Goal: Task Accomplishment & Management: Manage account settings

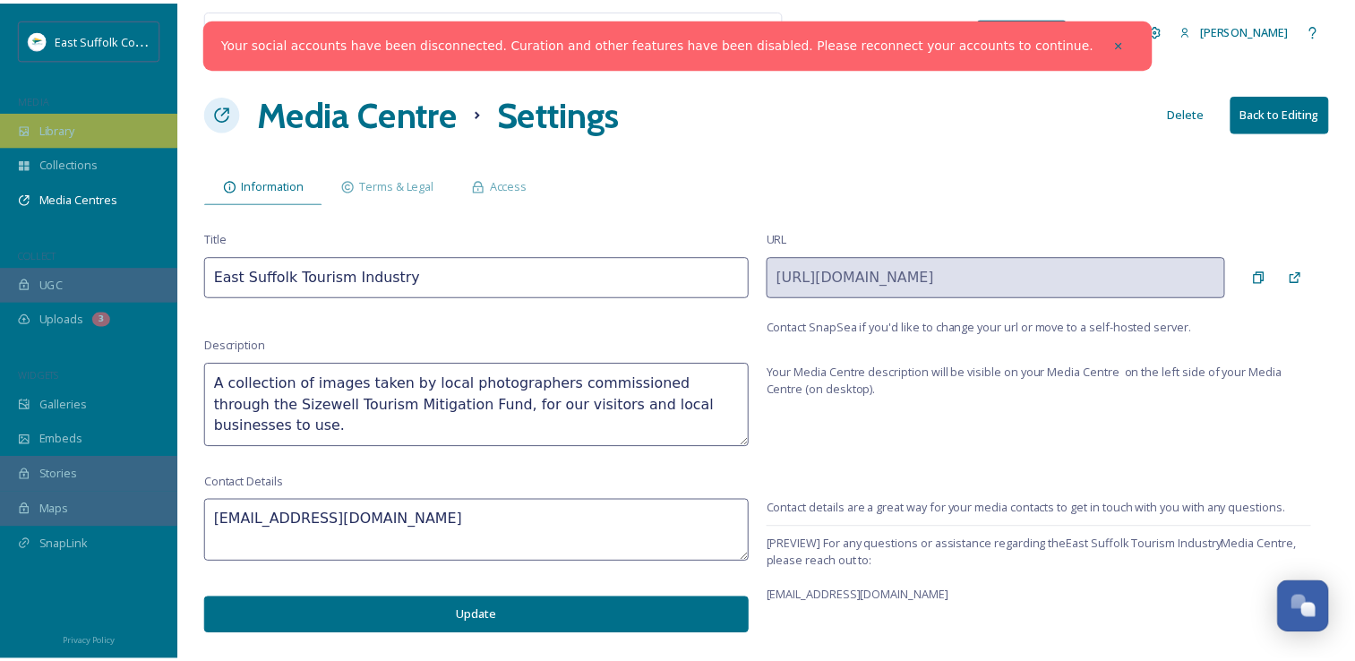
scroll to position [8222, 0]
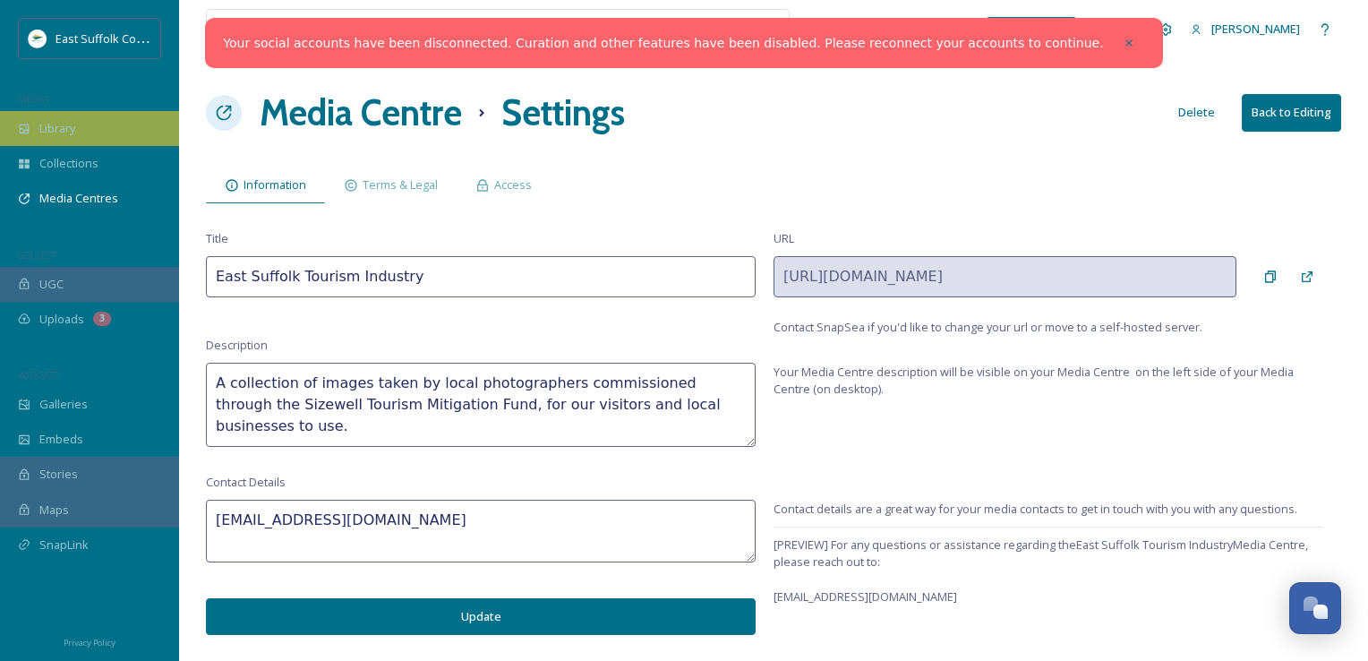
click at [75, 124] on span "Library" at bounding box center [57, 128] width 36 height 17
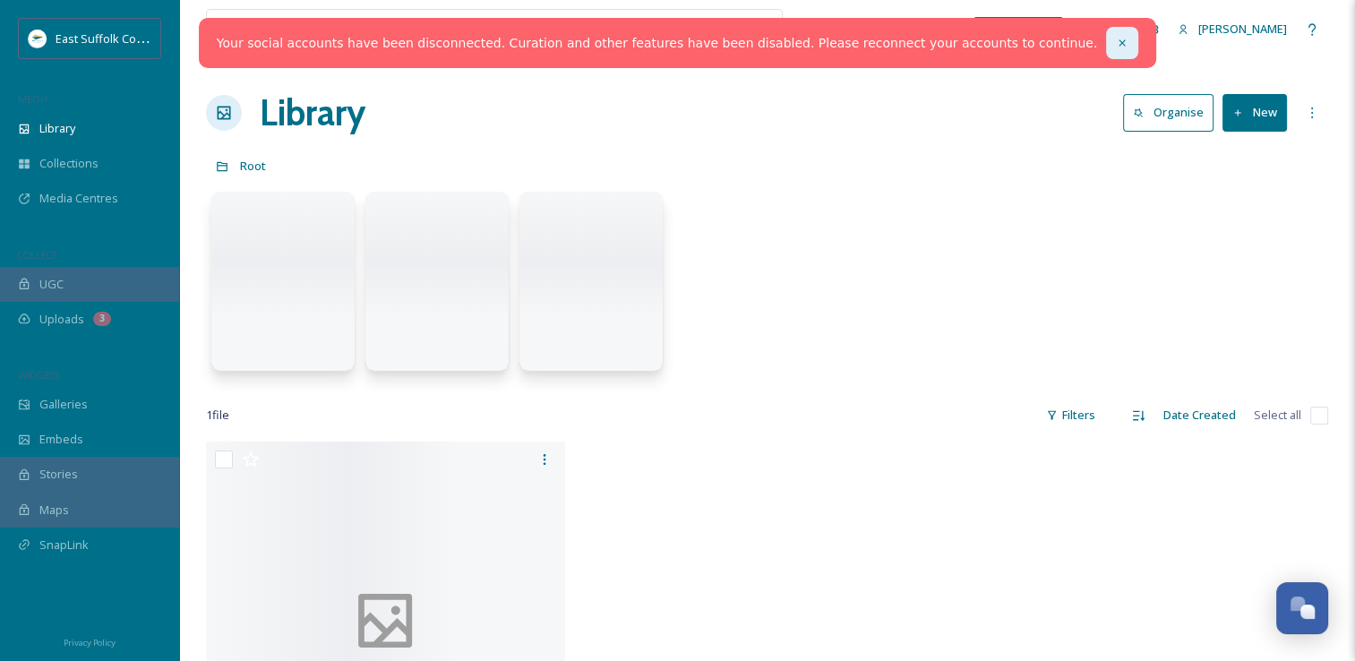
click at [1116, 42] on icon at bounding box center [1122, 43] width 13 height 13
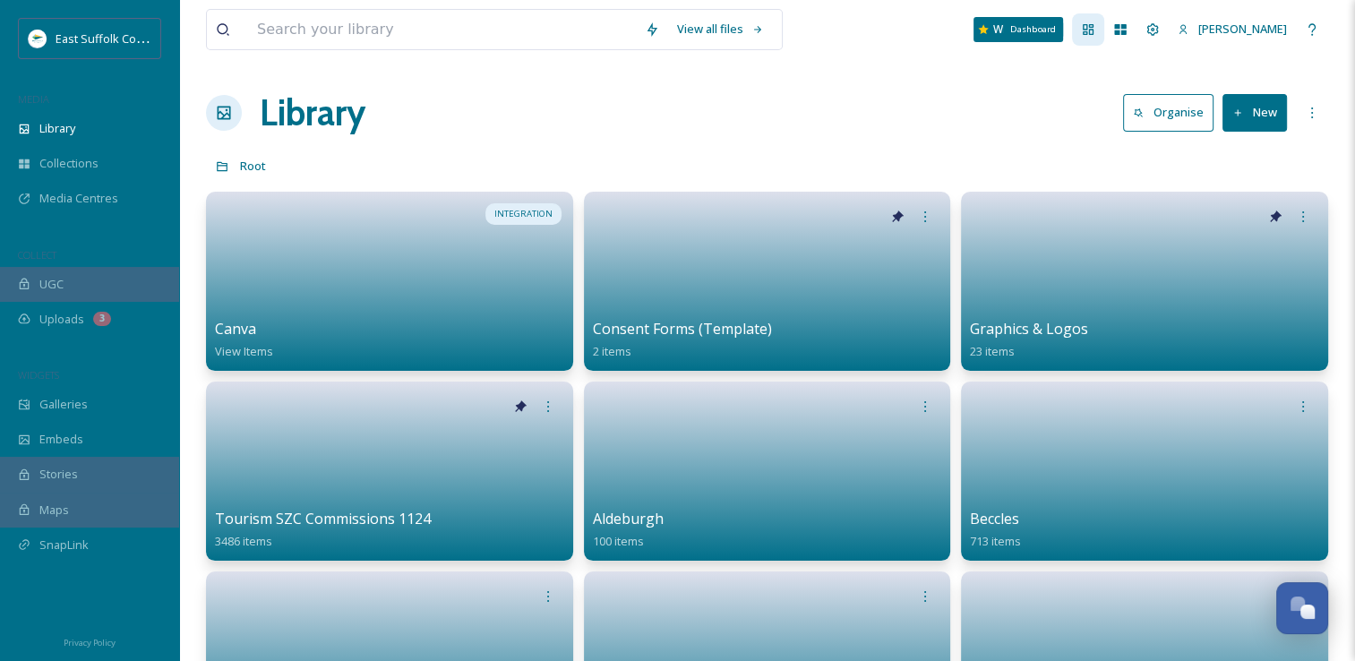
click at [1104, 33] on div "Dashboard" at bounding box center [1088, 29] width 32 height 32
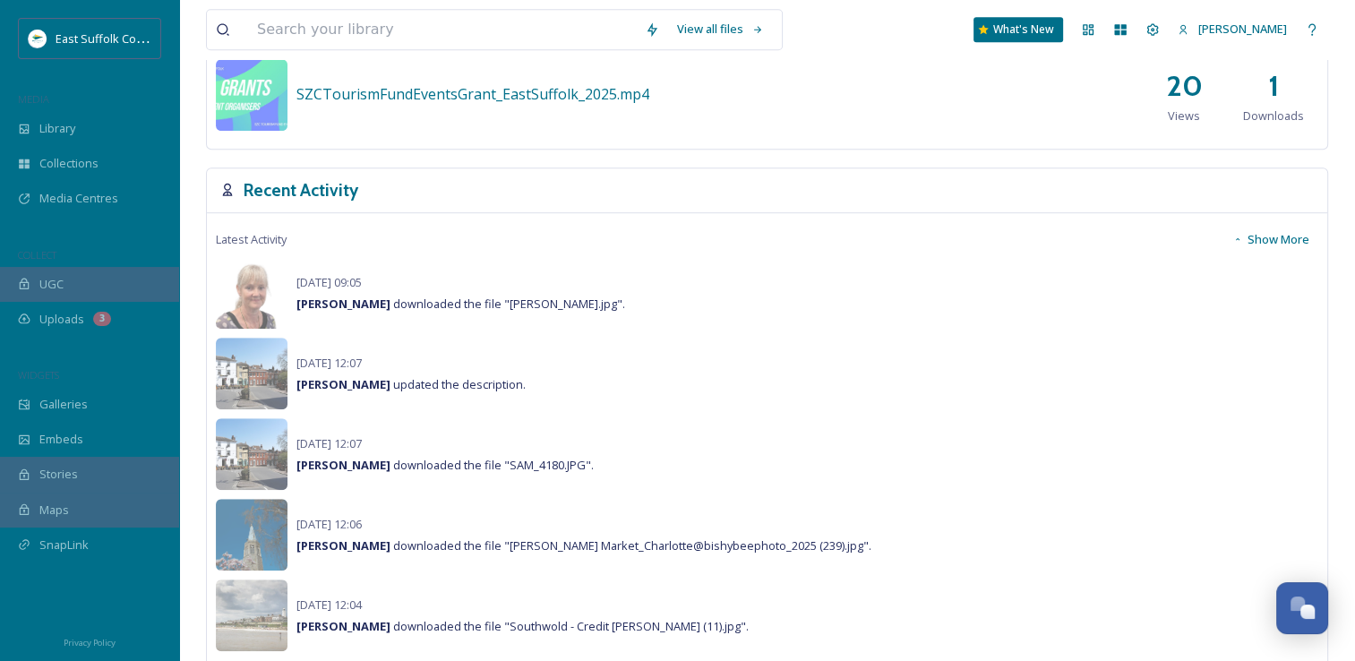
scroll to position [1254, 0]
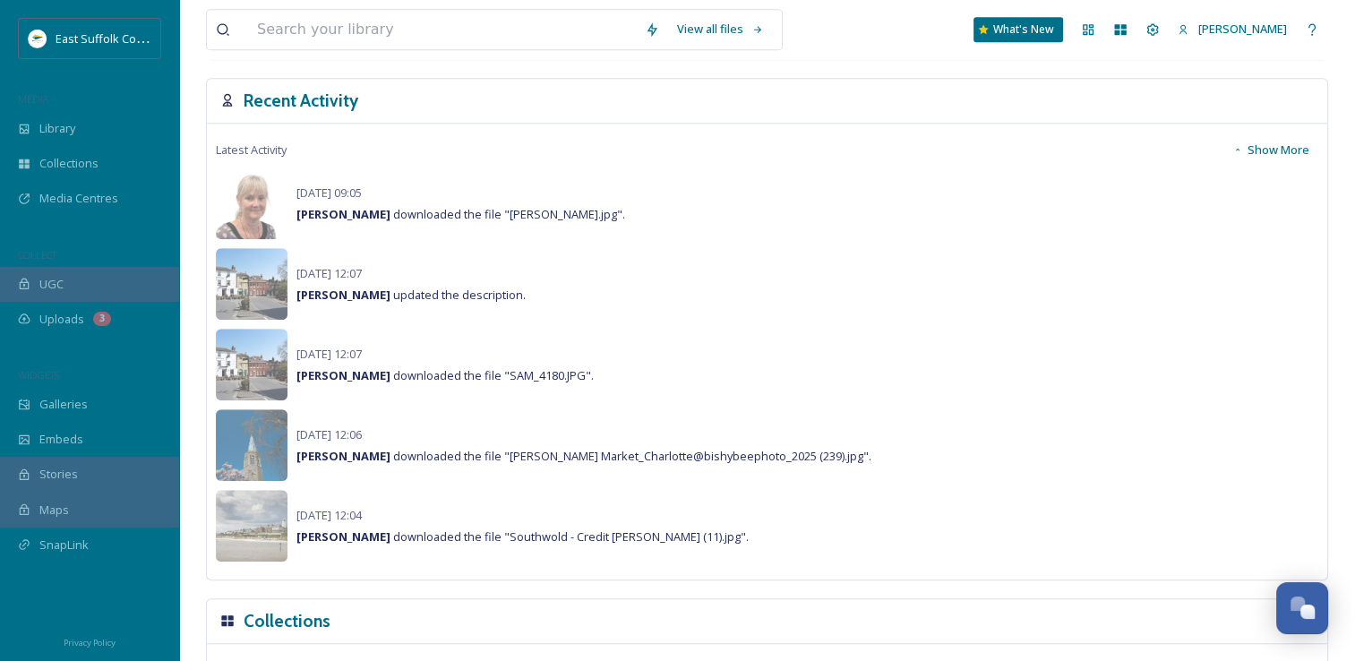
click at [1281, 149] on button "Show More" at bounding box center [1270, 150] width 95 height 35
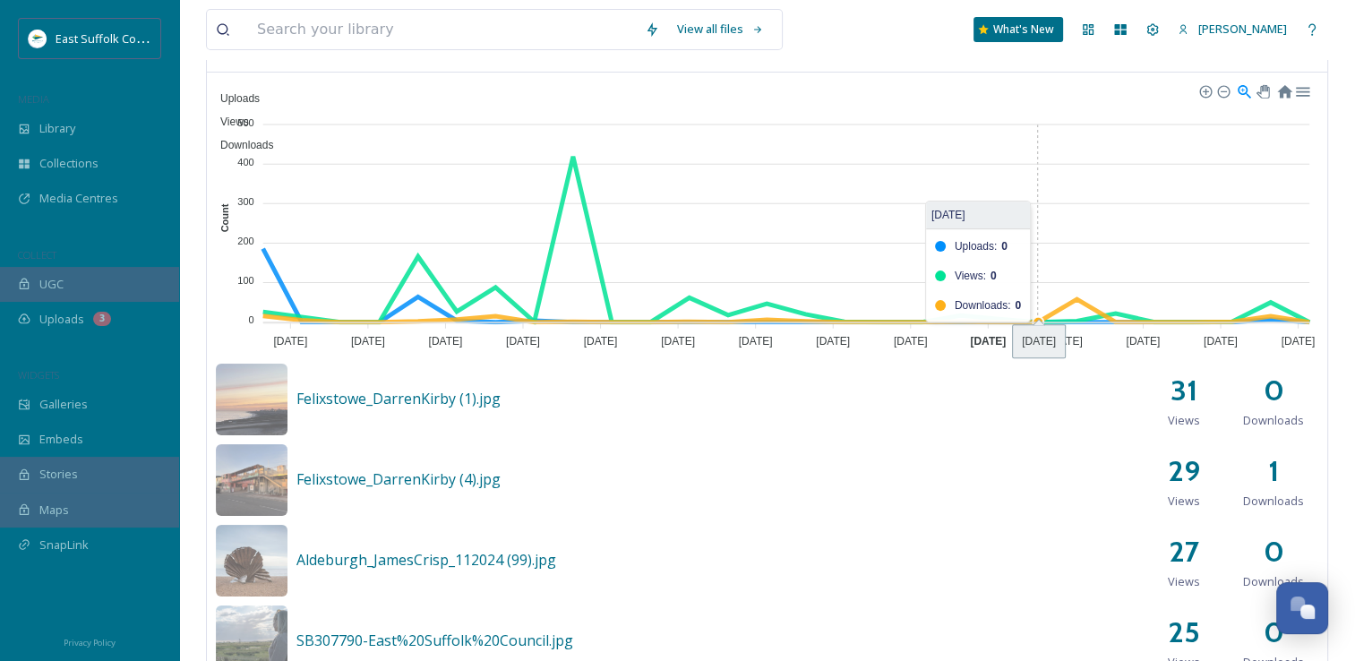
scroll to position [0, 0]
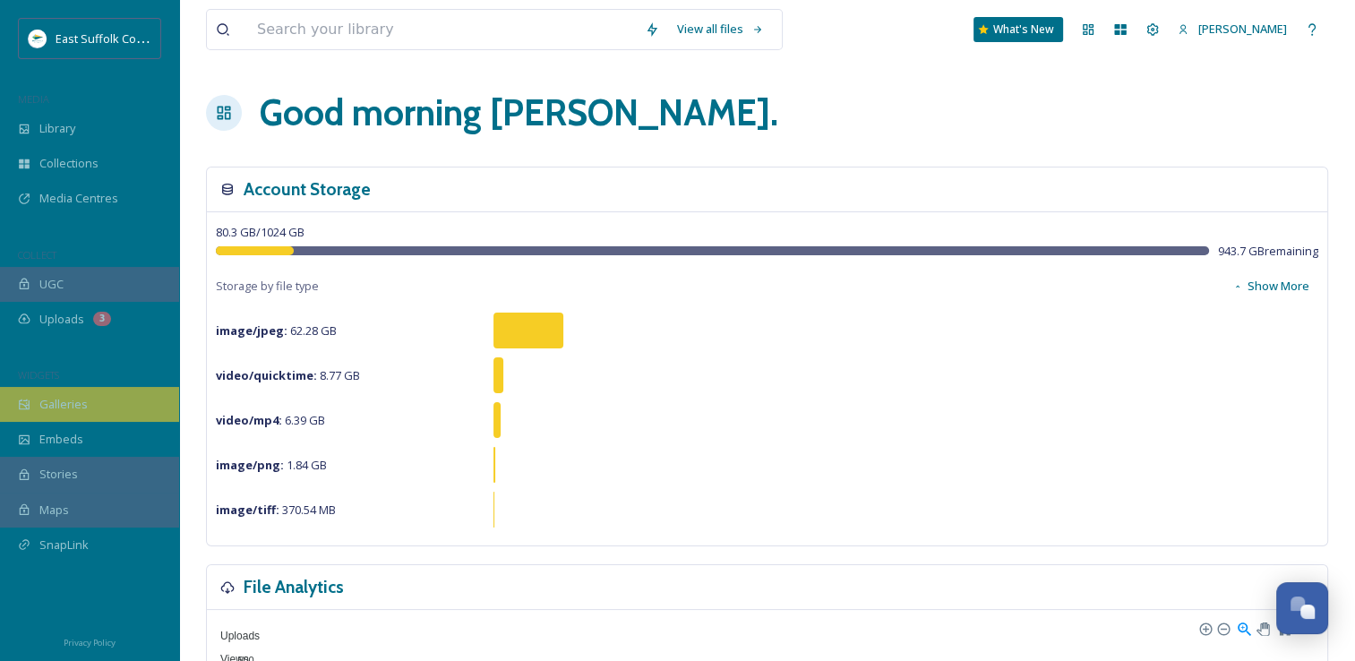
click at [39, 399] on div "Galleries" at bounding box center [89, 404] width 179 height 35
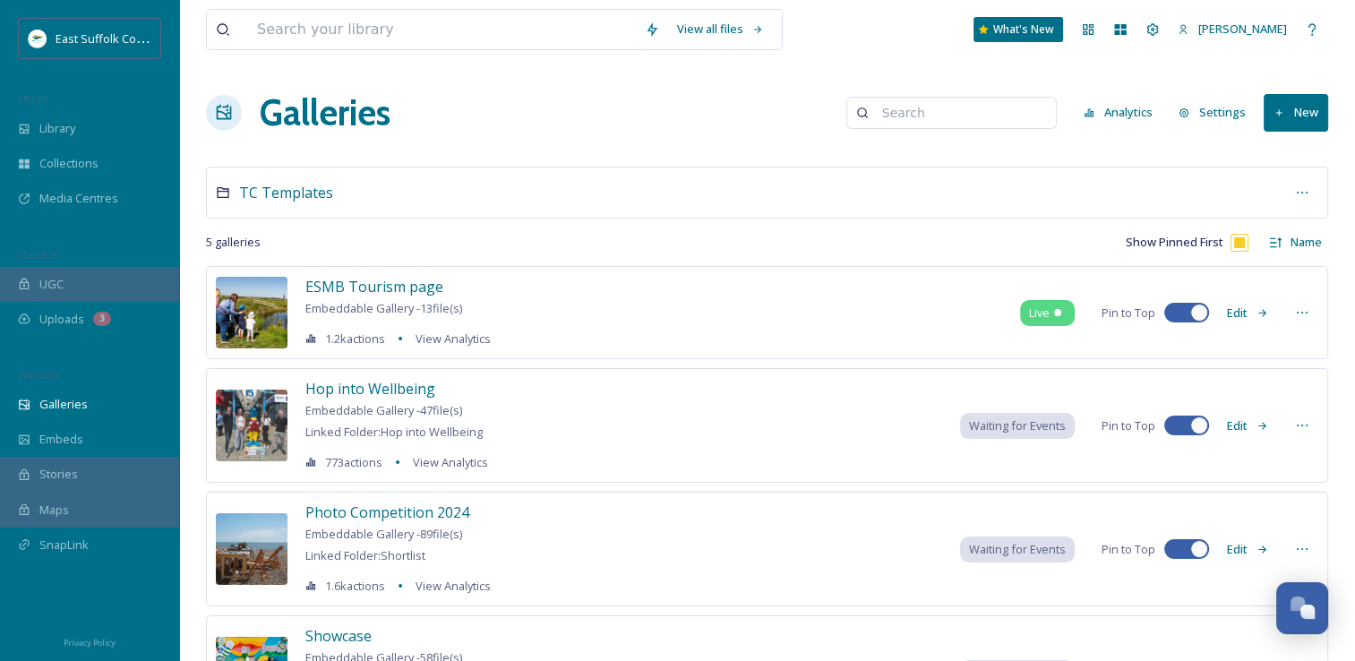
click at [1302, 107] on button "New" at bounding box center [1296, 112] width 64 height 37
click at [1290, 146] on span "Gallery" at bounding box center [1300, 154] width 38 height 17
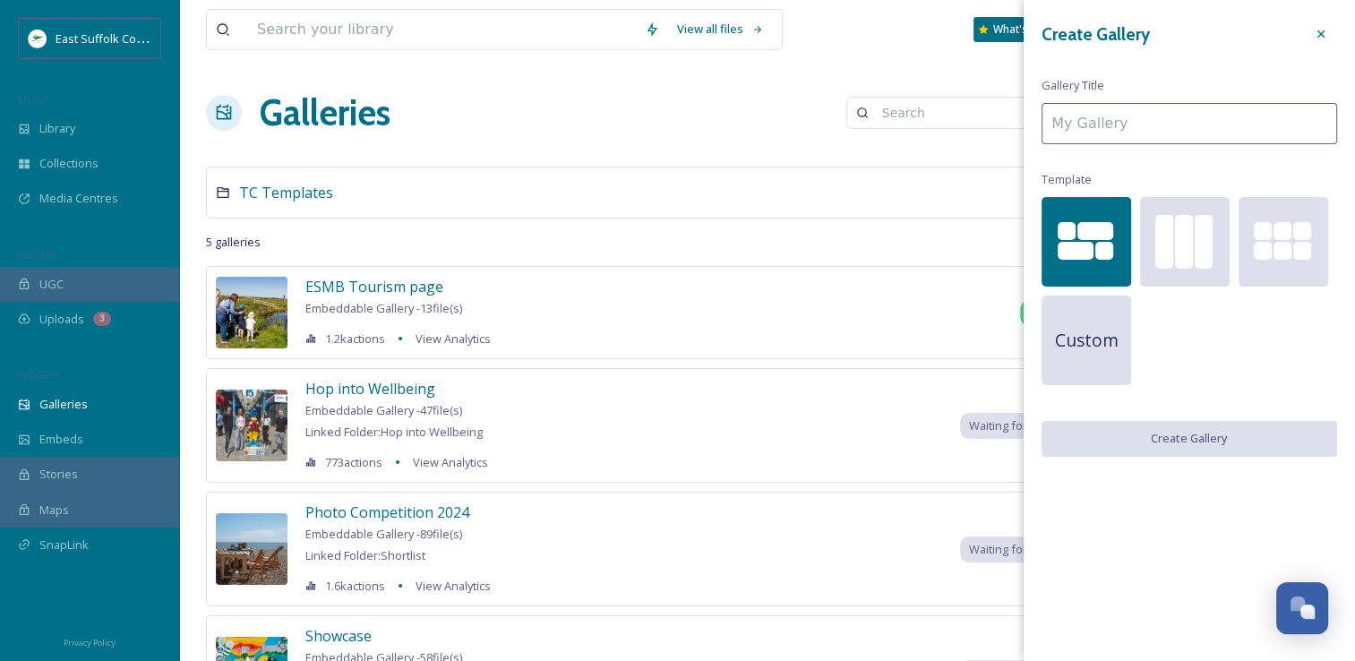
click at [1208, 124] on input at bounding box center [1189, 123] width 296 height 41
type input "D"
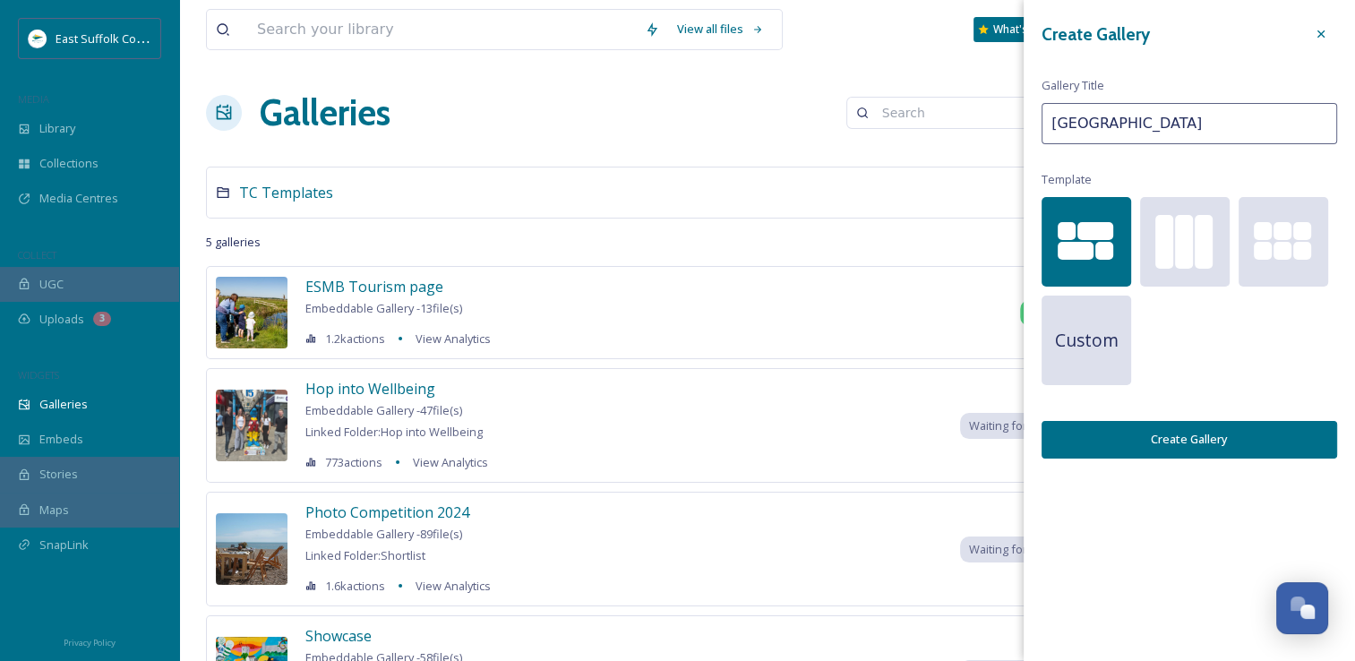
type input "Suffolk Coast"
drag, startPoint x: 1208, startPoint y: 124, endPoint x: 1225, endPoint y: 114, distance: 19.7
click at [1225, 114] on input "Suffolk Coast" at bounding box center [1189, 123] width 296 height 41
type input "Suffolk Coast Gallery"
click at [1182, 426] on button "Create Gallery" at bounding box center [1189, 439] width 296 height 37
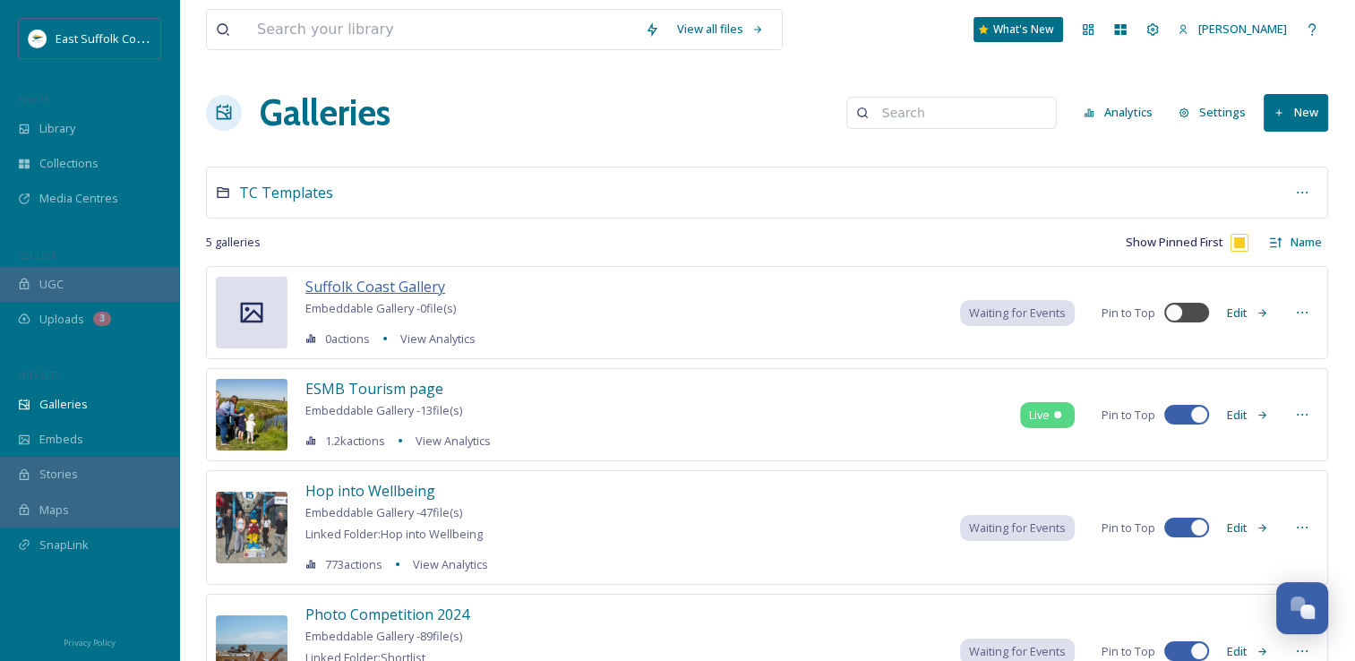
click at [341, 284] on span "Suffolk Coast Gallery" at bounding box center [375, 287] width 140 height 20
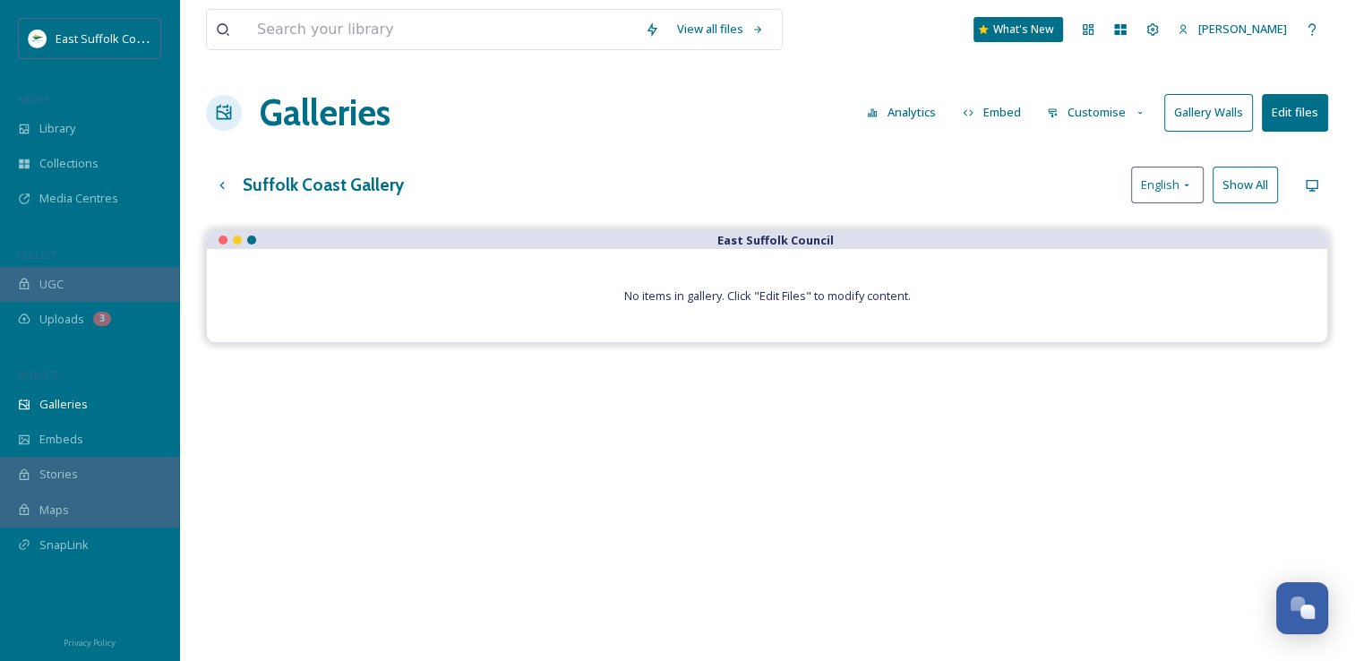
click at [682, 292] on span "No items in gallery. Click "Edit Files" to modify content." at bounding box center [767, 295] width 287 height 16
click at [1291, 109] on button "Edit files" at bounding box center [1295, 112] width 66 height 37
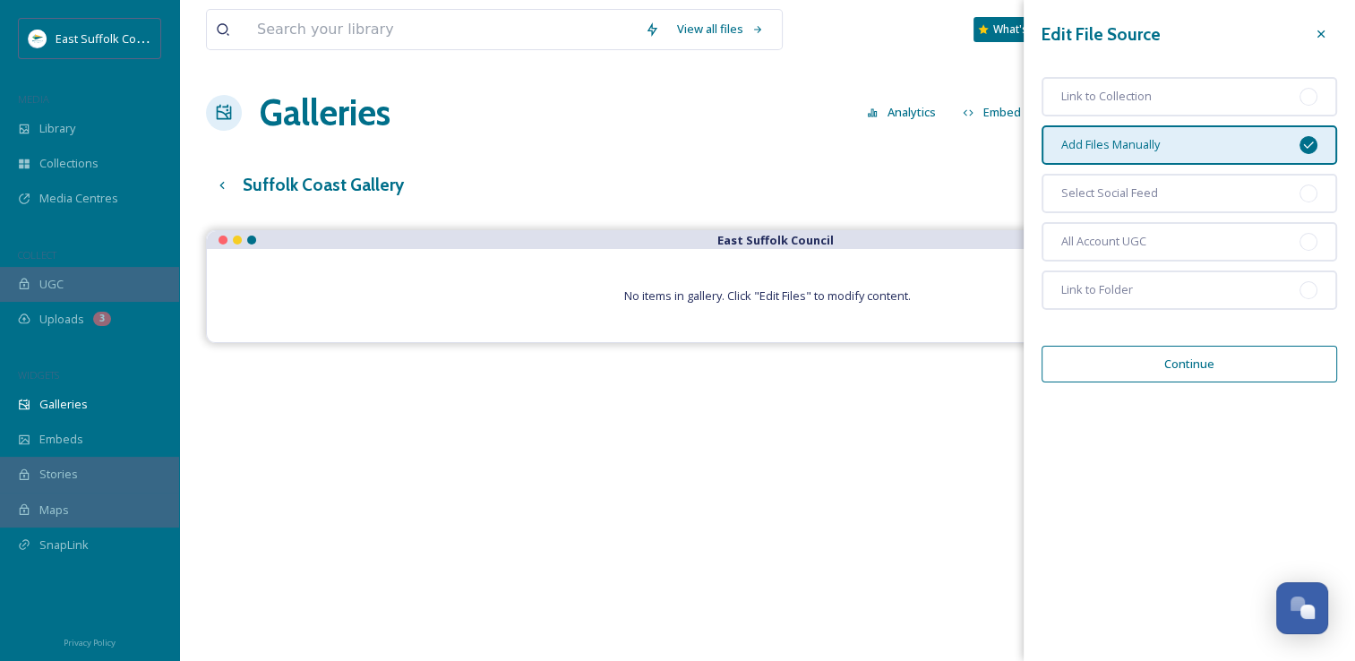
click at [1194, 360] on button "Continue" at bounding box center [1189, 364] width 296 height 37
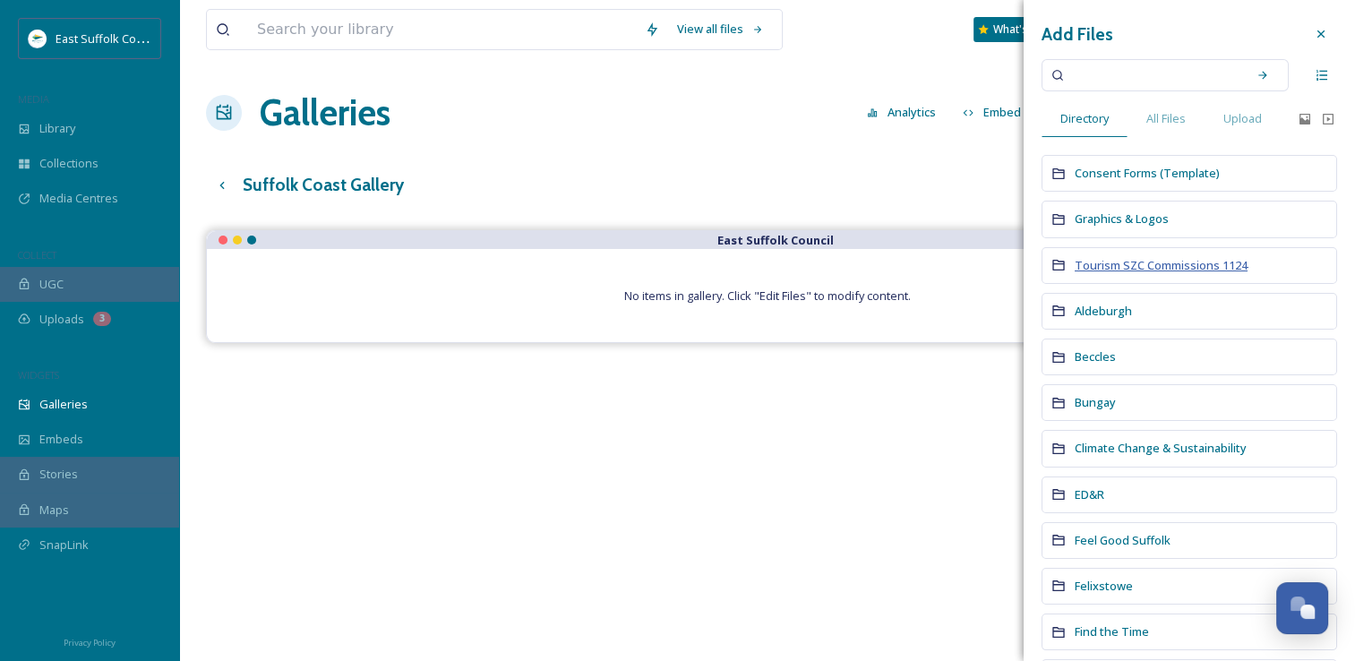
click at [1136, 266] on span "Tourism SZC Commissions 1124" at bounding box center [1161, 265] width 173 height 16
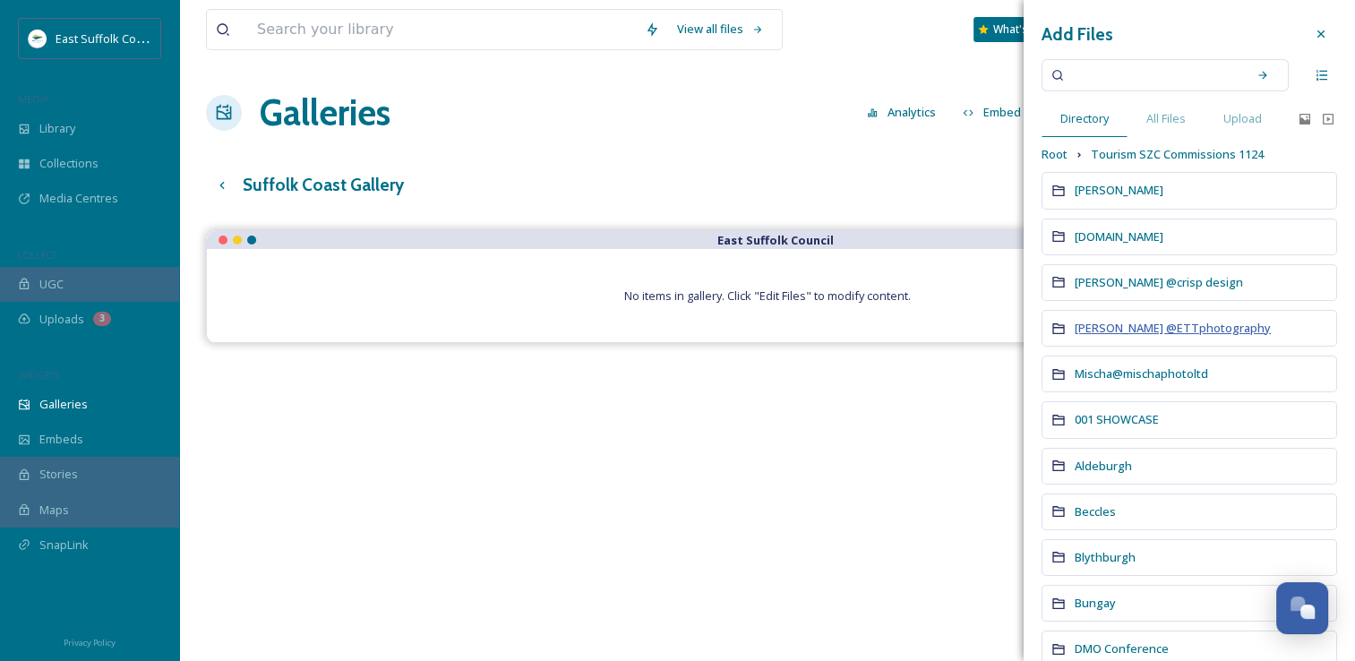
click at [1121, 325] on span "Mary Doggett @ETTphotography" at bounding box center [1173, 328] width 196 height 16
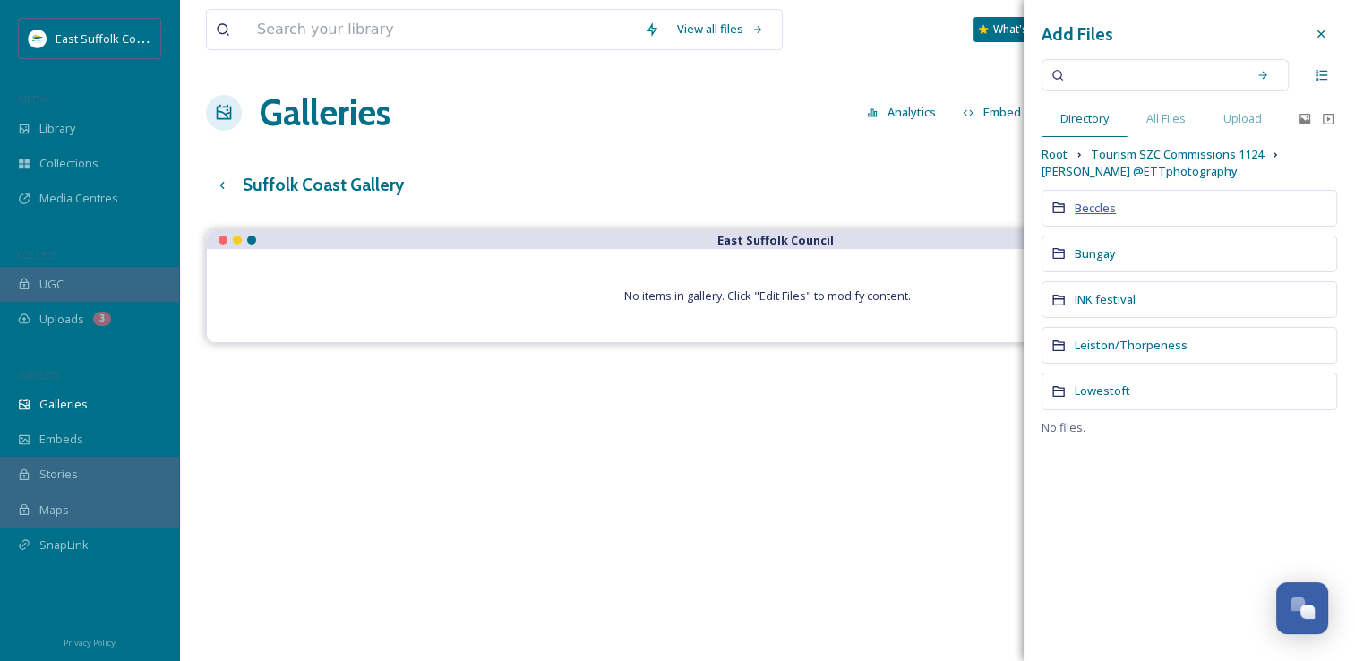
click at [1096, 210] on span "Beccles" at bounding box center [1095, 208] width 41 height 16
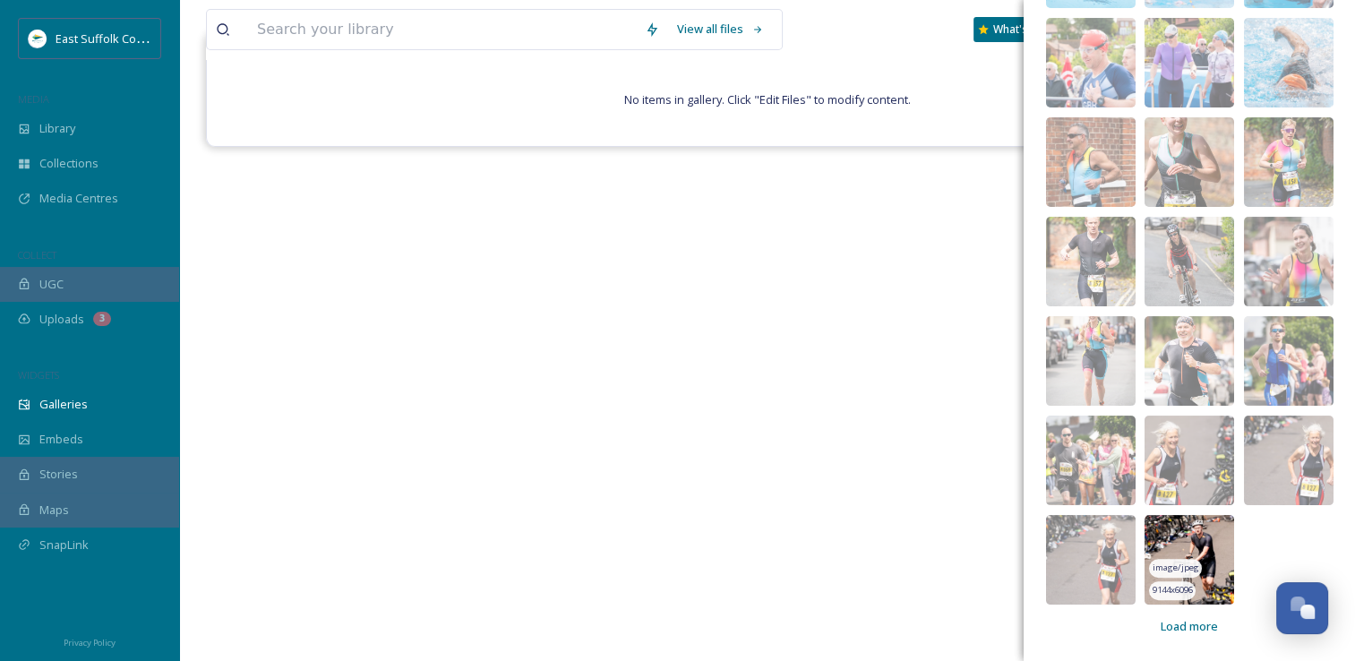
scroll to position [256, 0]
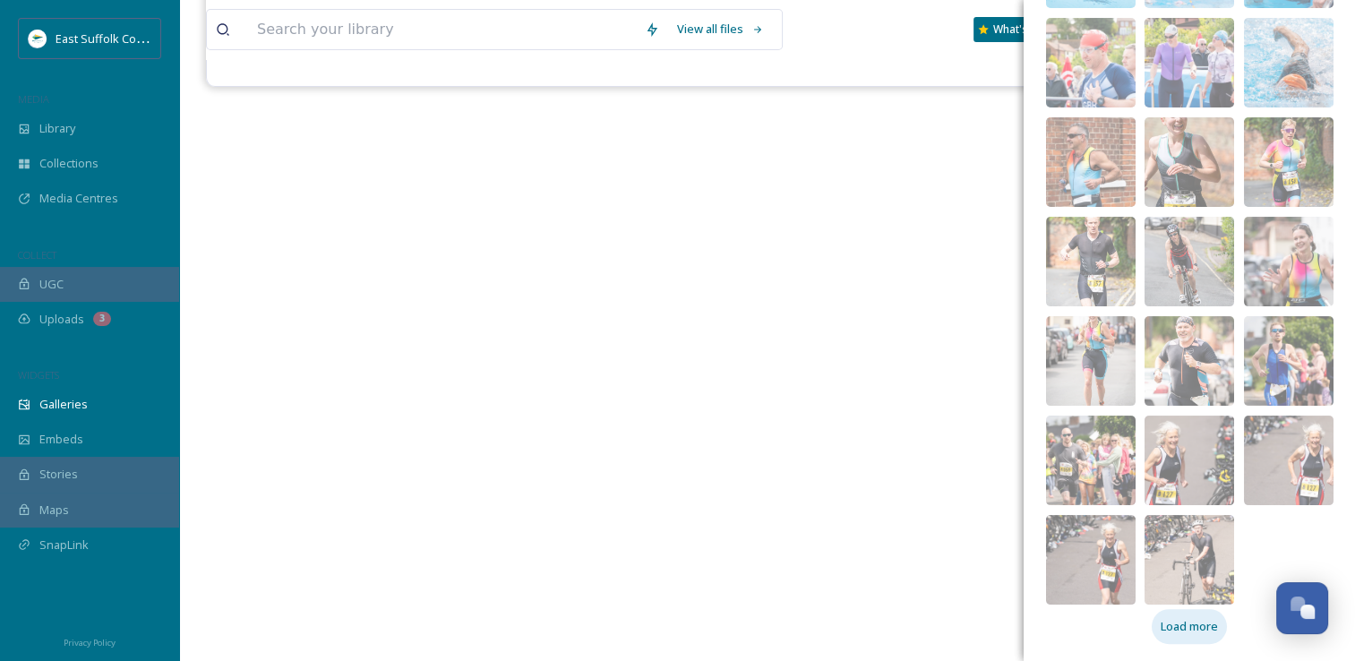
click at [1155, 614] on div "Load more" at bounding box center [1189, 626] width 75 height 35
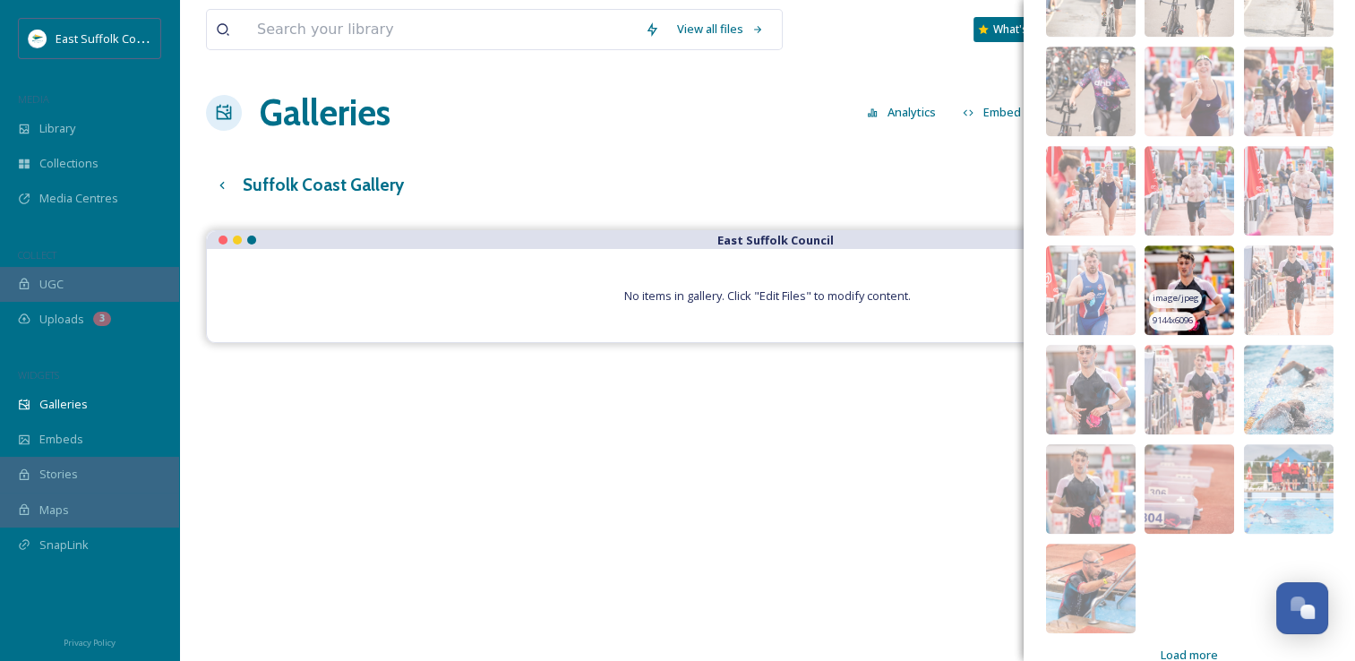
scroll to position [1017, 0]
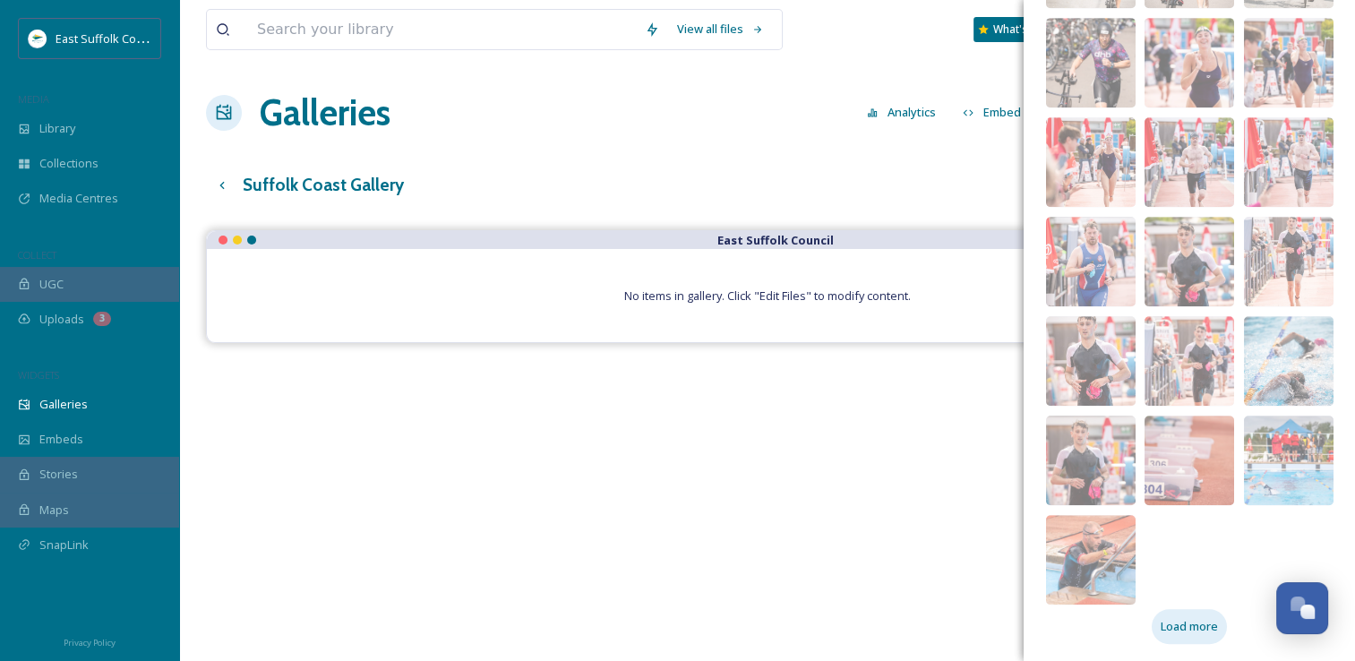
click at [1183, 619] on span "Load more" at bounding box center [1189, 626] width 57 height 17
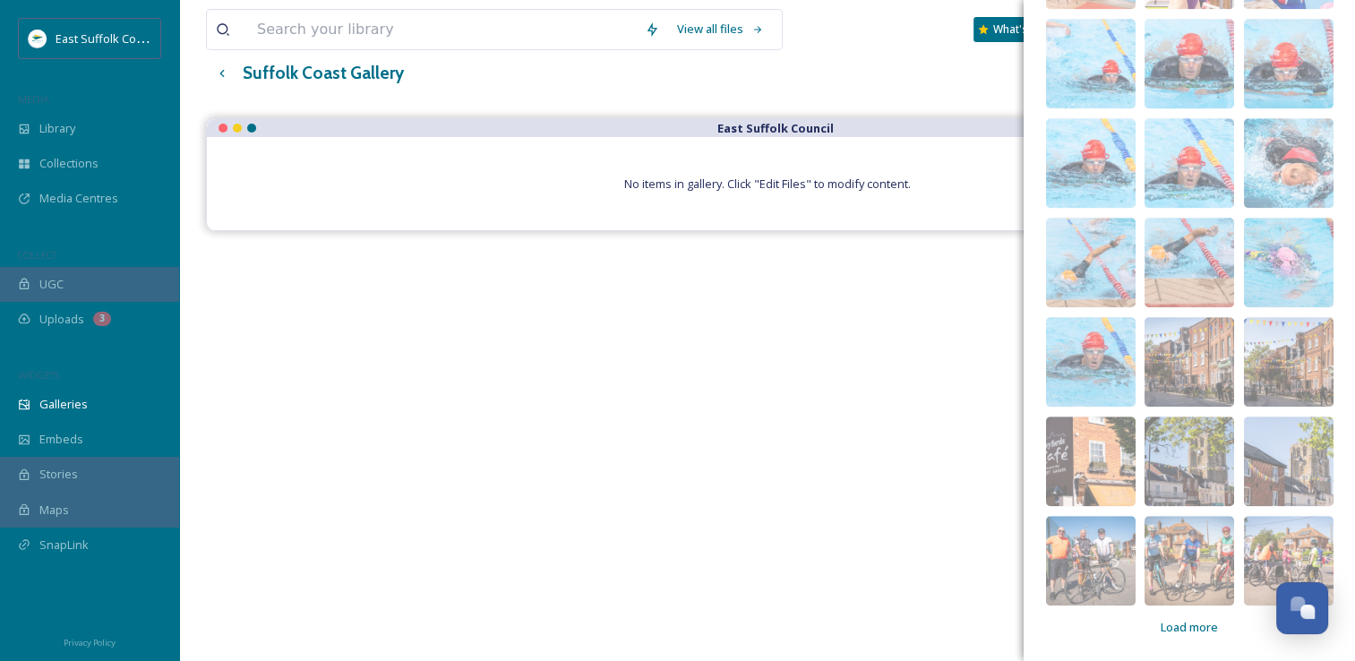
scroll to position [0, 0]
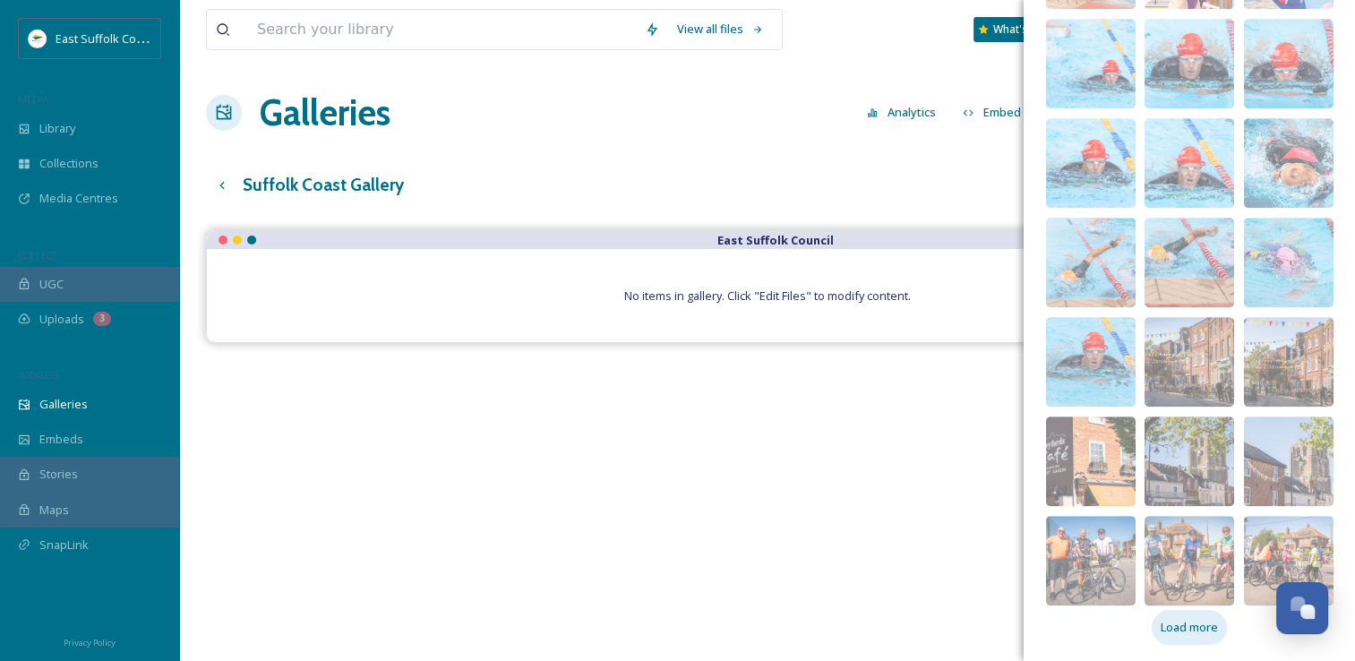
drag, startPoint x: 1178, startPoint y: 638, endPoint x: 1181, endPoint y: 627, distance: 11.1
click at [1180, 635] on div "Load more" at bounding box center [1189, 627] width 75 height 35
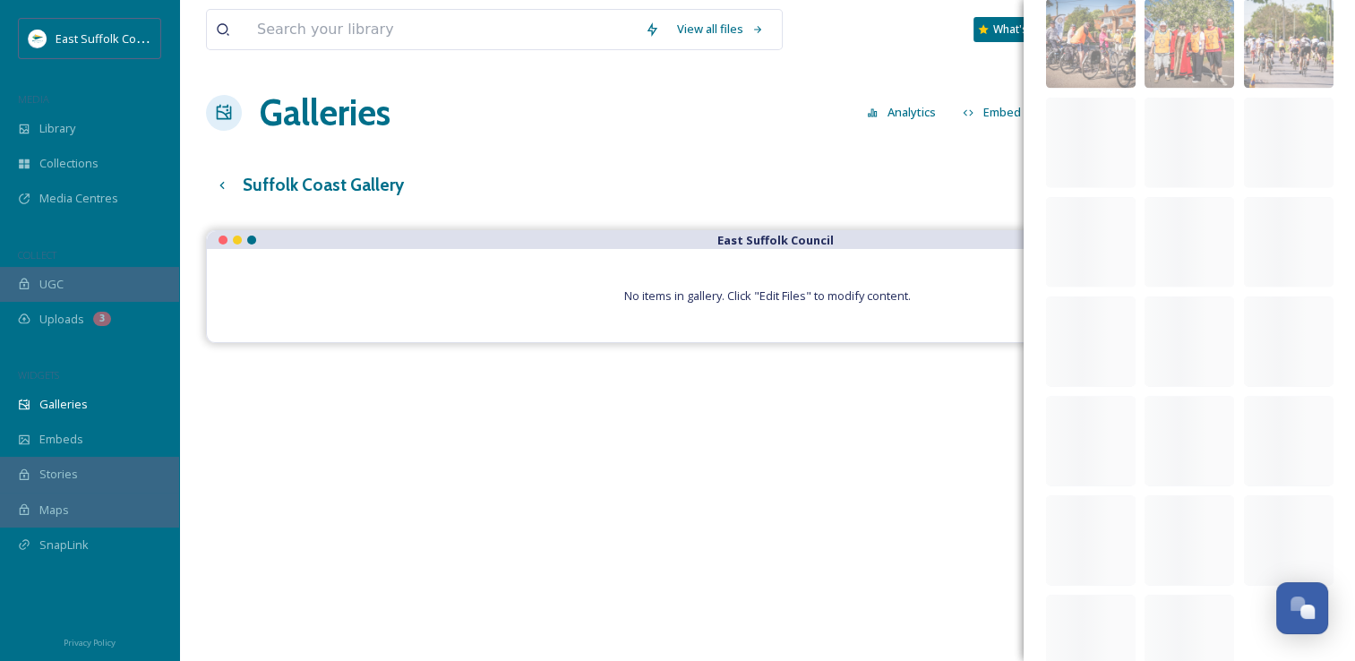
scroll to position [2310, 0]
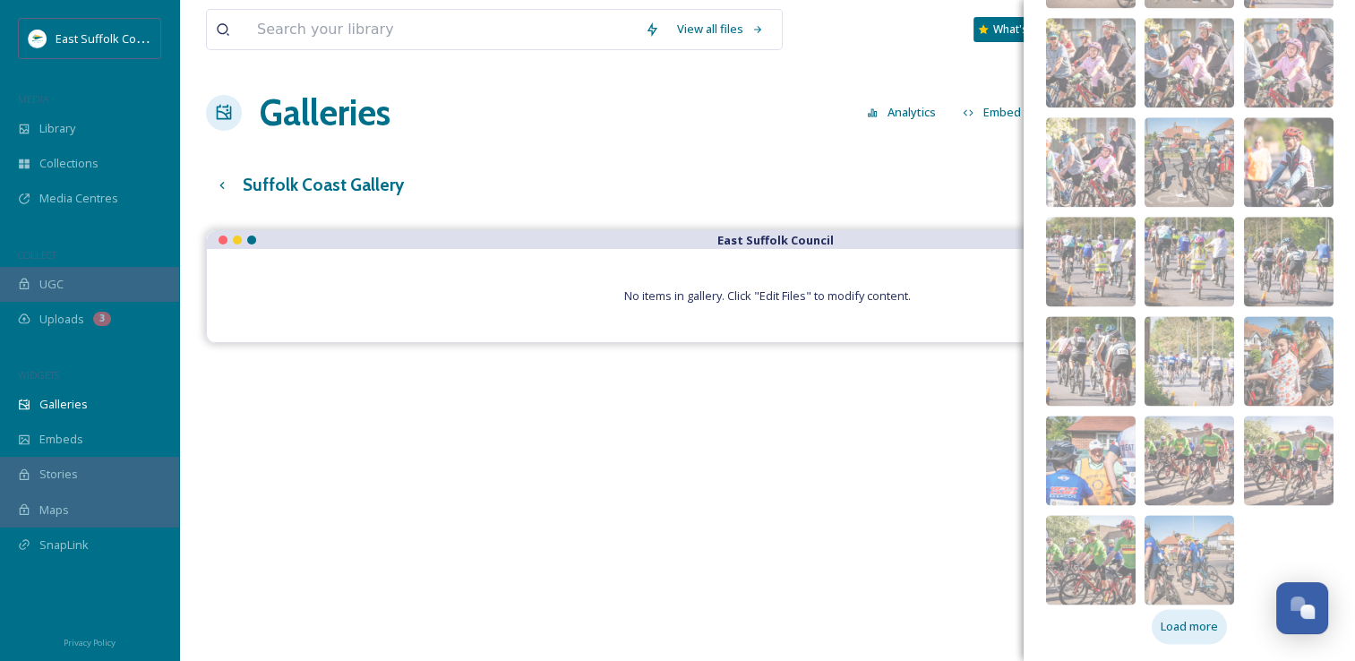
click at [1191, 625] on span "Load more" at bounding box center [1189, 626] width 57 height 17
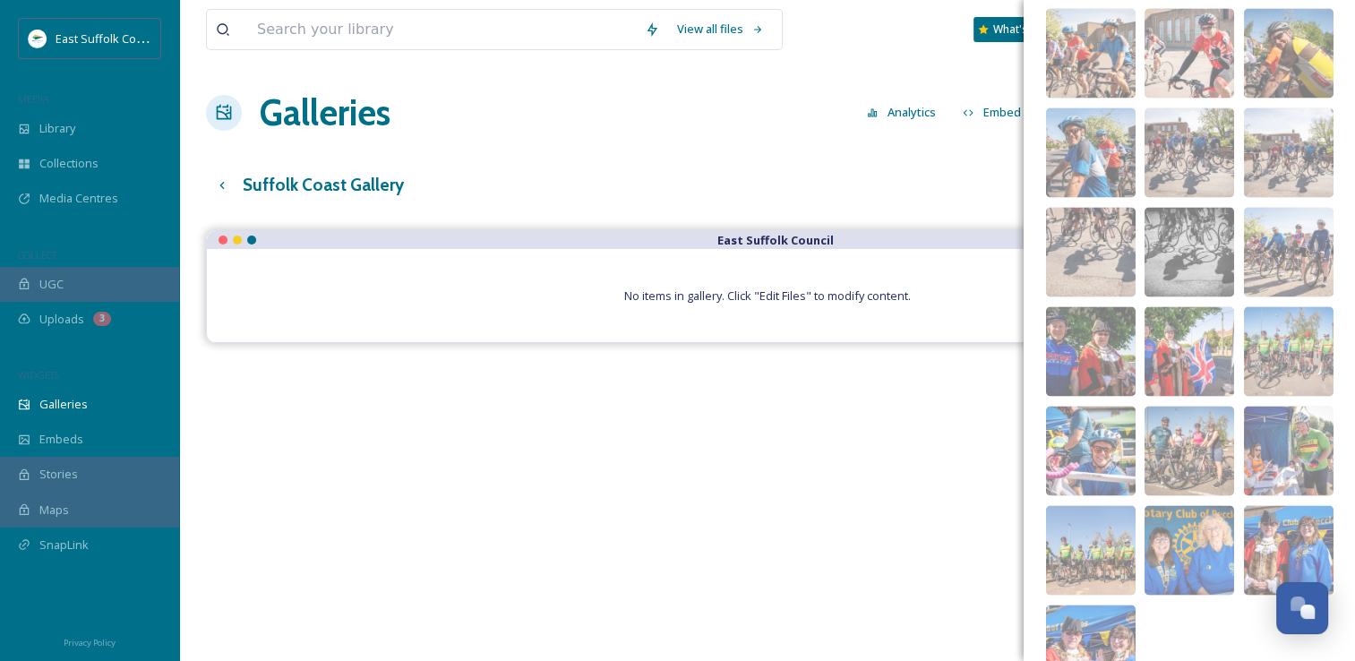
scroll to position [3005, 0]
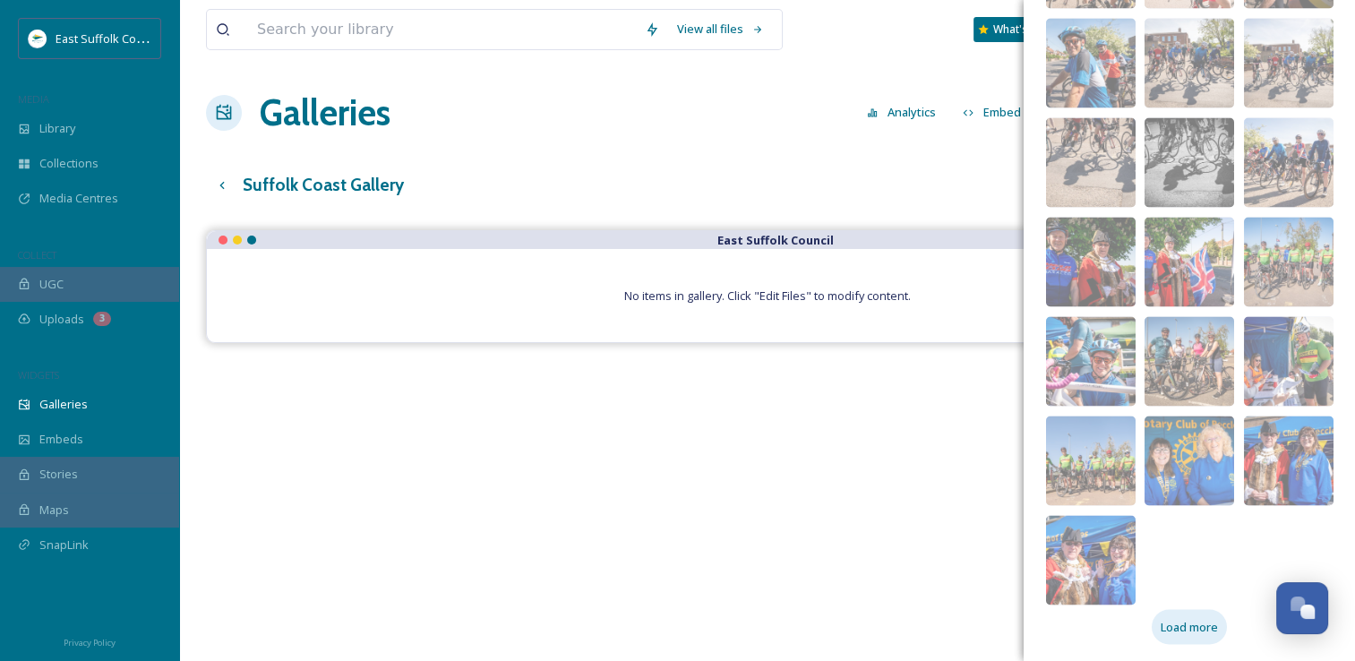
click at [1201, 630] on span "Load more" at bounding box center [1189, 626] width 57 height 17
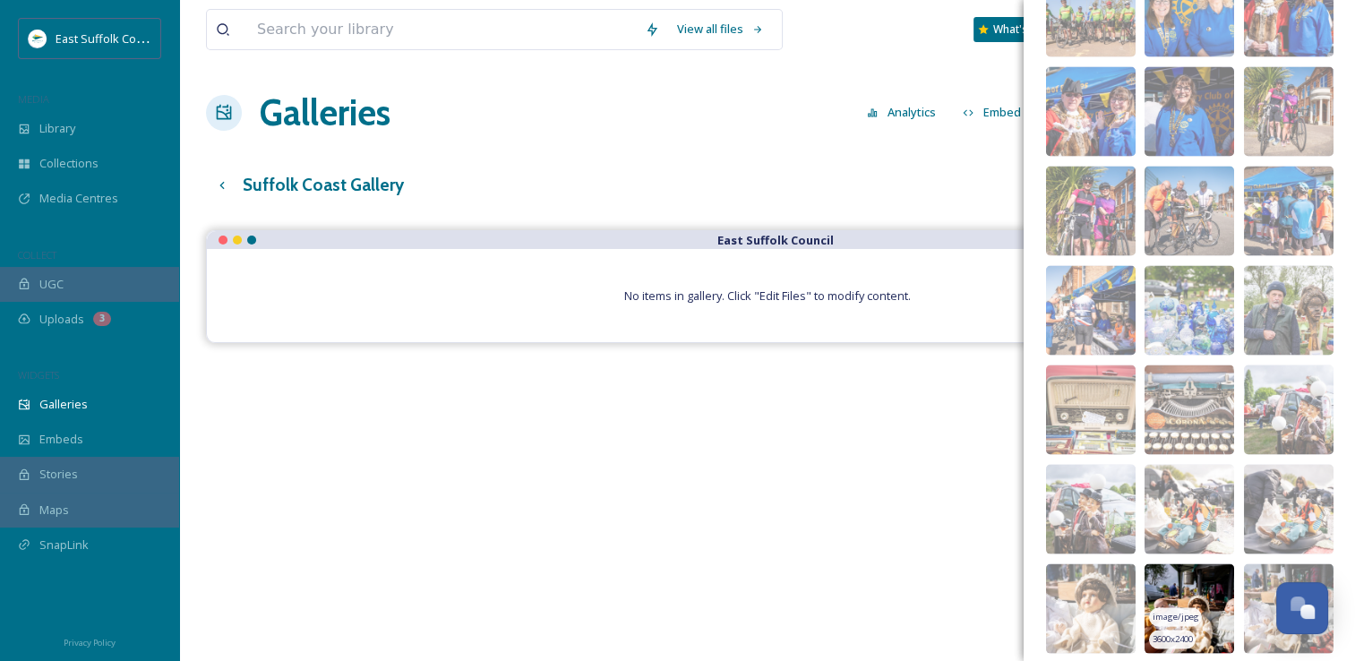
scroll to position [3601, 0]
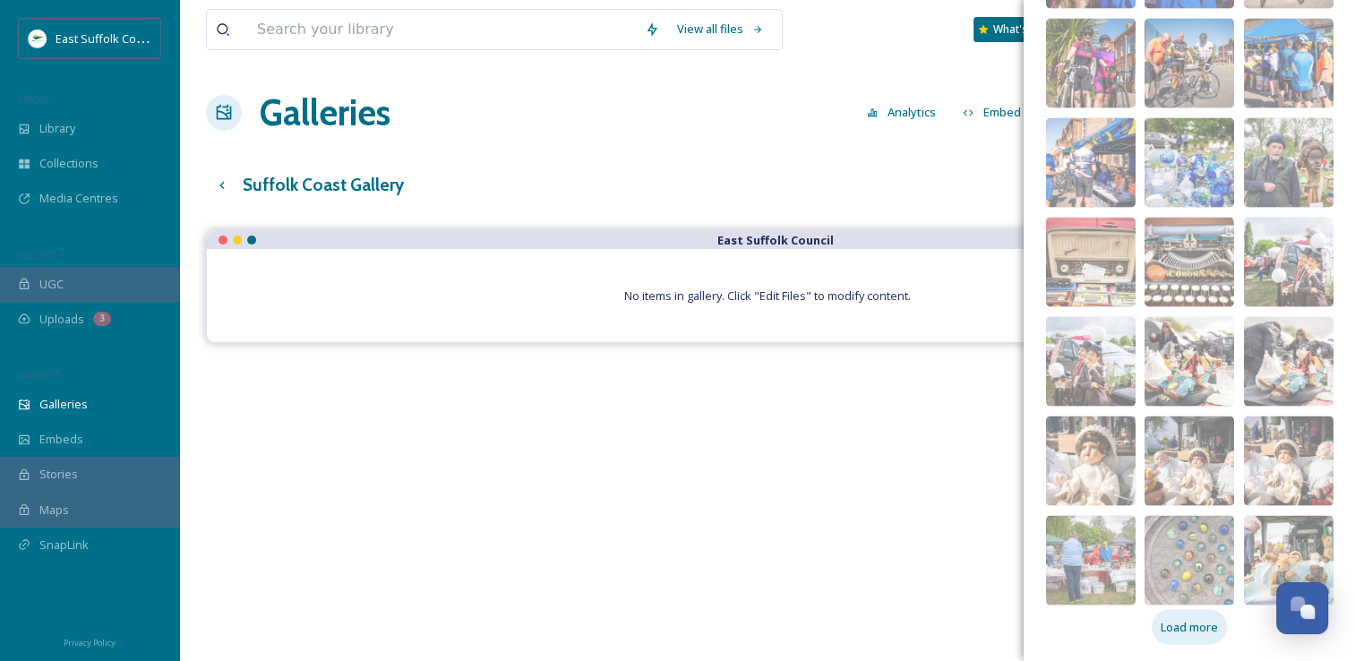
click at [1191, 625] on span "Load more" at bounding box center [1189, 627] width 57 height 17
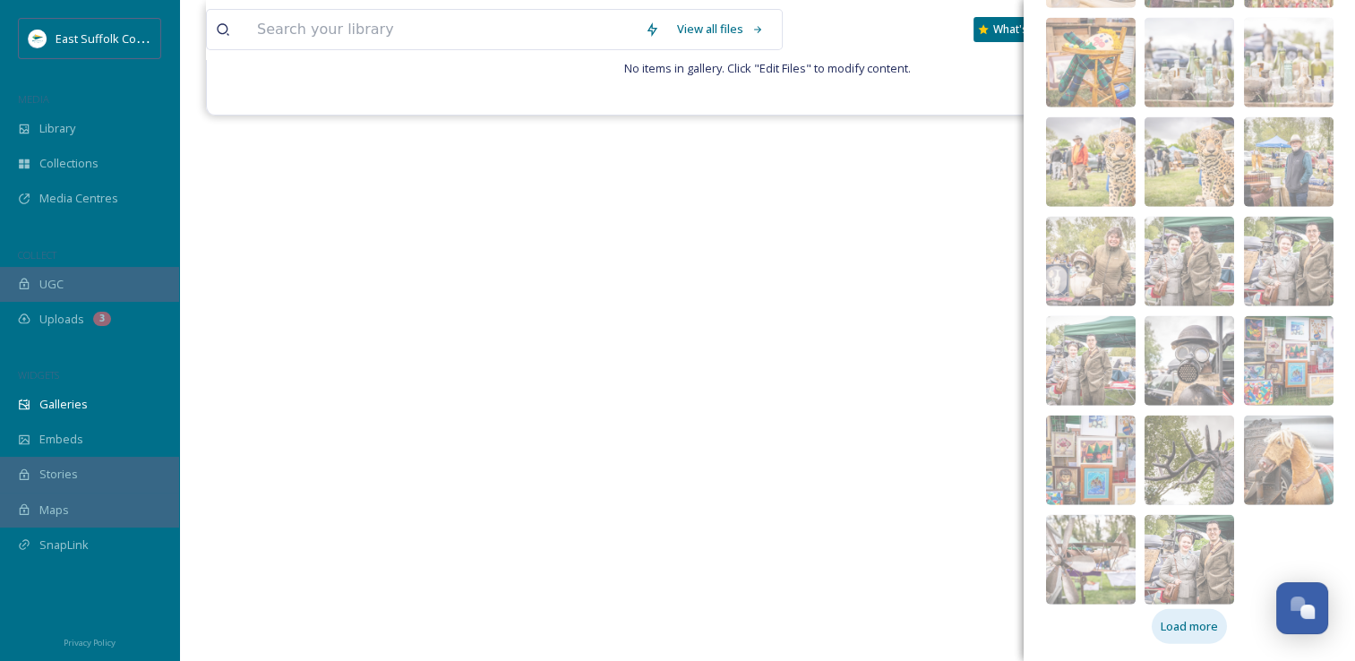
scroll to position [256, 0]
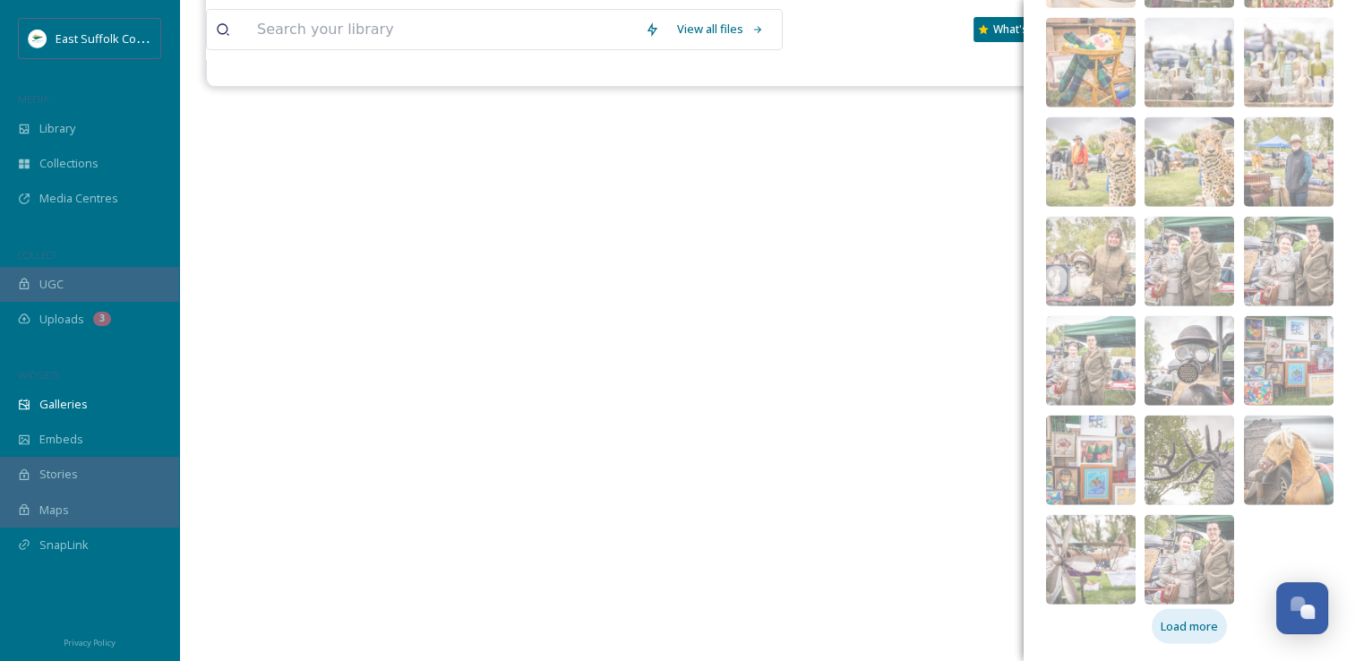
click at [1170, 635] on div "Load more" at bounding box center [1189, 626] width 75 height 35
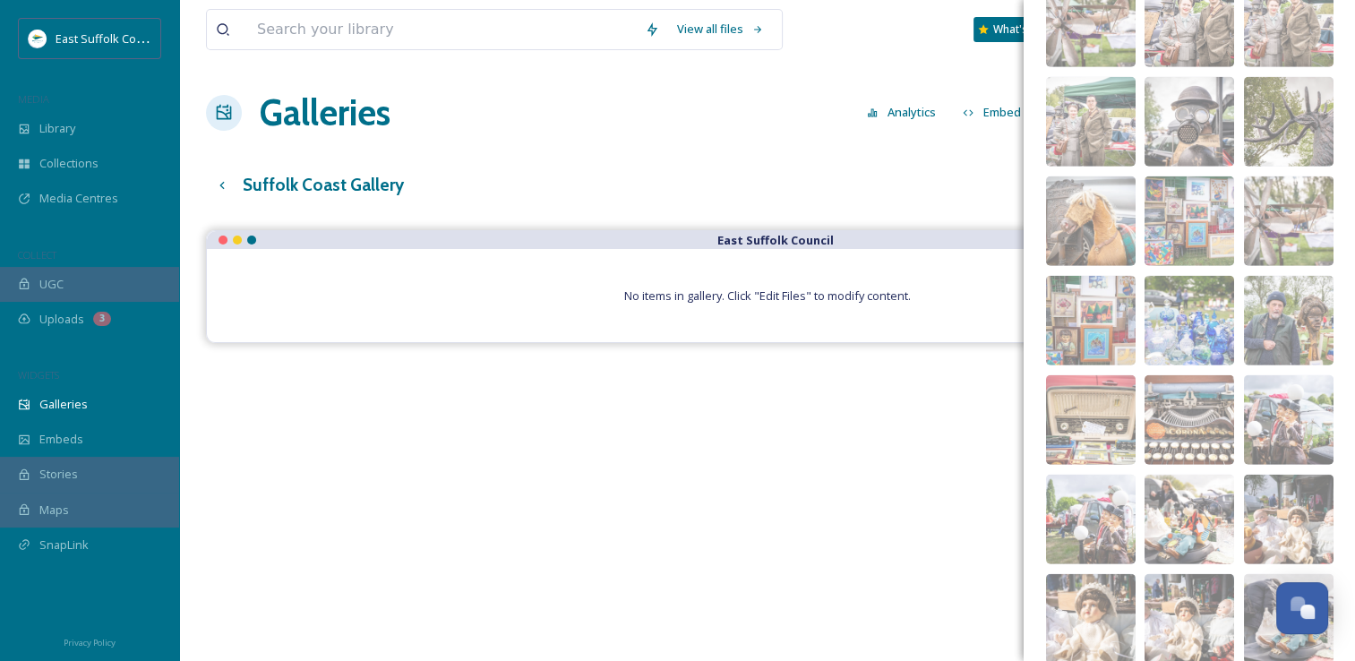
scroll to position [4993, 0]
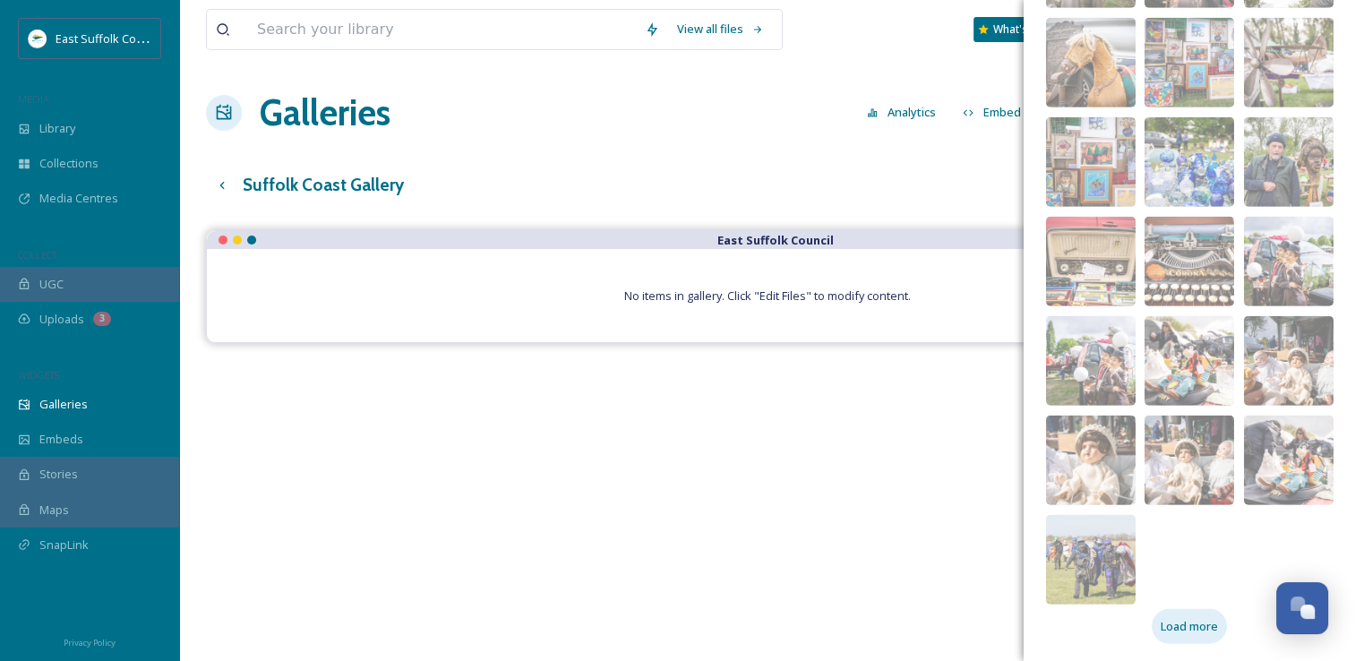
click at [1165, 638] on div "Load more" at bounding box center [1189, 626] width 75 height 35
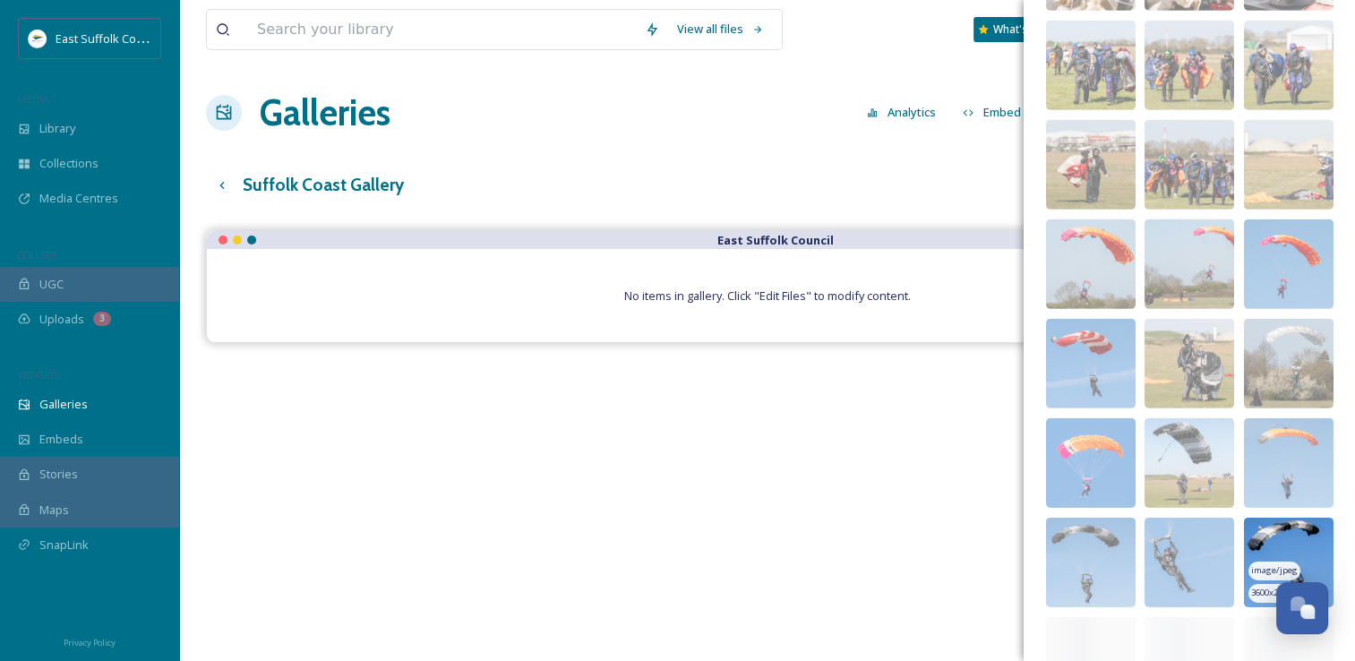
scroll to position [5589, 0]
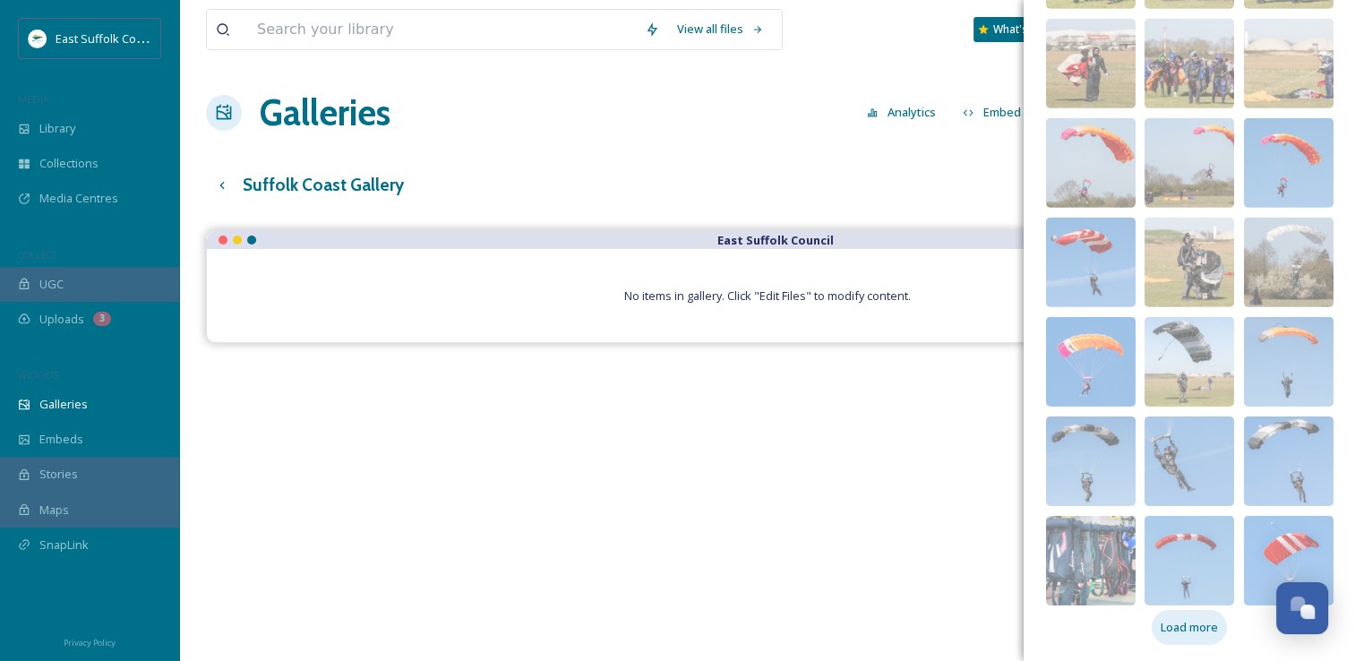
click at [1174, 621] on span "Load more" at bounding box center [1189, 627] width 57 height 17
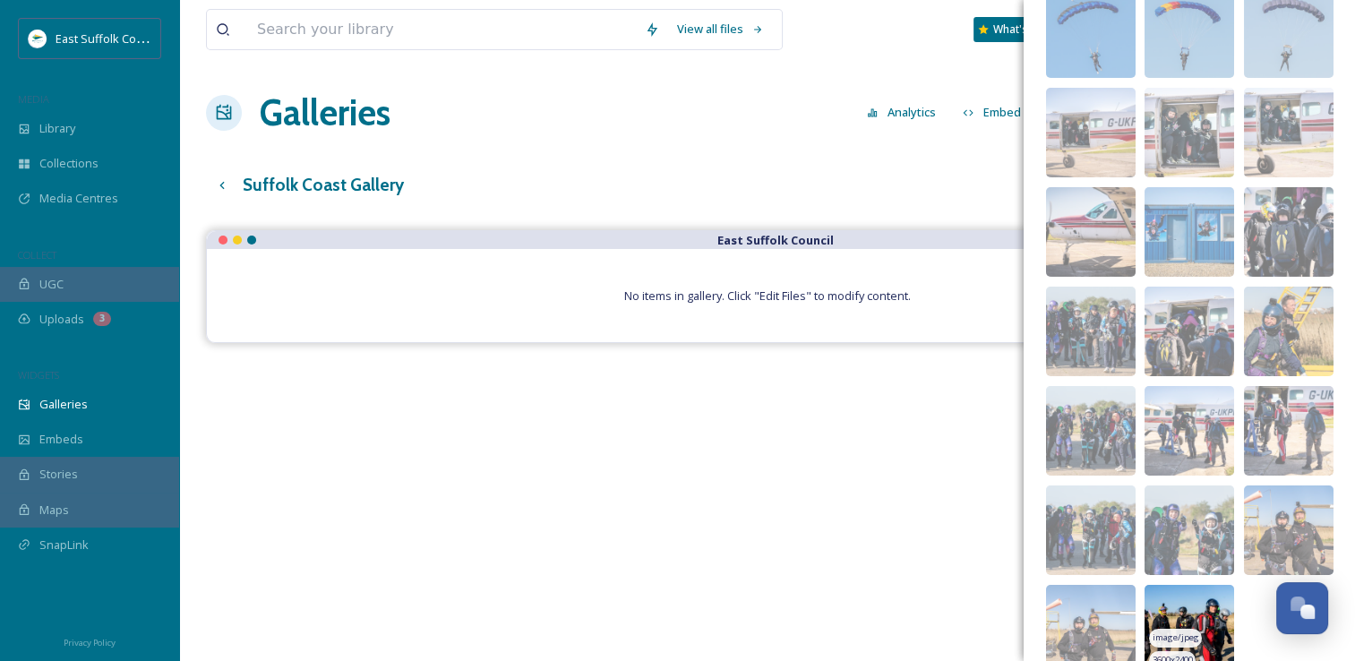
scroll to position [6286, 0]
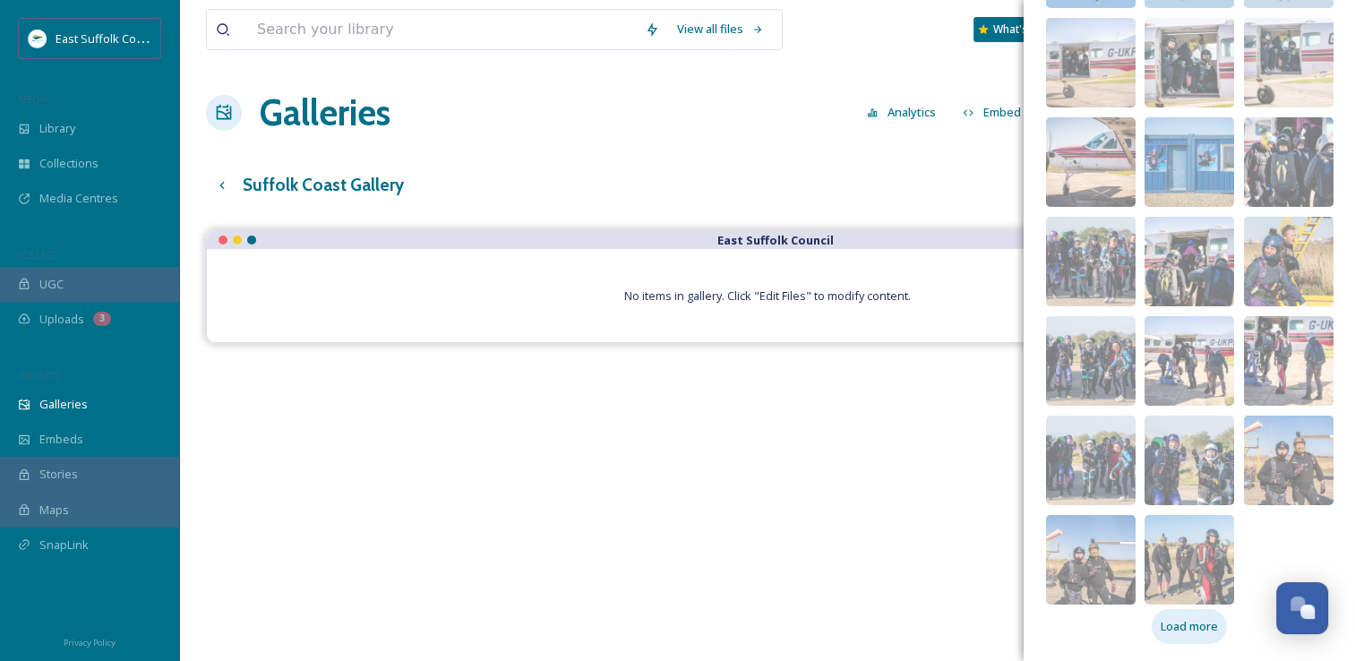
click at [1161, 629] on span "Load more" at bounding box center [1189, 626] width 57 height 17
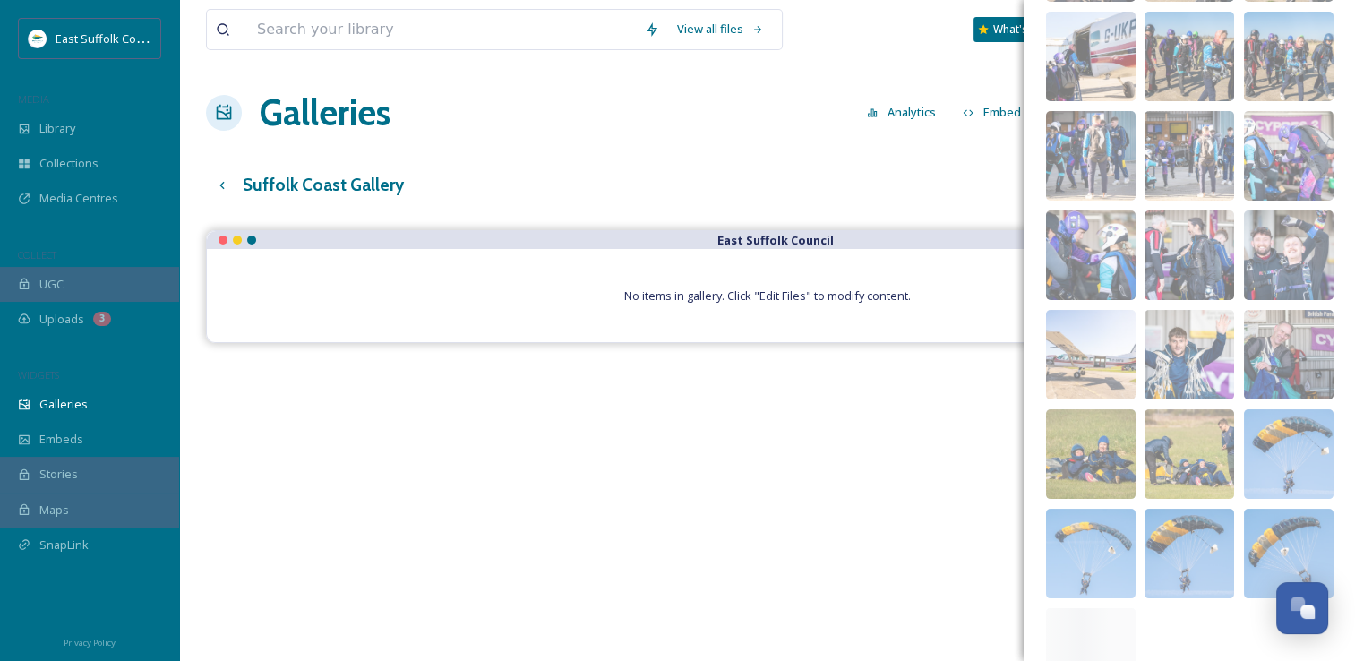
scroll to position [6981, 0]
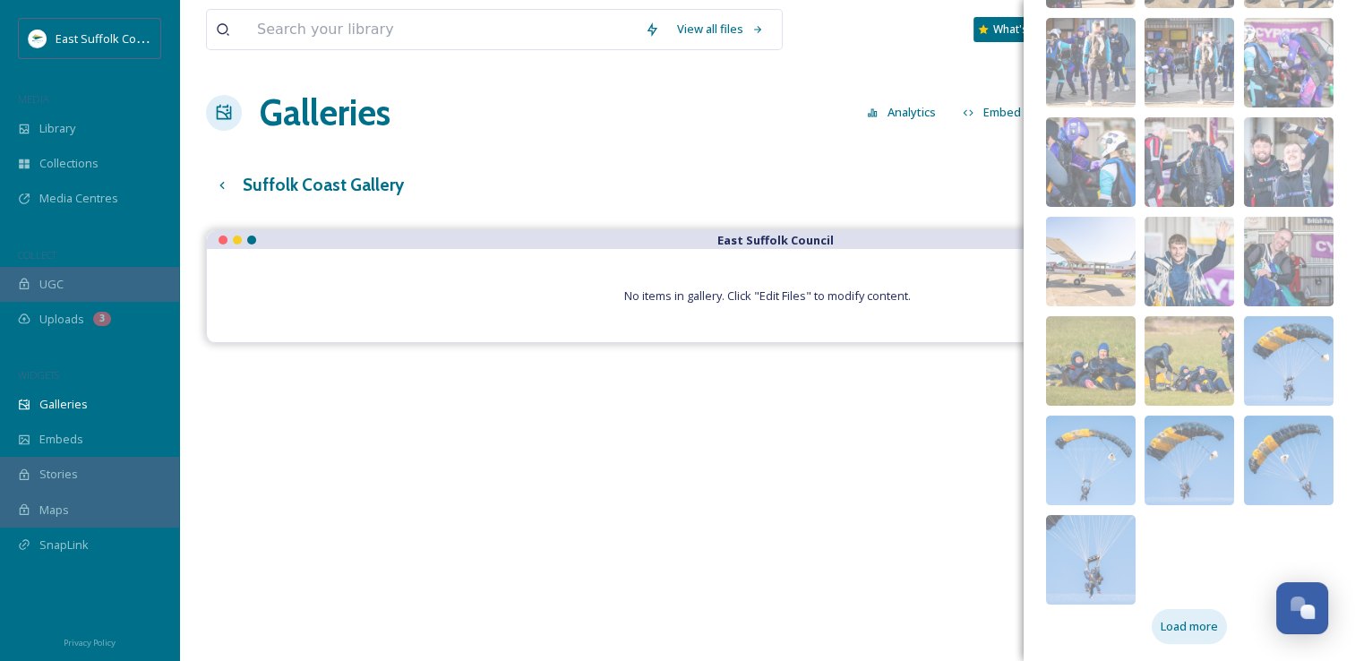
click at [1181, 620] on span "Load more" at bounding box center [1189, 626] width 57 height 17
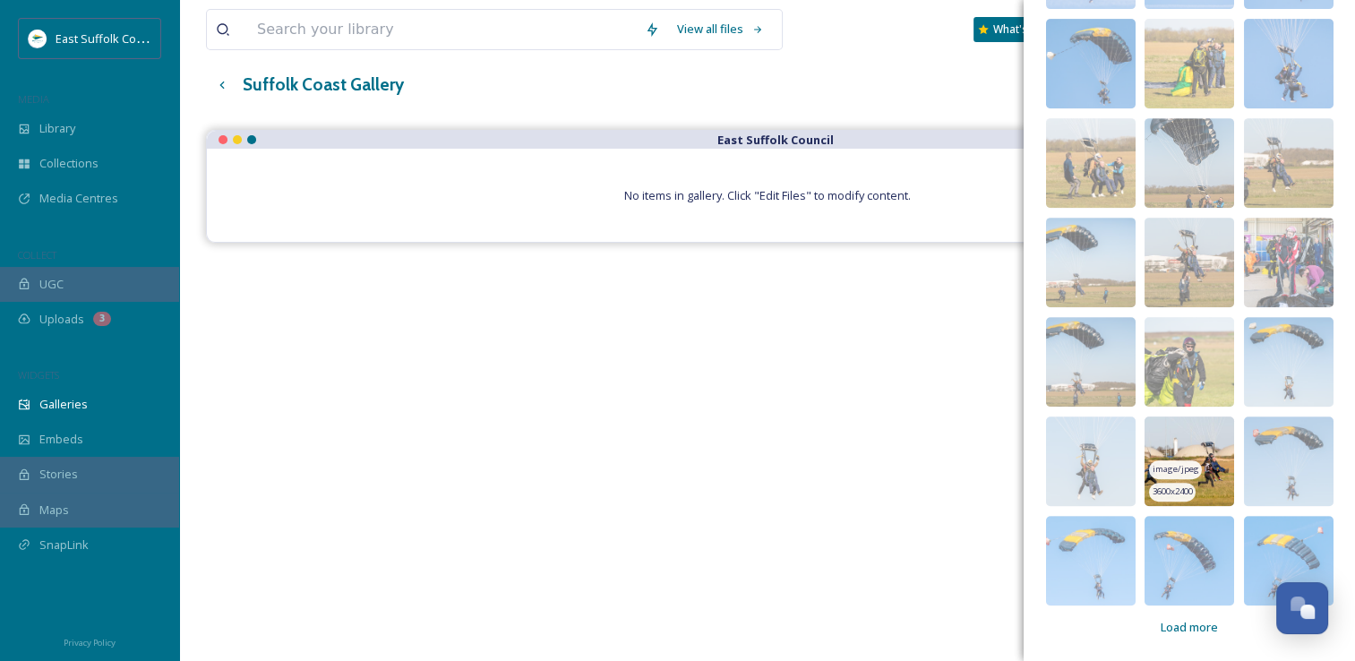
scroll to position [256, 0]
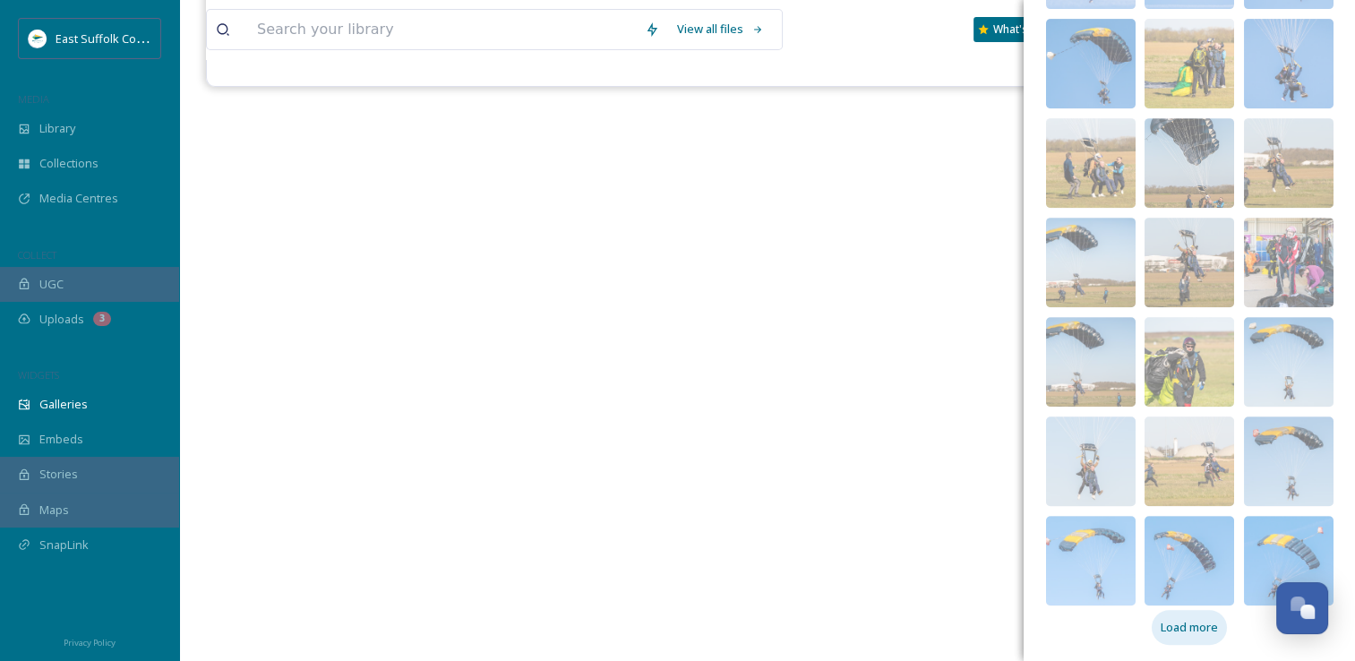
click at [1197, 621] on span "Load more" at bounding box center [1189, 627] width 57 height 17
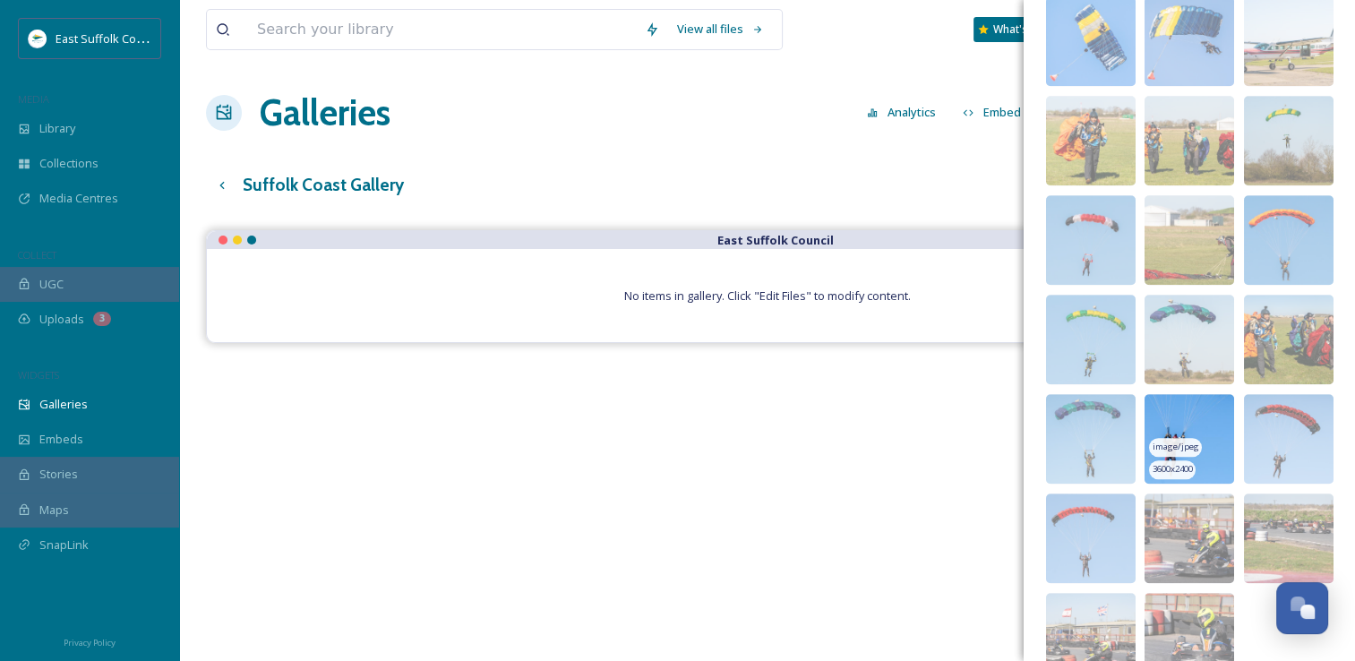
scroll to position [8274, 0]
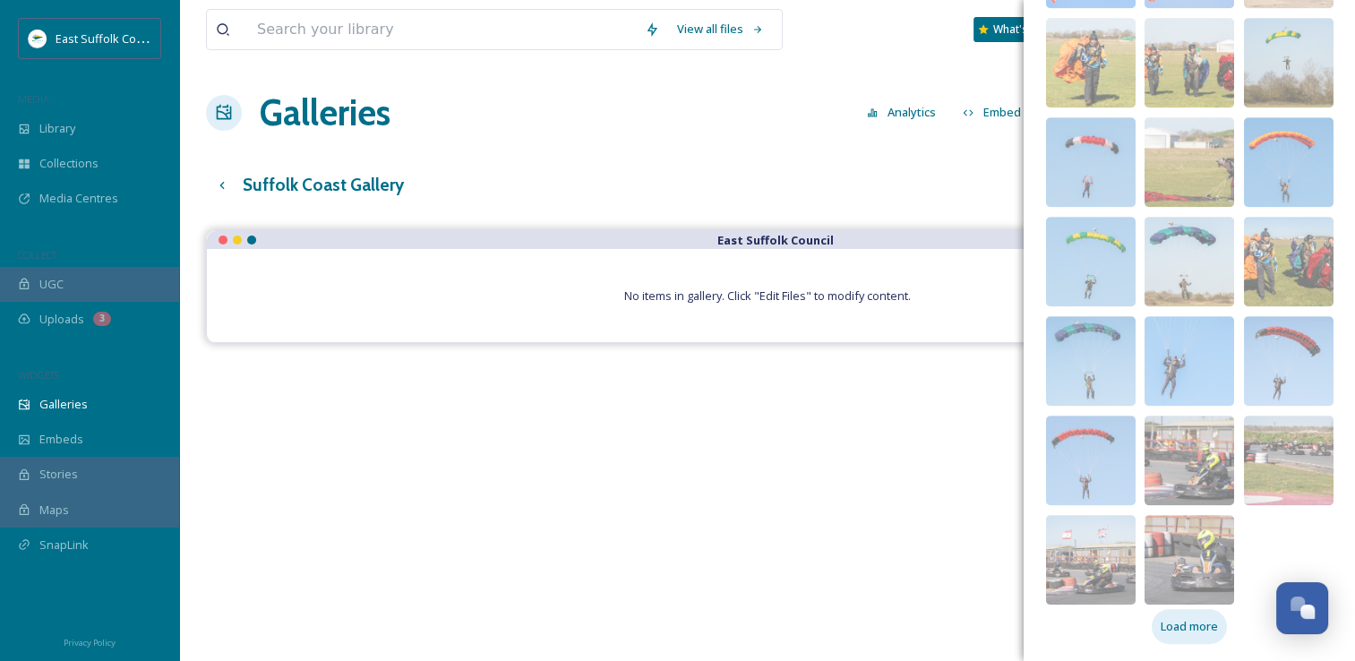
click at [1170, 624] on span "Load more" at bounding box center [1189, 626] width 57 height 17
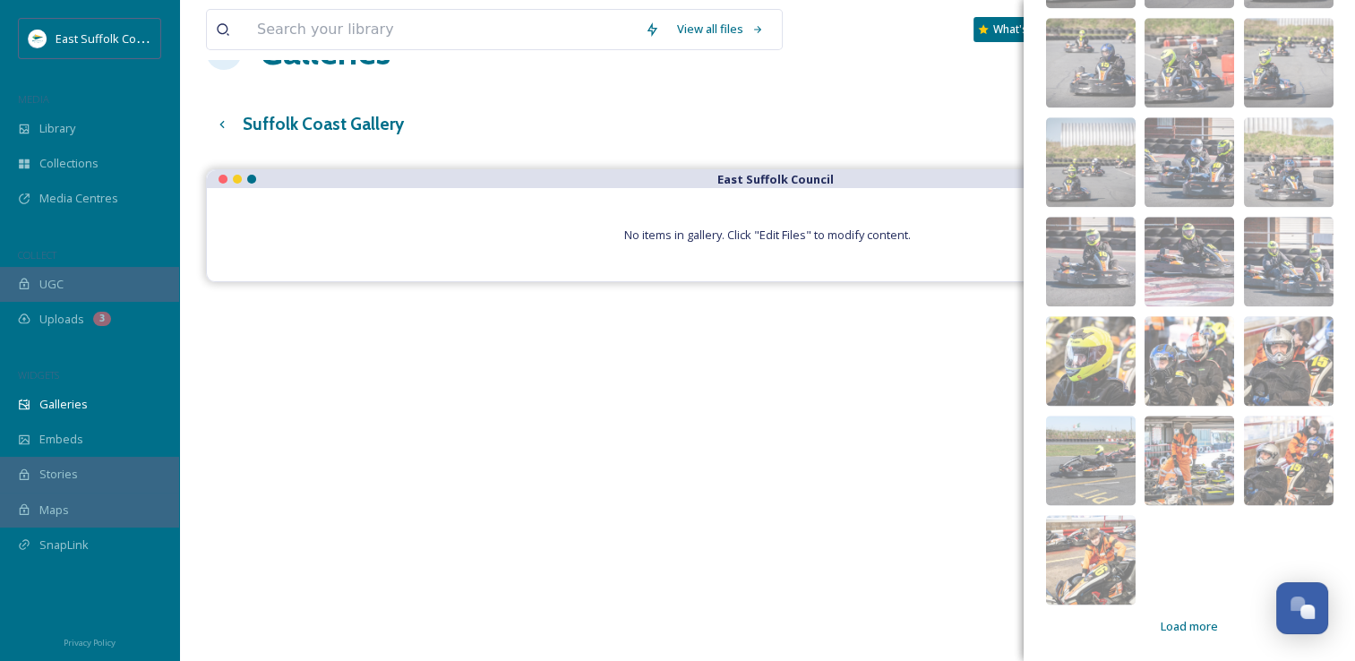
scroll to position [179, 0]
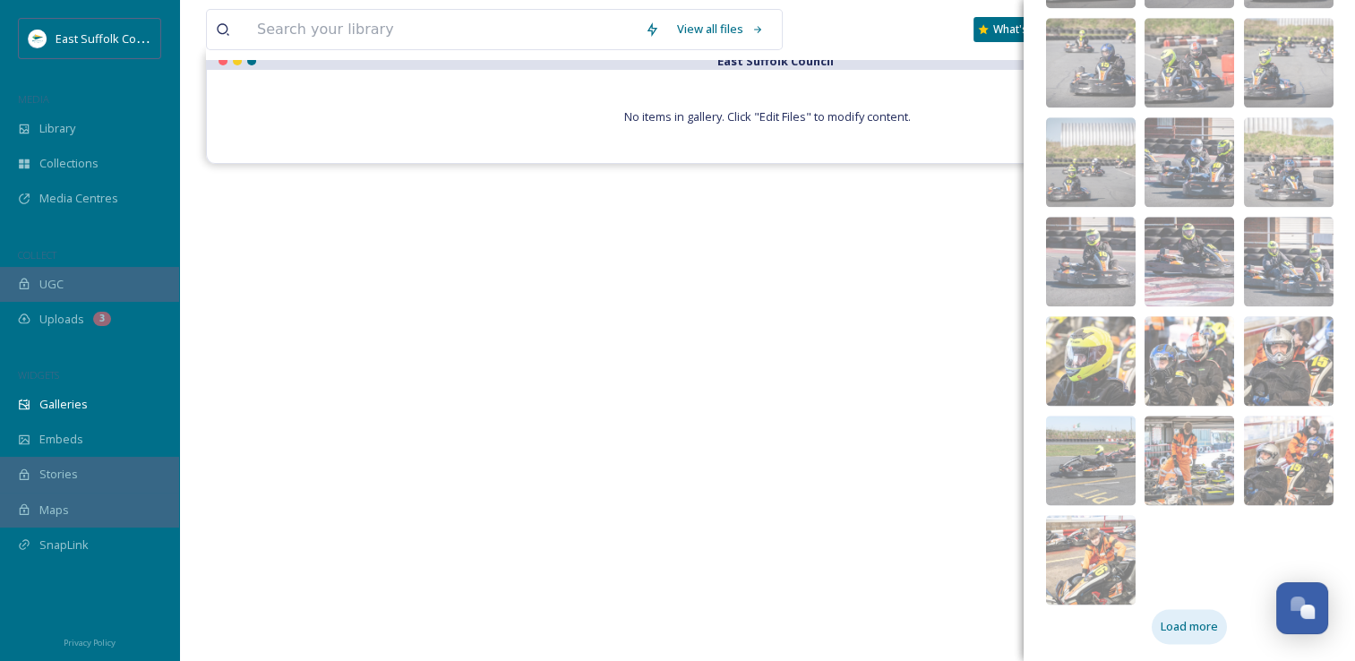
click at [1161, 618] on span "Load more" at bounding box center [1189, 626] width 57 height 17
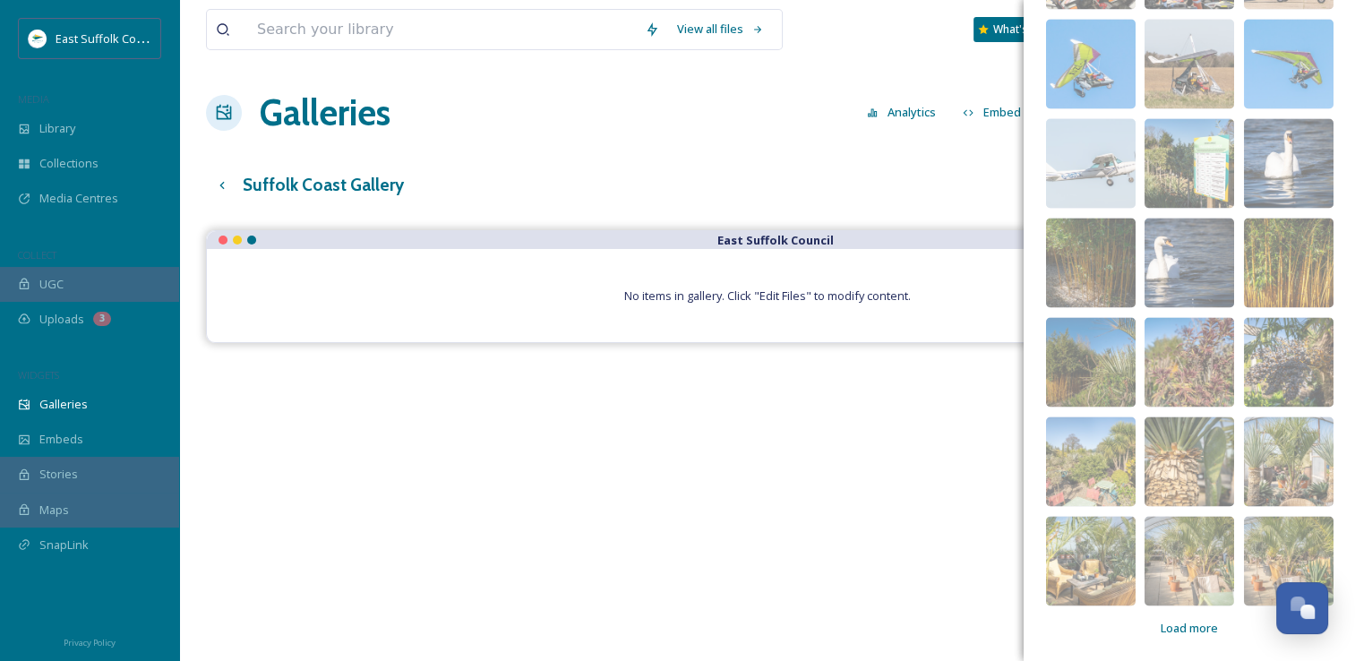
scroll to position [90, 0]
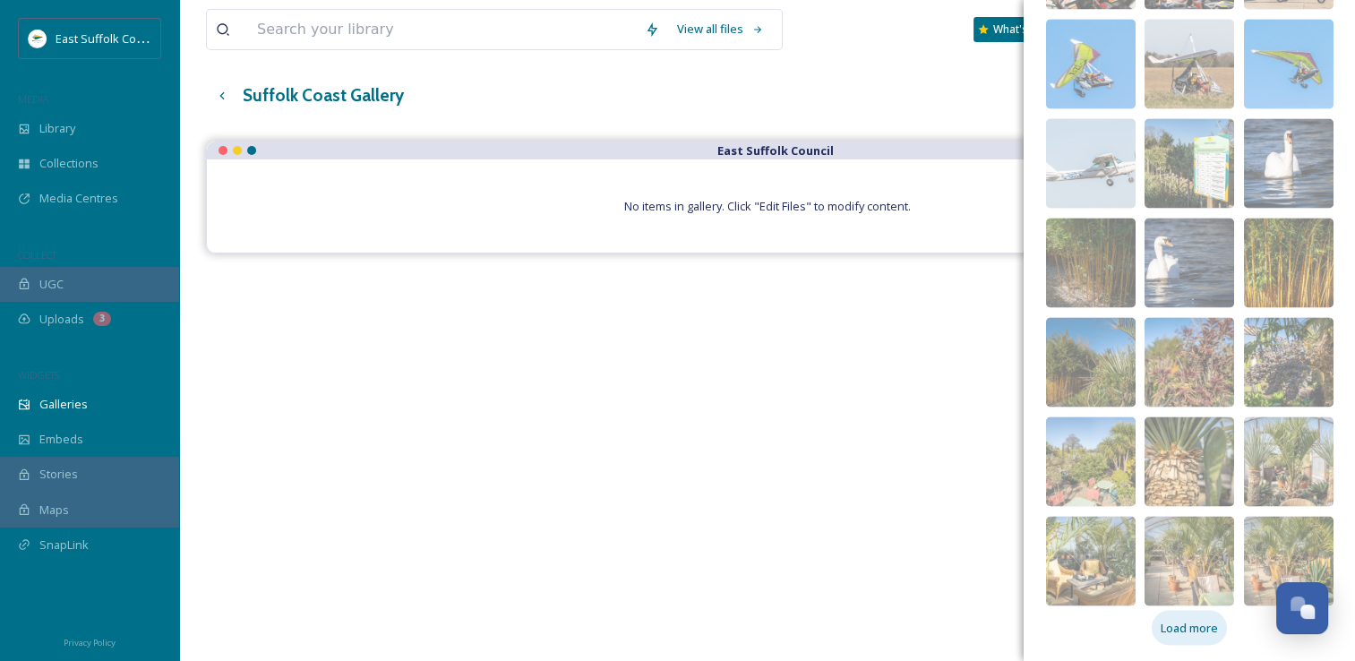
click at [1152, 621] on div "Load more" at bounding box center [1189, 627] width 75 height 35
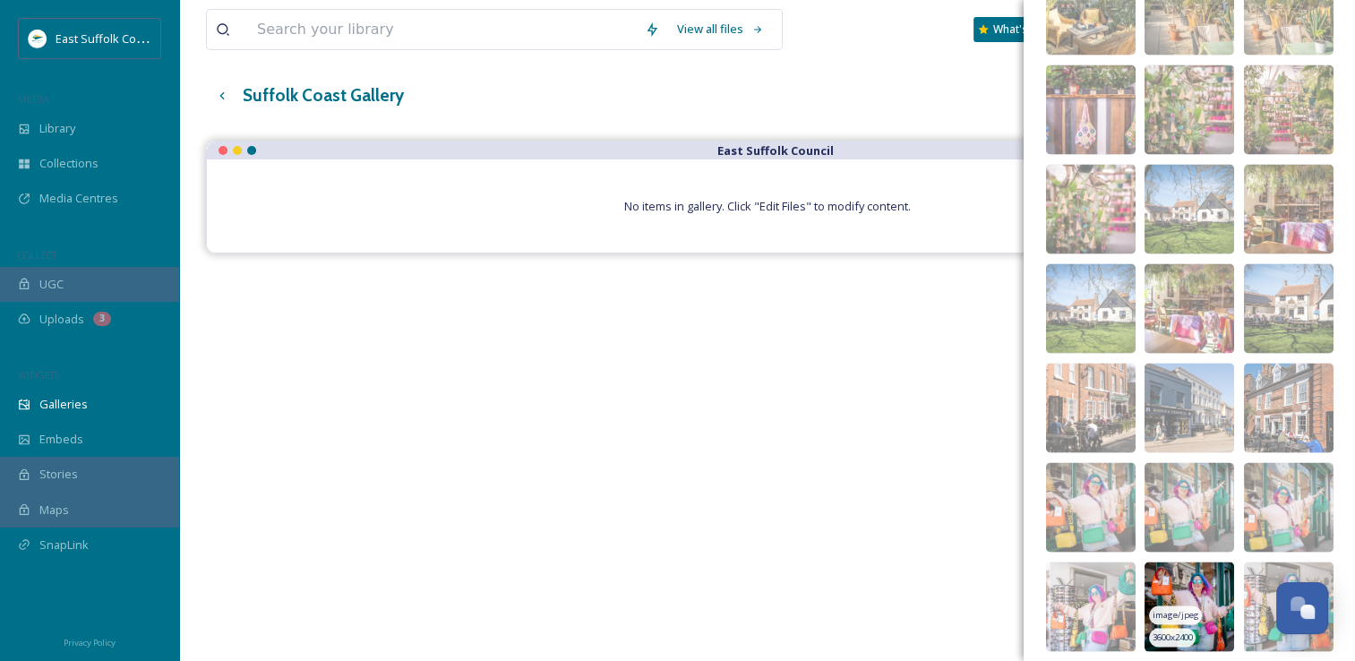
scroll to position [10262, 0]
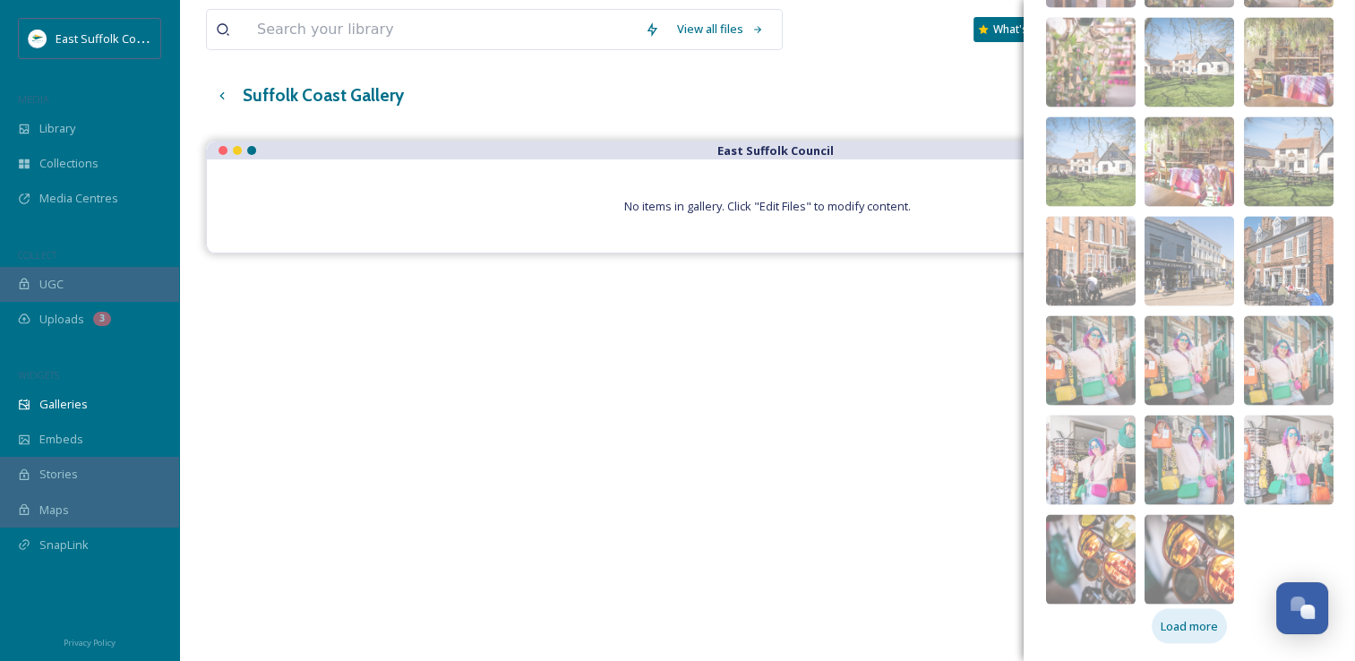
click at [1176, 627] on span "Load more" at bounding box center [1189, 626] width 57 height 17
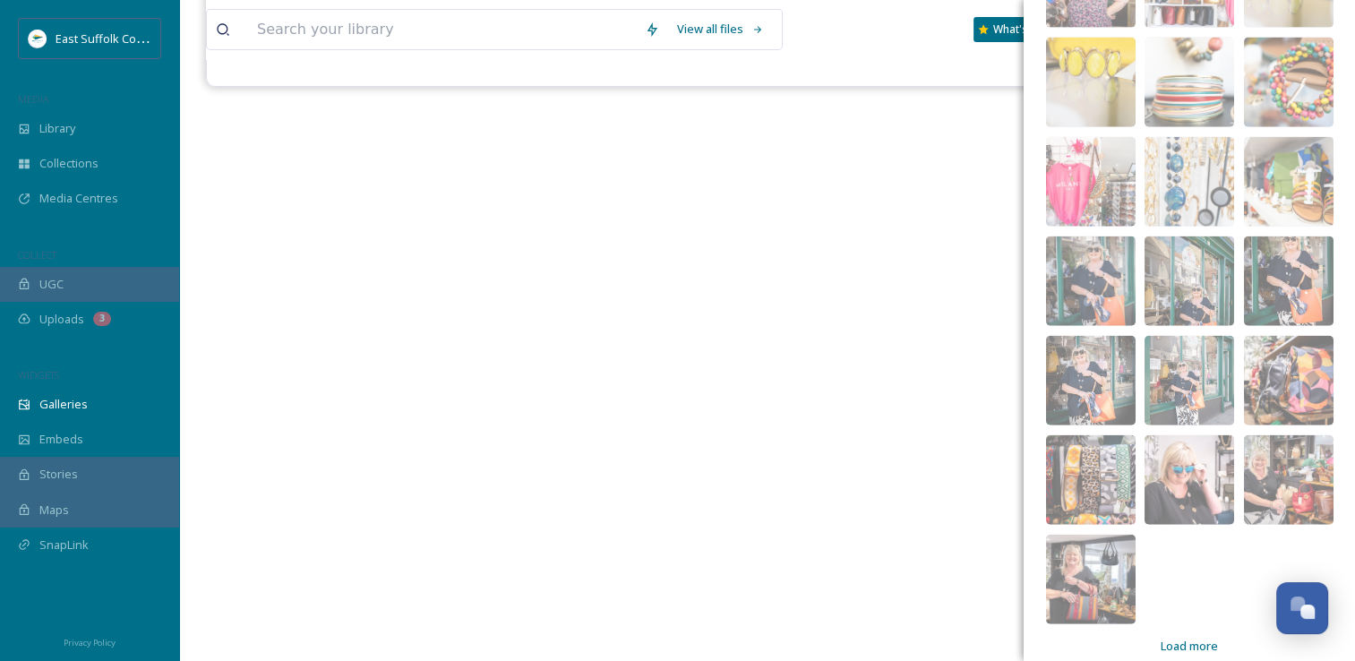
scroll to position [10957, 0]
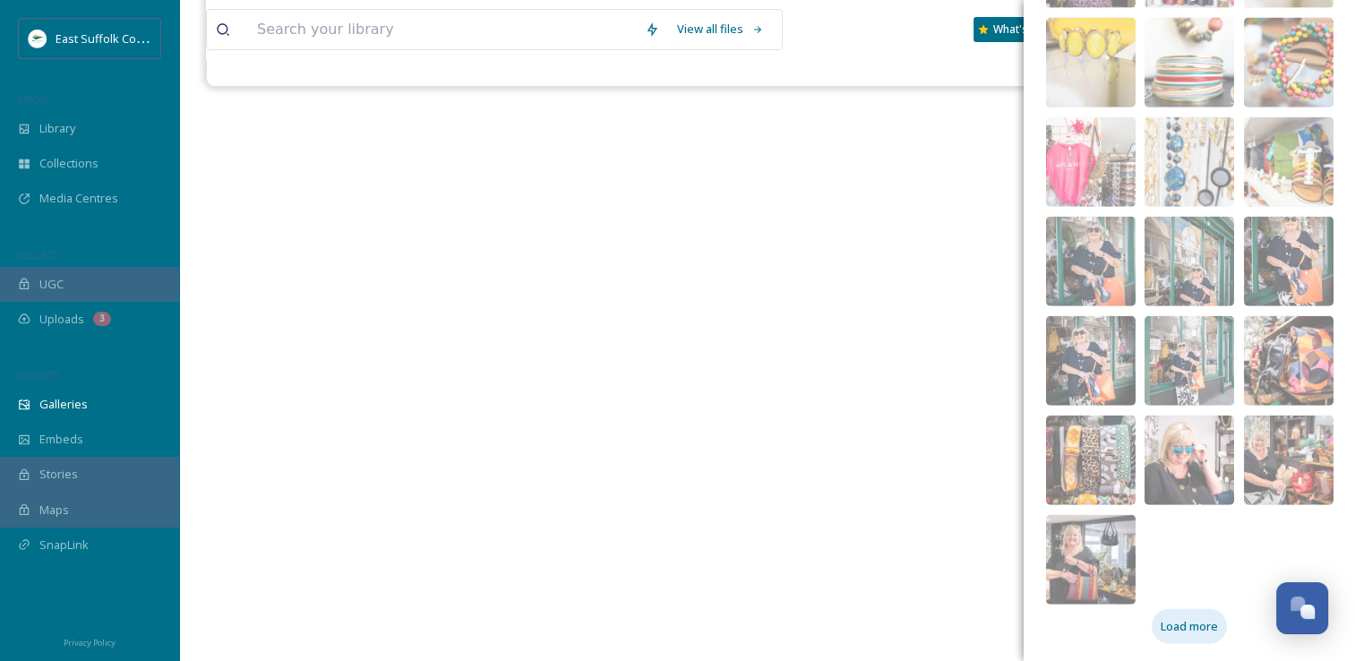
click at [1168, 632] on span "Load more" at bounding box center [1189, 626] width 57 height 17
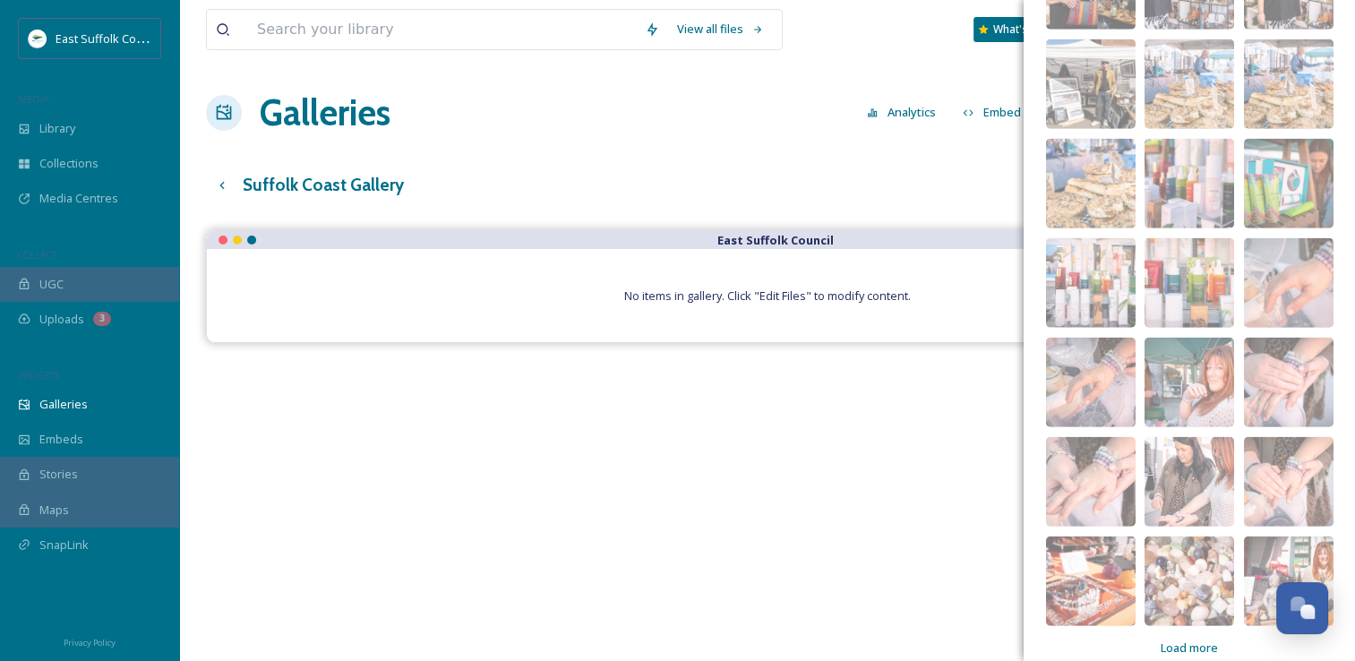
scroll to position [11553, 0]
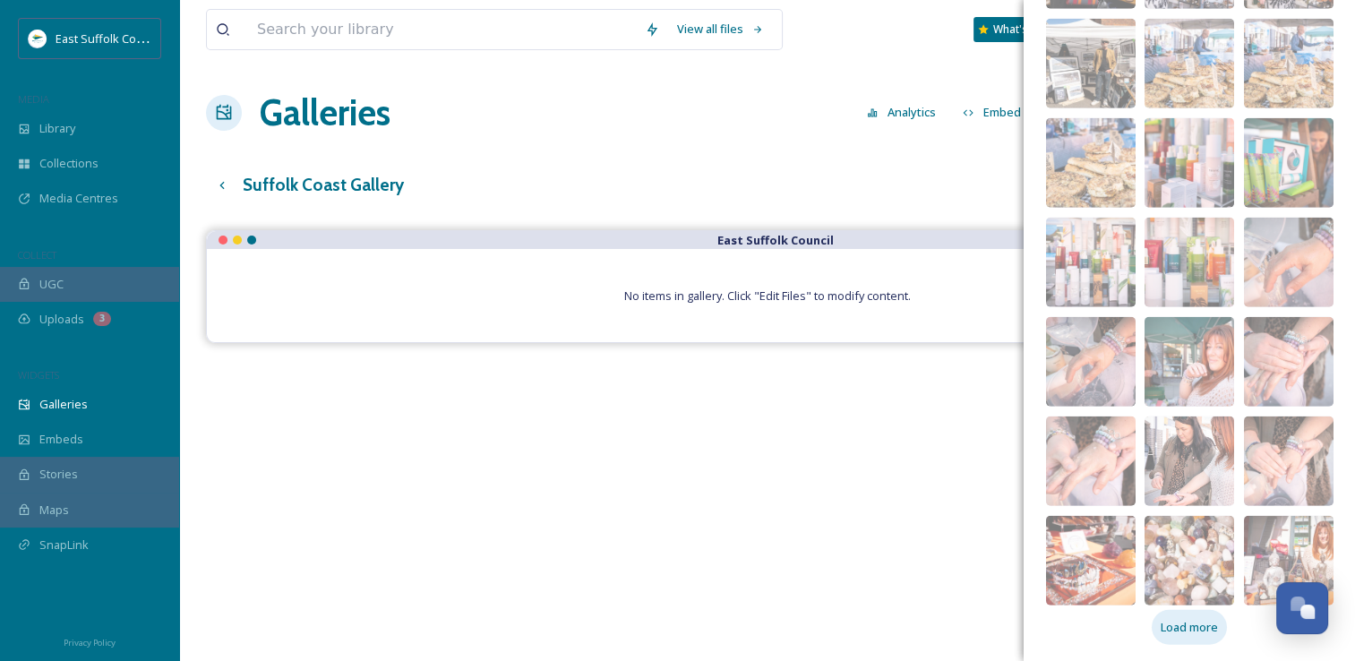
click at [1160, 614] on div "Load more" at bounding box center [1189, 627] width 75 height 35
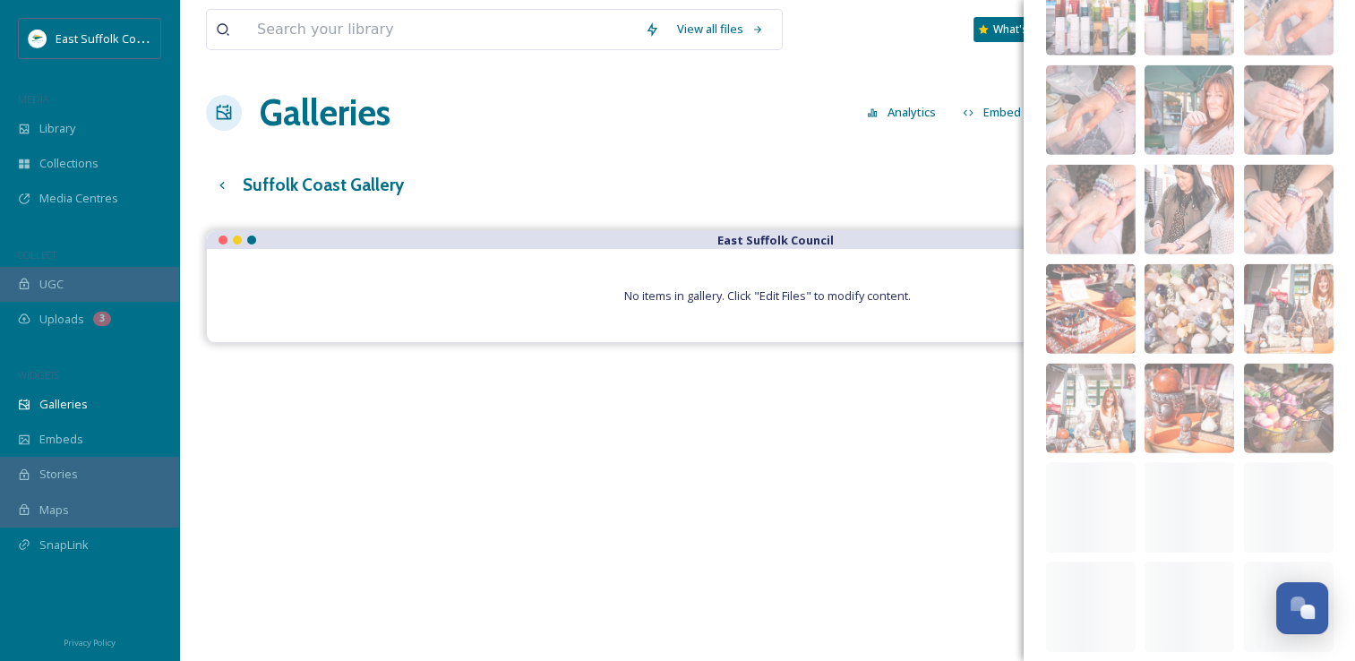
scroll to position [0, 0]
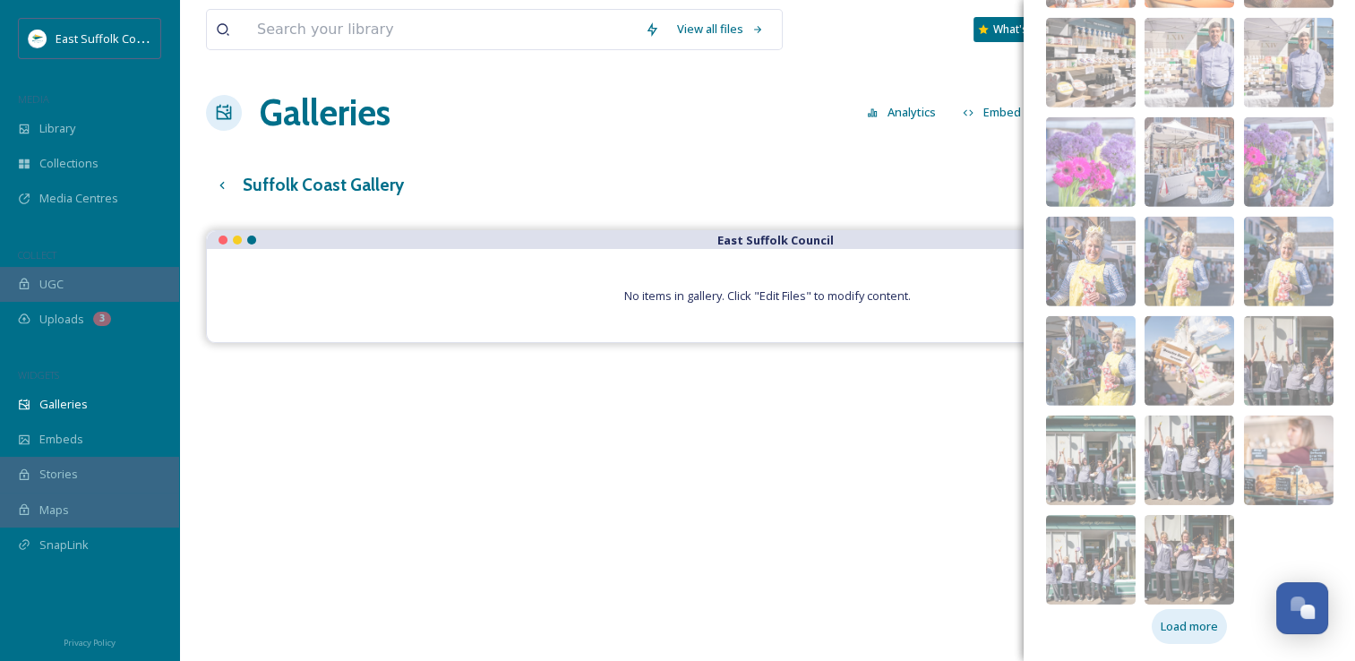
click at [1159, 636] on div "Load more" at bounding box center [1189, 626] width 75 height 35
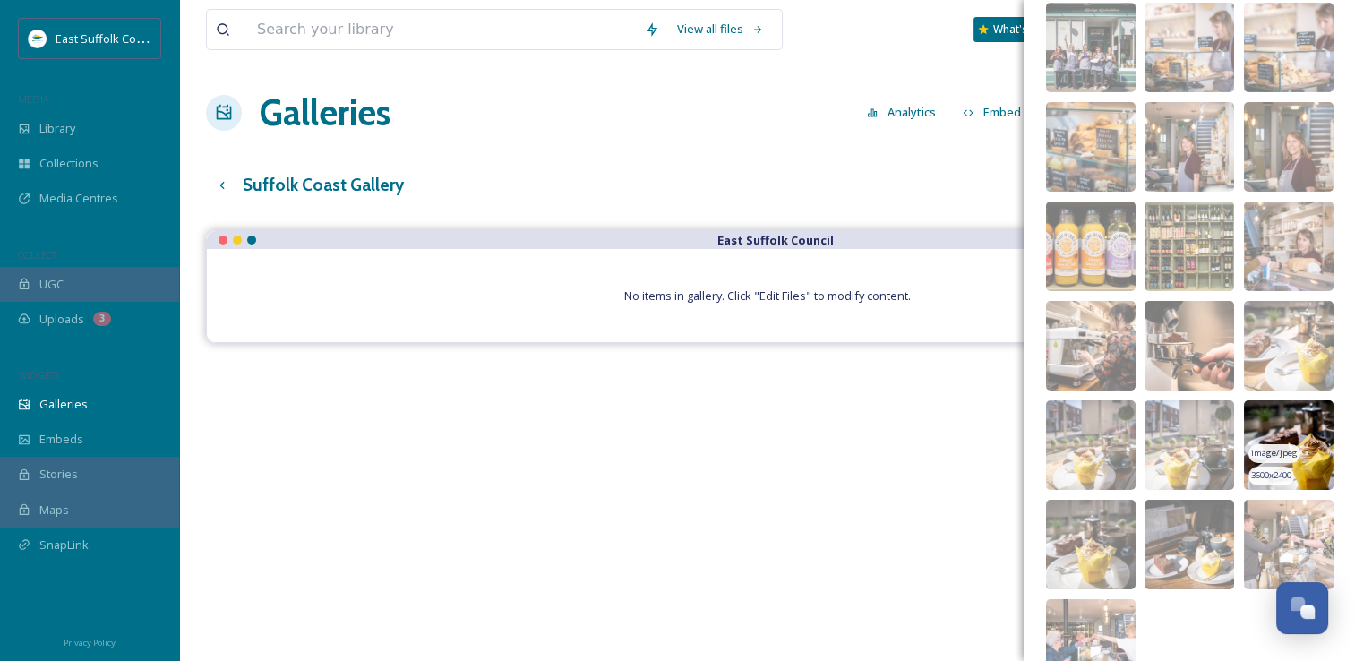
scroll to position [12876, 0]
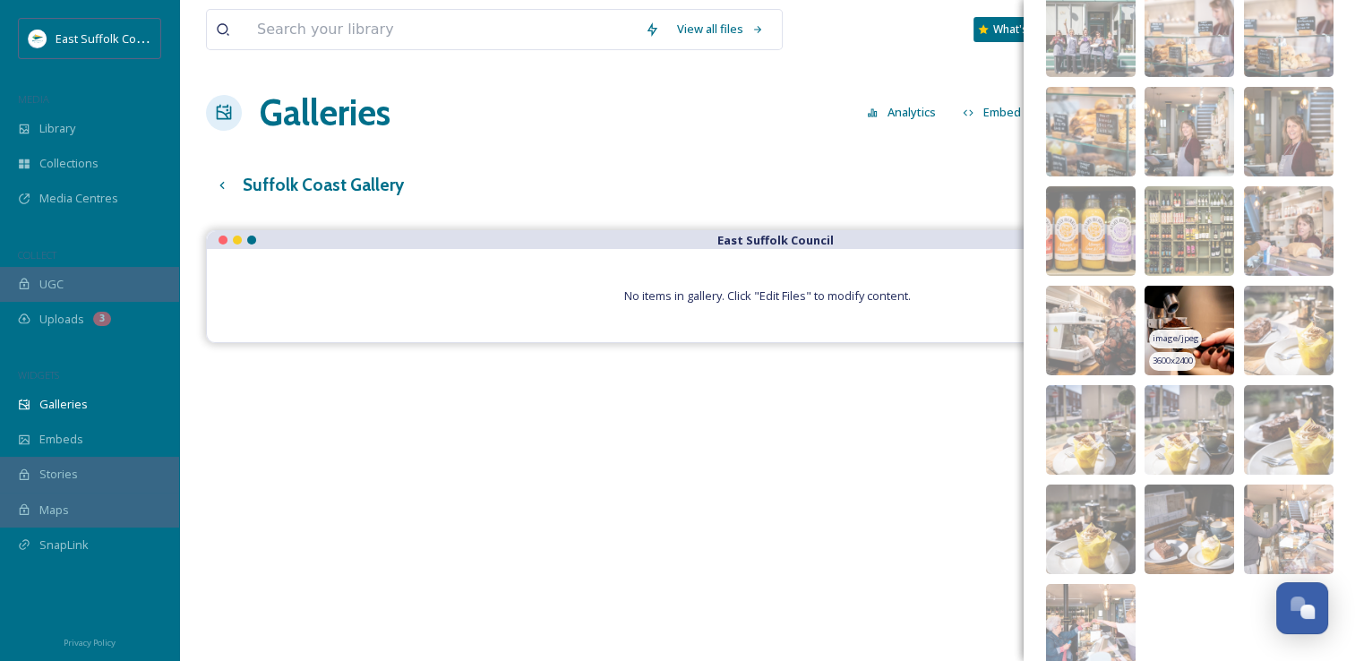
click at [1157, 303] on img at bounding box center [1189, 331] width 90 height 90
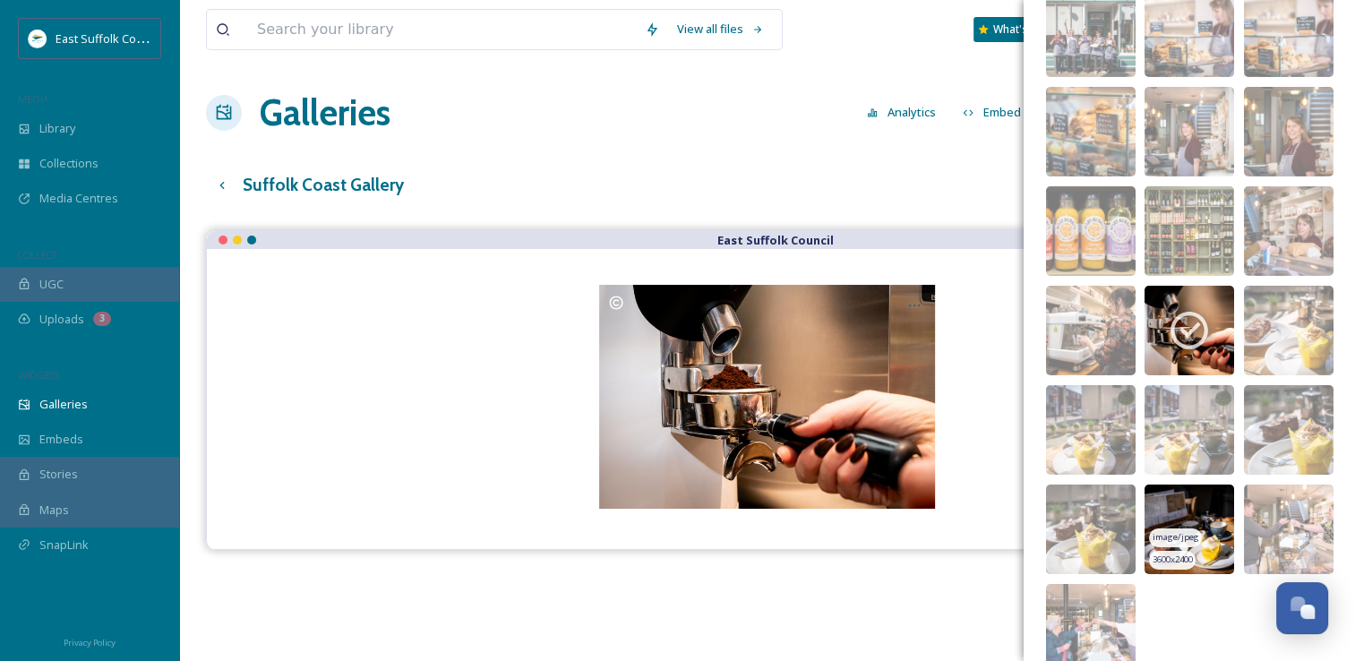
scroll to position [12945, 0]
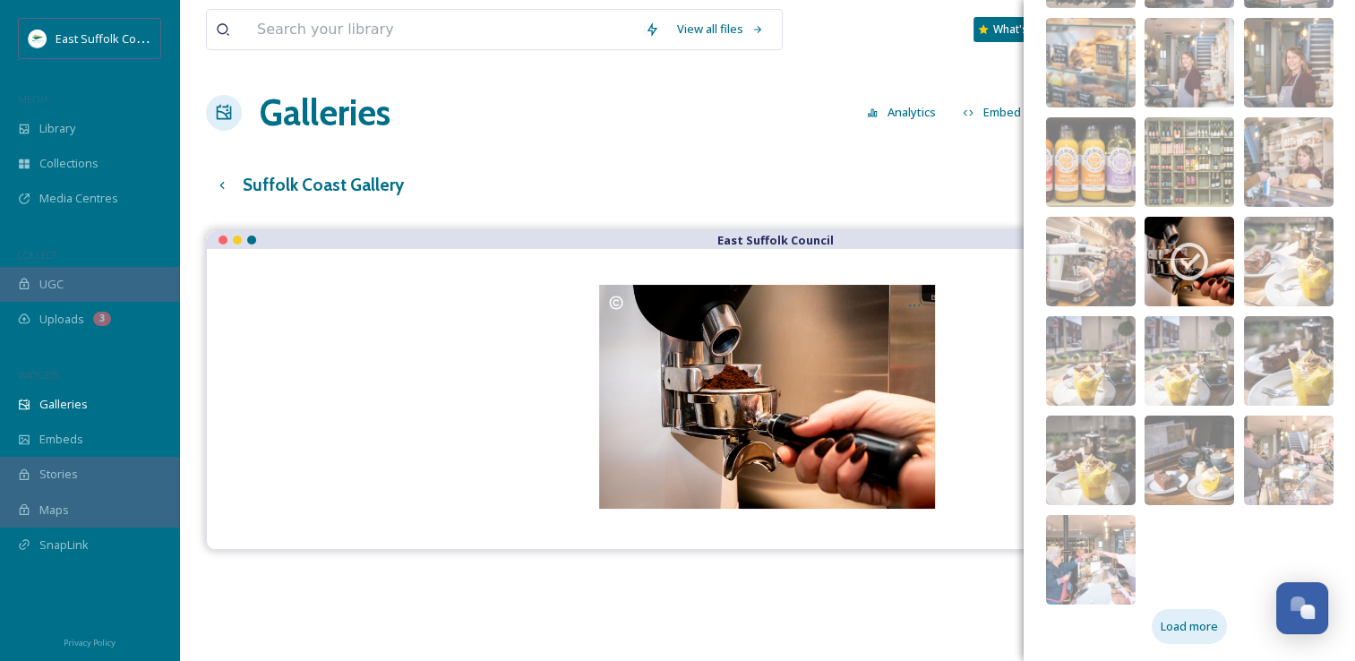
click at [1161, 622] on span "Load more" at bounding box center [1189, 626] width 57 height 17
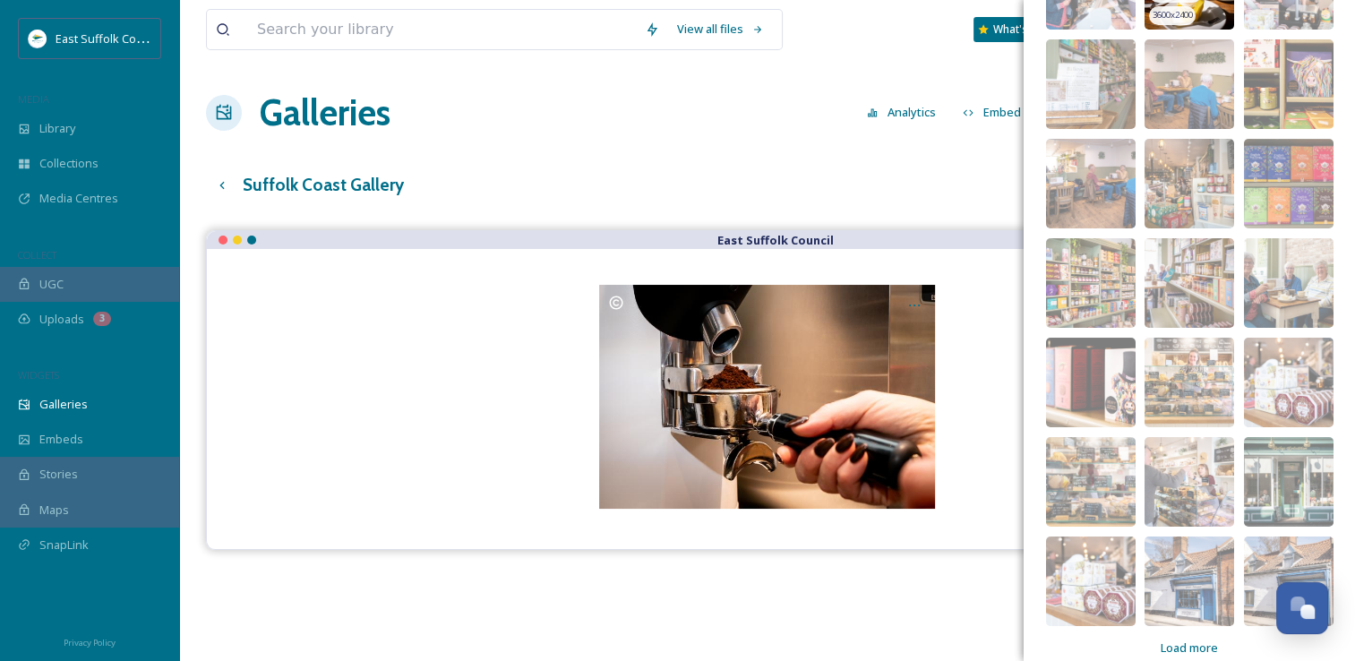
scroll to position [13541, 0]
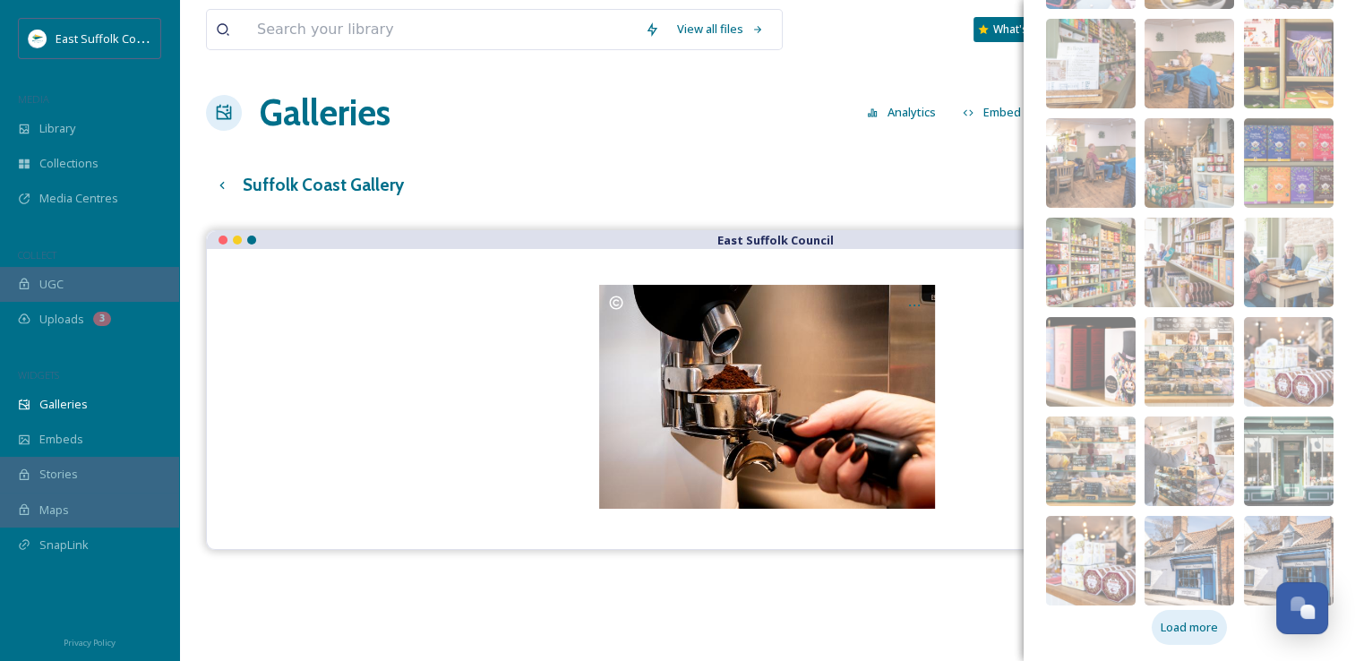
click at [1167, 625] on span "Load more" at bounding box center [1189, 627] width 57 height 17
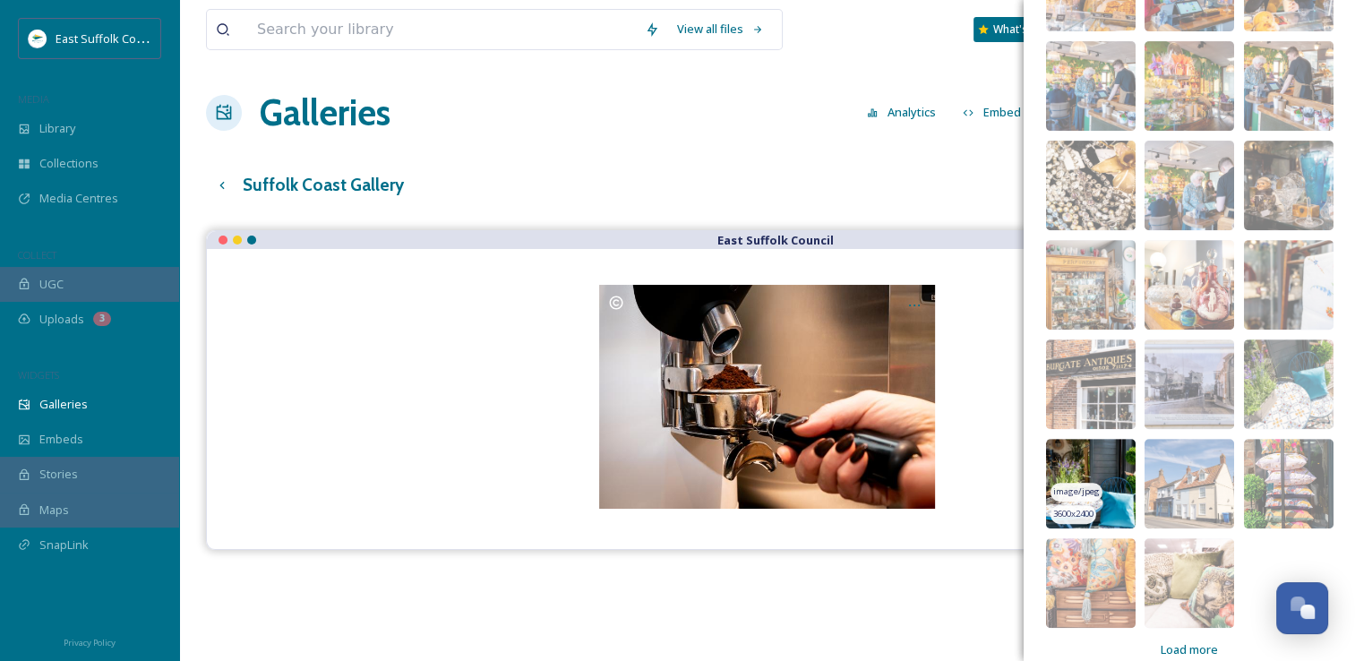
scroll to position [14238, 0]
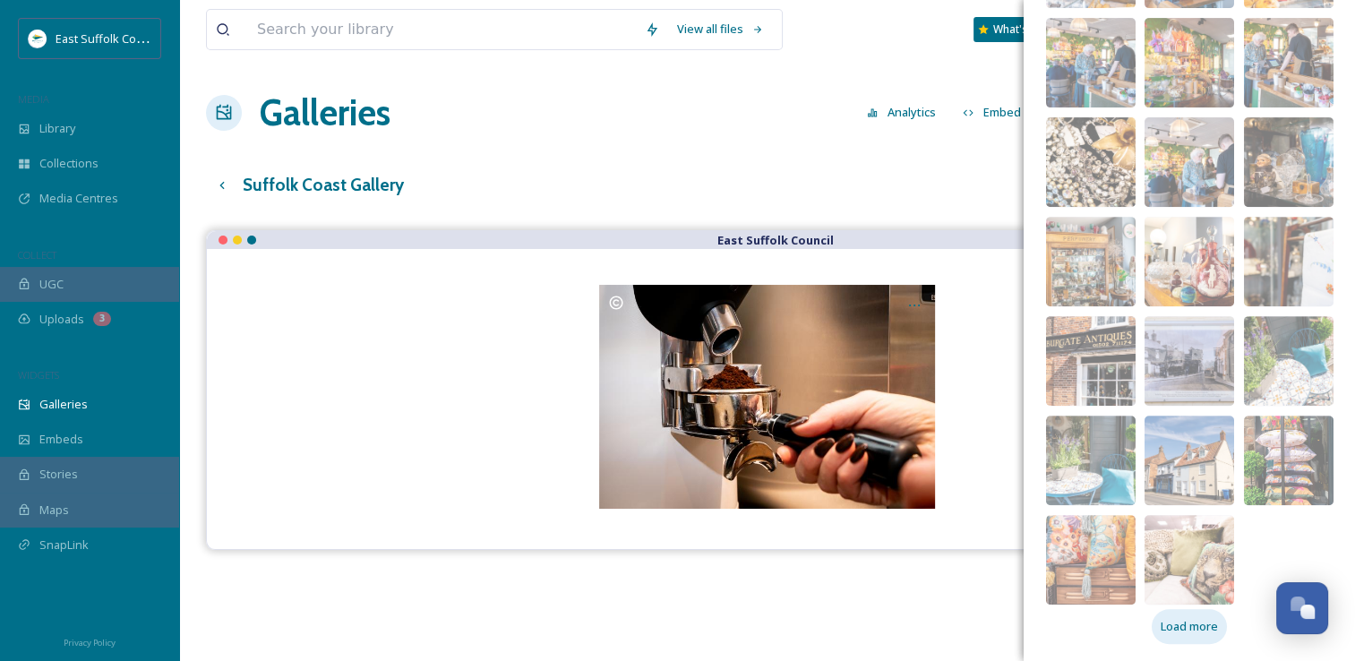
click at [1185, 623] on span "Load more" at bounding box center [1189, 626] width 57 height 17
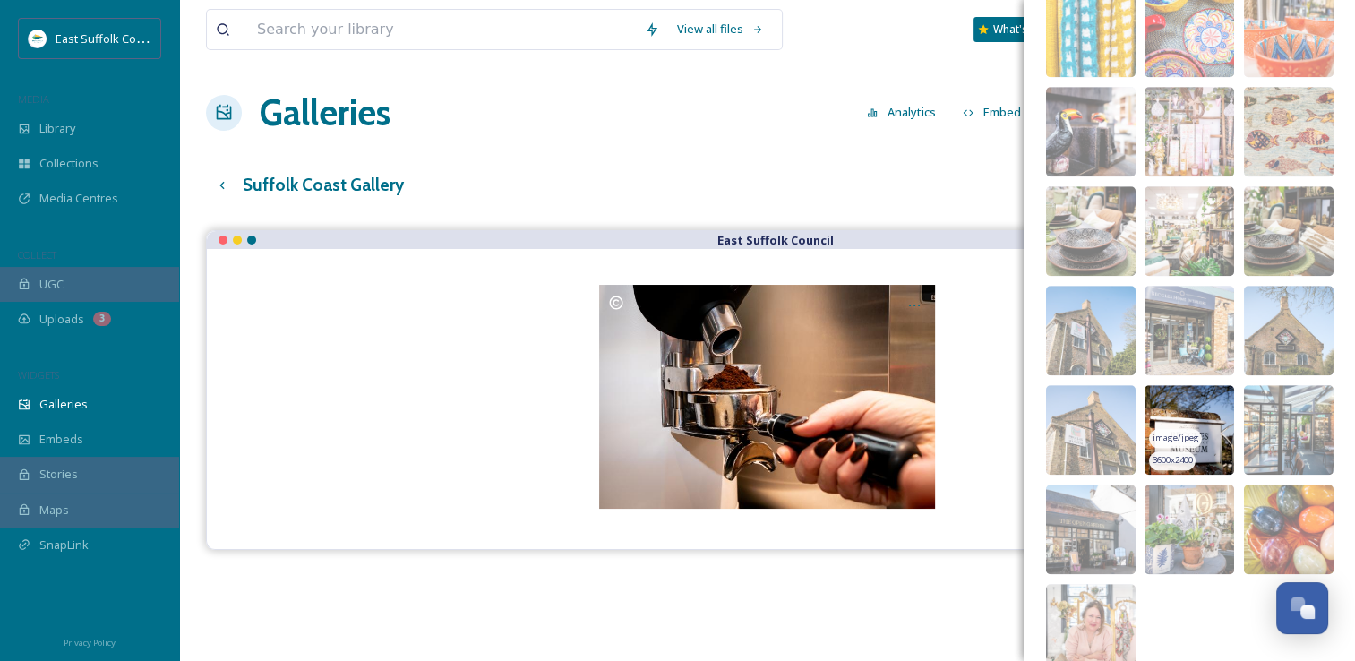
scroll to position [14933, 0]
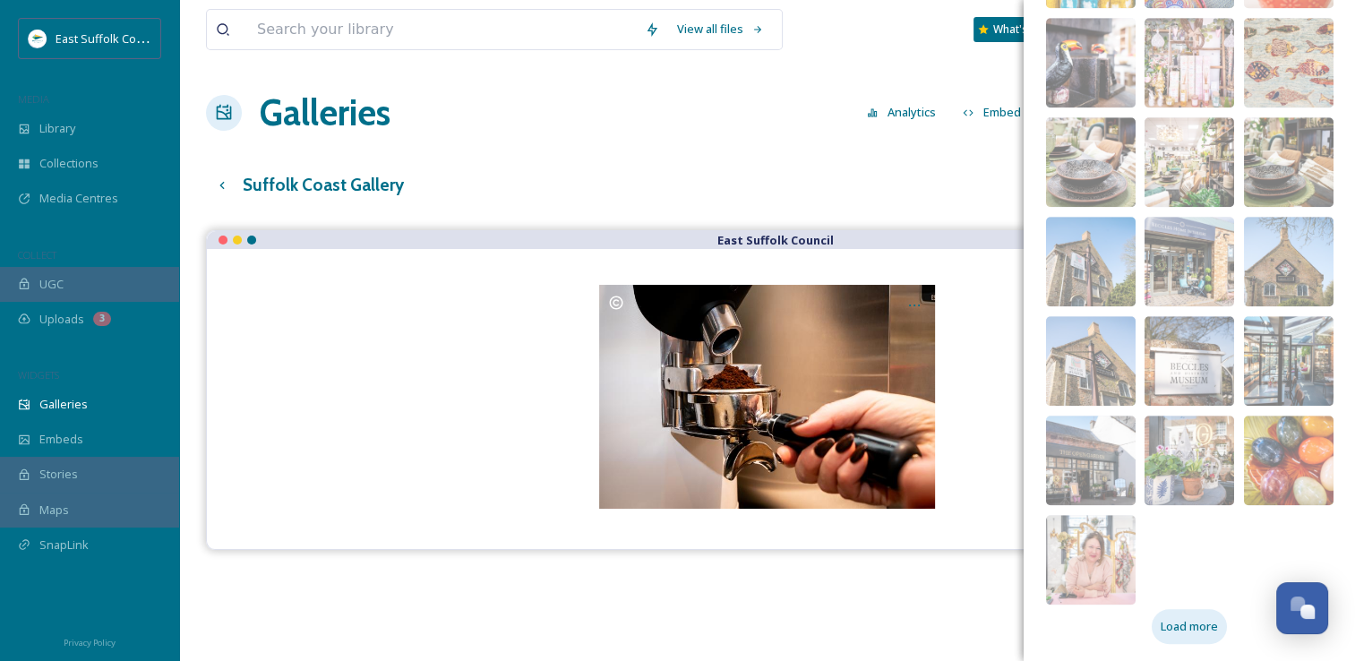
click at [1178, 610] on div "Load more" at bounding box center [1189, 626] width 75 height 35
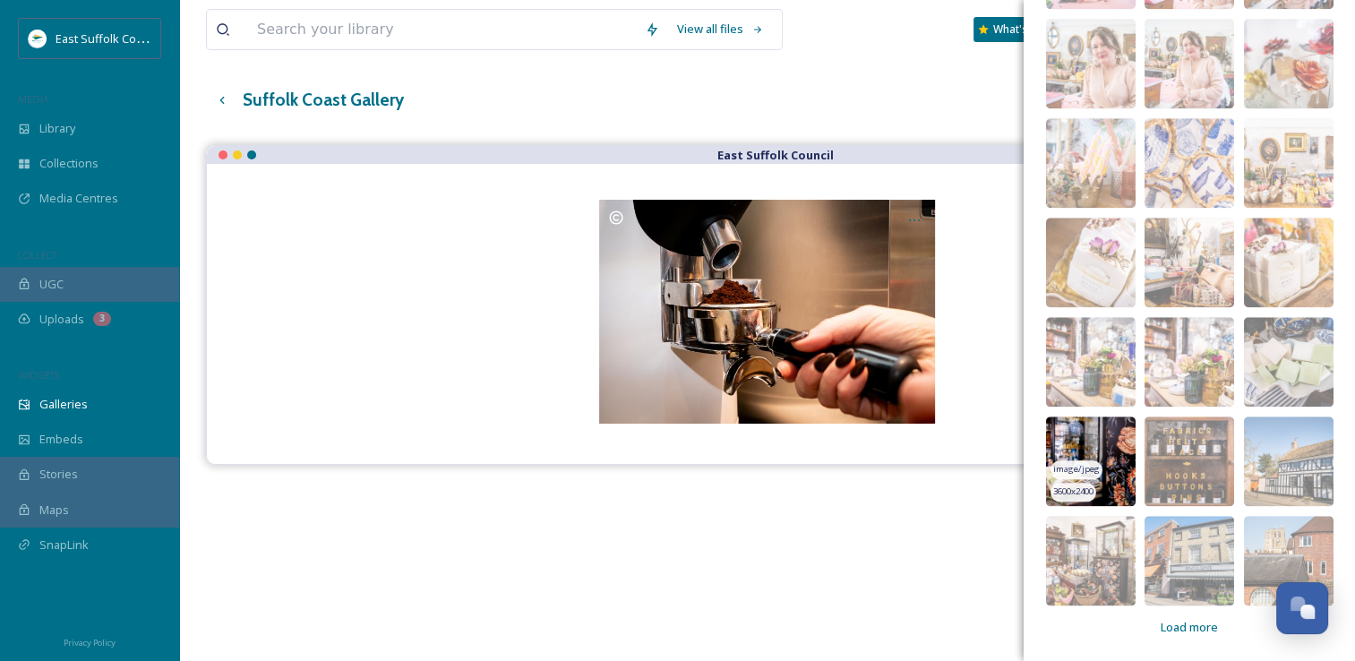
scroll to position [90, 0]
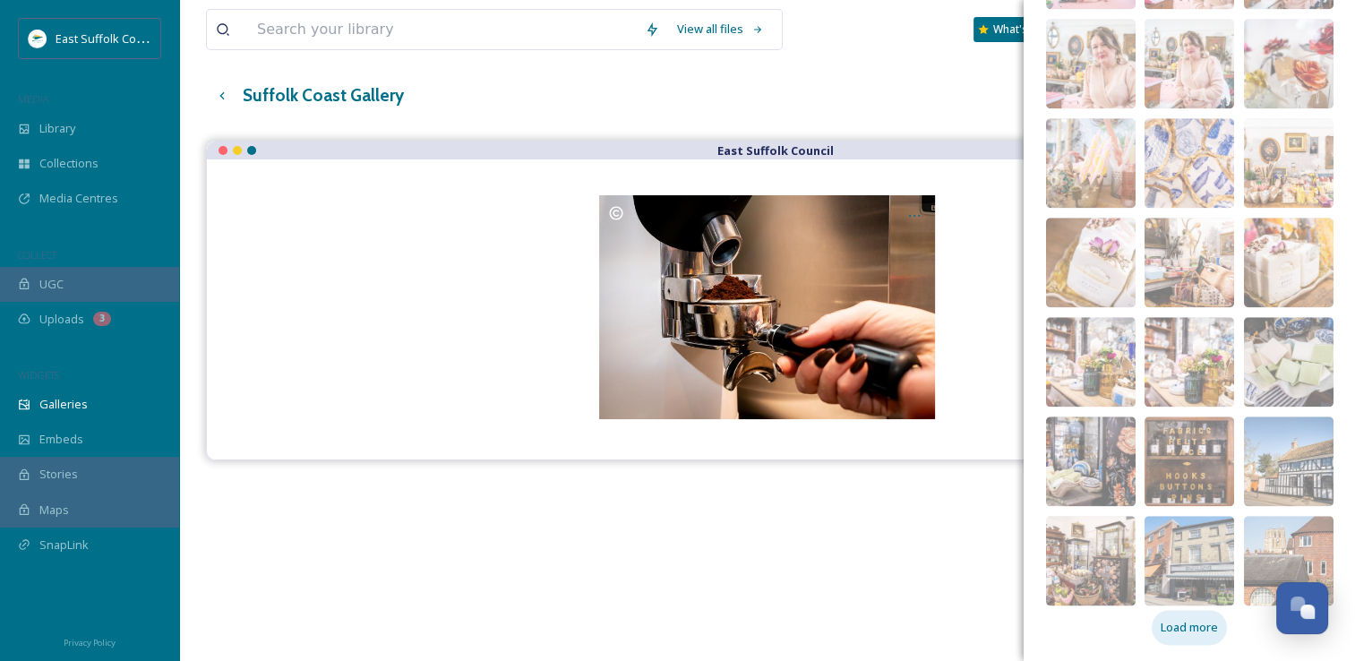
click at [1164, 632] on span "Load more" at bounding box center [1189, 627] width 57 height 17
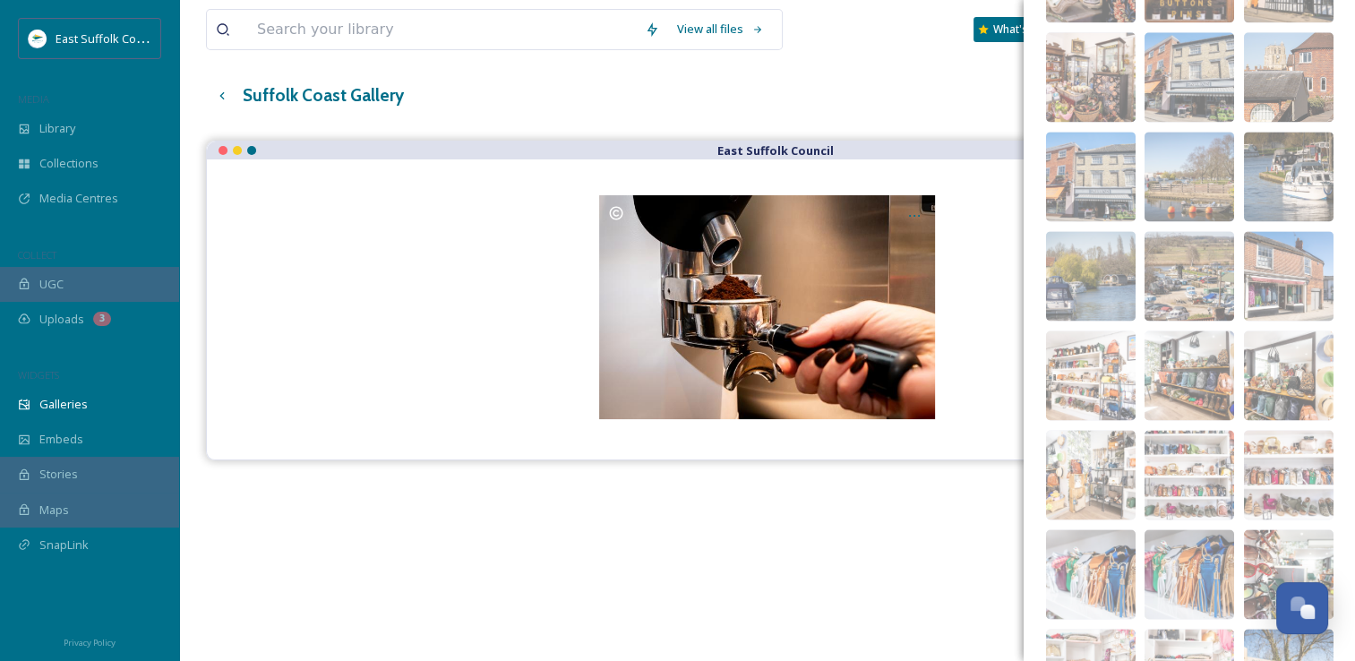
scroll to position [15887, 0]
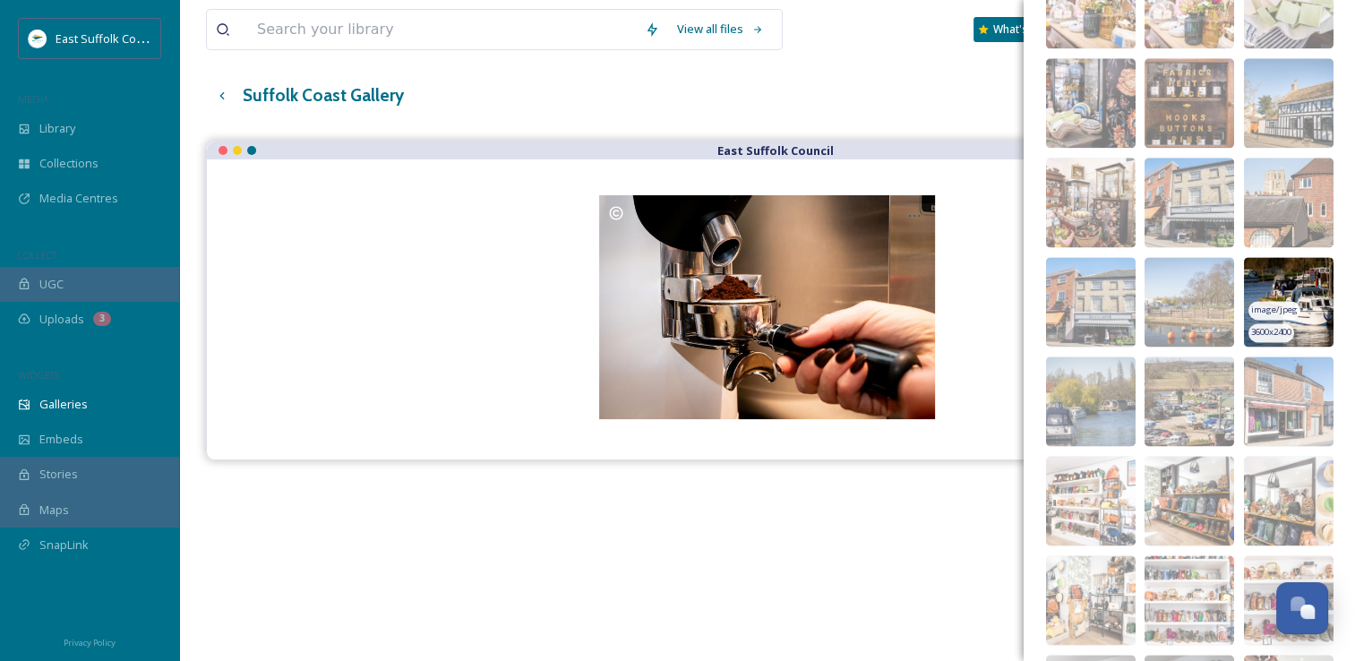
click at [1250, 266] on img at bounding box center [1289, 302] width 90 height 90
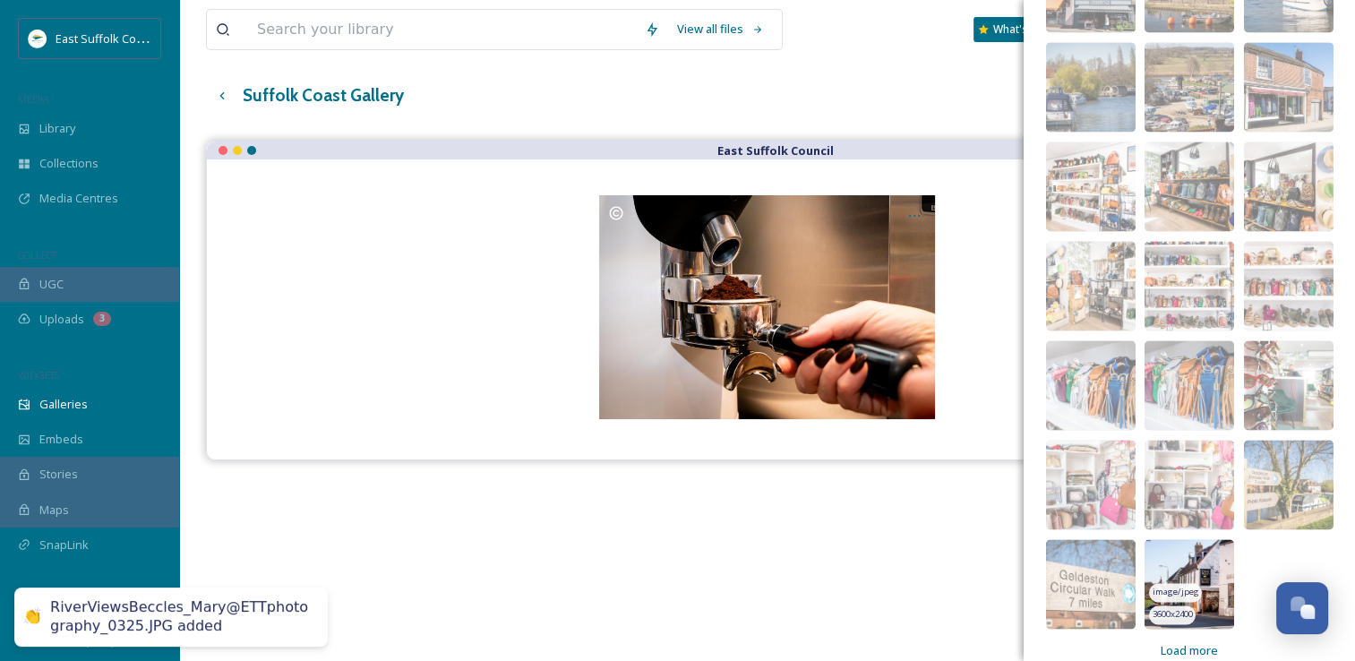
scroll to position [16226, 0]
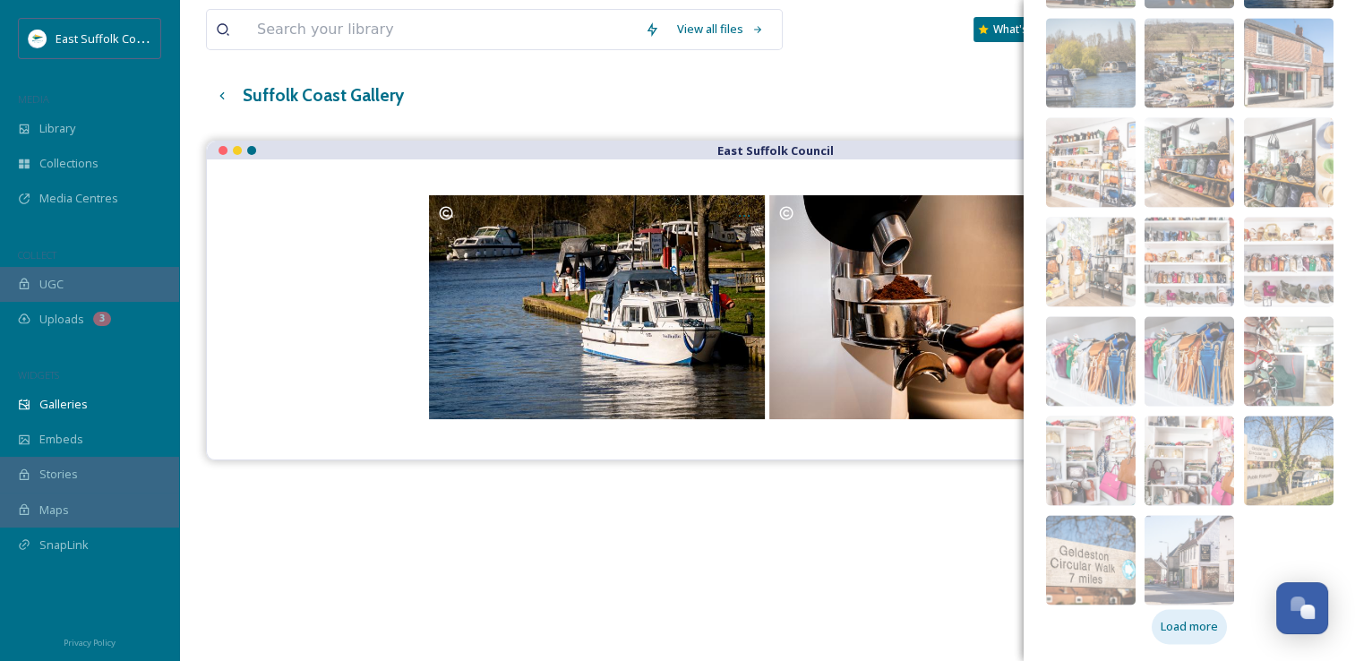
click at [1161, 631] on span "Load more" at bounding box center [1189, 626] width 57 height 17
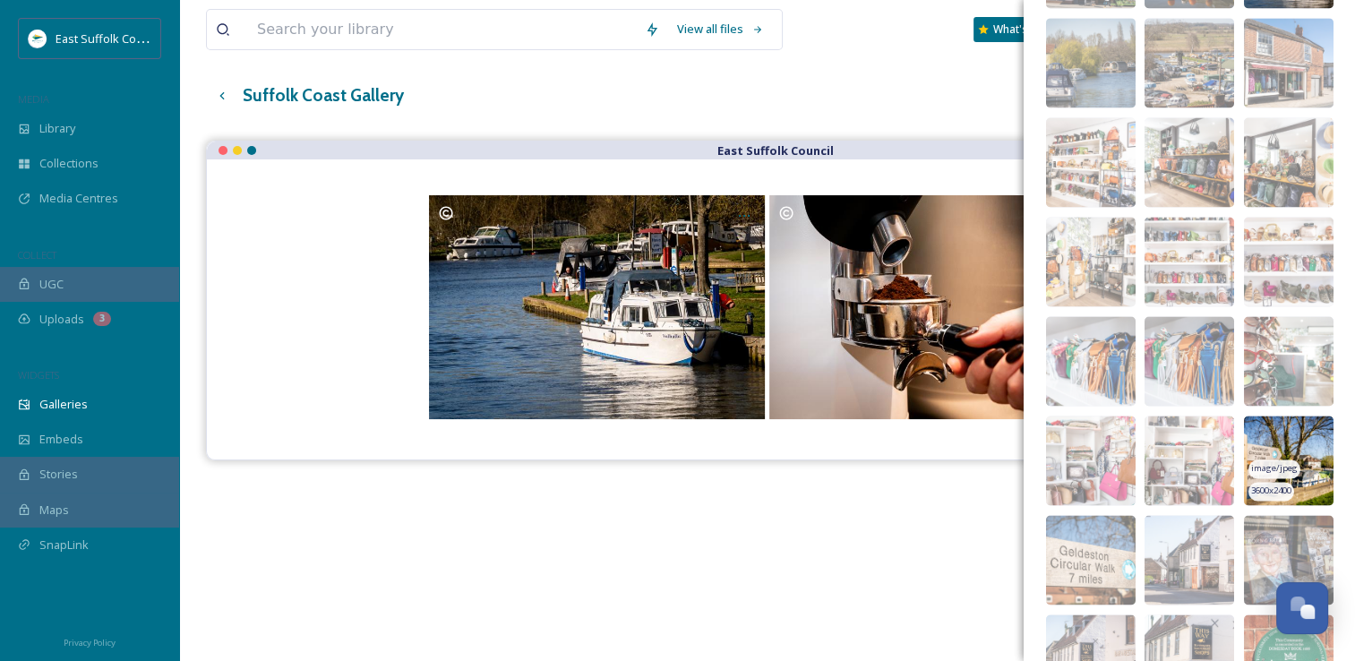
click at [1247, 433] on img at bounding box center [1289, 461] width 90 height 90
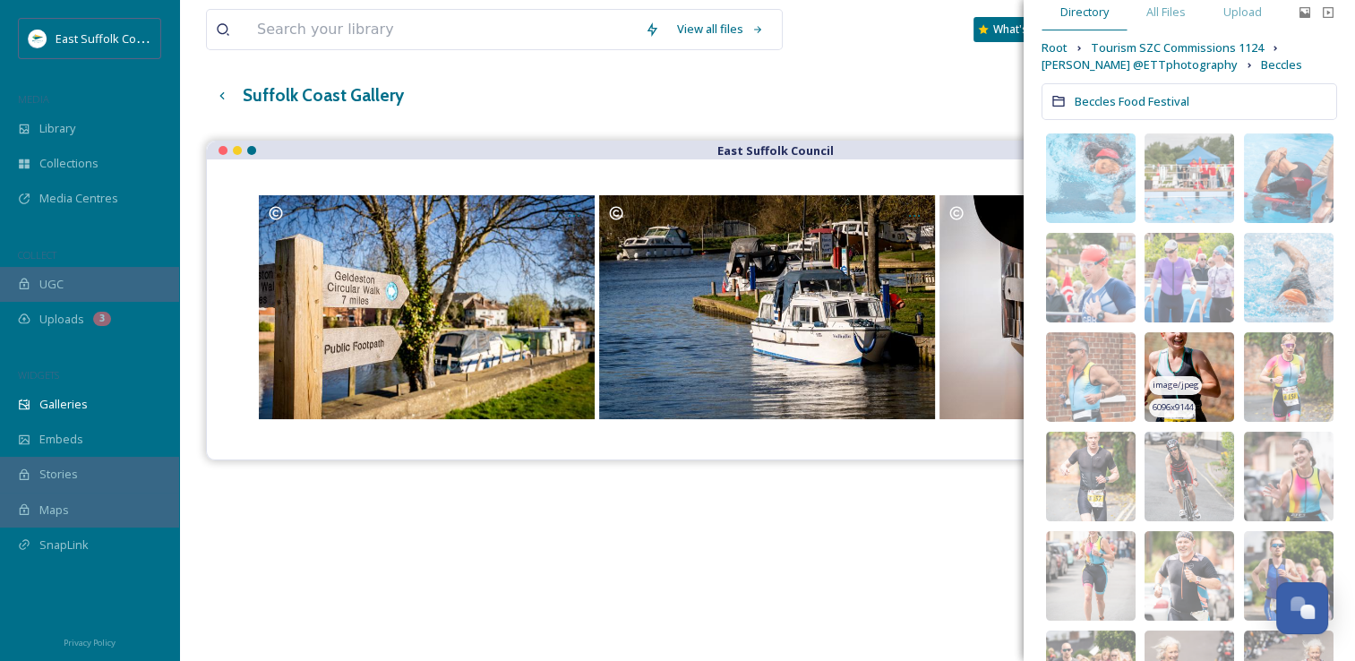
scroll to position [0, 0]
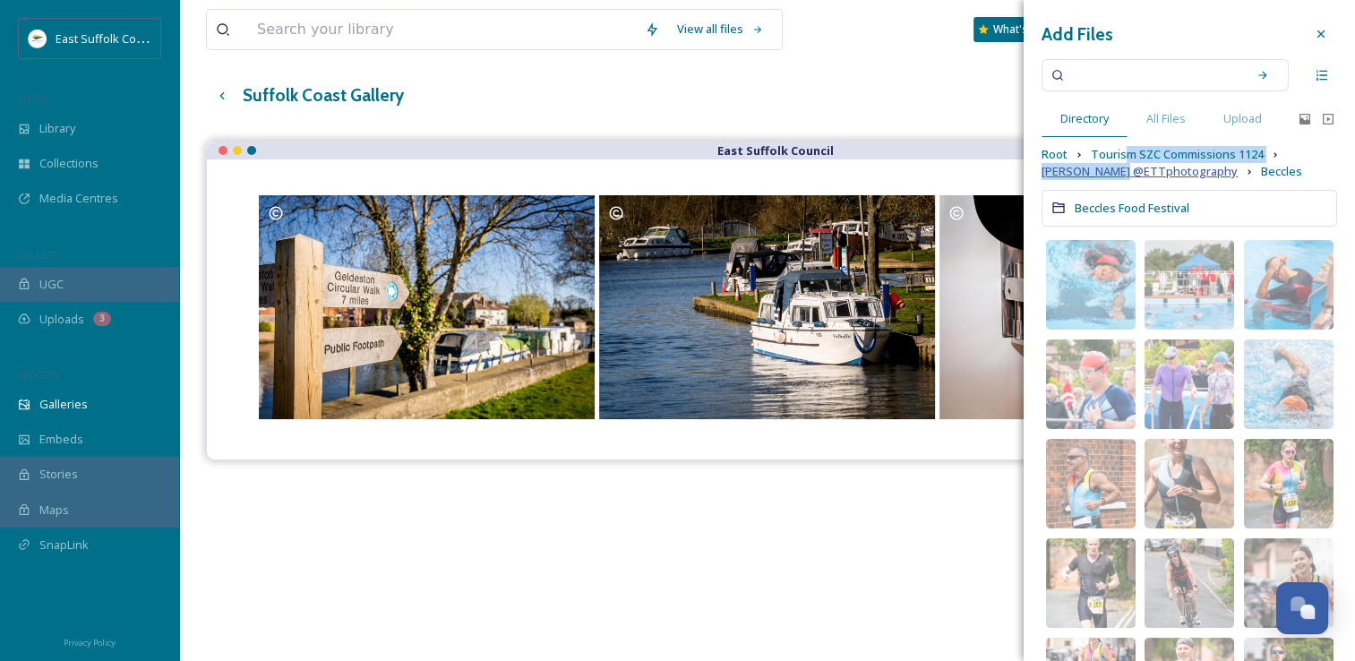
click at [1121, 167] on div "Root Tourism SZC Commissions 1124 Mary Doggett @ETTphotography Beccles" at bounding box center [1189, 163] width 296 height 34
click at [1121, 167] on span "Mary Doggett @ETTphotography" at bounding box center [1139, 171] width 196 height 17
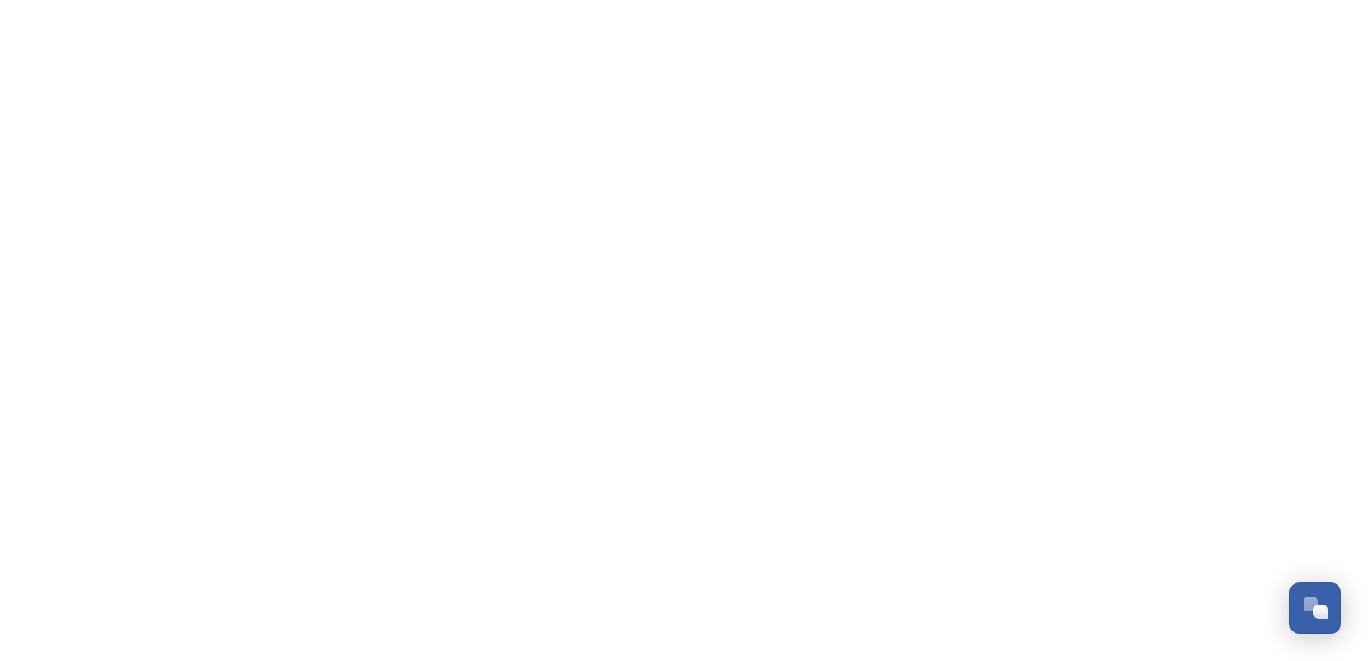
scroll to position [7816, 0]
click at [565, 0] on html "/galleries/bd2f1537-11da-4f11-86d1-ecd30d5c03a6 Dismiss ● Connecting… Chat with…" at bounding box center [684, 0] width 1368 height 0
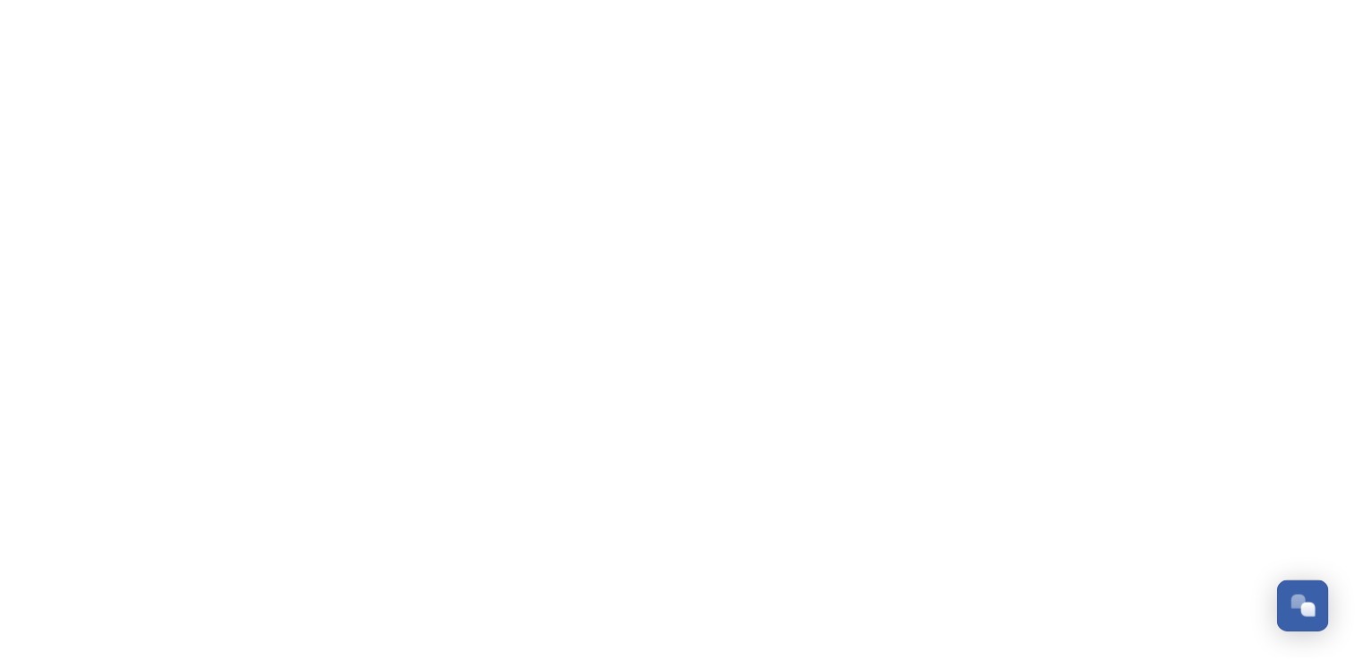
scroll to position [8326, 0]
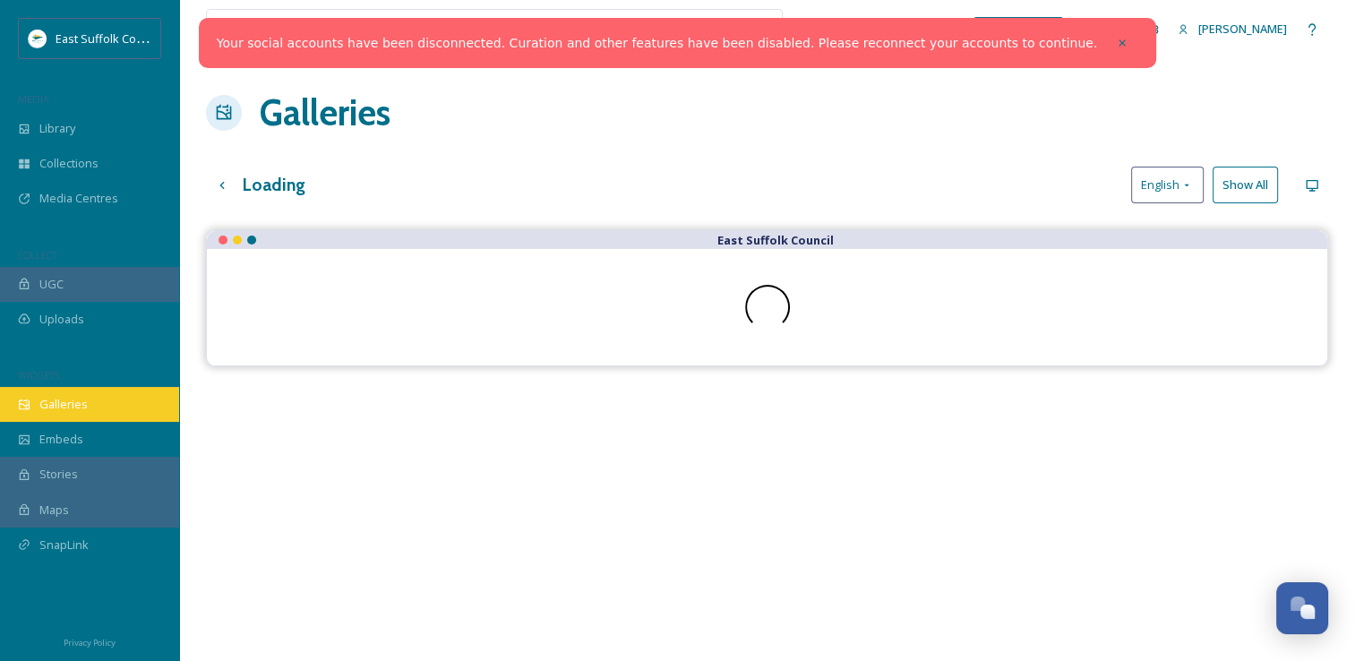
click at [52, 405] on span "Galleries" at bounding box center [63, 404] width 48 height 17
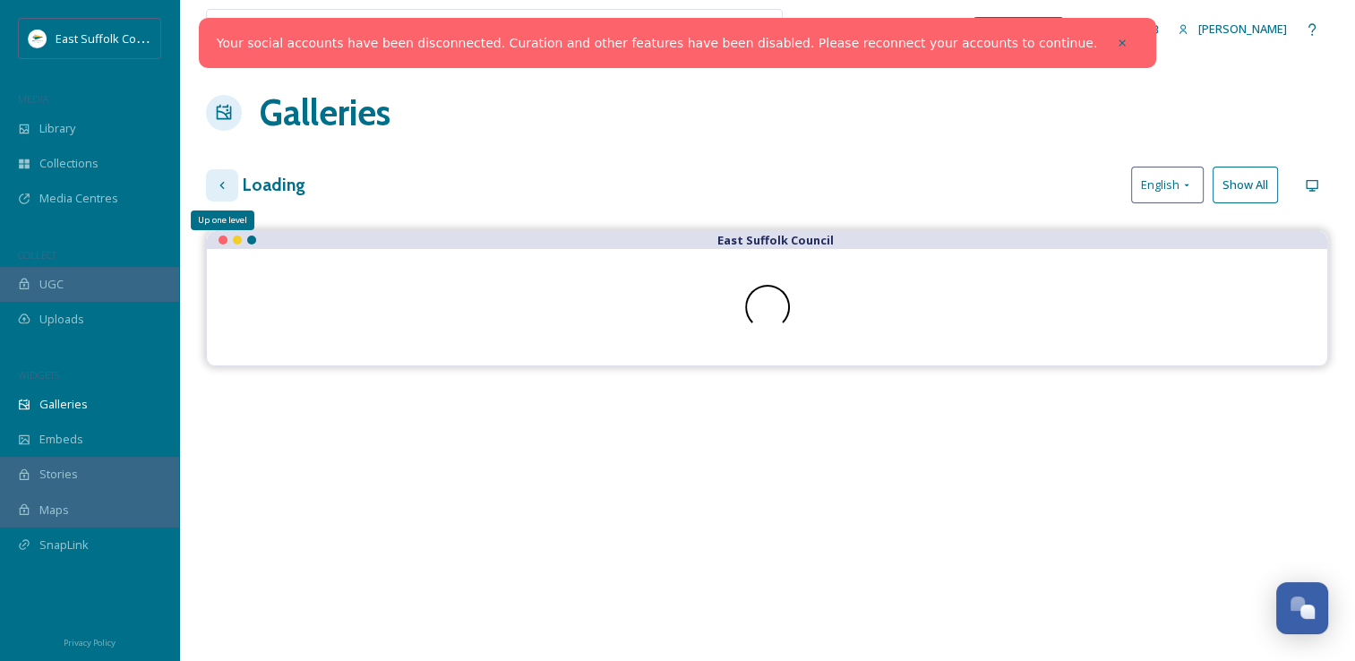
click at [233, 181] on div "Up one level" at bounding box center [222, 185] width 32 height 32
click at [1106, 38] on div at bounding box center [1122, 43] width 32 height 32
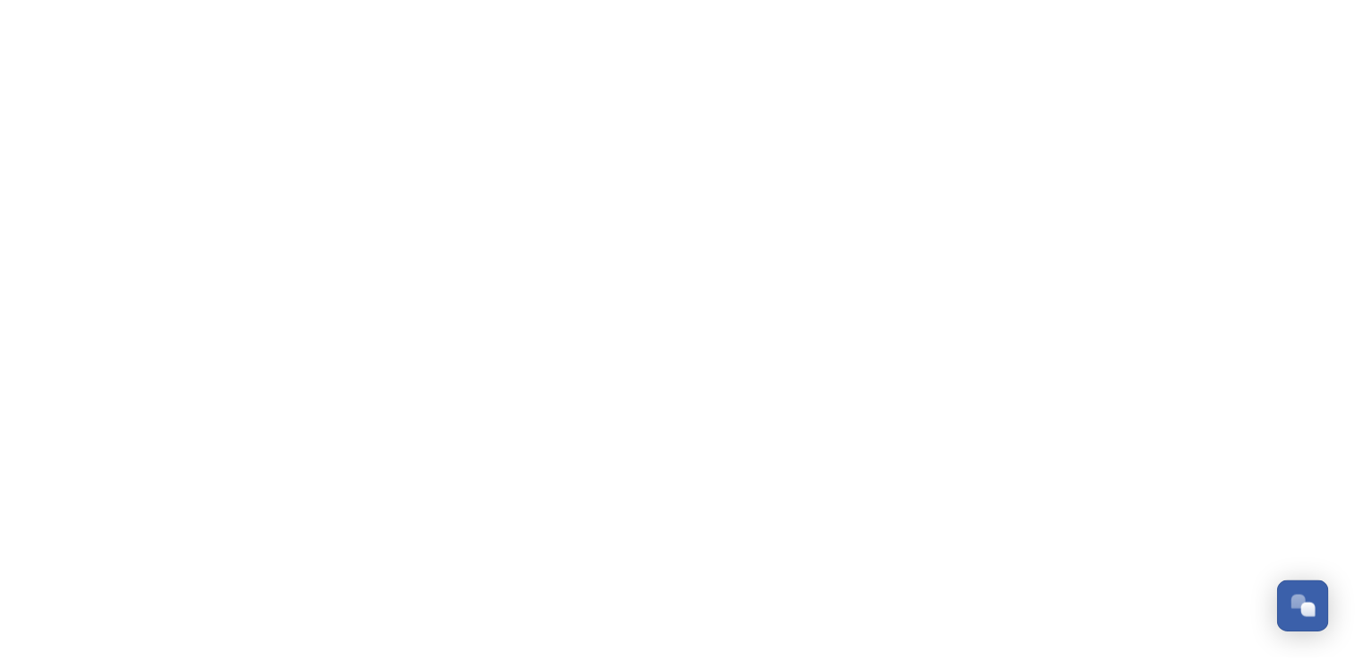
scroll to position [8222, 0]
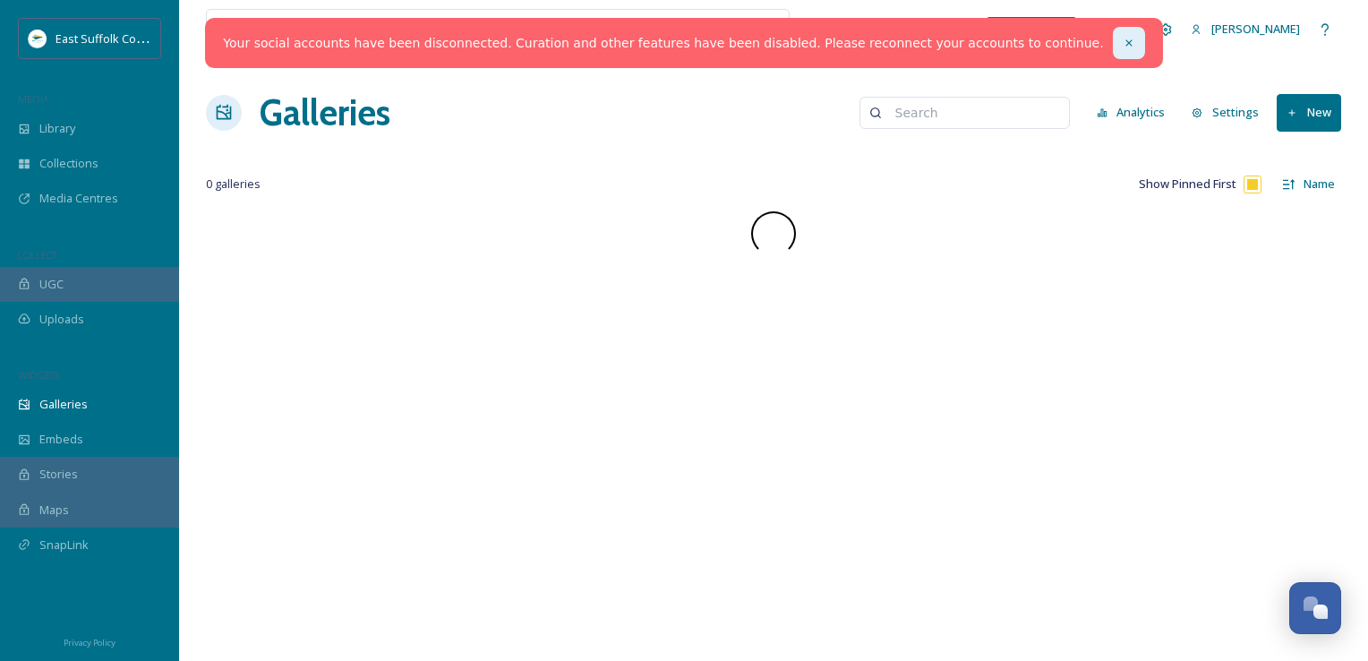
click at [1113, 49] on div at bounding box center [1129, 43] width 32 height 32
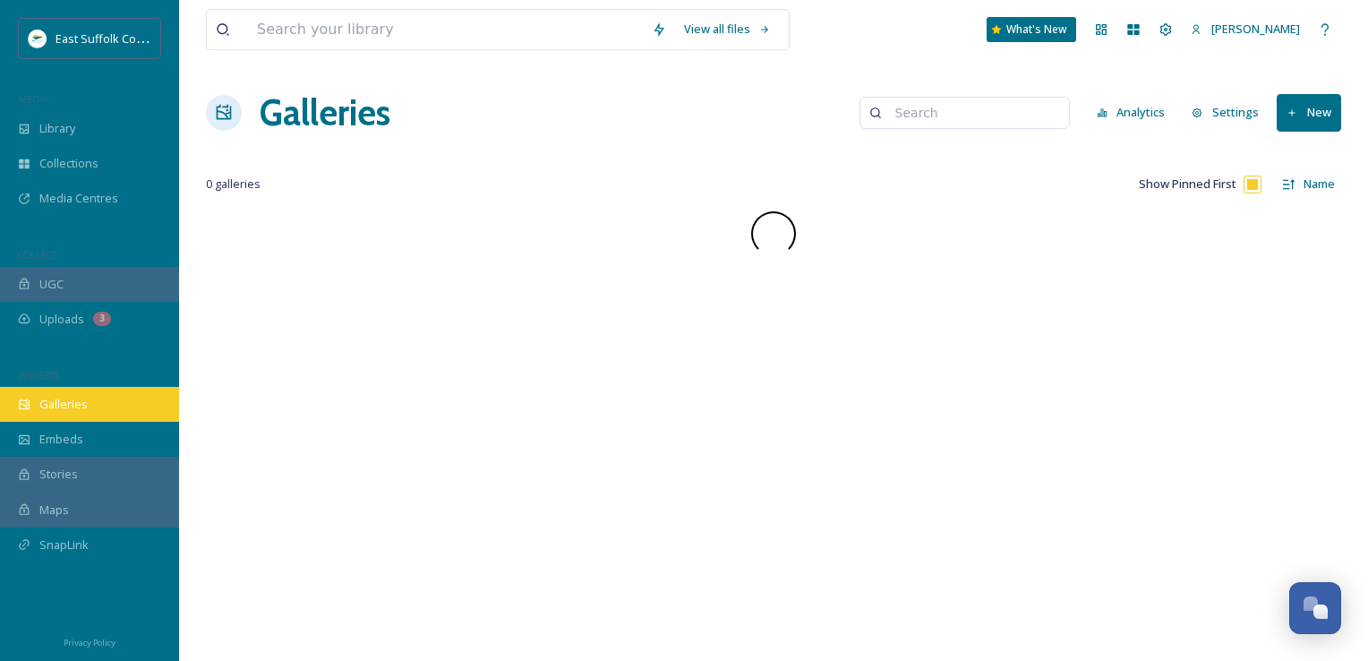
drag, startPoint x: 47, startPoint y: 398, endPoint x: 70, endPoint y: 410, distance: 26.0
click at [46, 398] on span "Galleries" at bounding box center [63, 404] width 48 height 17
click at [591, 160] on div "View all files What's New Jake Snell Galleries Analytics Settings New 0 galleri…" at bounding box center [773, 330] width 1189 height 661
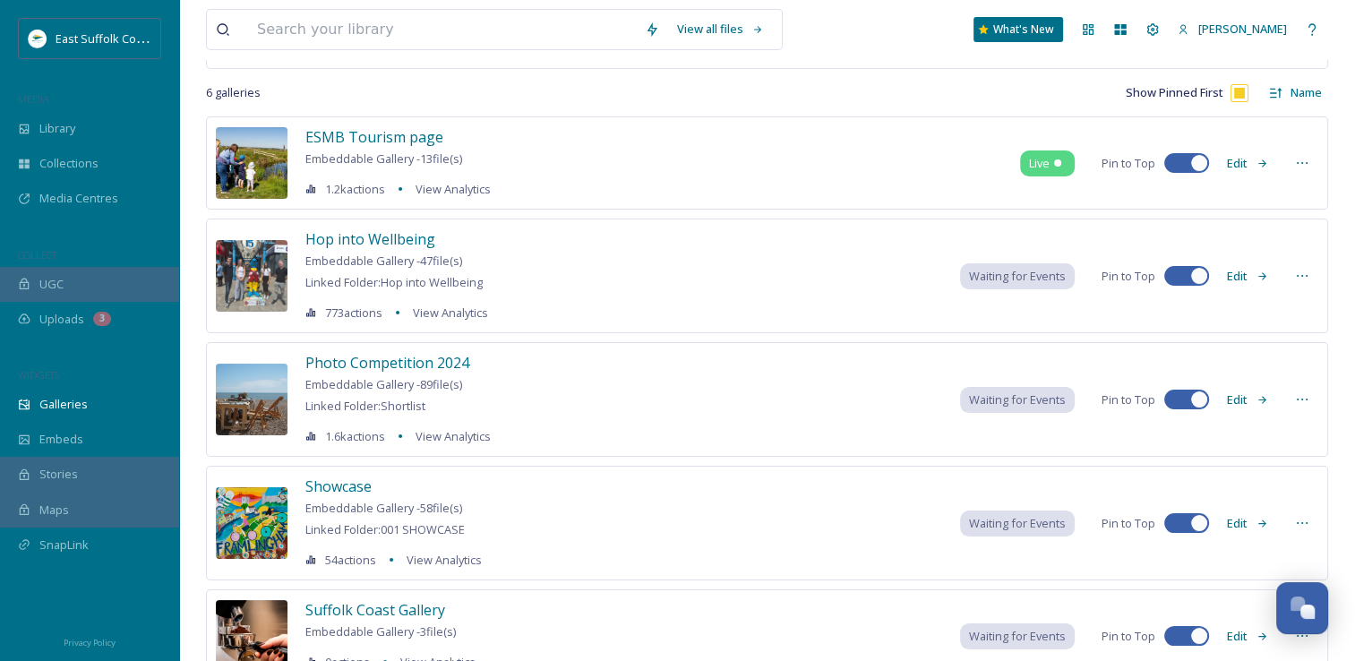
scroll to position [269, 0]
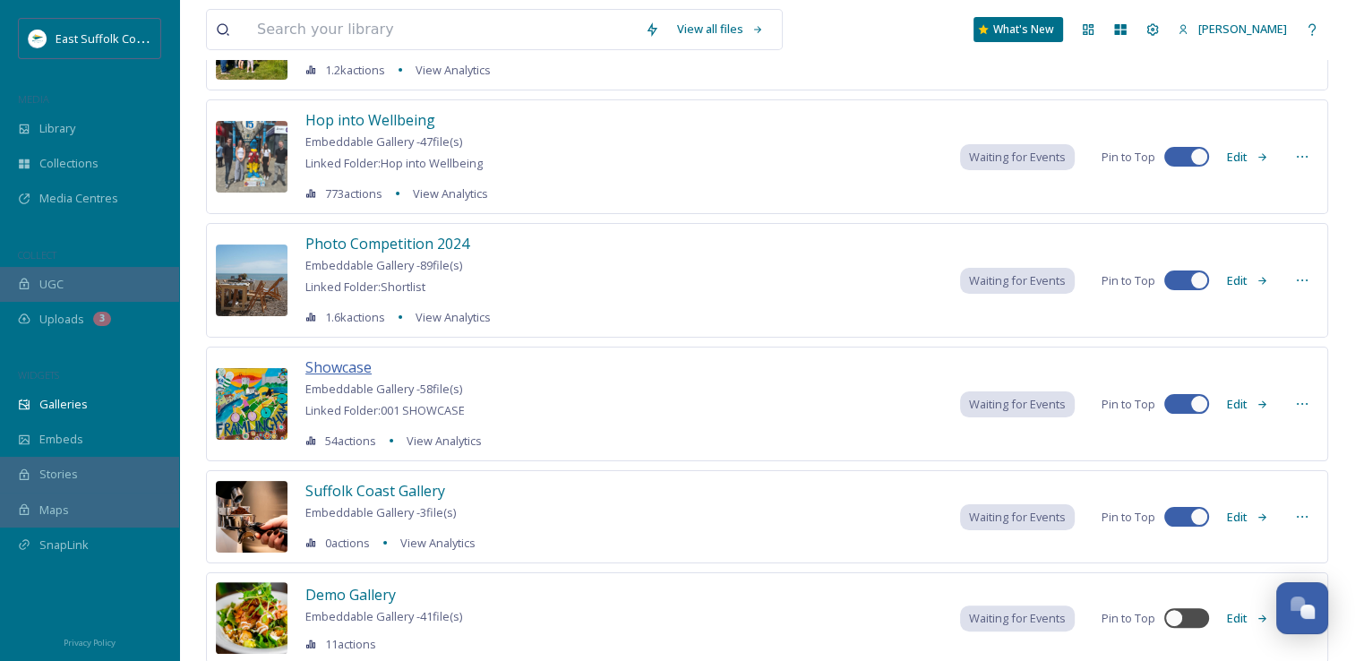
click at [329, 371] on span "Showcase" at bounding box center [338, 367] width 66 height 20
click at [364, 364] on span "Showcase" at bounding box center [338, 367] width 66 height 20
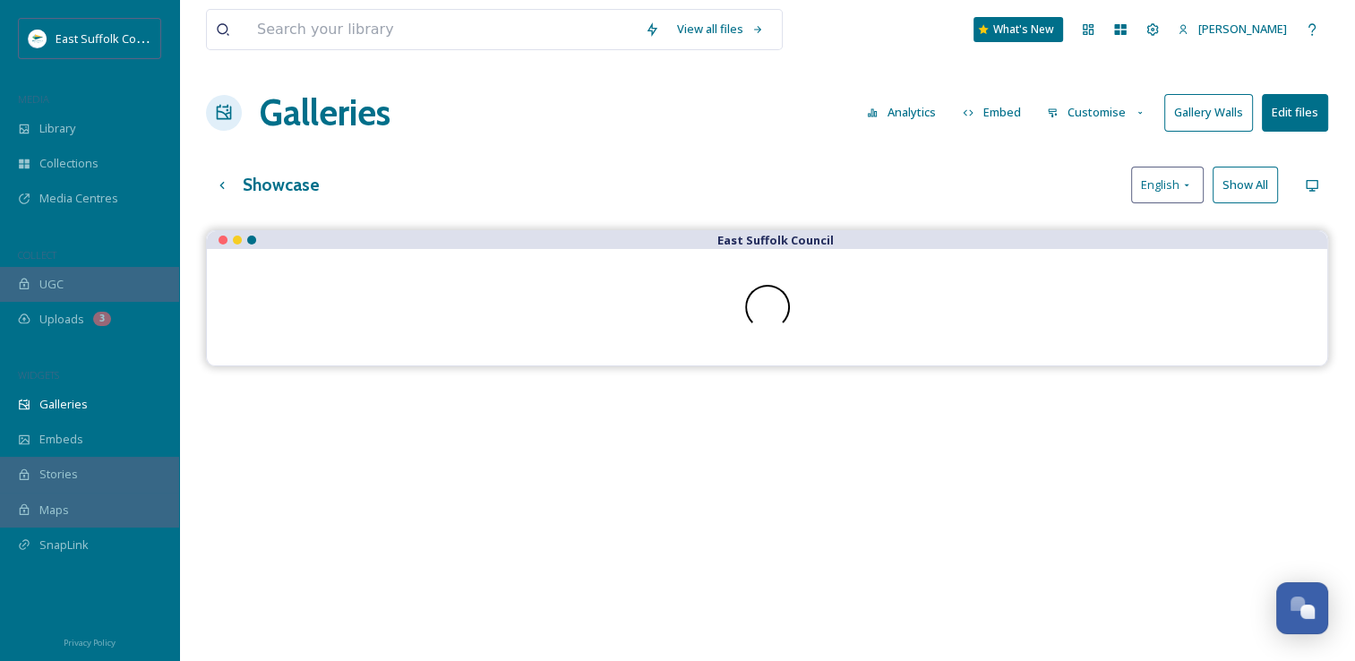
click at [1205, 109] on button "Gallery Walls" at bounding box center [1208, 112] width 89 height 37
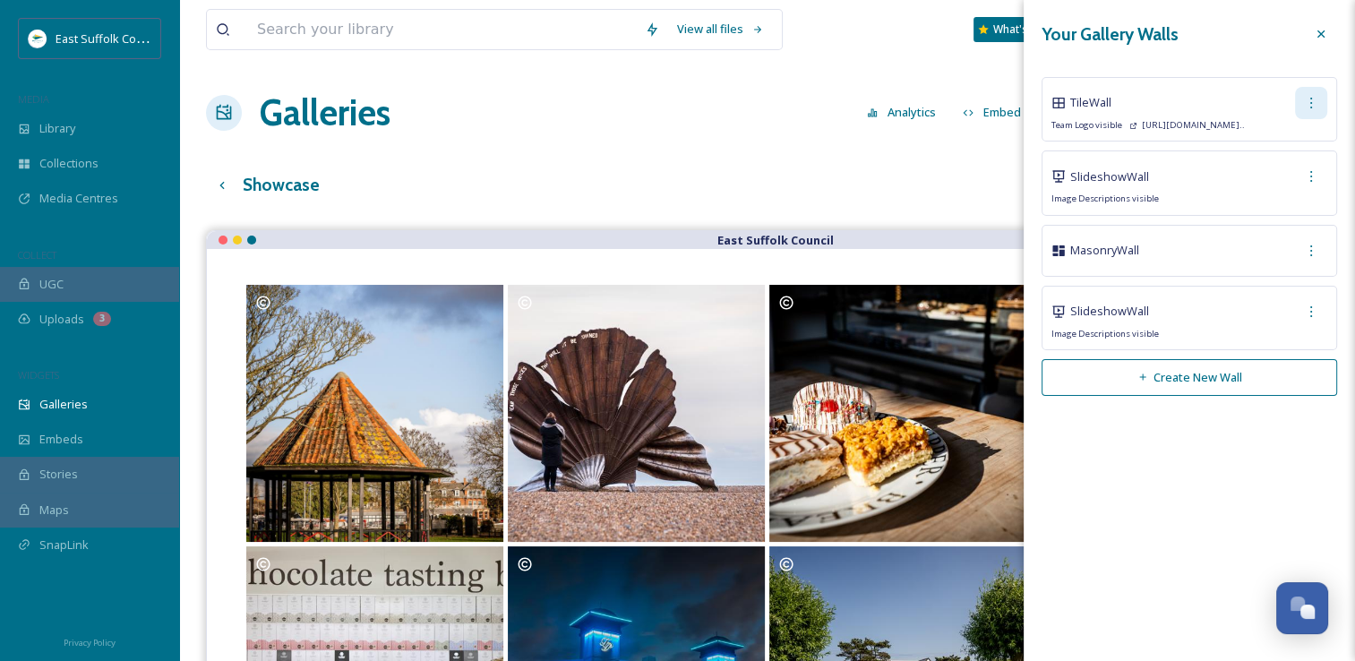
click at [1325, 103] on div at bounding box center [1311, 103] width 32 height 32
click at [1286, 168] on span "Copy Link" at bounding box center [1281, 176] width 51 height 17
click at [1309, 103] on icon at bounding box center [1311, 103] width 14 height 14
drag, startPoint x: 1320, startPoint y: 99, endPoint x: 1309, endPoint y: 102, distance: 11.1
click at [1309, 102] on div at bounding box center [1311, 103] width 32 height 32
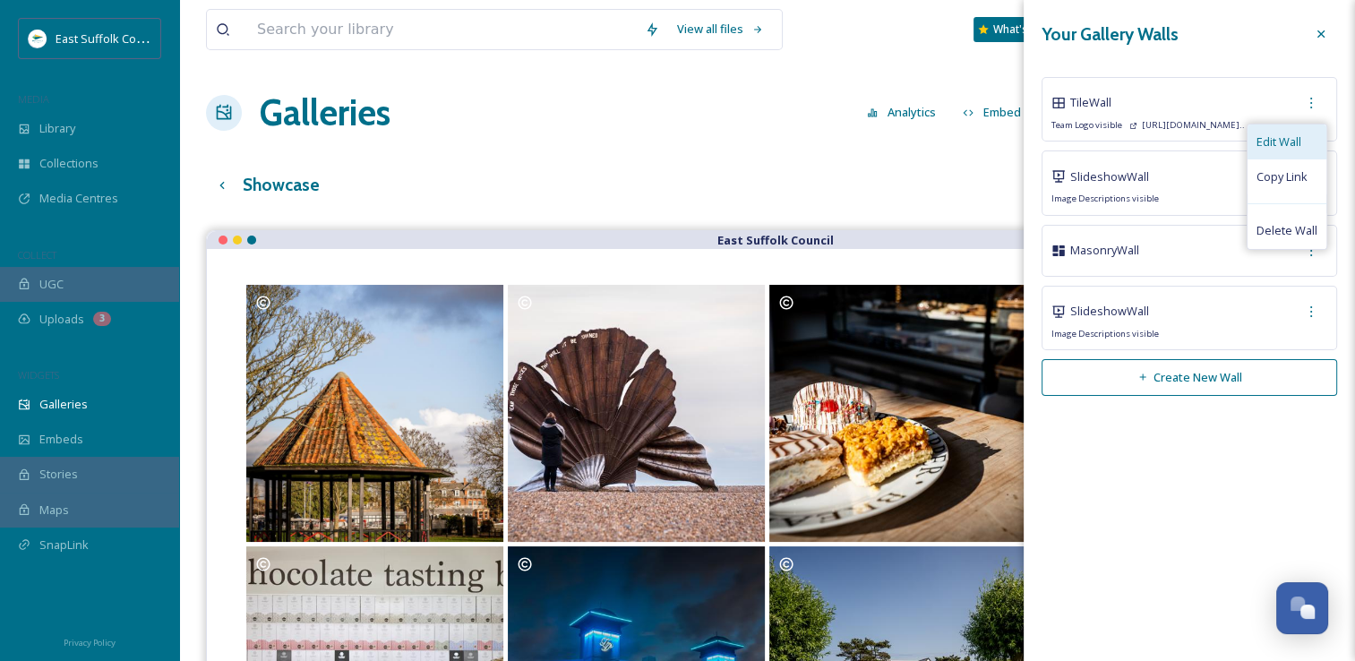
click at [1267, 143] on span "Edit Wall" at bounding box center [1278, 141] width 45 height 17
checkbox input "true"
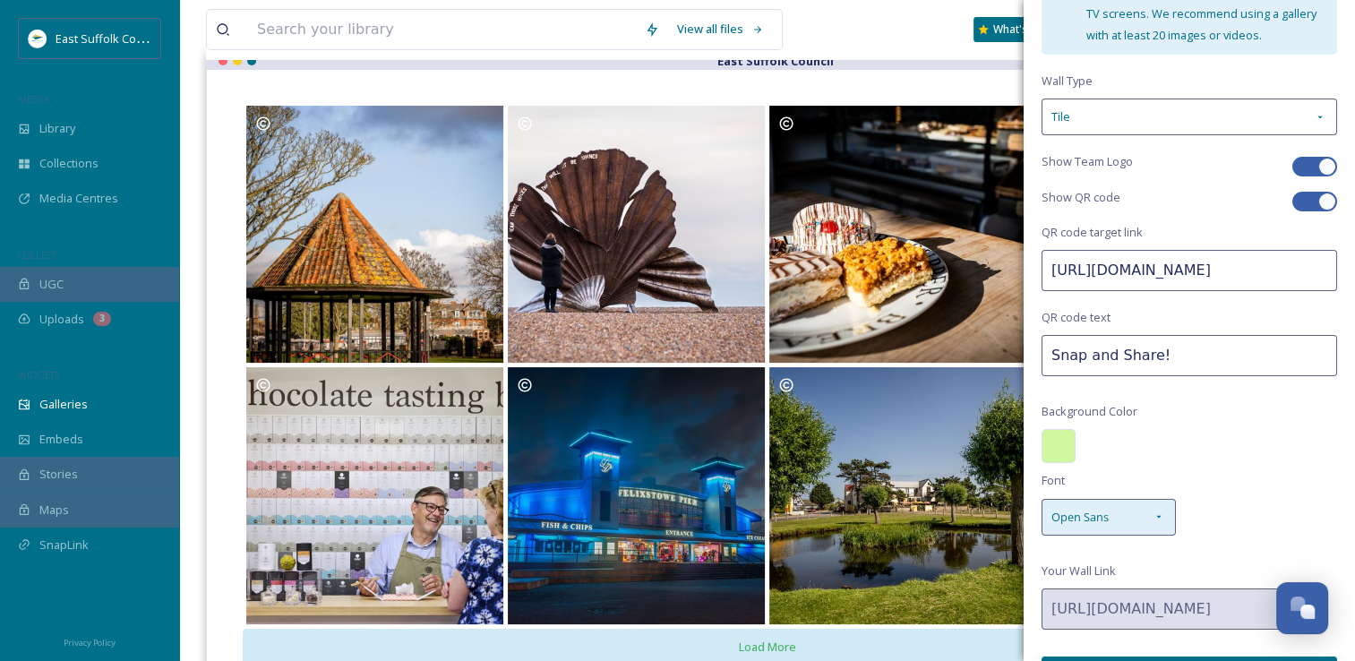
scroll to position [195, 0]
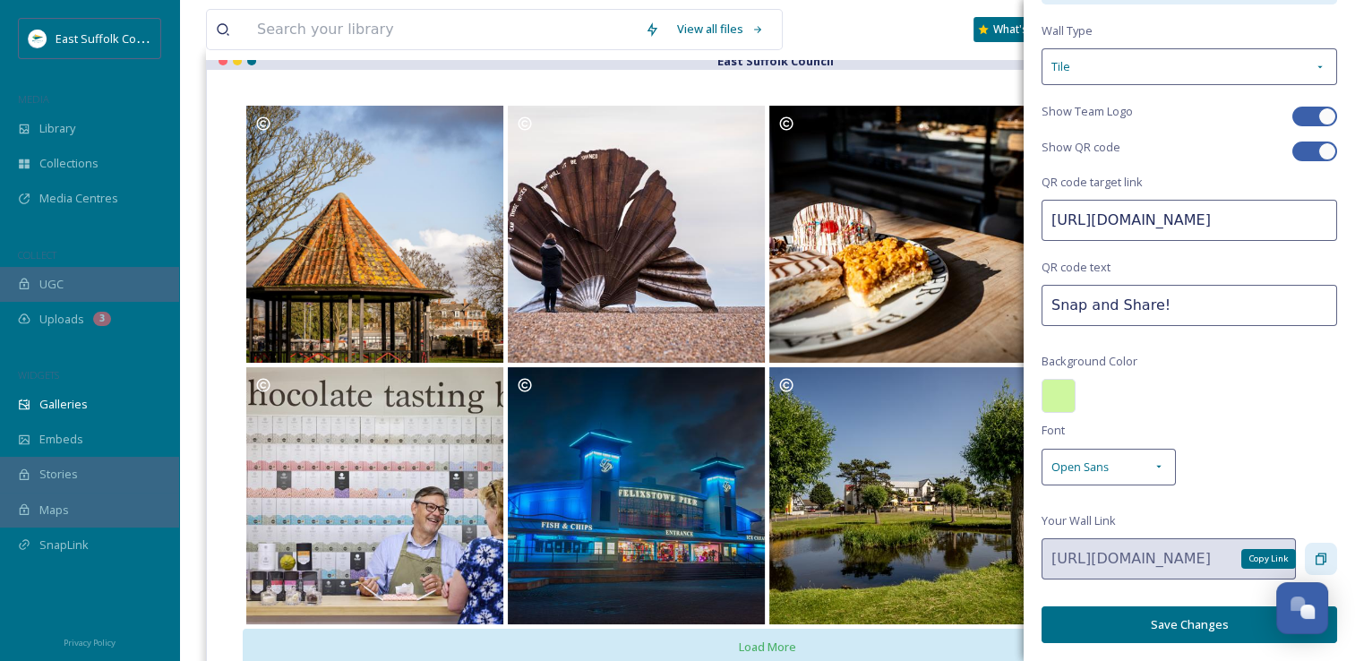
click at [1315, 557] on div "Copy Link" at bounding box center [1321, 559] width 32 height 32
click at [1310, 551] on div "Copy Link" at bounding box center [1321, 559] width 32 height 32
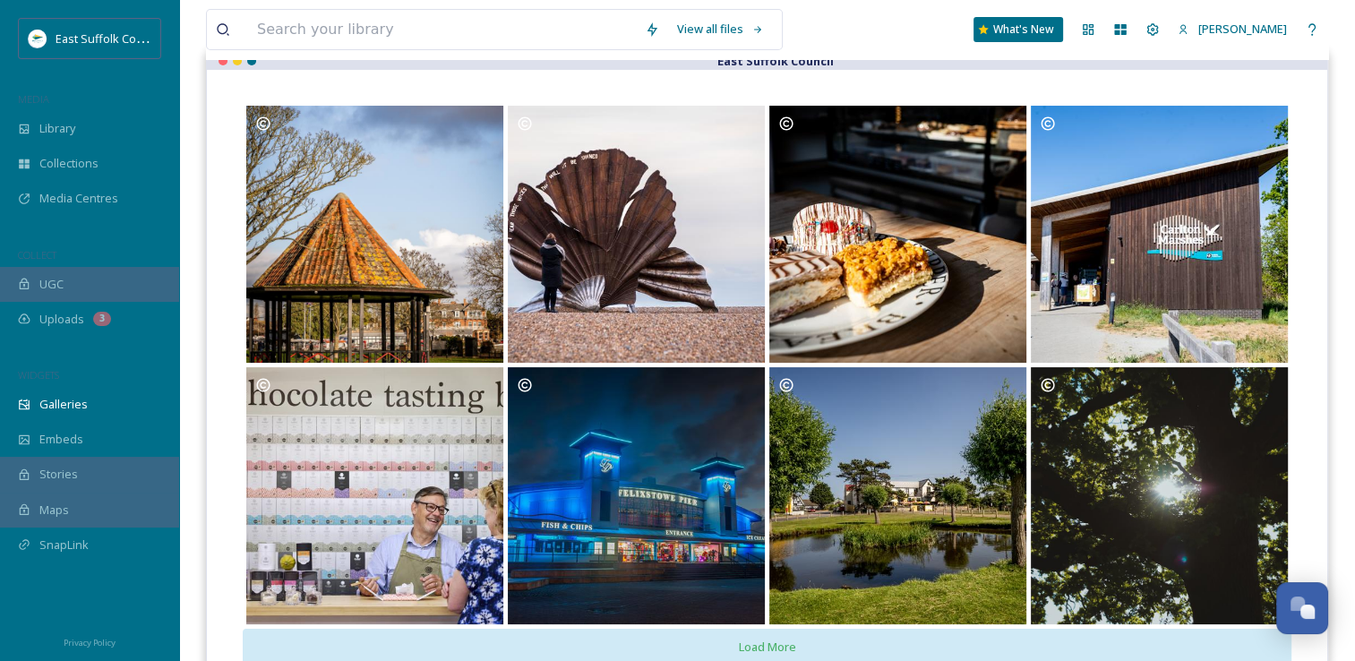
click at [863, 104] on link "Opens media popup. Media description: Farmhouse Bakery Bungay May 2025." at bounding box center [897, 234] width 261 height 261
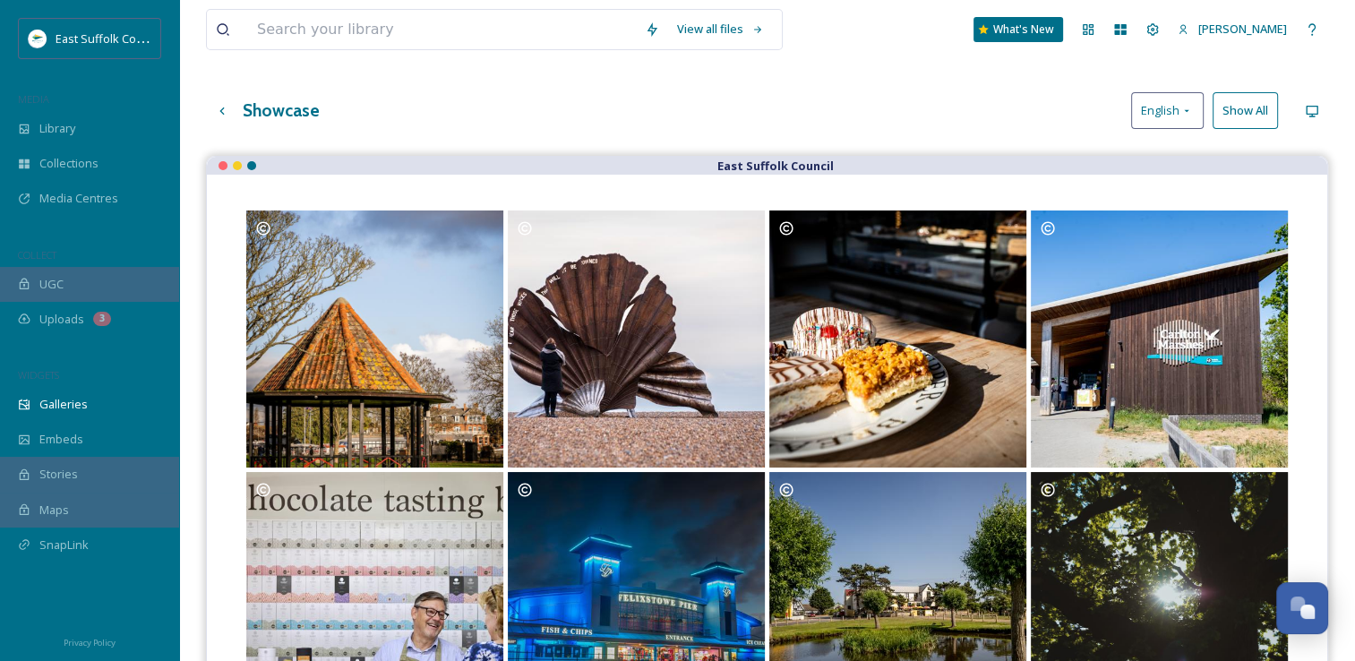
scroll to position [0, 0]
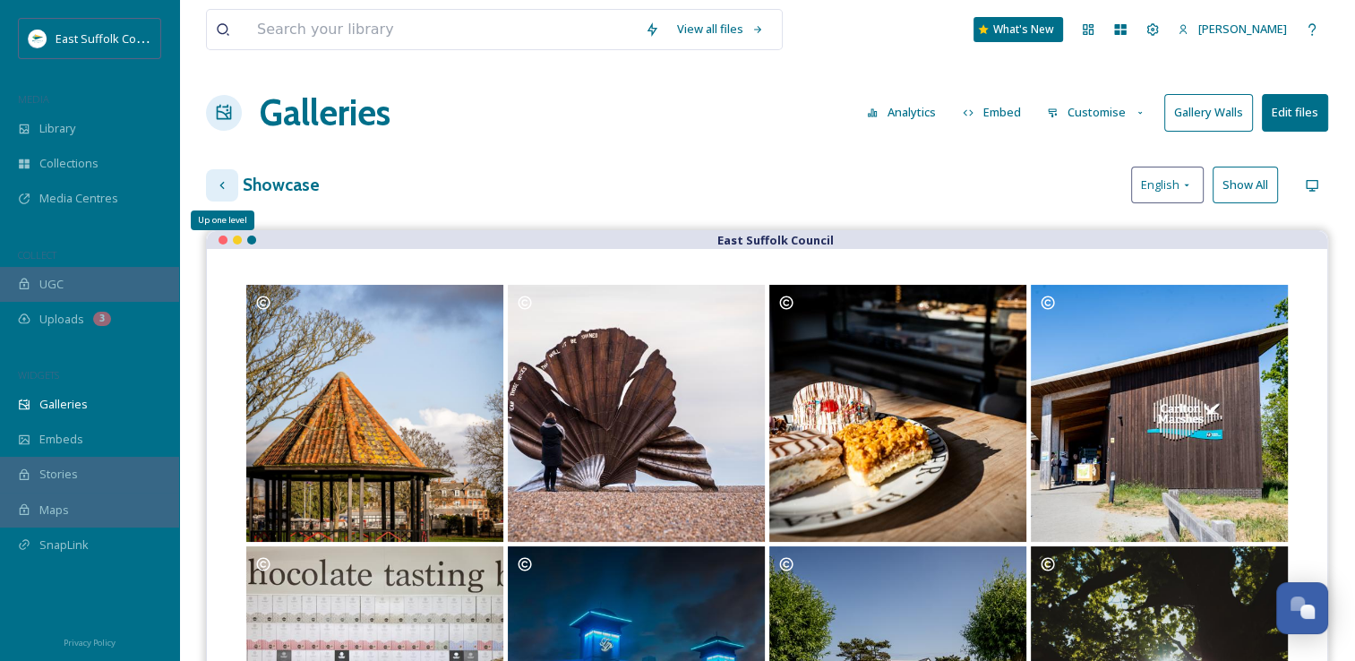
click at [222, 186] on icon at bounding box center [221, 184] width 4 height 7
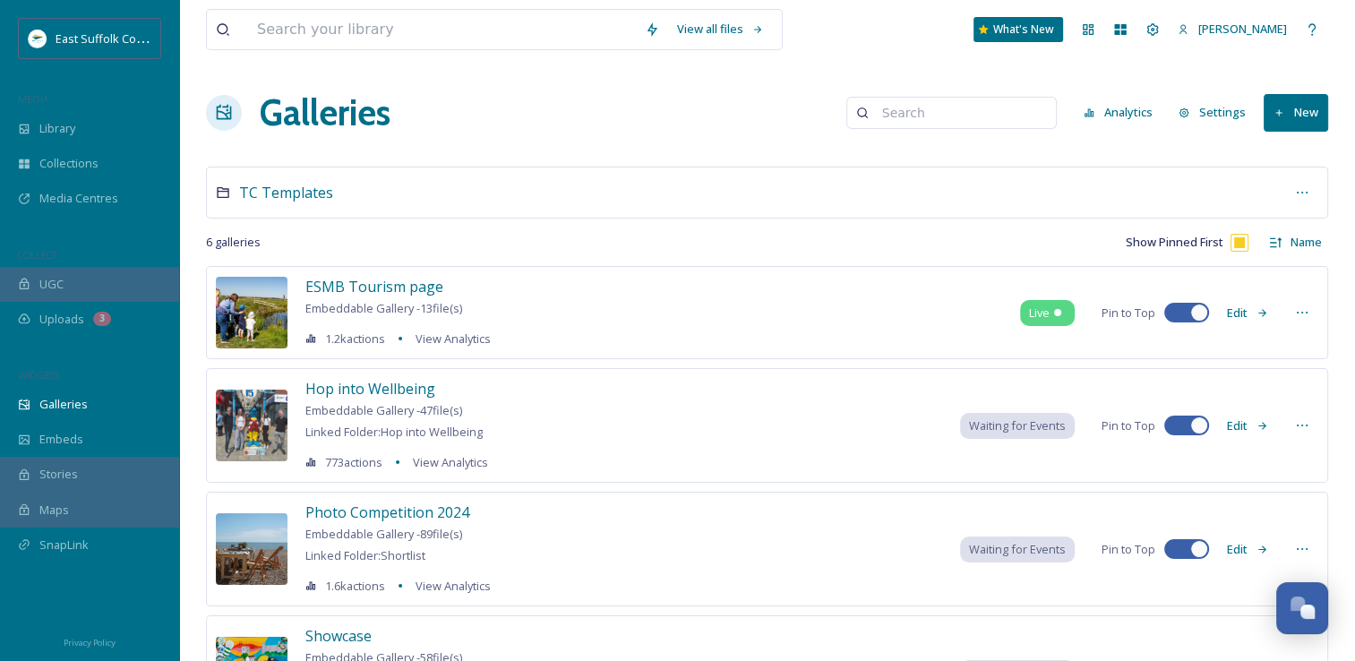
scroll to position [322, 0]
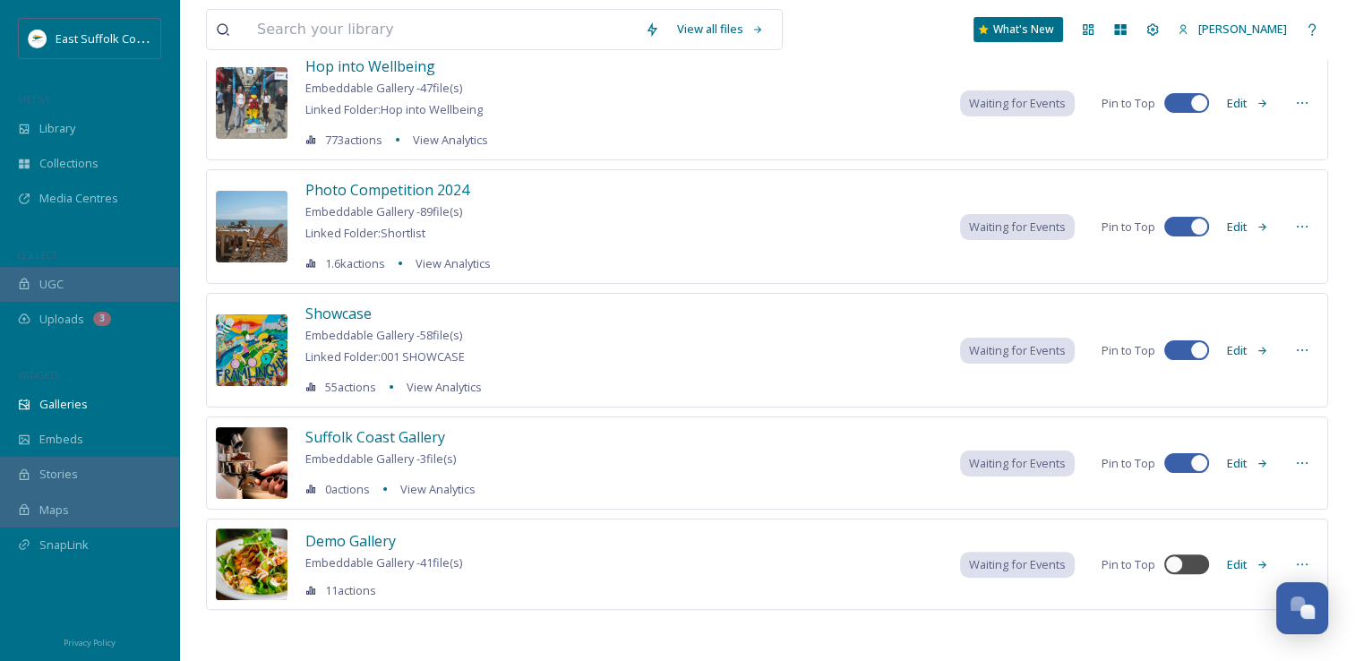
drag, startPoint x: 373, startPoint y: 435, endPoint x: 293, endPoint y: 509, distance: 108.4
click at [373, 435] on span "Suffolk Coast Gallery" at bounding box center [375, 437] width 140 height 20
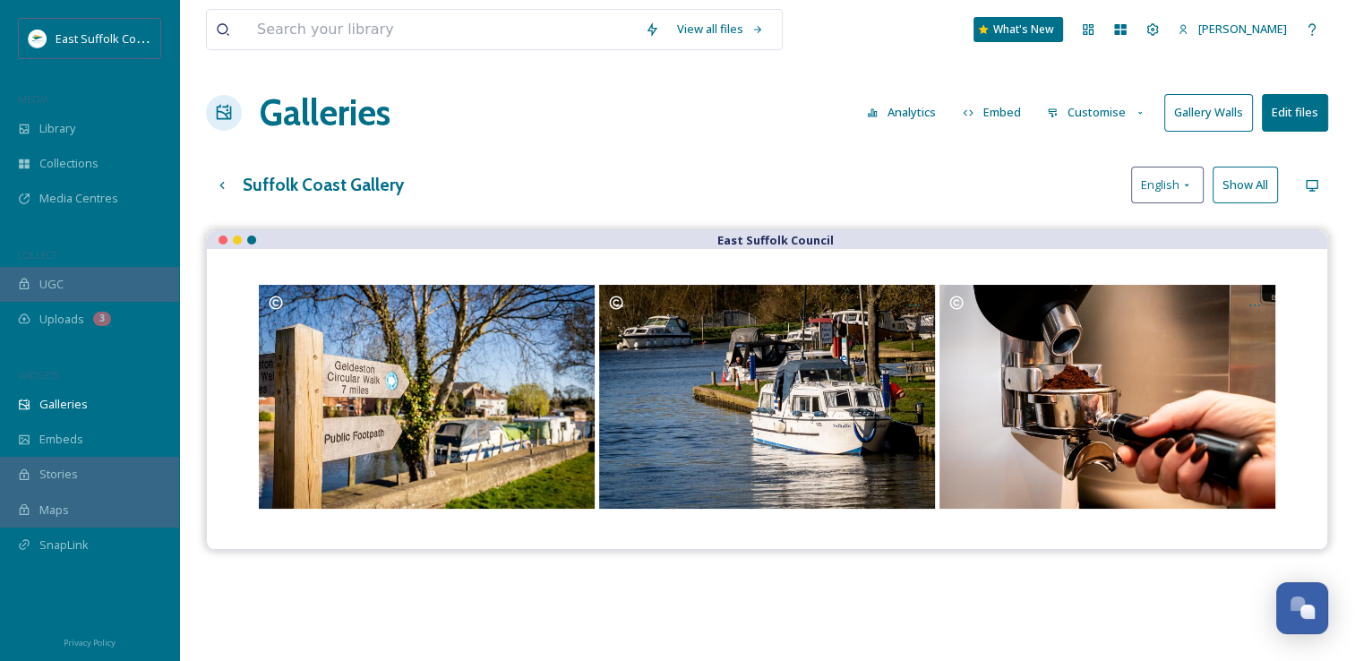
drag, startPoint x: 690, startPoint y: 142, endPoint x: 698, endPoint y: 138, distance: 9.2
click at [690, 141] on div "View all files What's New Jake Snell Galleries Analytics Embed Customise Galler…" at bounding box center [767, 459] width 1176 height 918
click at [81, 122] on div "Library" at bounding box center [89, 128] width 179 height 35
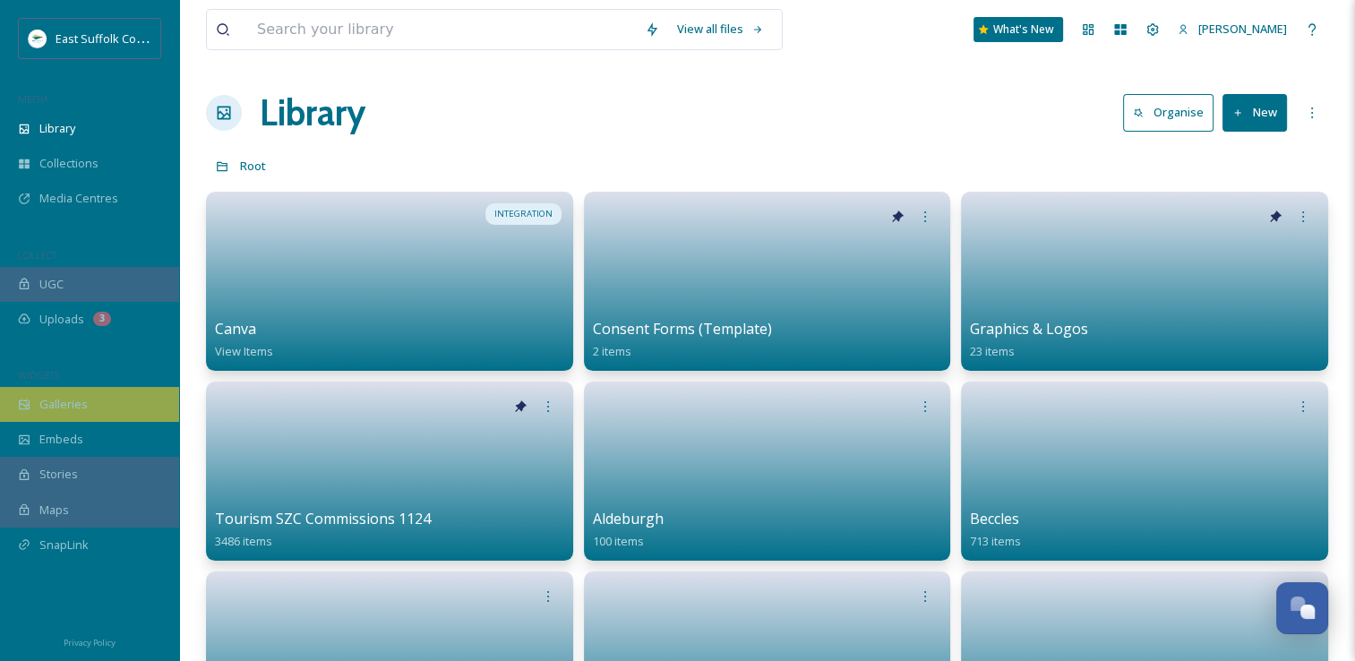
click at [68, 412] on span "Galleries" at bounding box center [63, 404] width 48 height 17
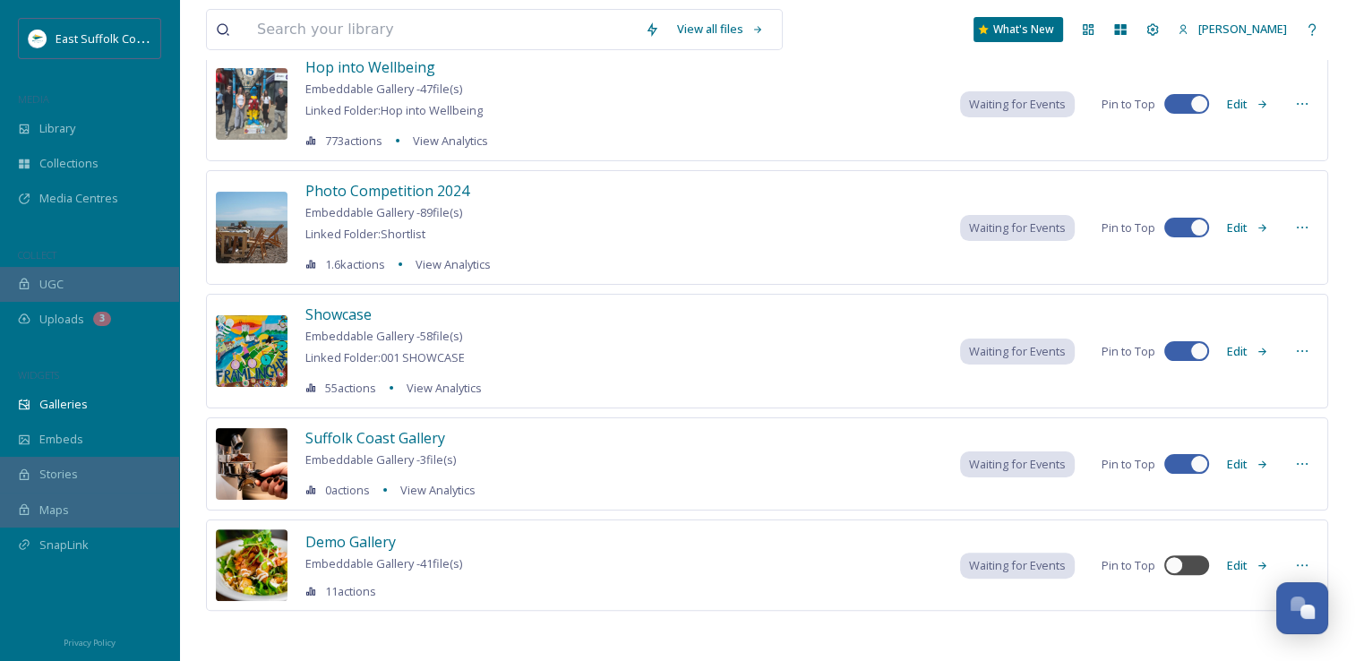
scroll to position [322, 0]
click at [358, 438] on span "Suffolk Coast Gallery" at bounding box center [375, 437] width 140 height 20
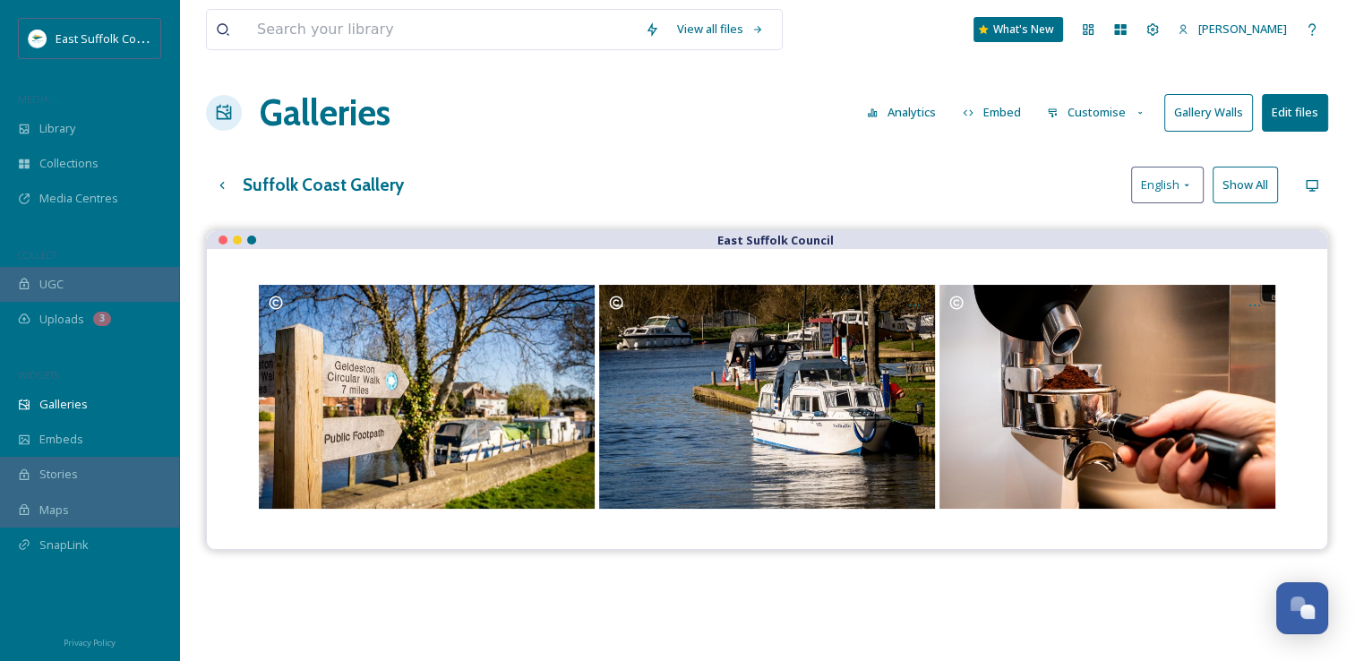
click at [1292, 113] on button "Edit files" at bounding box center [1295, 112] width 66 height 37
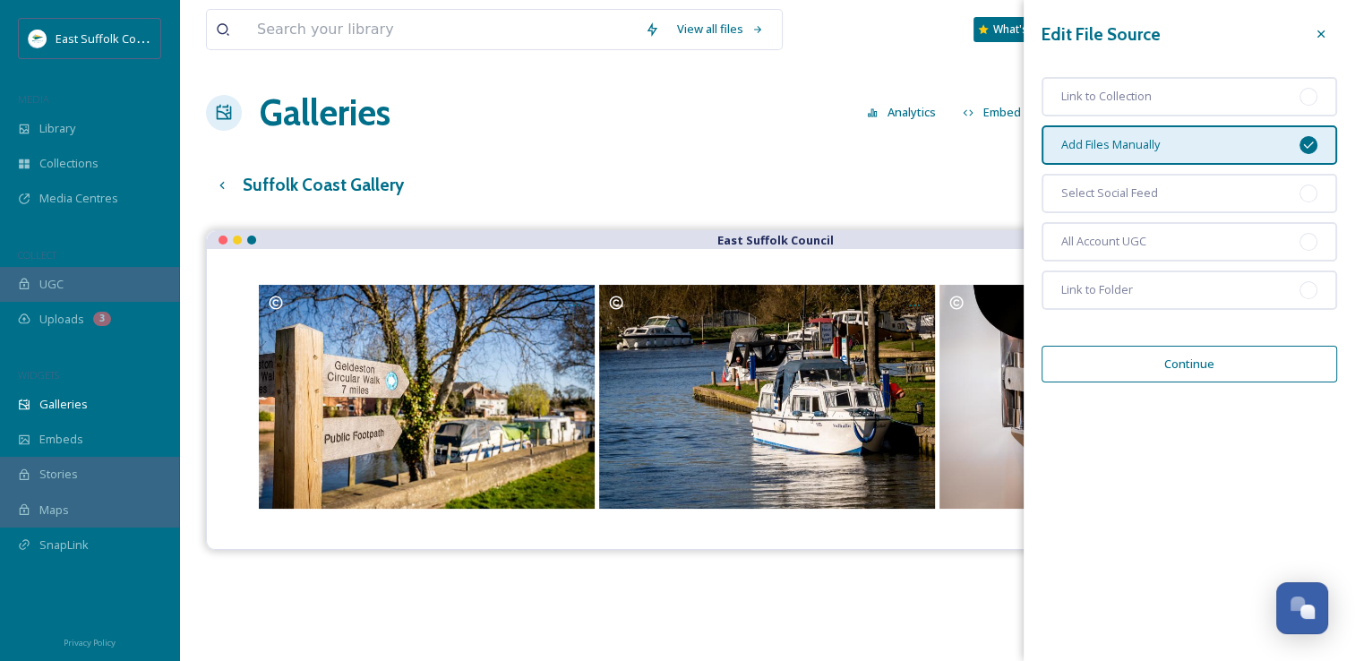
click at [1182, 364] on button "Continue" at bounding box center [1189, 364] width 296 height 37
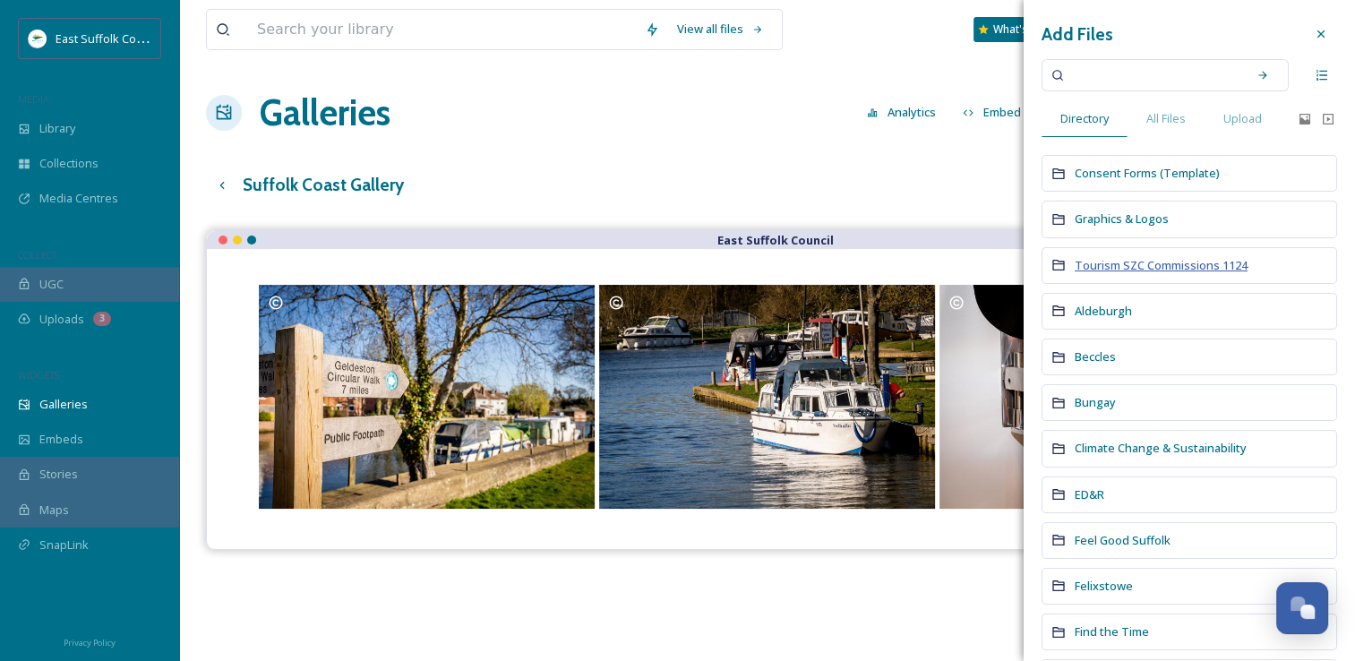
click at [1165, 265] on span "Tourism SZC Commissions 1124" at bounding box center [1161, 265] width 173 height 16
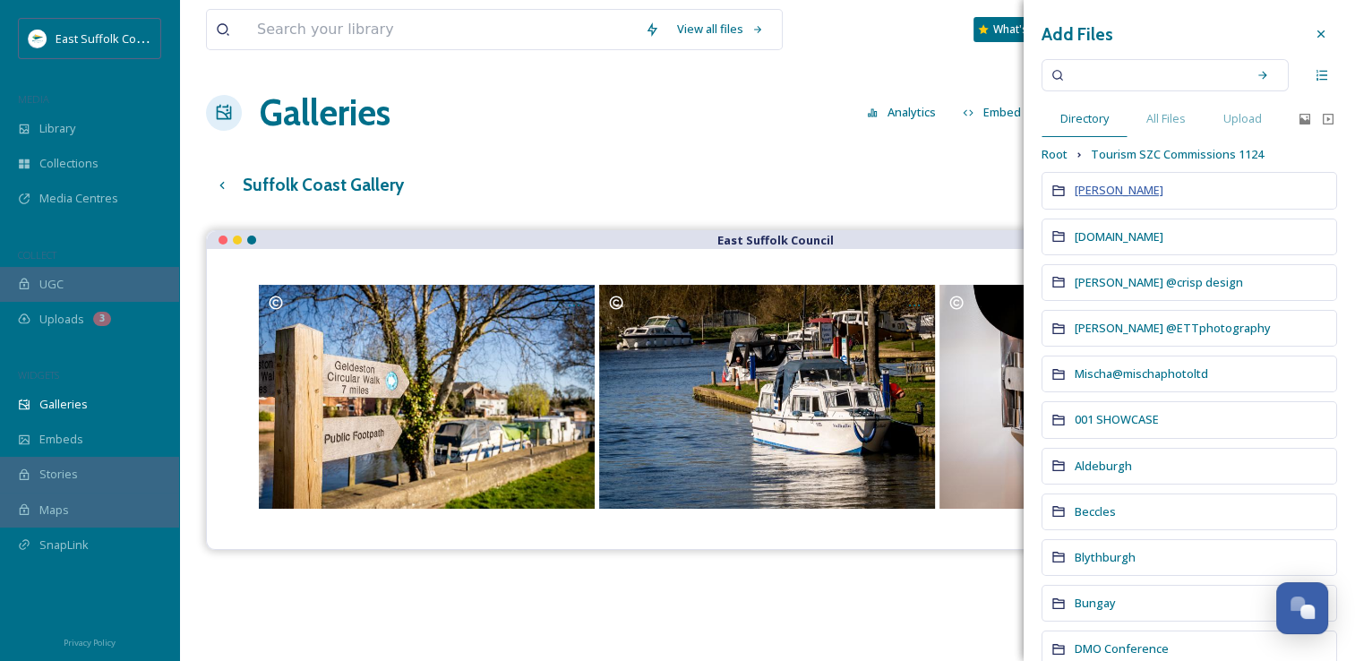
click at [1114, 195] on span "Charlotte McGuinness@bishybeephoto" at bounding box center [1119, 190] width 89 height 16
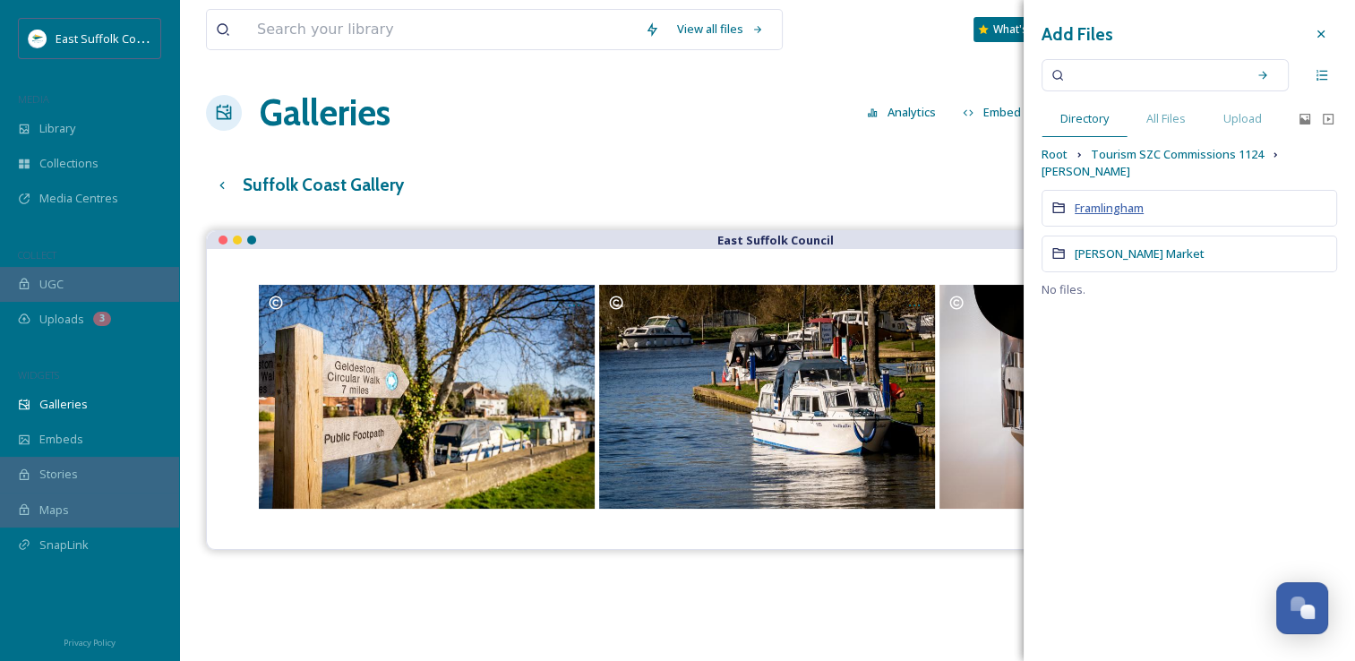
click at [1112, 208] on span "Framlingham" at bounding box center [1109, 208] width 69 height 16
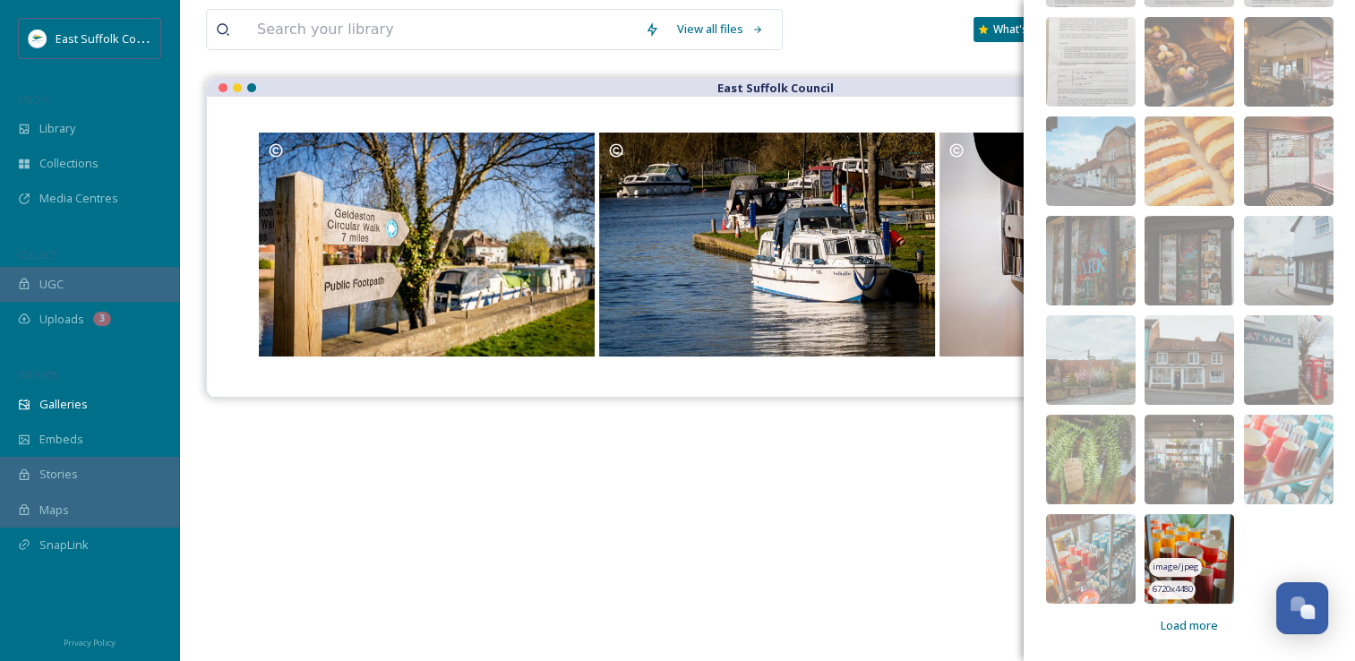
scroll to position [256, 0]
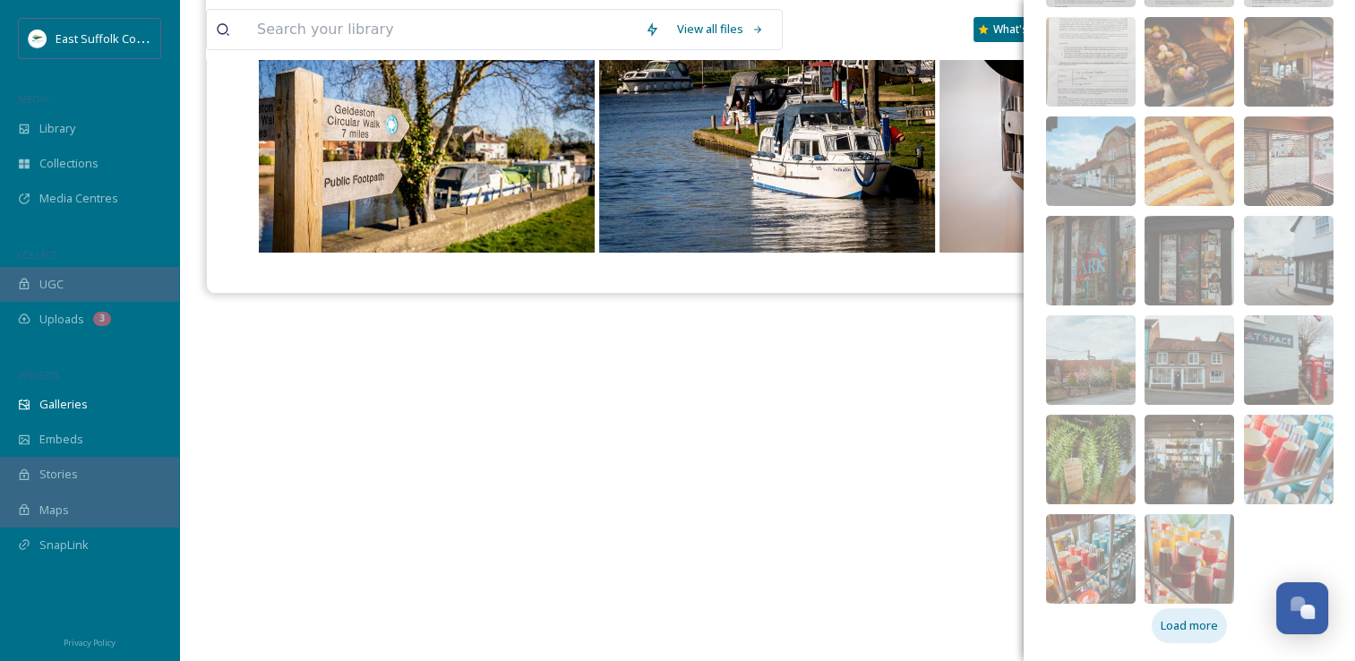
click at [1168, 625] on span "Load more" at bounding box center [1189, 625] width 57 height 17
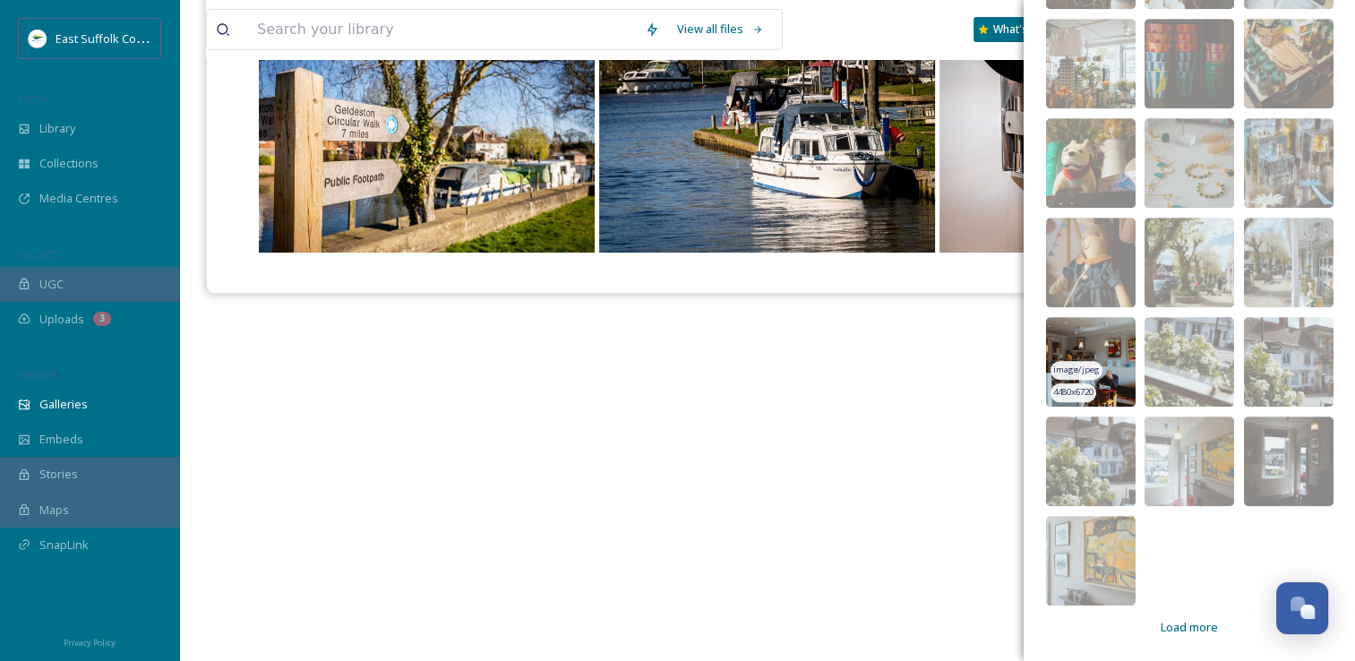
scroll to position [989, 0]
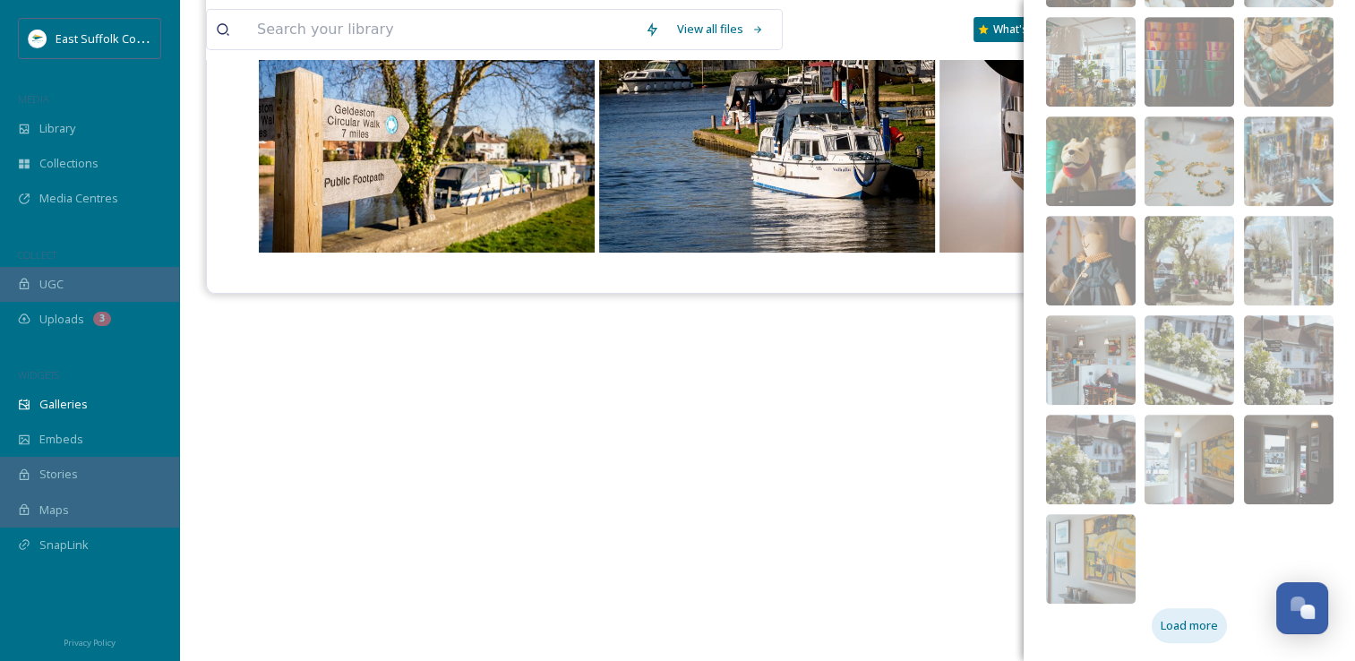
click at [1202, 627] on span "Load more" at bounding box center [1189, 625] width 57 height 17
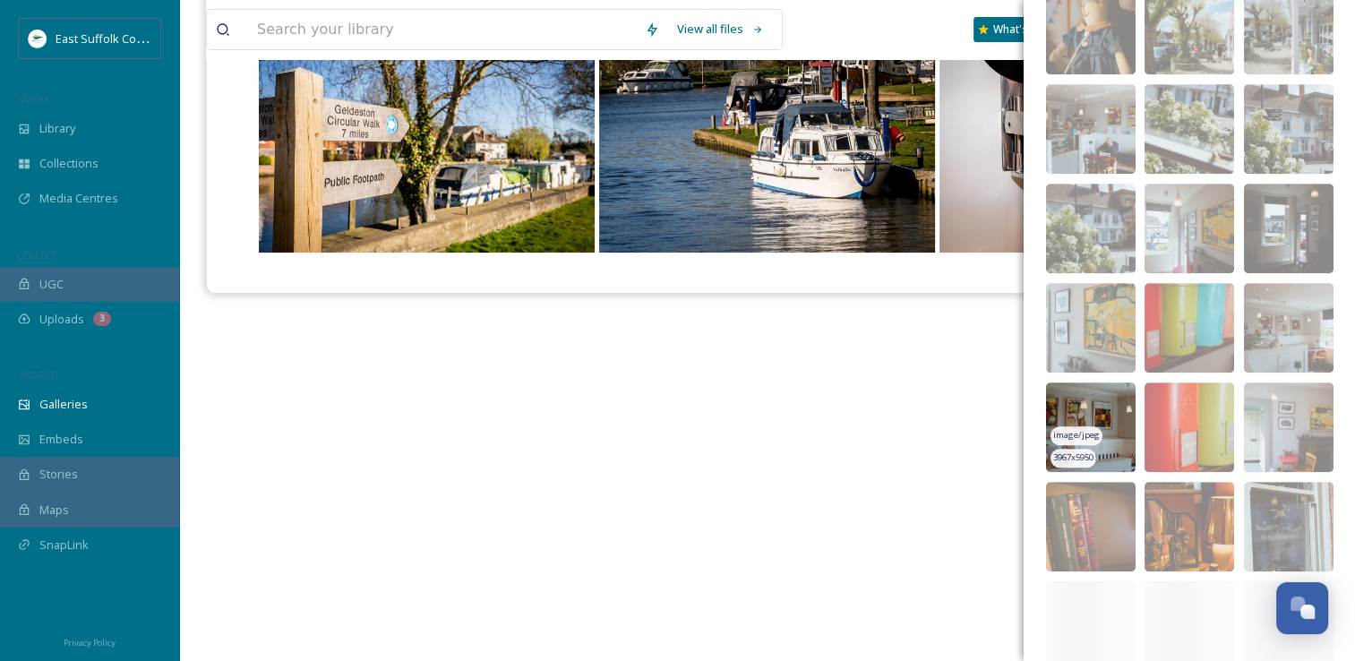
scroll to position [1257, 0]
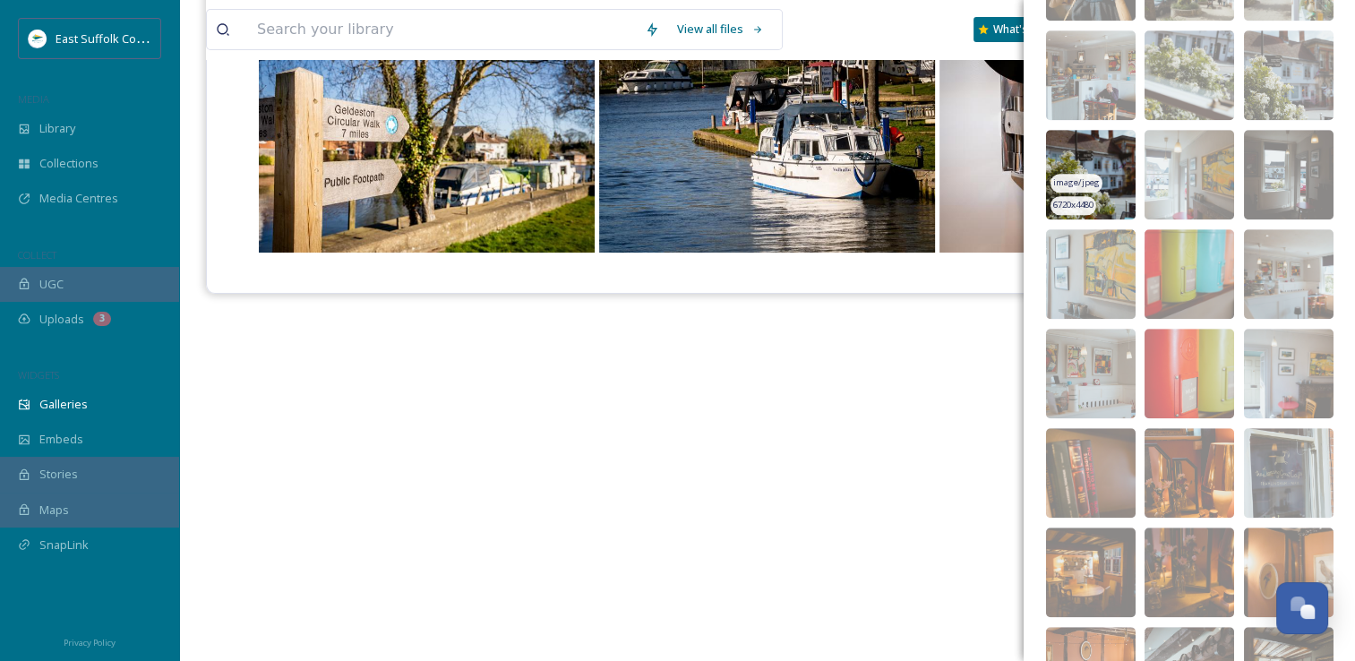
click at [1090, 159] on img at bounding box center [1091, 175] width 90 height 90
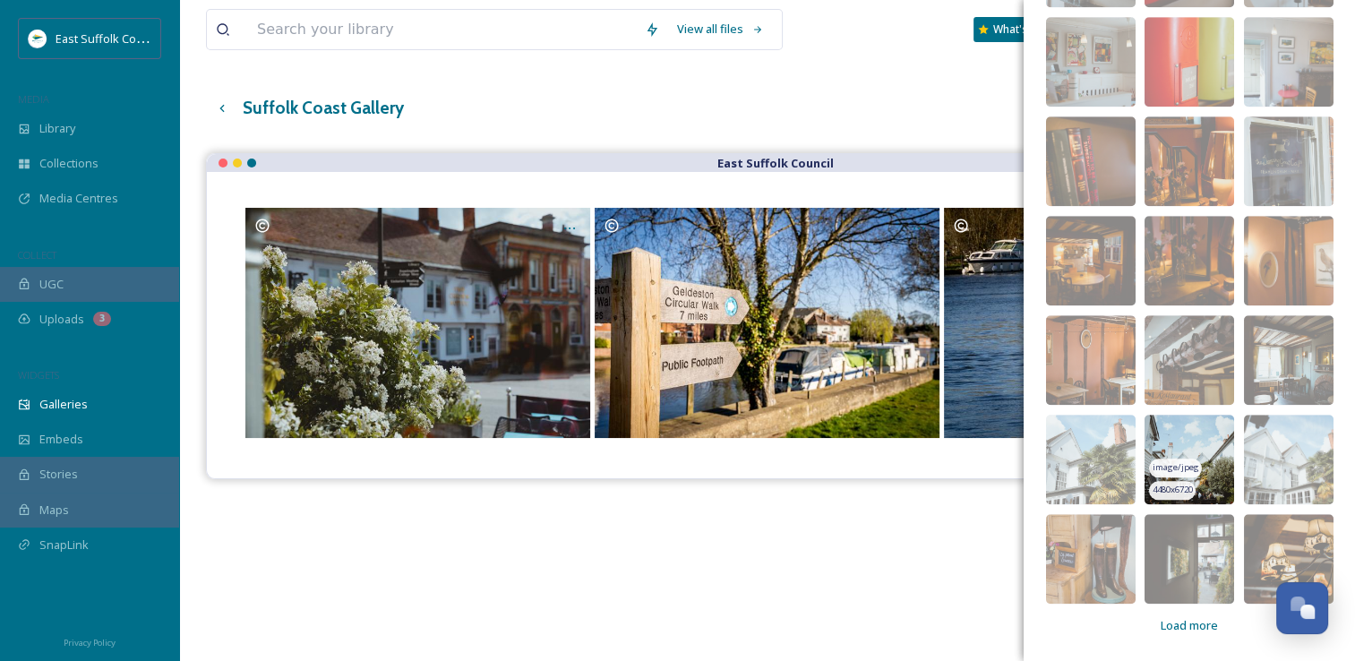
scroll to position [256, 0]
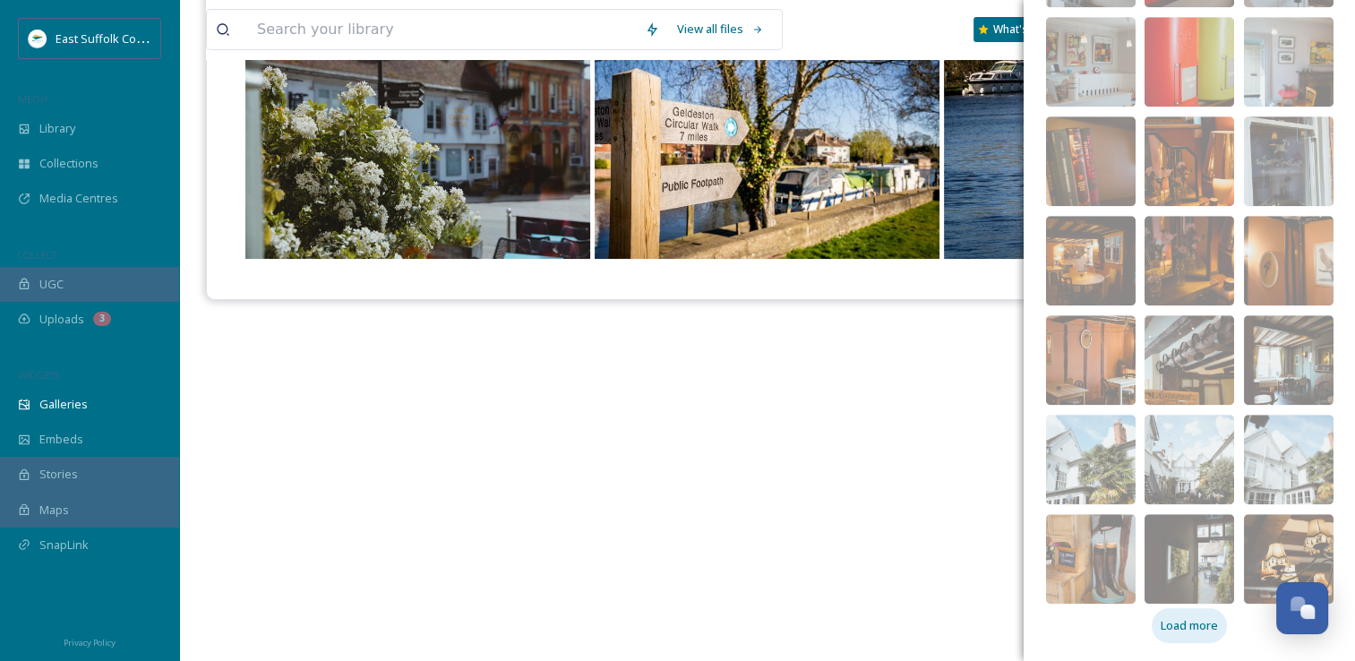
click at [1193, 617] on span "Load more" at bounding box center [1189, 625] width 57 height 17
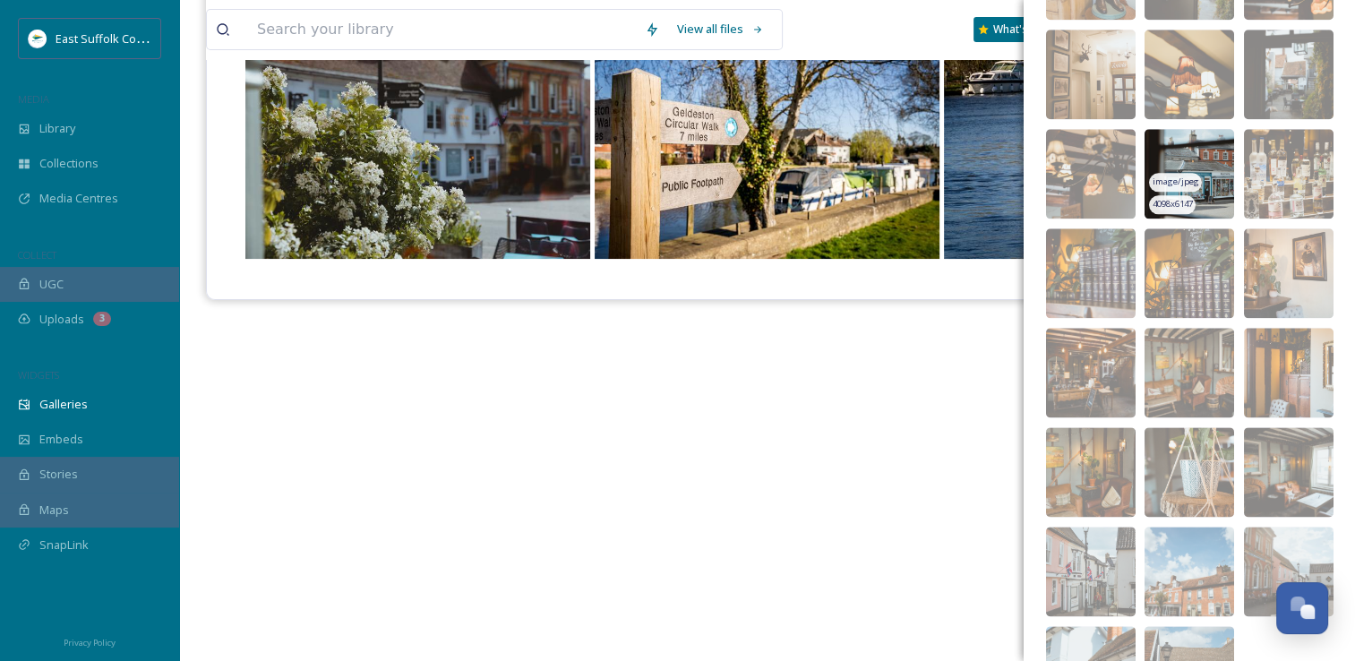
scroll to position [2281, 0]
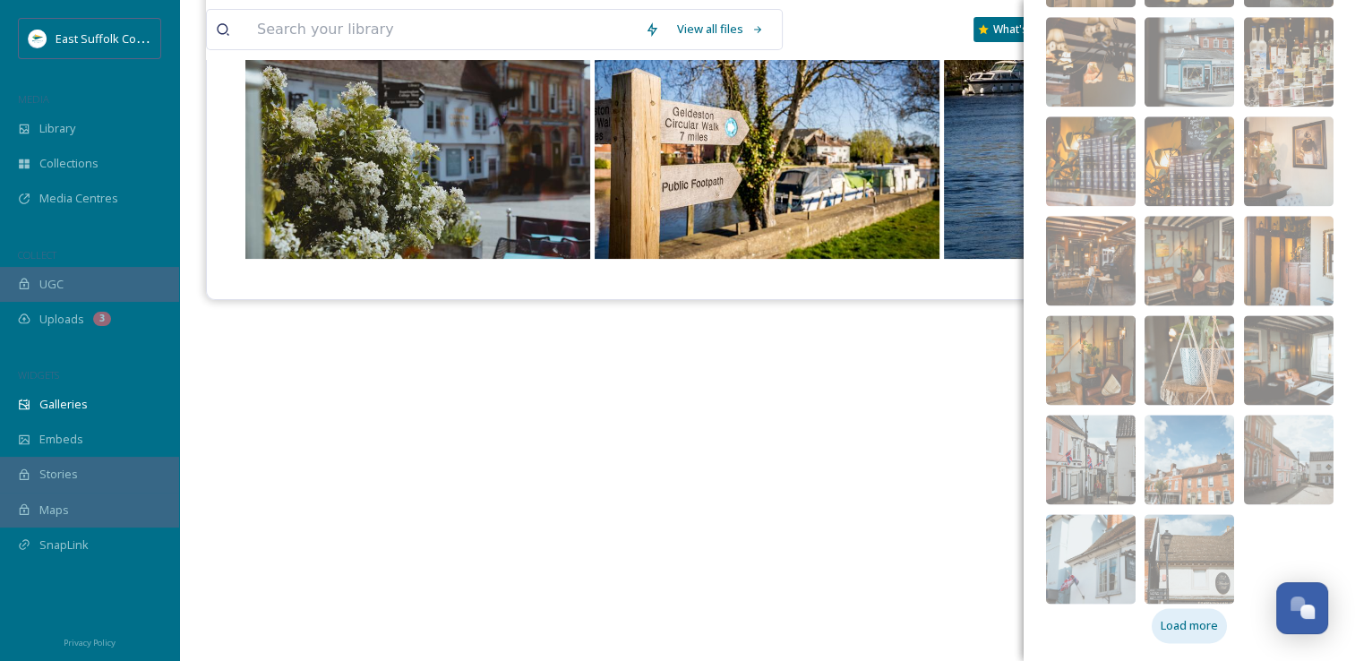
click at [1176, 632] on span "Load more" at bounding box center [1189, 625] width 57 height 17
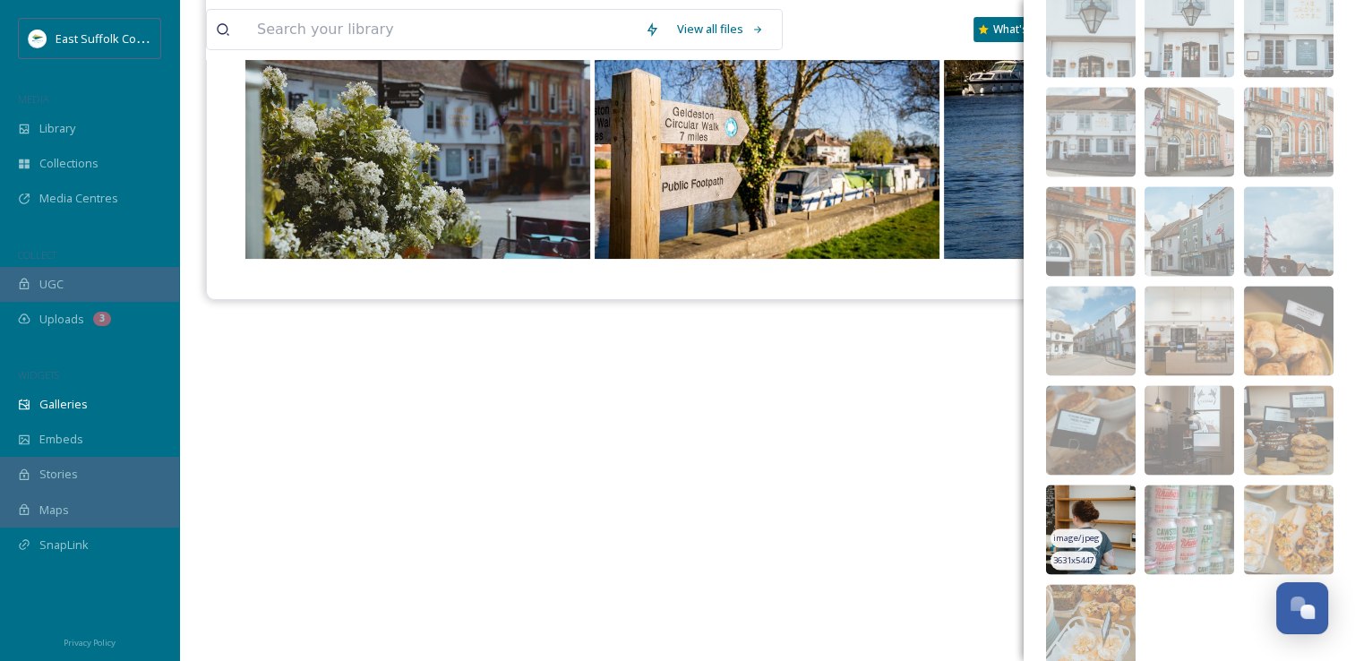
scroll to position [2977, 0]
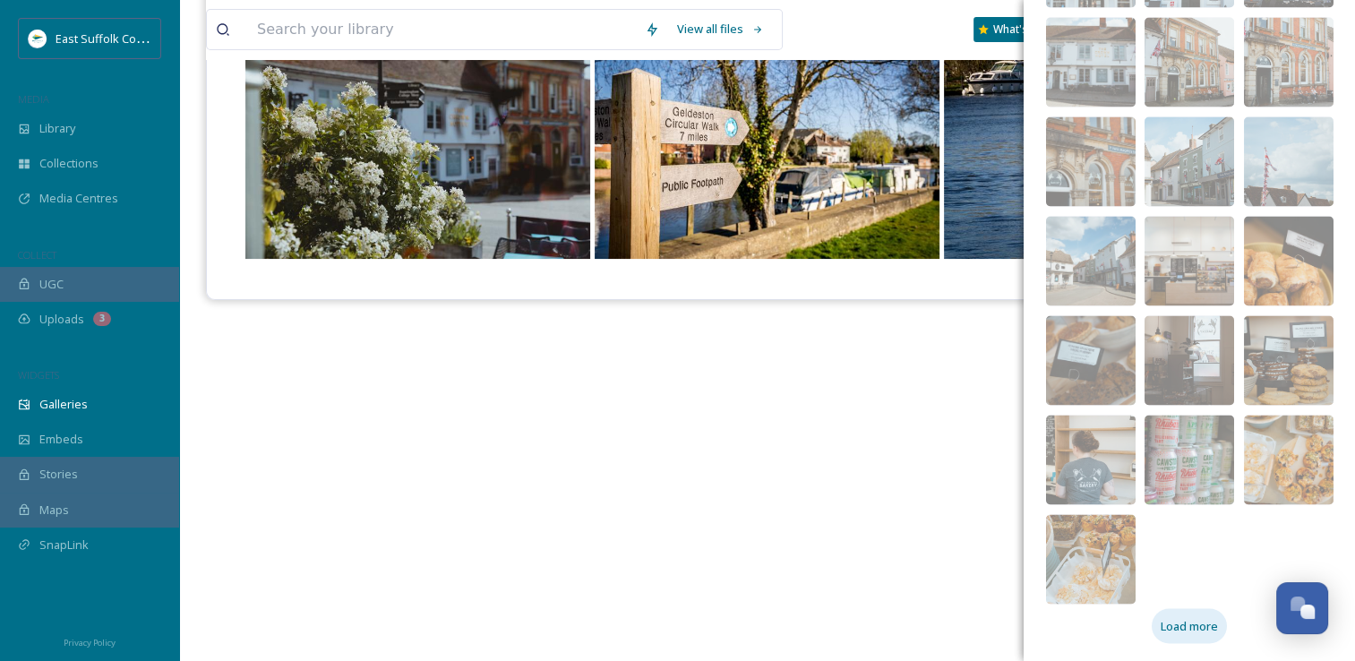
click at [1206, 620] on span "Load more" at bounding box center [1189, 625] width 57 height 17
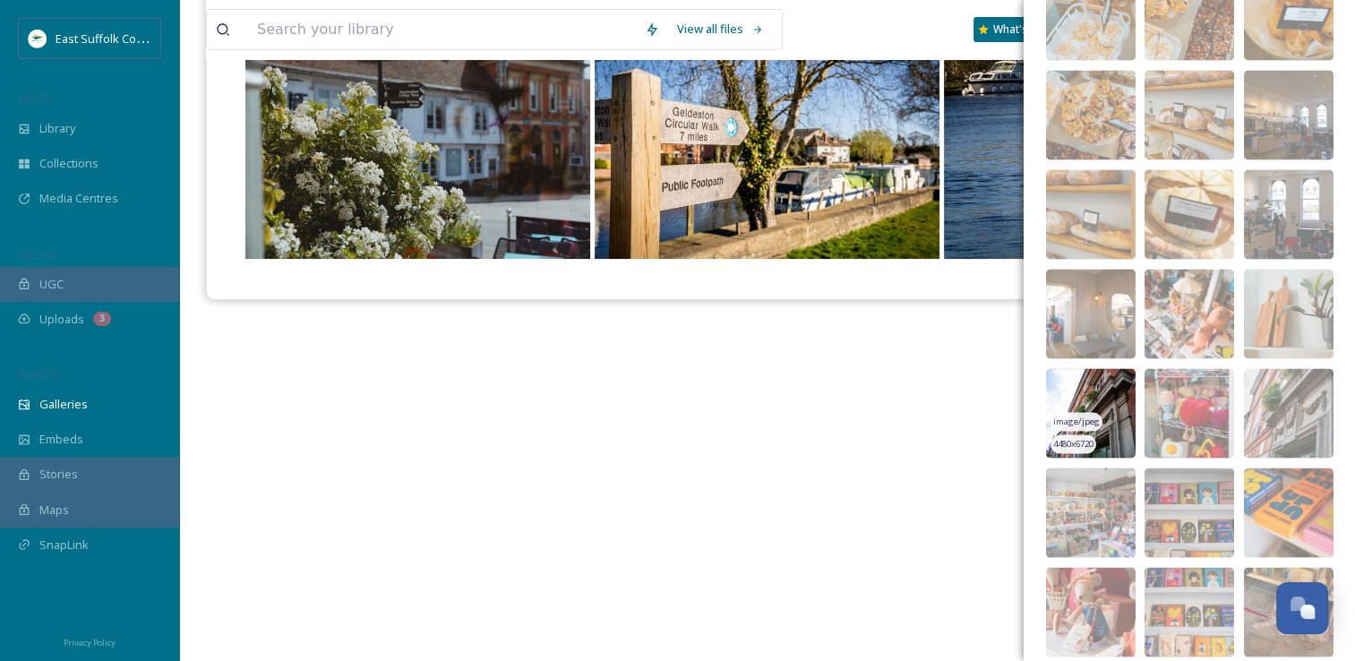
scroll to position [3573, 0]
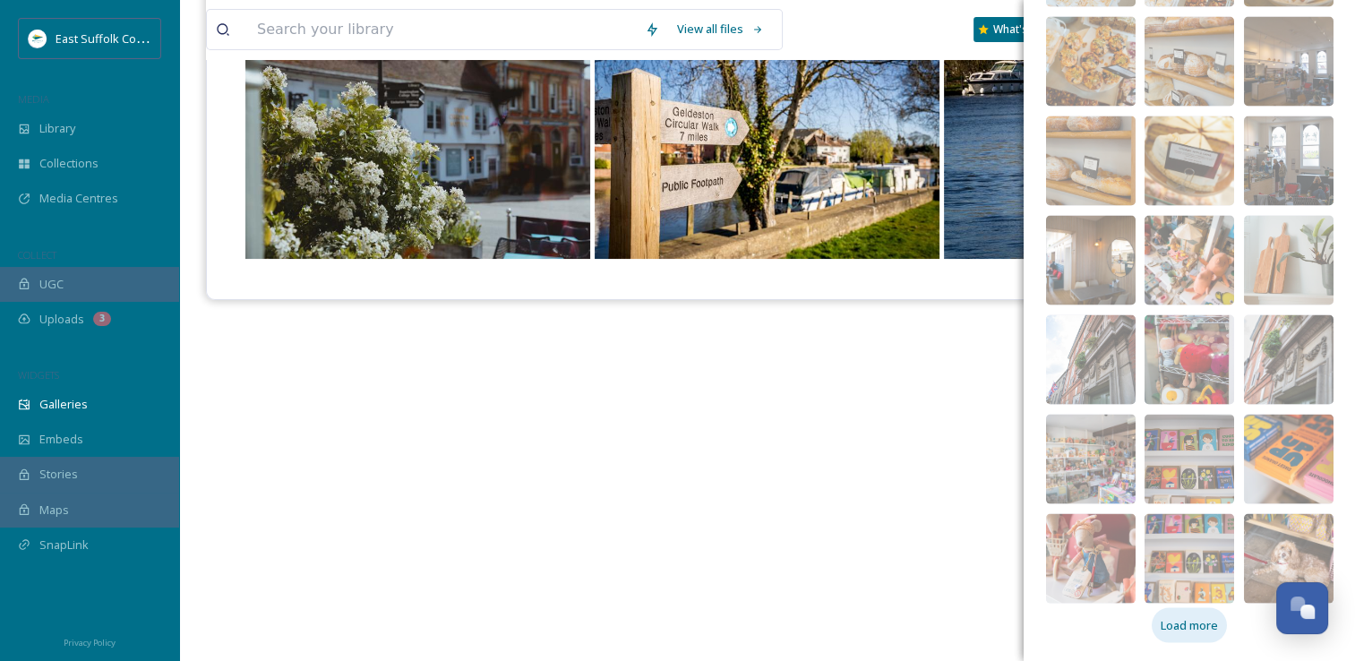
click at [1190, 633] on span "Load more" at bounding box center [1189, 625] width 57 height 17
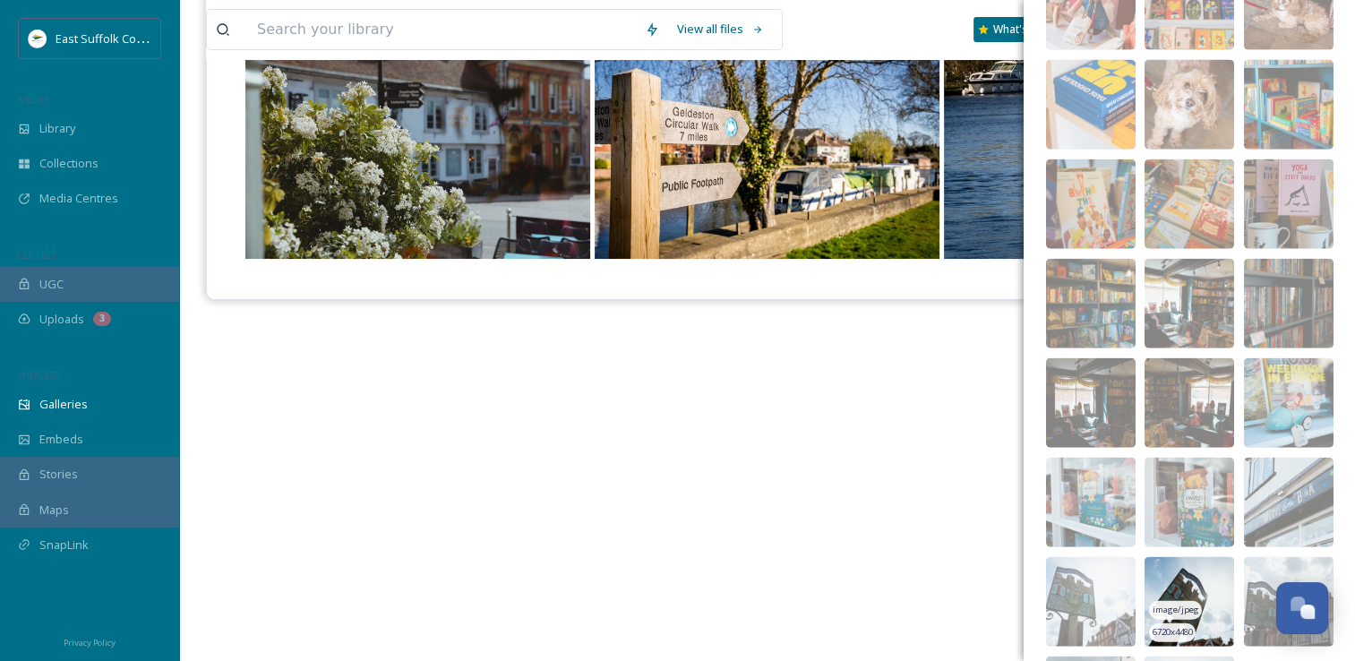
scroll to position [4269, 0]
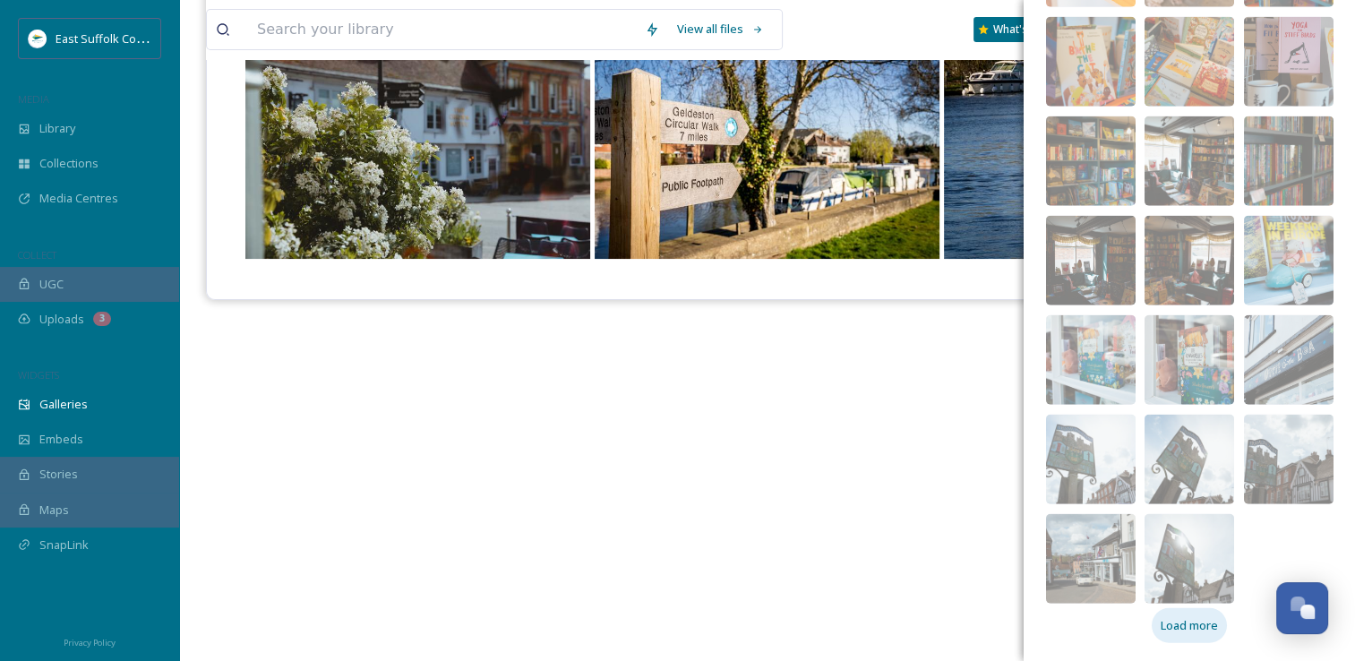
click at [1174, 621] on span "Load more" at bounding box center [1189, 625] width 57 height 17
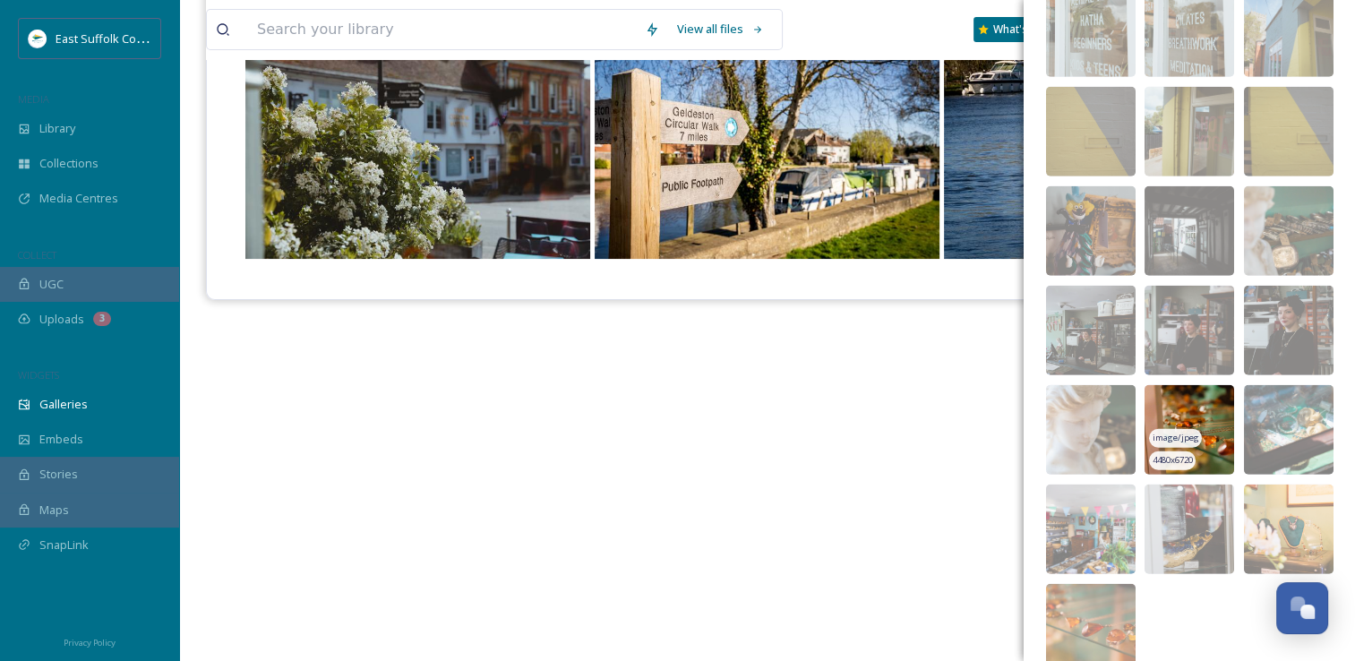
scroll to position [4965, 0]
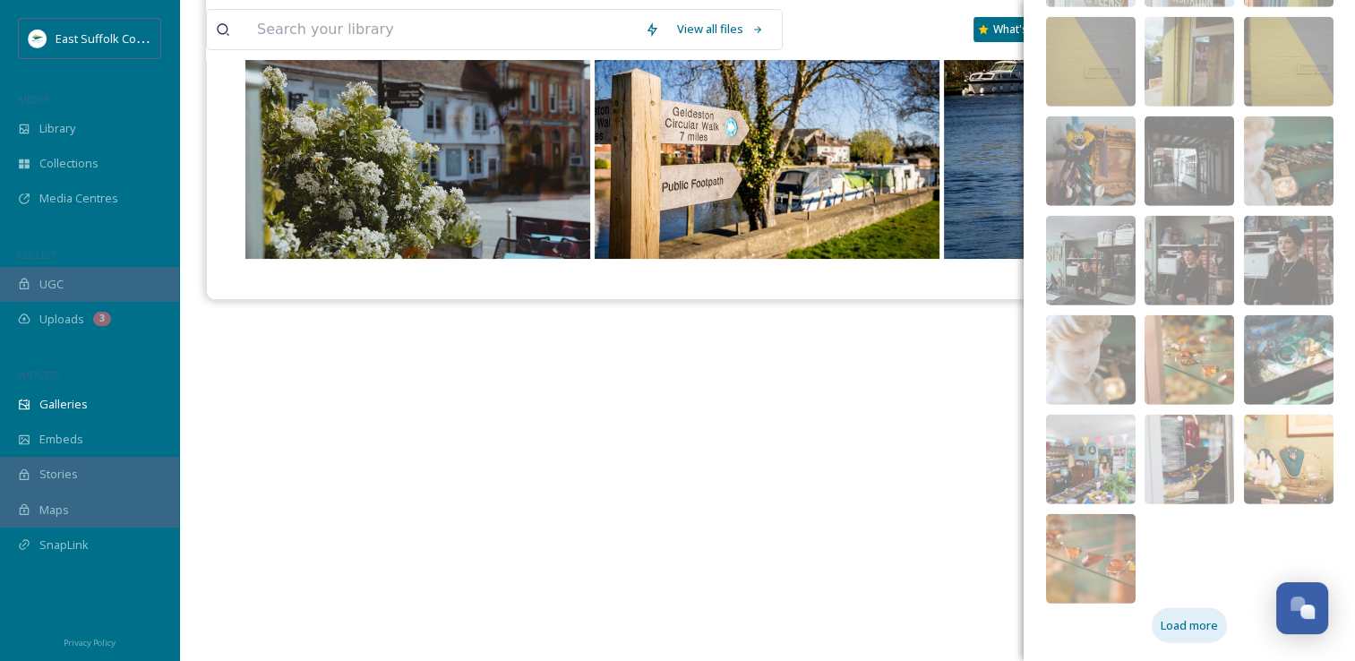
click at [1179, 629] on span "Load more" at bounding box center [1189, 625] width 57 height 17
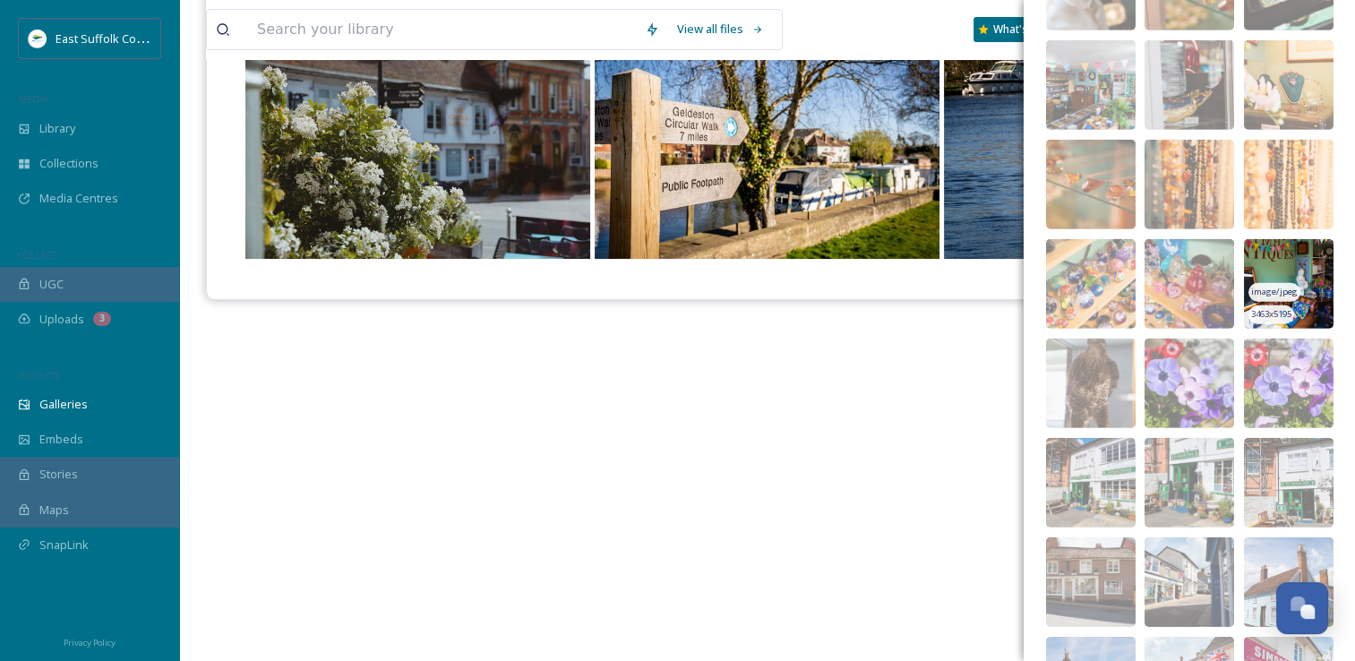
scroll to position [5561, 0]
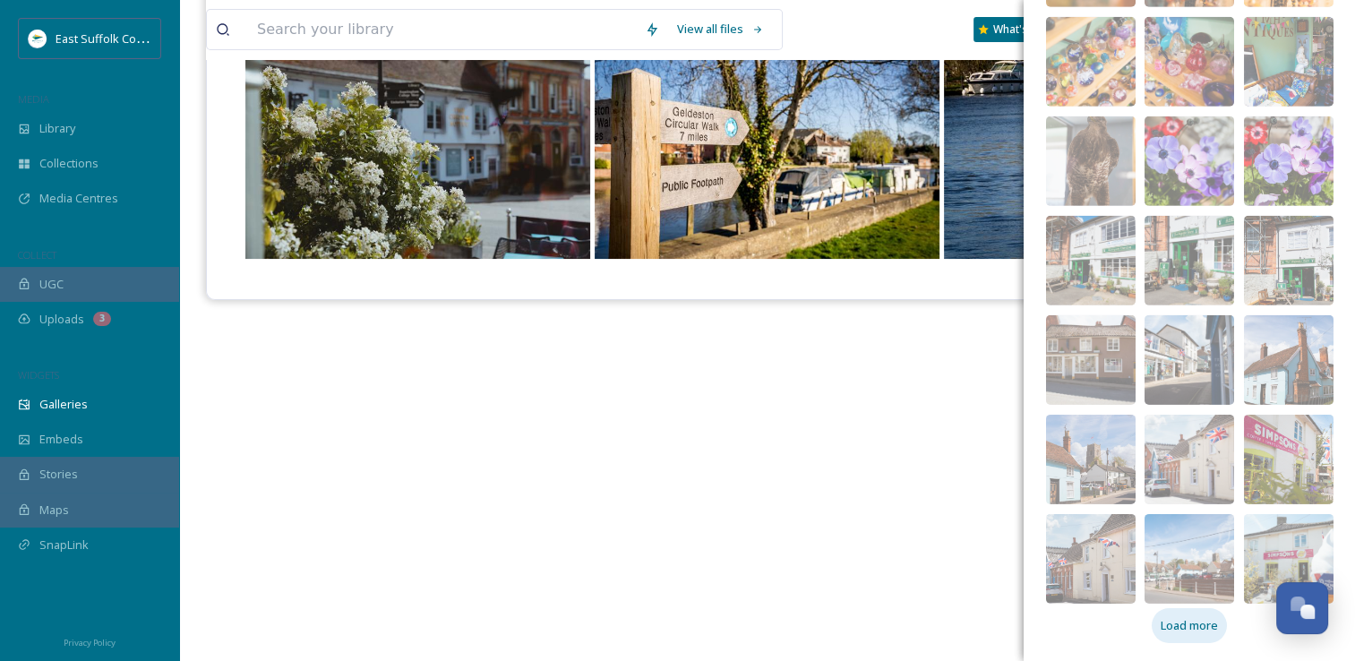
click at [1177, 618] on span "Load more" at bounding box center [1189, 625] width 57 height 17
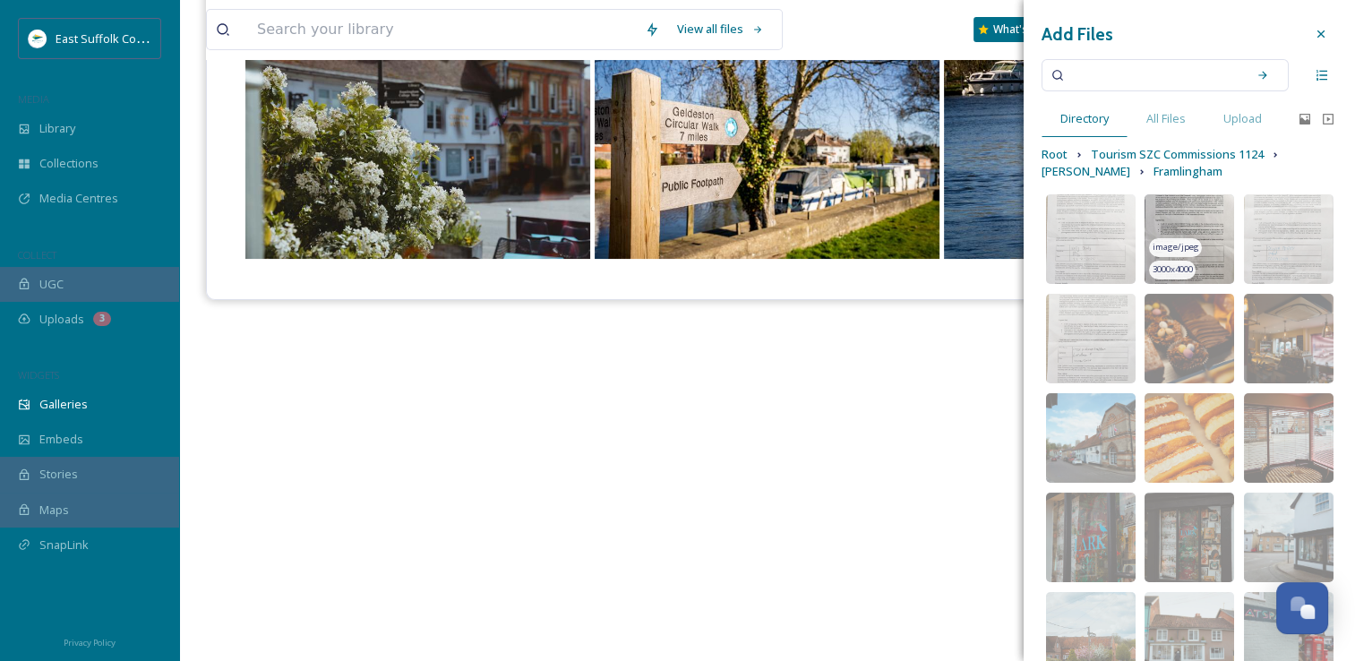
scroll to position [0, 0]
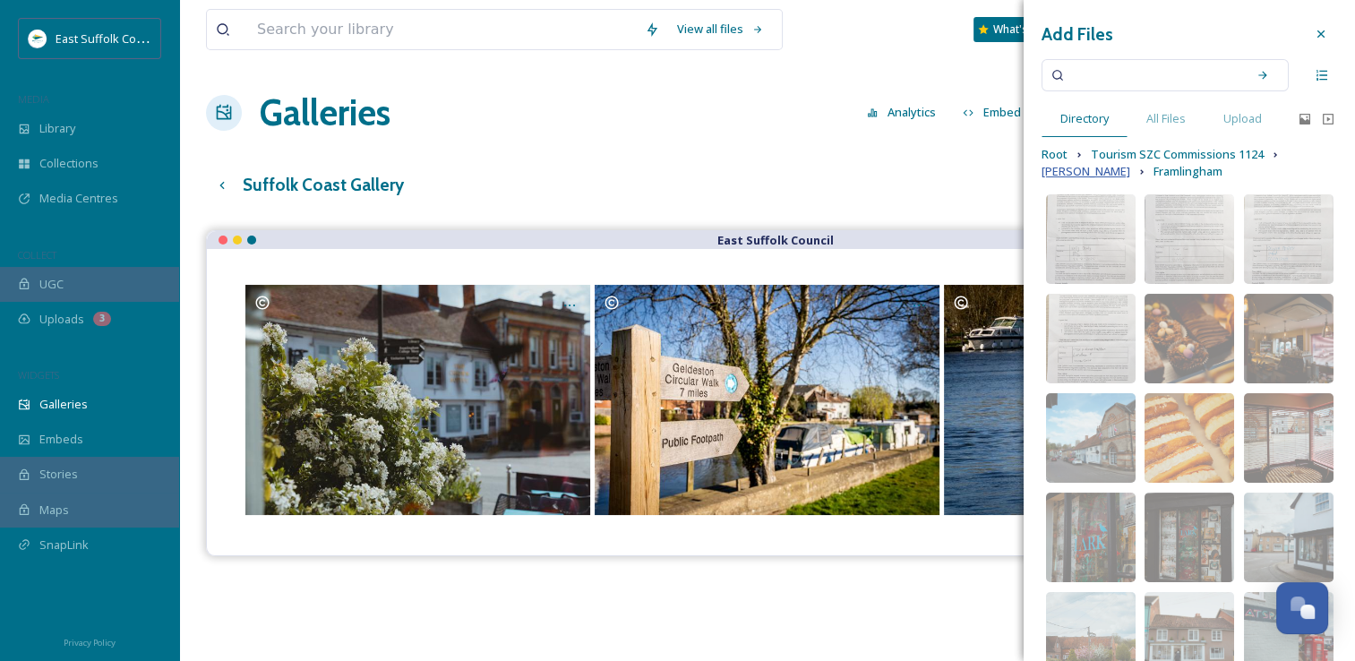
click at [1107, 175] on span "Charlotte McGuinness@bishybeephoto" at bounding box center [1085, 171] width 89 height 17
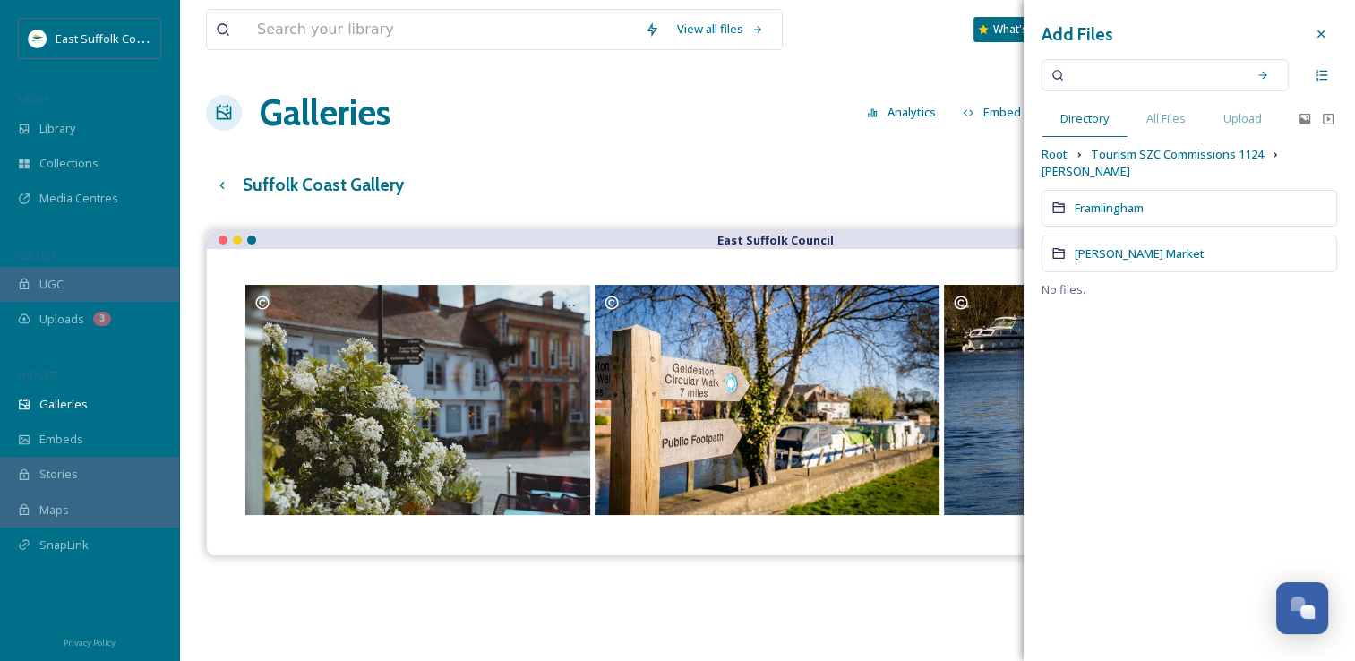
click at [1105, 242] on div "Wickham Market" at bounding box center [1189, 254] width 296 height 37
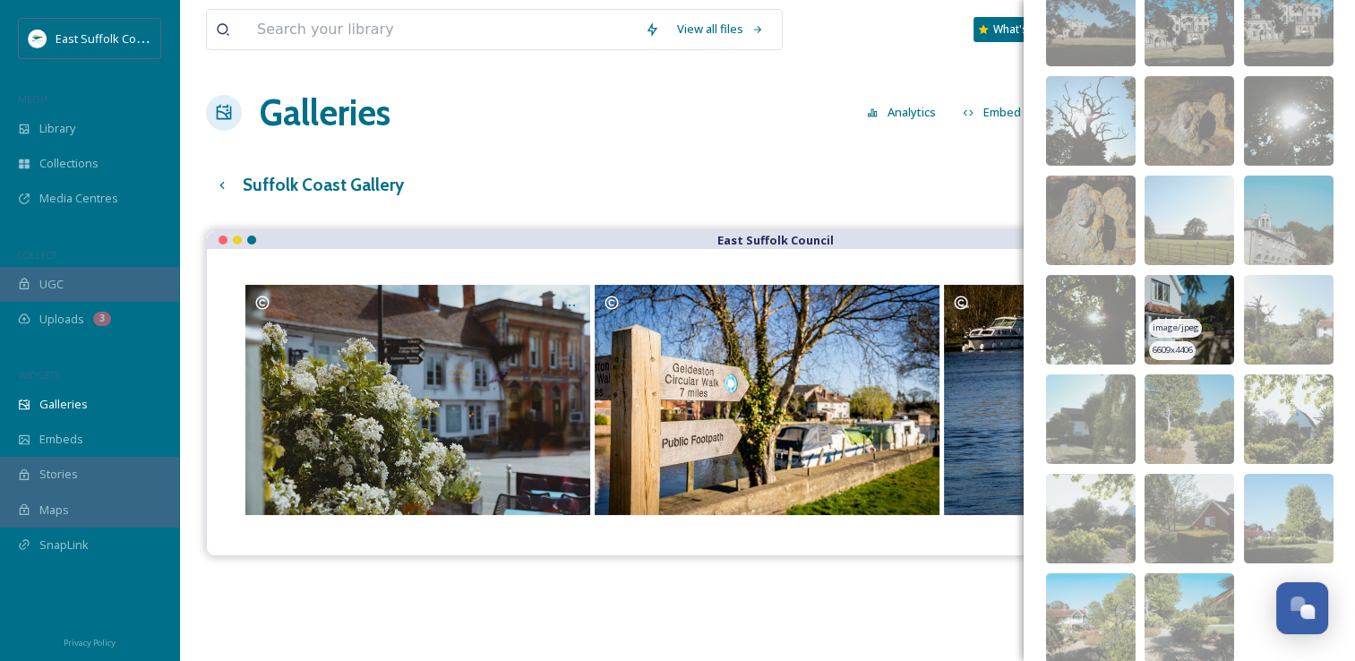
scroll to position [293, 0]
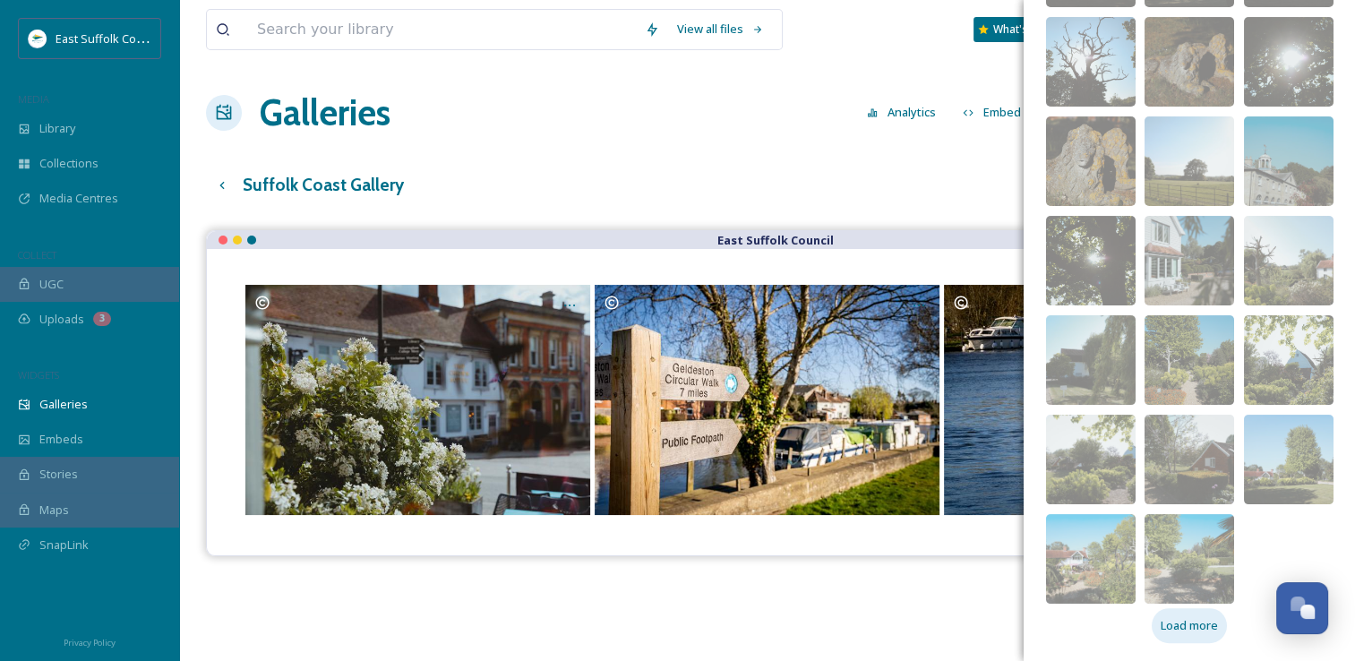
click at [1178, 613] on div "Load more" at bounding box center [1189, 625] width 75 height 35
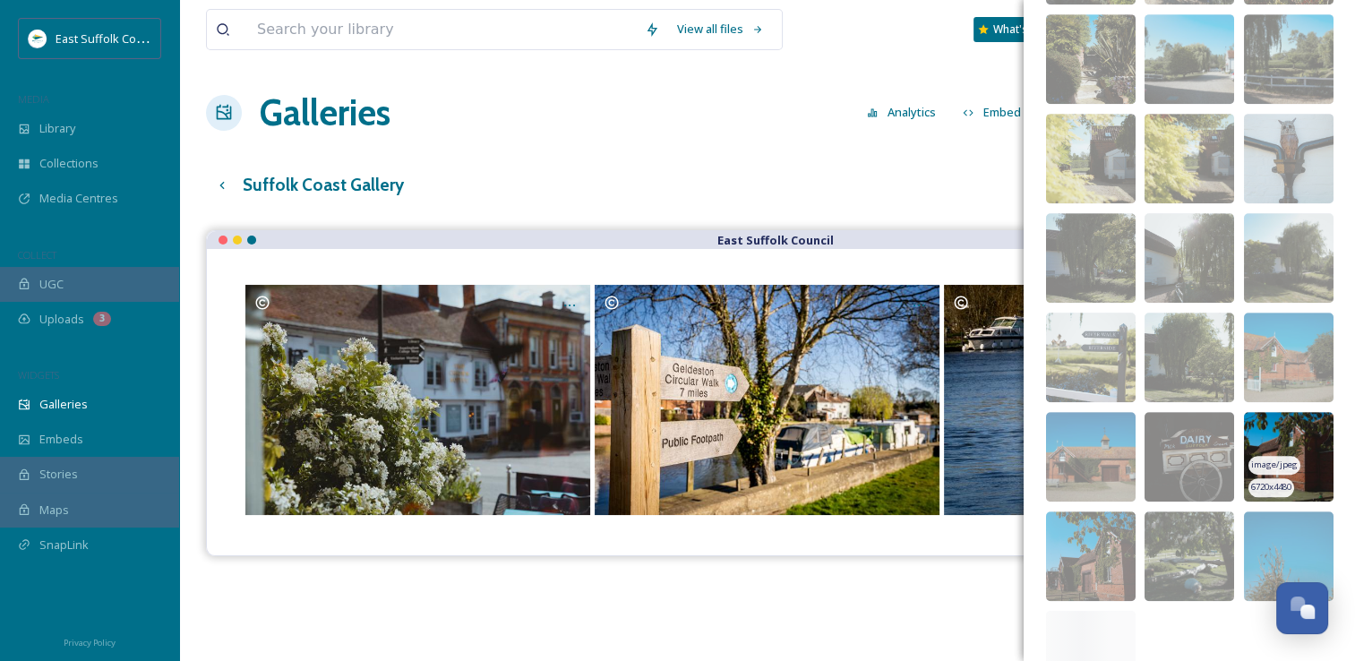
scroll to position [989, 0]
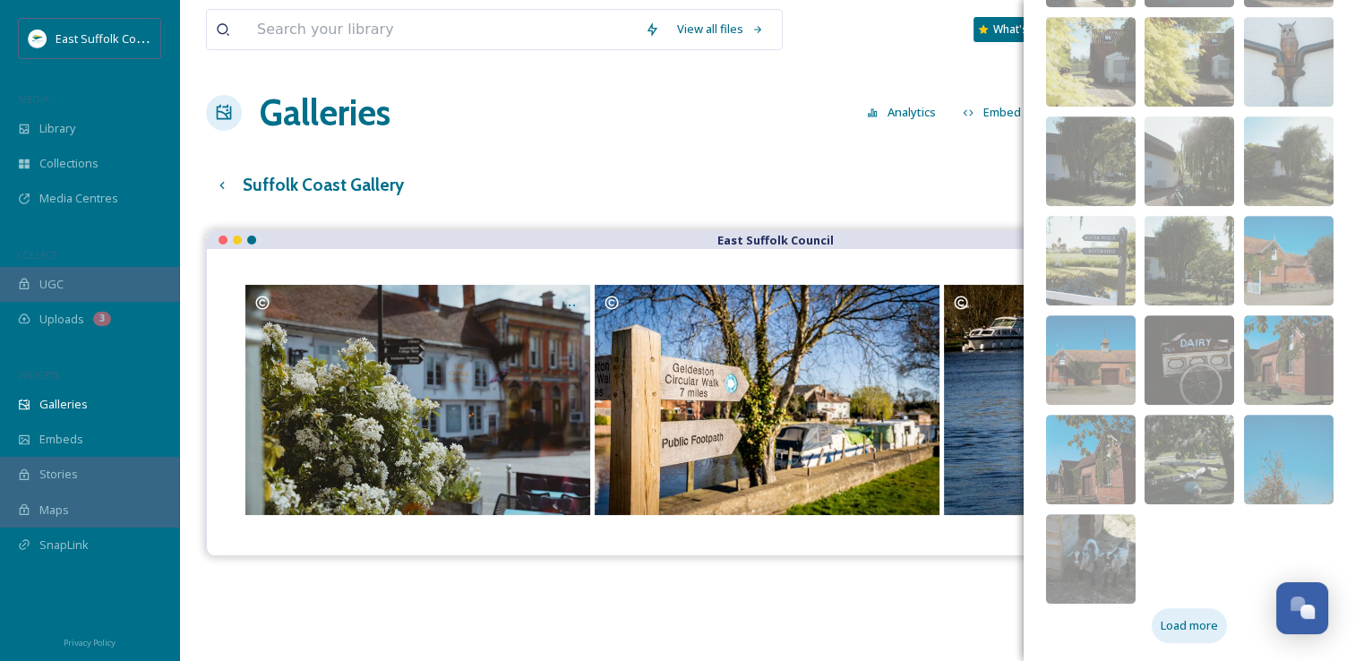
click at [1189, 625] on span "Load more" at bounding box center [1189, 625] width 57 height 17
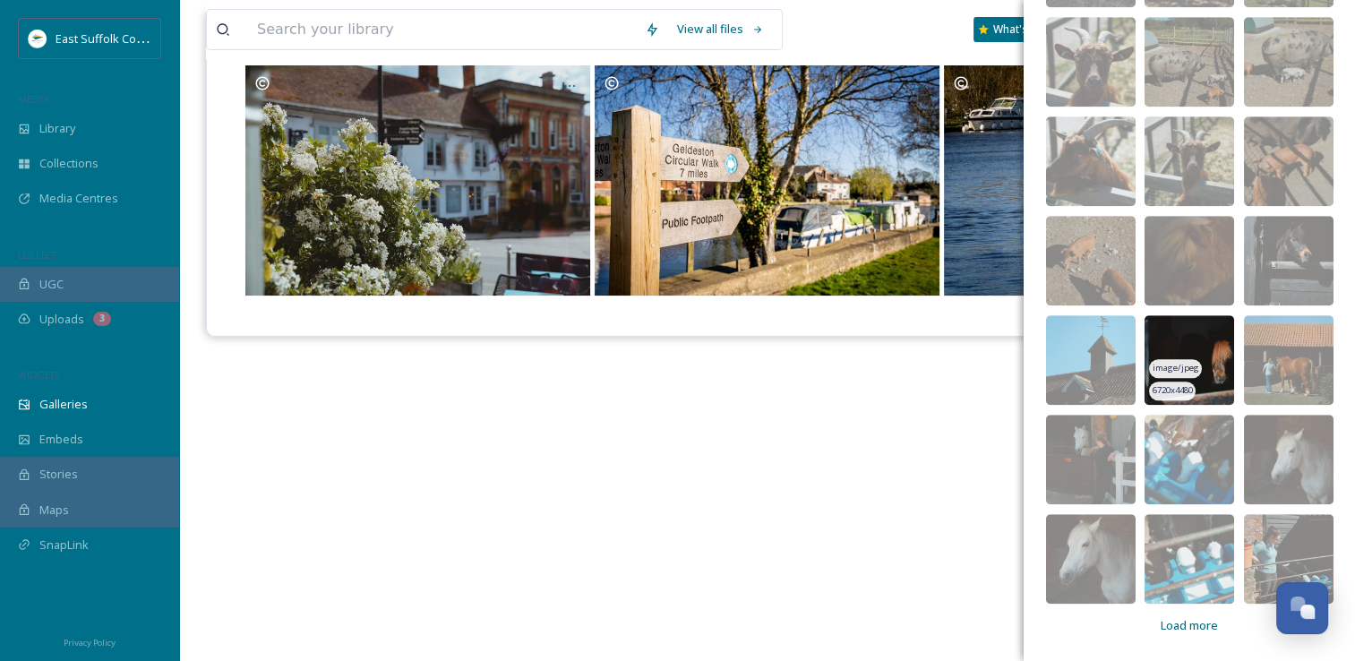
scroll to position [256, 0]
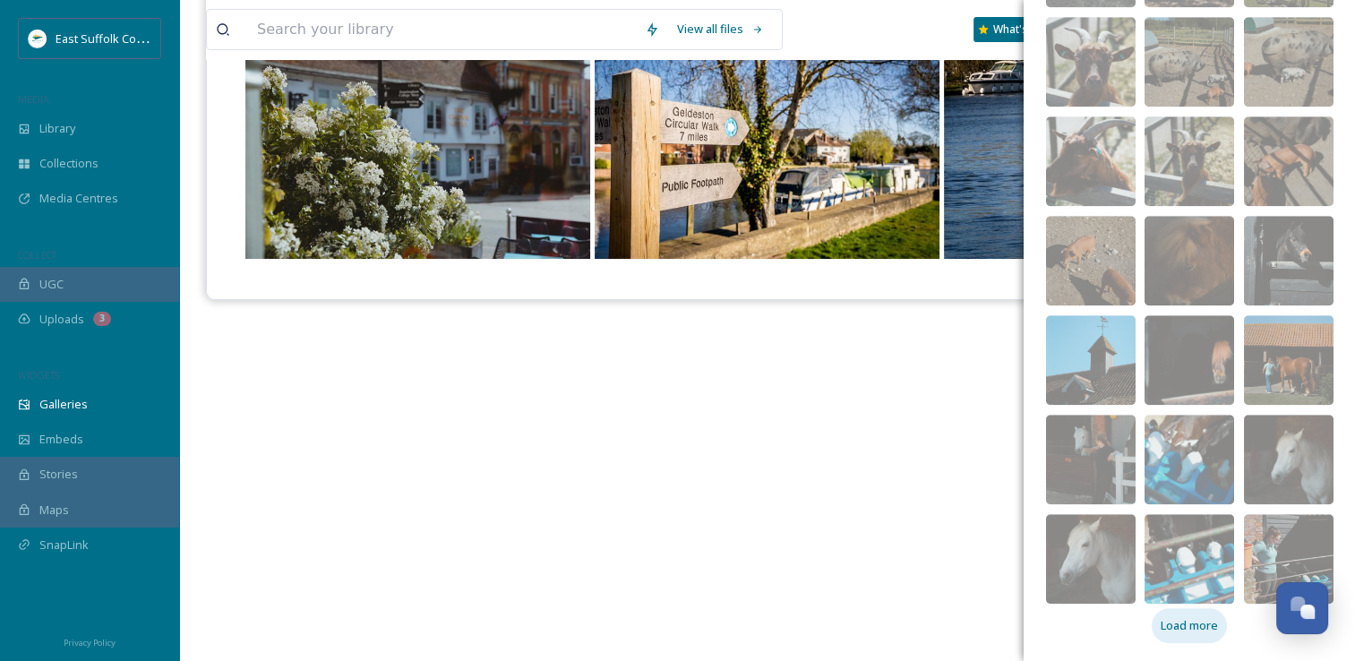
click at [1193, 621] on span "Load more" at bounding box center [1189, 625] width 57 height 17
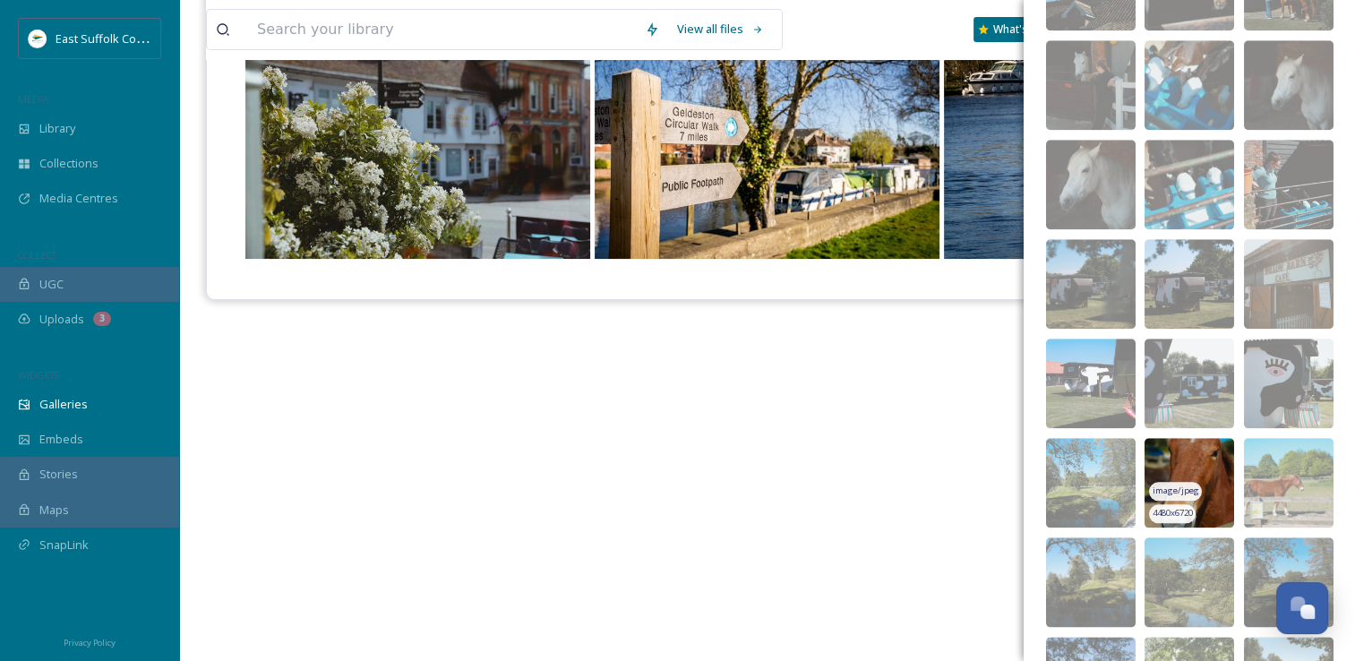
scroll to position [2281, 0]
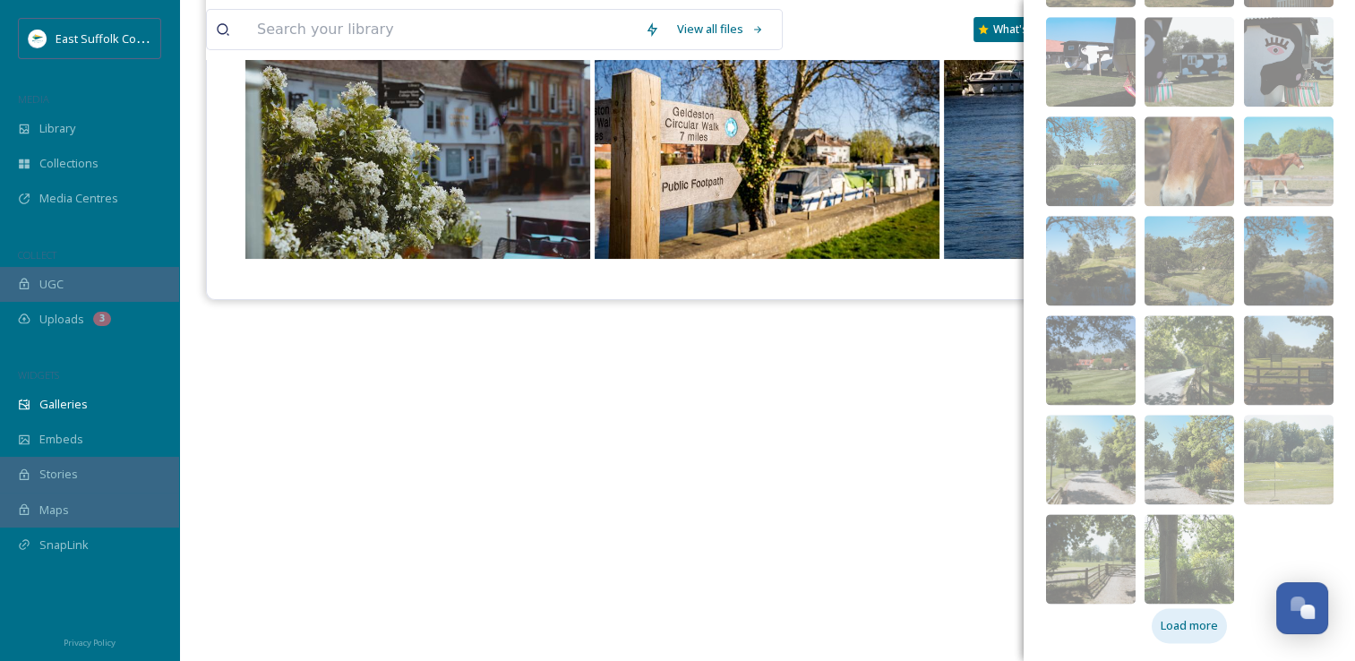
click at [1161, 631] on span "Load more" at bounding box center [1189, 625] width 57 height 17
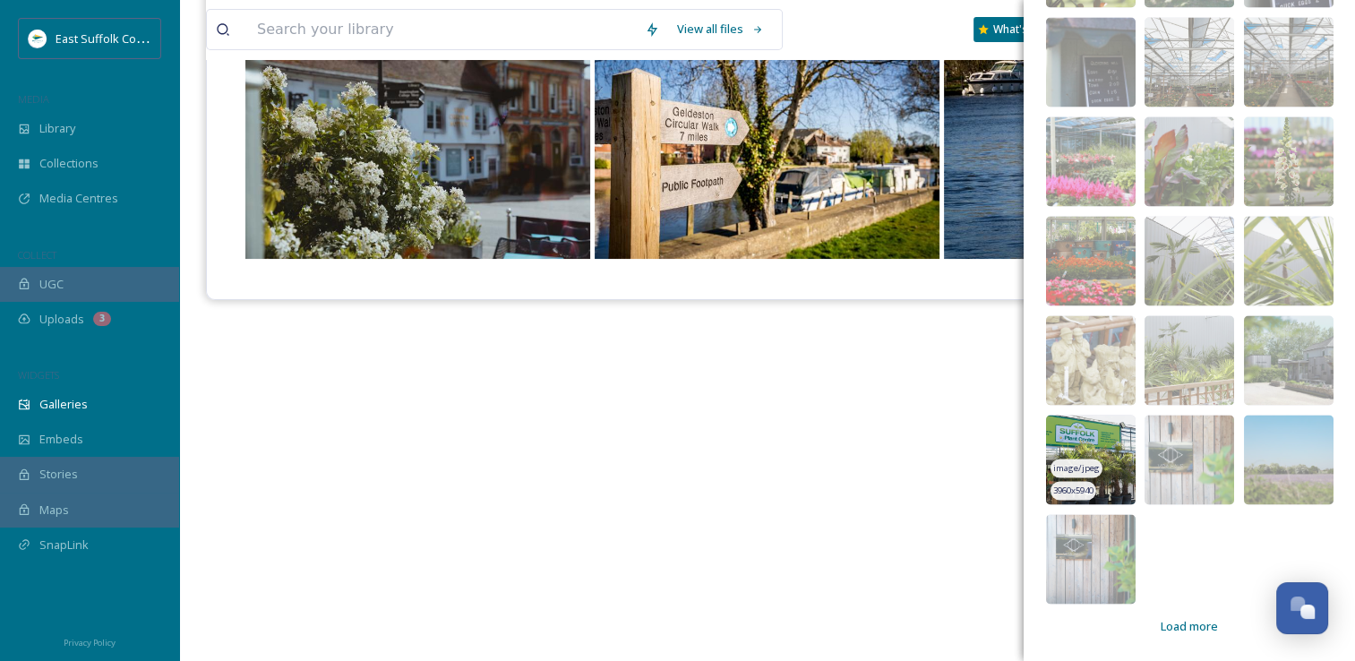
scroll to position [2977, 0]
click at [1161, 625] on span "Load more" at bounding box center [1189, 625] width 57 height 17
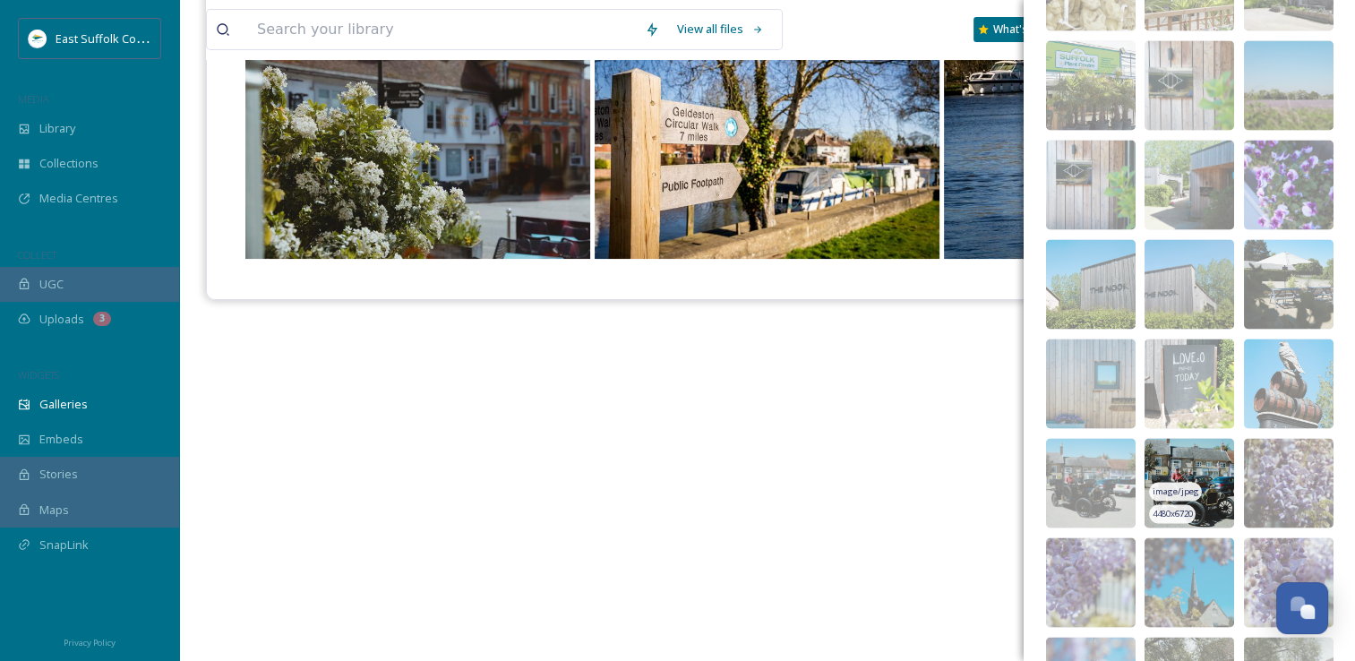
scroll to position [3573, 0]
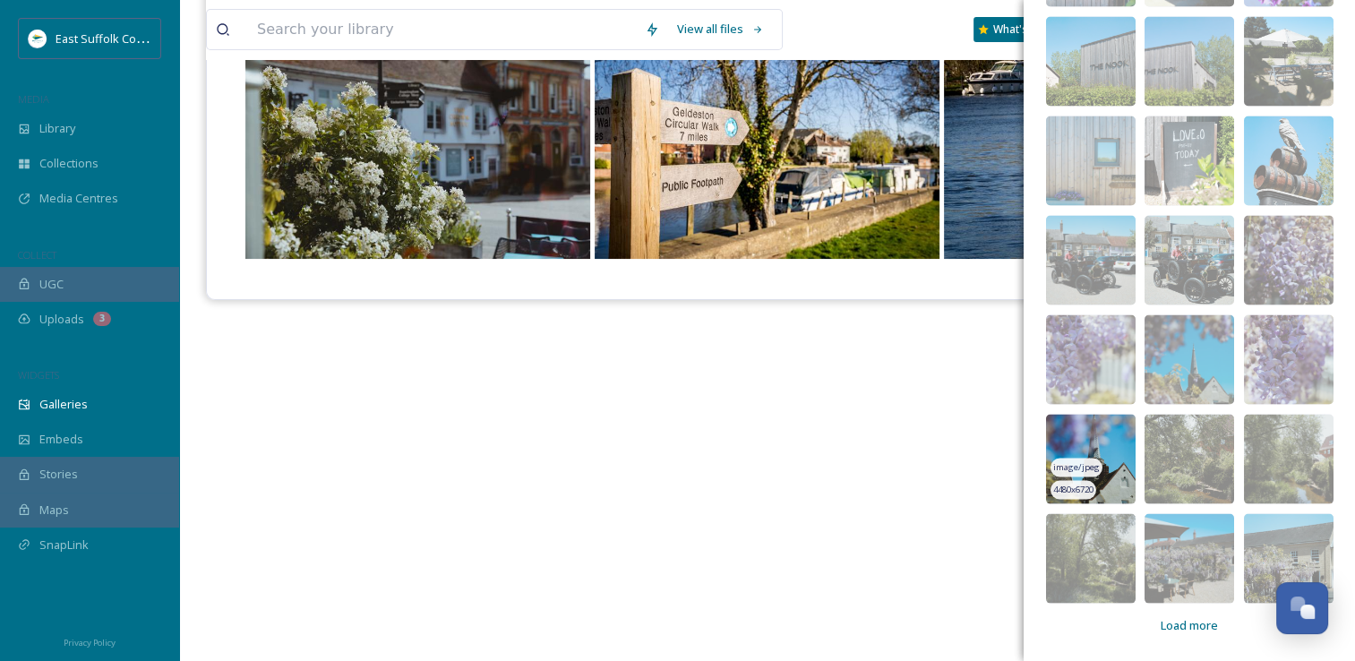
click at [1086, 429] on img at bounding box center [1091, 460] width 90 height 90
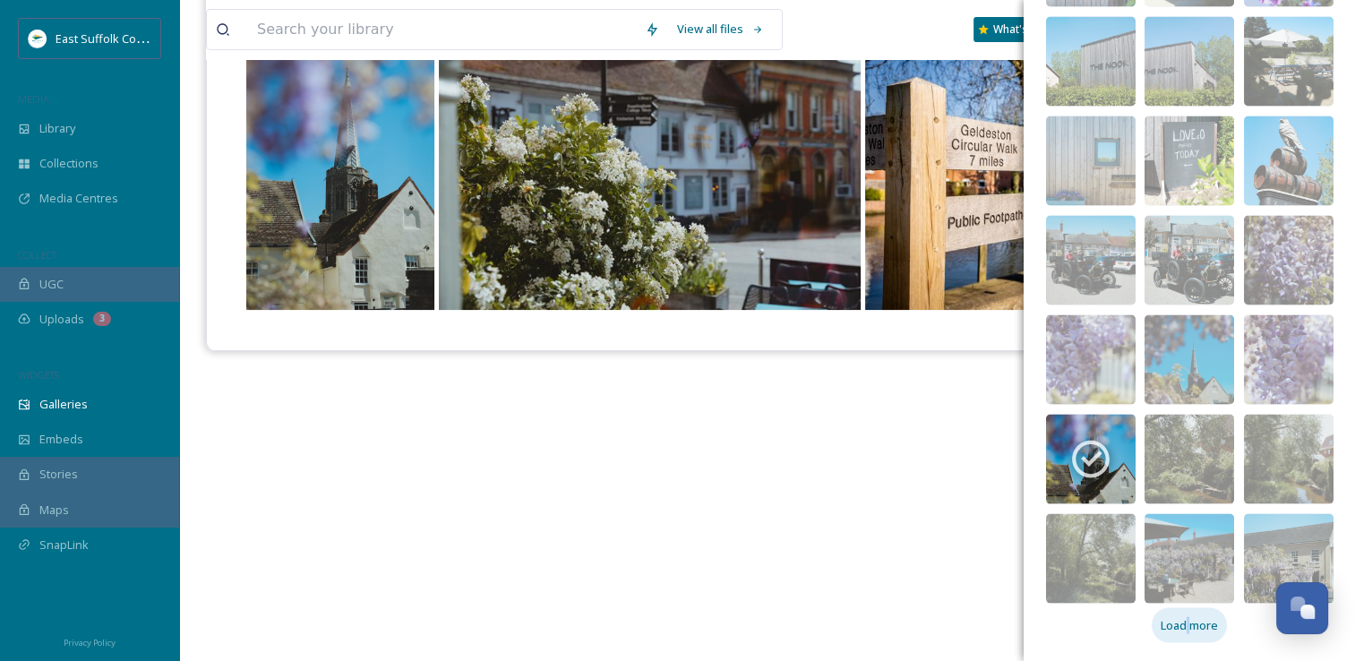
drag, startPoint x: 1180, startPoint y: 618, endPoint x: 1189, endPoint y: 611, distance: 11.5
click at [1180, 611] on div "Load more" at bounding box center [1189, 625] width 75 height 35
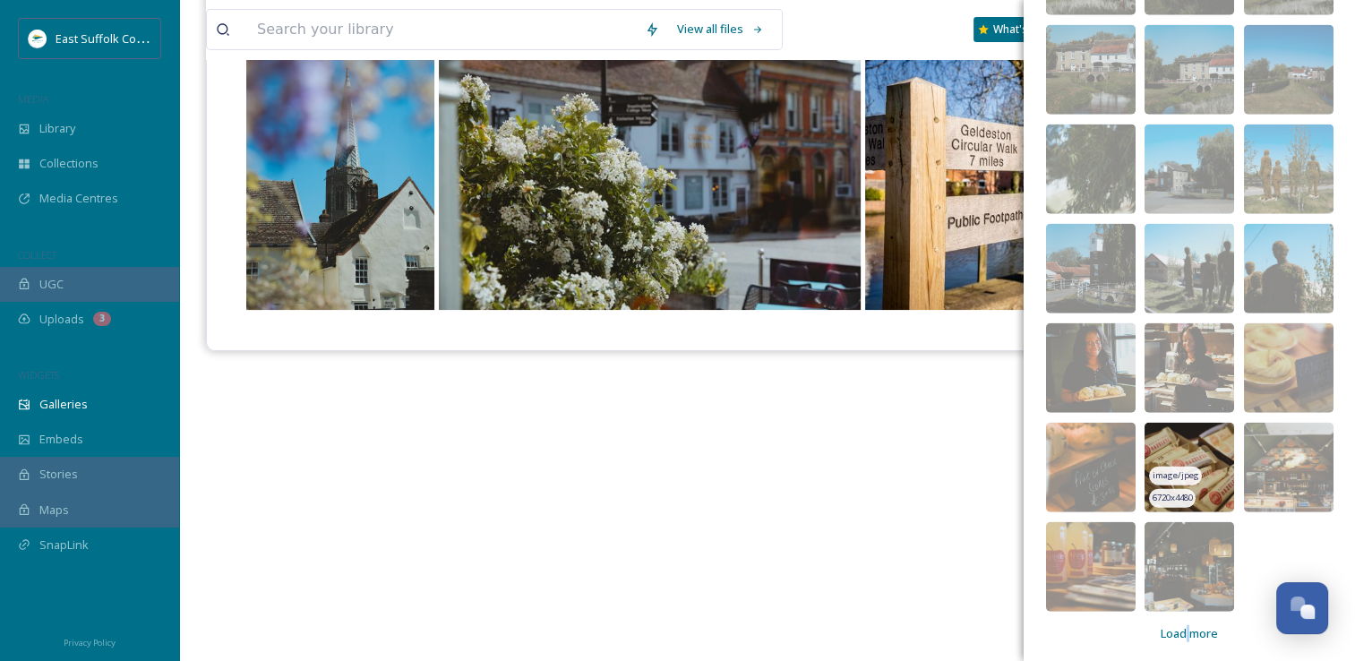
scroll to position [4269, 0]
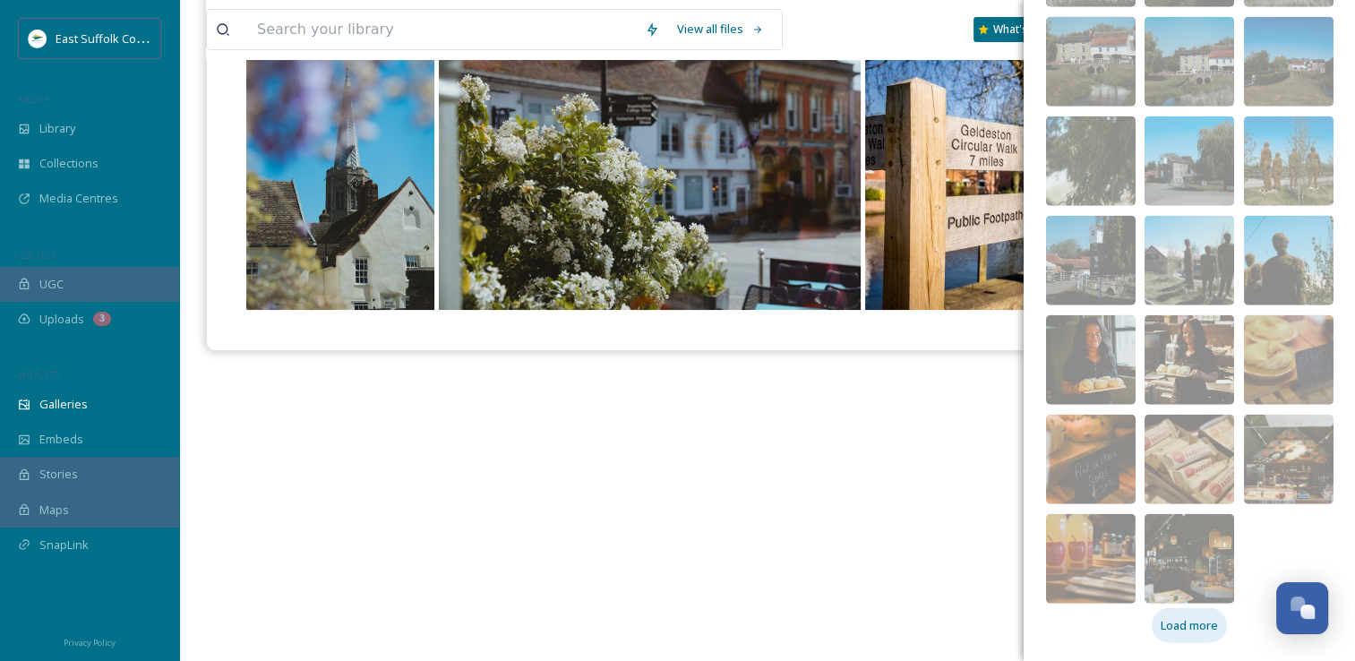
click at [1207, 623] on span "Load more" at bounding box center [1189, 625] width 57 height 17
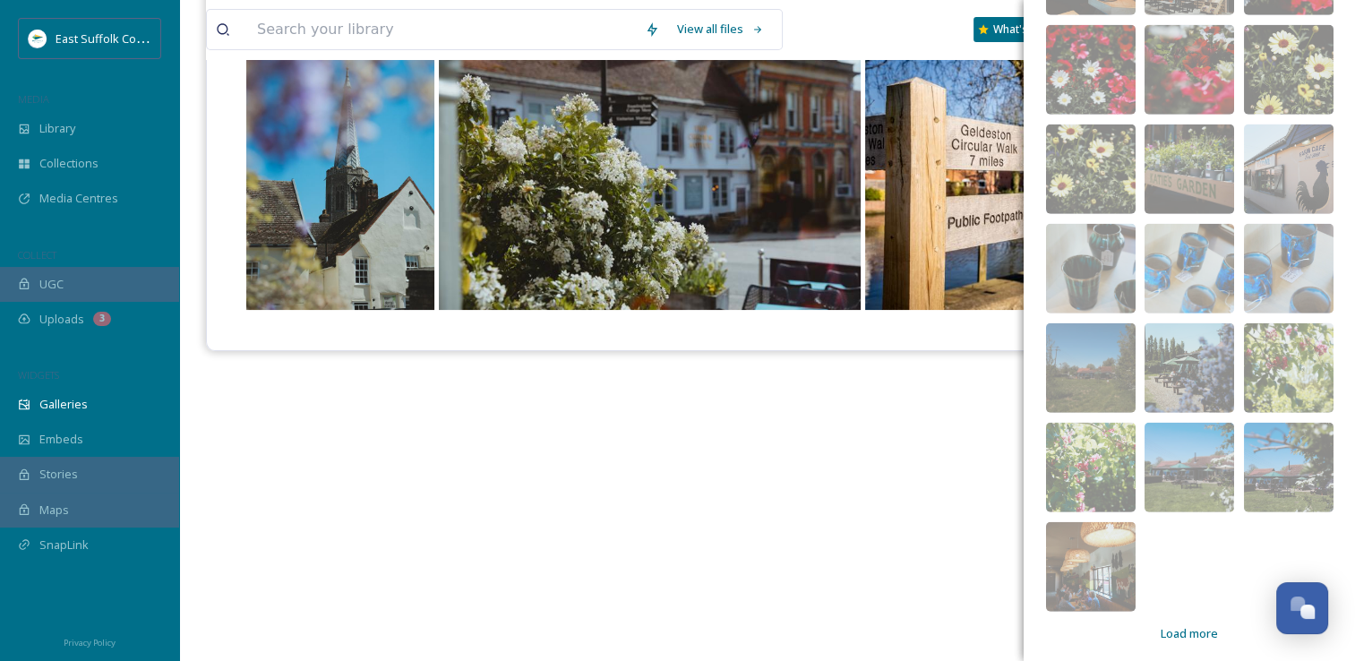
scroll to position [4965, 0]
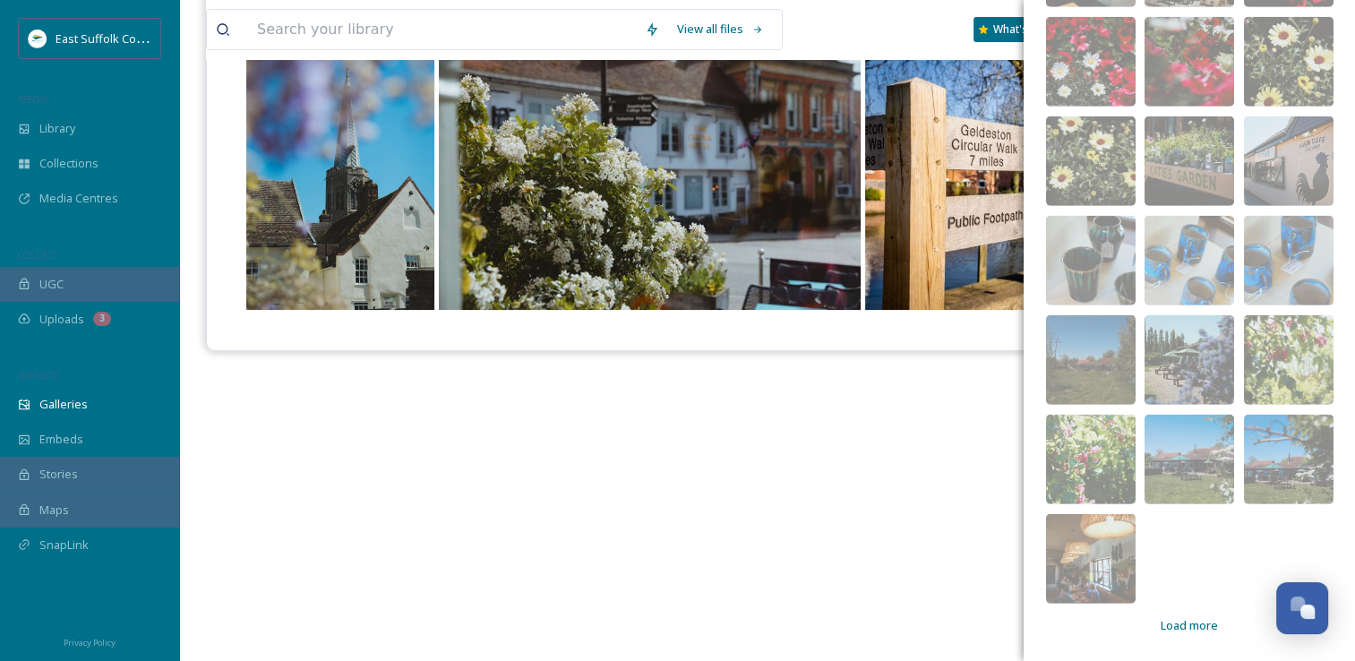
drag, startPoint x: 1189, startPoint y: 613, endPoint x: 1191, endPoint y: 600, distance: 13.6
click at [1189, 613] on div "Load more" at bounding box center [1189, 625] width 75 height 35
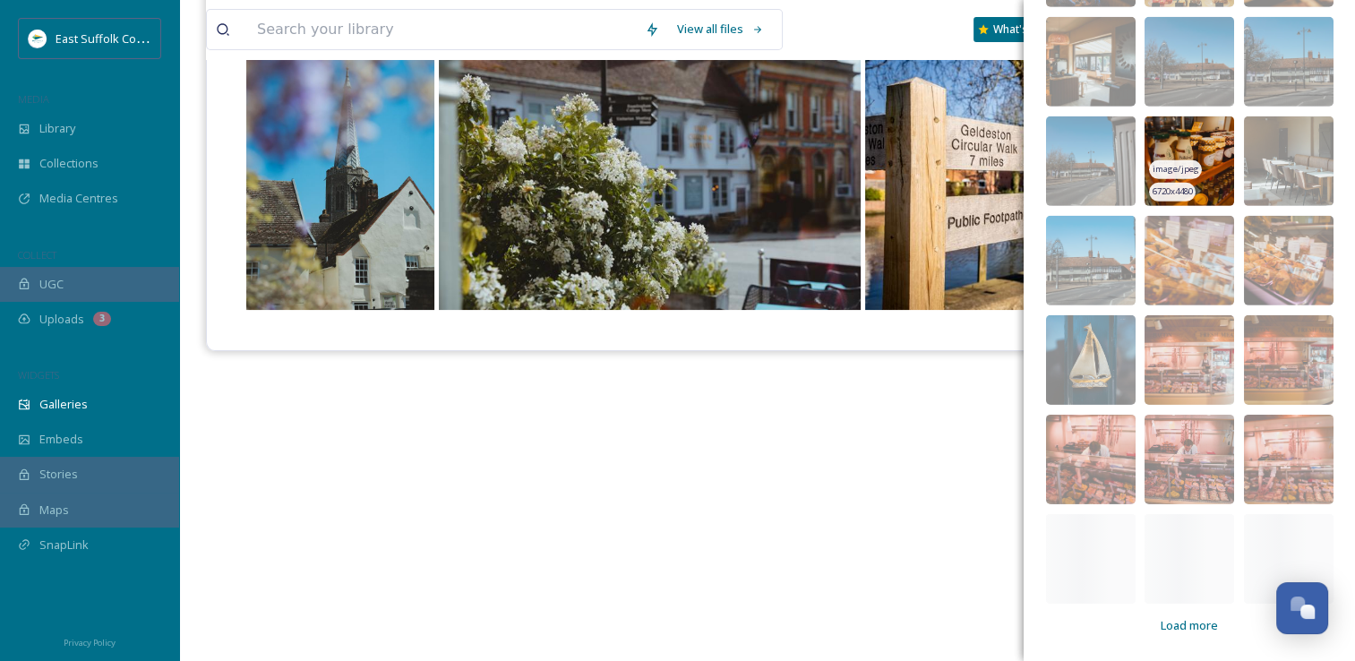
scroll to position [5561, 0]
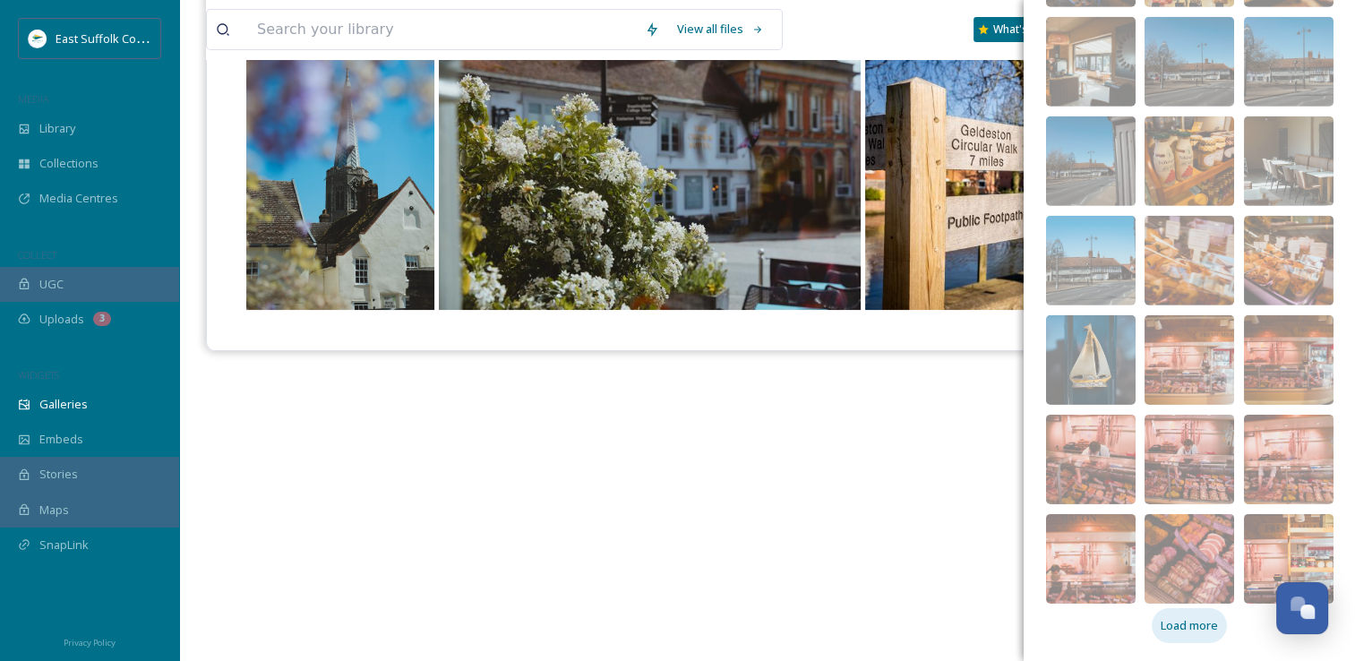
click at [1178, 613] on div "Load more" at bounding box center [1189, 625] width 75 height 35
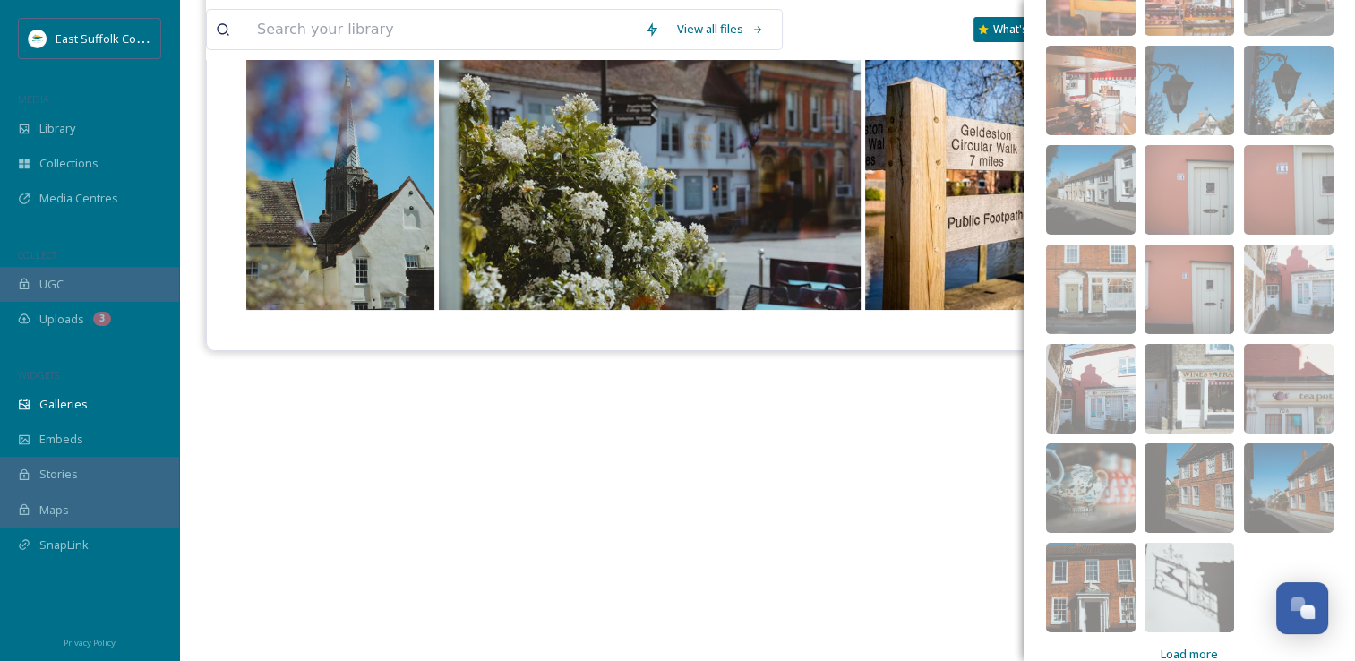
scroll to position [6257, 0]
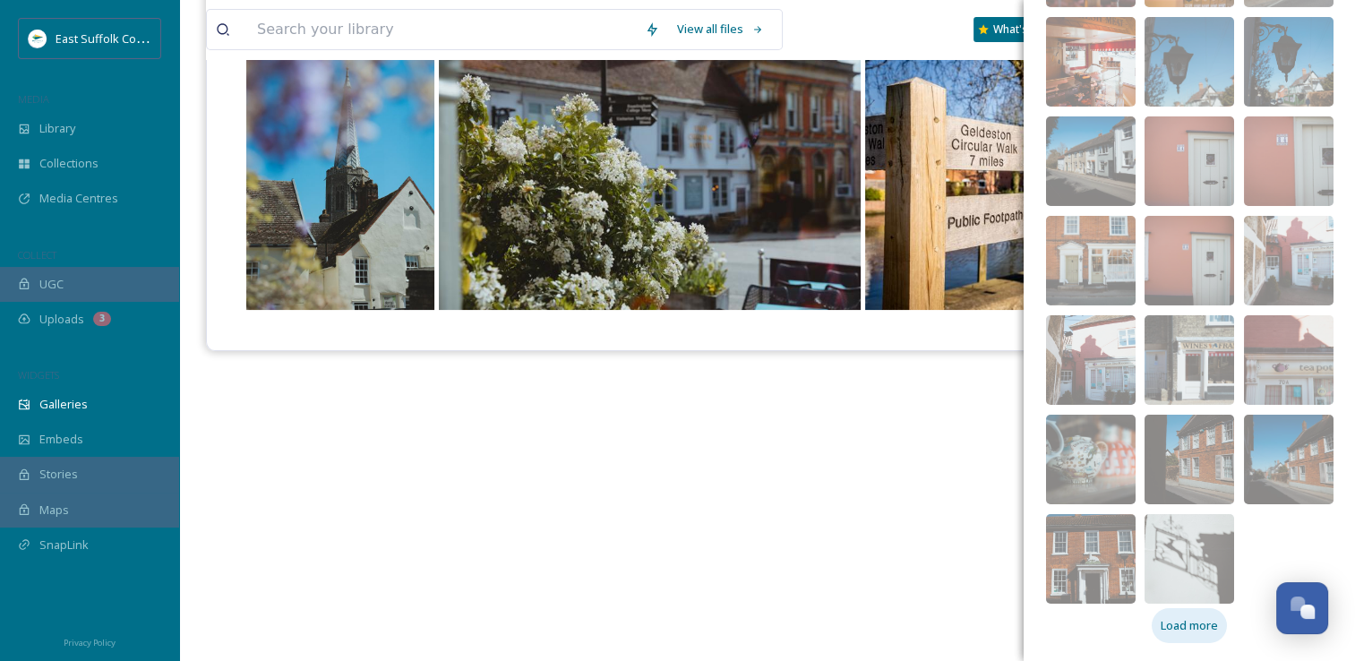
click at [1178, 636] on div "Load more" at bounding box center [1189, 625] width 75 height 35
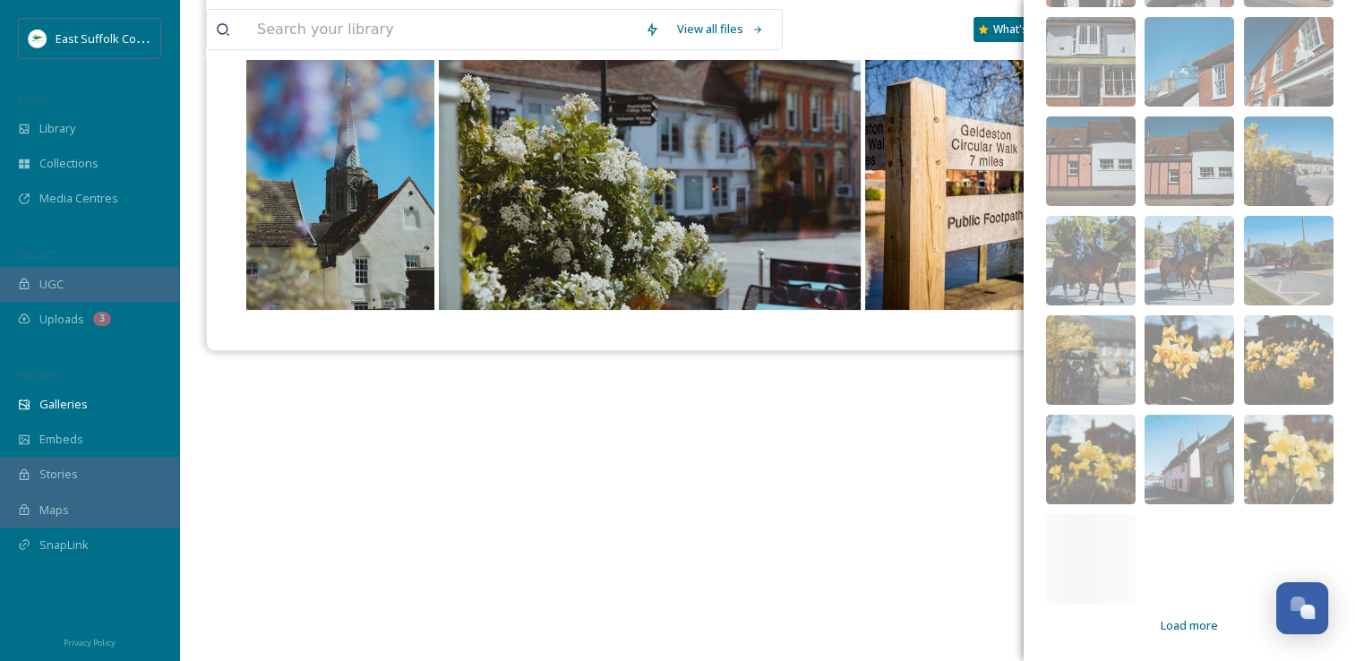
scroll to position [6953, 0]
click at [1171, 636] on div "Load more" at bounding box center [1189, 625] width 75 height 35
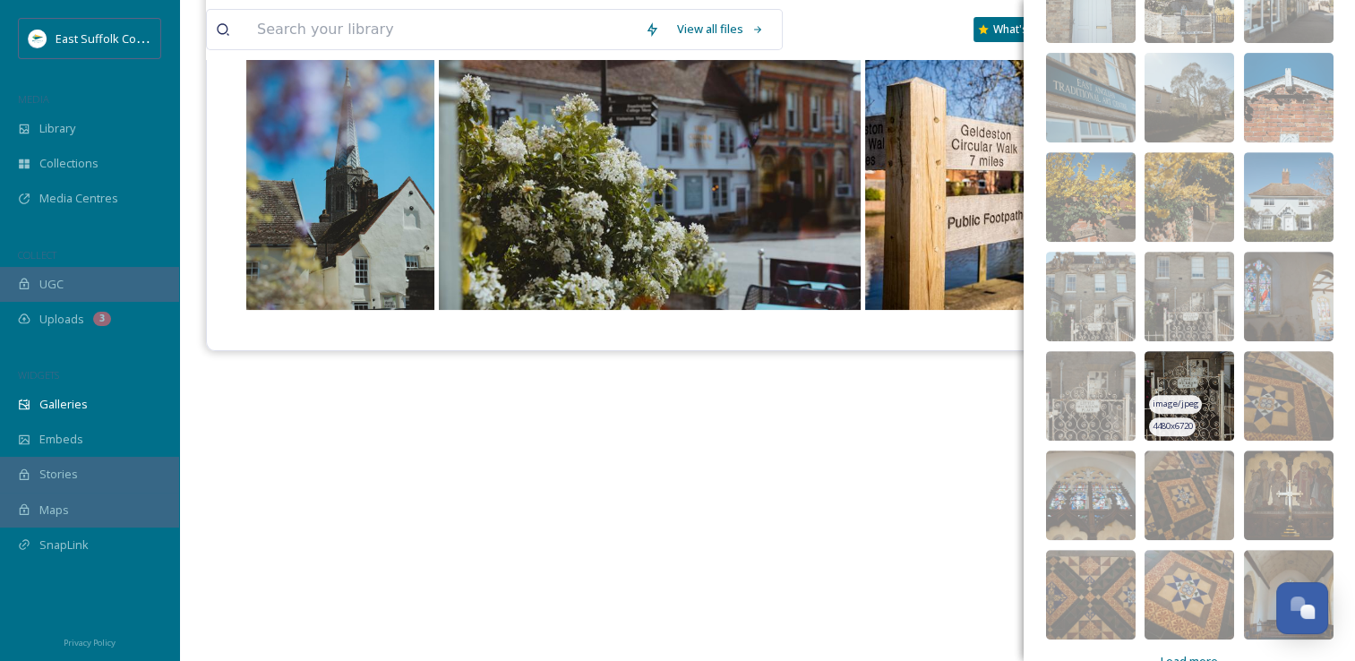
scroll to position [7549, 0]
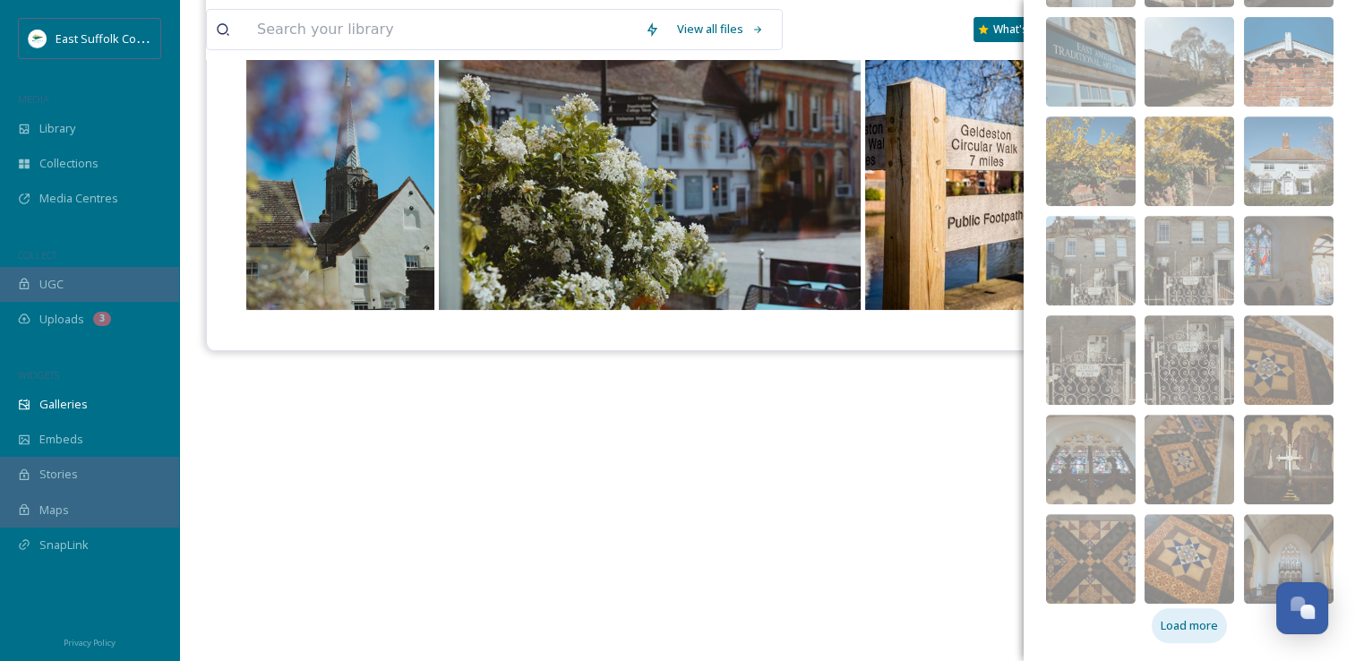
click at [1183, 629] on span "Load more" at bounding box center [1189, 625] width 57 height 17
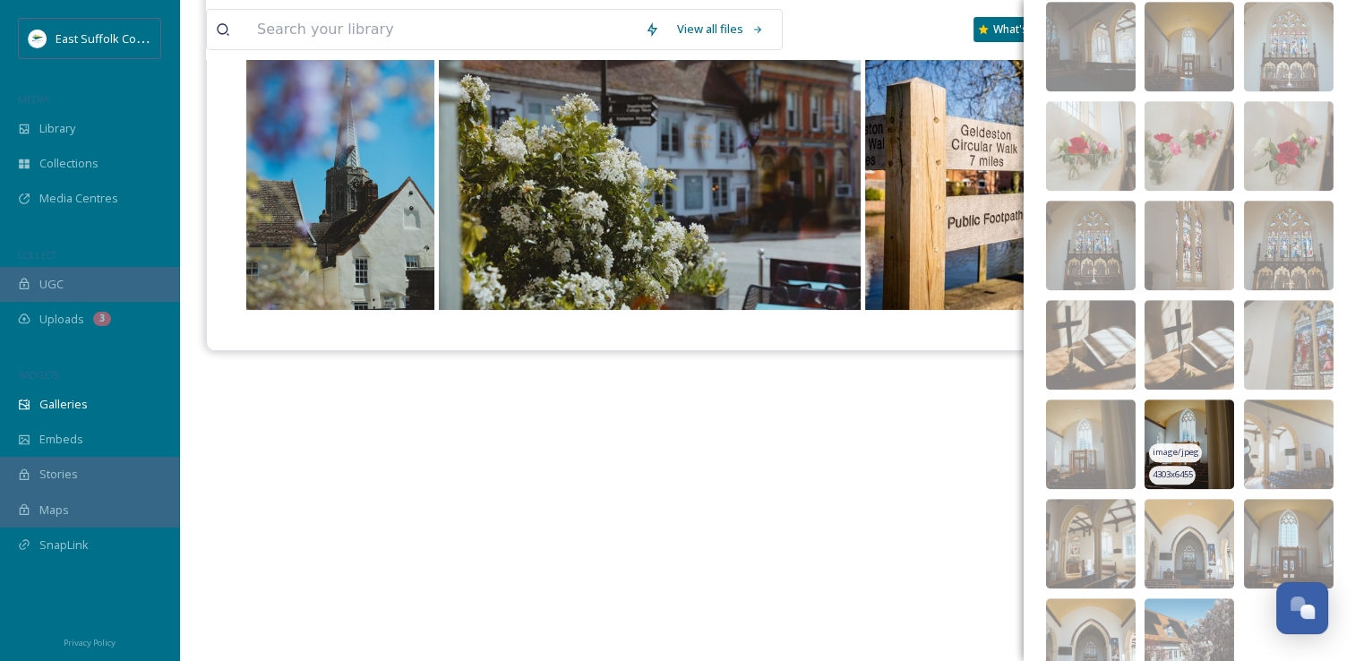
scroll to position [8245, 0]
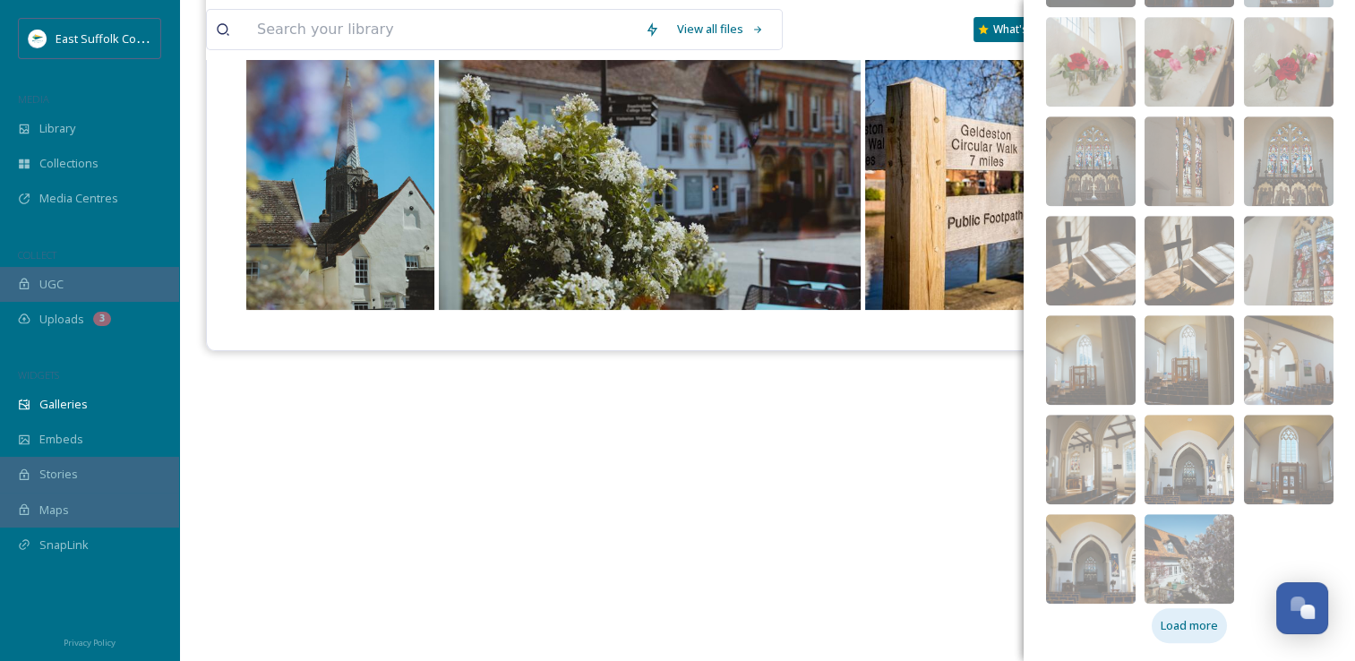
click at [1170, 621] on span "Load more" at bounding box center [1189, 625] width 57 height 17
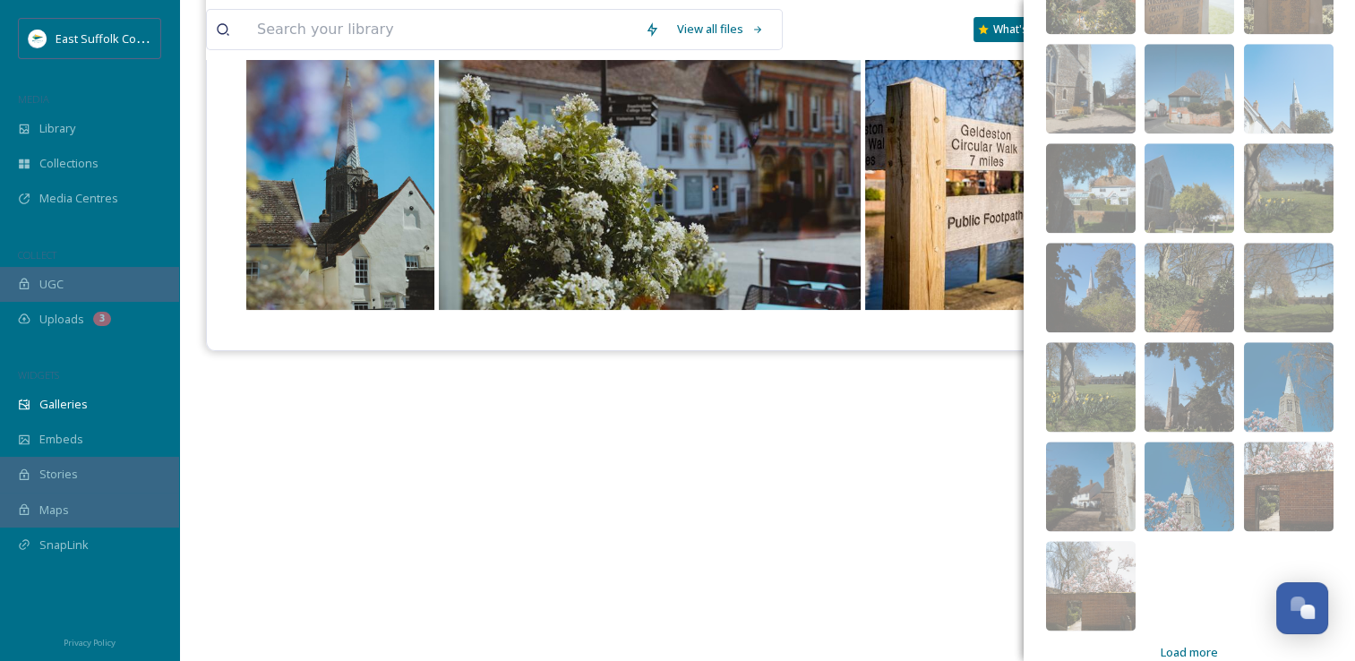
scroll to position [8941, 0]
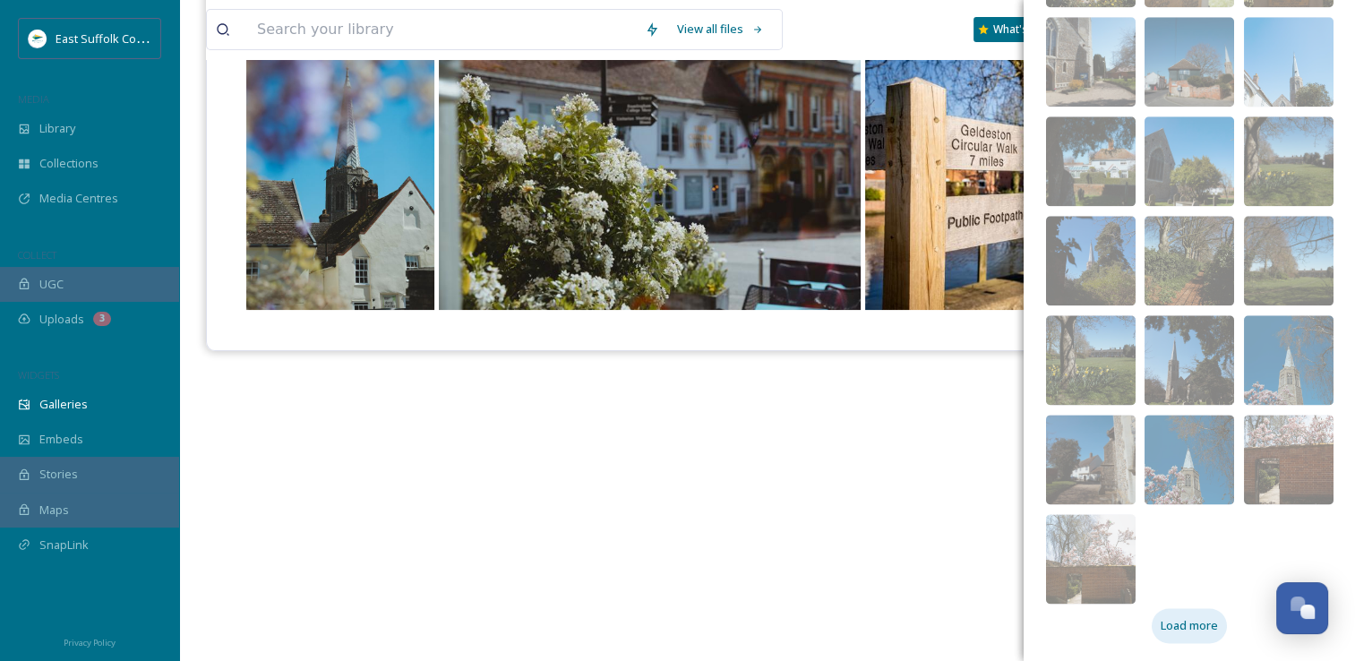
click at [1172, 638] on div "Load more" at bounding box center [1189, 625] width 75 height 35
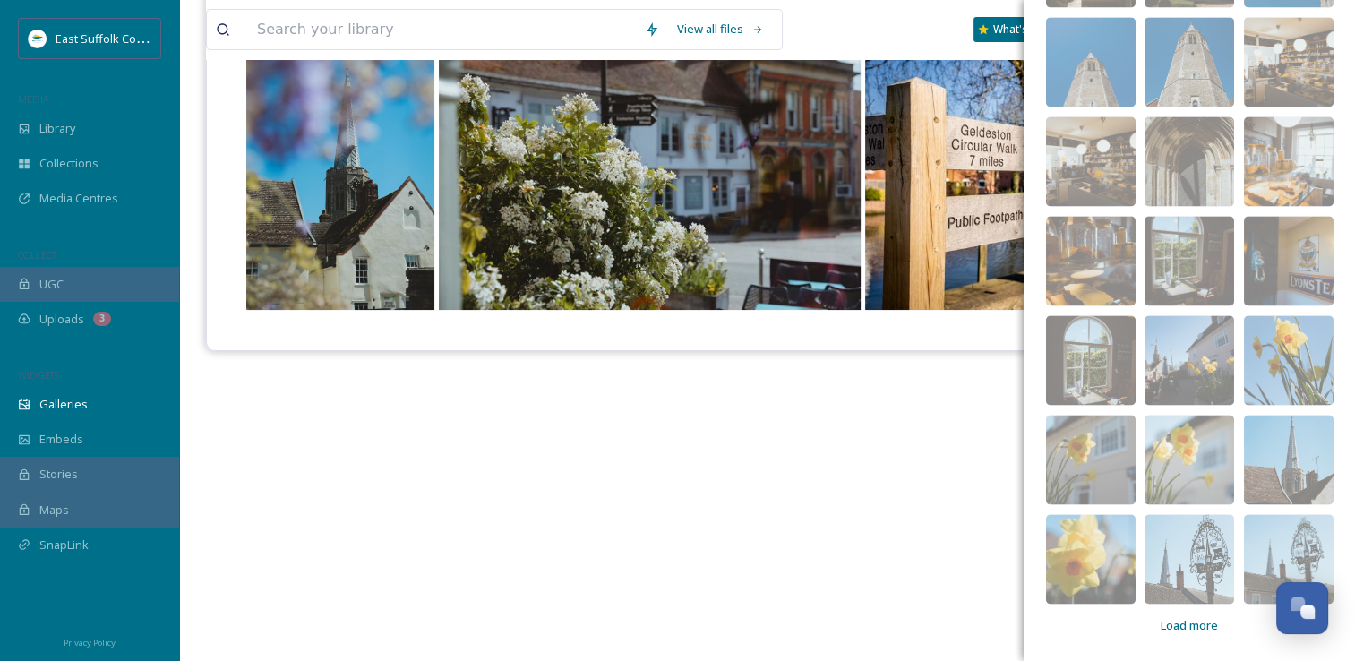
scroll to position [9537, 0]
click at [1193, 523] on img at bounding box center [1189, 559] width 90 height 90
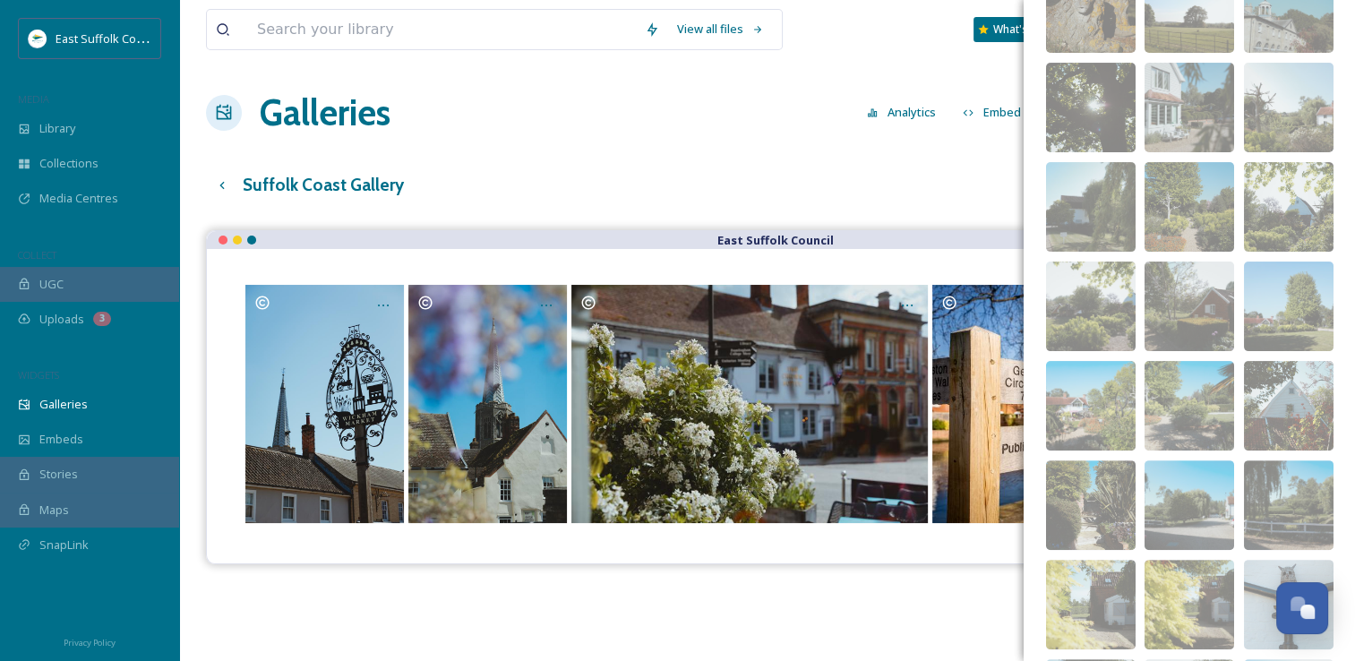
scroll to position [0, 0]
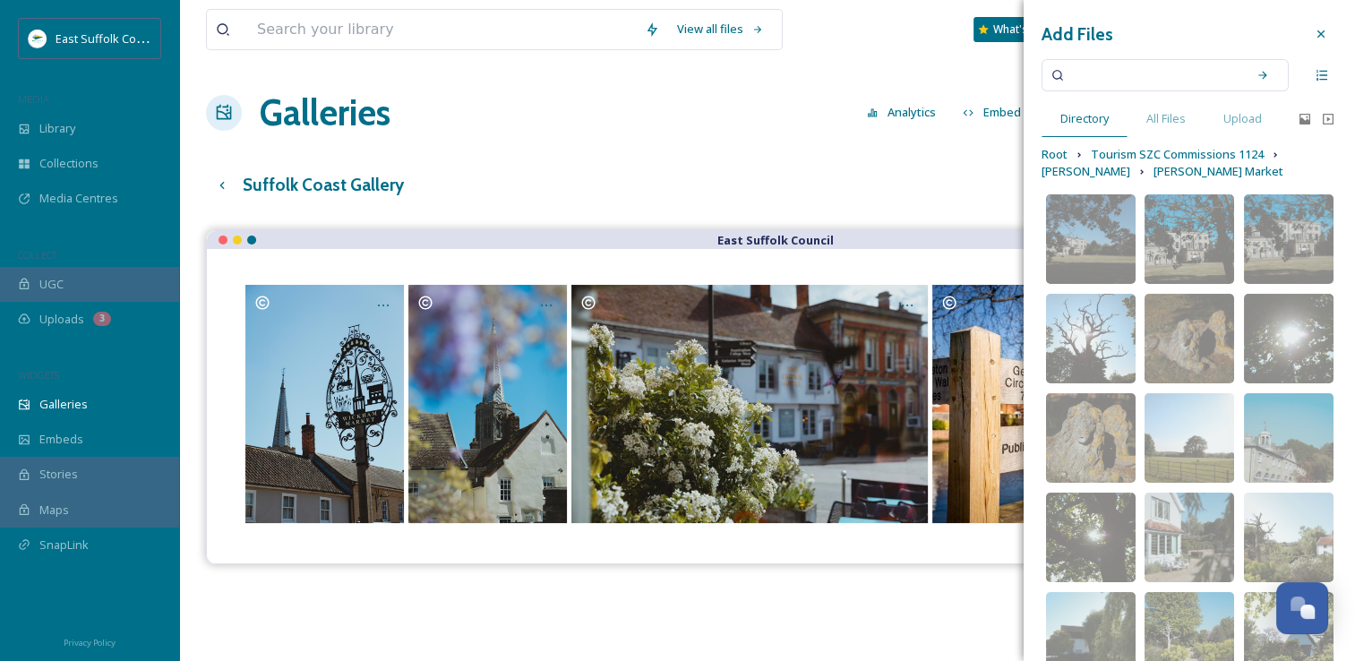
drag, startPoint x: 1114, startPoint y: 368, endPoint x: 1093, endPoint y: 36, distance: 332.9
click at [1182, 147] on span "Tourism SZC Commissions 1124" at bounding box center [1177, 154] width 173 height 17
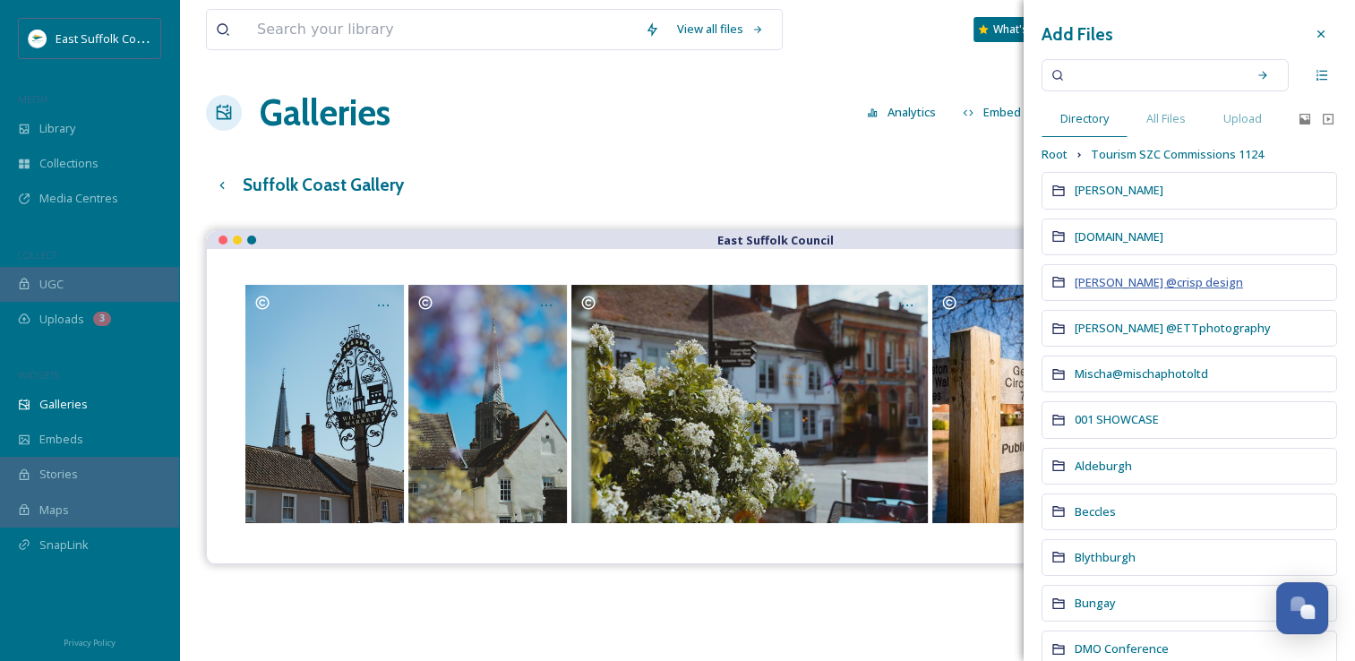
click at [1113, 285] on span "James Crisp @crisp design" at bounding box center [1159, 282] width 168 height 16
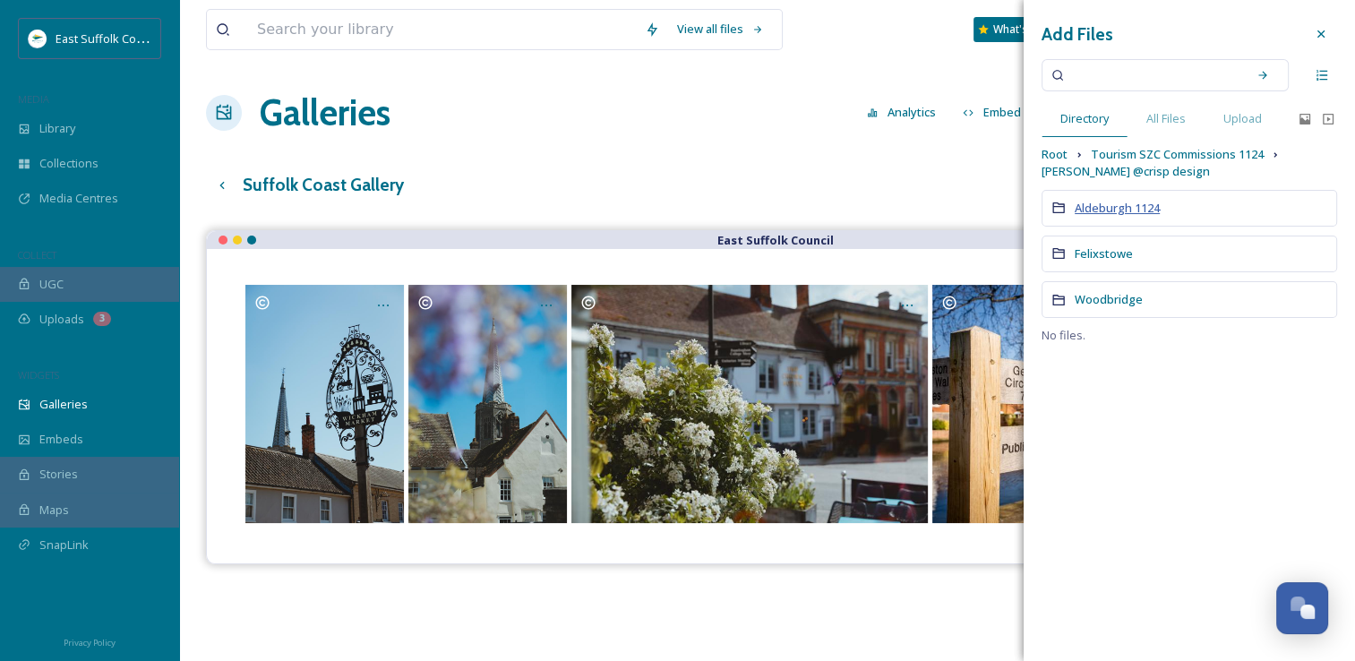
click at [1110, 210] on span "Aldeburgh 1124" at bounding box center [1117, 208] width 85 height 16
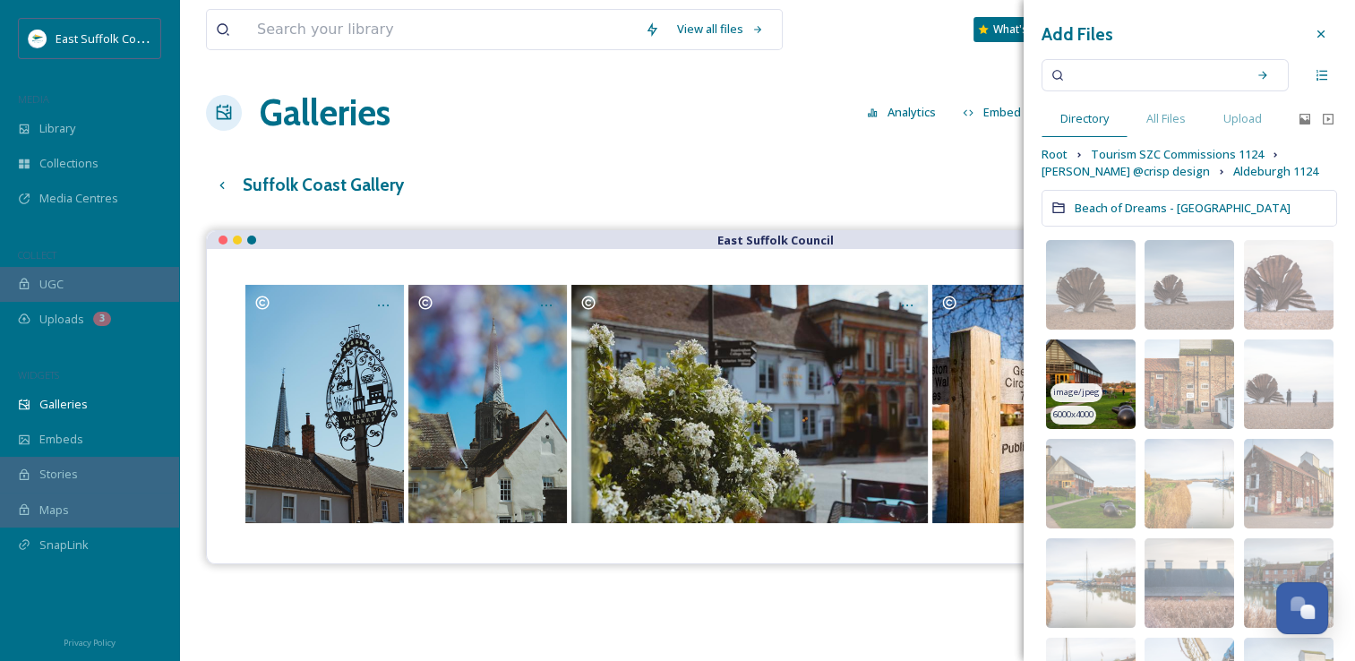
click at [1079, 362] on img at bounding box center [1091, 384] width 90 height 90
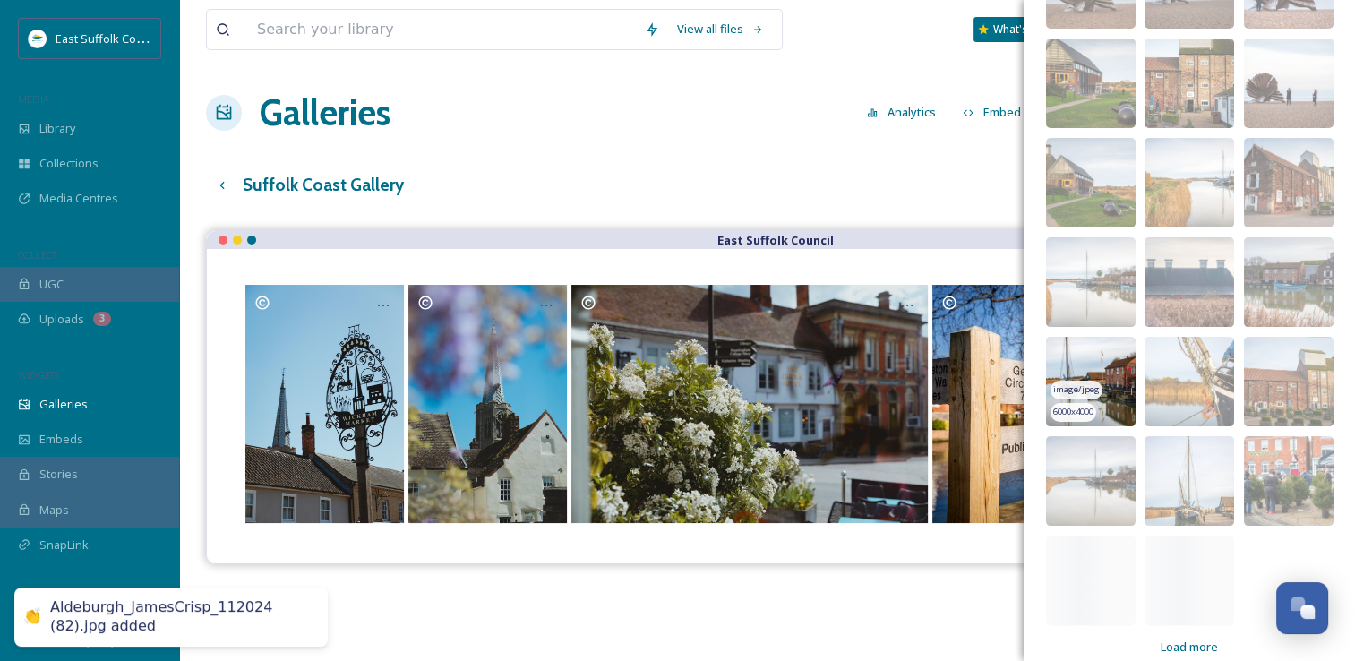
scroll to position [321, 0]
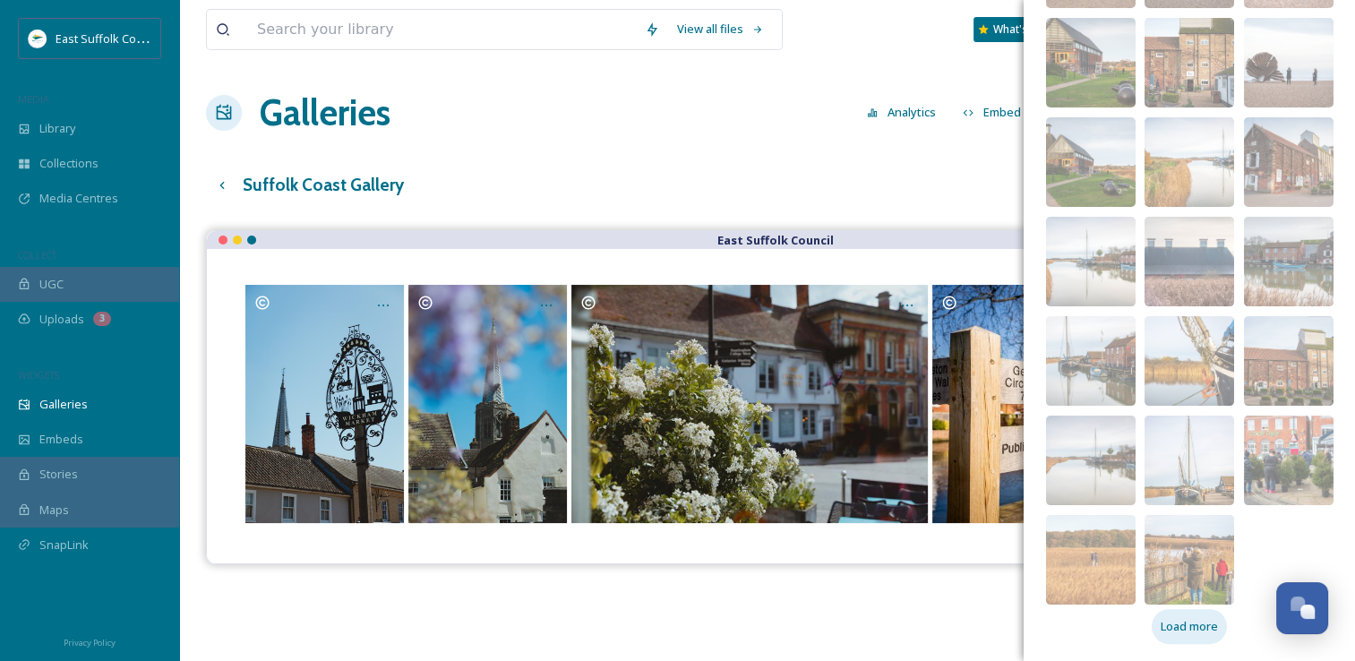
click at [1189, 636] on div "Load more" at bounding box center [1189, 626] width 75 height 35
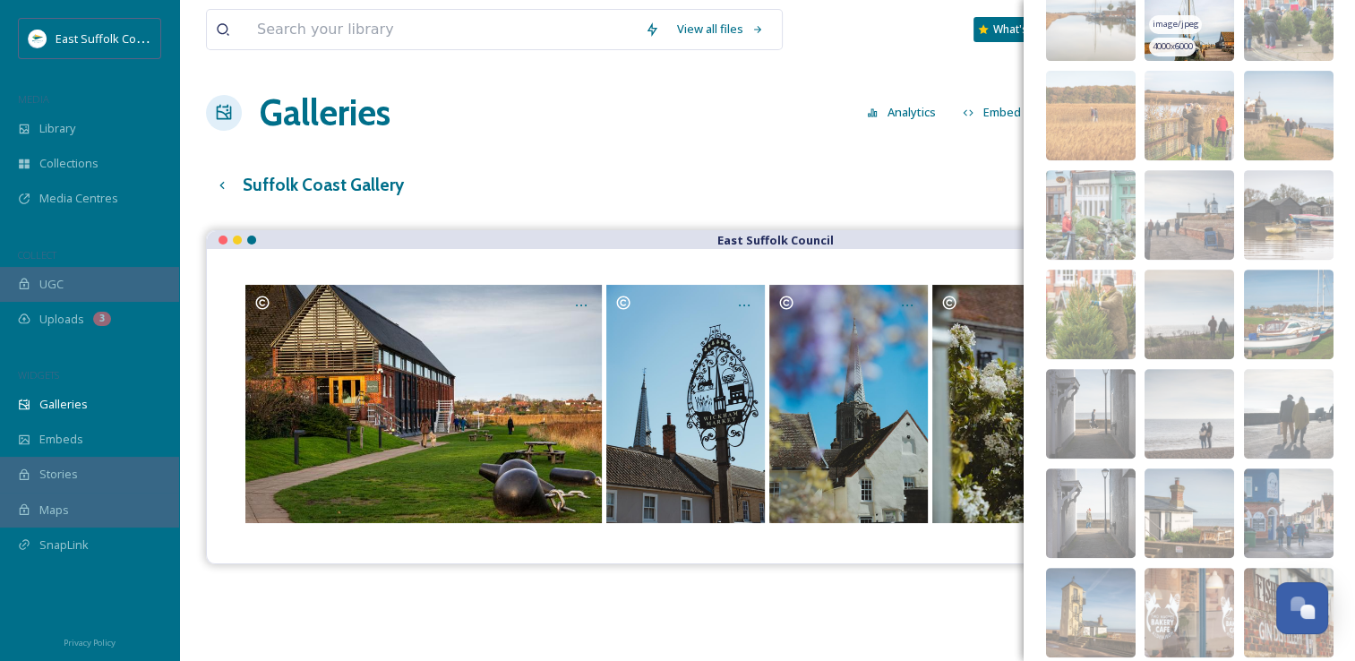
scroll to position [859, 0]
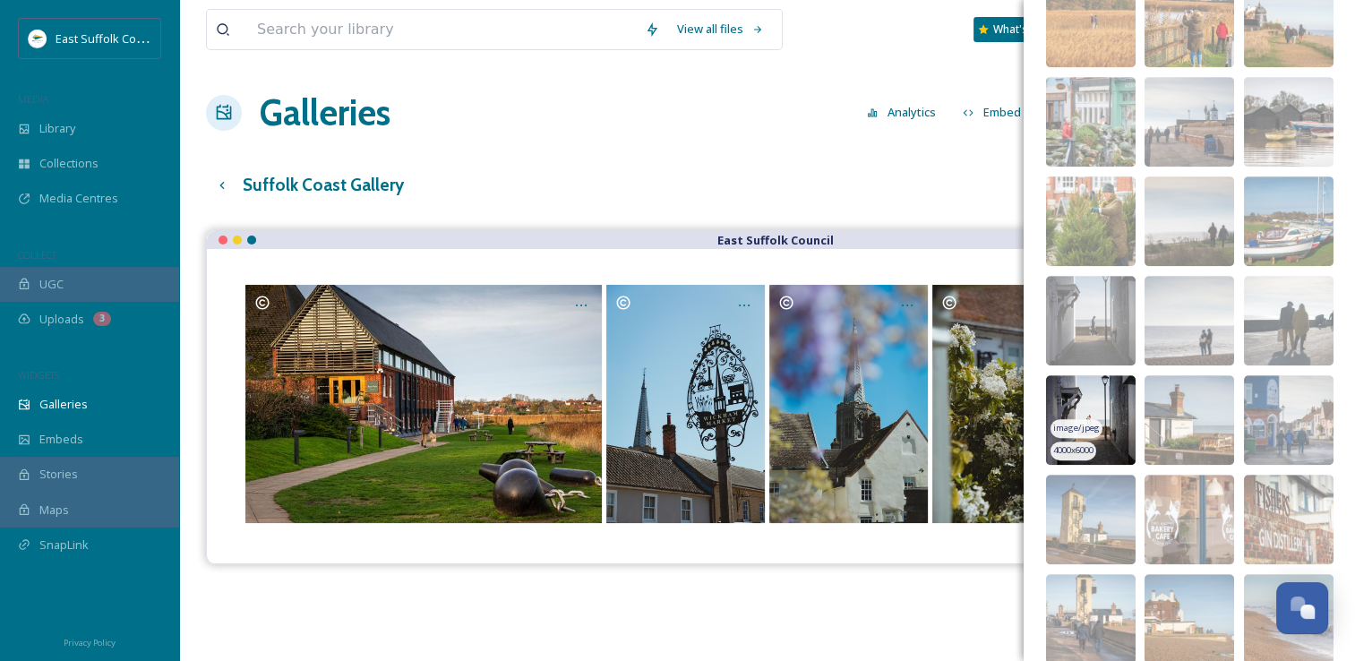
click at [1075, 393] on img at bounding box center [1091, 420] width 90 height 90
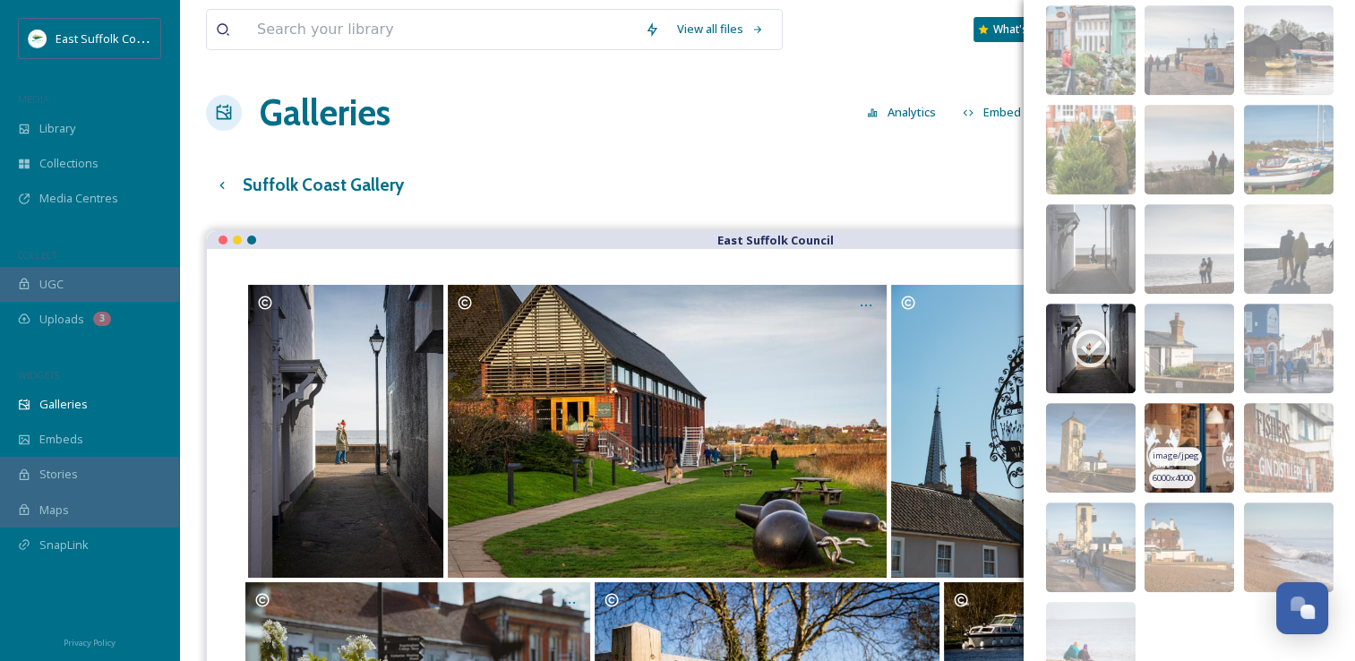
scroll to position [1017, 0]
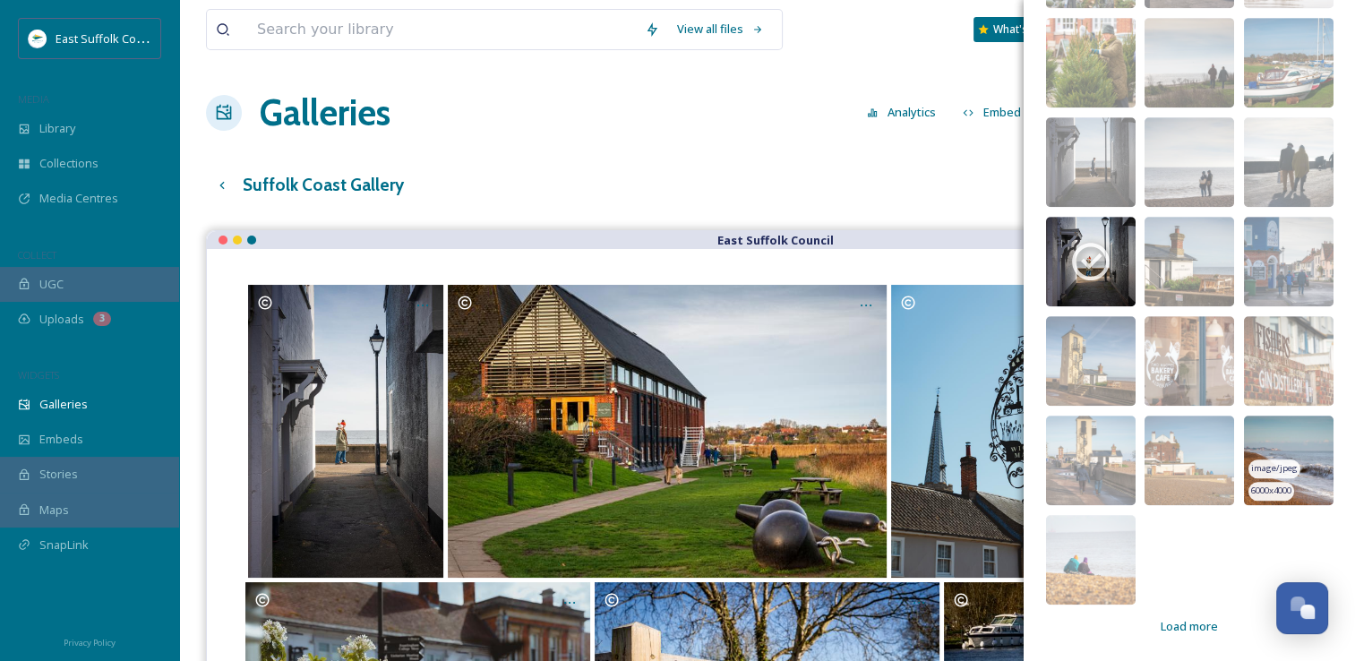
click at [1255, 438] on img at bounding box center [1289, 461] width 90 height 90
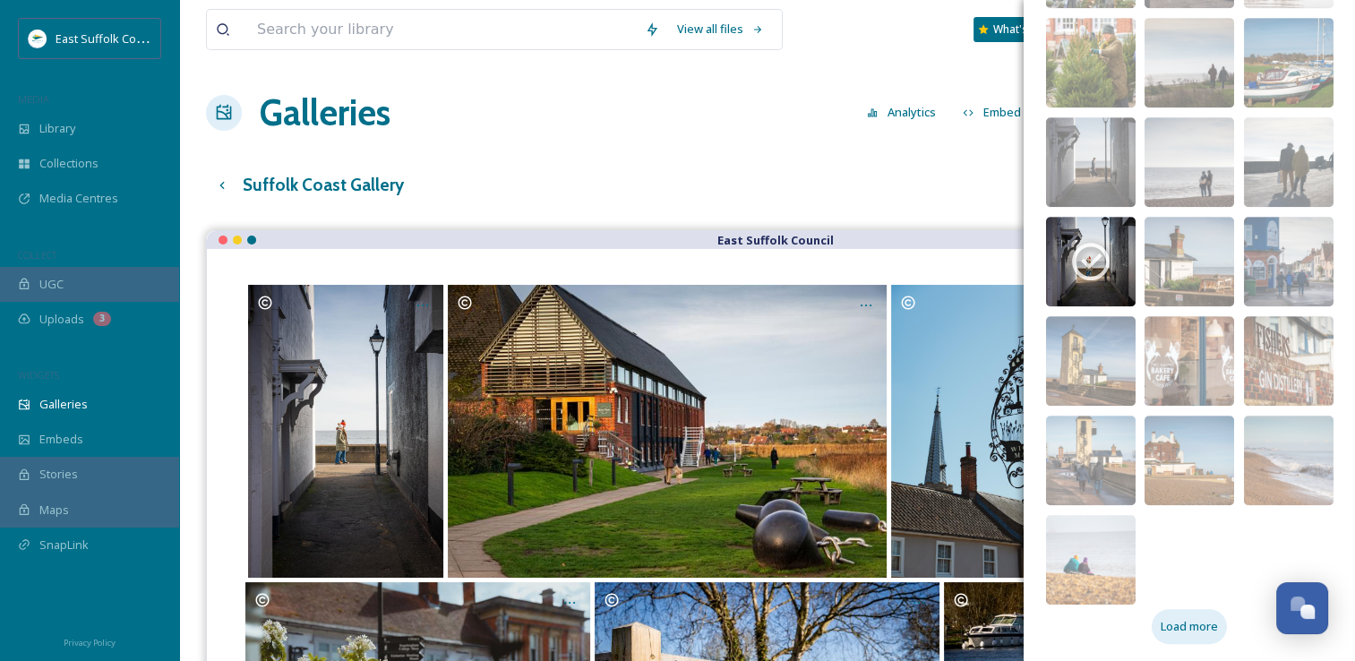
click at [1164, 638] on div "Load more" at bounding box center [1189, 626] width 75 height 35
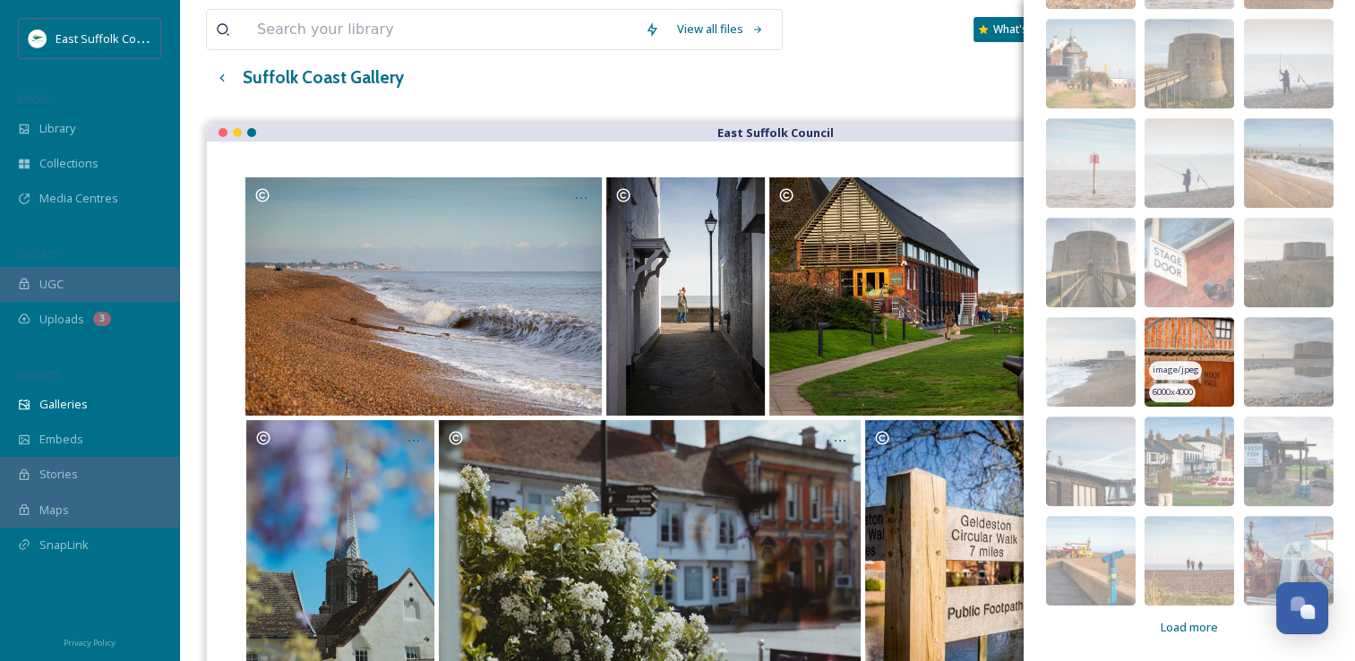
scroll to position [256, 0]
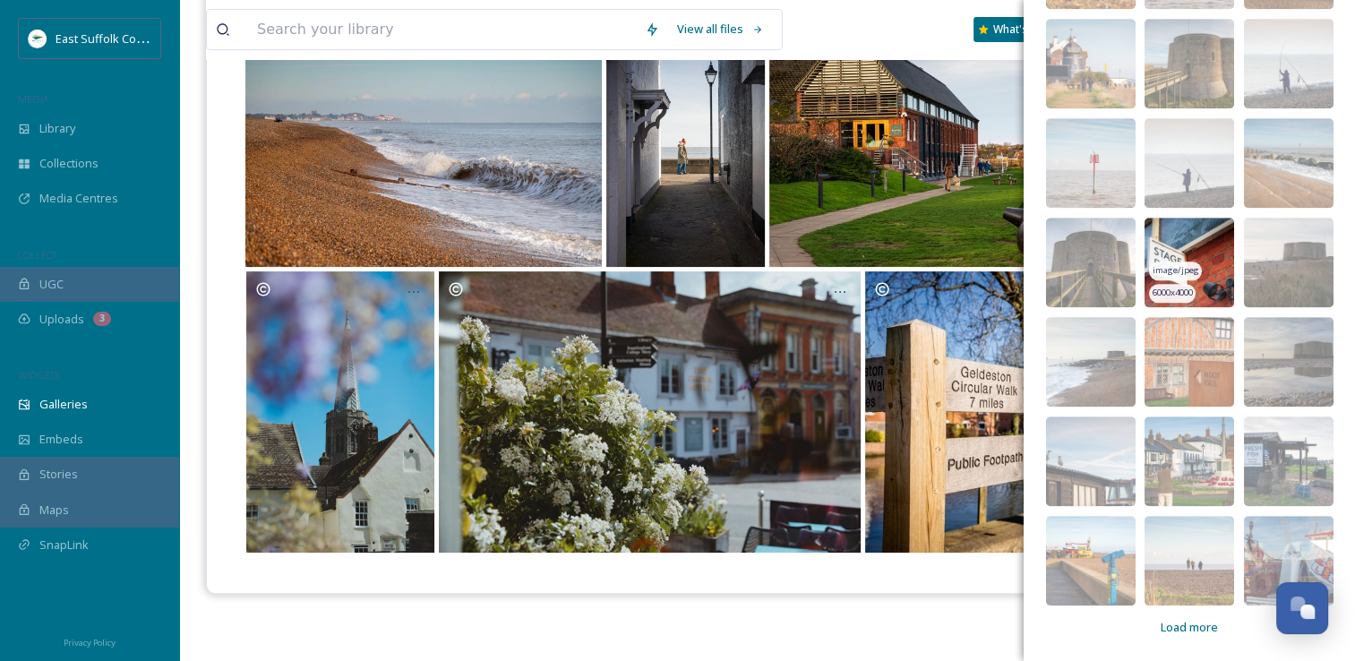
click at [1159, 235] on img at bounding box center [1189, 263] width 90 height 90
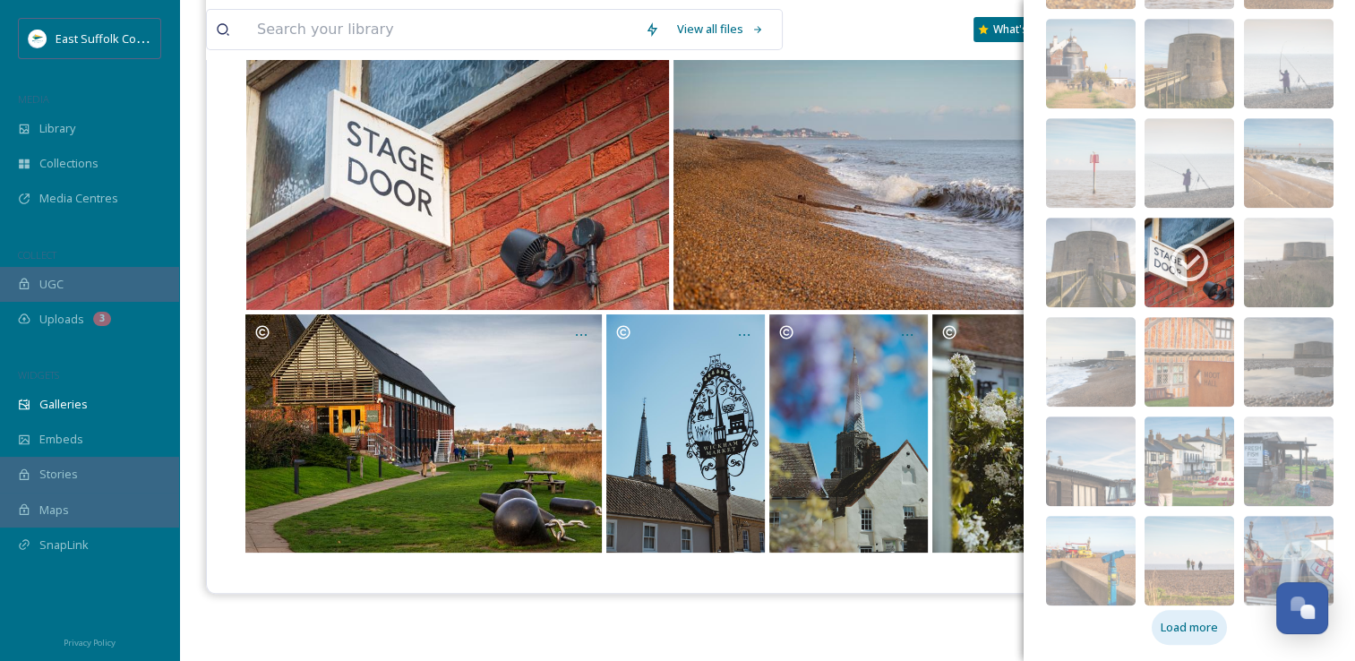
click at [1161, 637] on div "Load more" at bounding box center [1189, 627] width 75 height 35
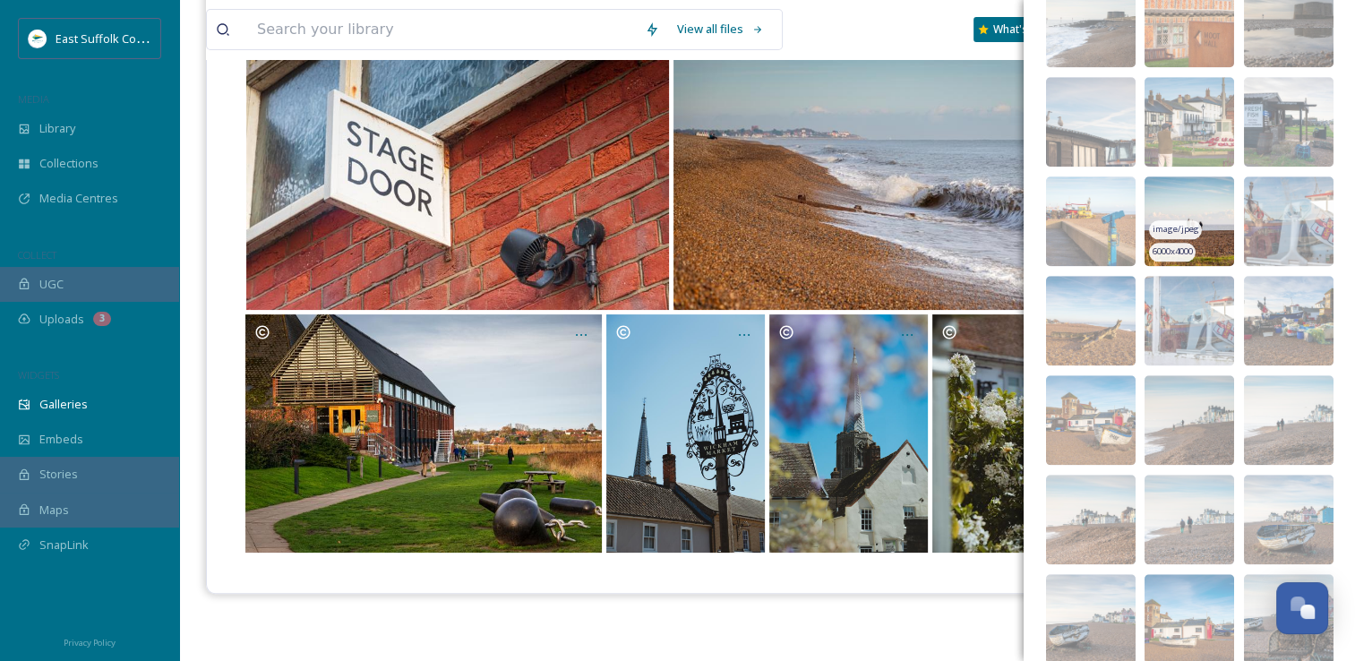
scroll to position [2310, 0]
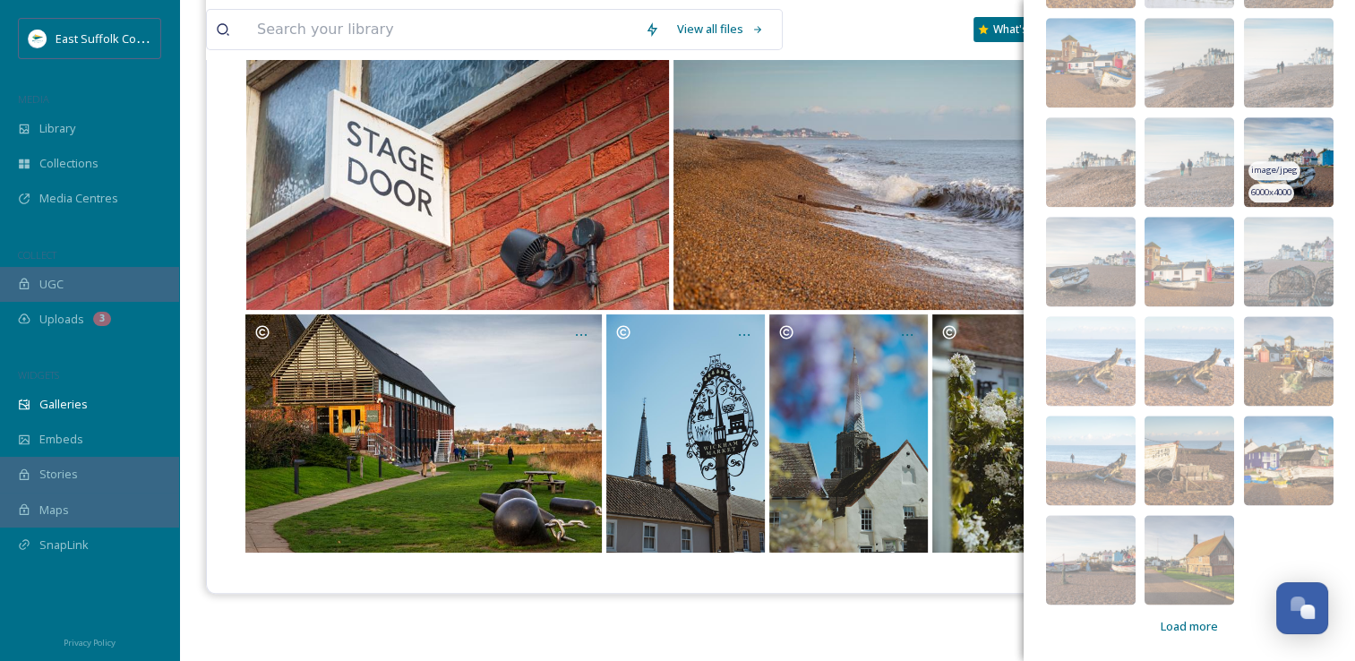
click at [1257, 138] on img at bounding box center [1289, 162] width 90 height 90
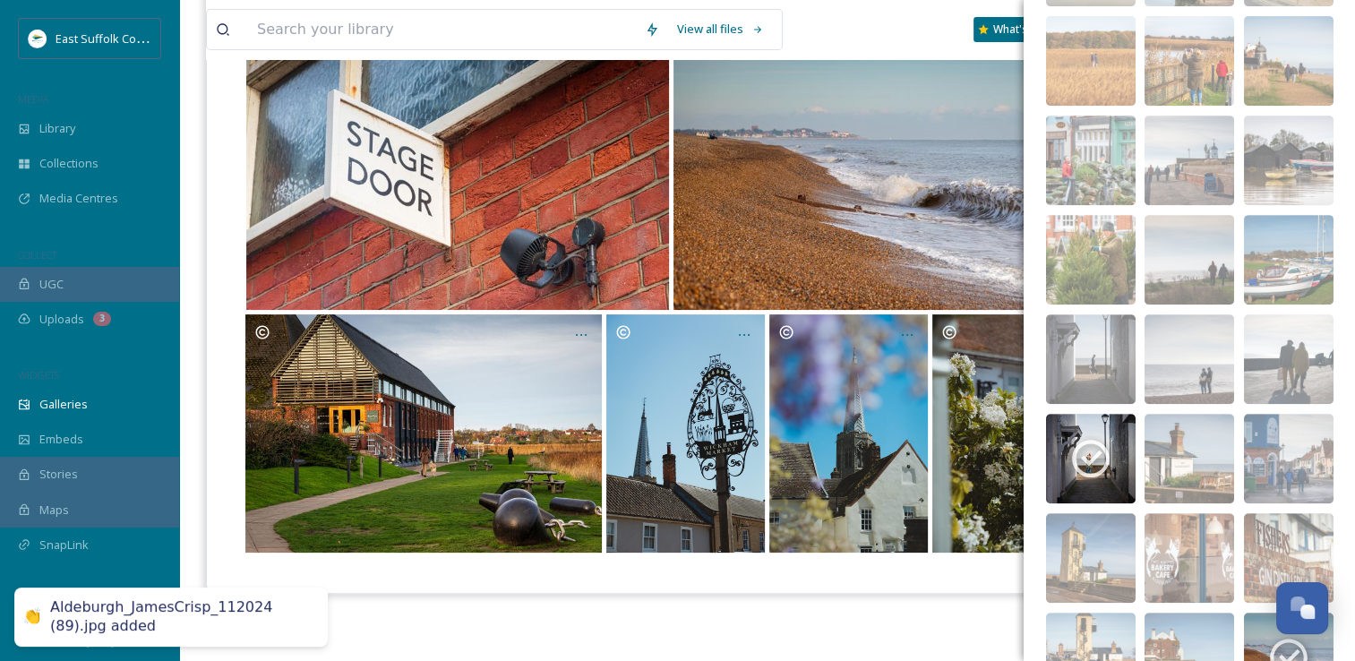
scroll to position [0, 0]
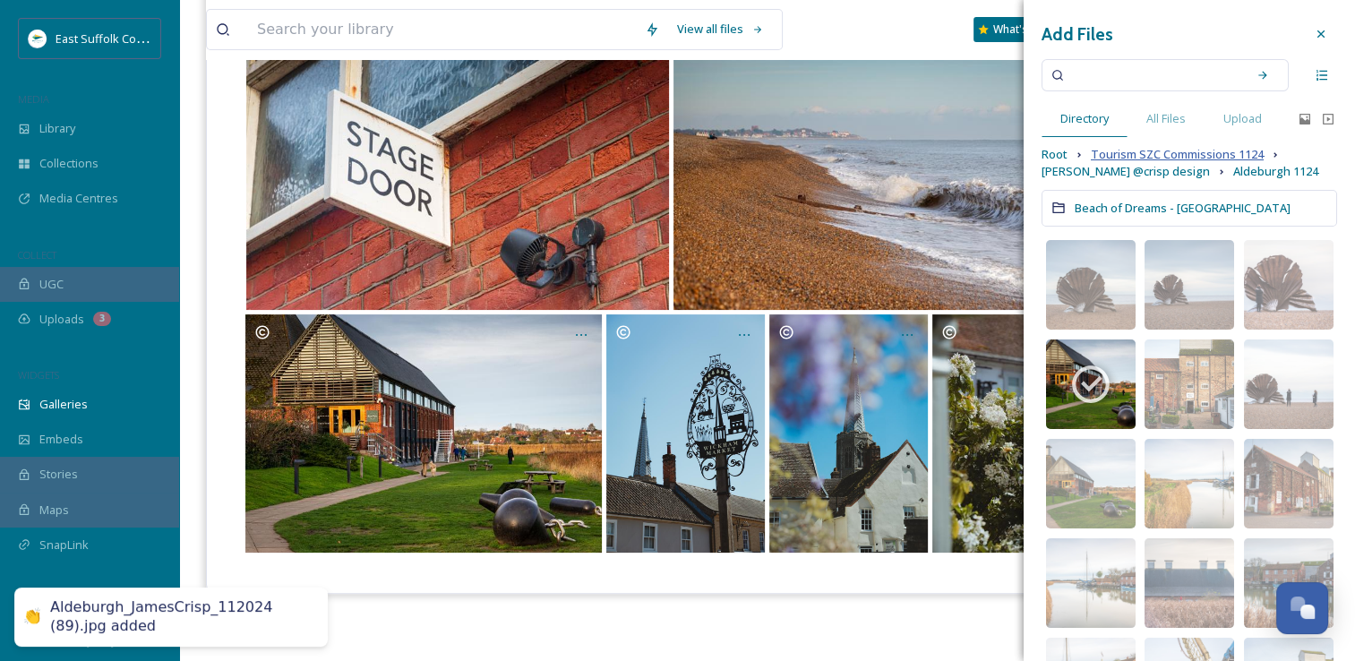
drag, startPoint x: 1185, startPoint y: 524, endPoint x: 1139, endPoint y: 159, distance: 368.2
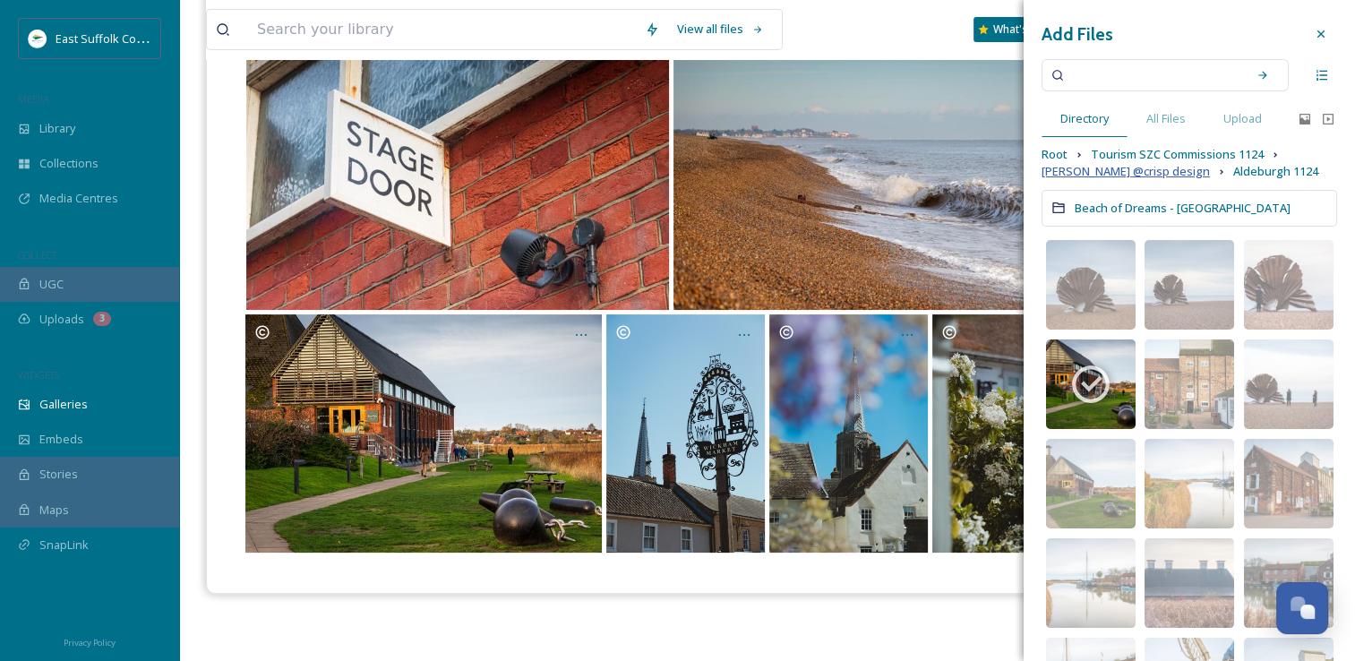
click at [1141, 167] on span "James Crisp @crisp design" at bounding box center [1125, 171] width 168 height 17
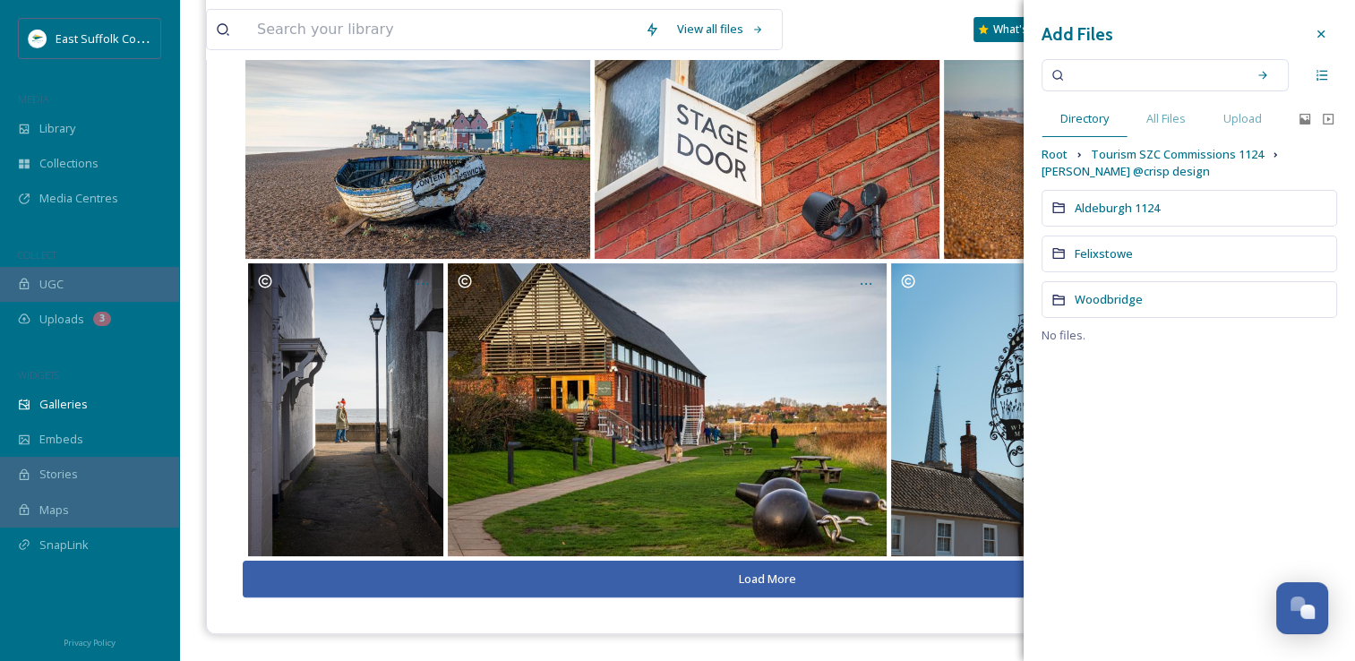
click at [1093, 263] on div "Felixstowe" at bounding box center [1189, 254] width 296 height 37
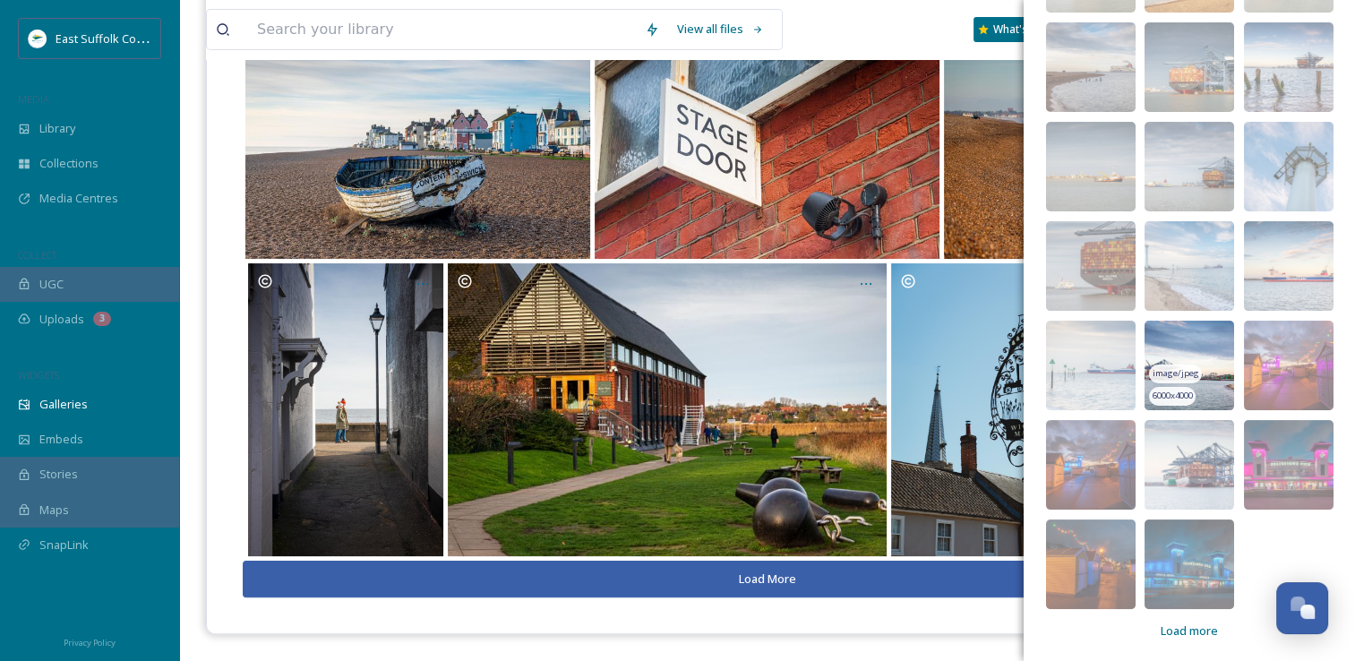
scroll to position [321, 0]
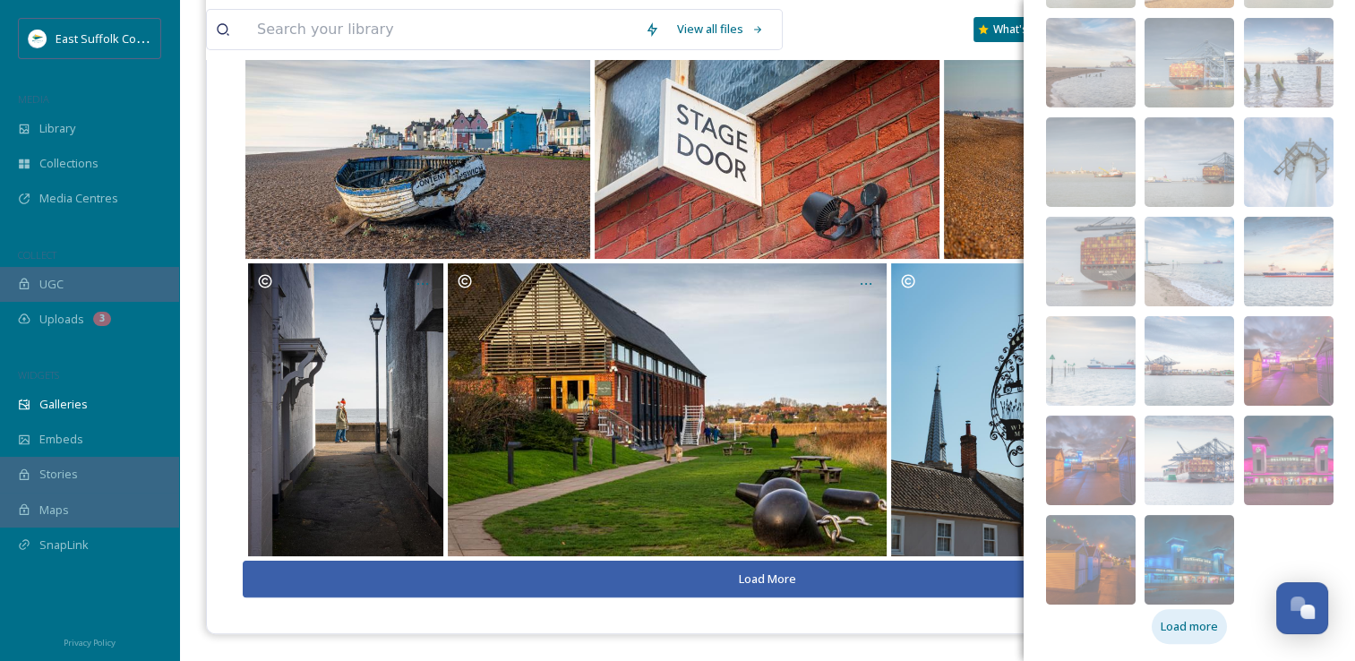
click at [1189, 618] on span "Load more" at bounding box center [1189, 626] width 57 height 17
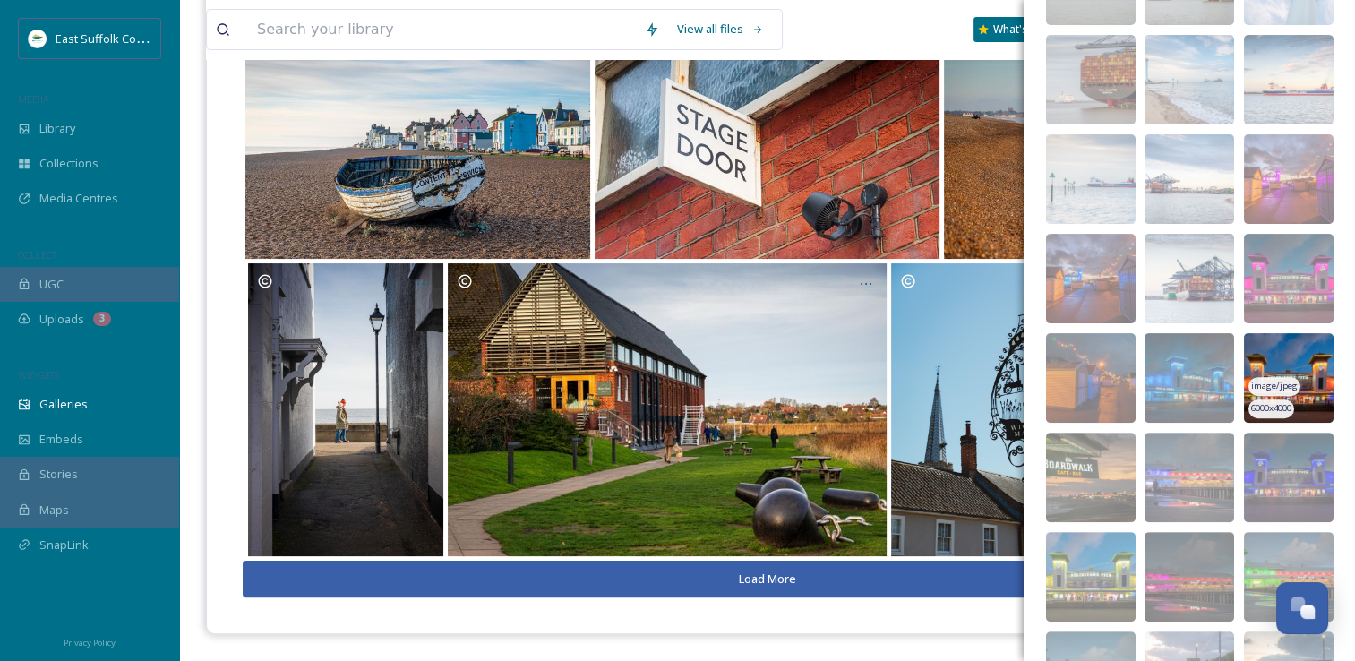
scroll to position [501, 0]
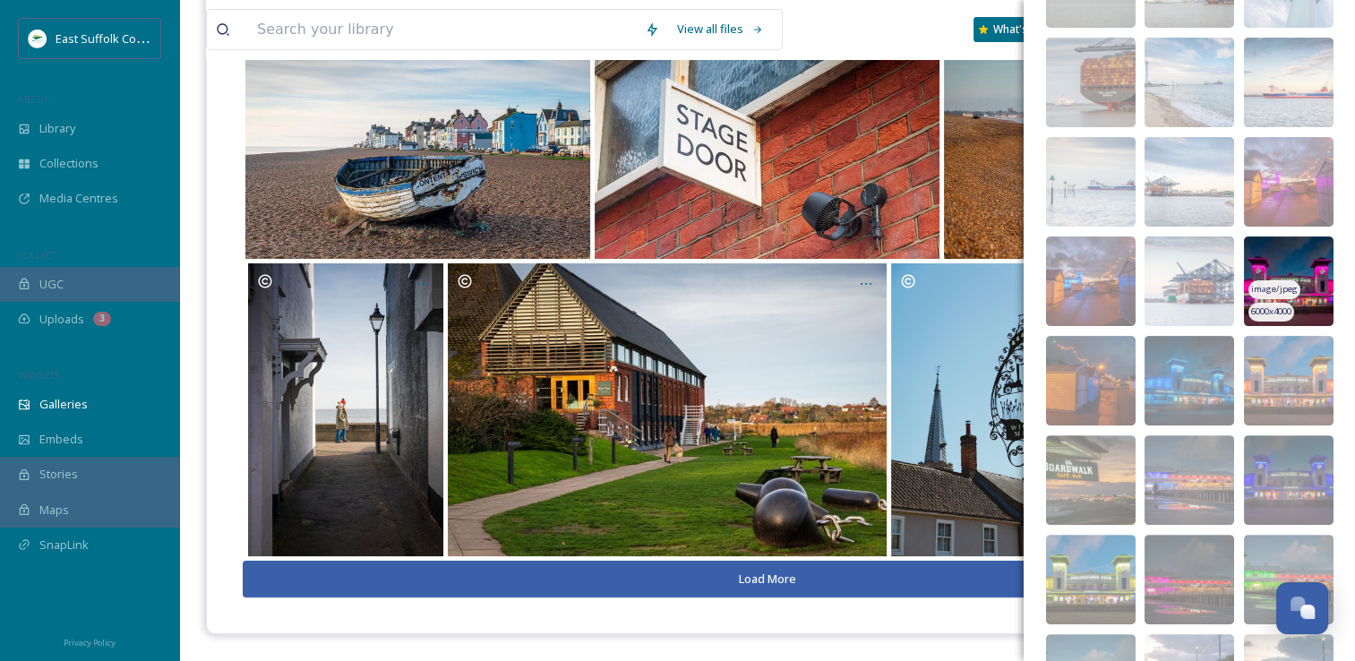
click at [1250, 265] on img at bounding box center [1289, 281] width 90 height 90
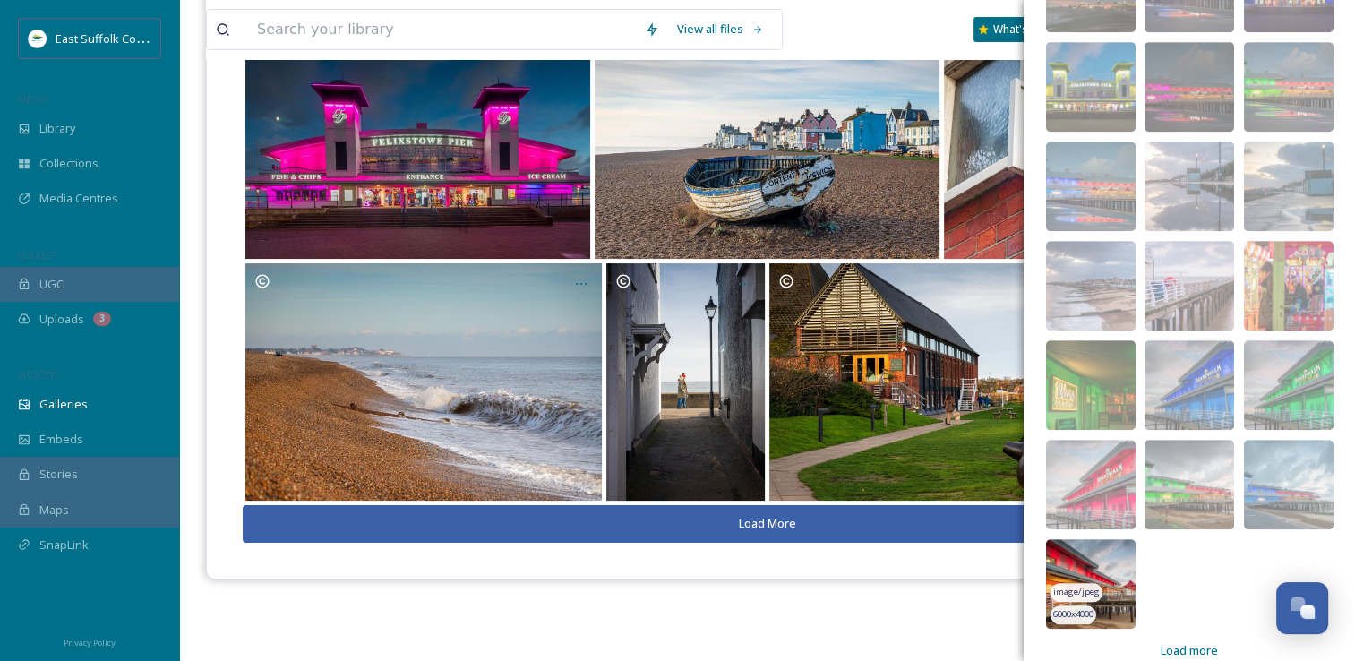
scroll to position [1017, 0]
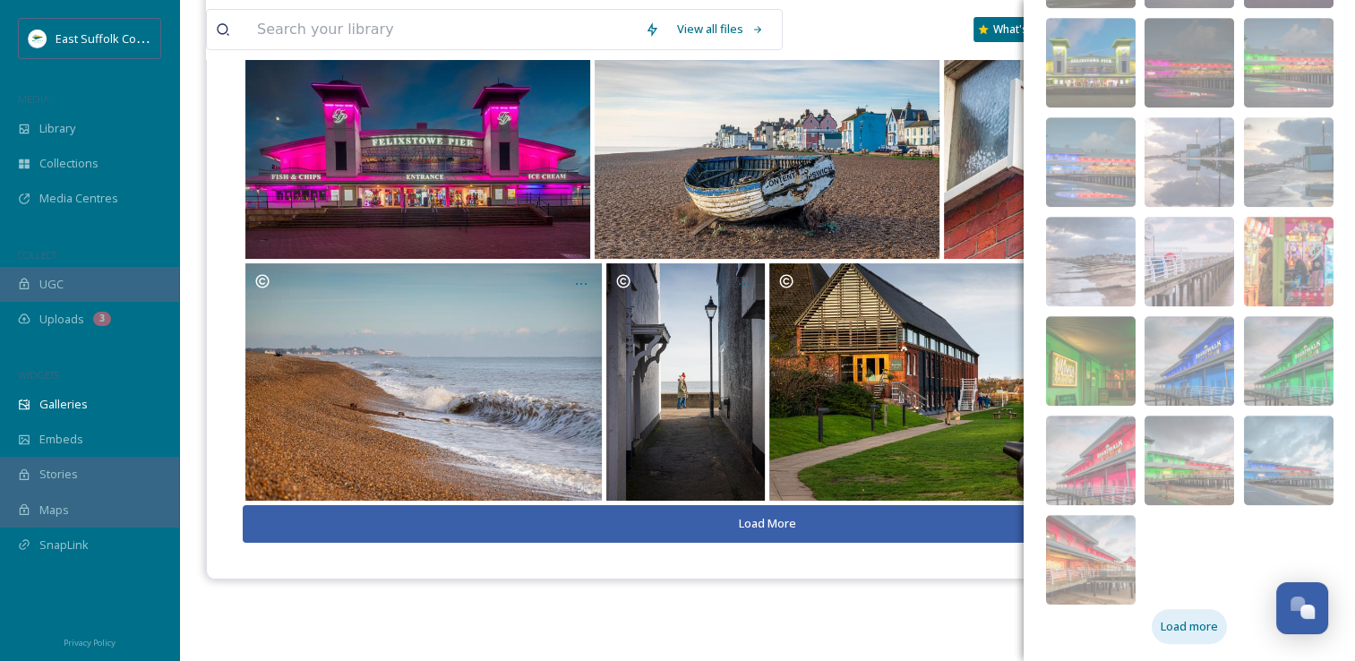
click at [1157, 638] on div "Load more" at bounding box center [1189, 626] width 75 height 35
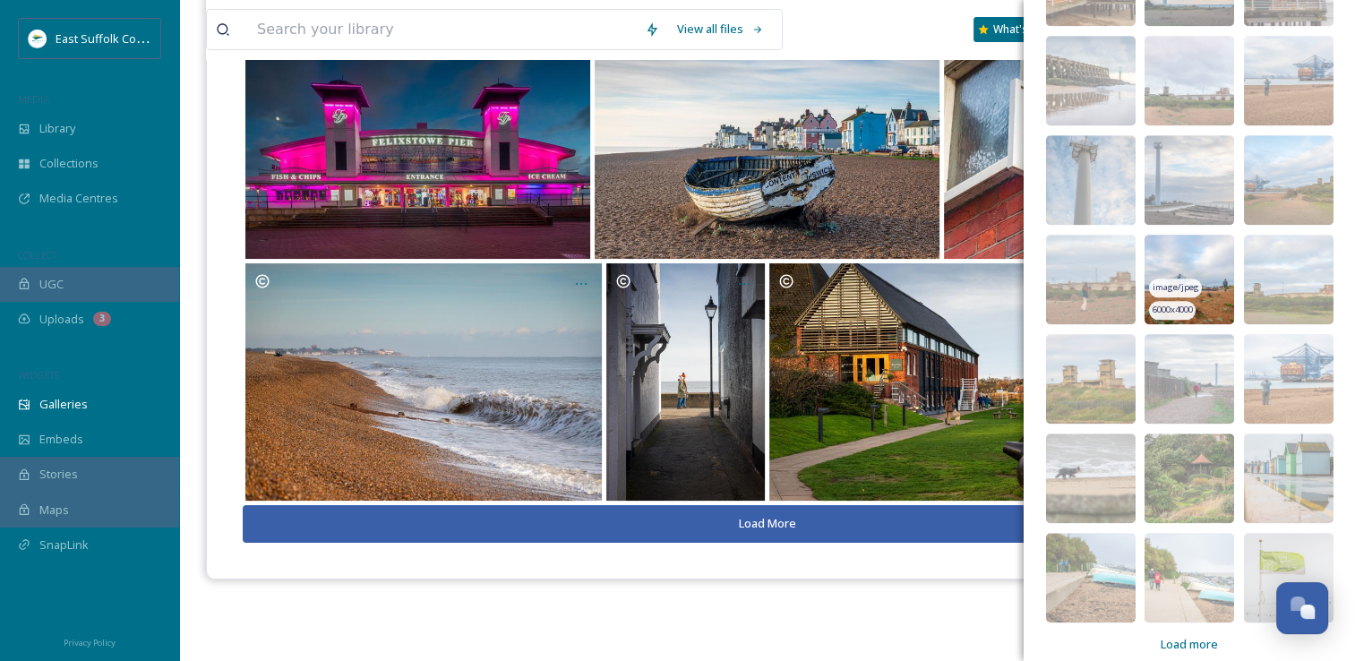
scroll to position [1613, 0]
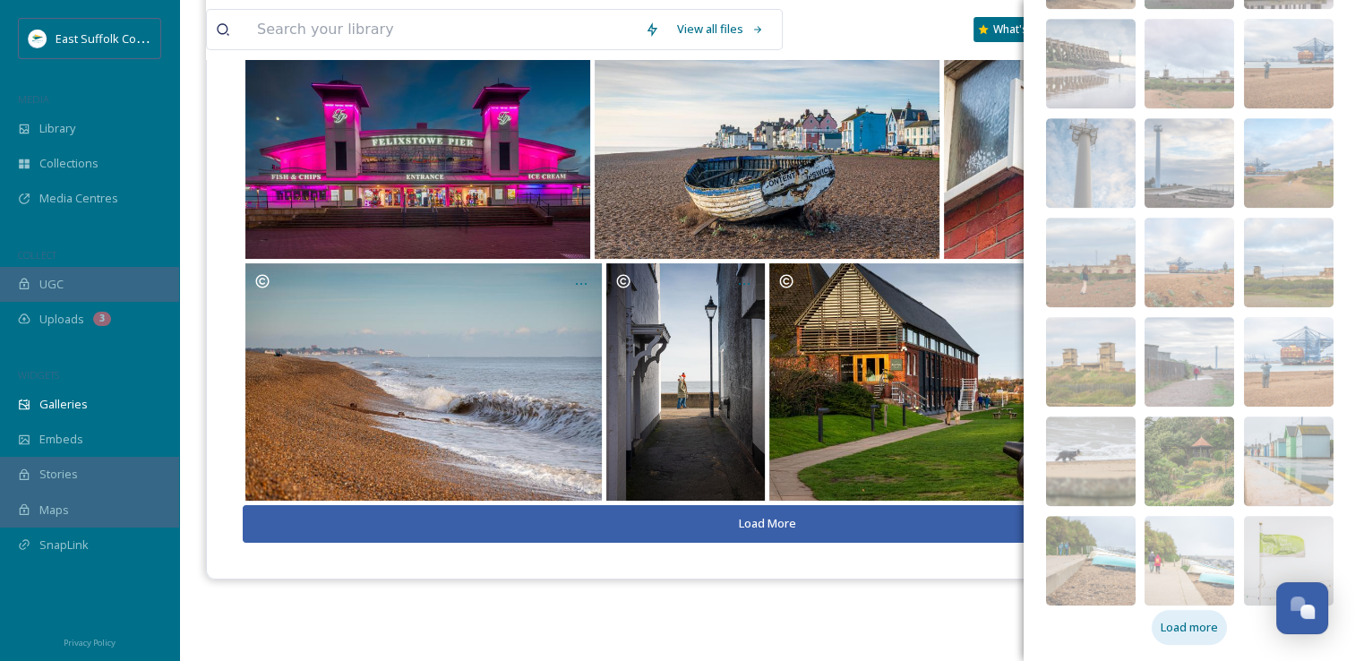
click at [1186, 628] on span "Load more" at bounding box center [1189, 627] width 57 height 17
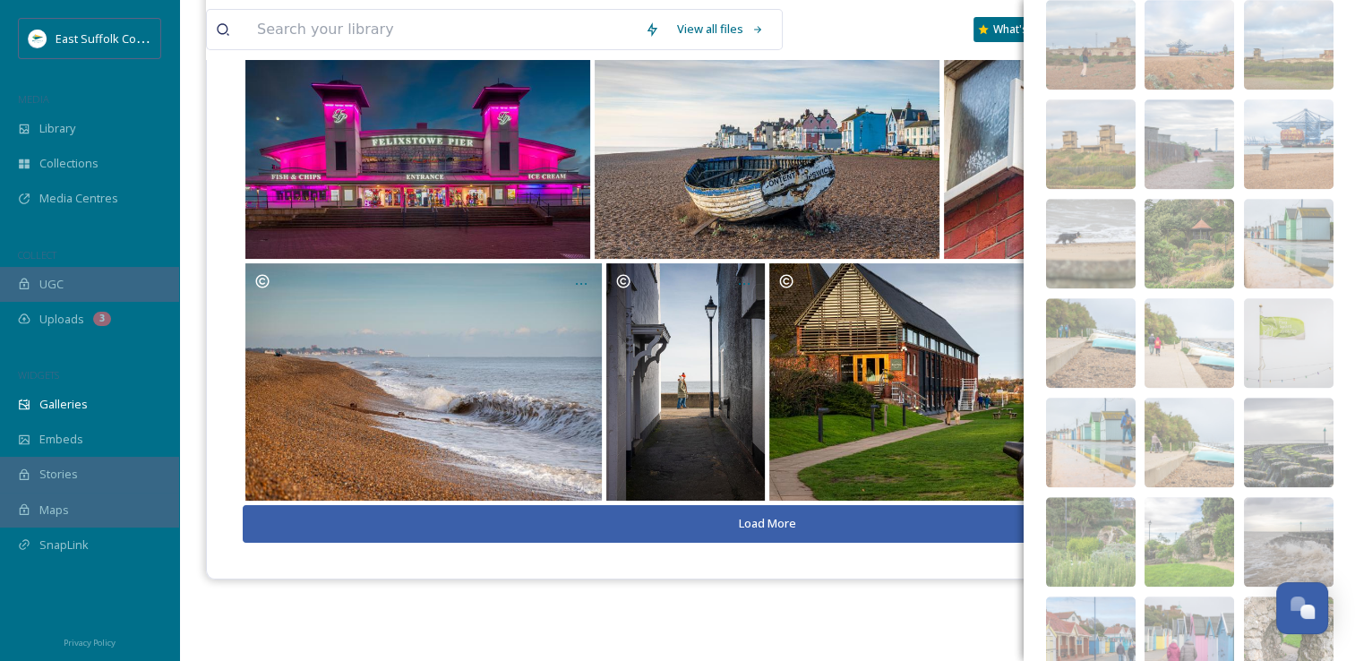
scroll to position [2310, 0]
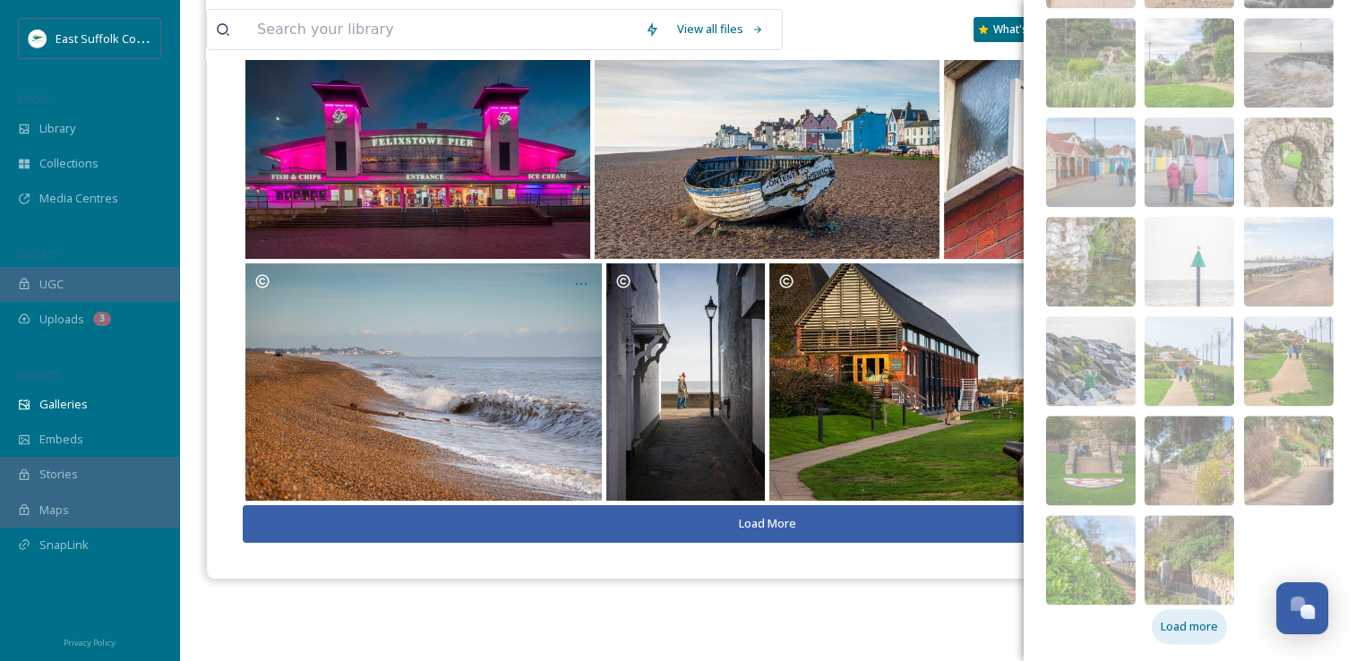
click at [1174, 622] on span "Load more" at bounding box center [1189, 626] width 57 height 17
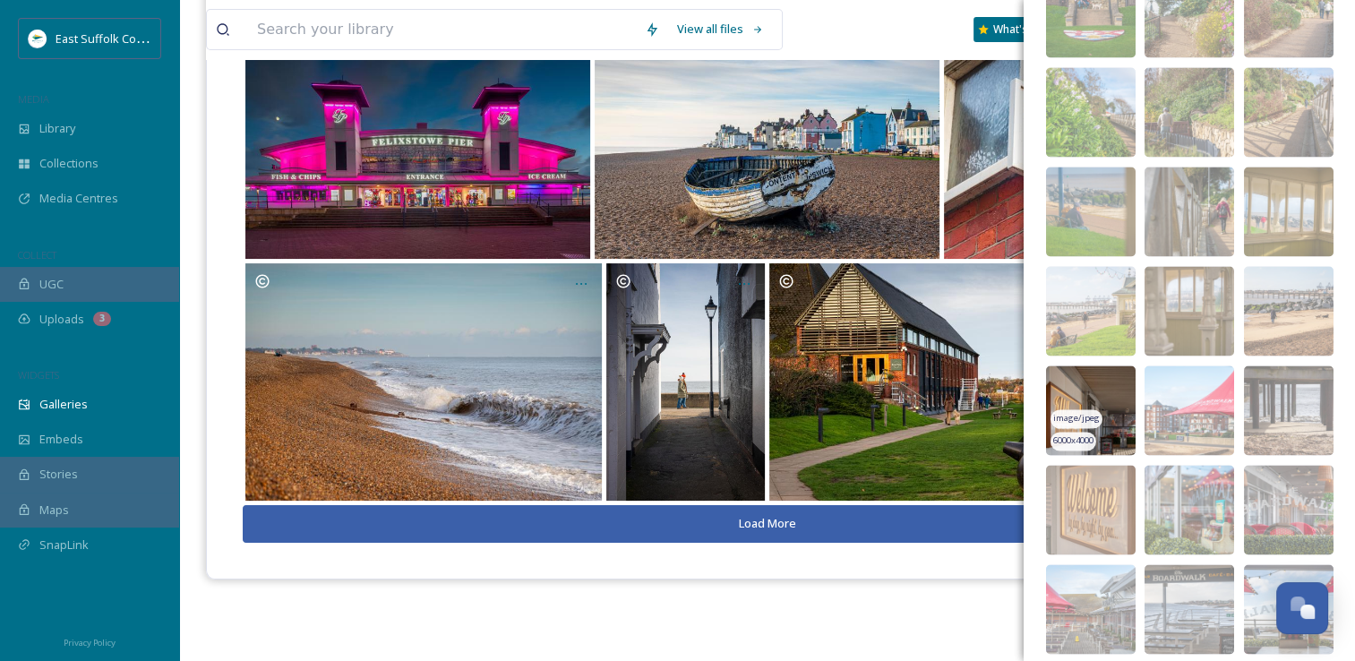
scroll to position [3005, 0]
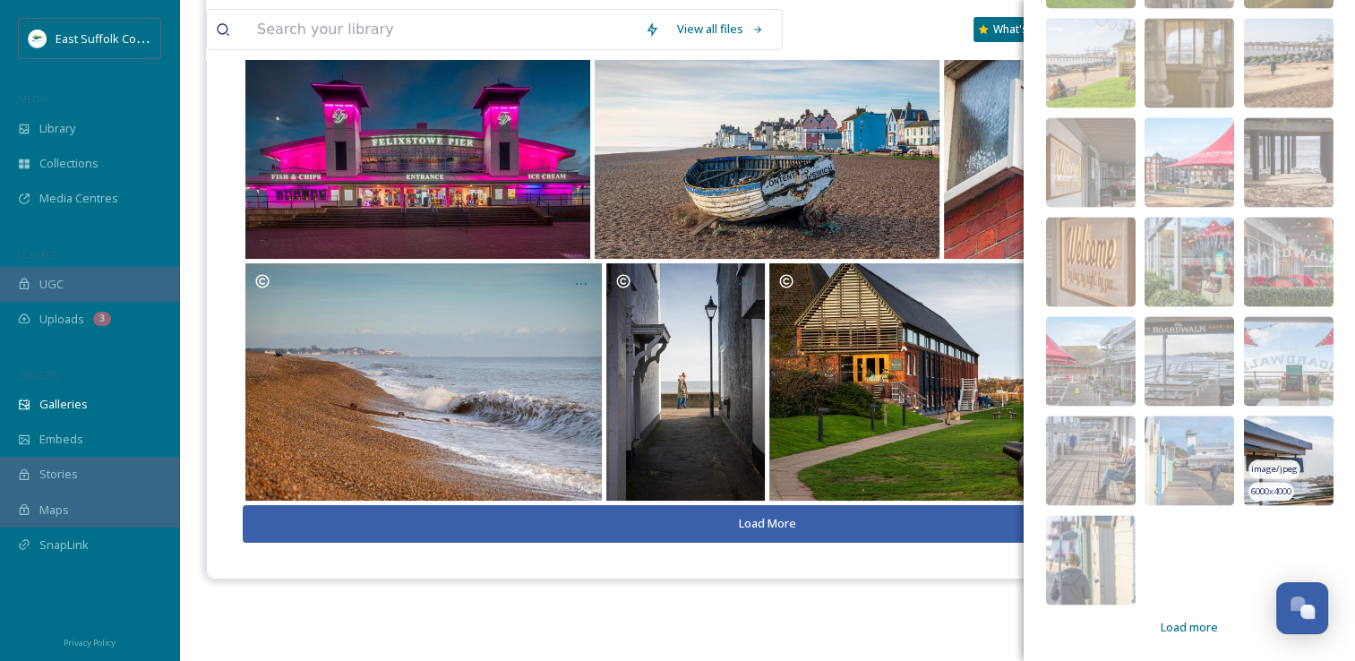
click at [1261, 432] on img at bounding box center [1289, 461] width 90 height 90
click at [1171, 621] on span "Load more" at bounding box center [1189, 626] width 57 height 17
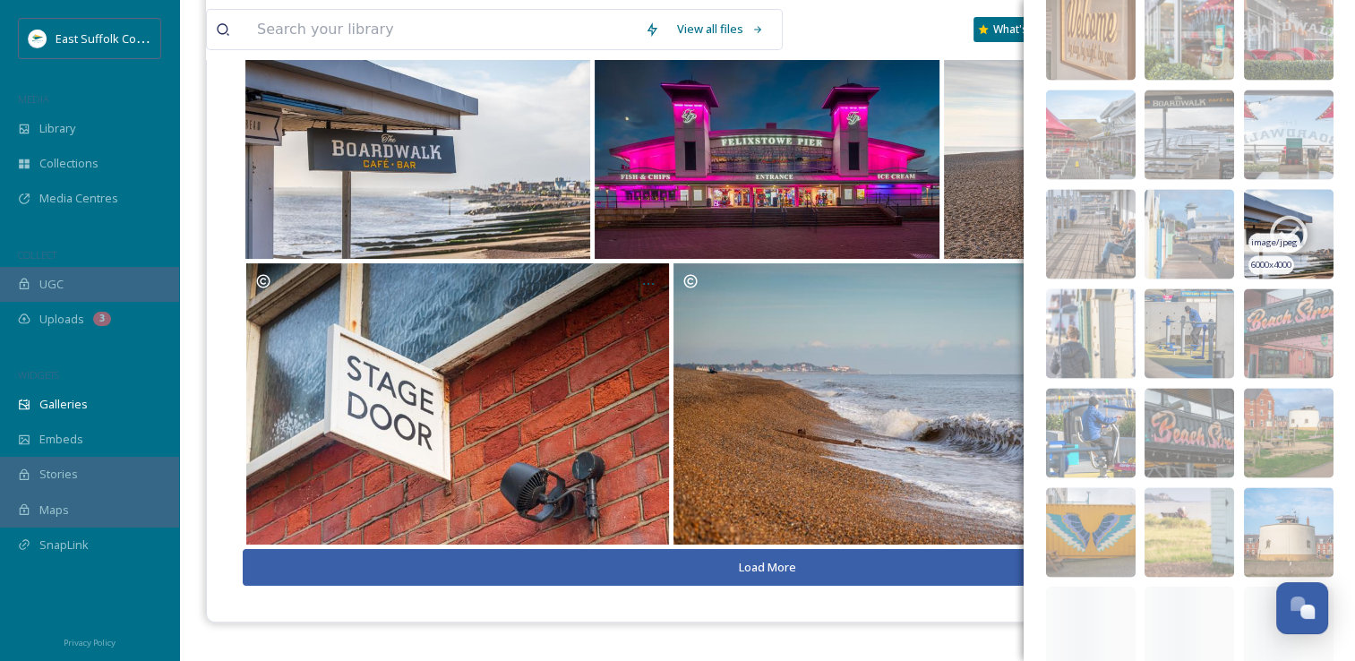
scroll to position [3364, 0]
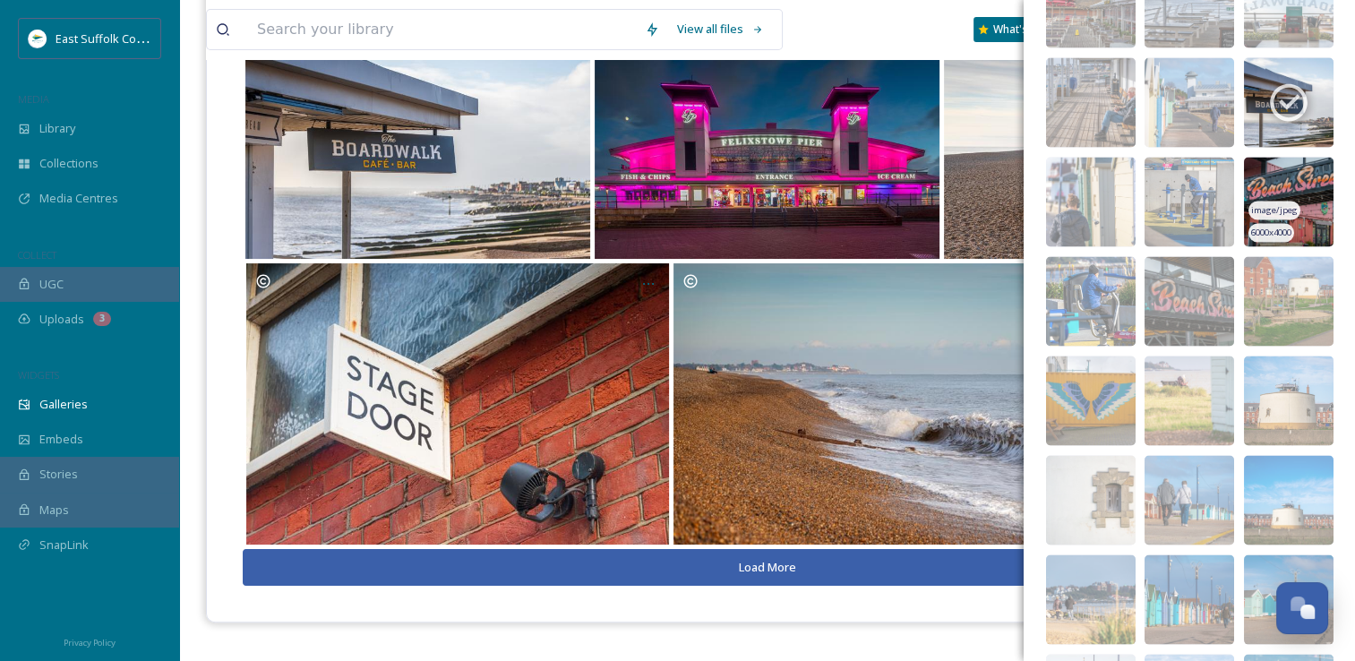
click at [1244, 170] on img at bounding box center [1289, 202] width 90 height 90
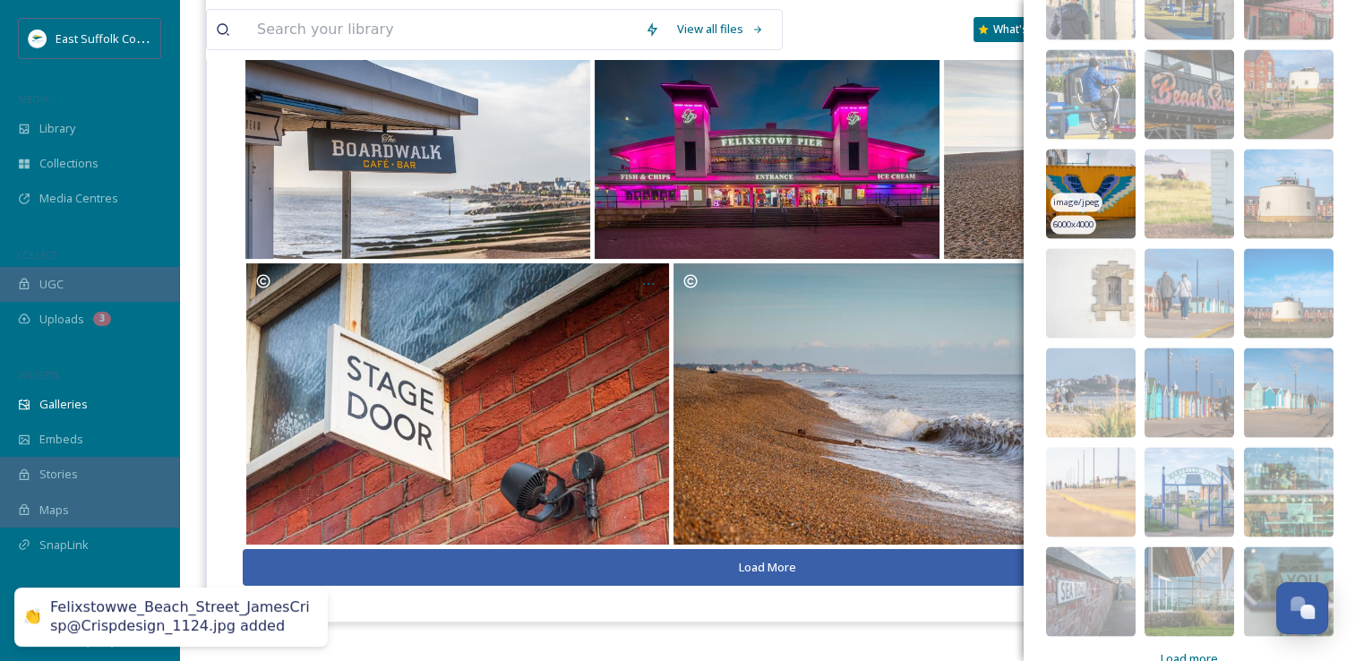
scroll to position [3601, 0]
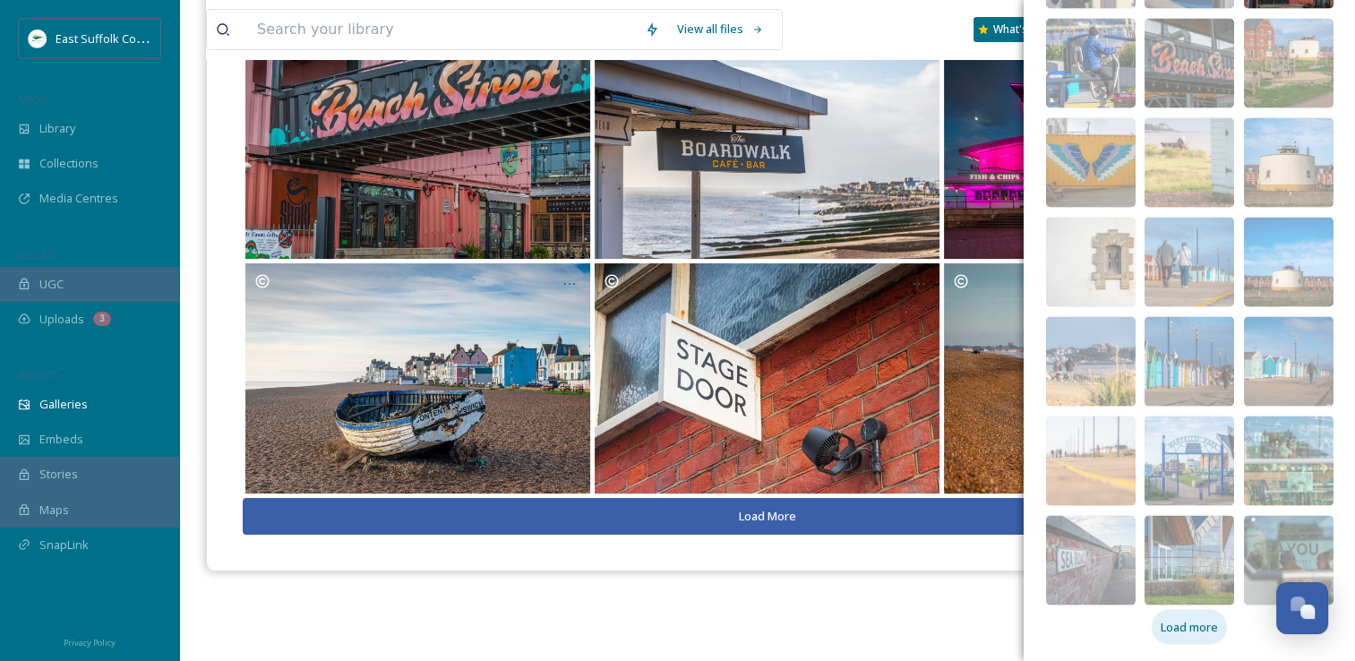
click at [1167, 628] on span "Load more" at bounding box center [1189, 627] width 57 height 17
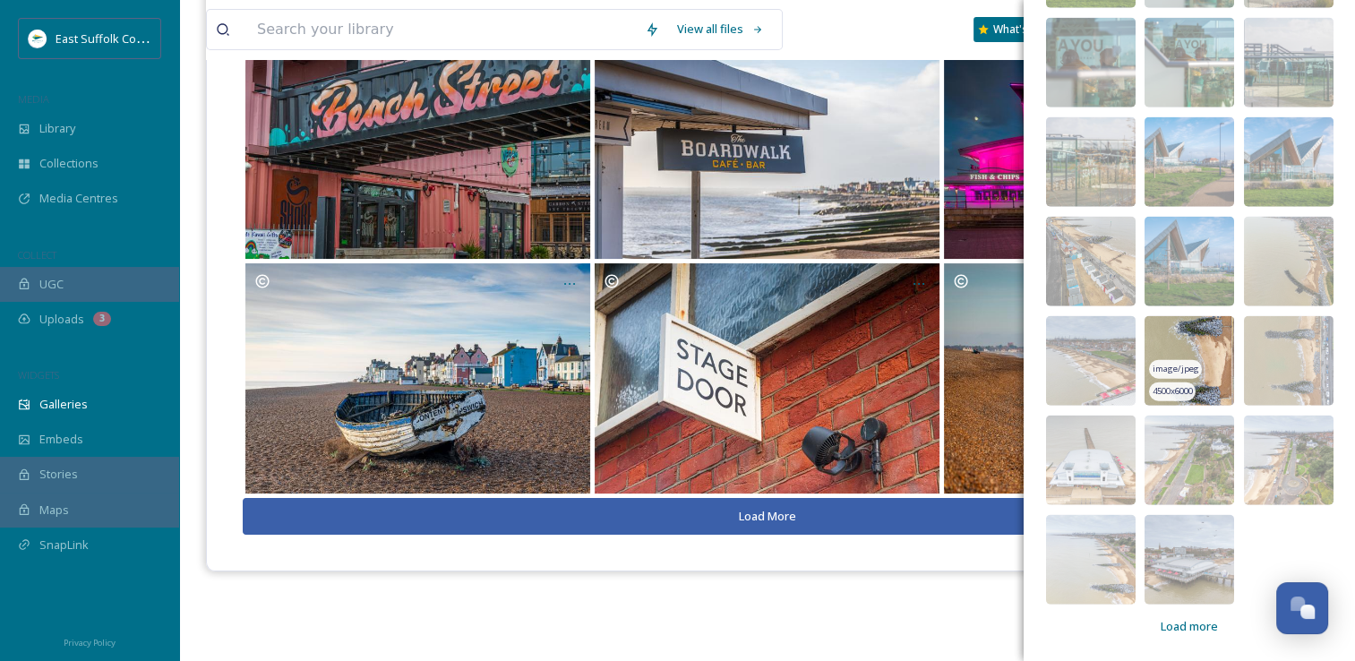
scroll to position [4118, 0]
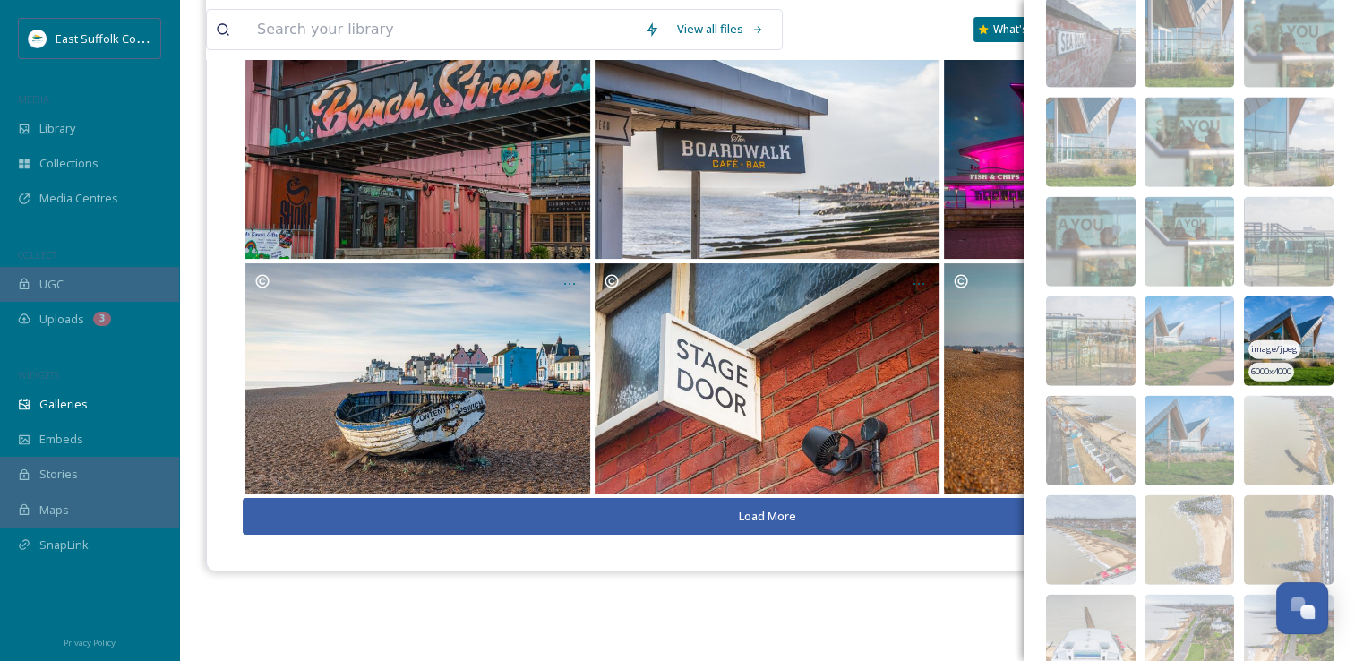
click at [1261, 312] on img at bounding box center [1289, 341] width 90 height 90
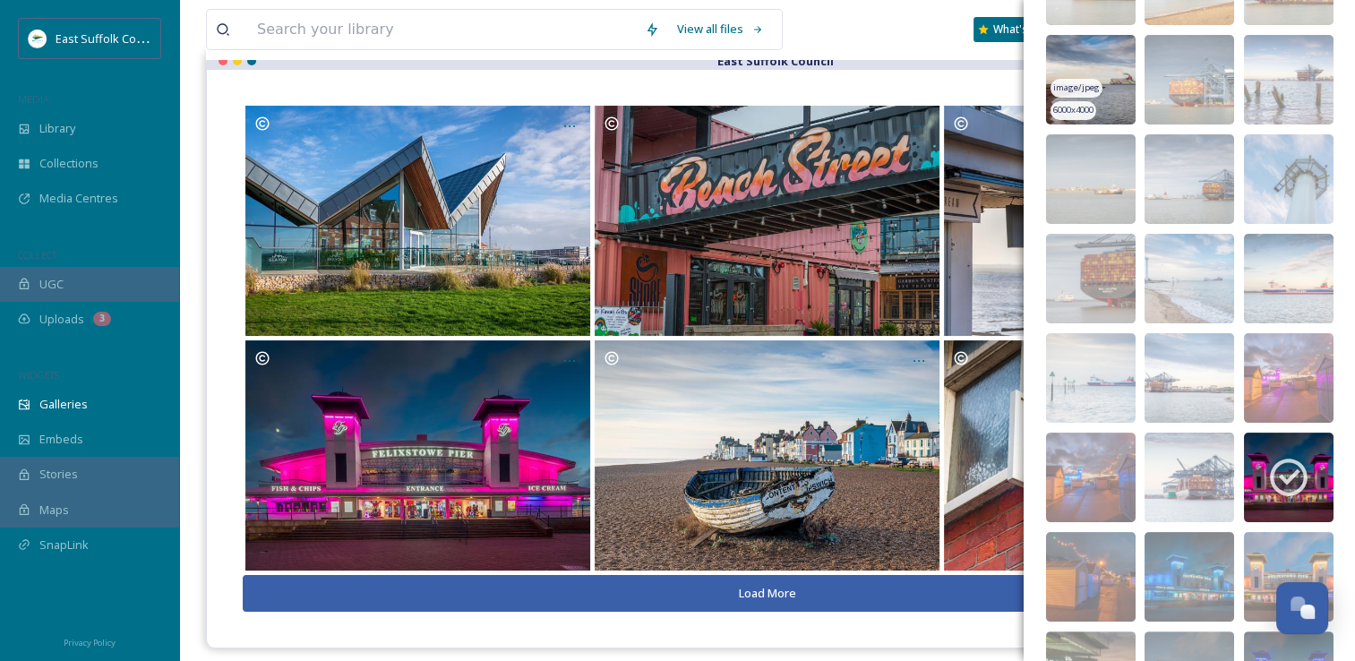
scroll to position [0, 0]
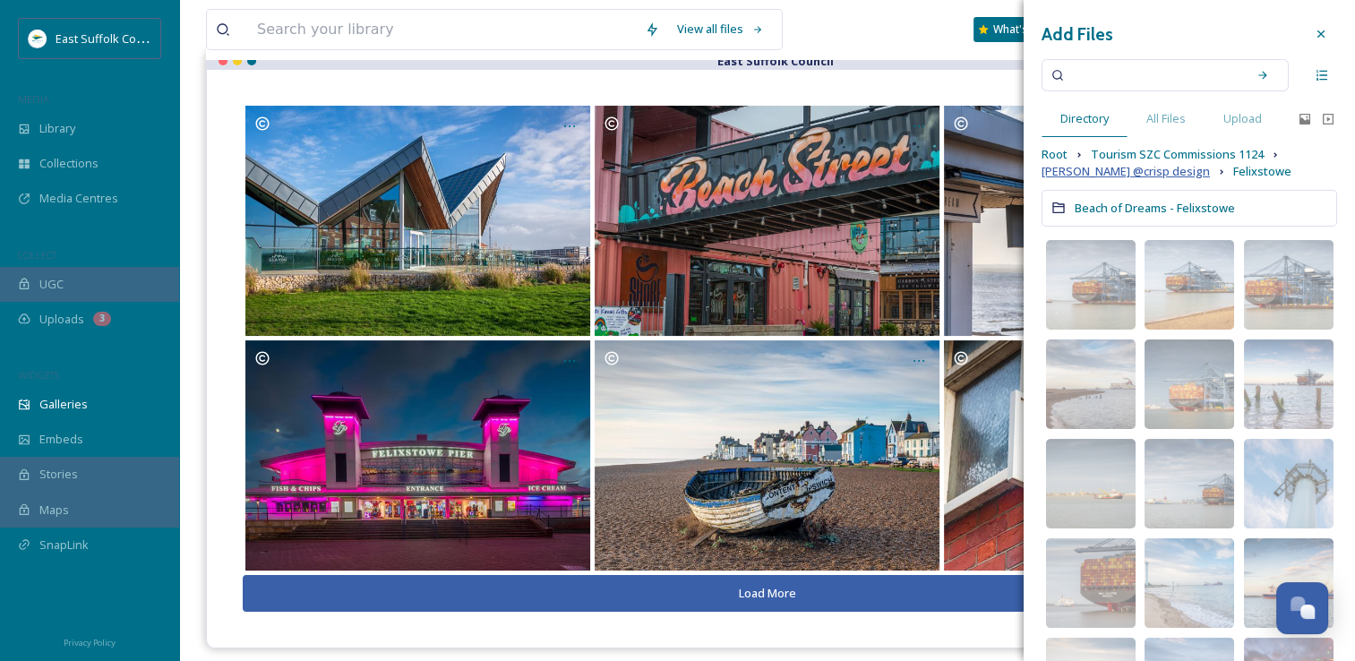
click at [1136, 174] on span "James Crisp @crisp design" at bounding box center [1125, 171] width 168 height 17
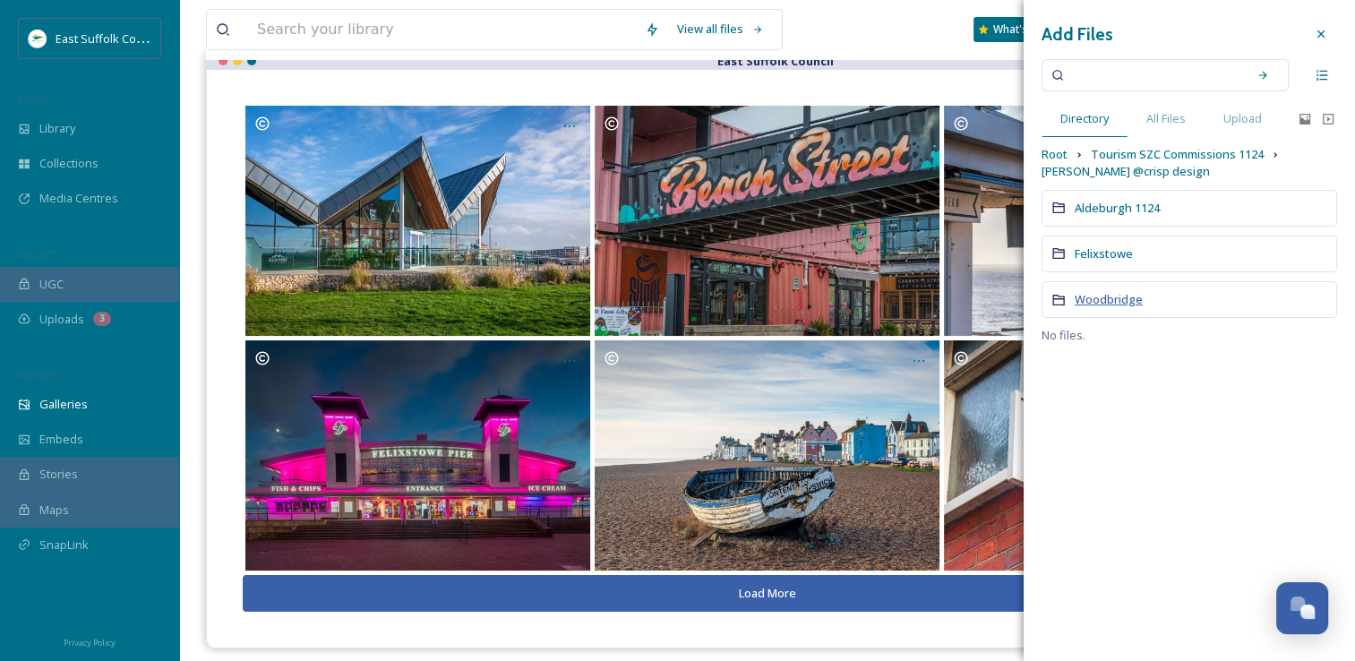
click at [1075, 300] on span "Woodbridge" at bounding box center [1109, 299] width 68 height 16
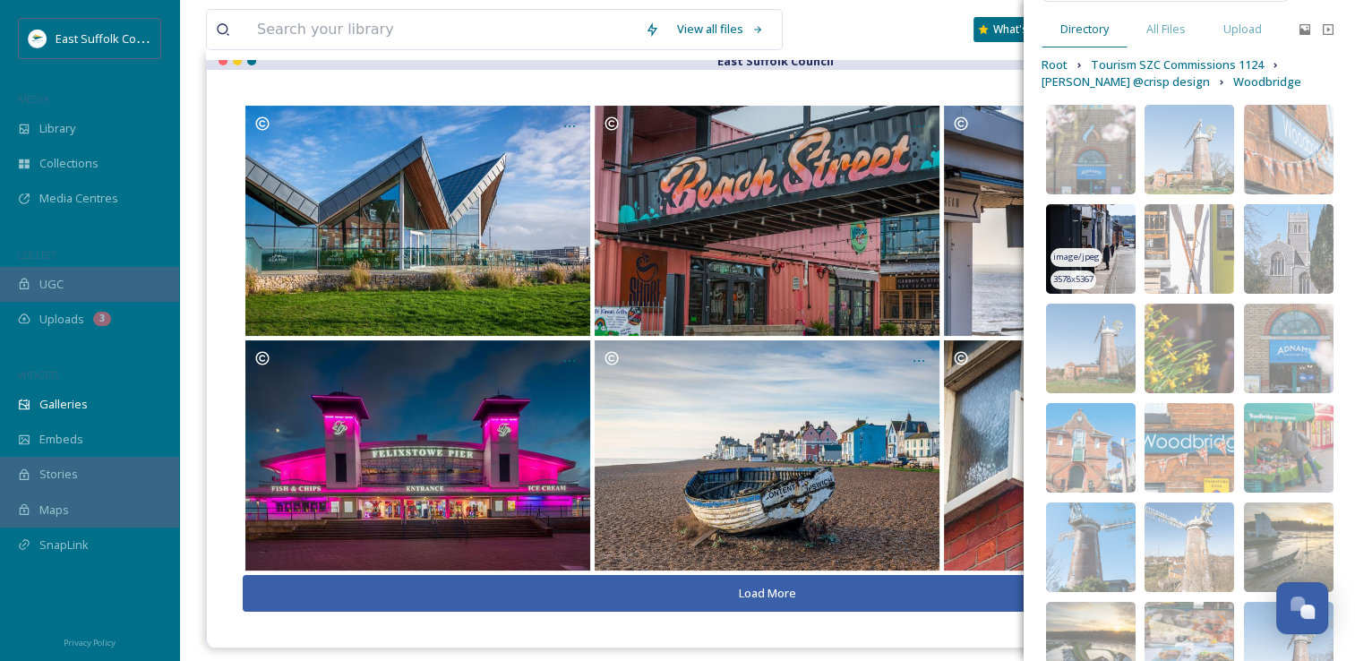
scroll to position [276, 0]
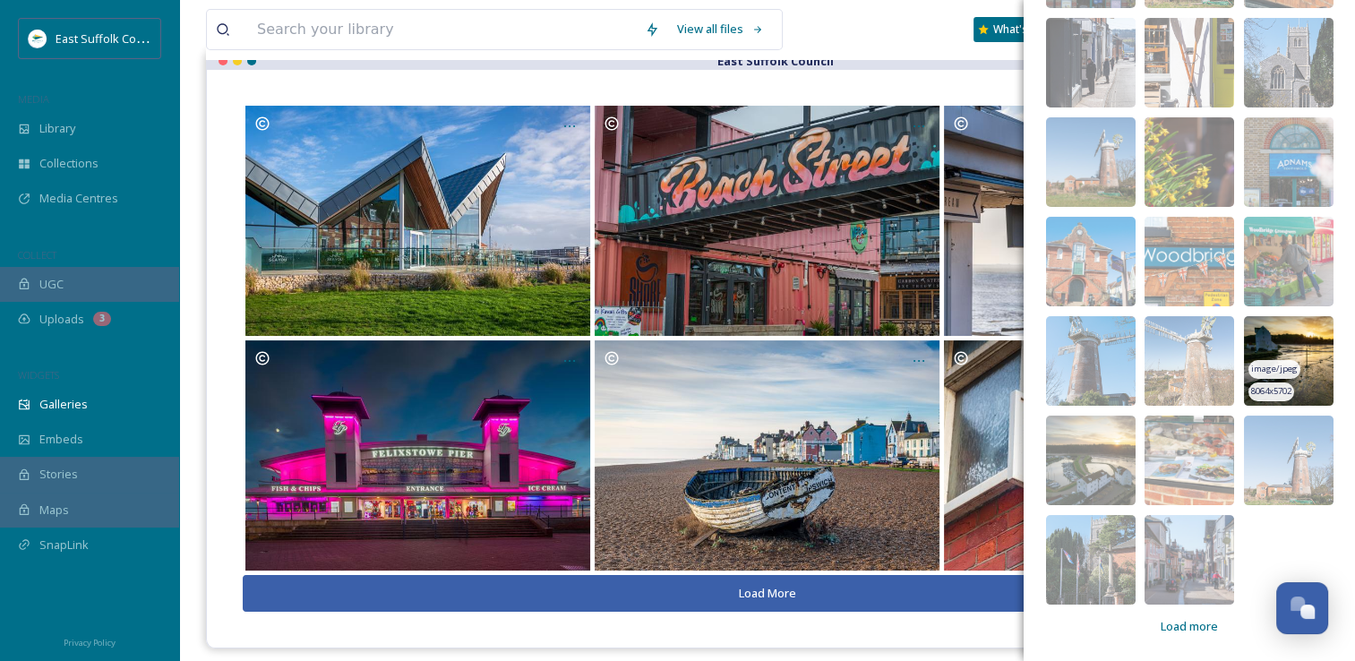
click at [1250, 330] on img at bounding box center [1289, 361] width 90 height 90
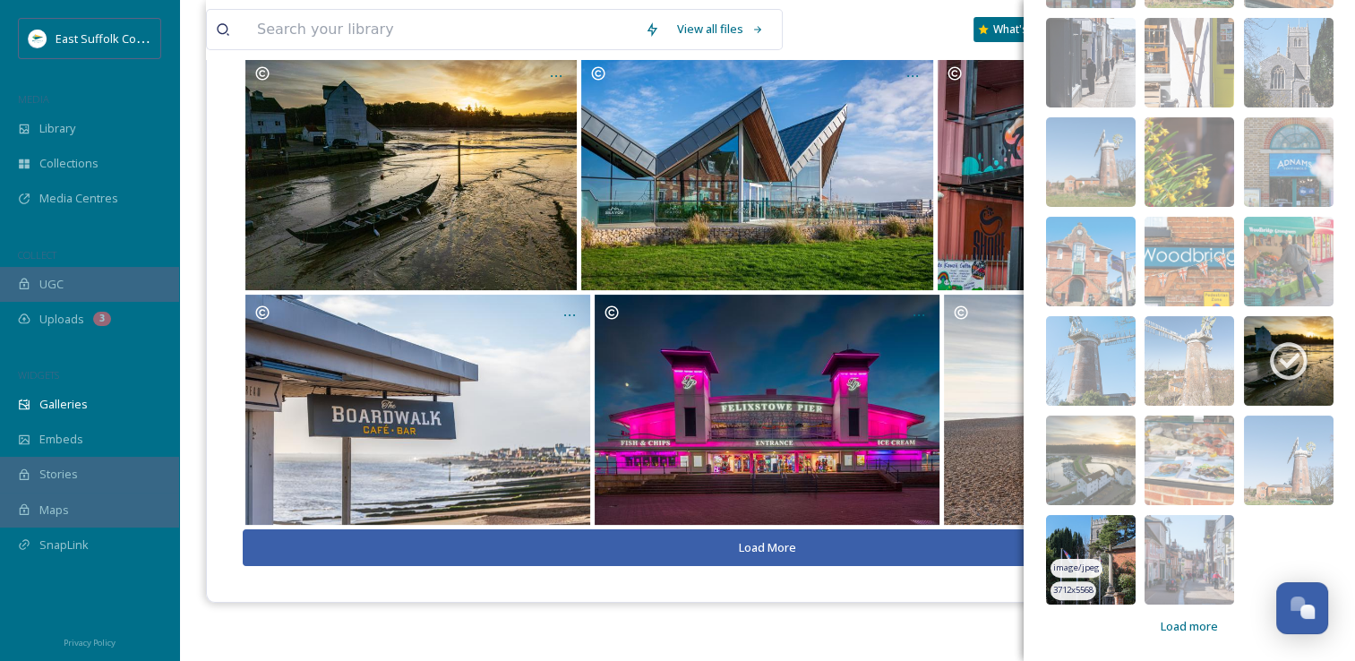
scroll to position [256, 0]
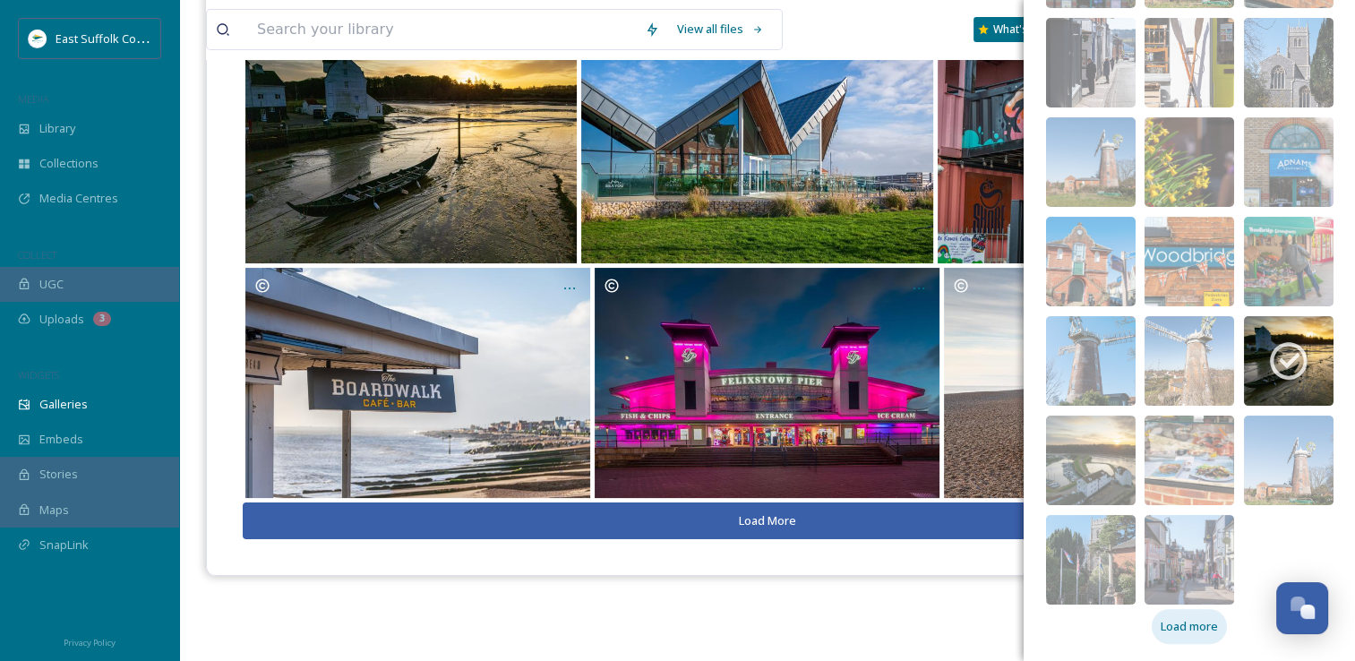
click at [1164, 618] on span "Load more" at bounding box center [1189, 626] width 57 height 17
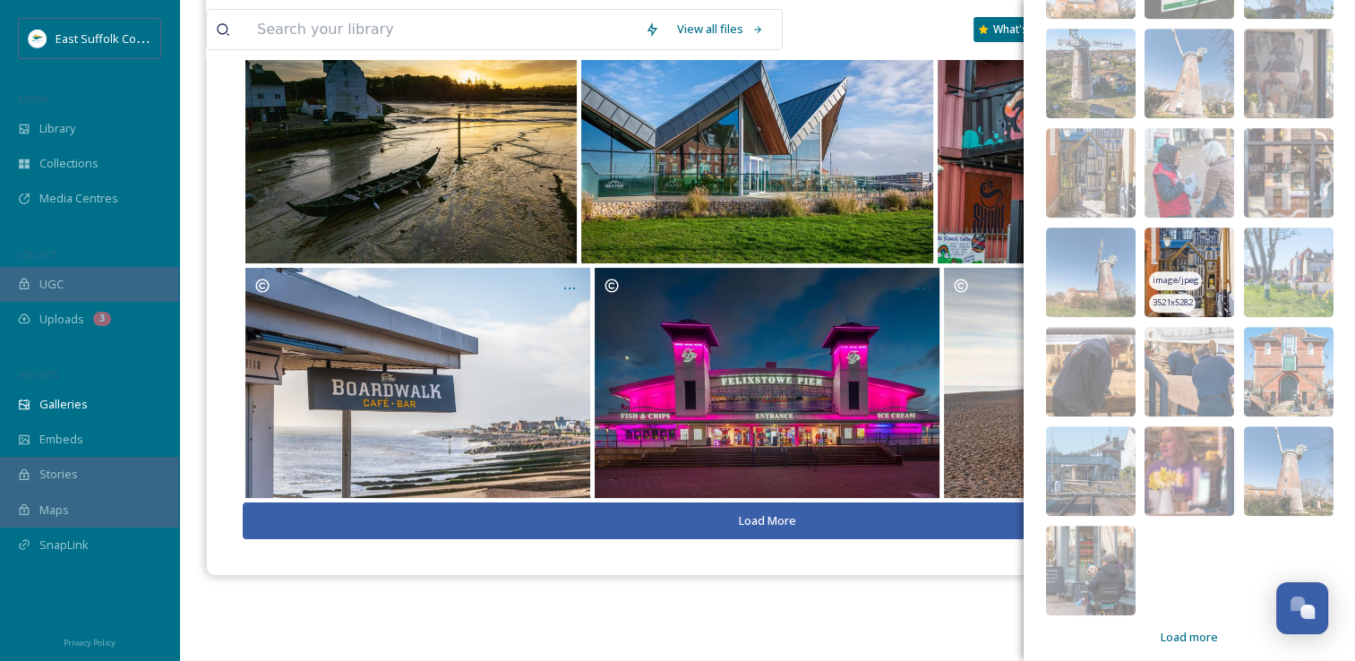
scroll to position [971, 0]
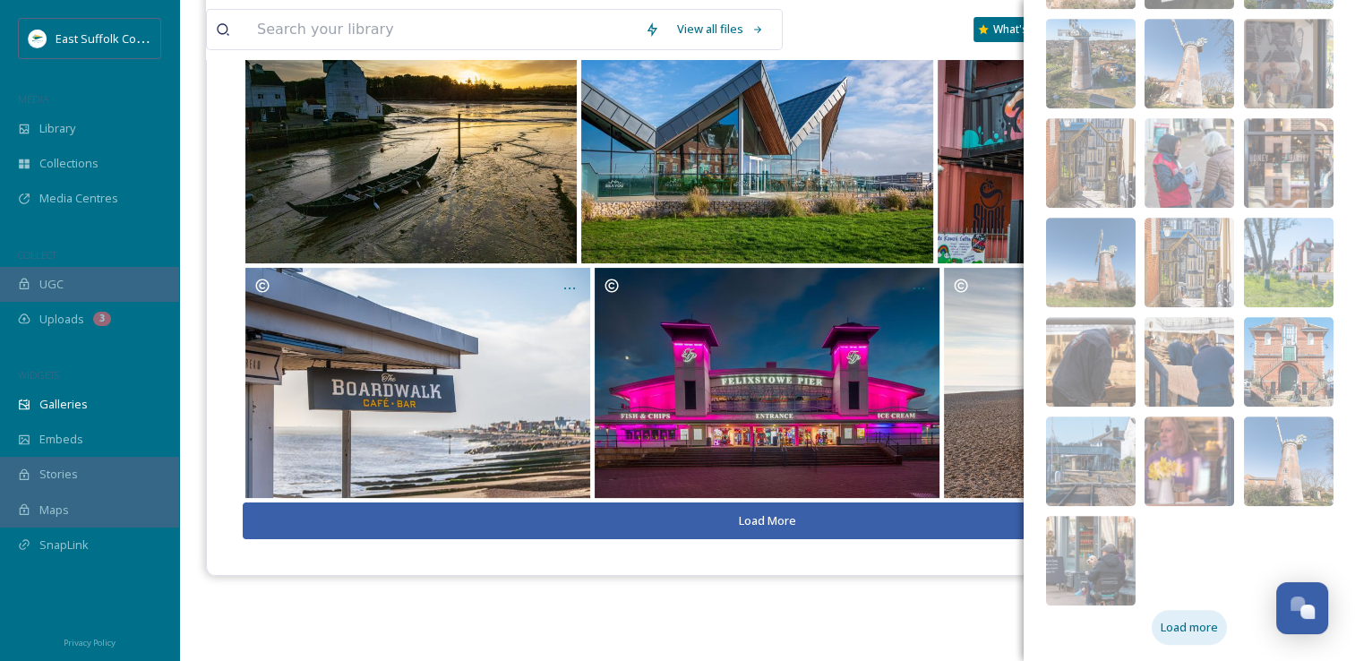
click at [1177, 627] on span "Load more" at bounding box center [1189, 627] width 57 height 17
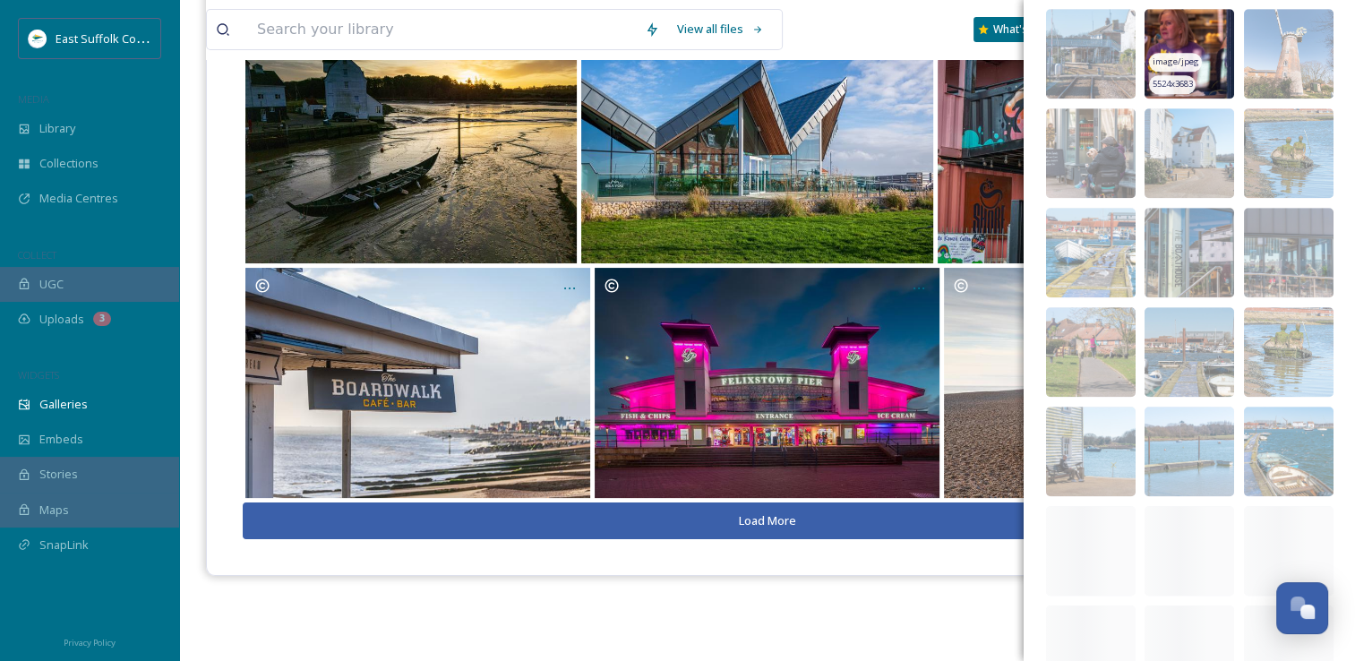
scroll to position [1568, 0]
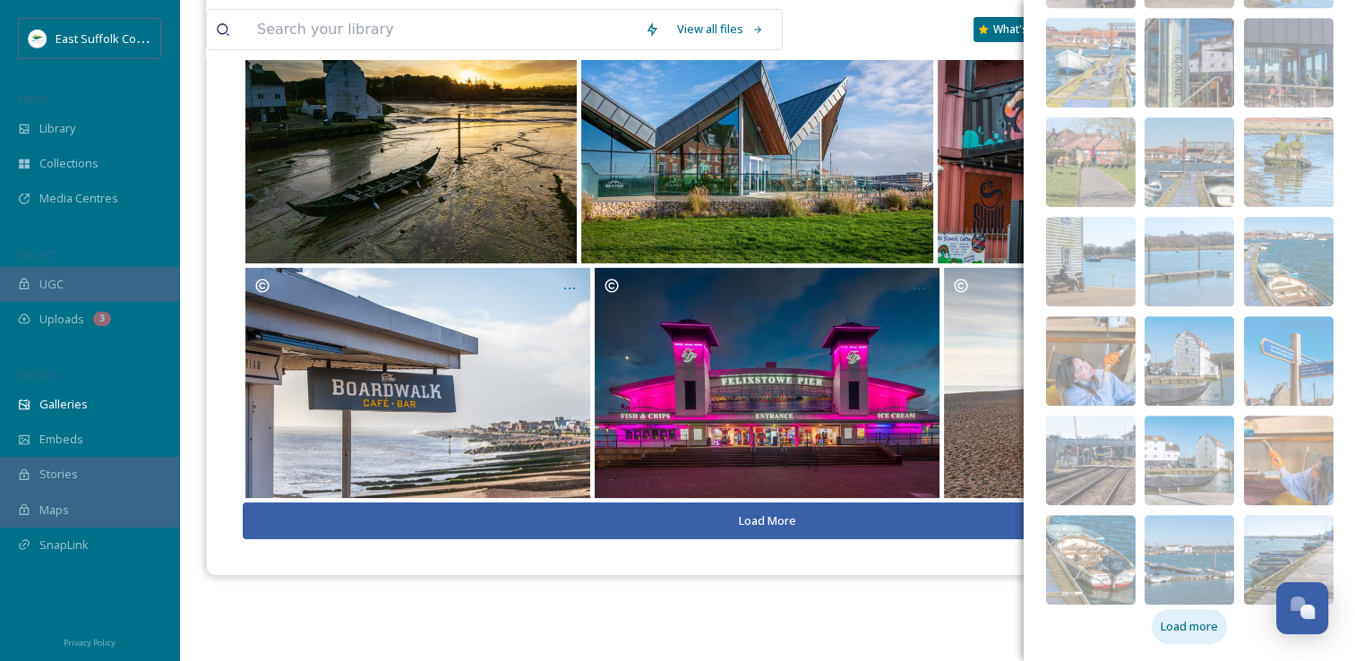
click at [1176, 629] on span "Load more" at bounding box center [1189, 626] width 57 height 17
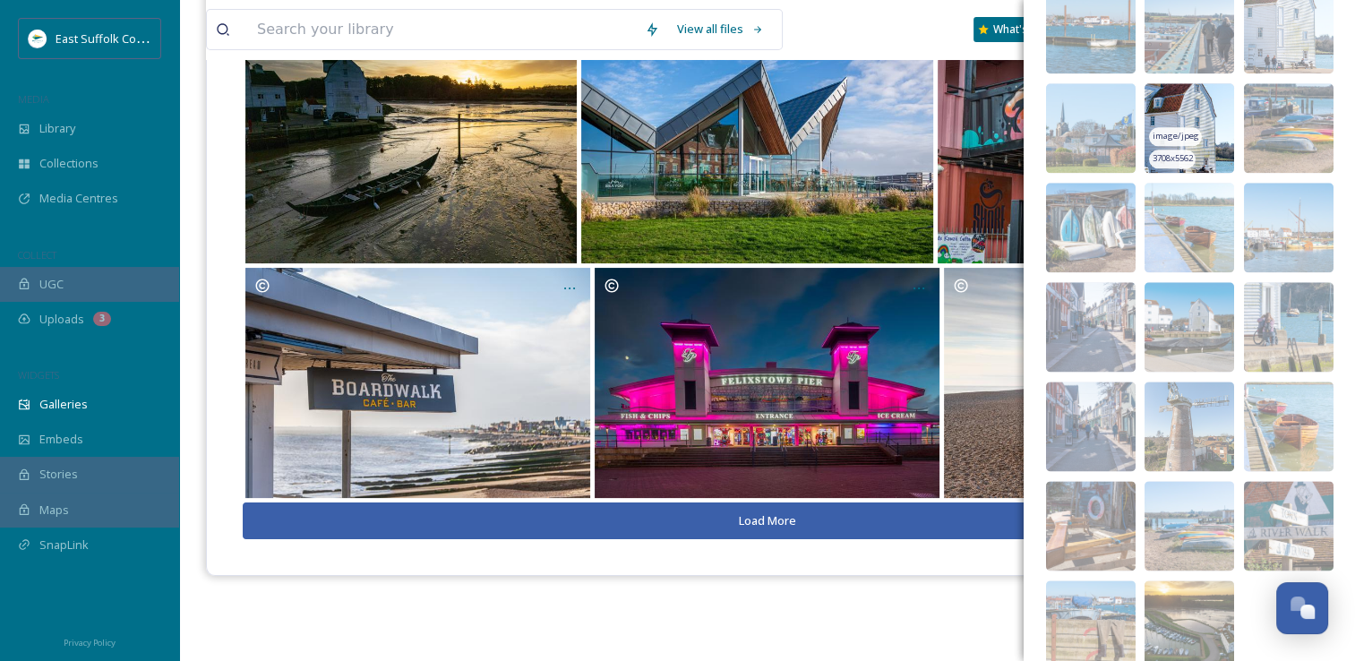
scroll to position [2264, 0]
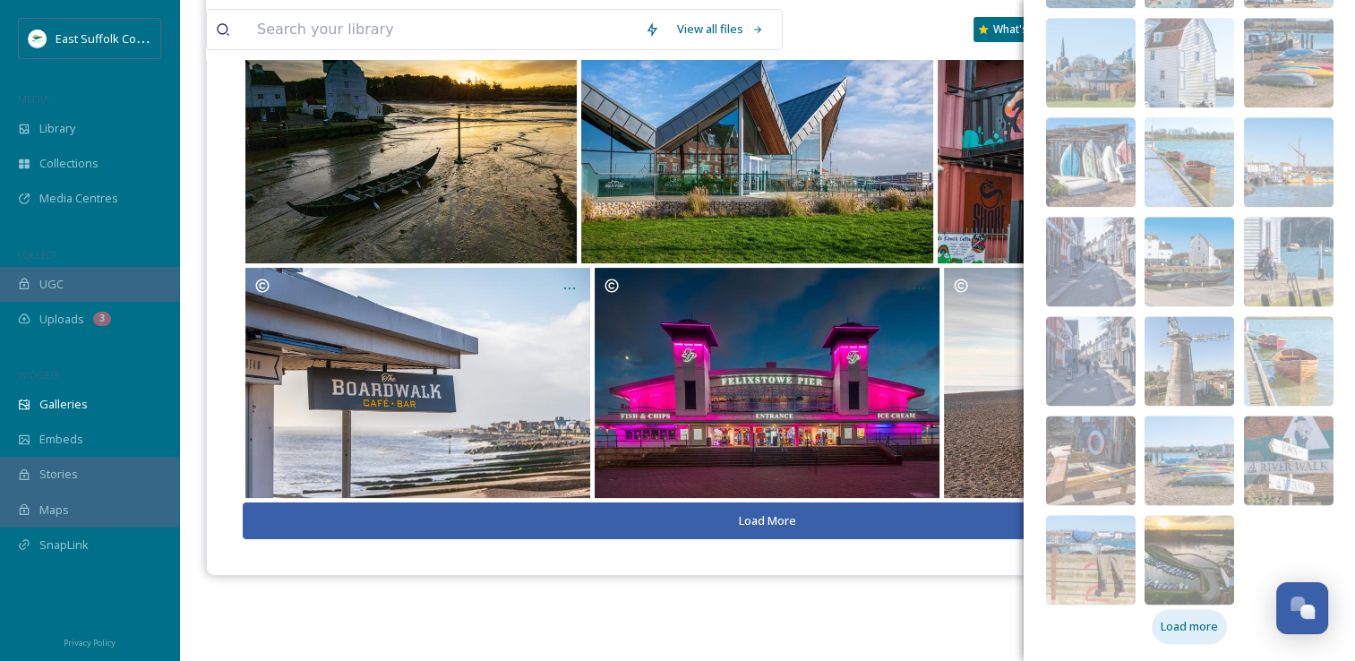
click at [1168, 640] on div "Load more" at bounding box center [1189, 626] width 75 height 35
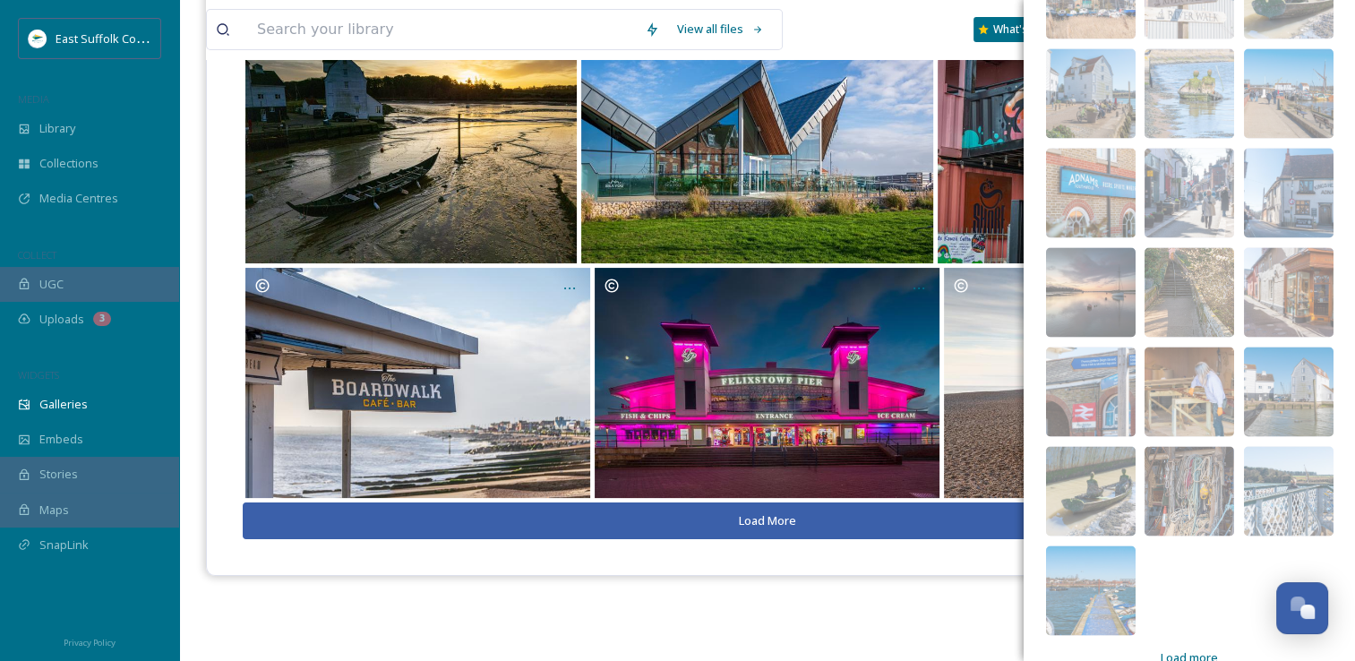
scroll to position [2959, 0]
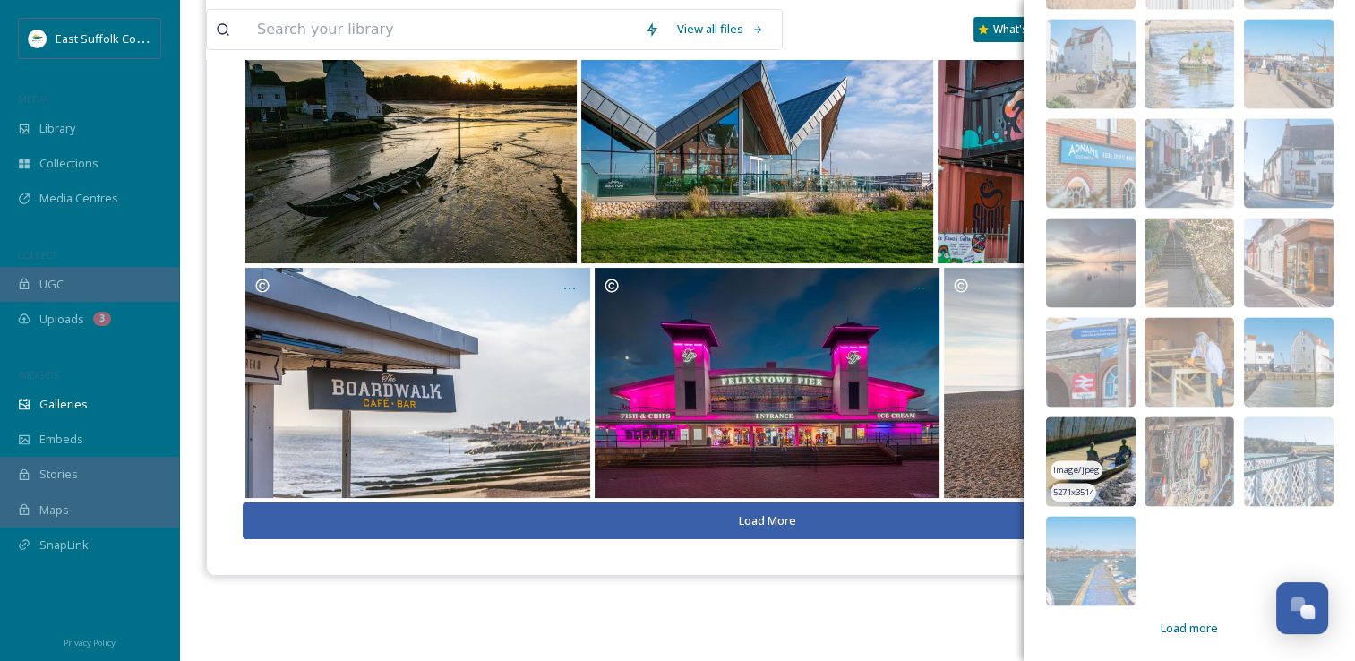
click at [1069, 428] on img at bounding box center [1091, 461] width 90 height 90
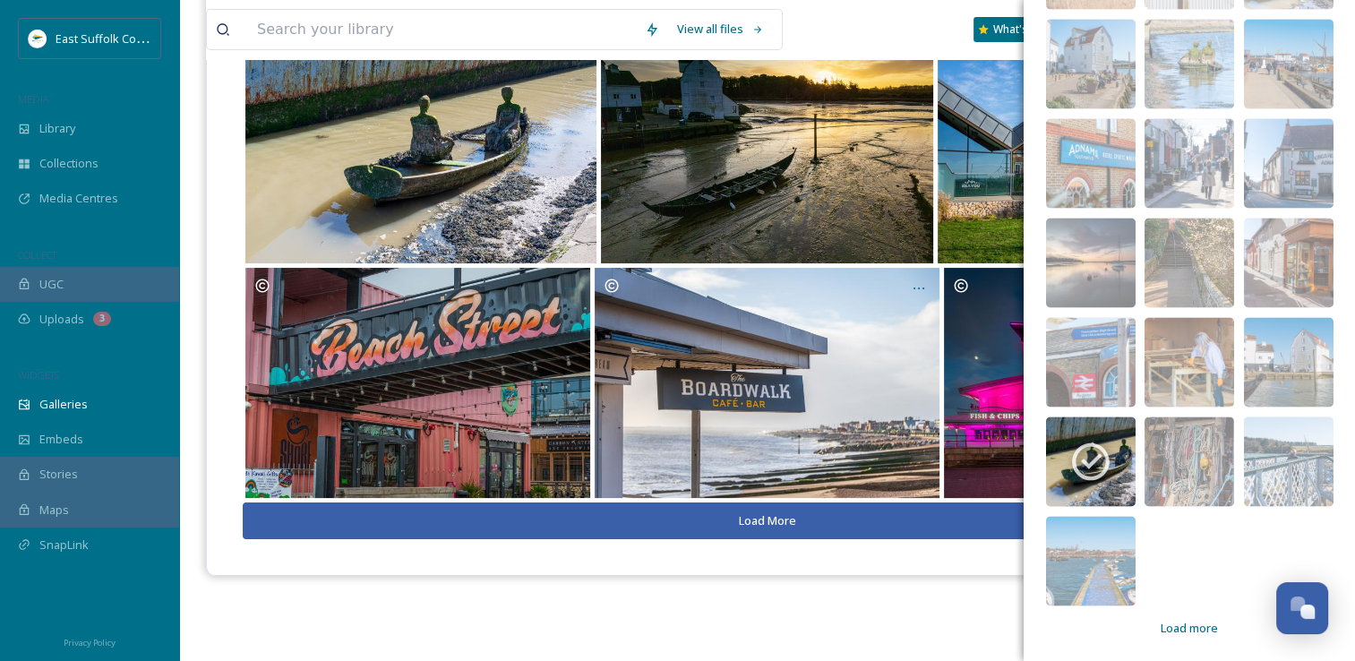
click at [1089, 436] on img at bounding box center [1091, 461] width 90 height 90
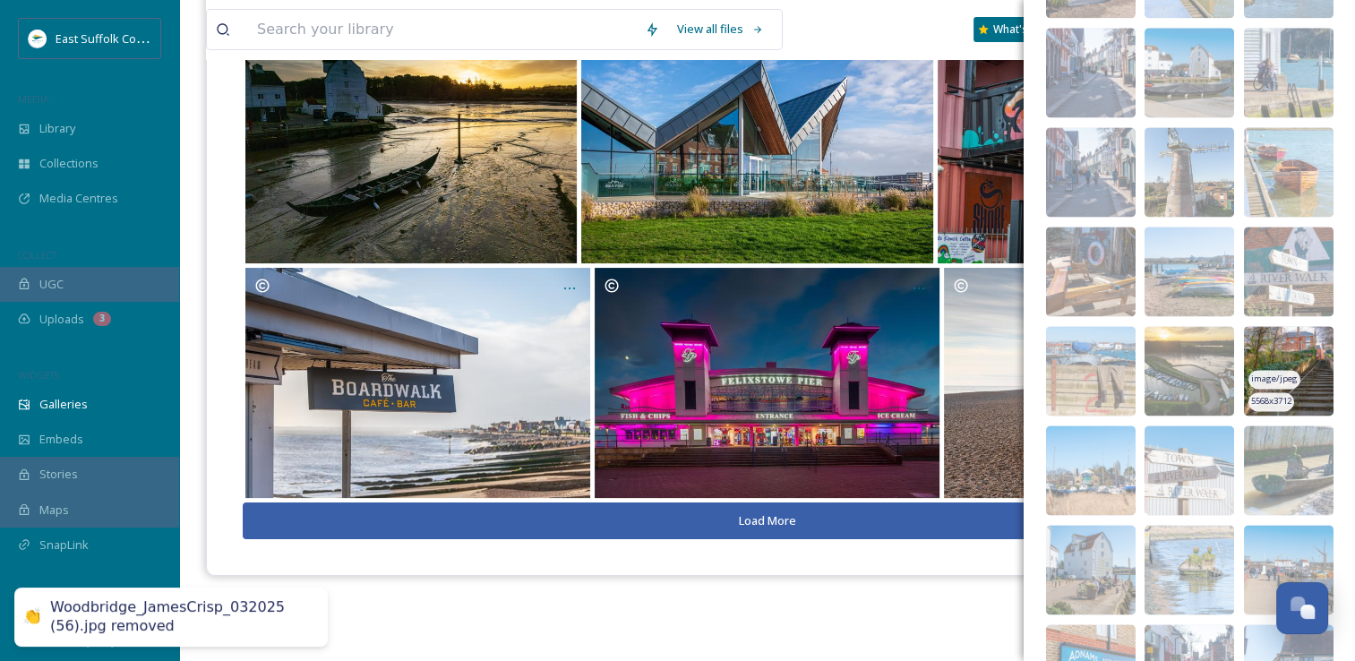
scroll to position [2421, 0]
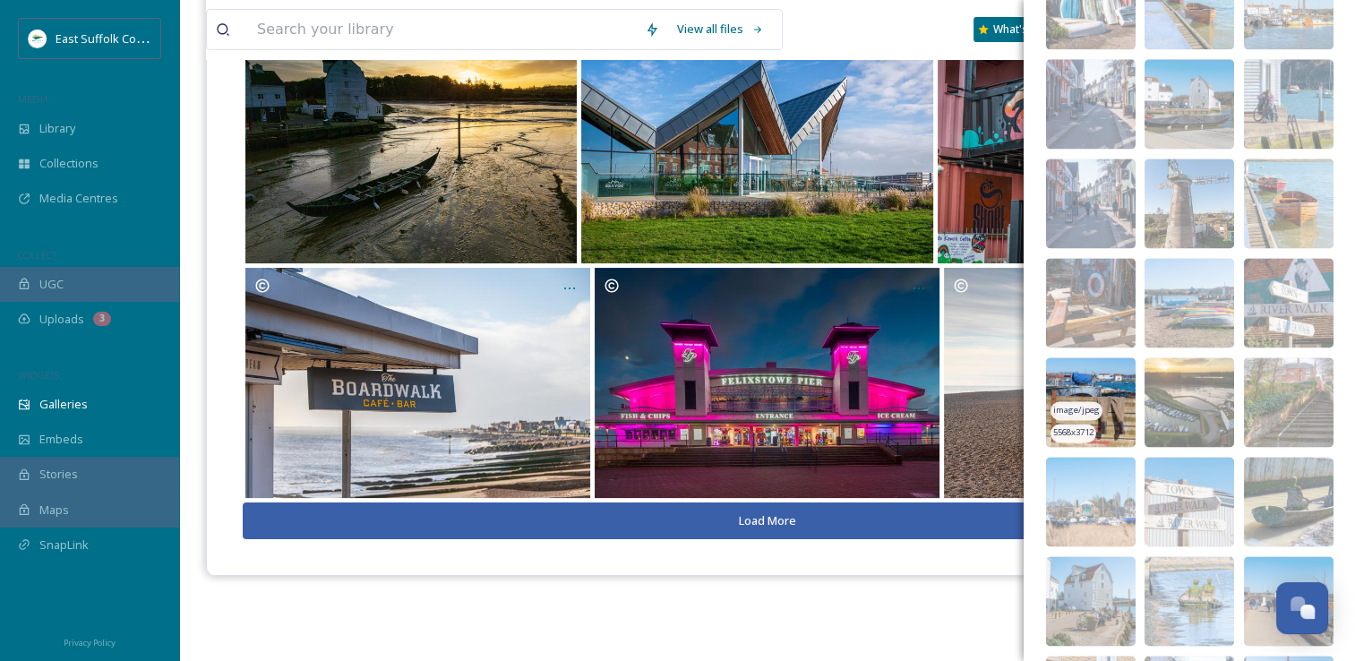
click at [1070, 373] on img at bounding box center [1091, 402] width 90 height 90
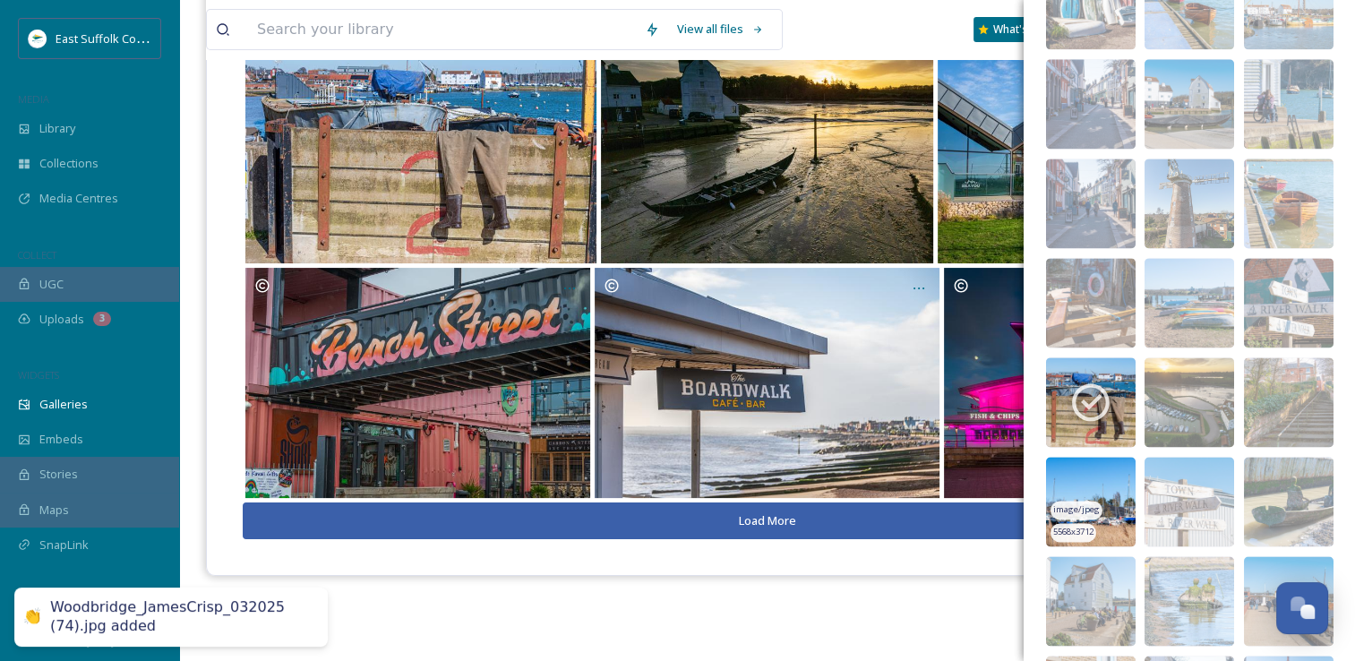
scroll to position [2959, 0]
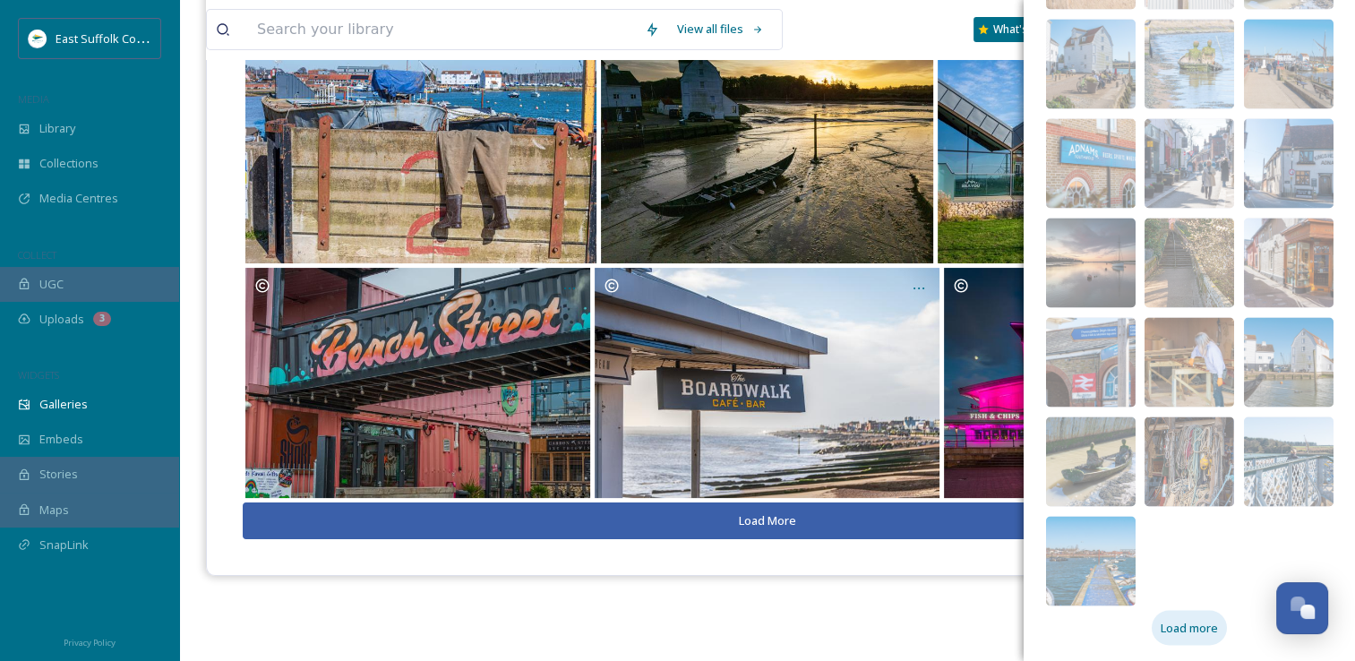
click at [1167, 633] on span "Load more" at bounding box center [1189, 627] width 57 height 17
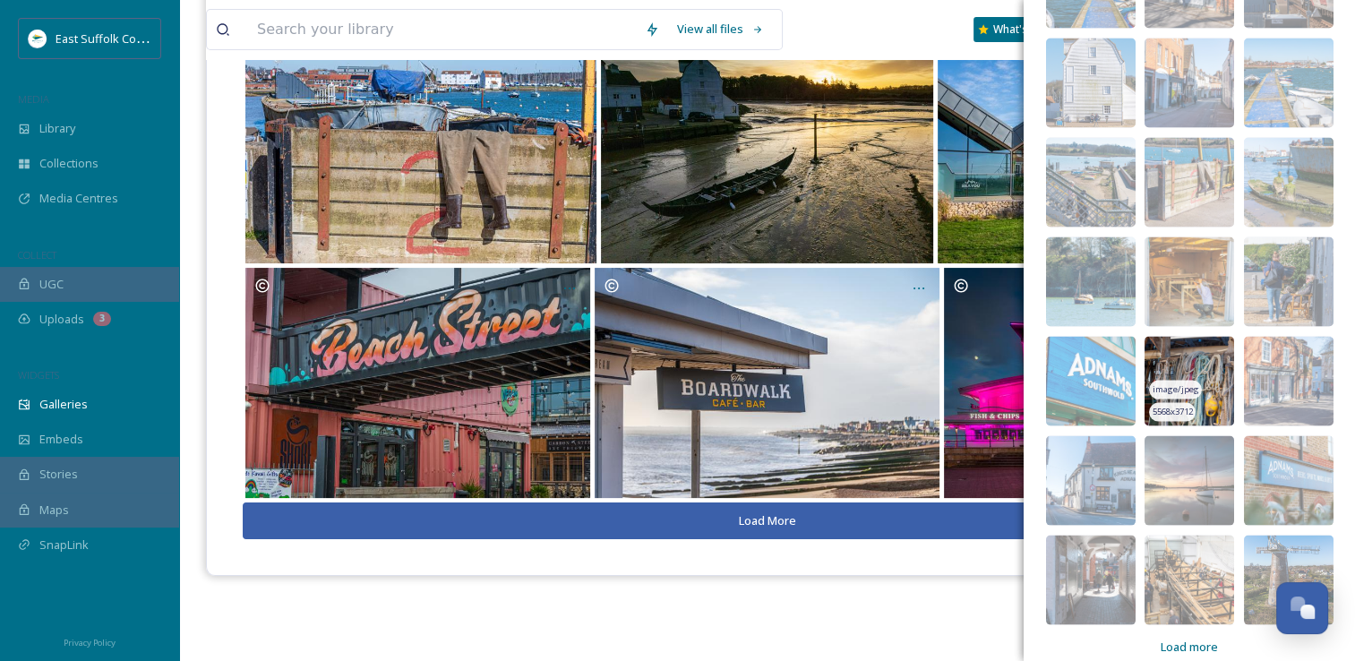
scroll to position [3556, 0]
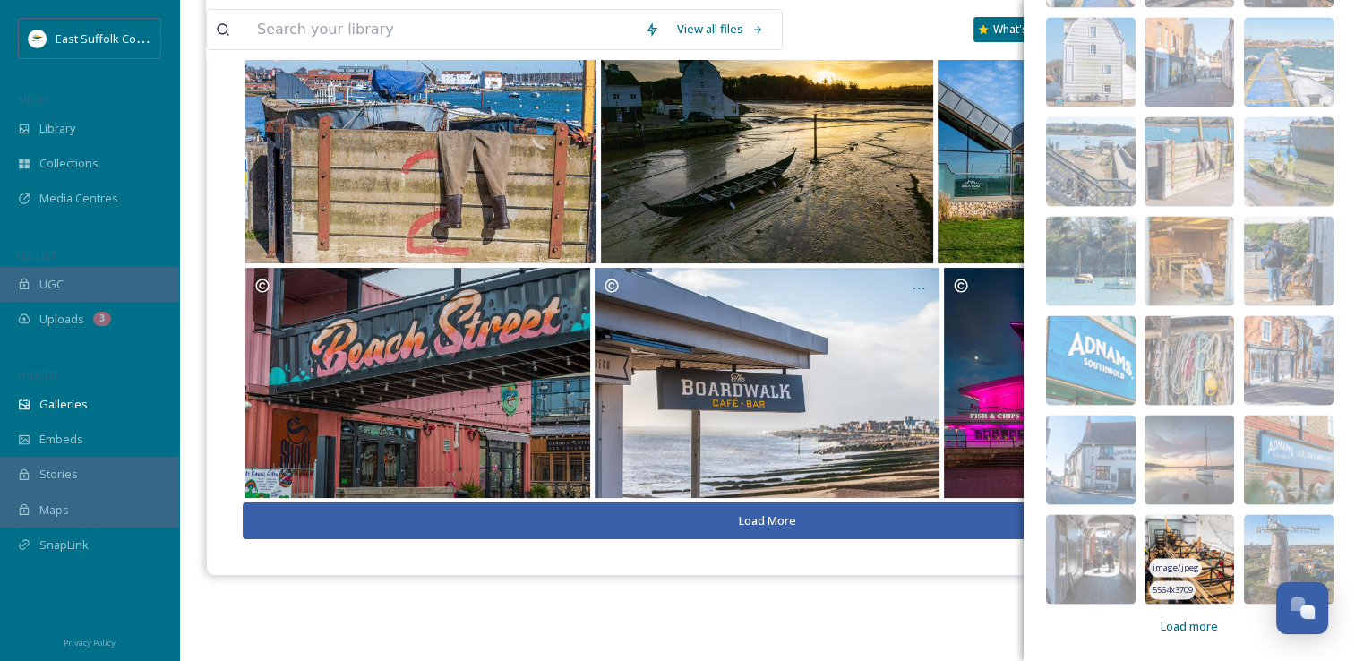
click at [1165, 526] on img at bounding box center [1189, 560] width 90 height 90
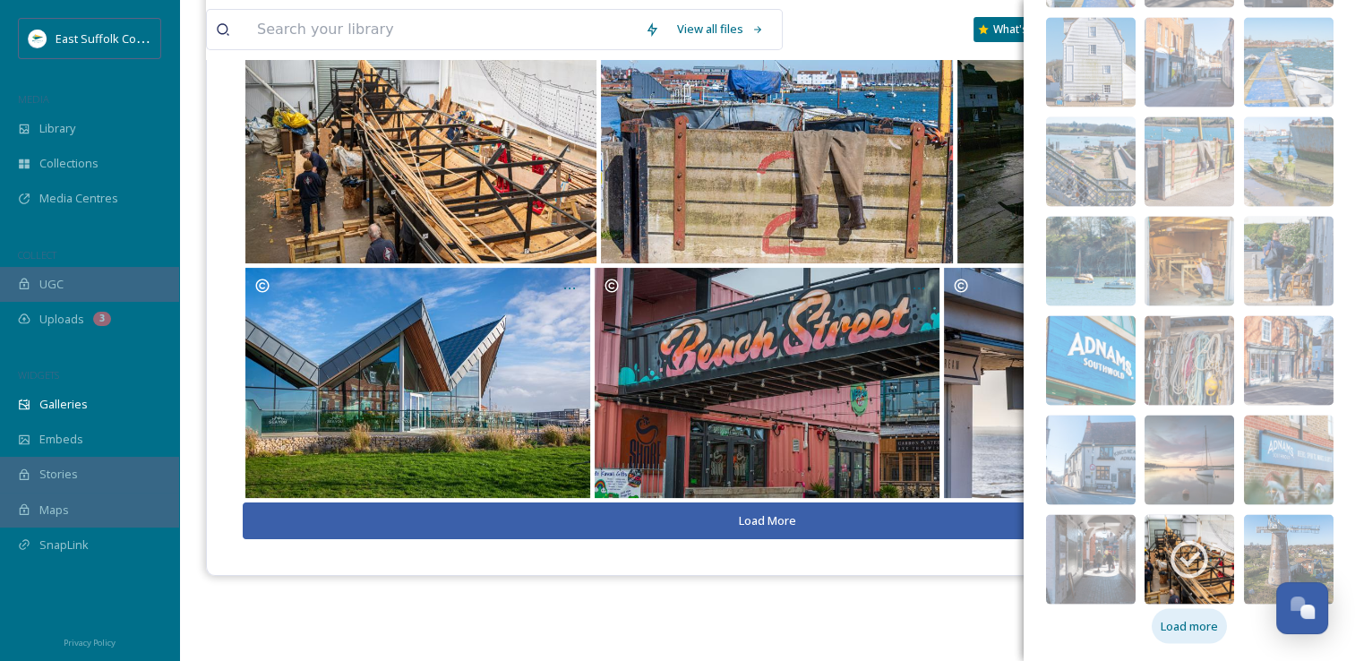
click at [1166, 618] on span "Load more" at bounding box center [1189, 626] width 57 height 17
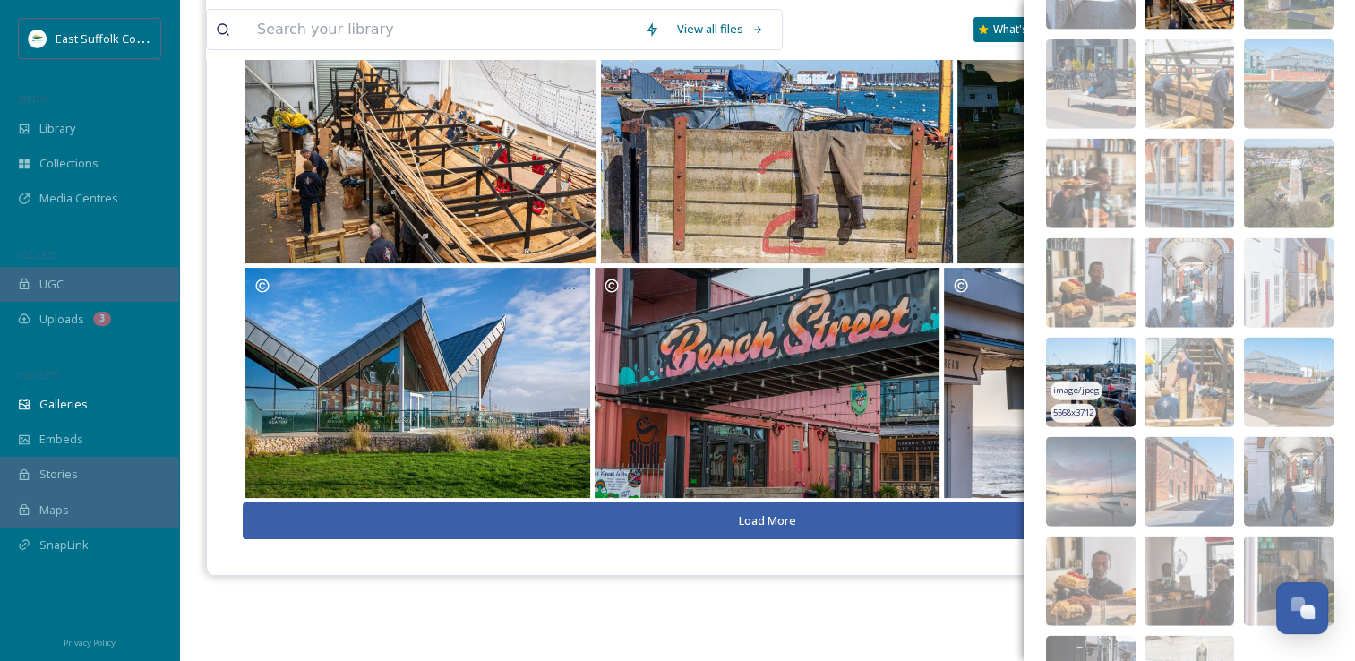
scroll to position [4162, 0]
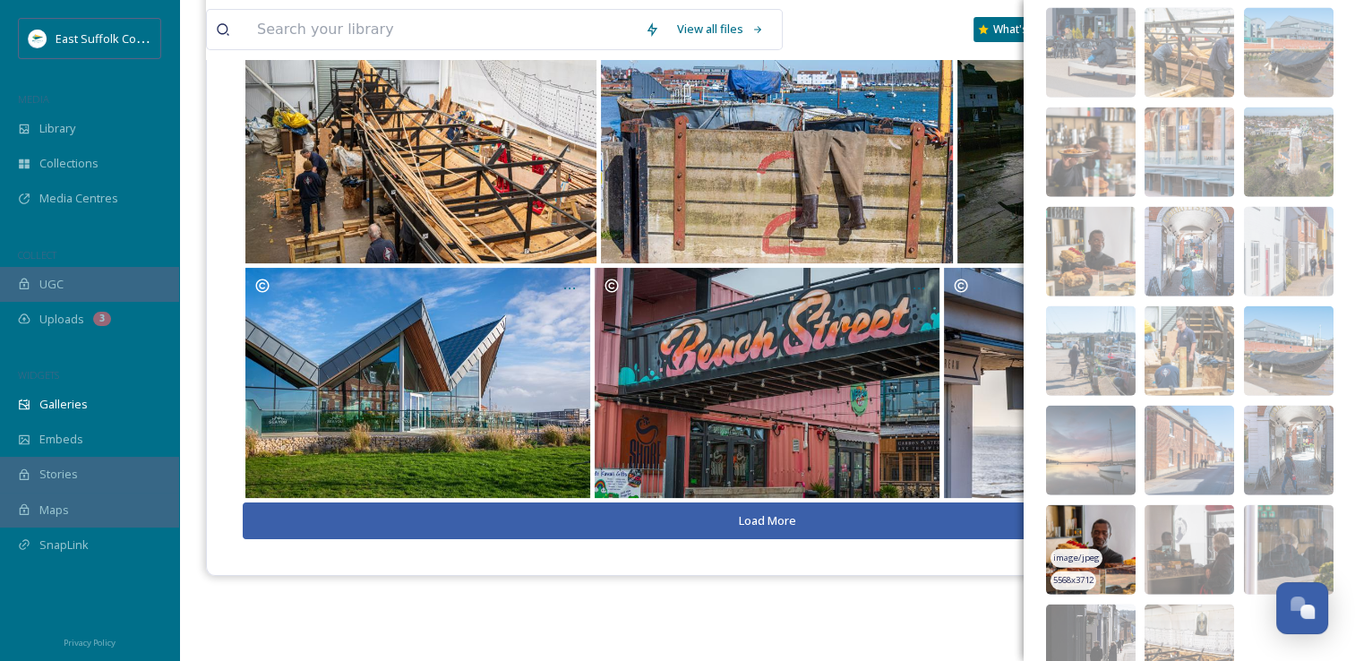
click at [1070, 522] on img at bounding box center [1091, 550] width 90 height 90
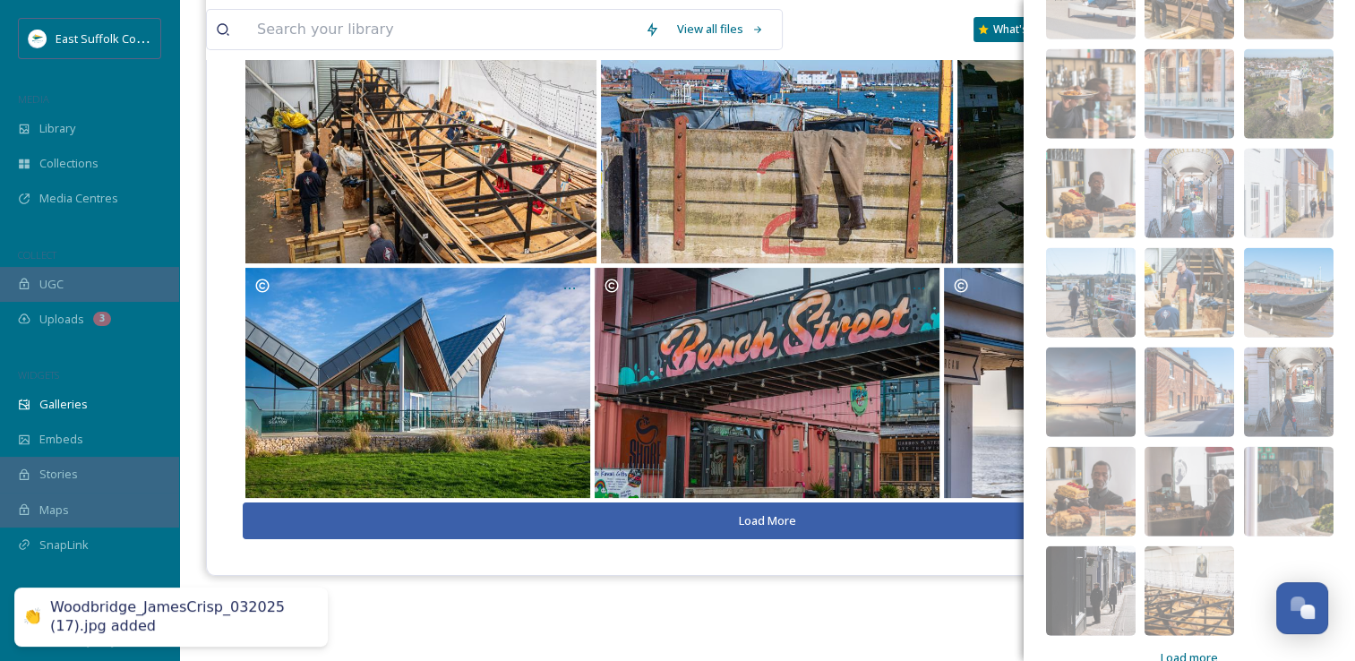
scroll to position [4252, 0]
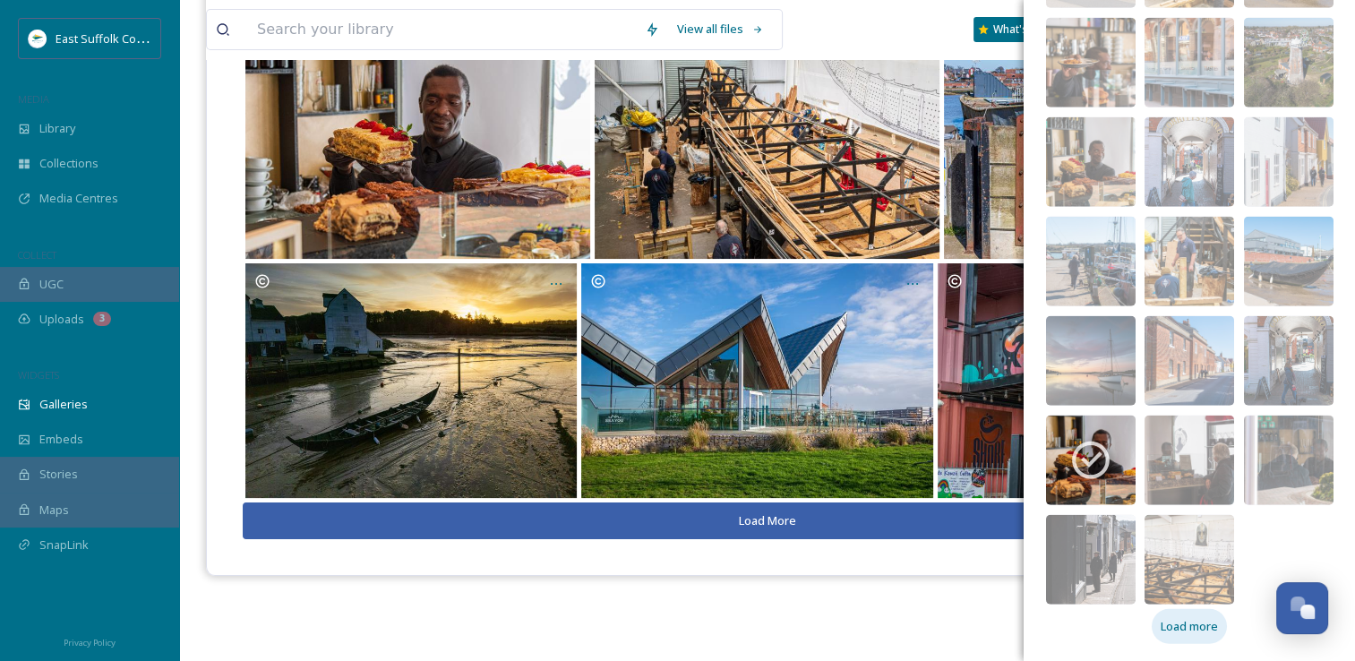
click at [1164, 637] on div "Load more" at bounding box center [1189, 626] width 75 height 35
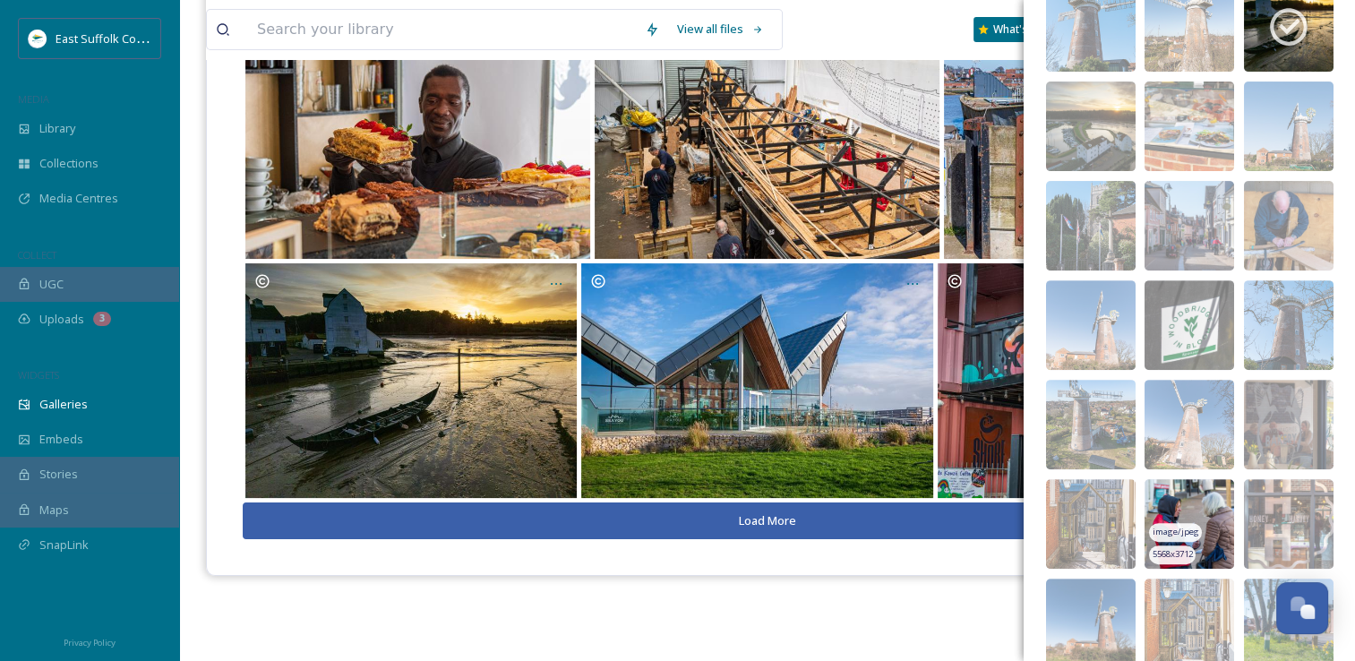
scroll to position [0, 0]
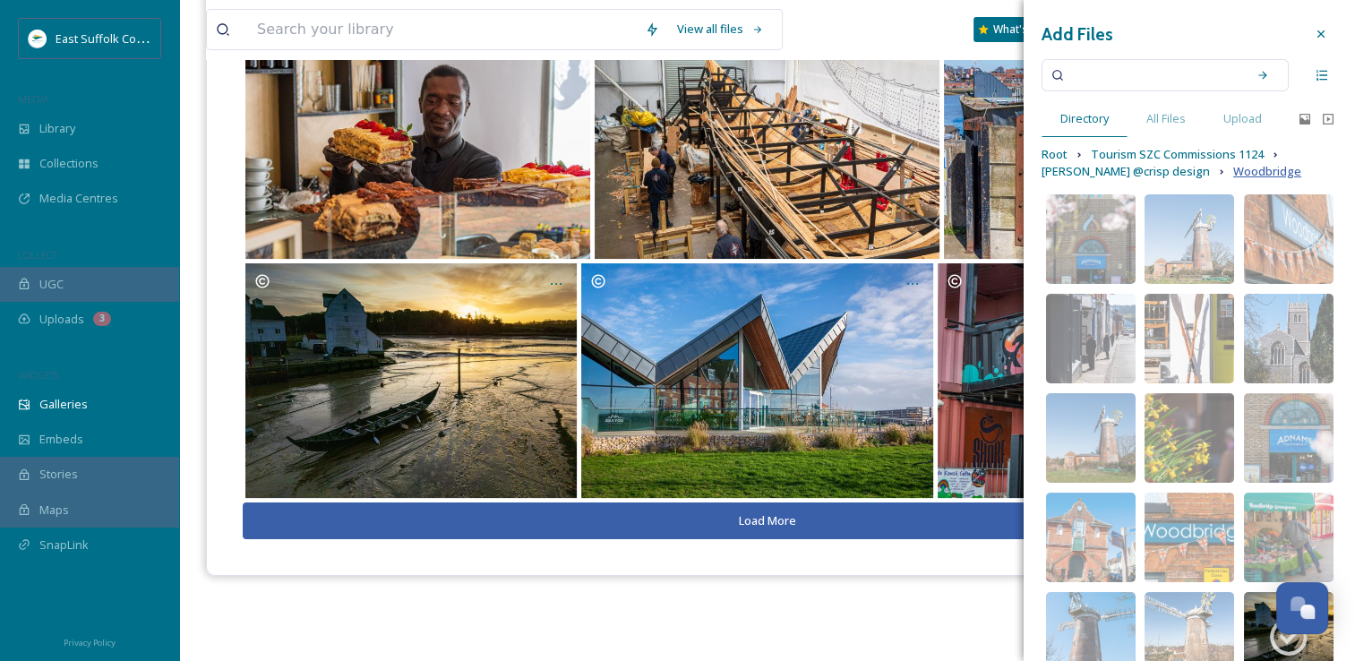
drag, startPoint x: 1204, startPoint y: 521, endPoint x: 1217, endPoint y: 168, distance: 353.1
click at [1088, 171] on span "James Crisp @crisp design" at bounding box center [1125, 171] width 168 height 17
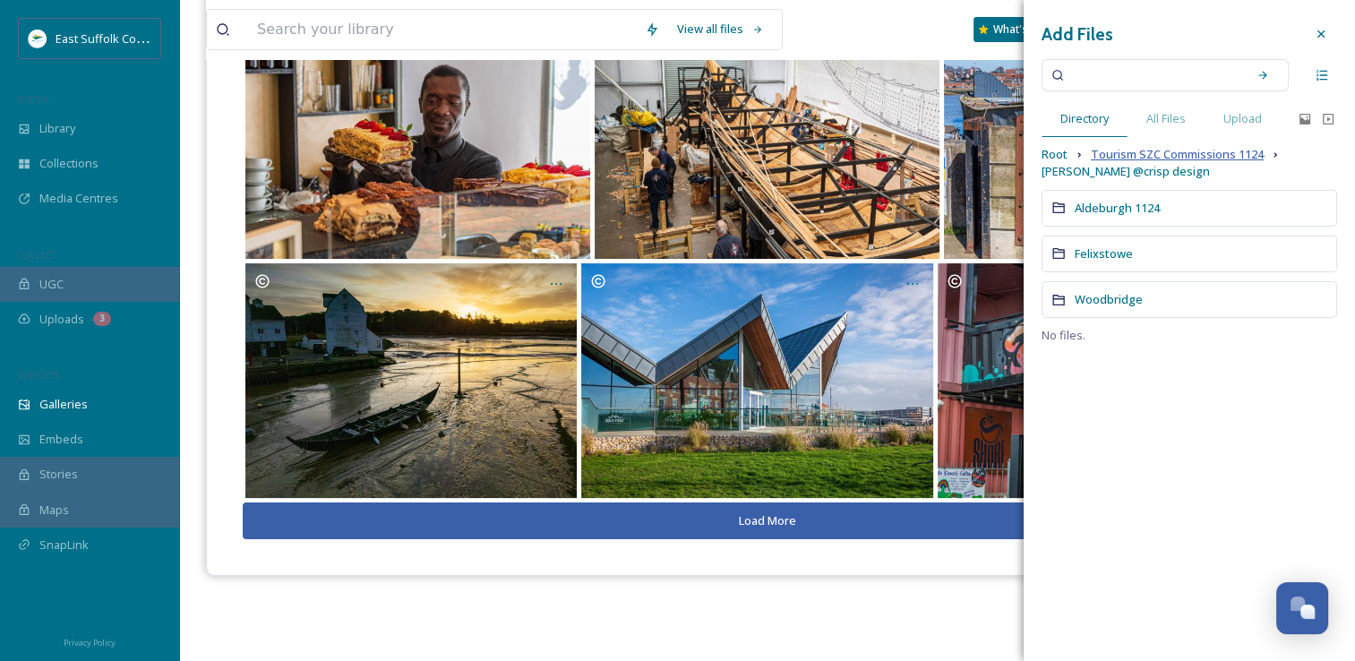
click at [1172, 155] on span "Tourism SZC Commissions 1124" at bounding box center [1177, 154] width 173 height 17
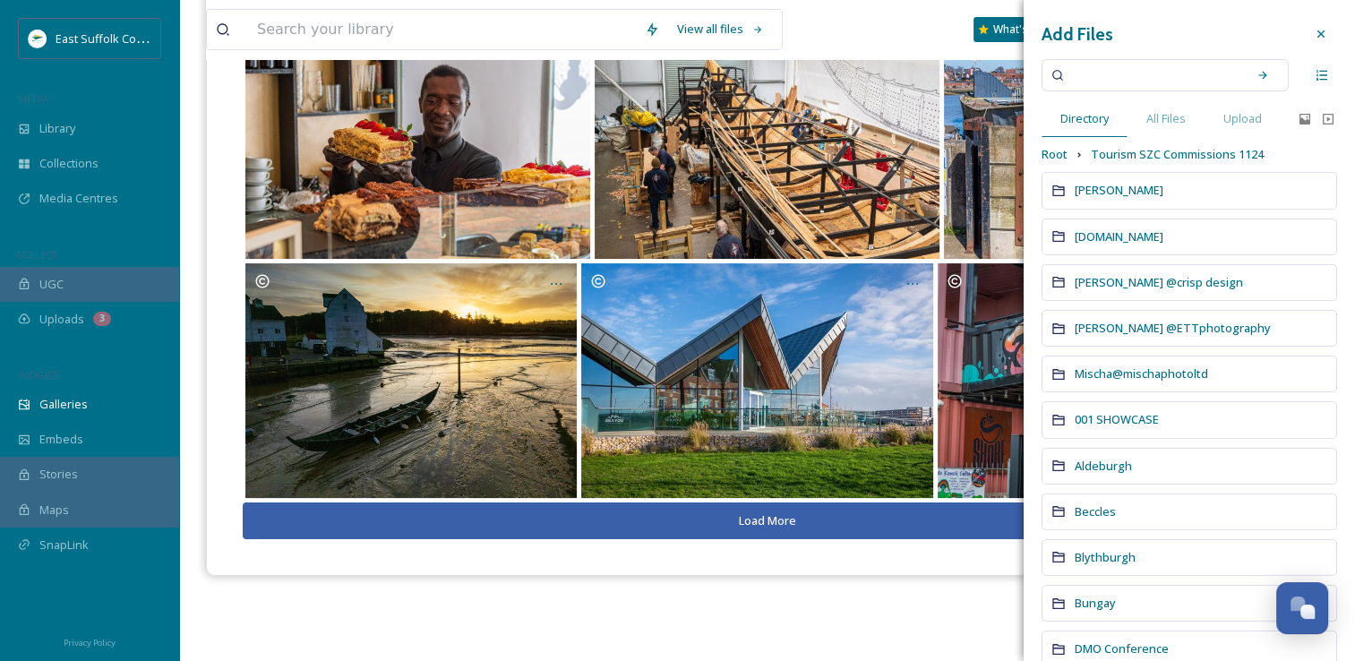
click at [1112, 332] on span "Mary Doggett @ETTphotography" at bounding box center [1173, 328] width 196 height 16
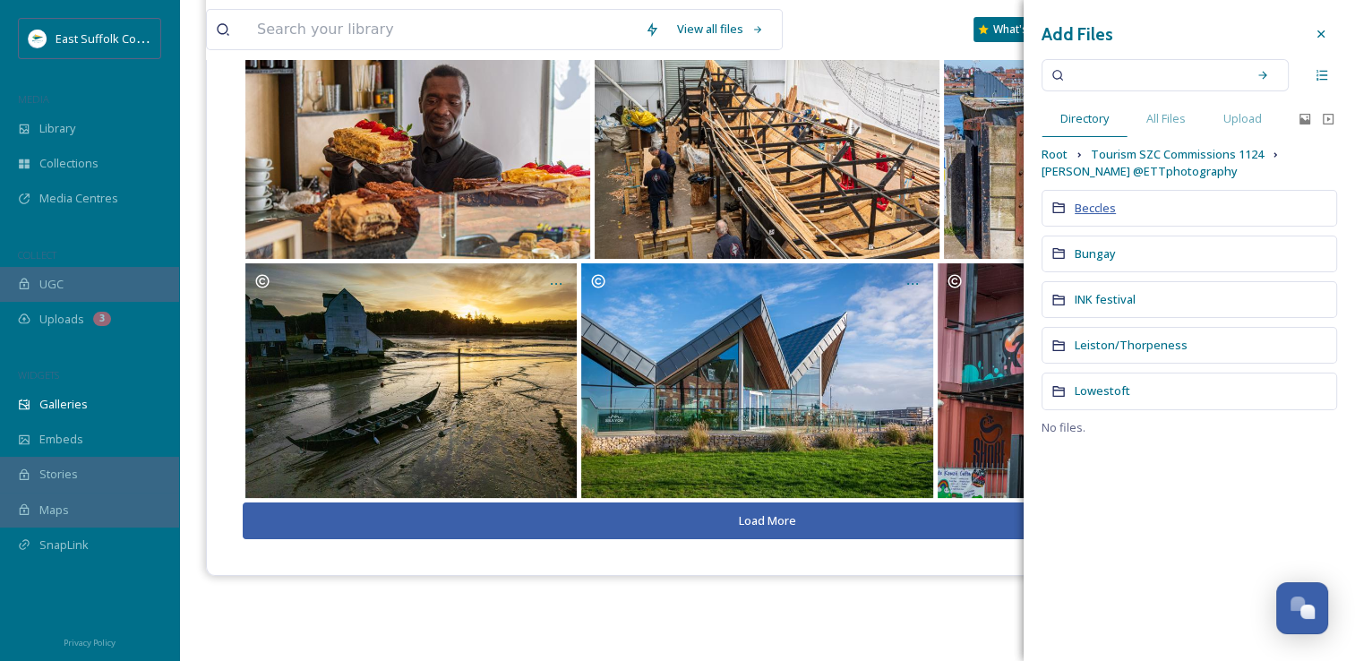
click at [1095, 210] on span "Beccles" at bounding box center [1095, 208] width 41 height 16
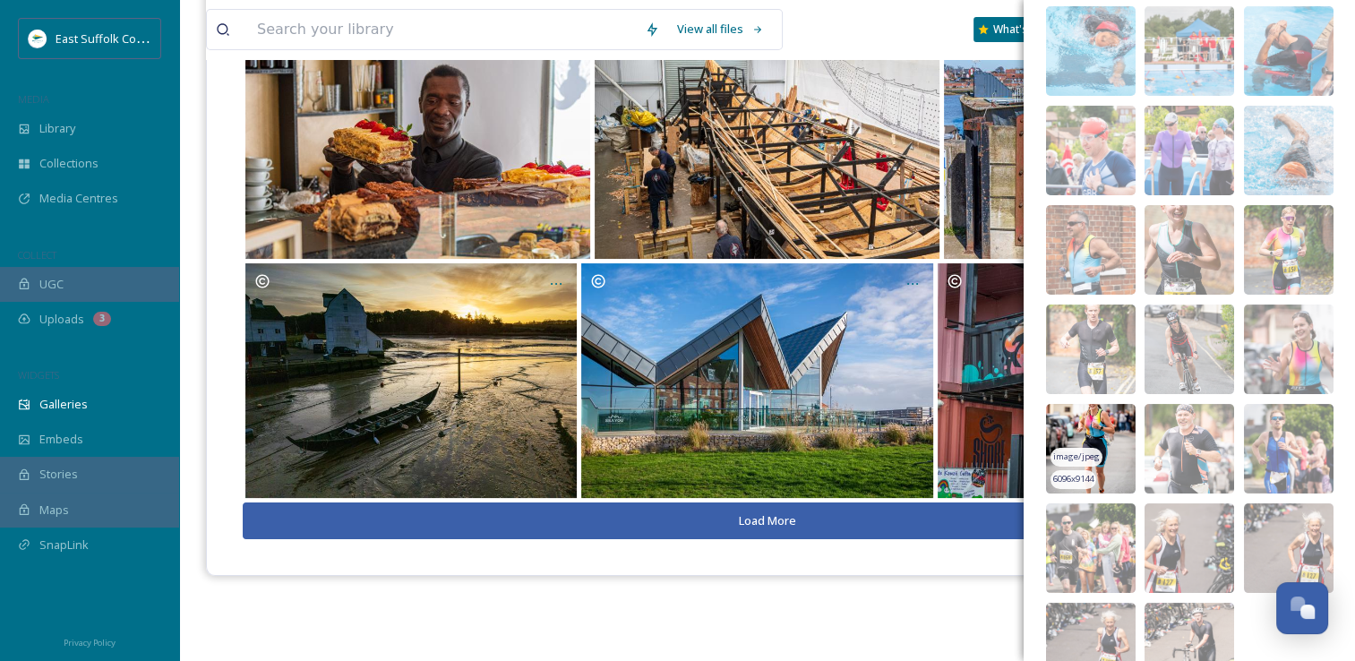
scroll to position [321, 0]
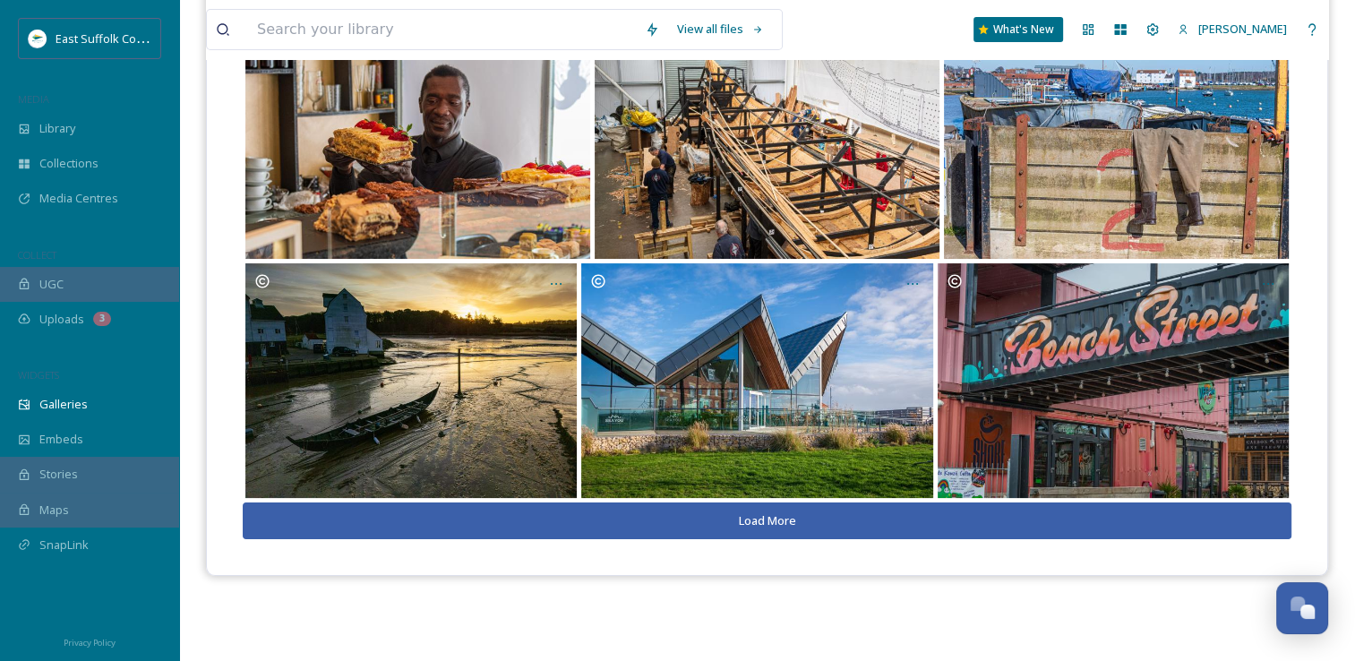
click at [795, 525] on button "Load More" at bounding box center [767, 520] width 1049 height 37
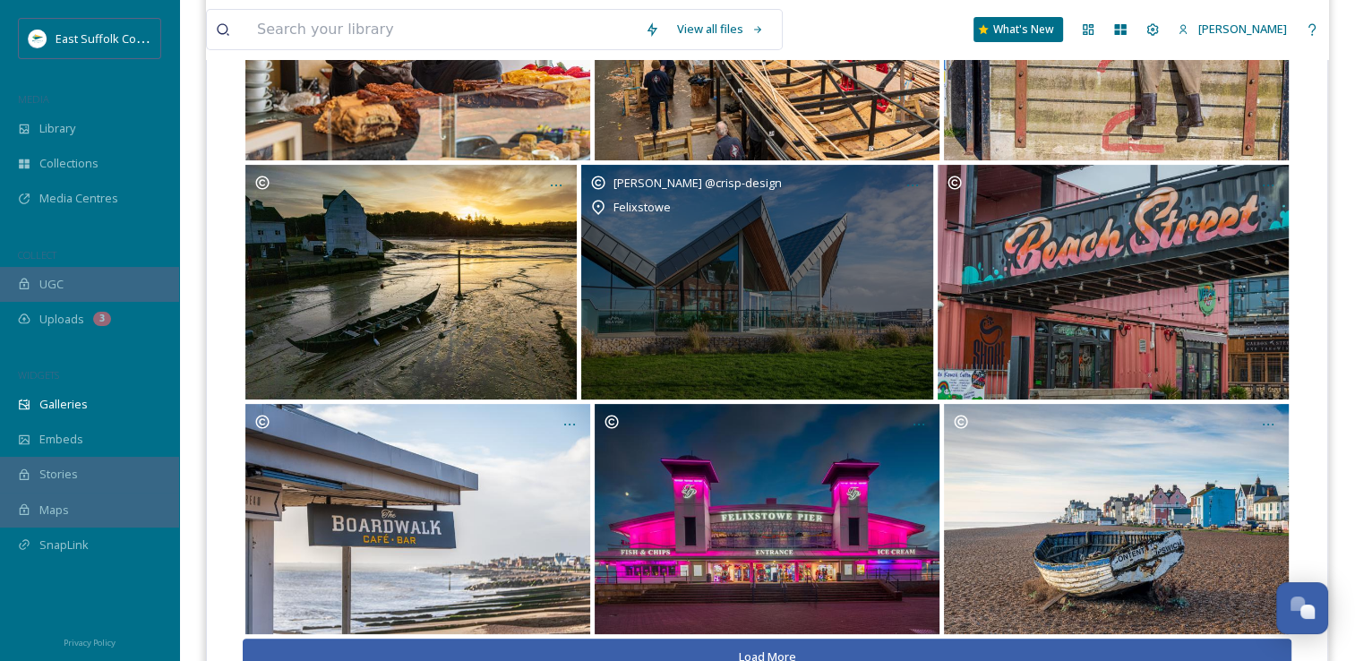
scroll to position [430, 0]
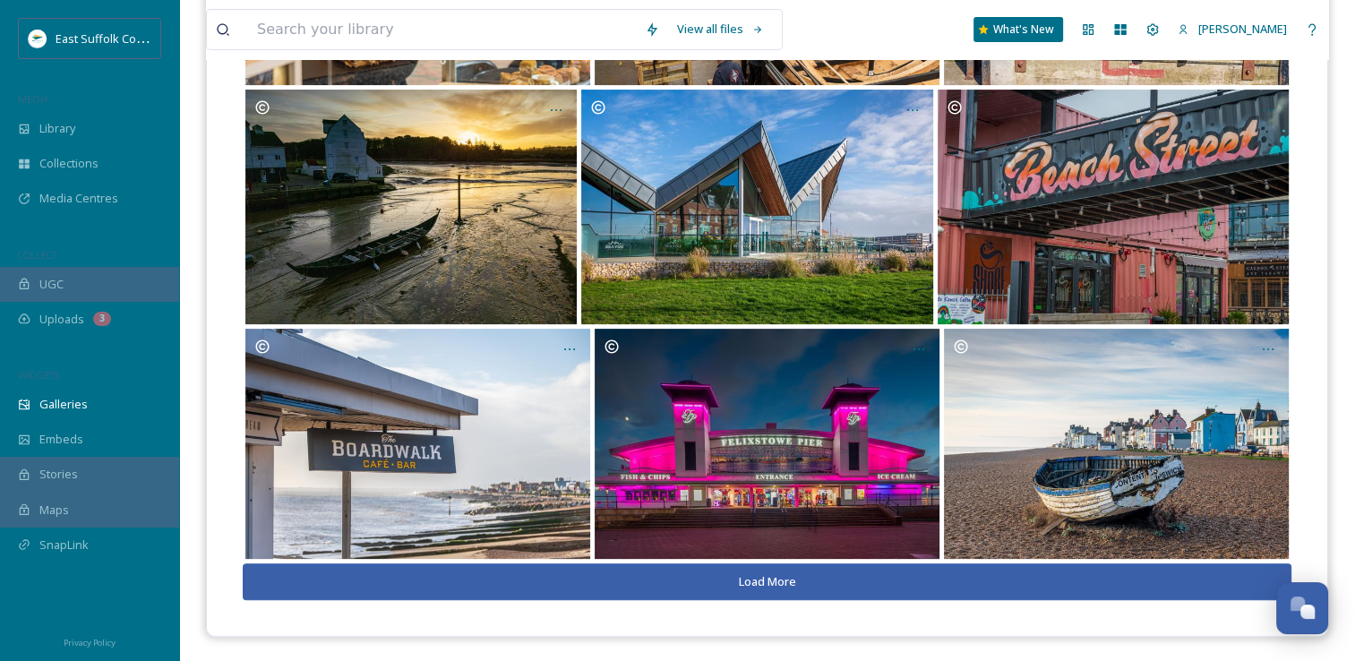
click at [798, 578] on button "Load More" at bounding box center [767, 581] width 1049 height 37
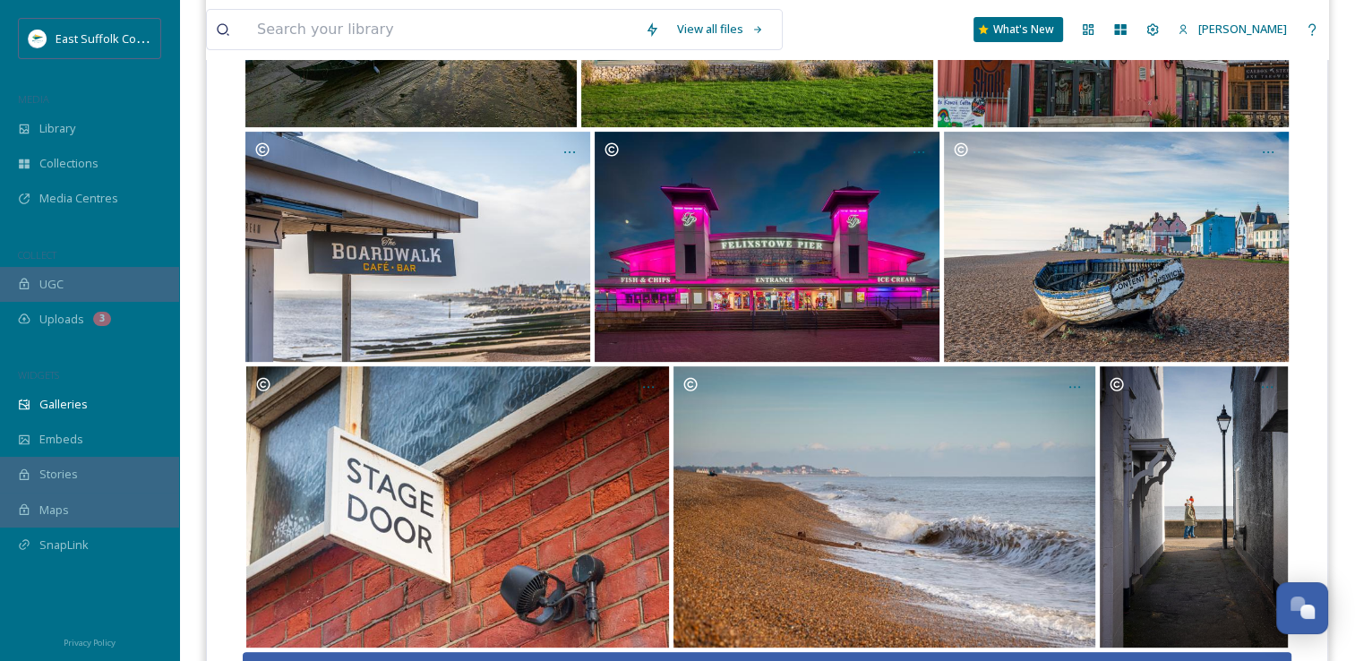
scroll to position [716, 0]
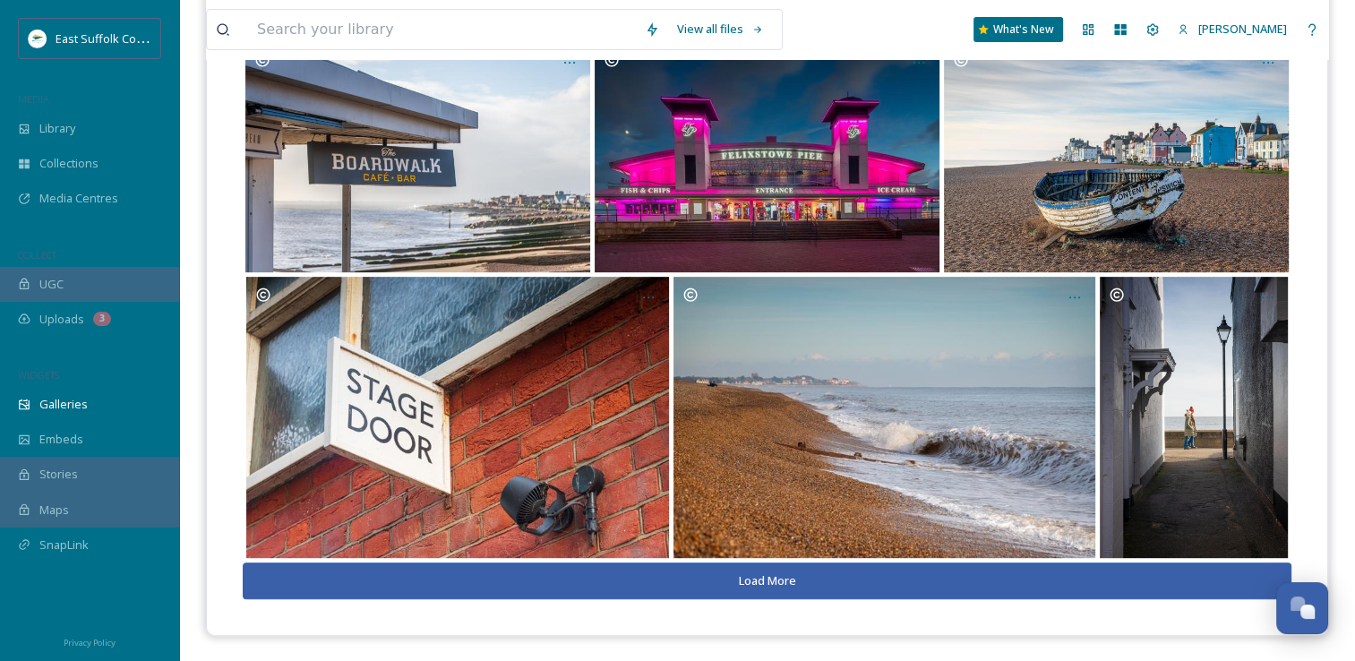
click at [768, 591] on button "Load More" at bounding box center [767, 580] width 1049 height 37
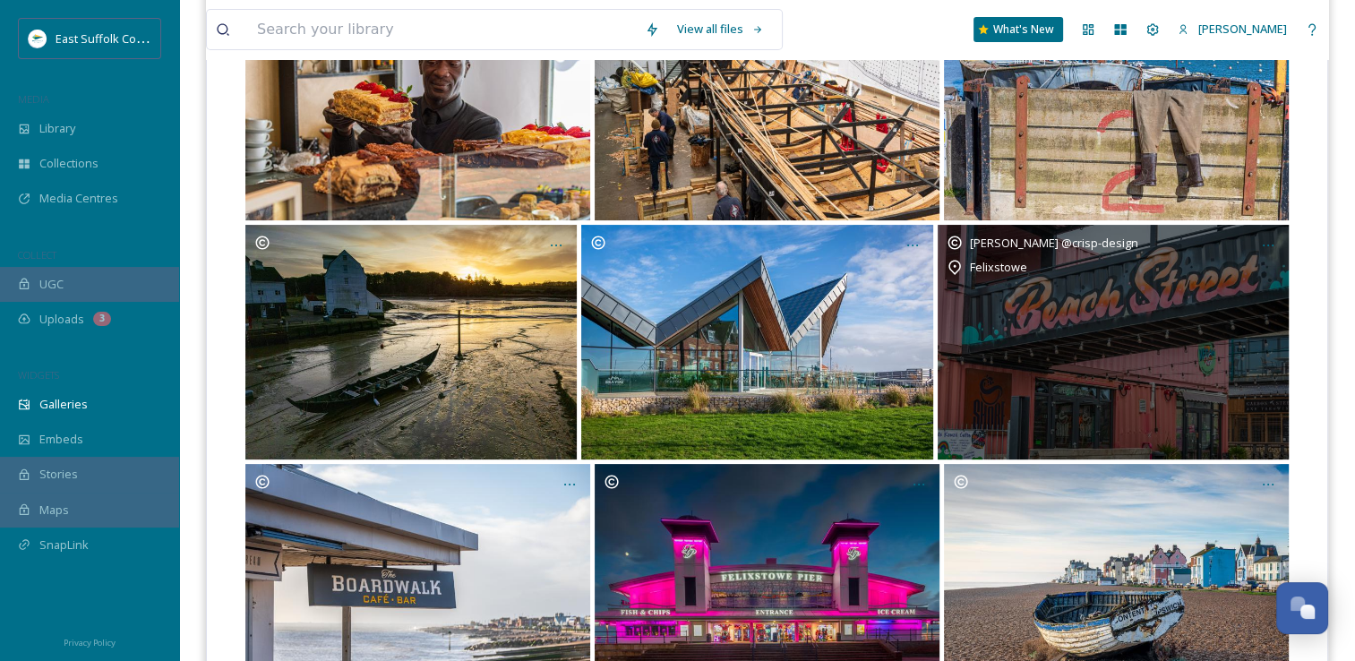
scroll to position [0, 0]
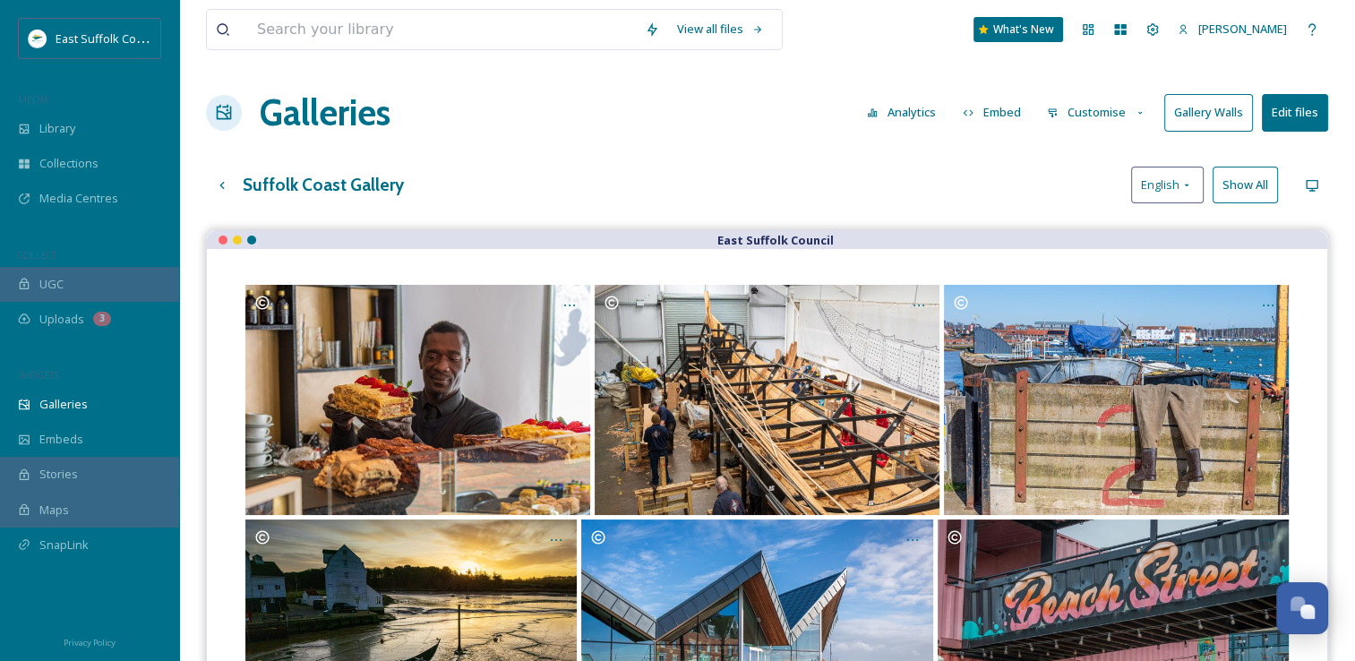
click at [1279, 116] on button "Edit files" at bounding box center [1295, 112] width 66 height 37
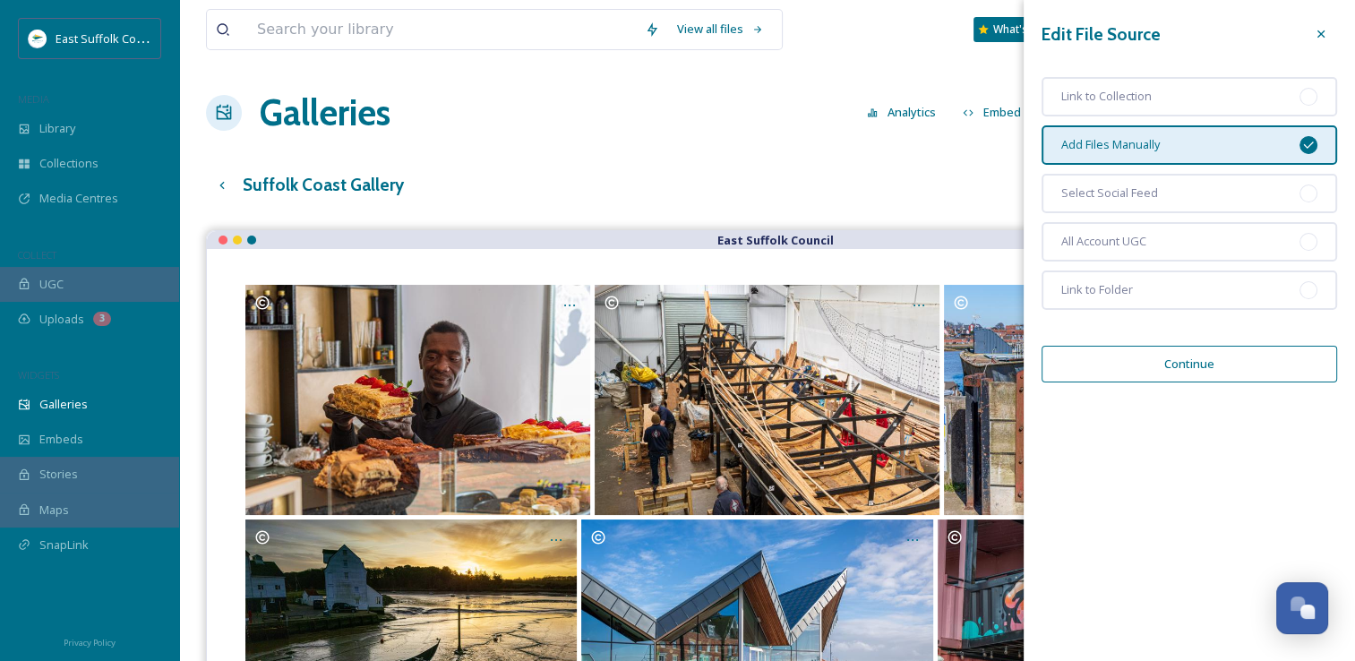
click at [1164, 353] on button "Continue" at bounding box center [1189, 364] width 296 height 37
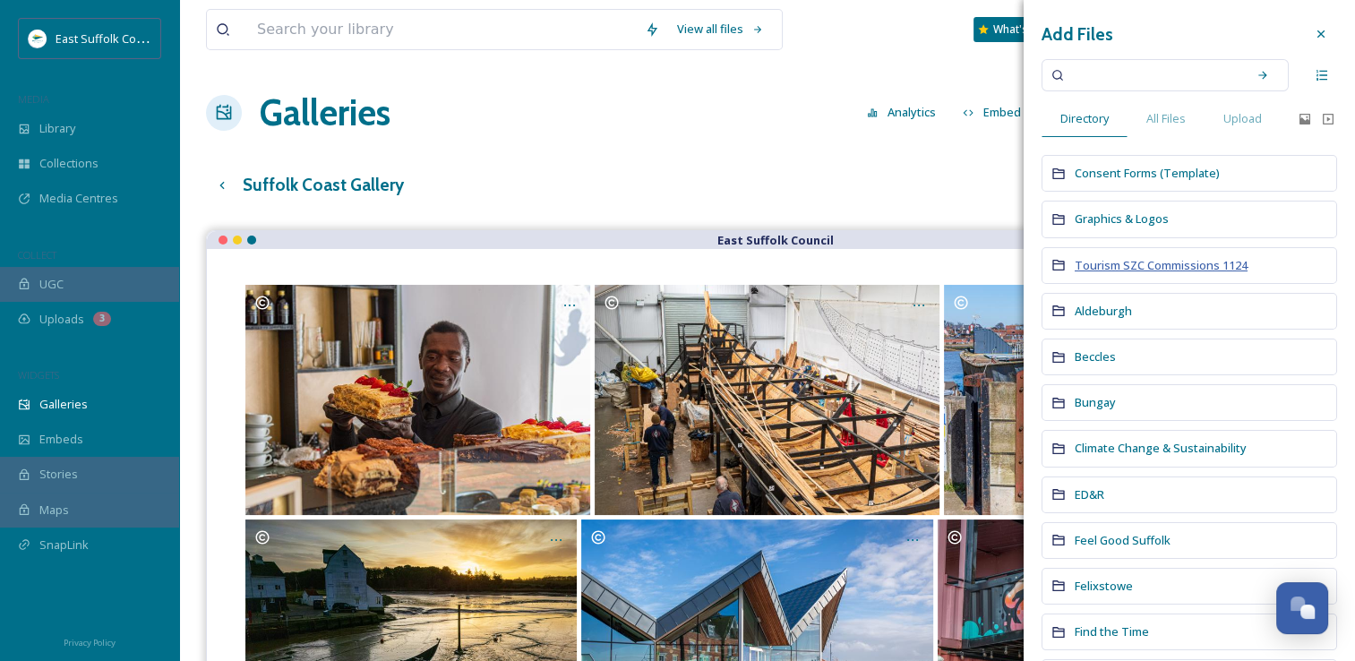
click at [1143, 262] on span "Tourism SZC Commissions 1124" at bounding box center [1161, 265] width 173 height 16
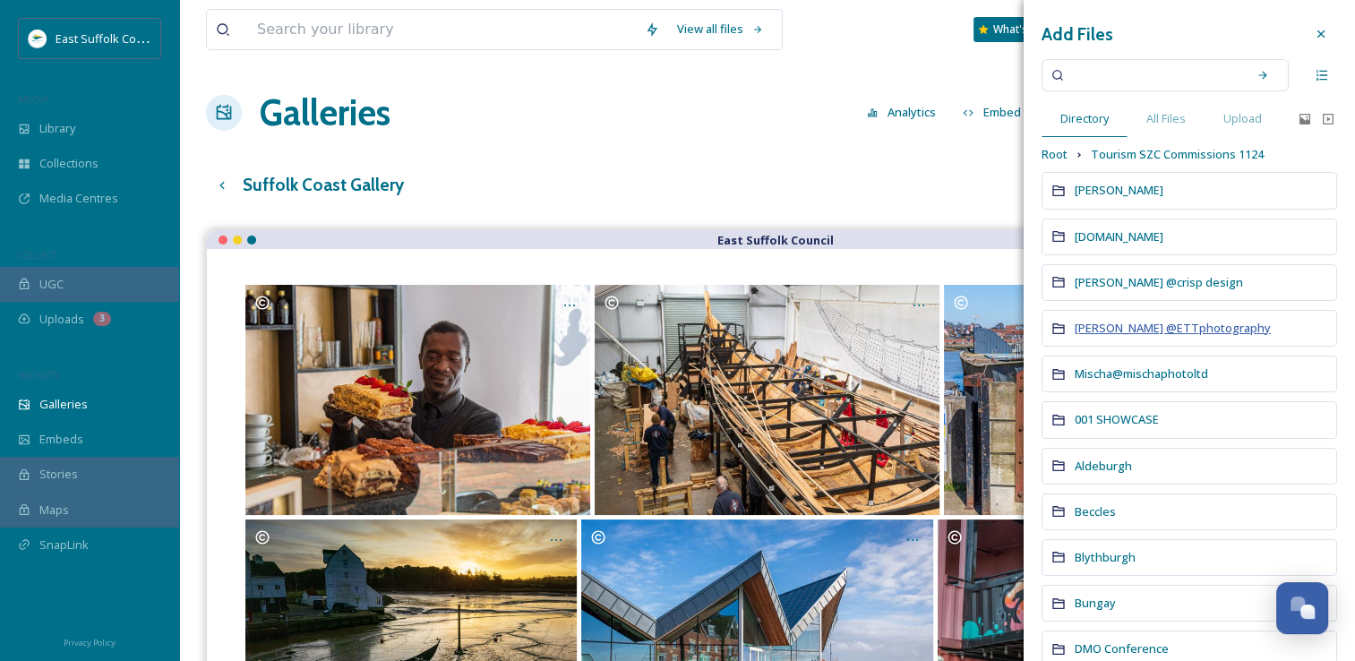
click at [1127, 328] on span "Mary Doggett @ETTphotography" at bounding box center [1173, 328] width 196 height 16
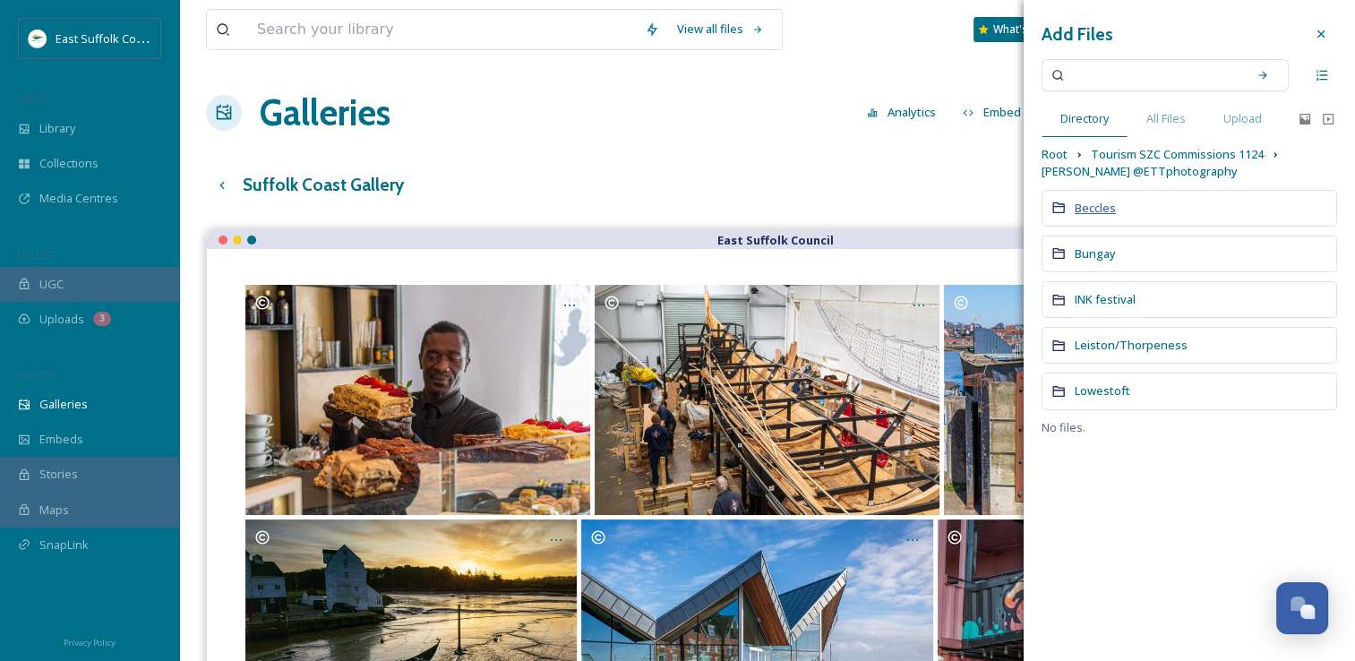
click at [1103, 213] on span "Beccles" at bounding box center [1095, 208] width 41 height 16
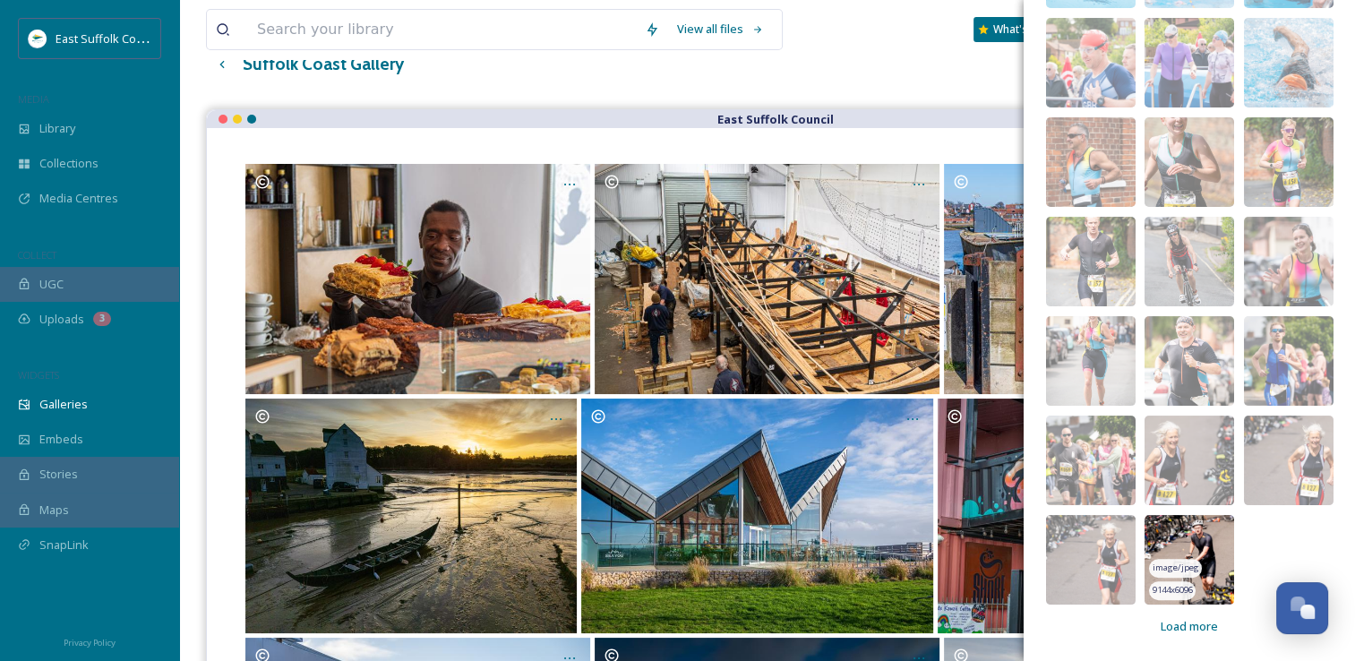
scroll to position [448, 0]
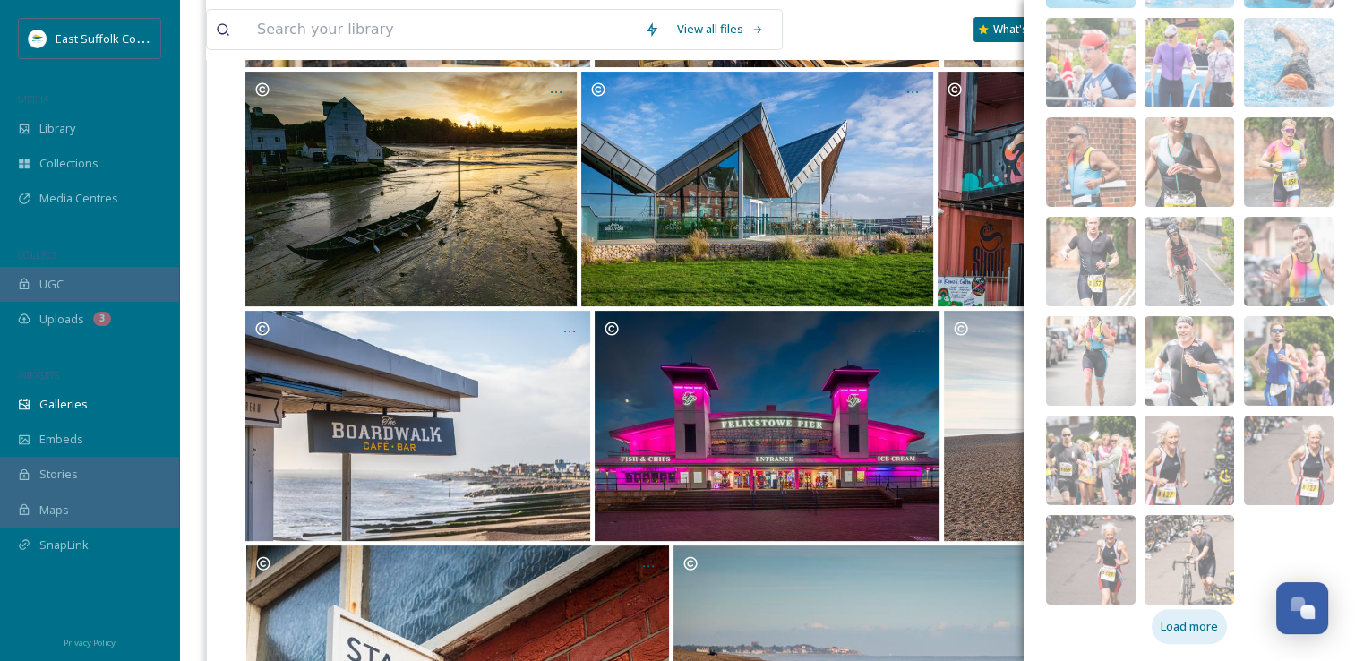
click at [1179, 623] on span "Load more" at bounding box center [1189, 626] width 57 height 17
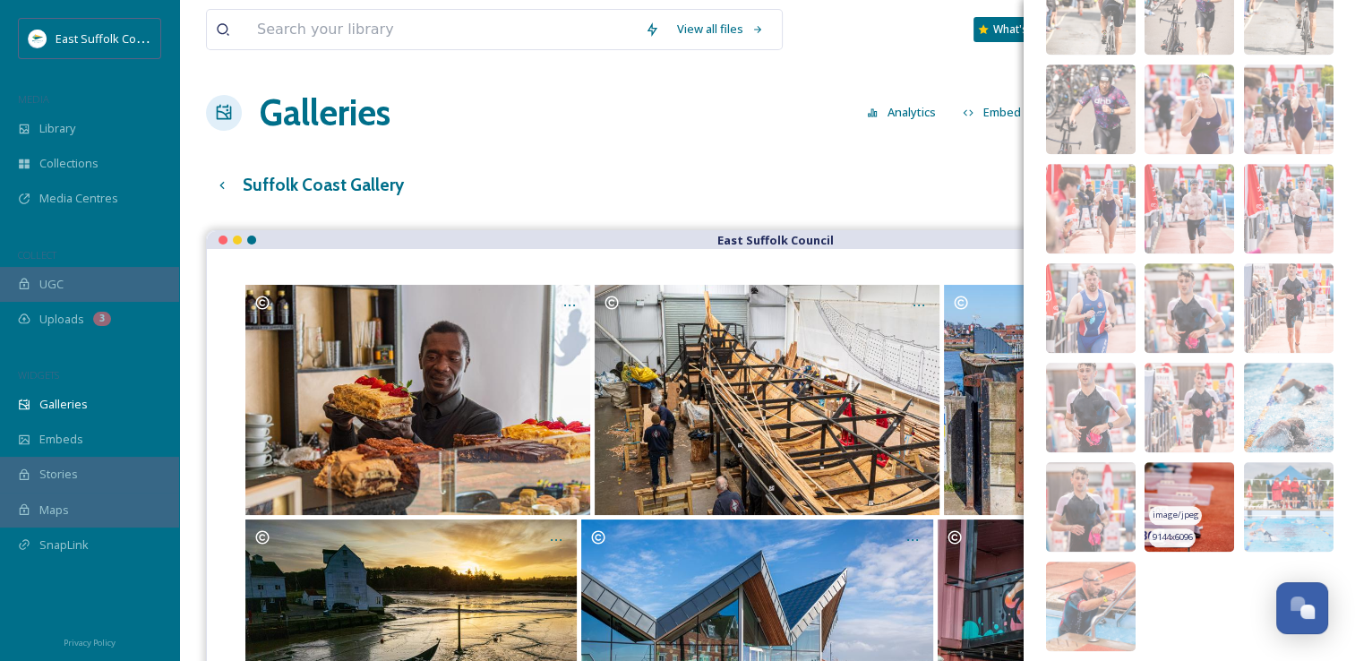
scroll to position [1017, 0]
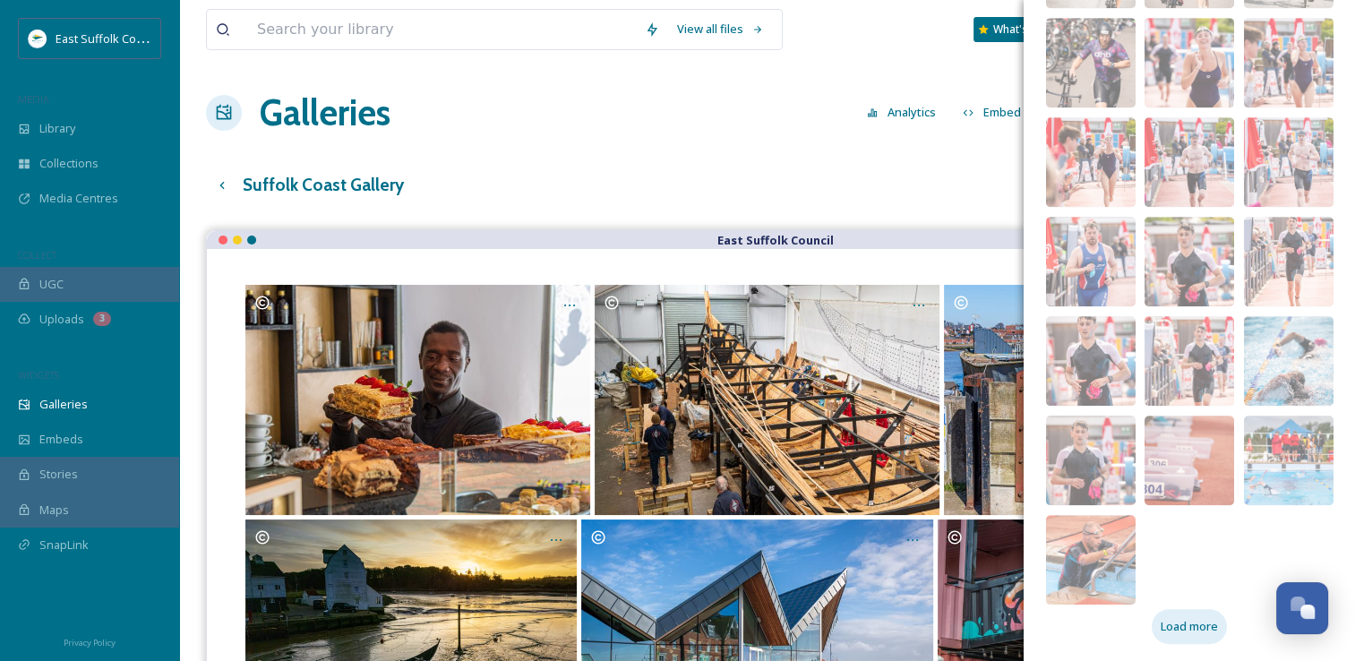
click at [1207, 624] on span "Load more" at bounding box center [1189, 626] width 57 height 17
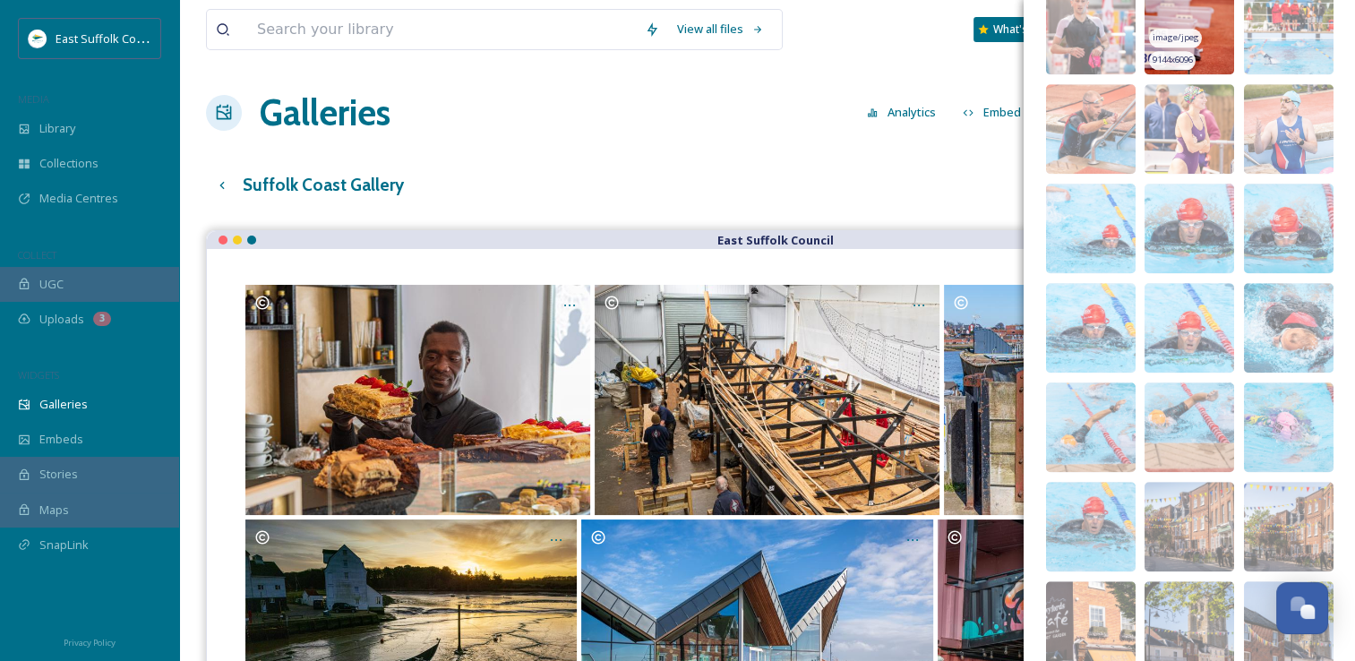
scroll to position [1613, 0]
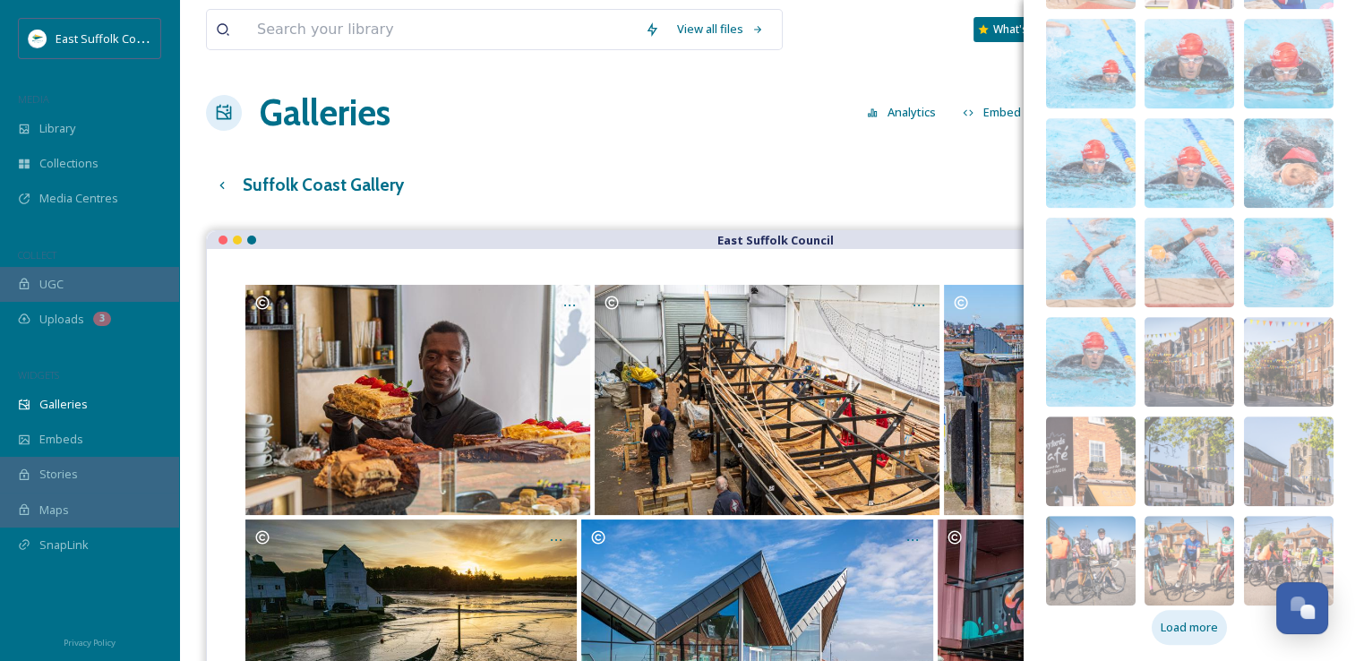
click at [1172, 636] on div "Load more" at bounding box center [1189, 627] width 75 height 35
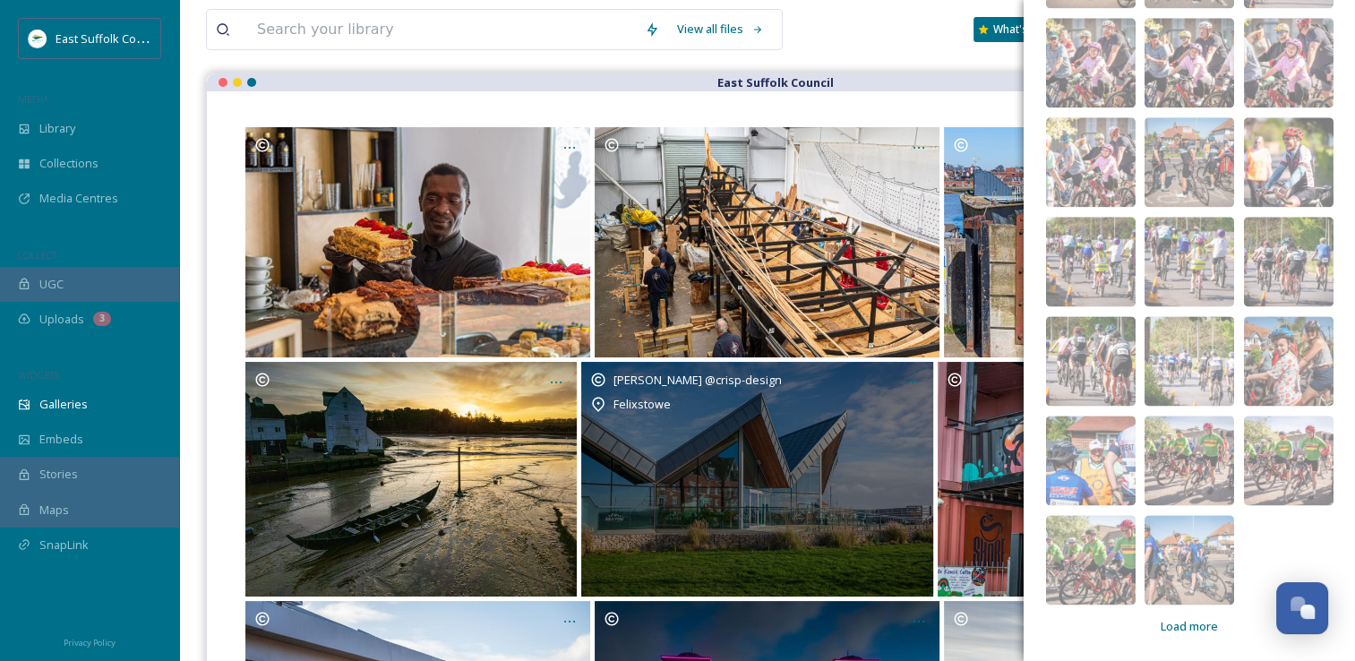
scroll to position [0, 0]
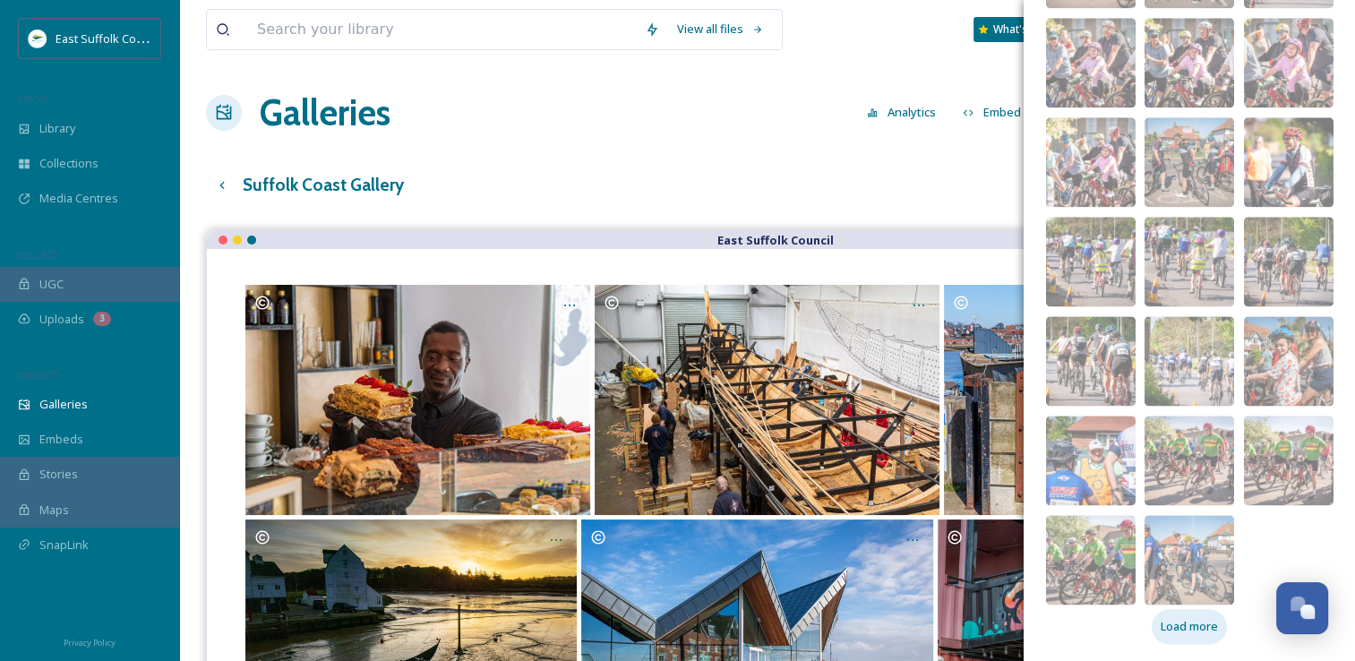
click at [1161, 629] on span "Load more" at bounding box center [1189, 626] width 57 height 17
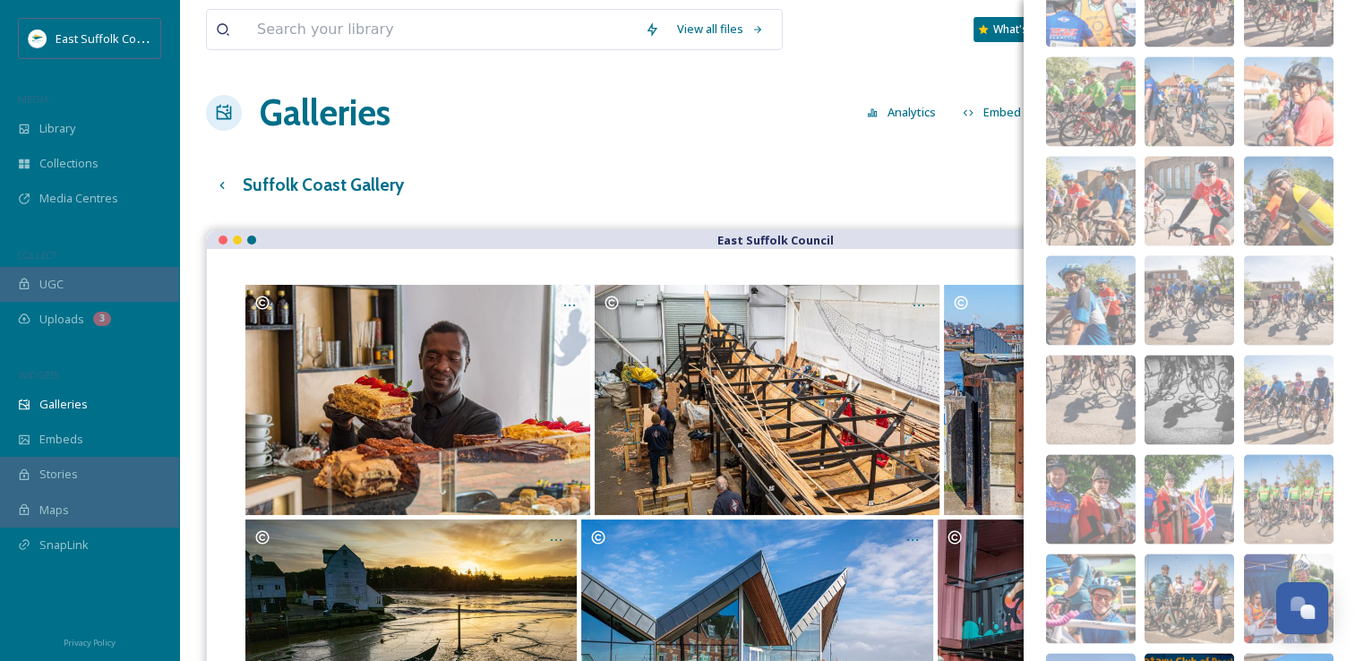
scroll to position [3005, 0]
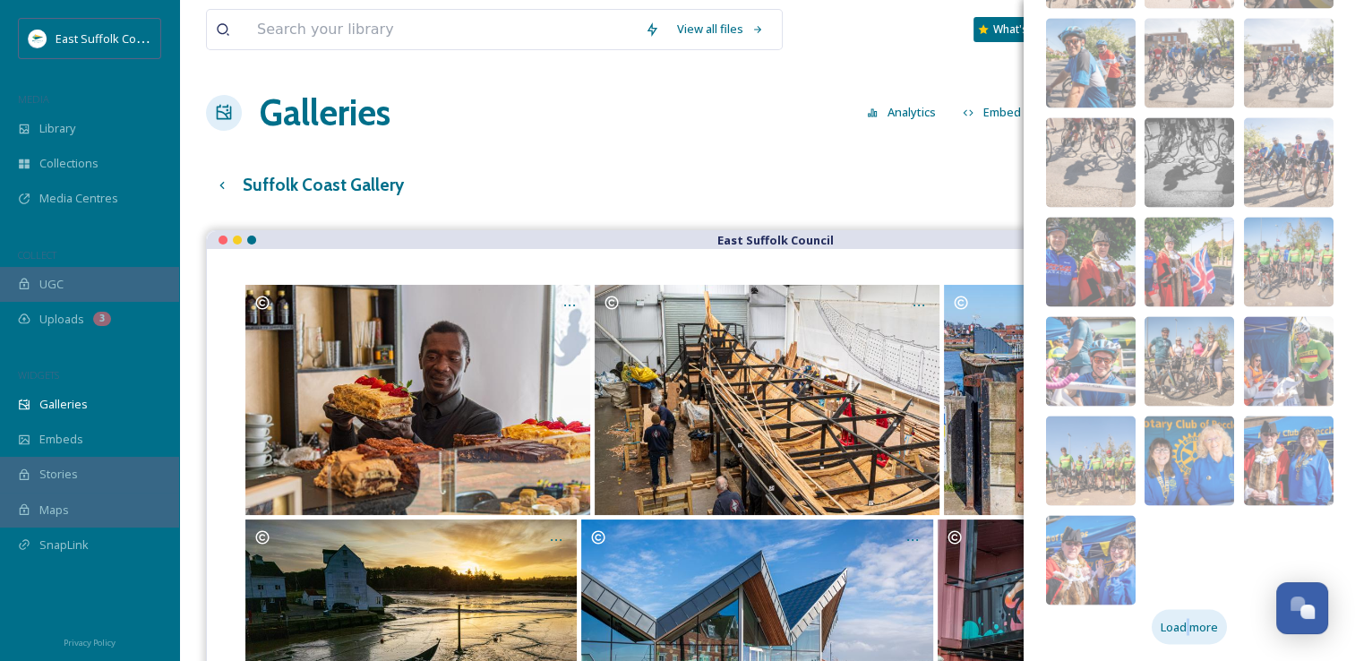
click at [1180, 614] on div "Load more" at bounding box center [1189, 626] width 75 height 35
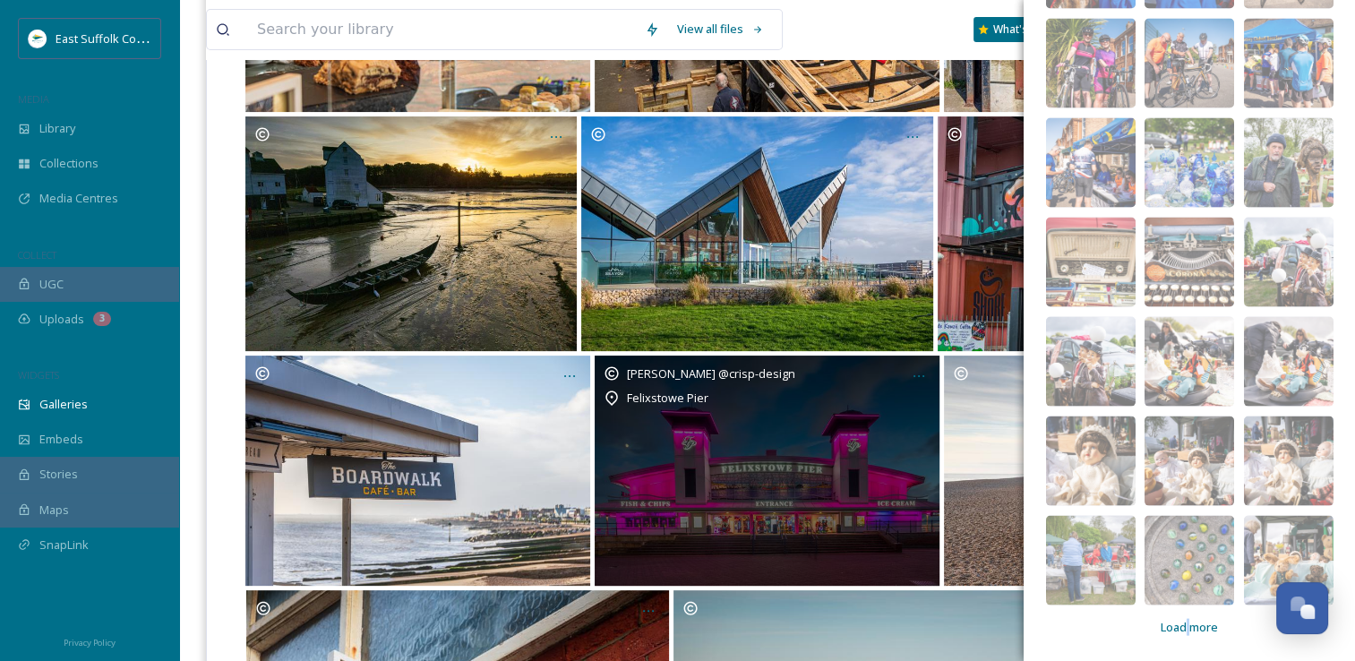
scroll to position [90, 0]
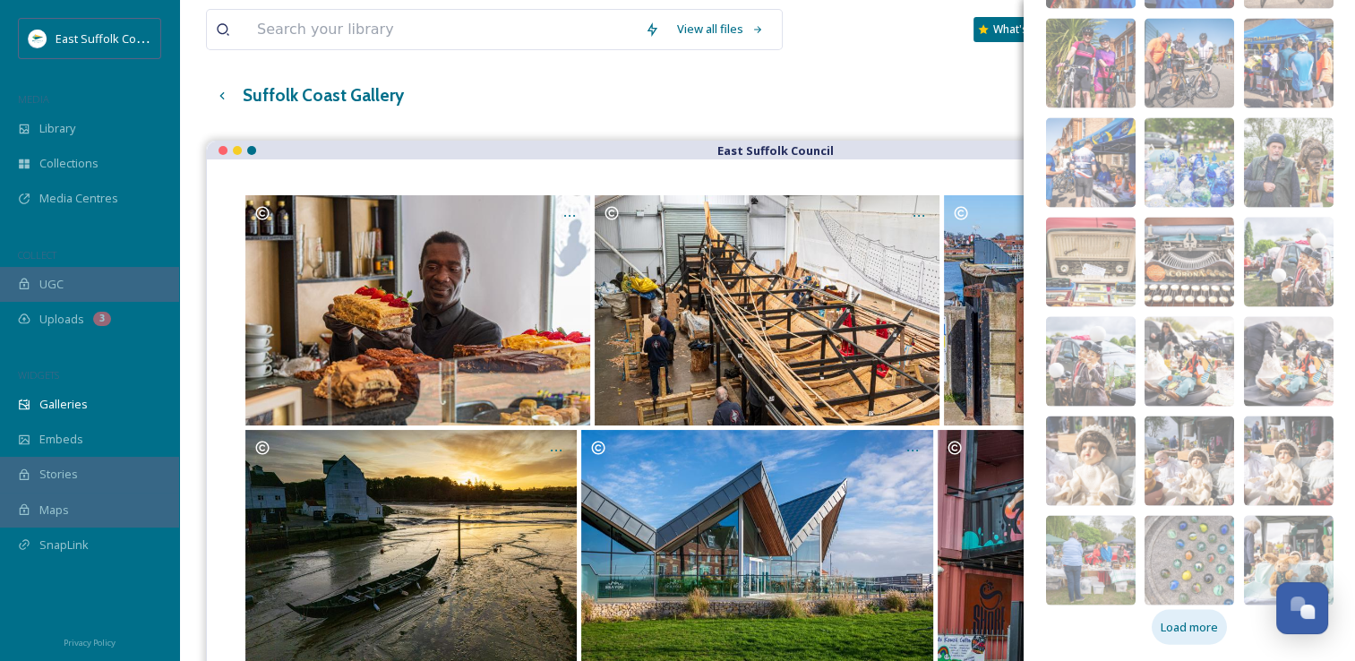
click at [1201, 615] on div "Load more" at bounding box center [1189, 627] width 75 height 35
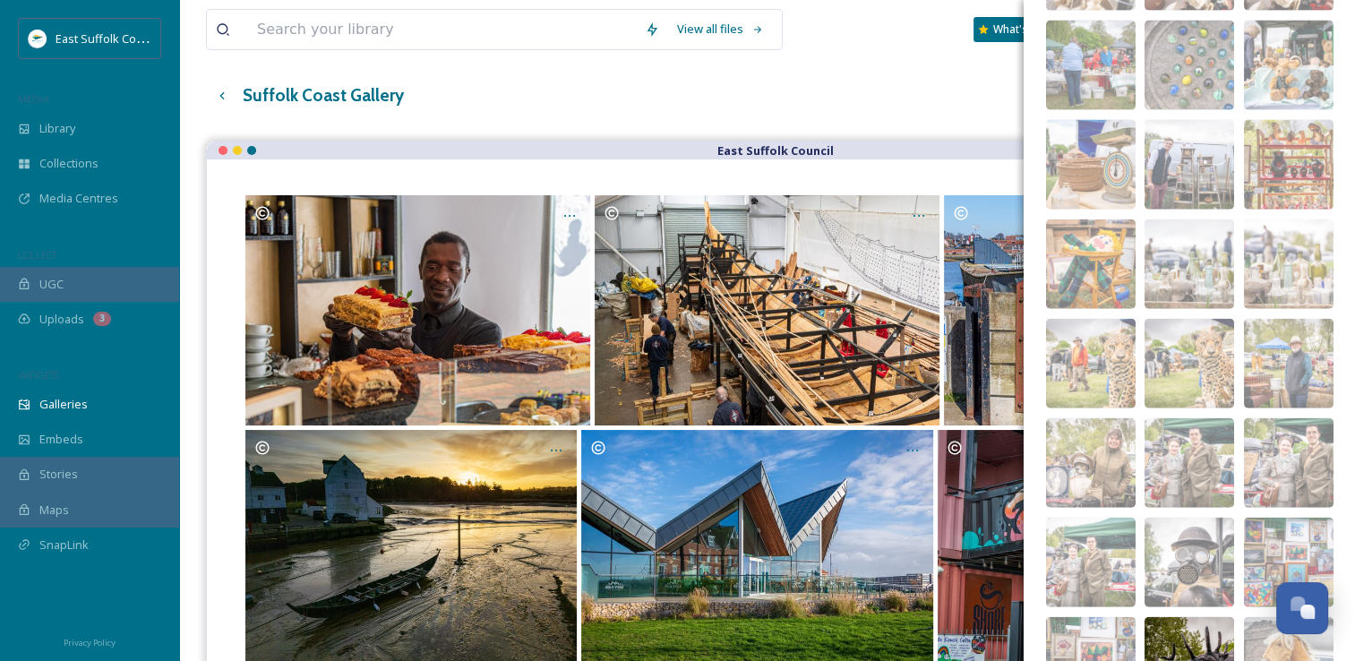
scroll to position [4298, 0]
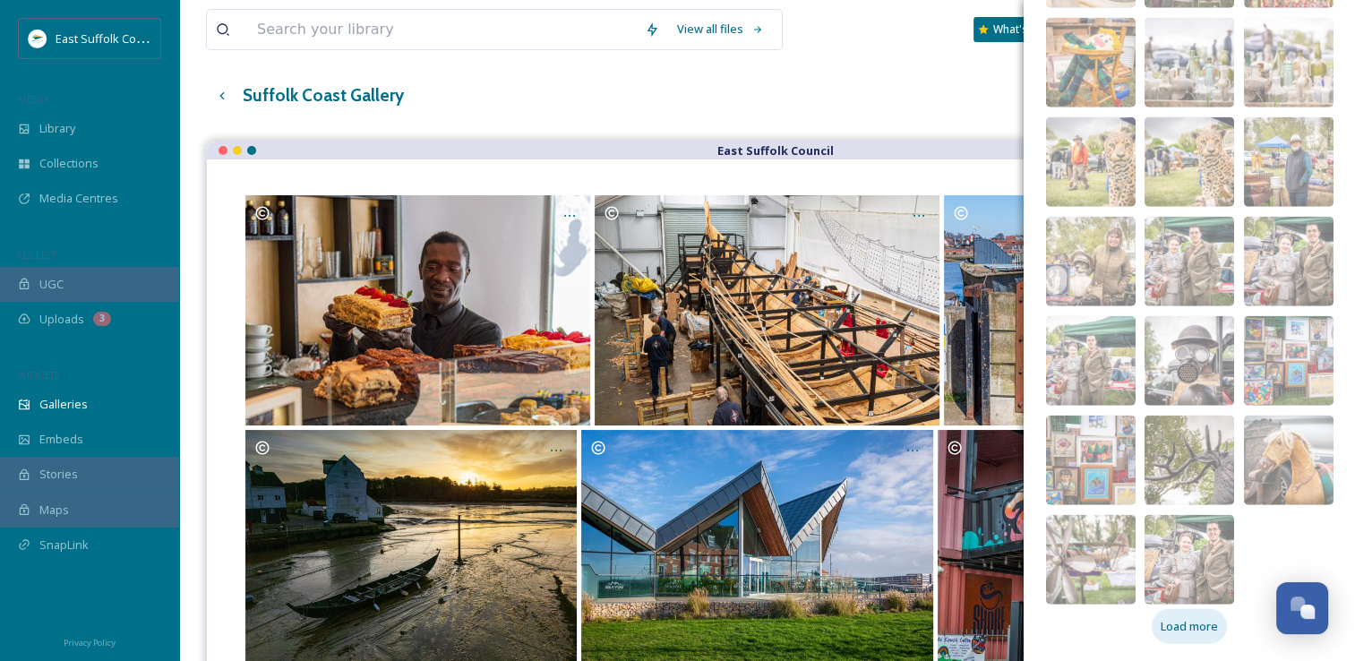
click at [1178, 630] on span "Load more" at bounding box center [1189, 626] width 57 height 17
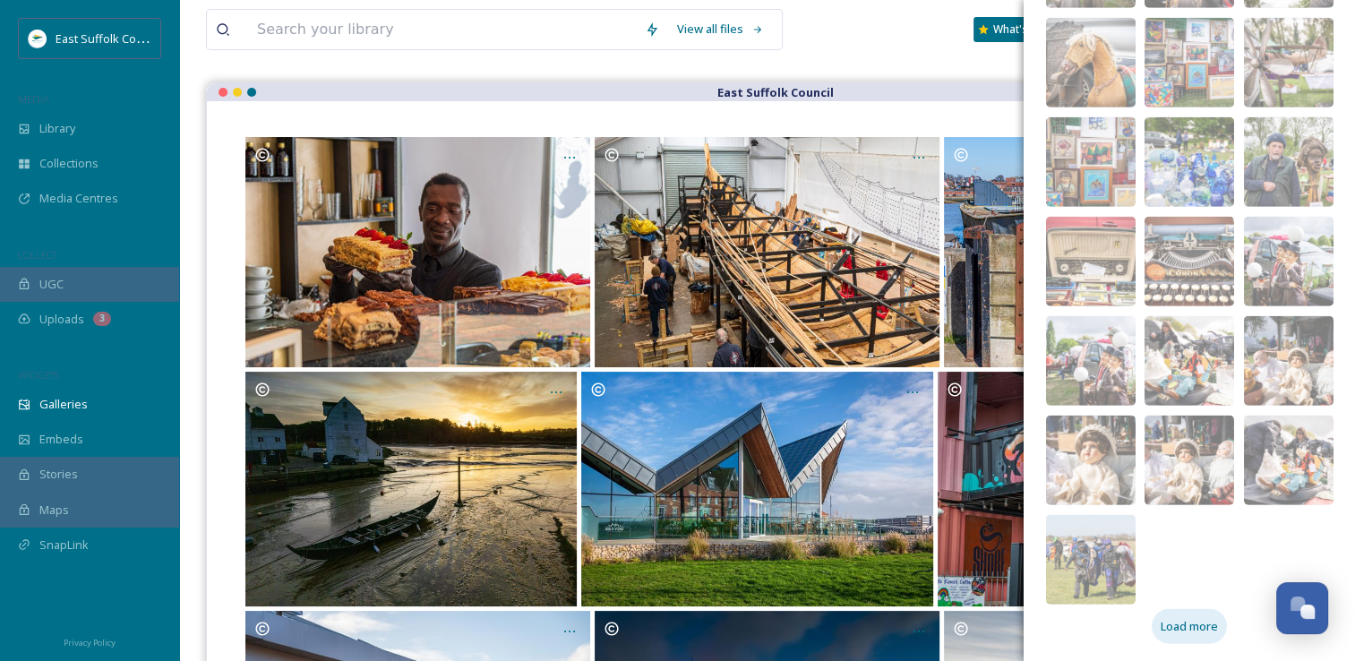
scroll to position [179, 0]
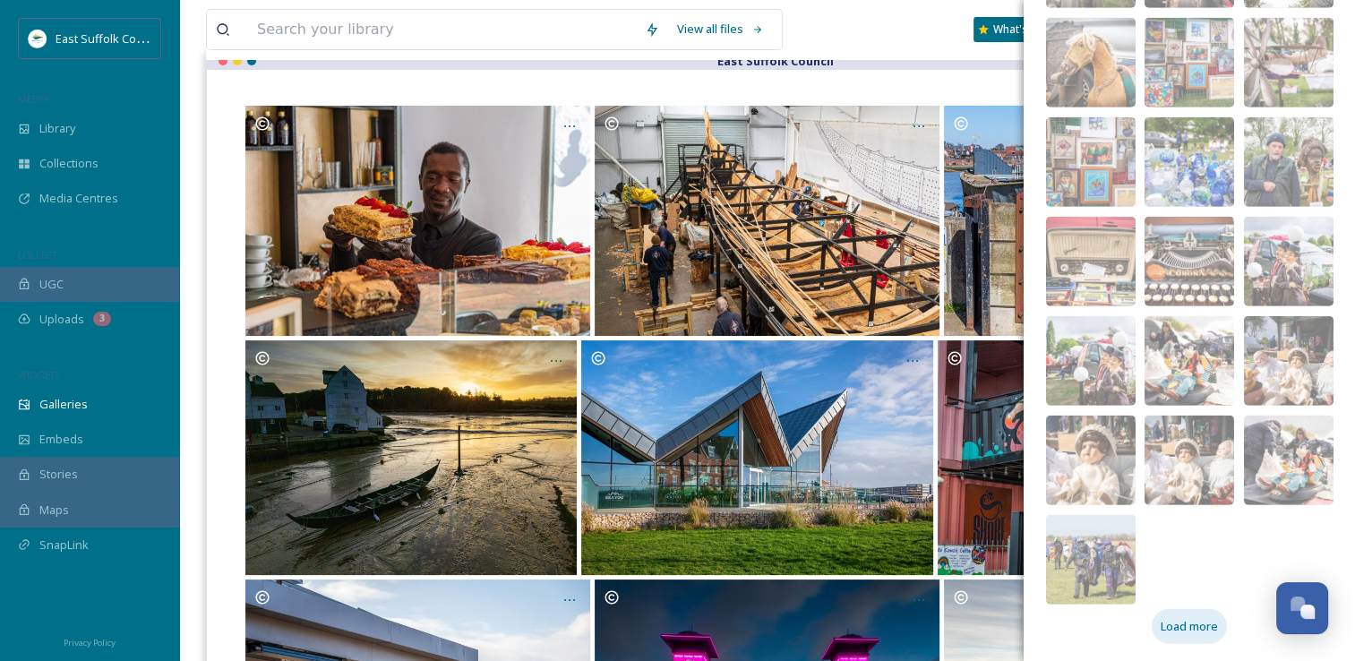
click at [1183, 624] on span "Load more" at bounding box center [1189, 626] width 57 height 17
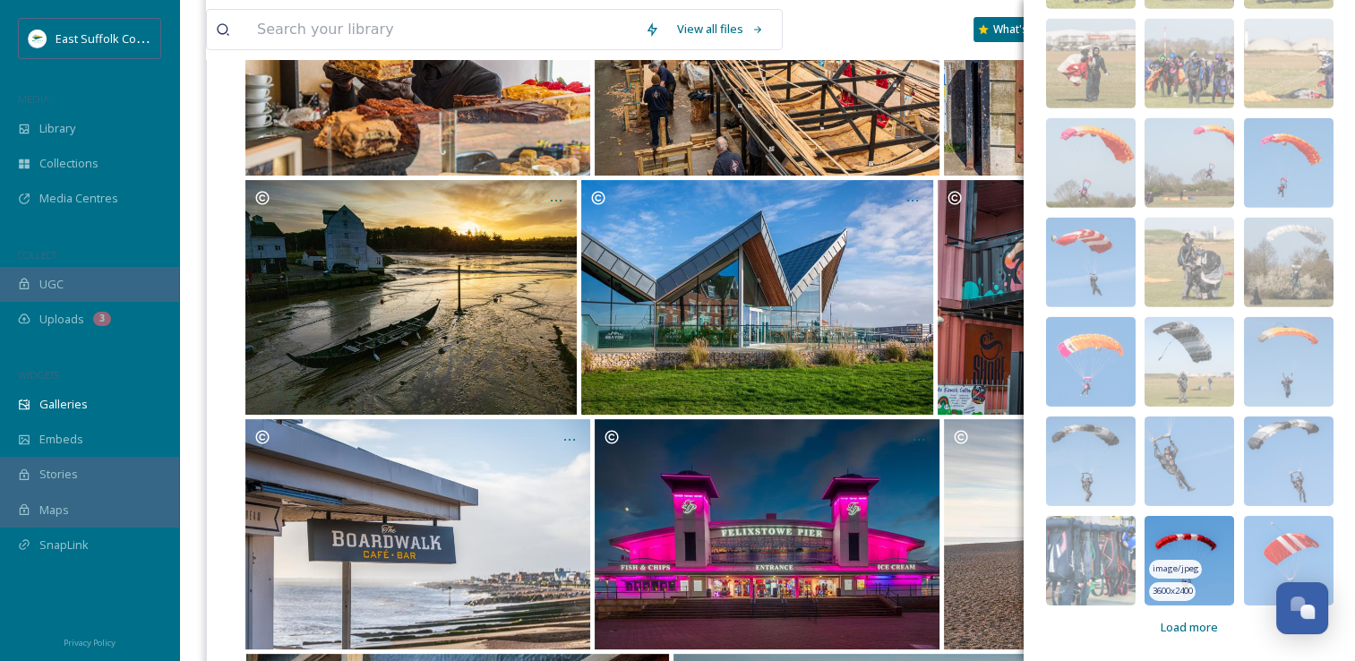
scroll to position [358, 0]
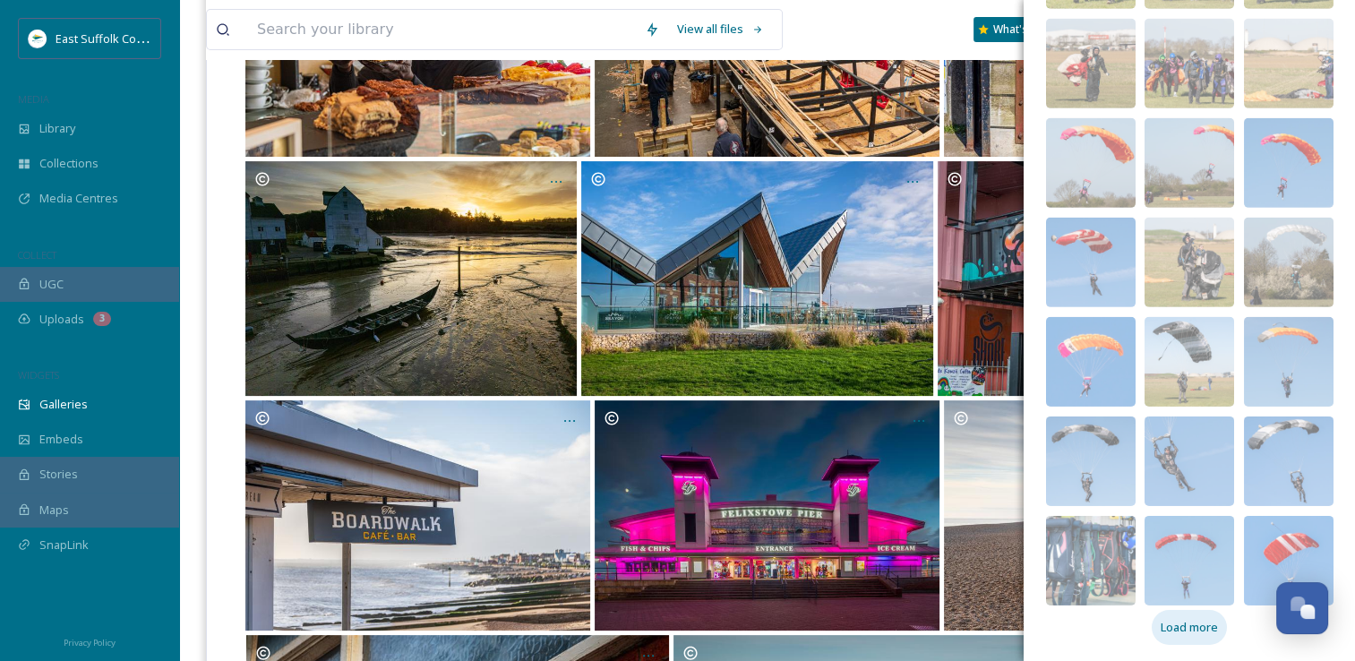
click at [1167, 634] on span "Load more" at bounding box center [1189, 627] width 57 height 17
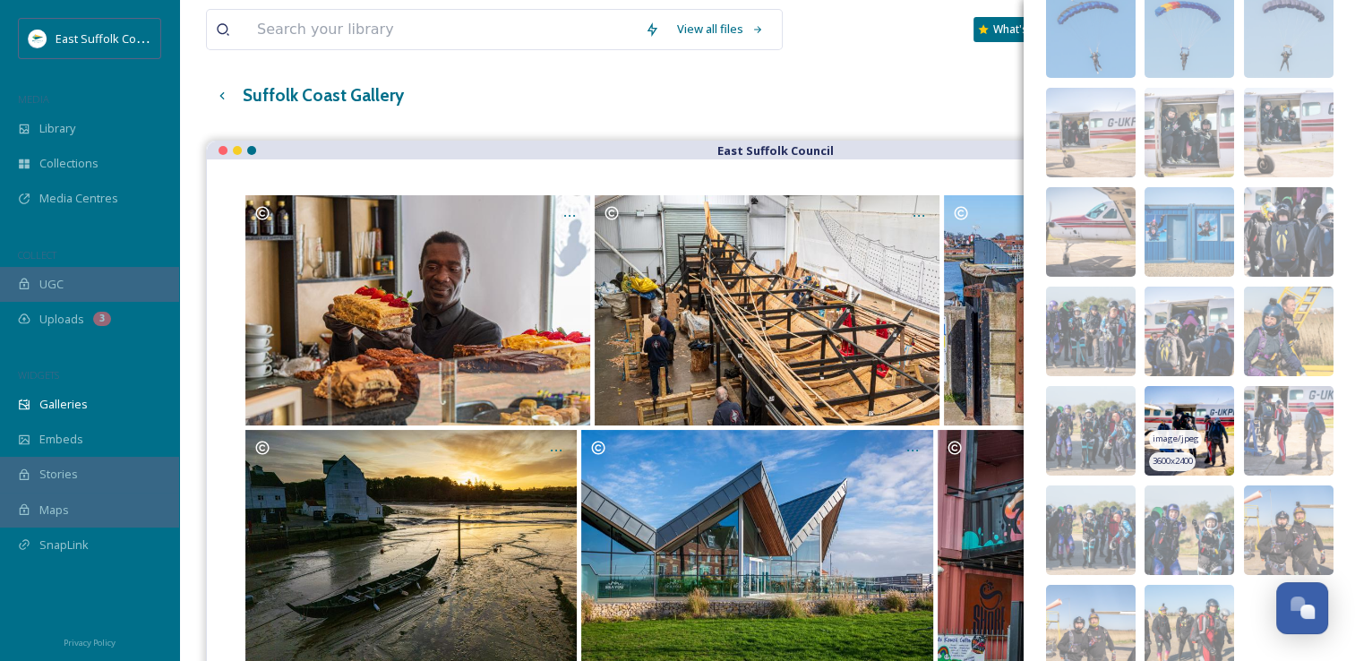
scroll to position [6286, 0]
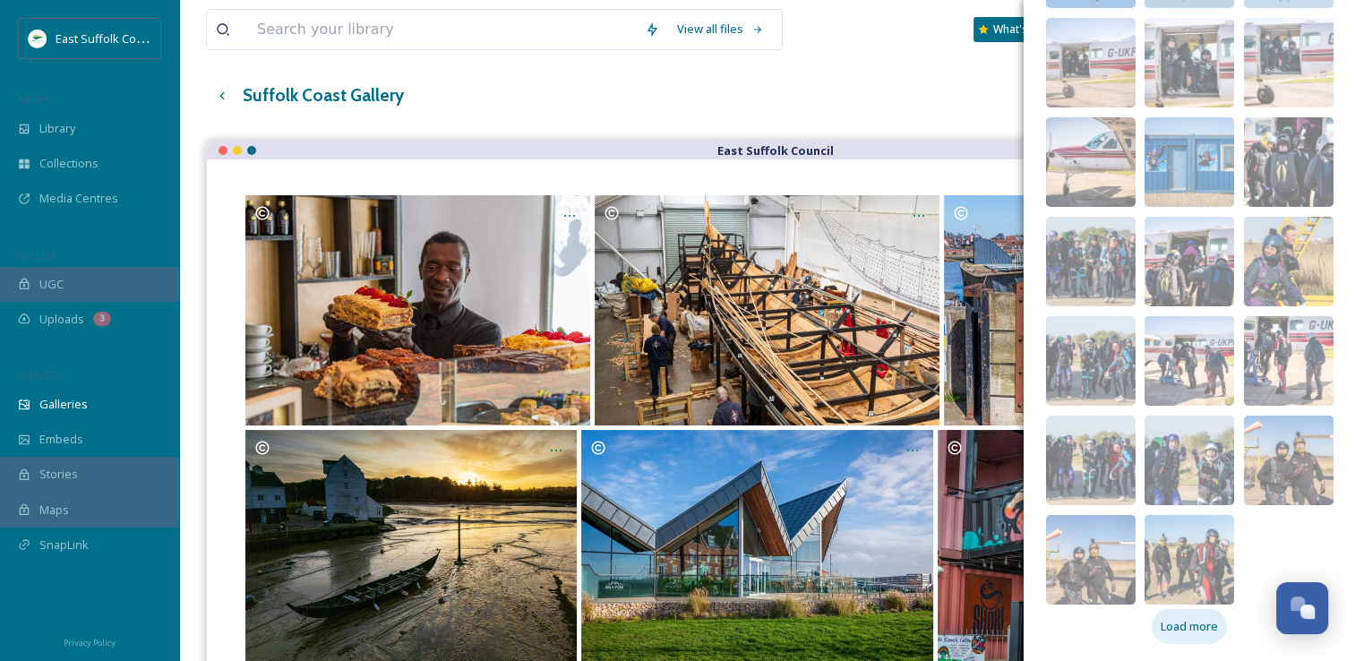
click at [1182, 640] on div "Load more" at bounding box center [1189, 626] width 75 height 35
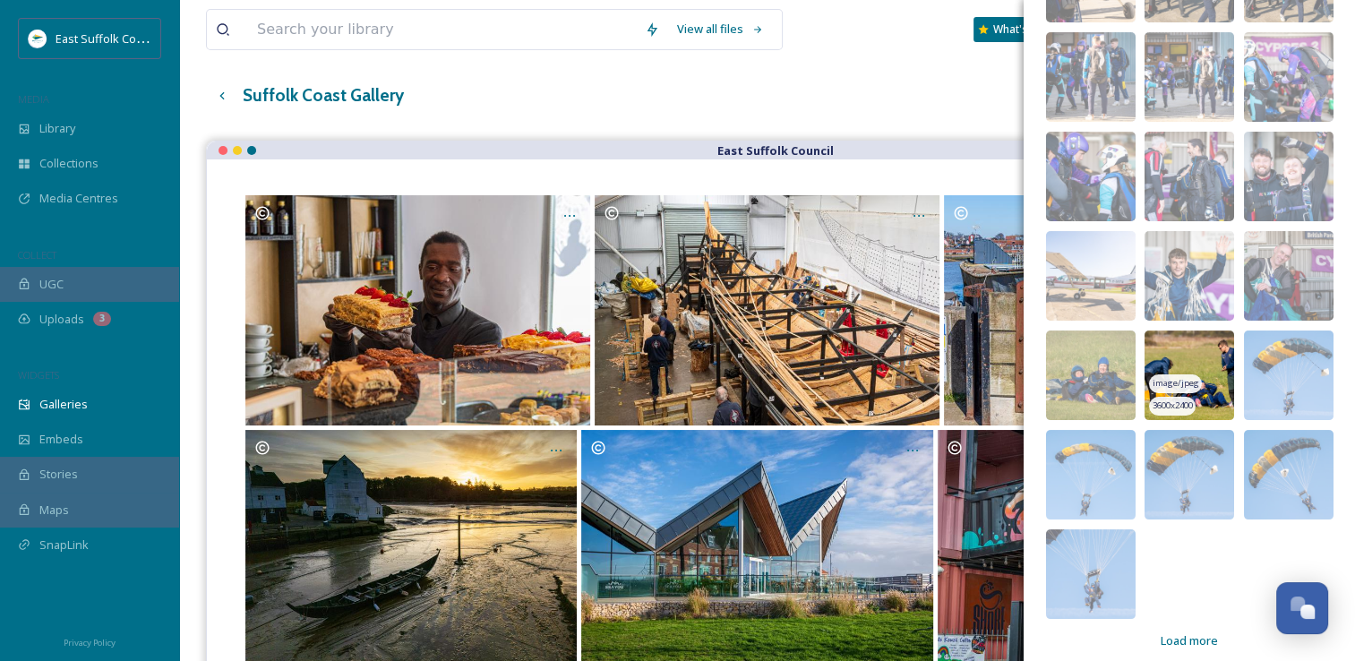
scroll to position [6981, 0]
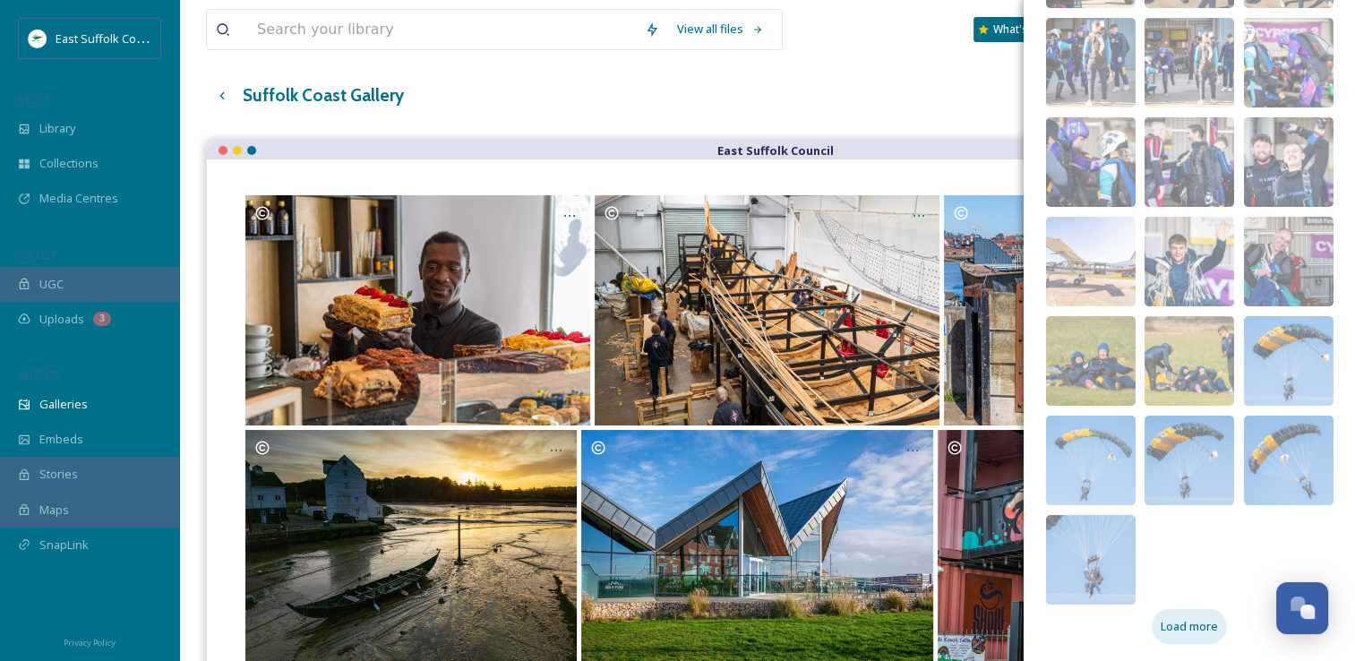
click at [1178, 611] on div "Load more" at bounding box center [1189, 626] width 75 height 35
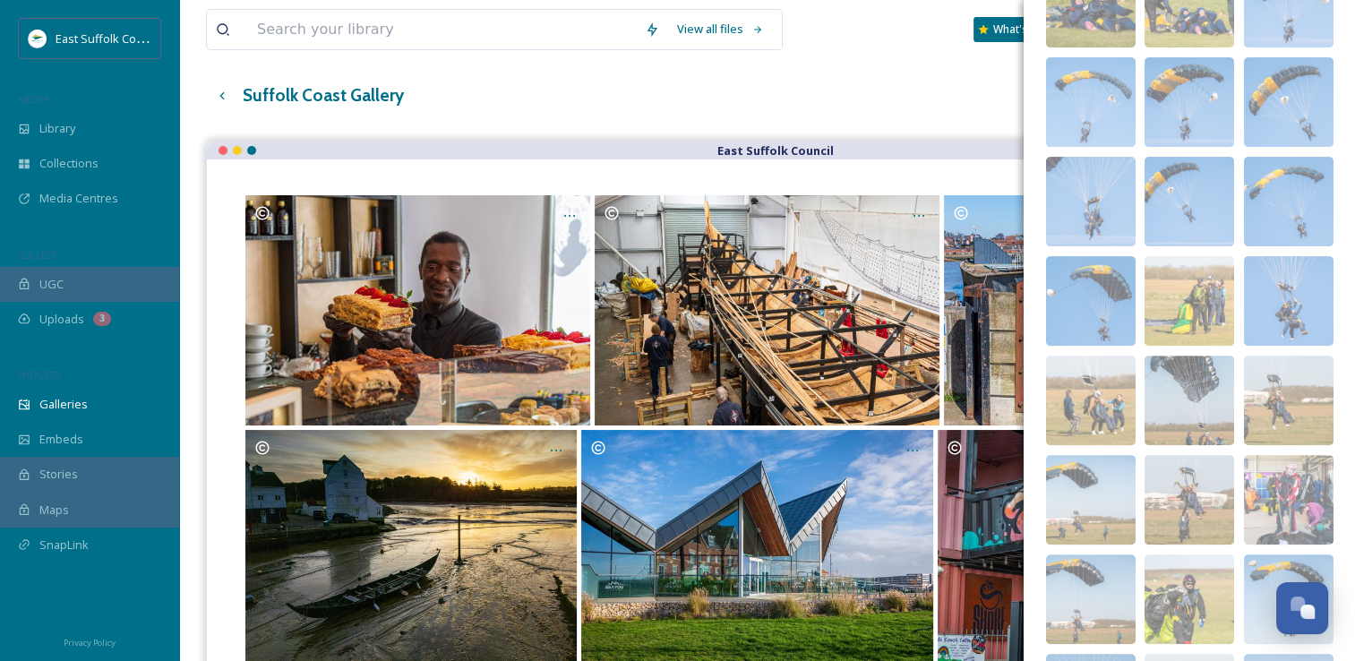
scroll to position [7577, 0]
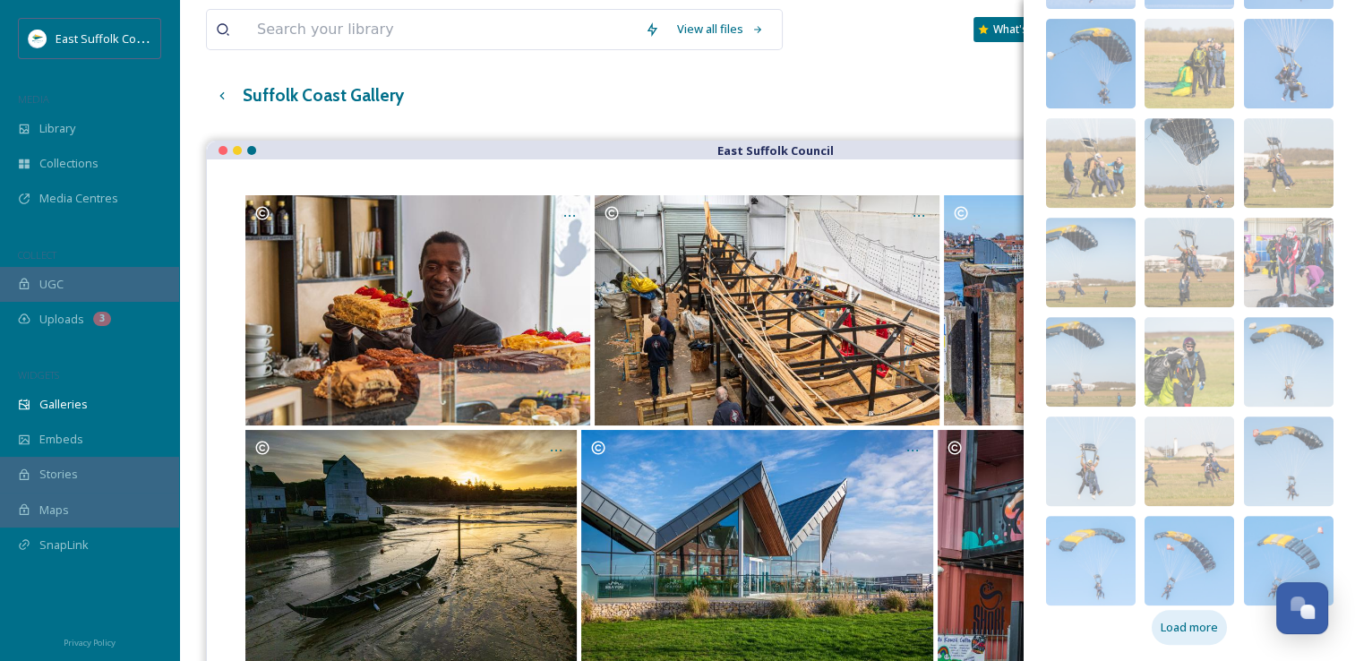
click at [1193, 626] on span "Load more" at bounding box center [1189, 627] width 57 height 17
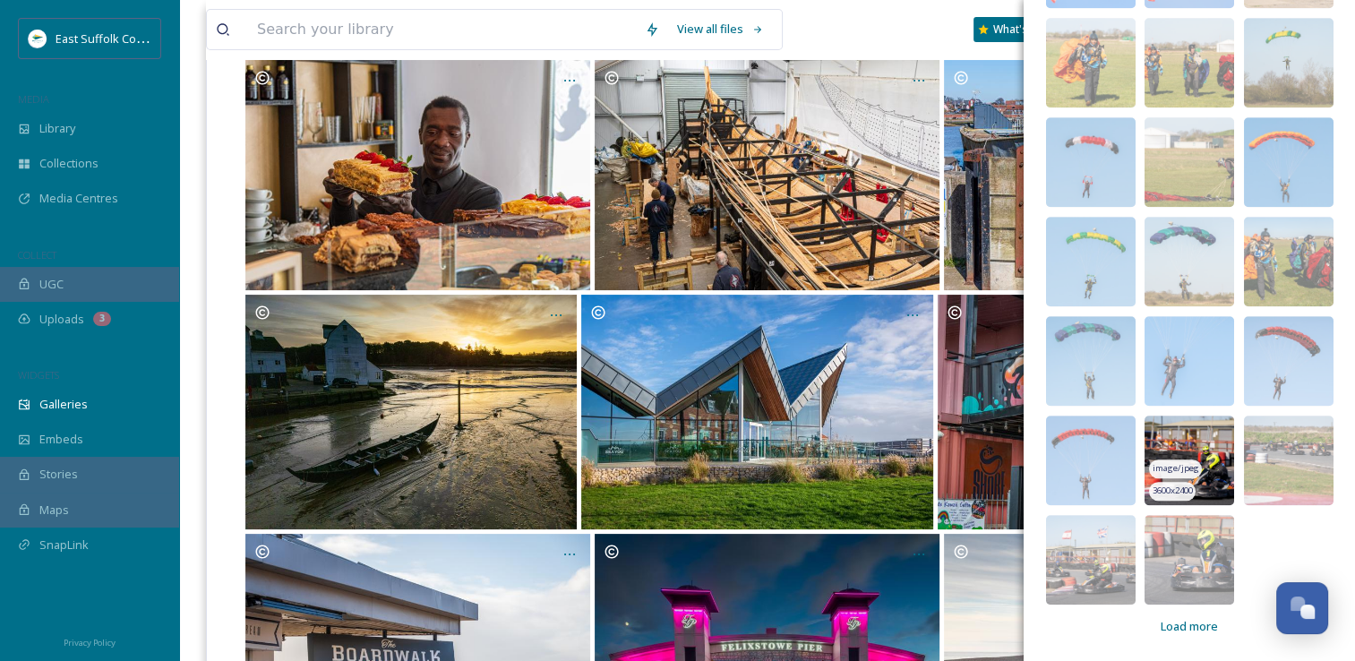
scroll to position [269, 0]
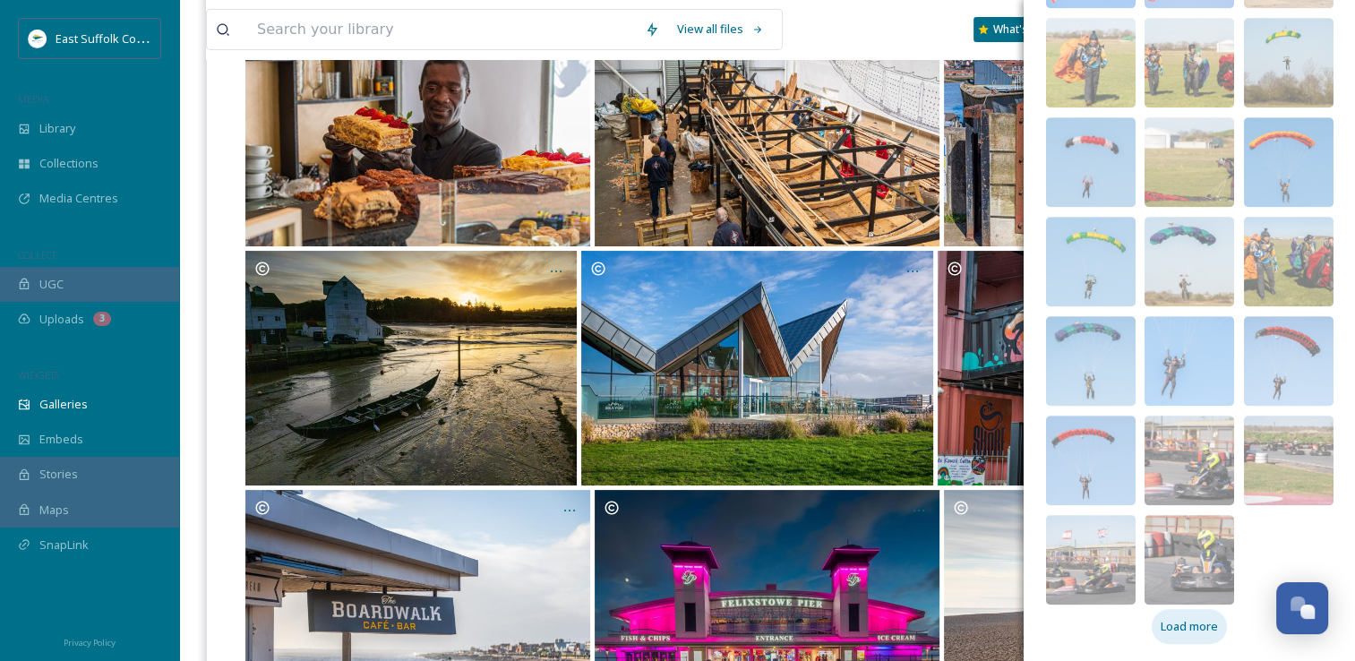
click at [1184, 632] on span "Load more" at bounding box center [1189, 626] width 57 height 17
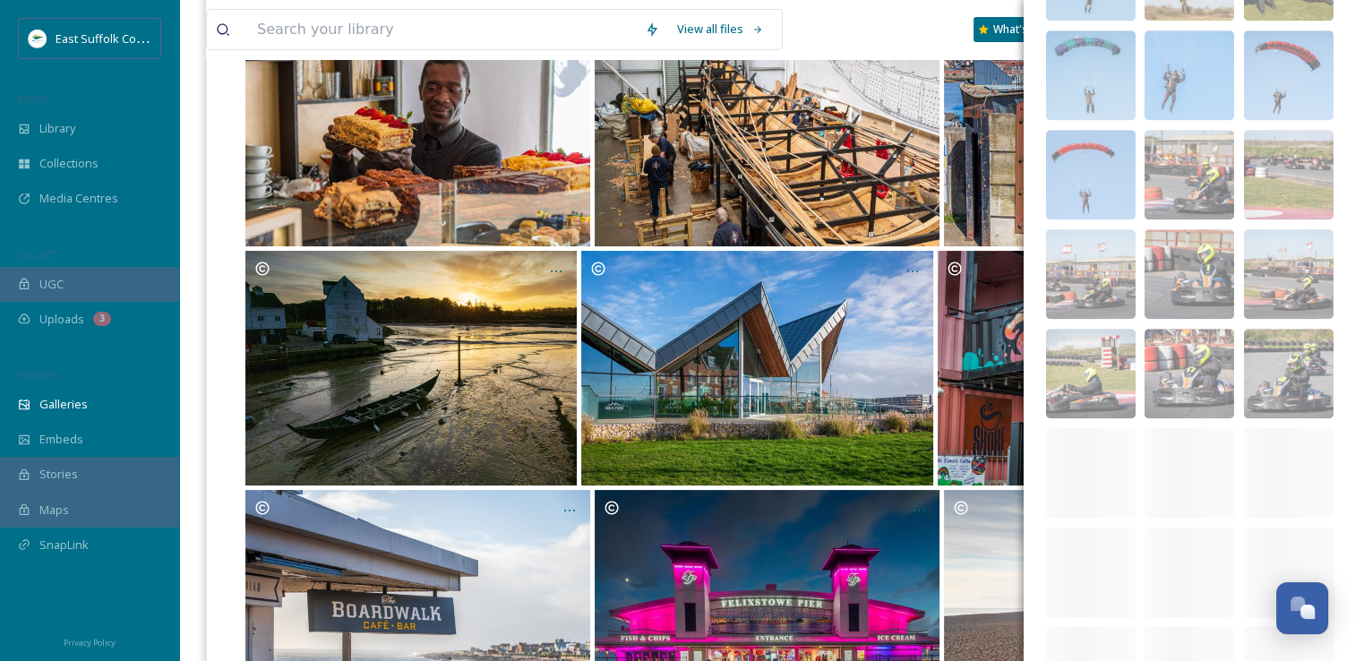
scroll to position [8969, 0]
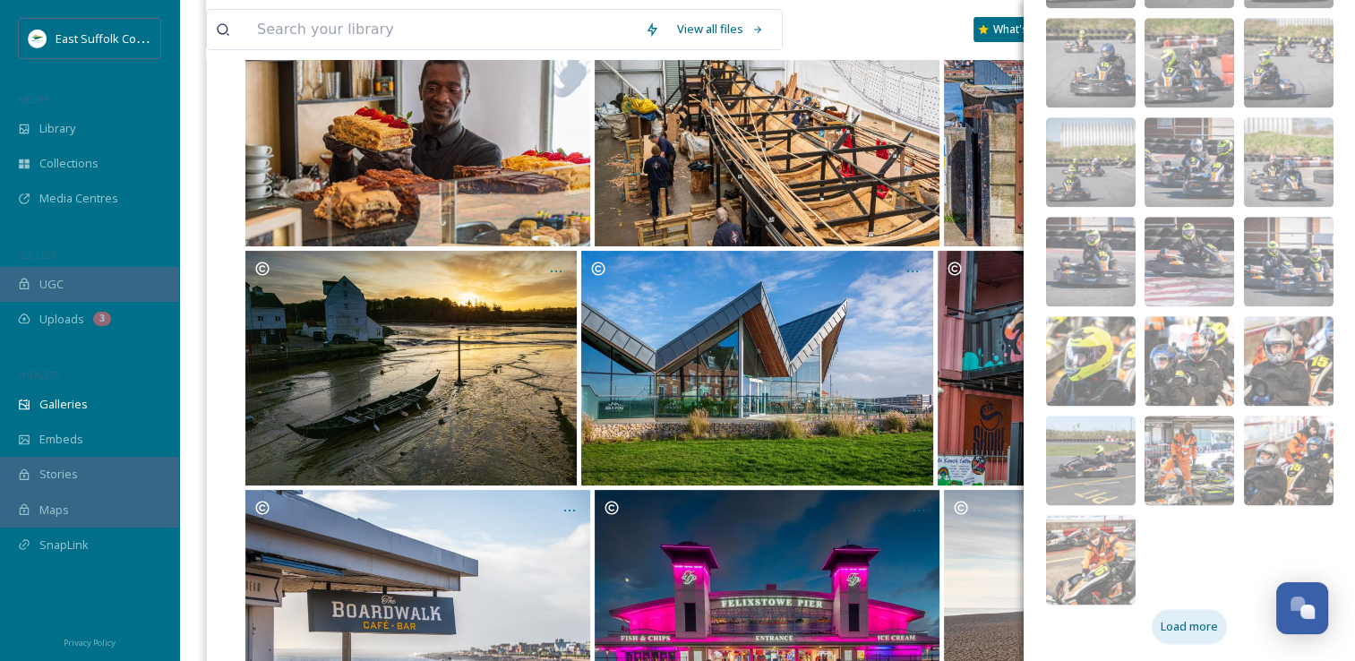
click at [1161, 623] on span "Load more" at bounding box center [1189, 626] width 57 height 17
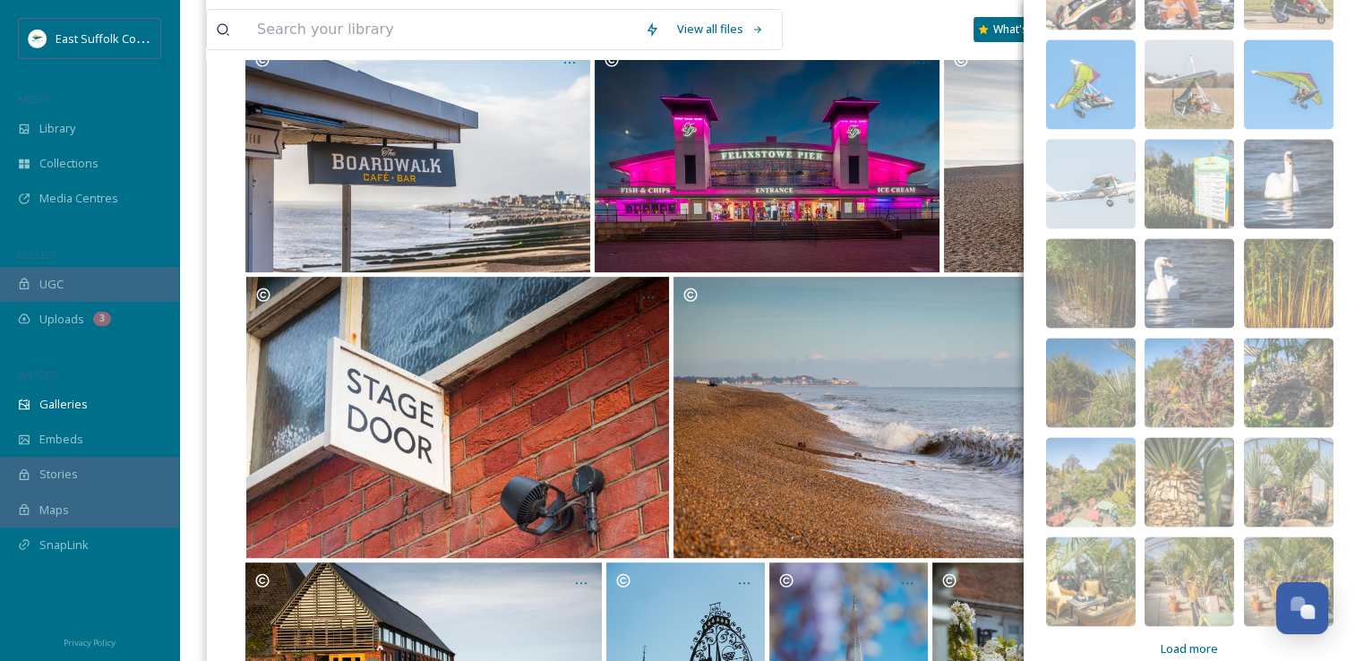
scroll to position [9565, 0]
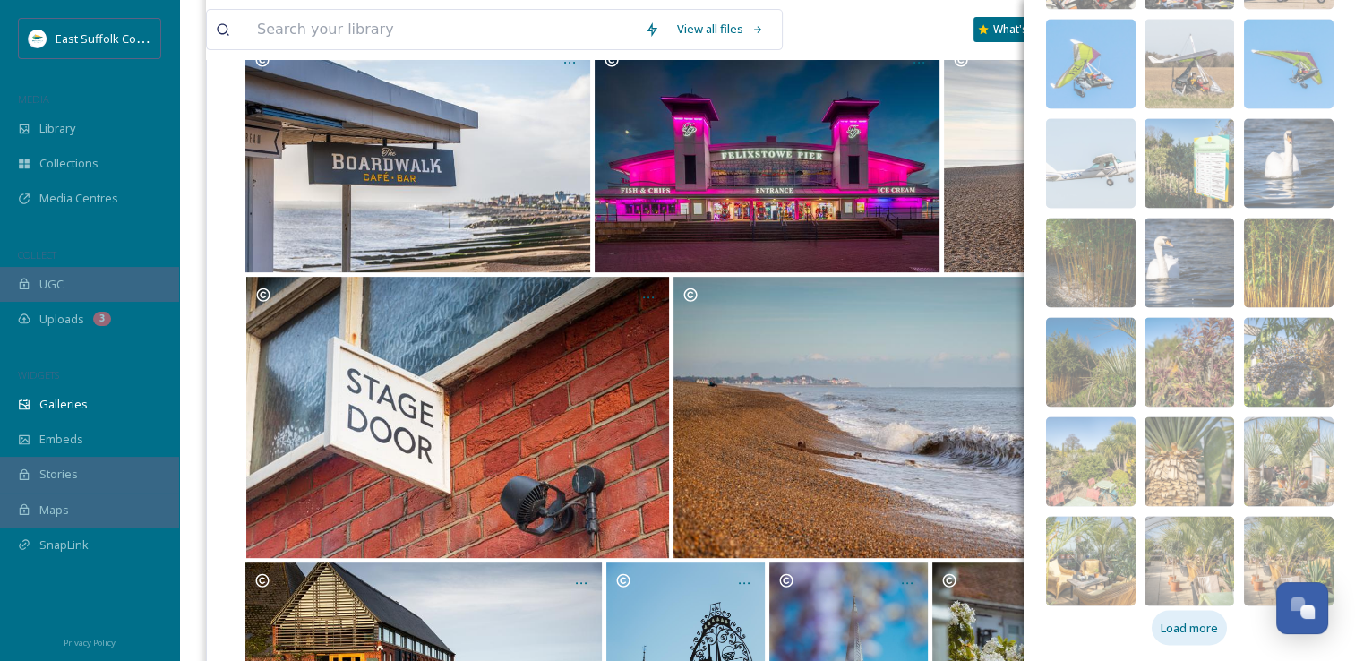
click at [1191, 619] on span "Load more" at bounding box center [1189, 627] width 57 height 17
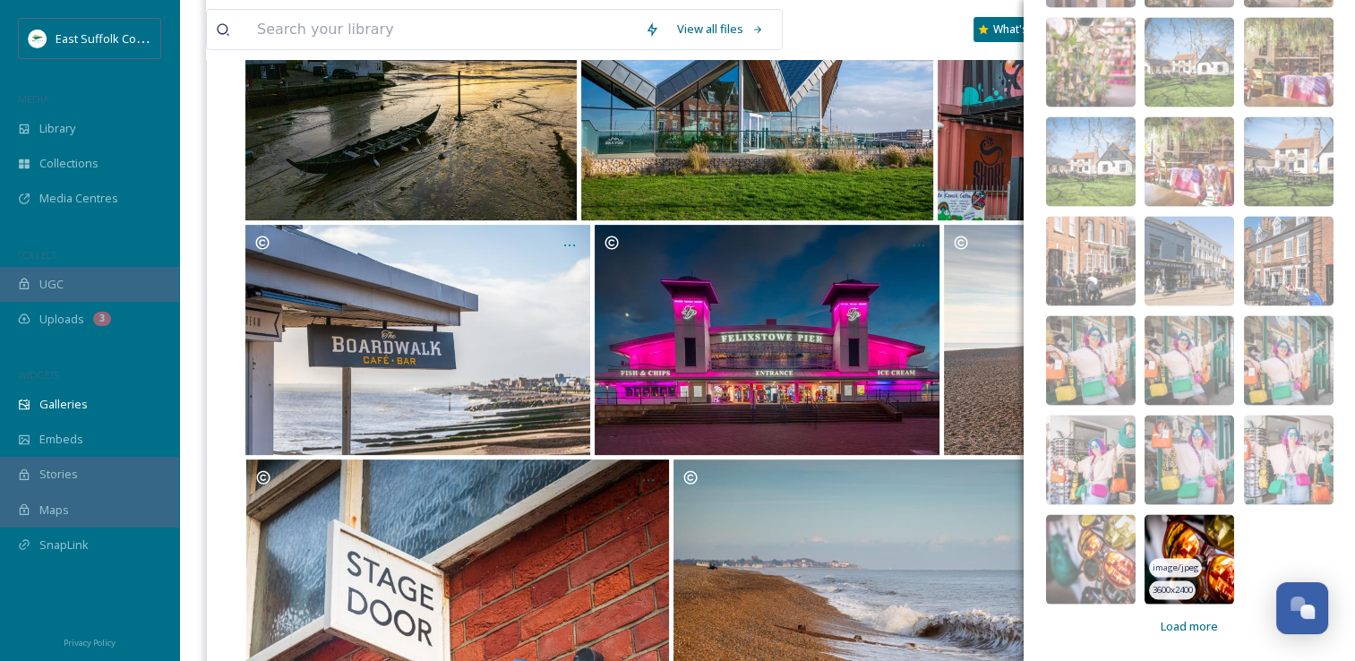
scroll to position [537, 0]
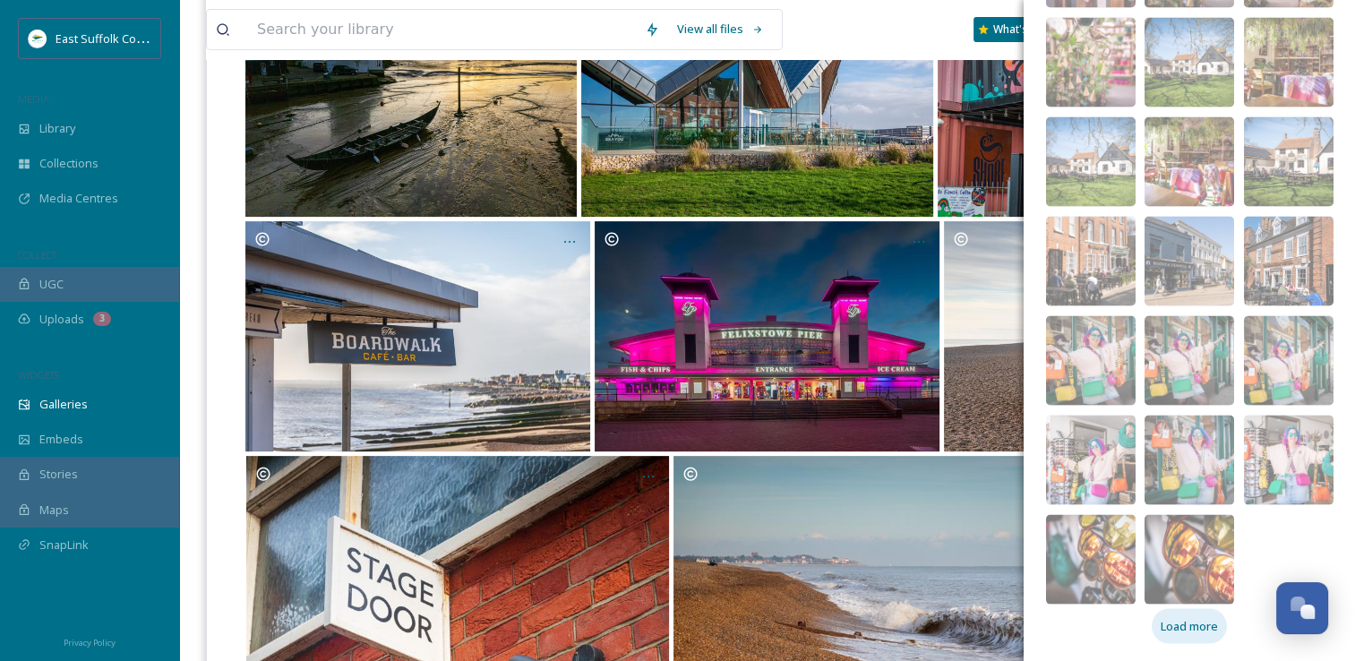
click at [1166, 618] on span "Load more" at bounding box center [1189, 626] width 57 height 17
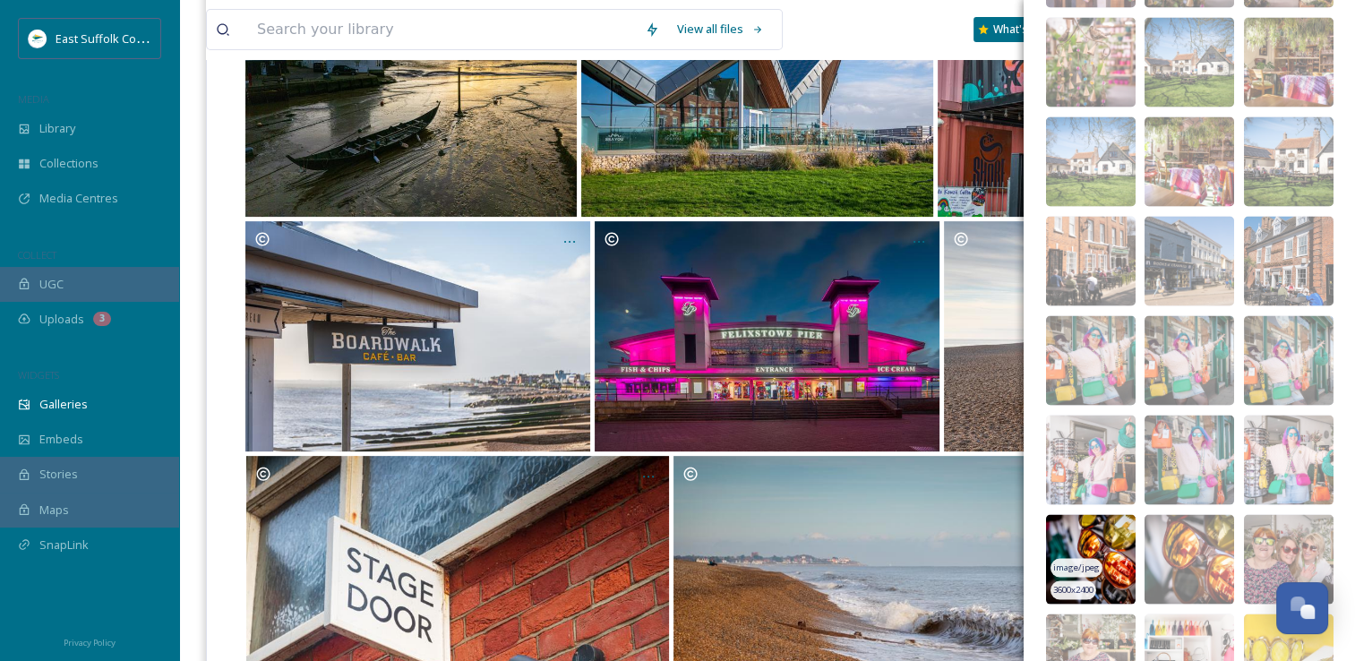
click at [1091, 543] on img at bounding box center [1091, 560] width 90 height 90
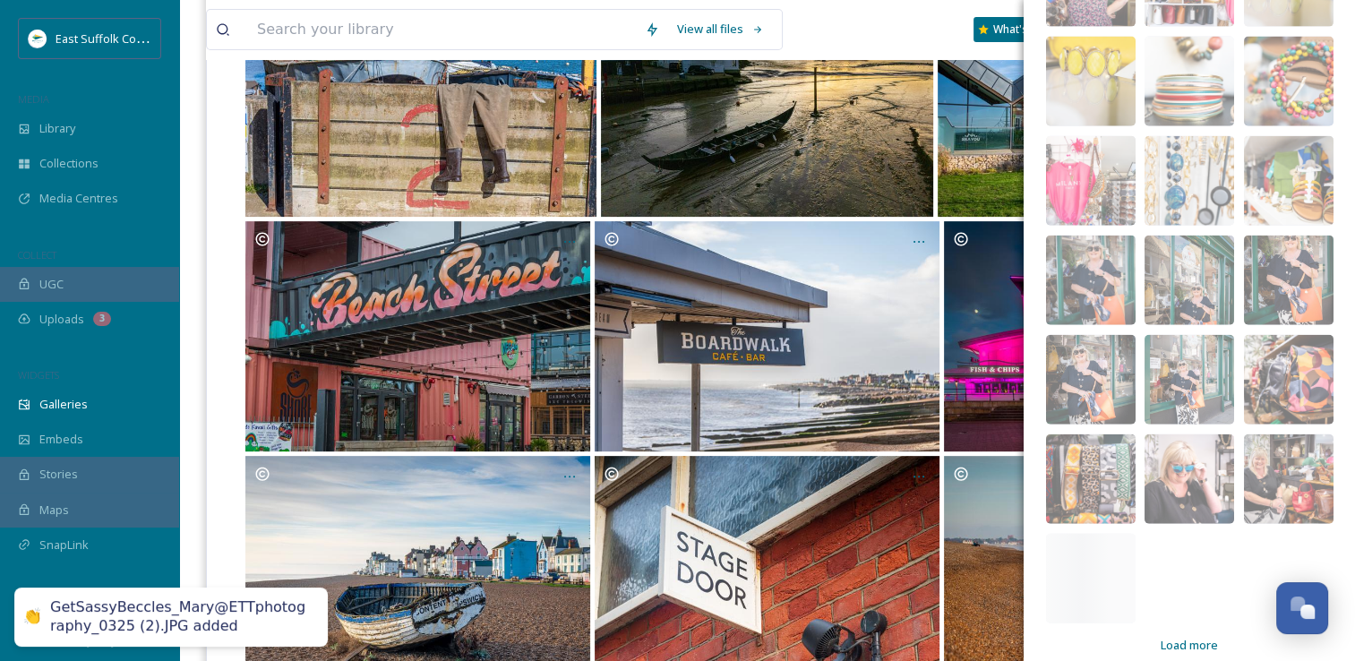
scroll to position [10957, 0]
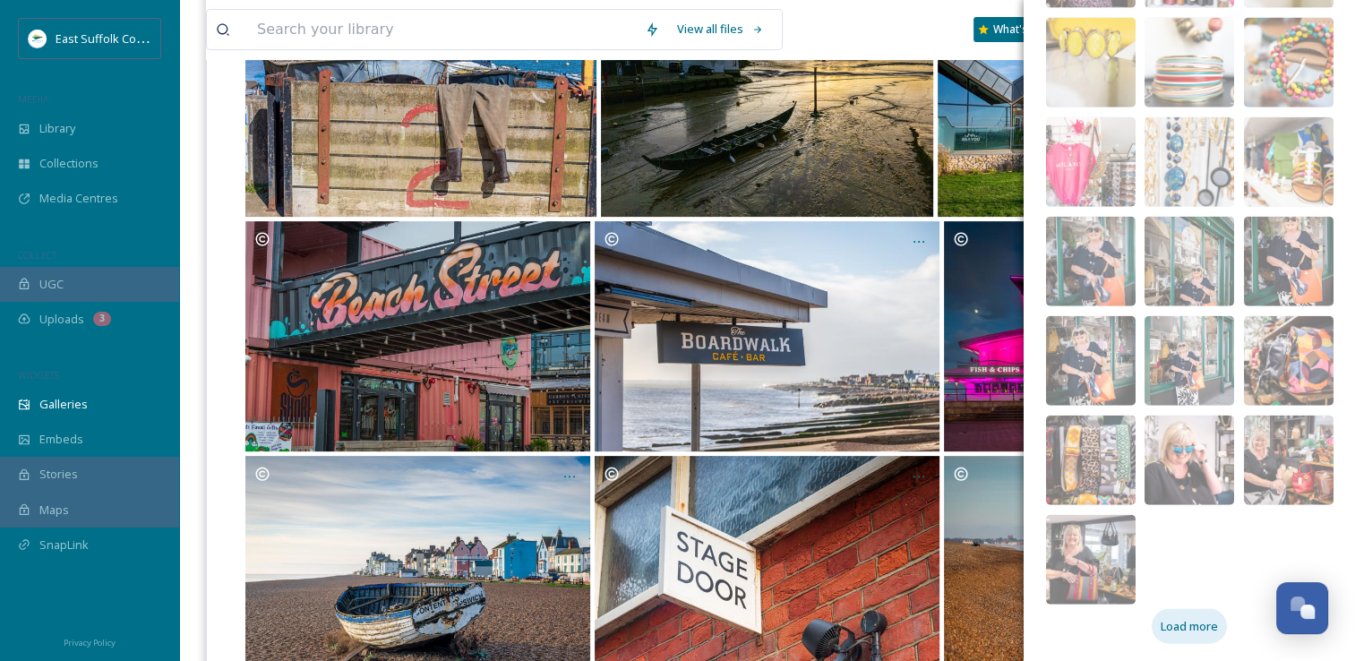
click at [1184, 627] on span "Load more" at bounding box center [1189, 626] width 57 height 17
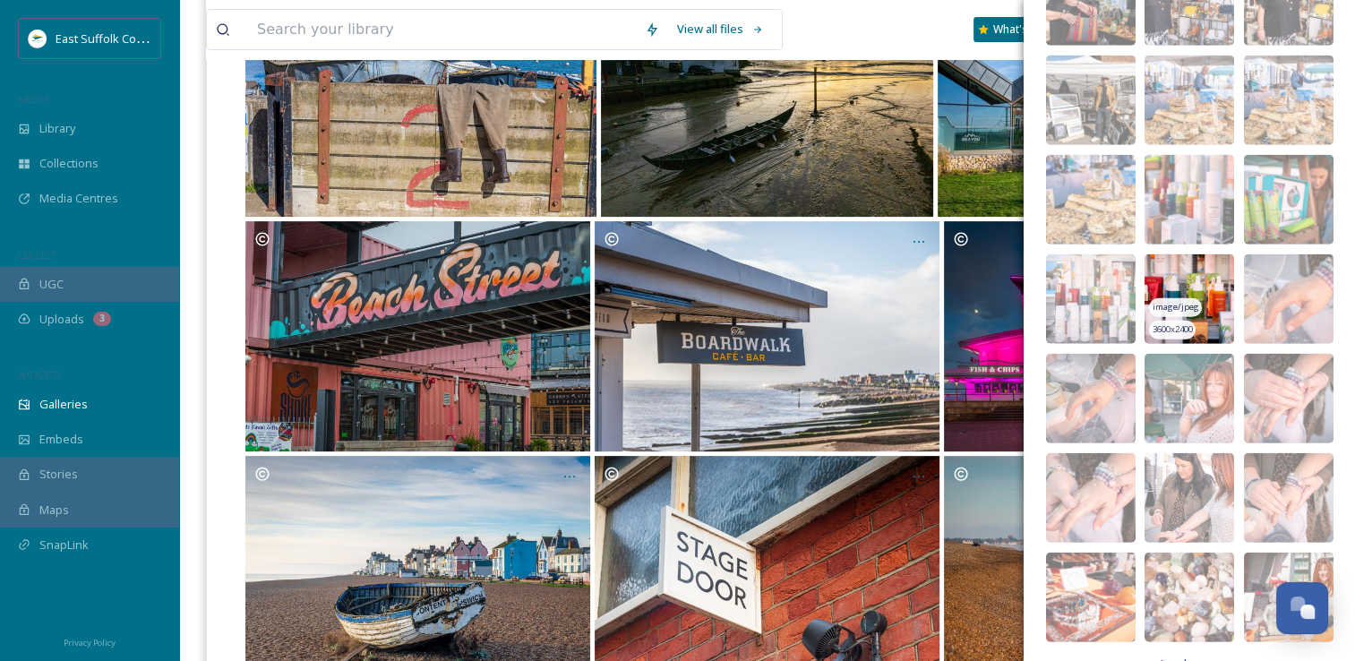
scroll to position [11553, 0]
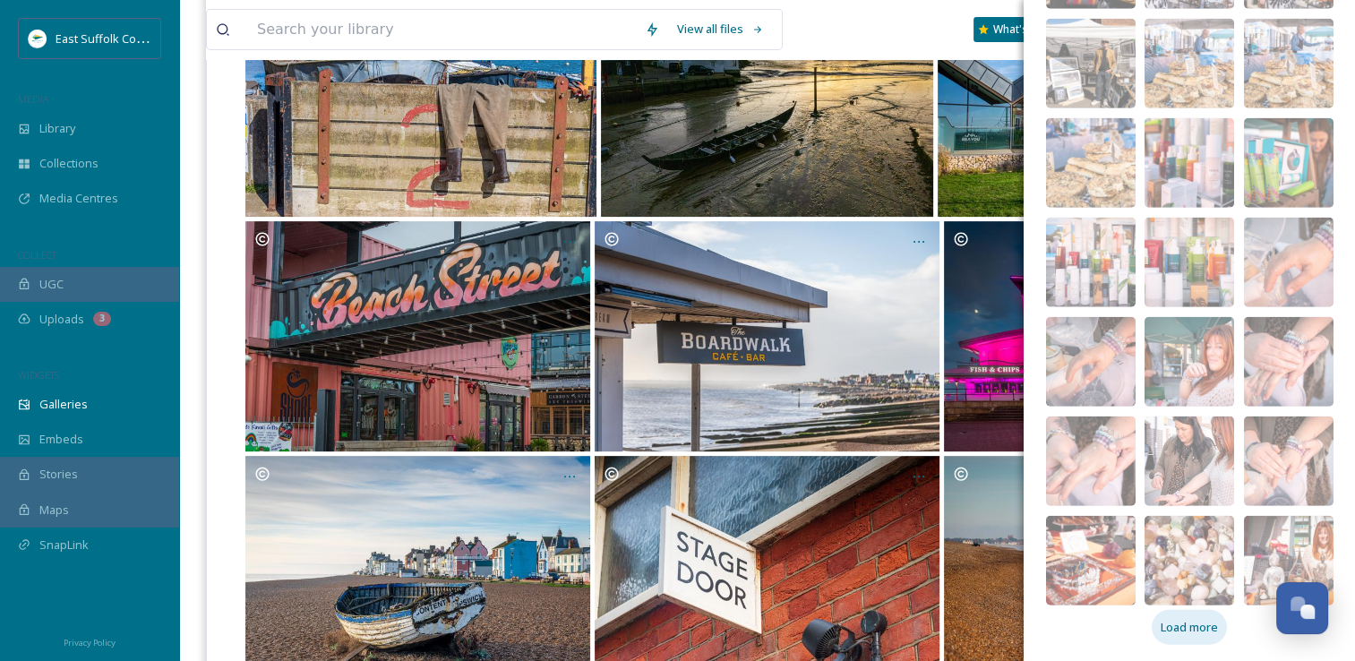
click at [1171, 630] on span "Load more" at bounding box center [1189, 627] width 57 height 17
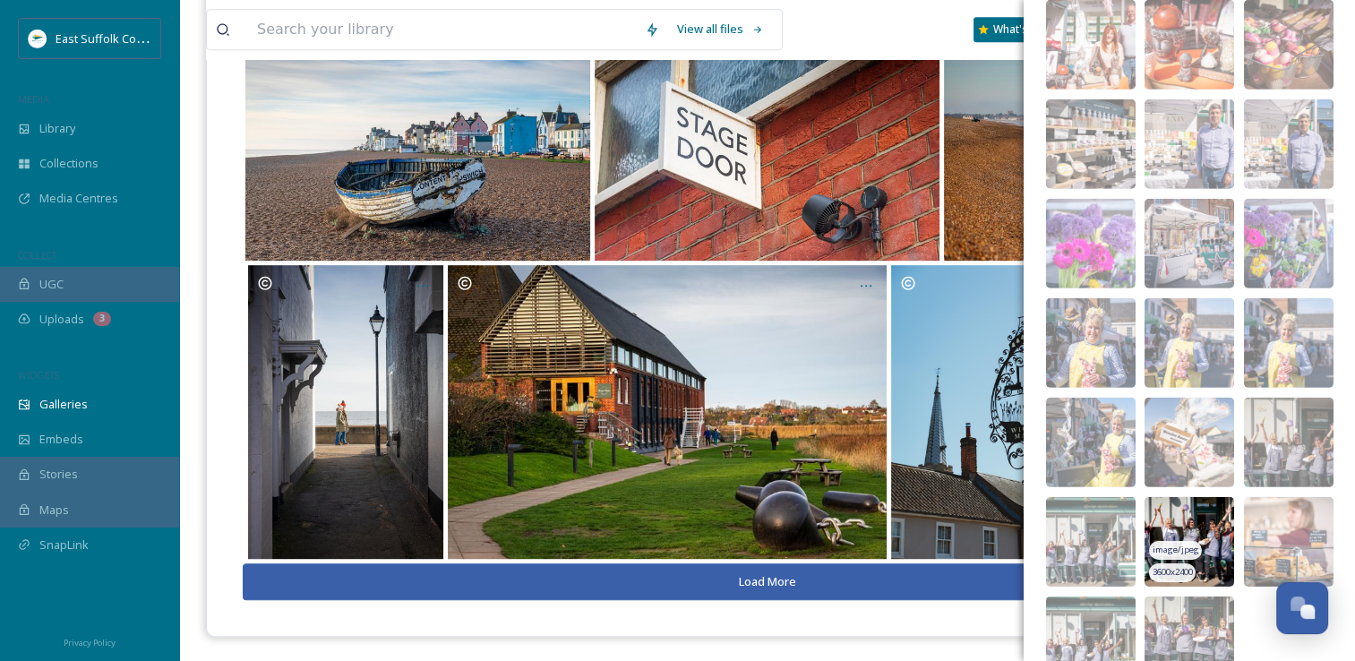
scroll to position [12250, 0]
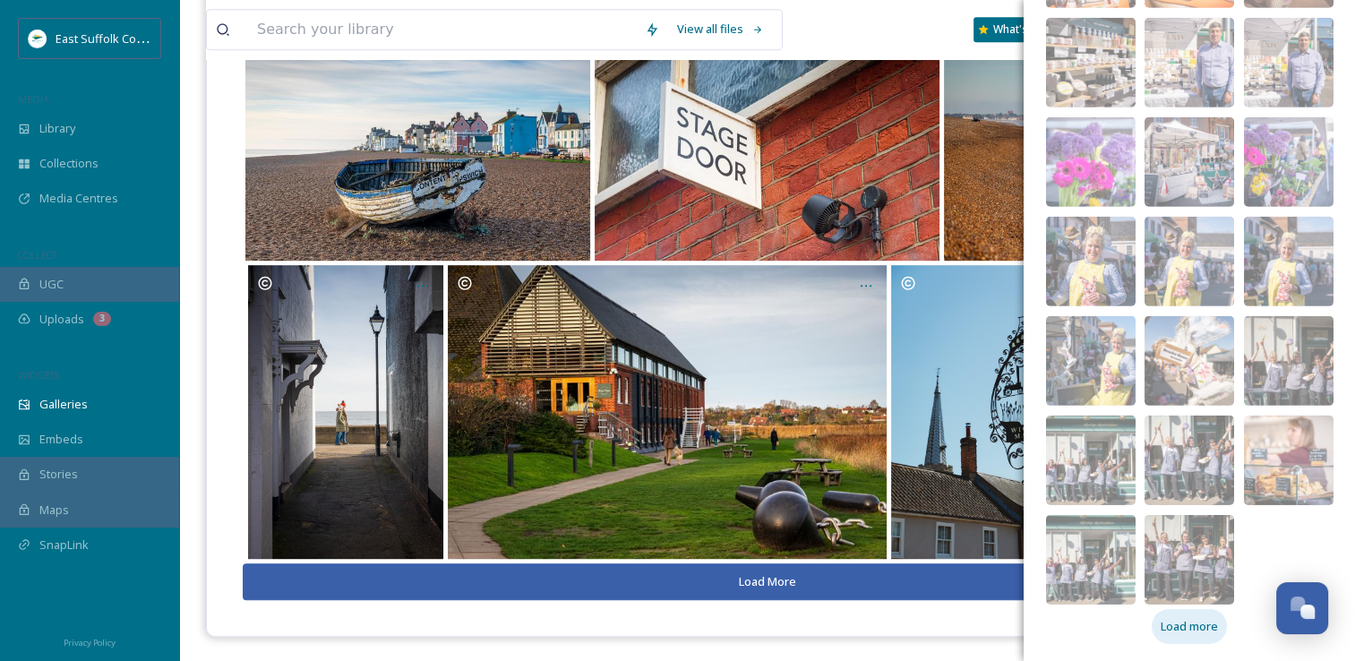
click at [1176, 621] on span "Load more" at bounding box center [1189, 626] width 57 height 17
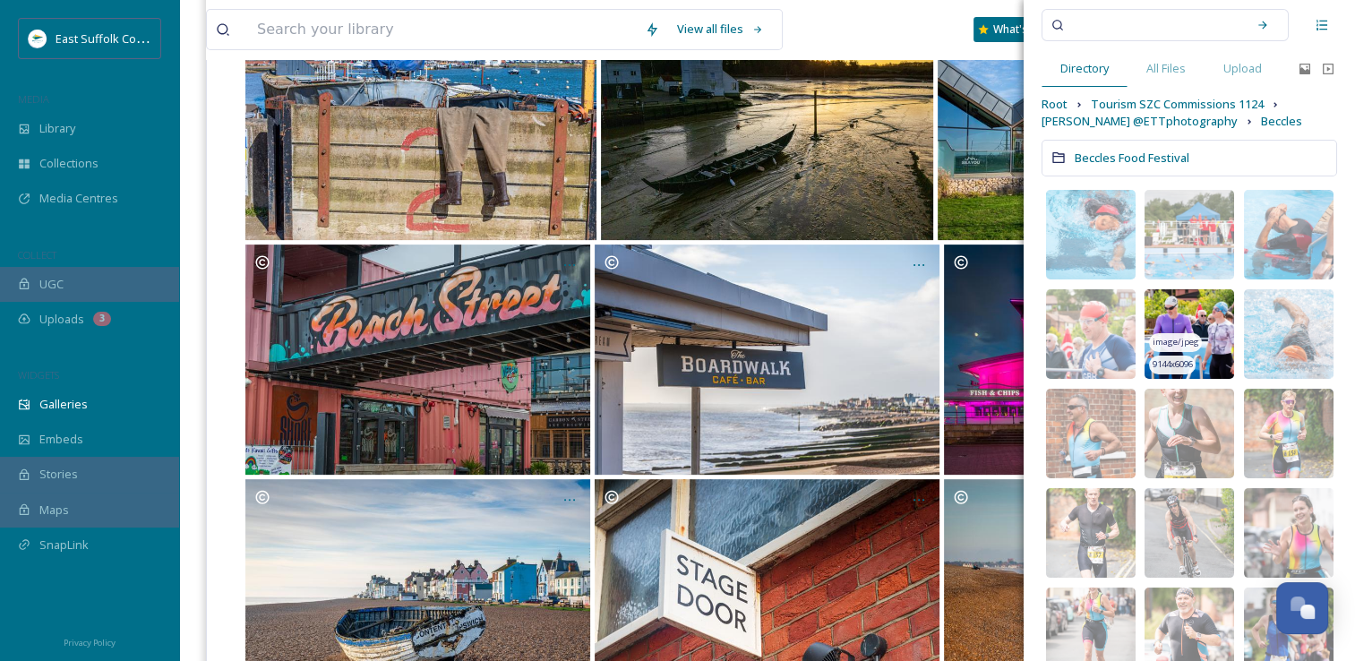
scroll to position [0, 0]
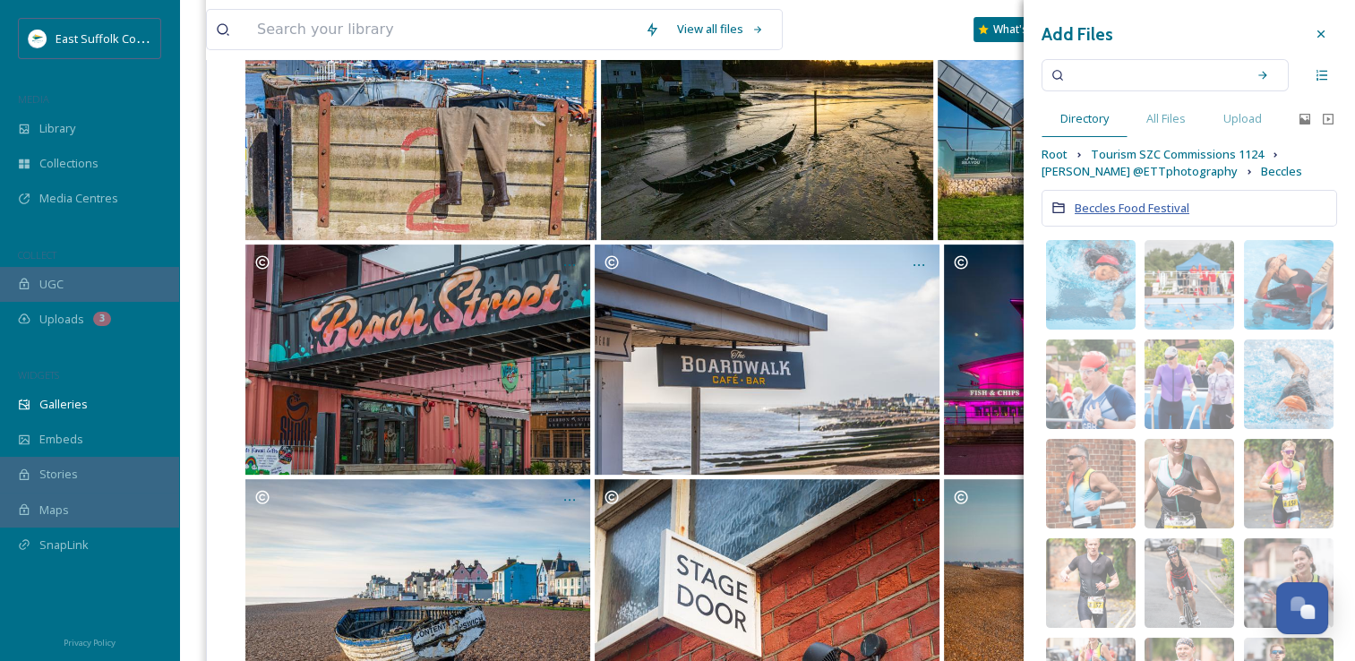
click at [1135, 214] on span "Beccles Food Festival" at bounding box center [1132, 208] width 115 height 16
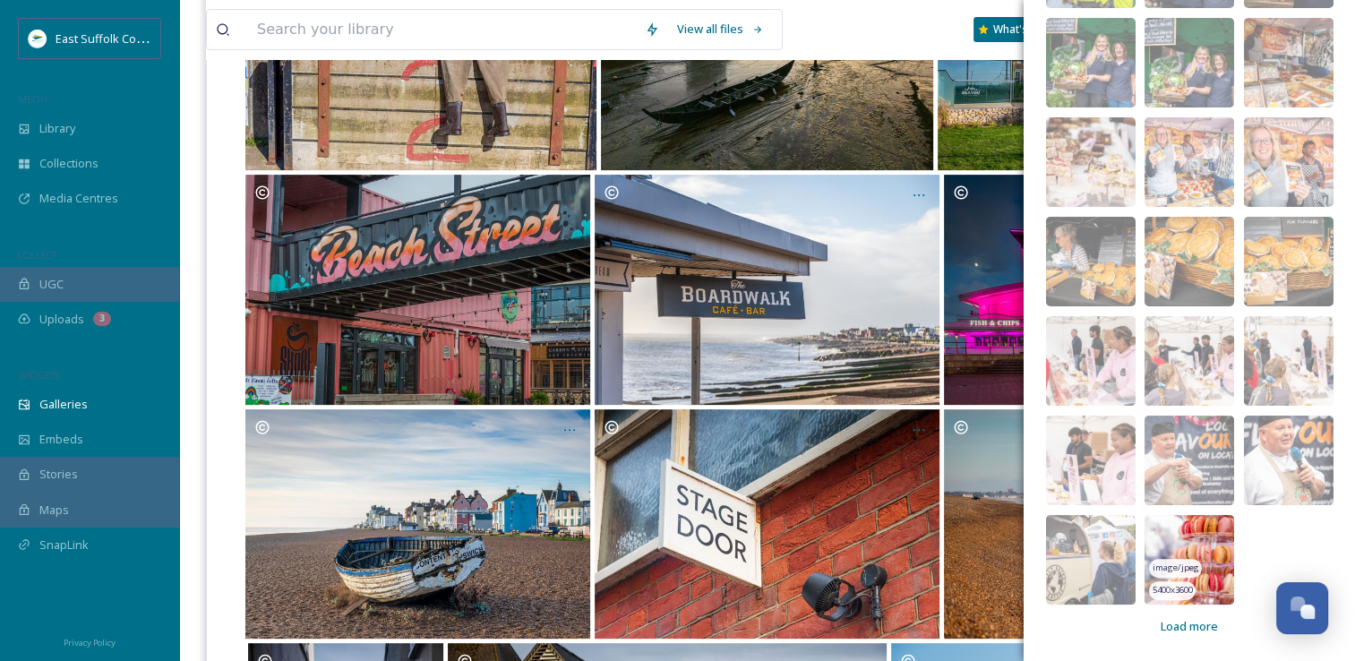
scroll to position [693, 0]
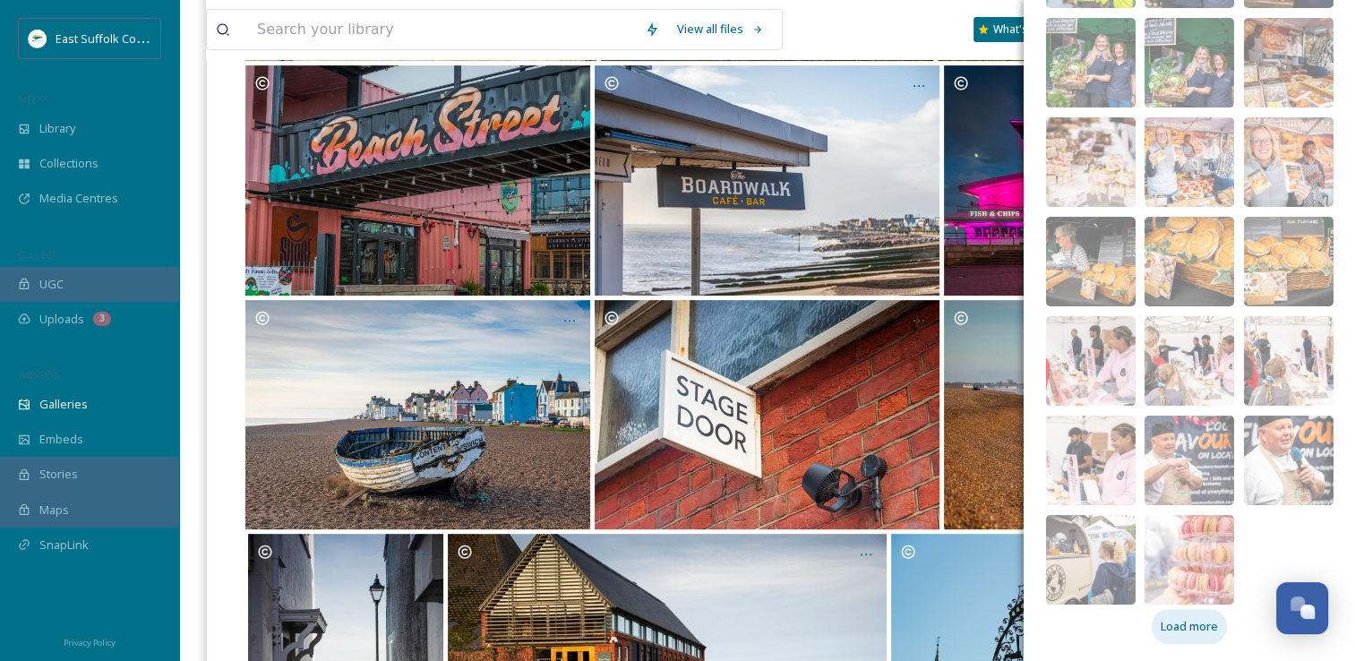
click at [1161, 629] on span "Load more" at bounding box center [1189, 626] width 57 height 17
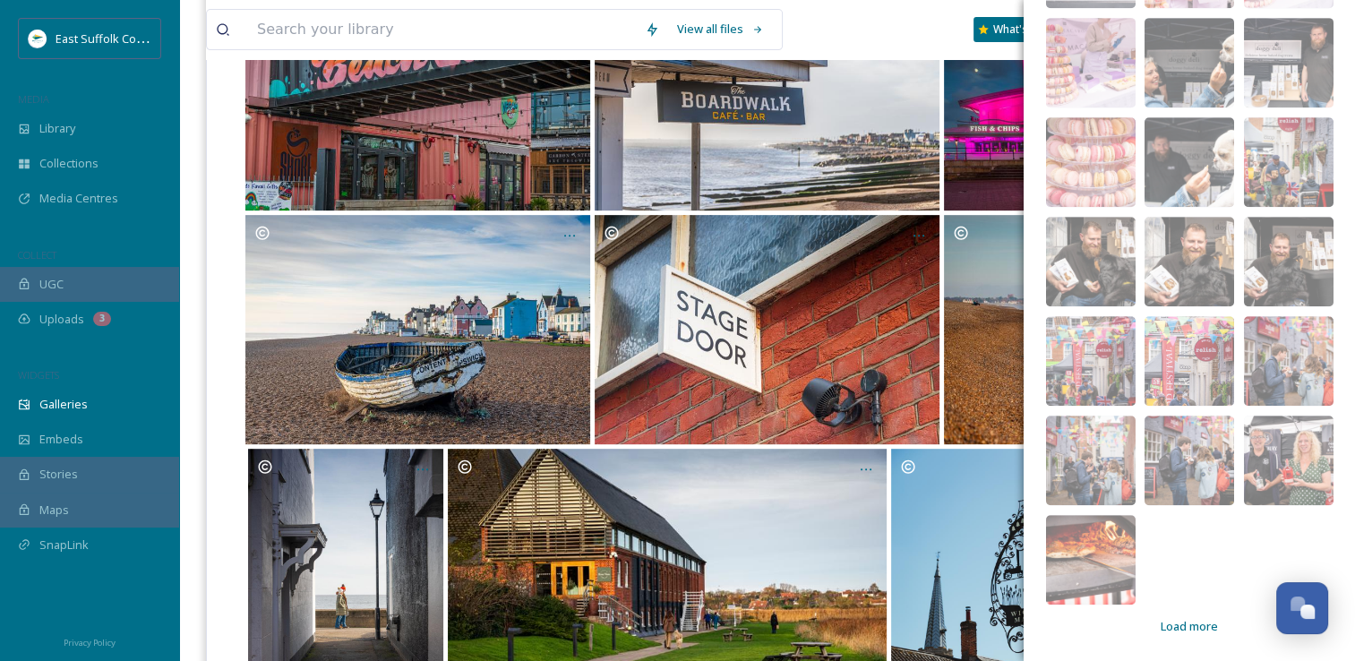
scroll to position [783, 0]
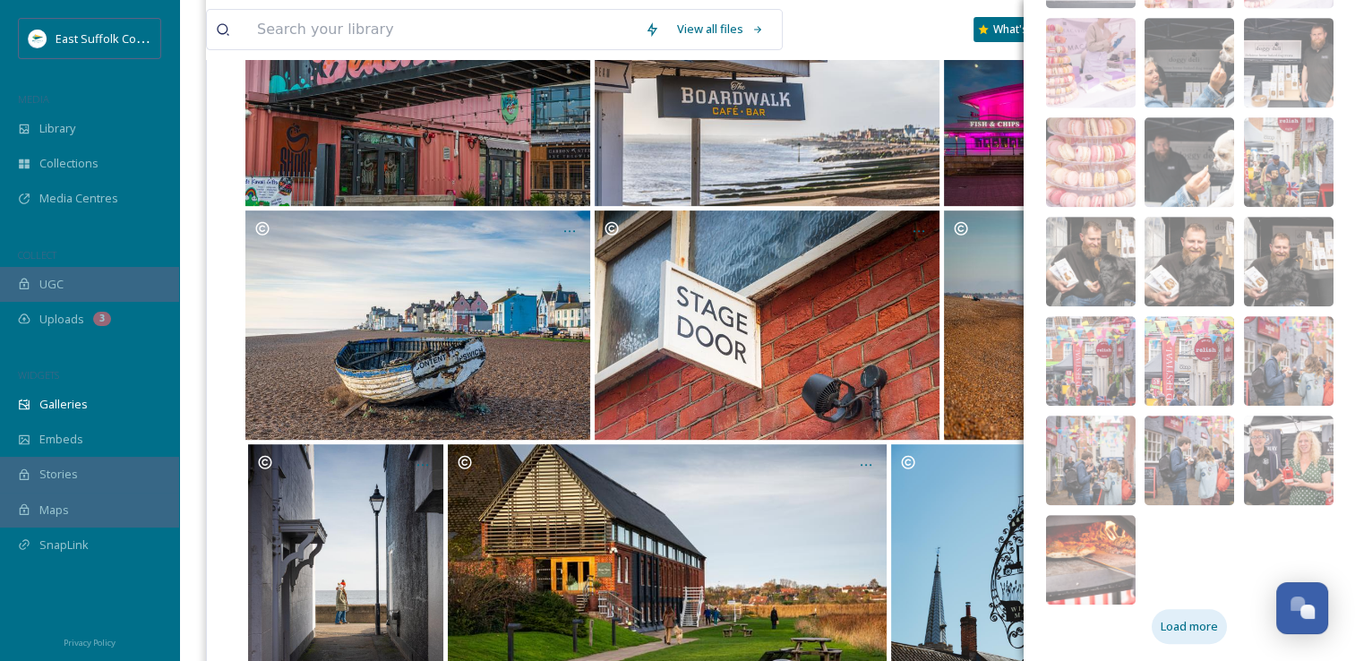
click at [1189, 638] on div "Load more" at bounding box center [1189, 626] width 75 height 35
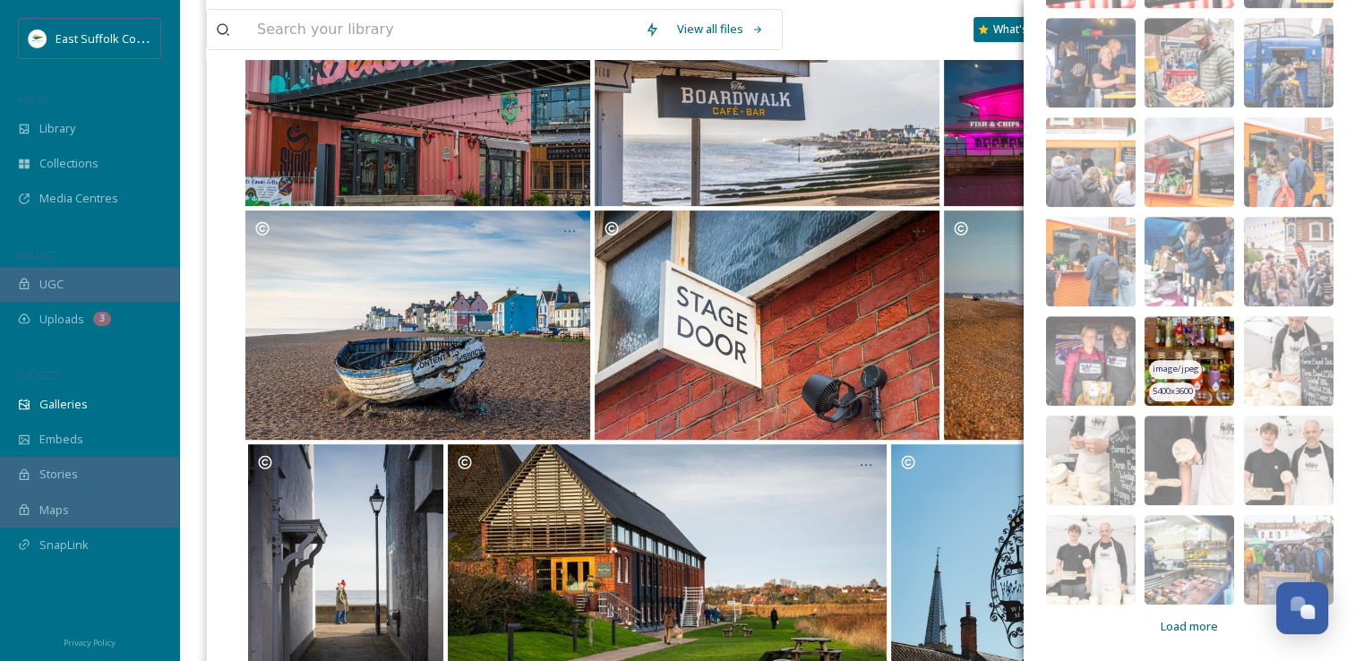
scroll to position [962, 0]
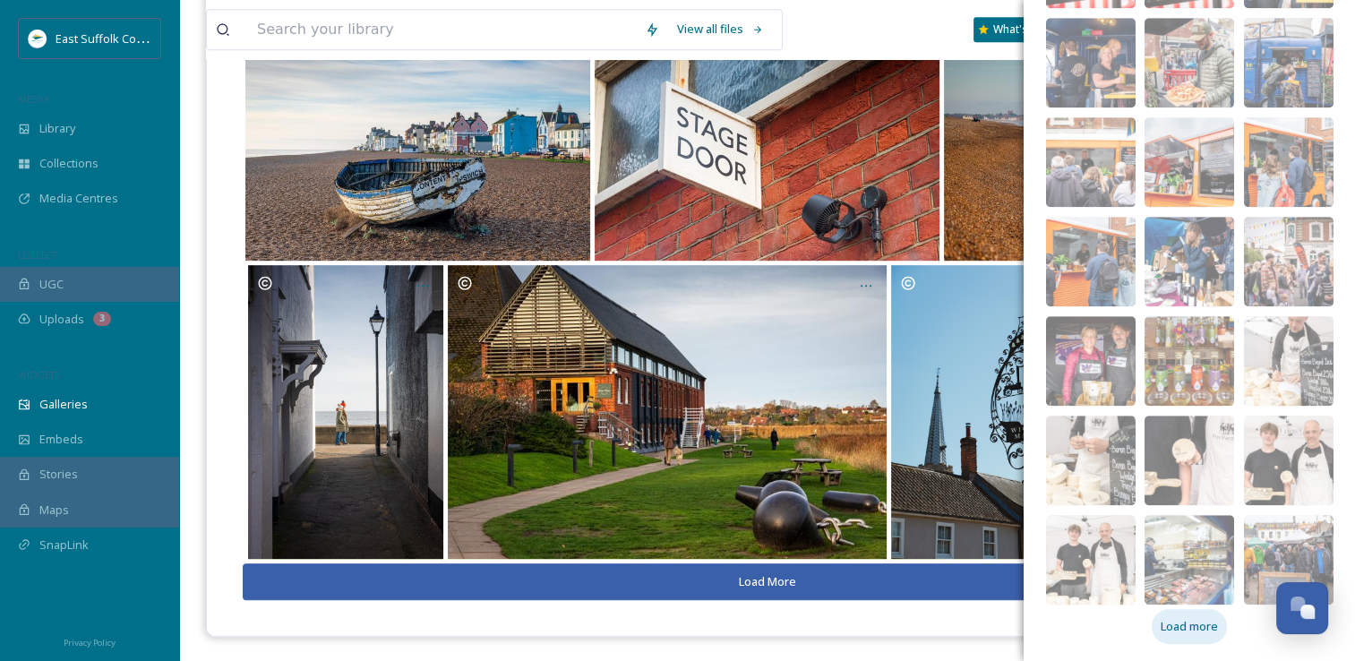
click at [1170, 618] on span "Load more" at bounding box center [1189, 626] width 57 height 17
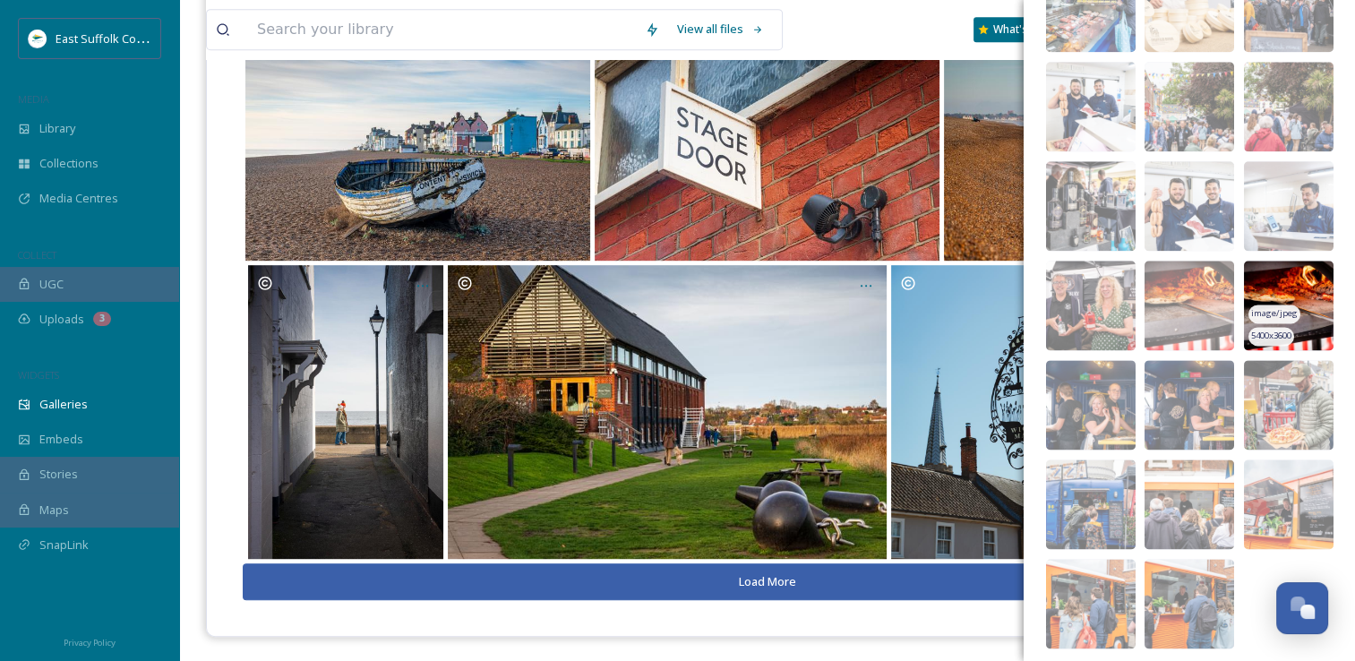
scroll to position [2281, 0]
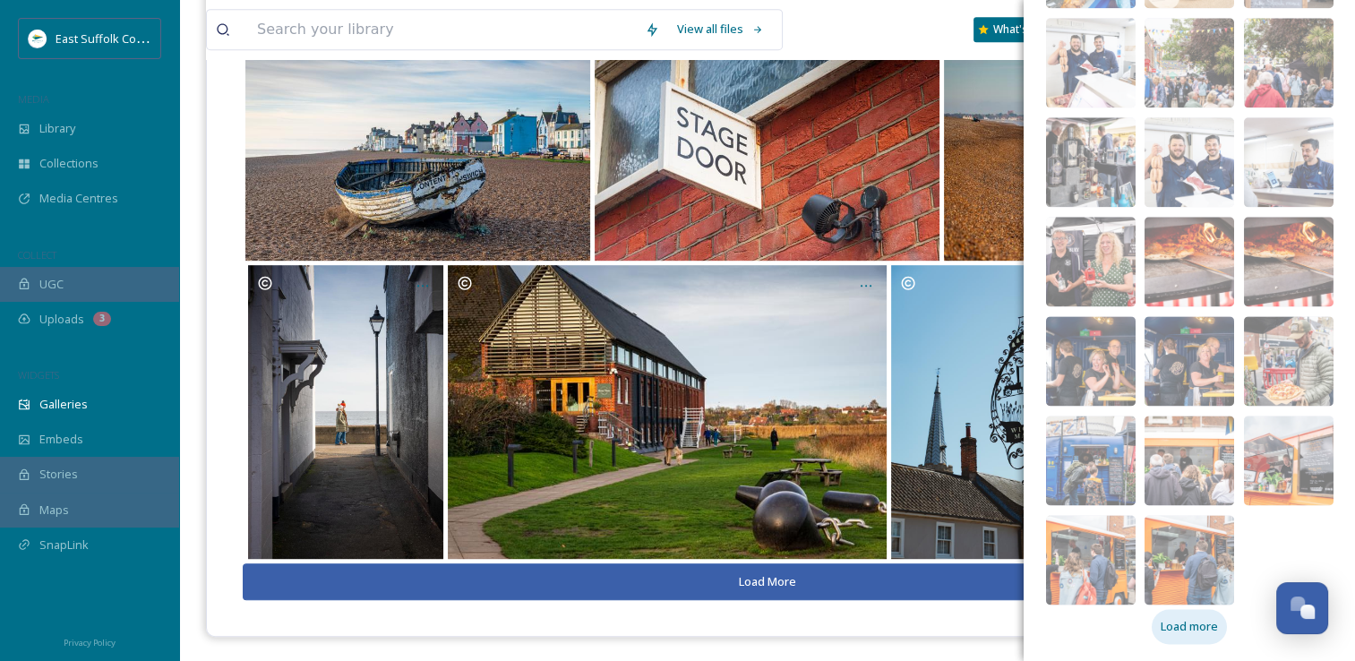
click at [1164, 625] on span "Load more" at bounding box center [1189, 626] width 57 height 17
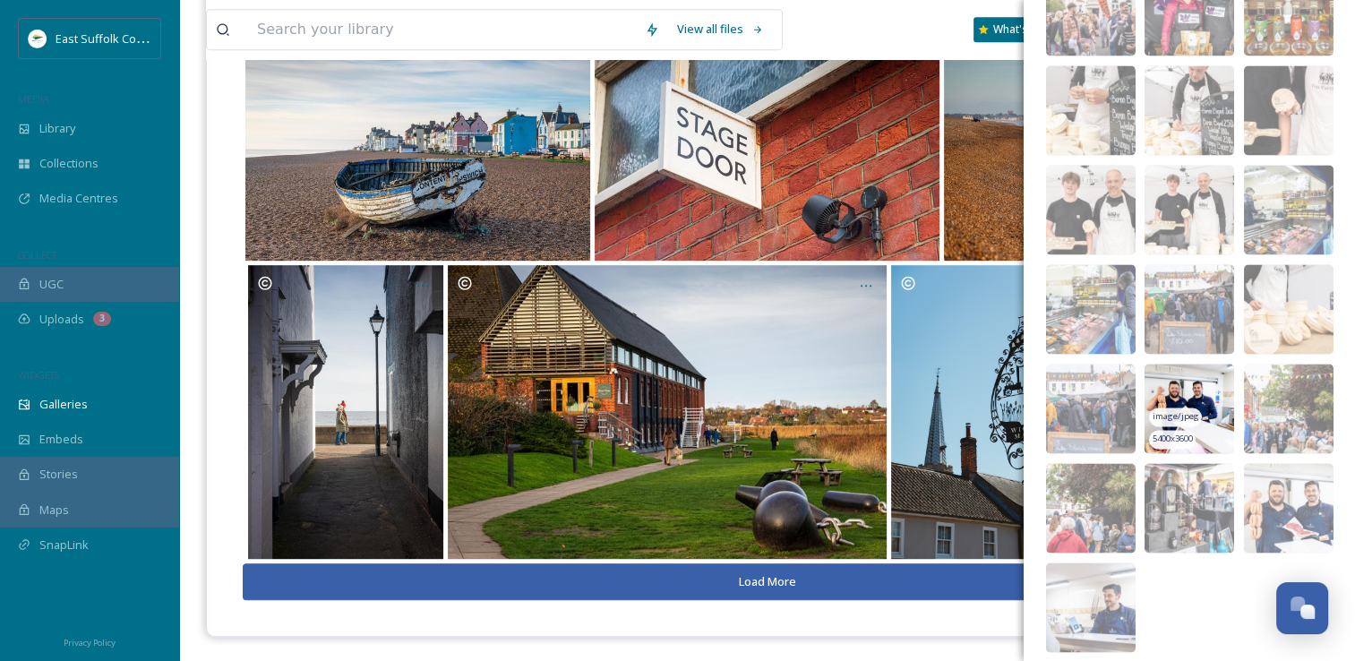
scroll to position [2941, 0]
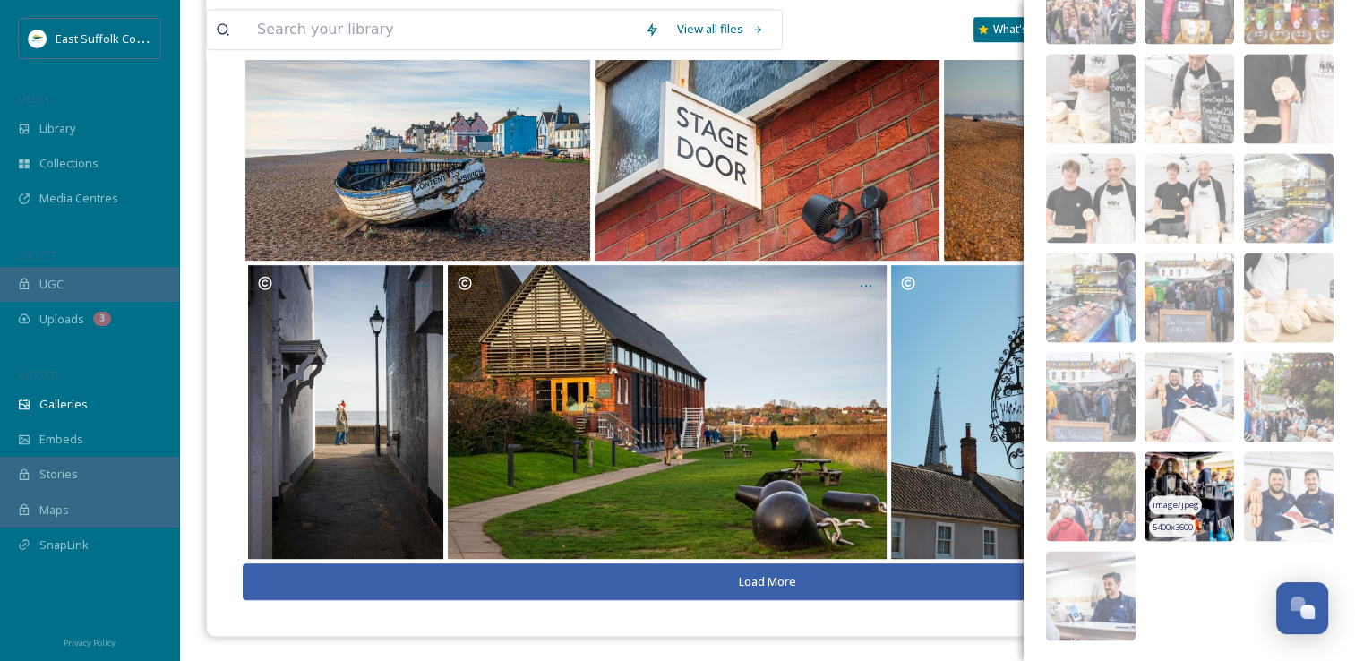
click at [1171, 467] on img at bounding box center [1189, 496] width 90 height 90
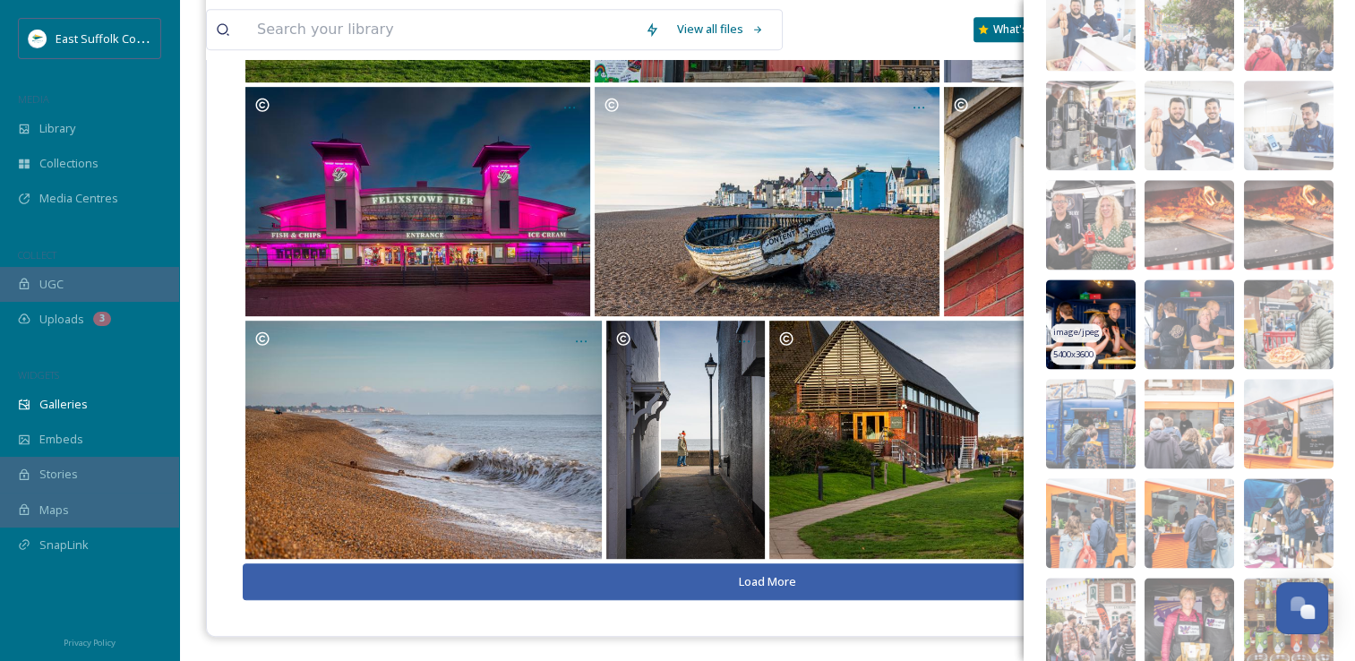
scroll to position [2314, 0]
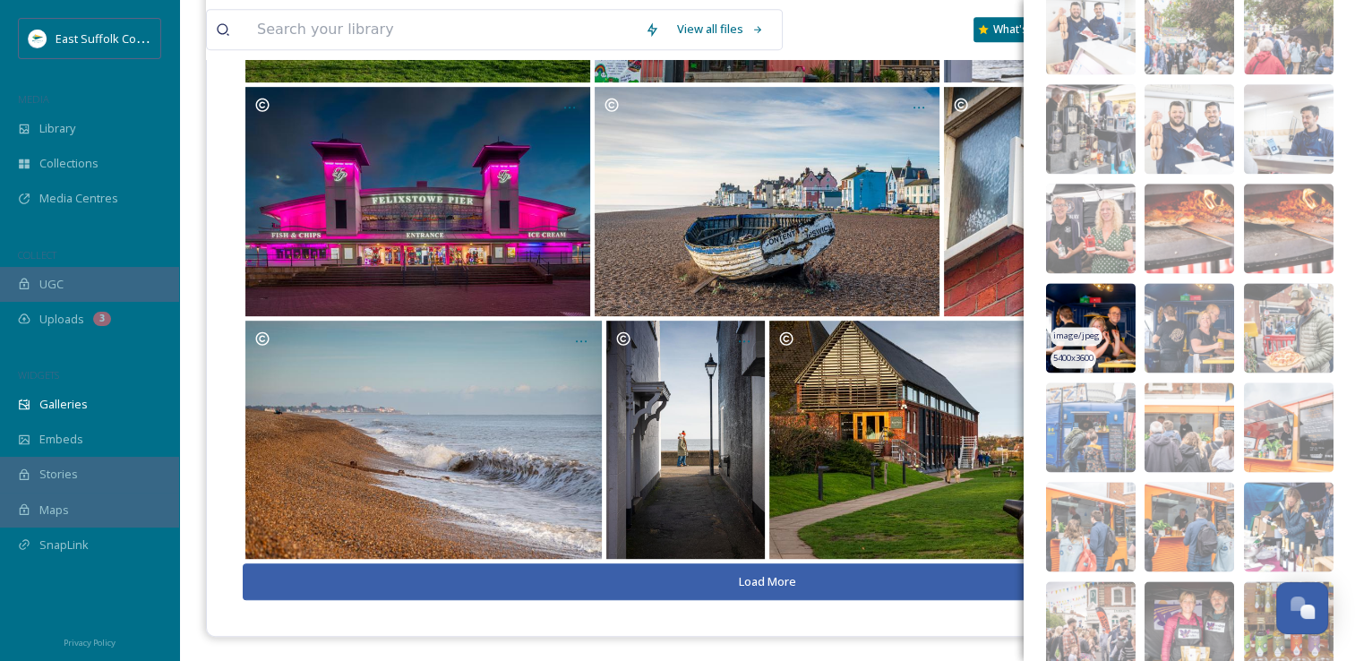
click at [1077, 299] on img at bounding box center [1091, 328] width 90 height 90
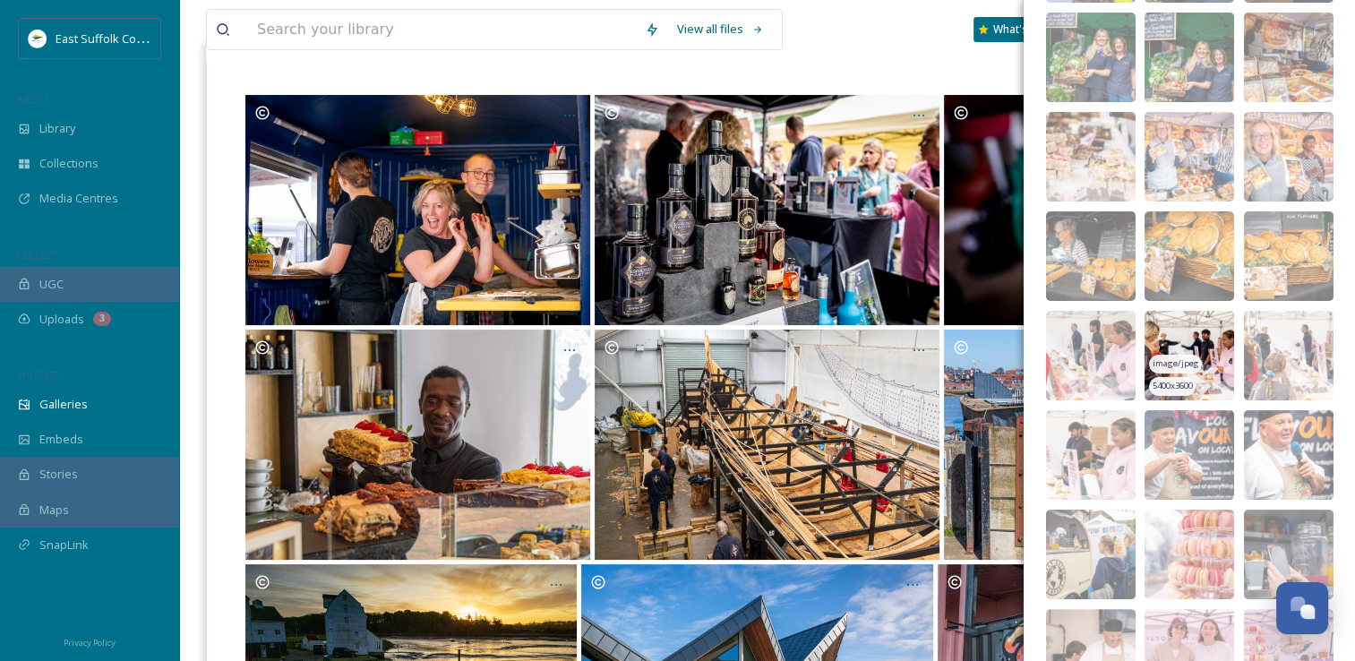
scroll to position [254, 0]
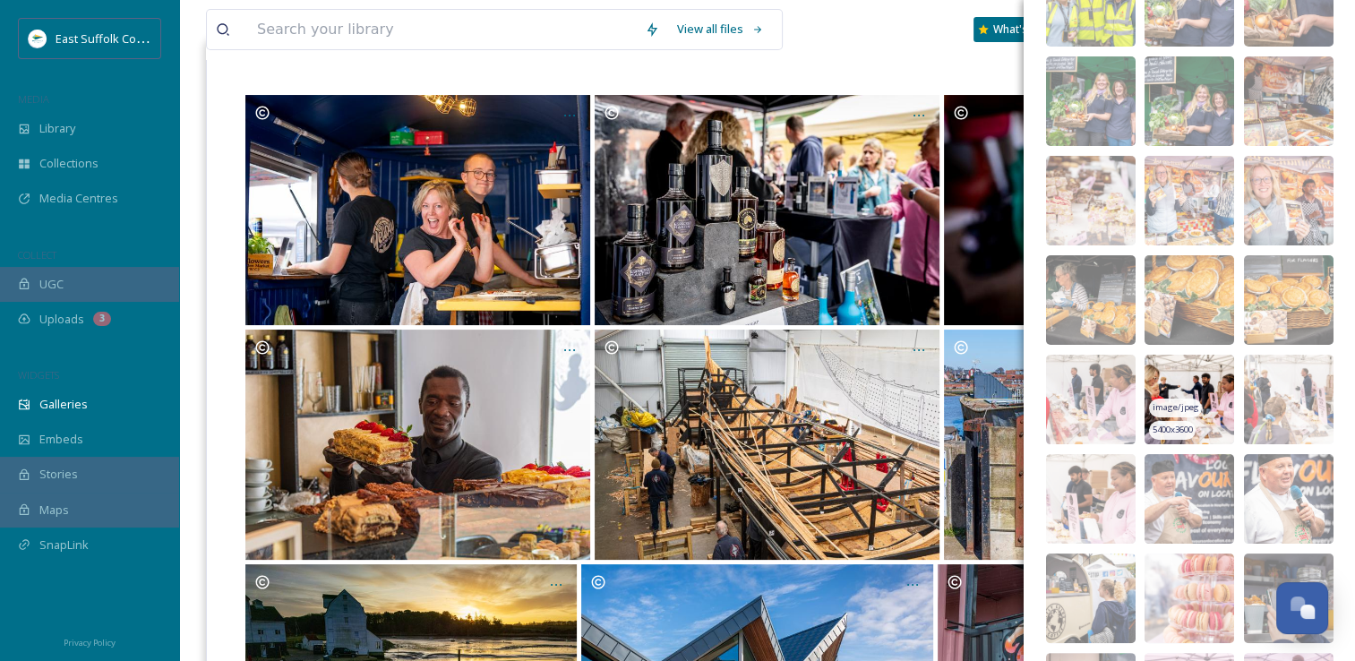
click at [1158, 367] on img at bounding box center [1189, 400] width 90 height 90
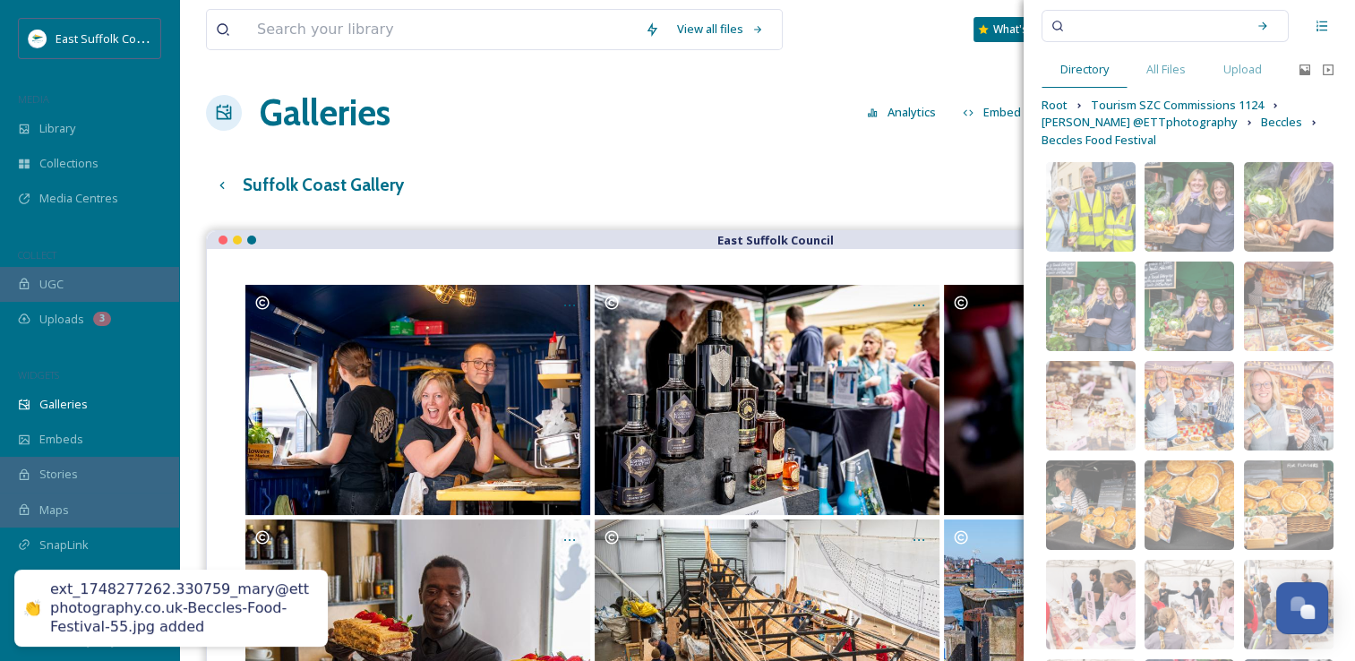
scroll to position [0, 0]
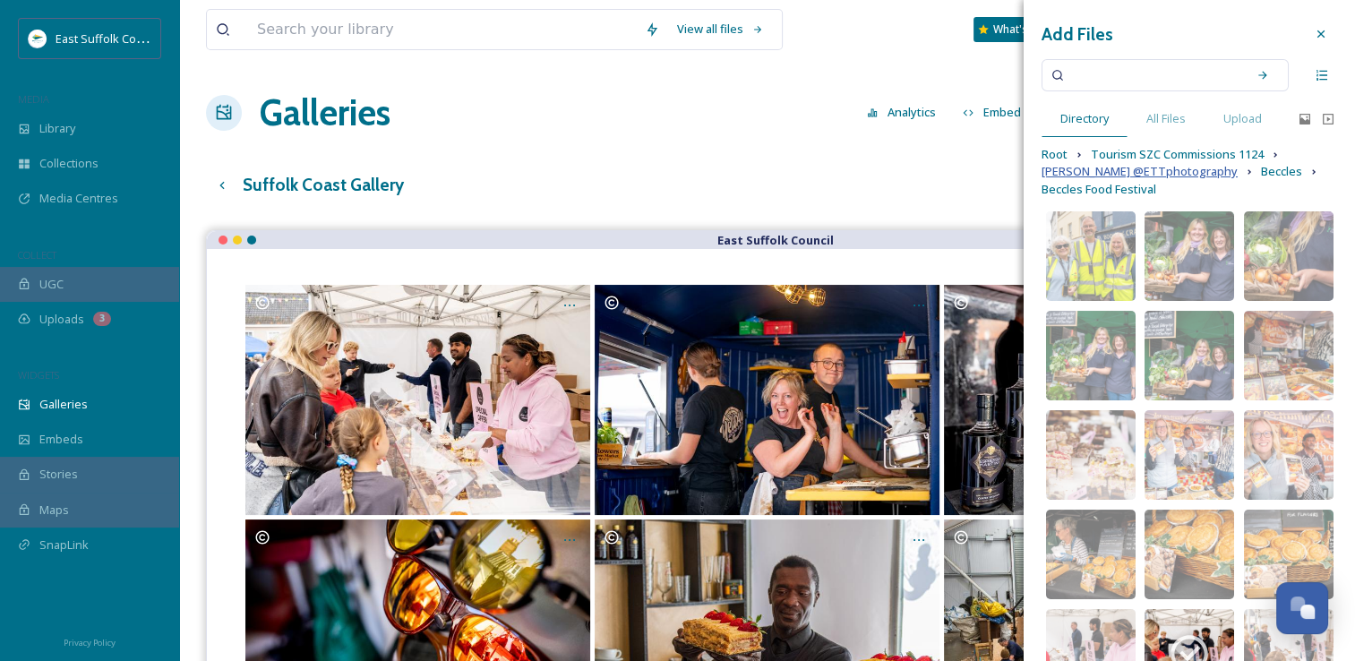
click at [1116, 174] on span "Mary Doggett @ETTphotography" at bounding box center [1139, 171] width 196 height 17
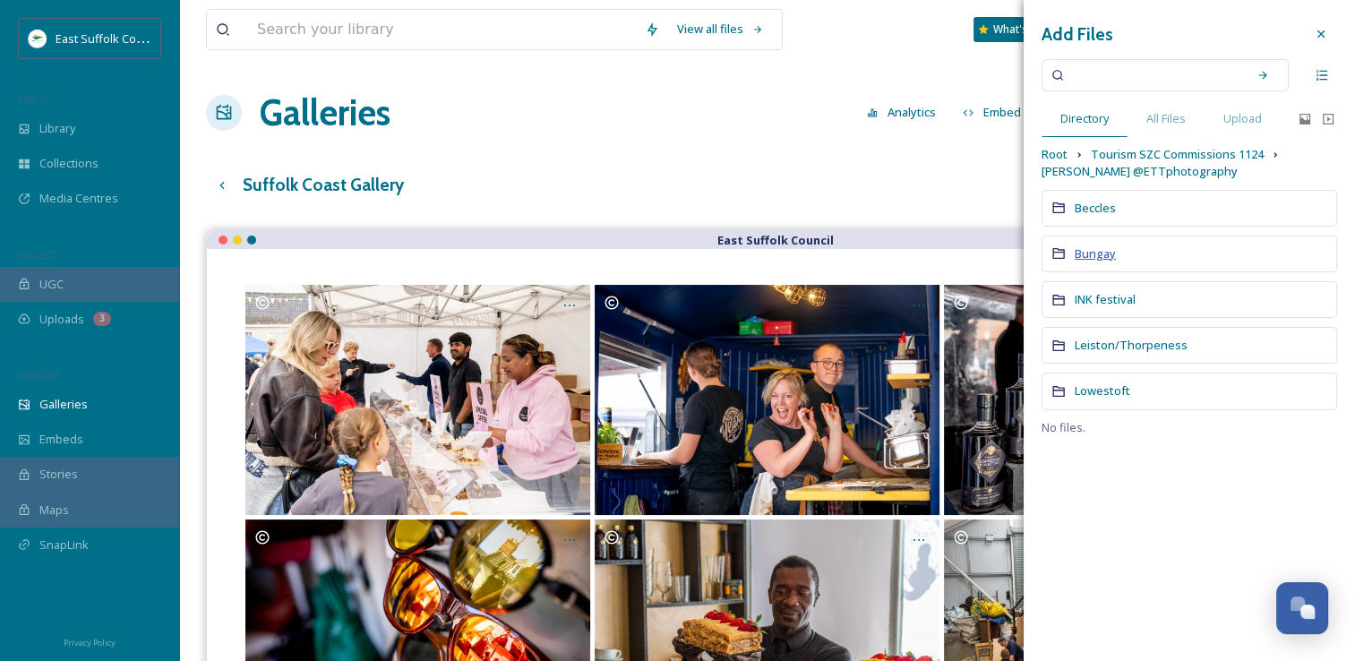
click at [1103, 258] on span "Bungay" at bounding box center [1095, 253] width 41 height 16
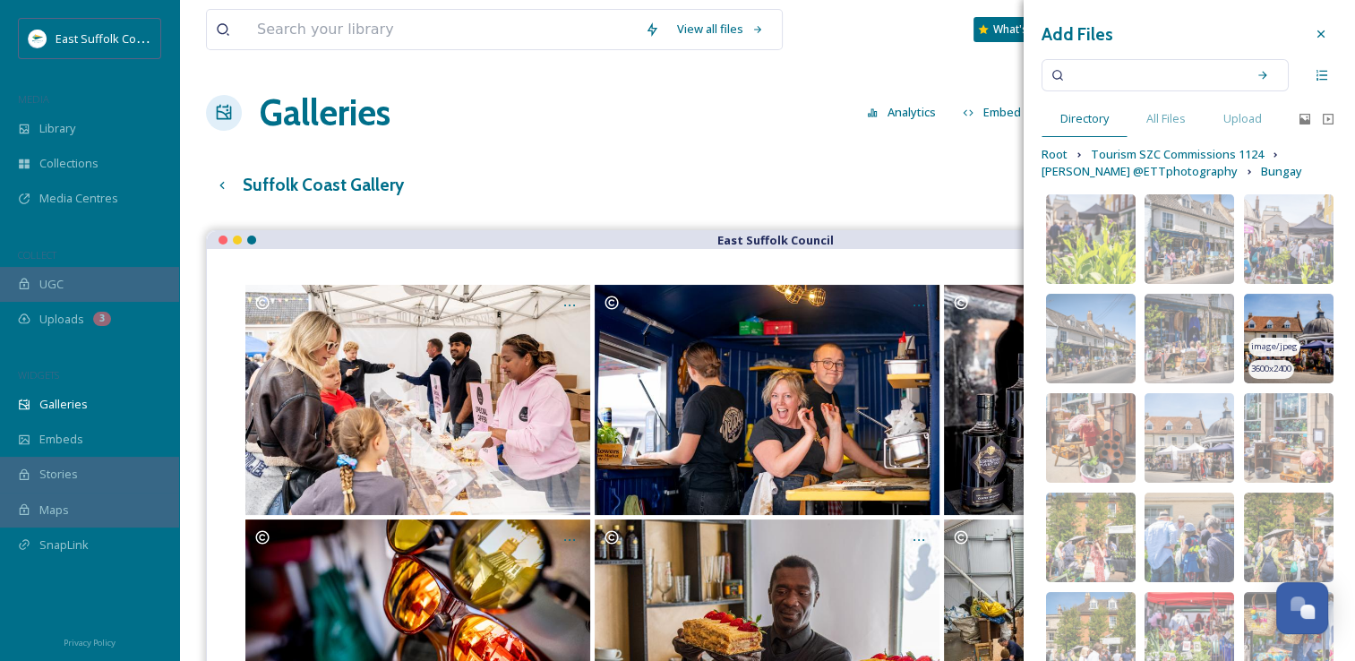
click at [1264, 306] on img at bounding box center [1289, 339] width 90 height 90
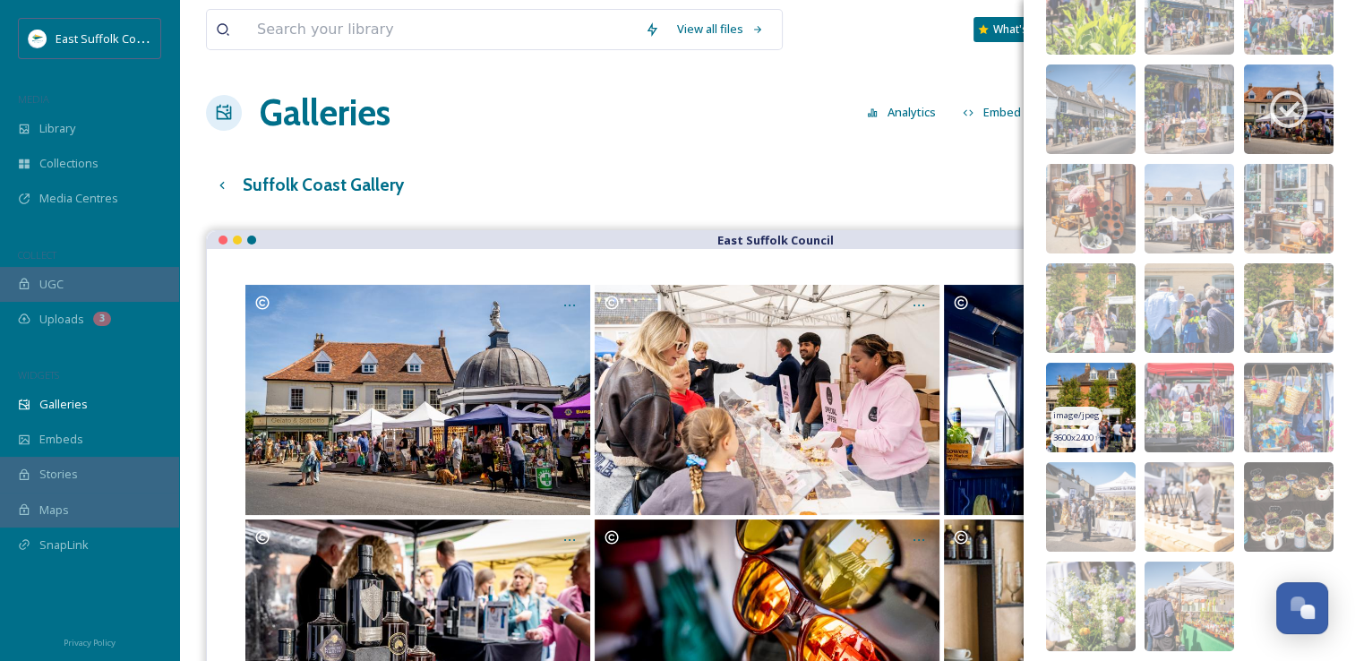
scroll to position [276, 0]
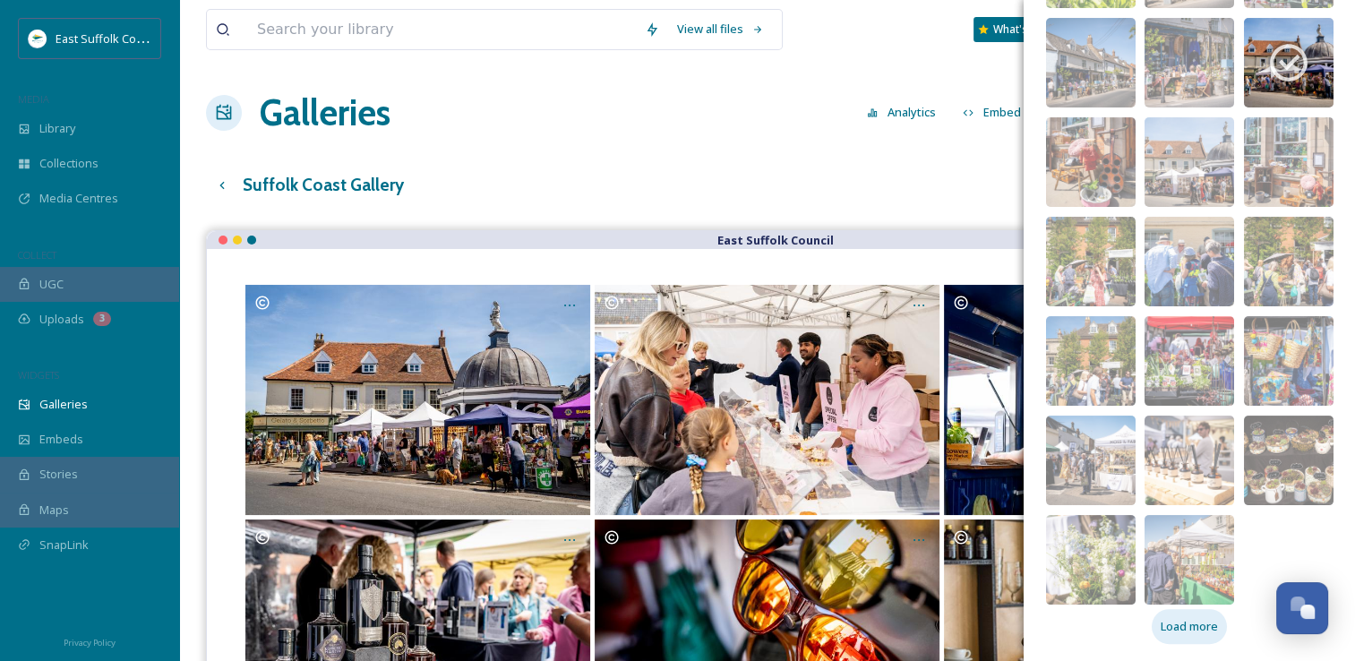
click at [1170, 629] on span "Load more" at bounding box center [1189, 626] width 57 height 17
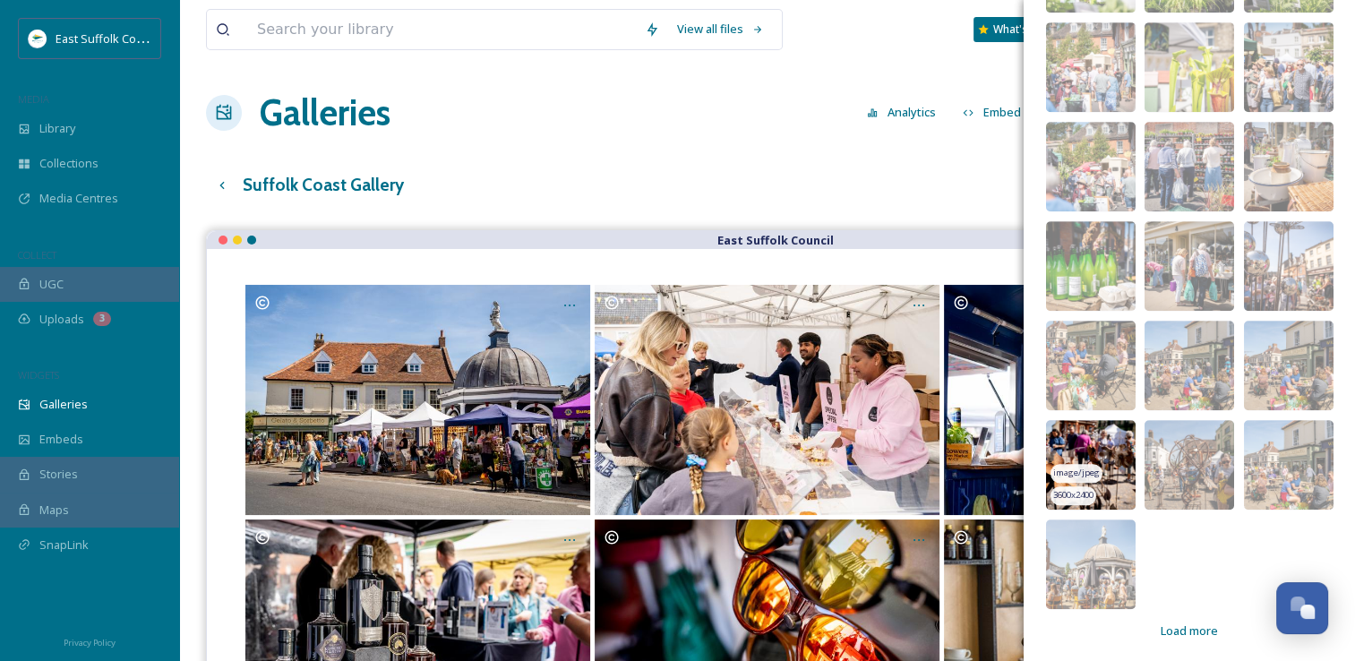
scroll to position [971, 0]
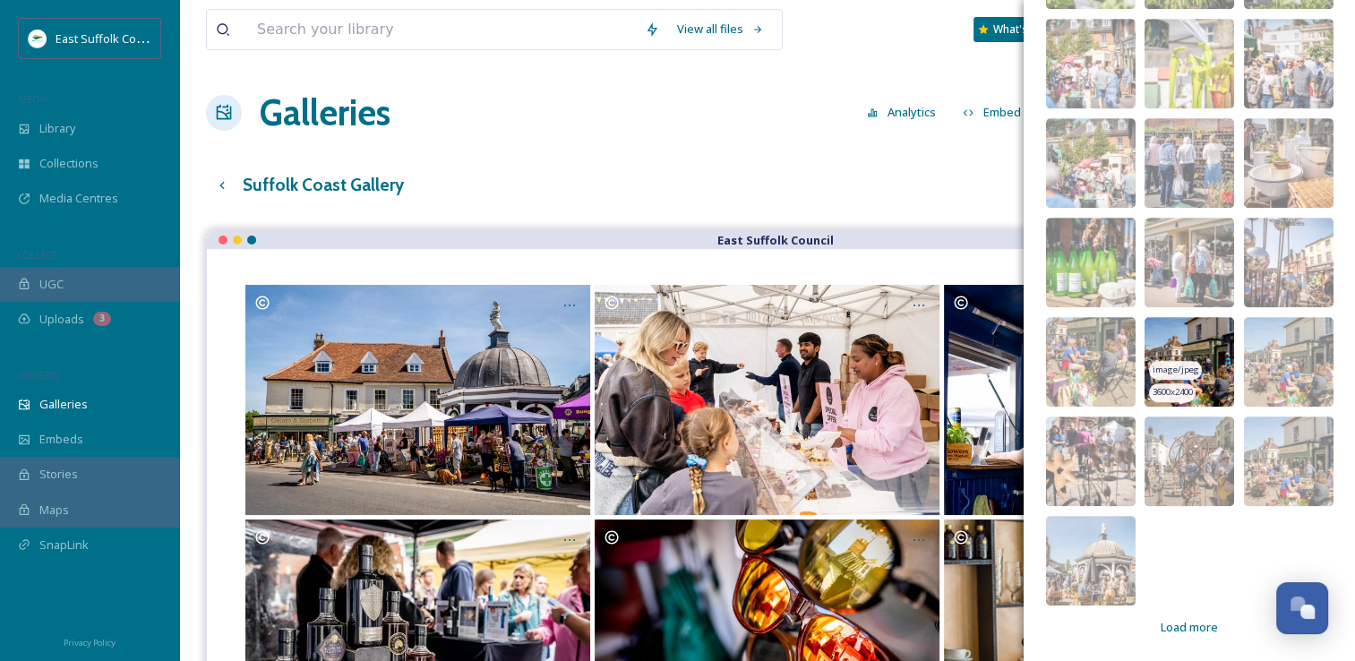
click at [1171, 335] on img at bounding box center [1189, 362] width 90 height 90
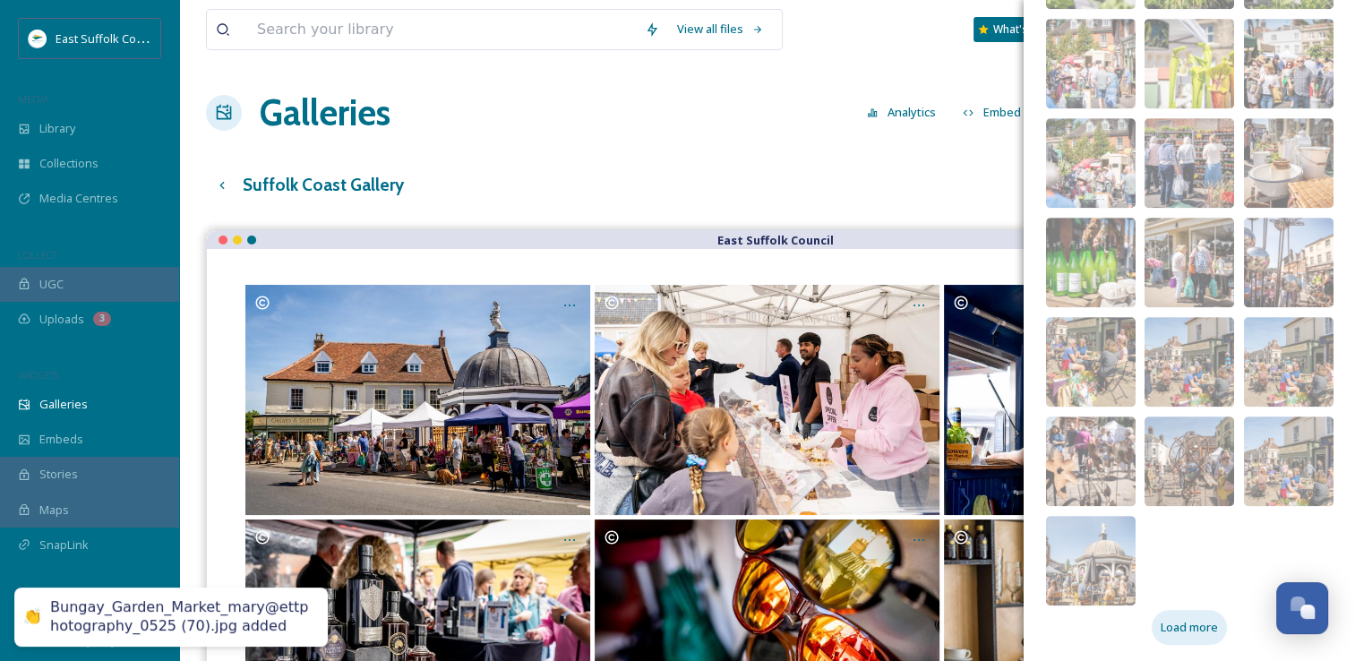
click at [1158, 618] on div "Load more" at bounding box center [1189, 627] width 75 height 35
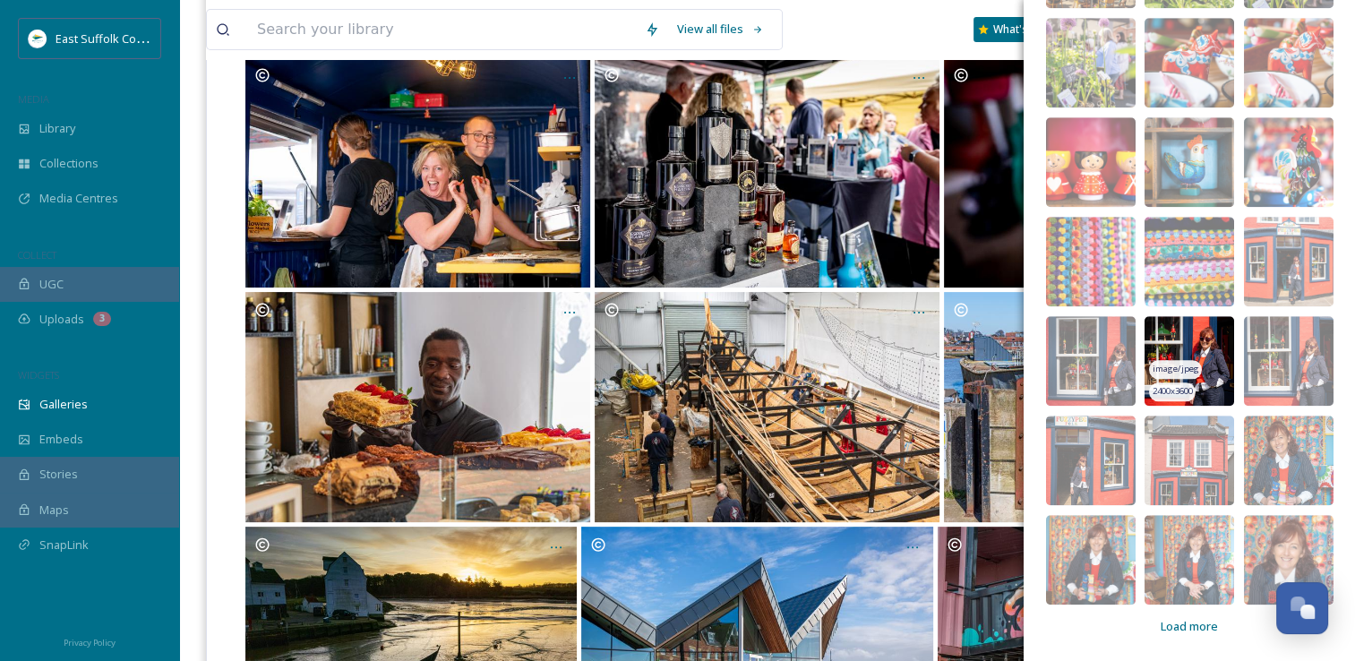
scroll to position [627, 0]
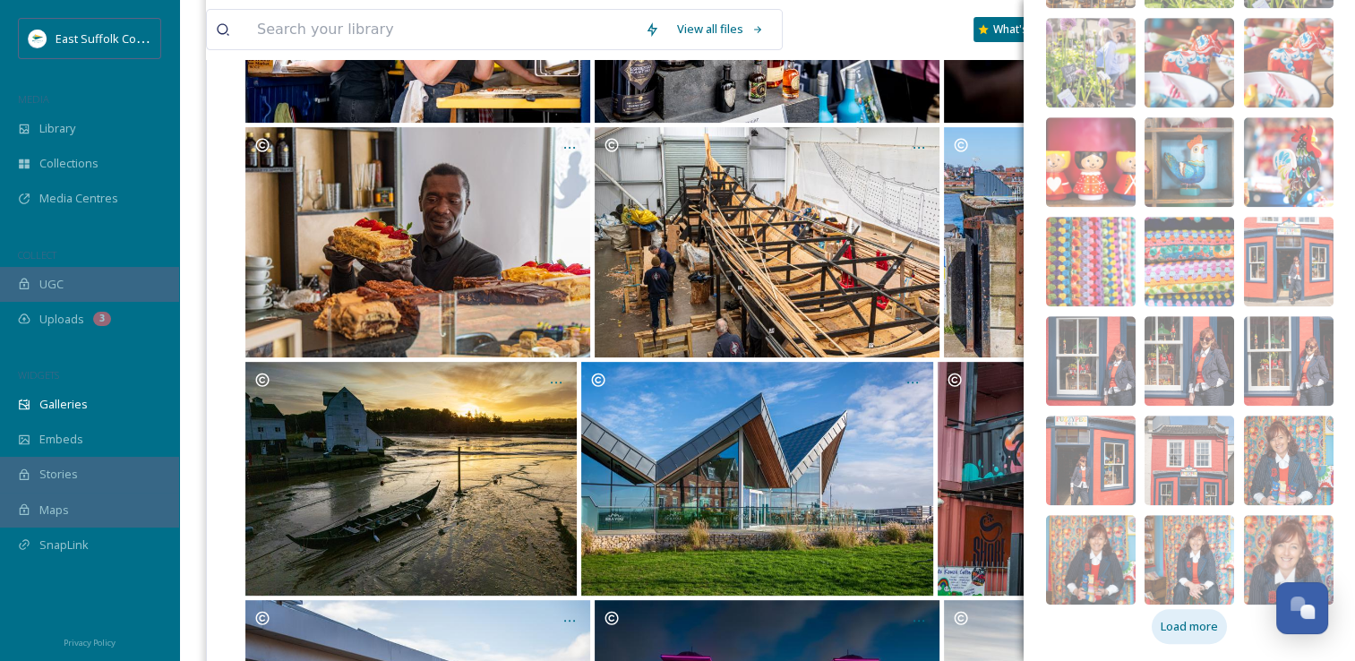
click at [1193, 618] on span "Load more" at bounding box center [1189, 626] width 57 height 17
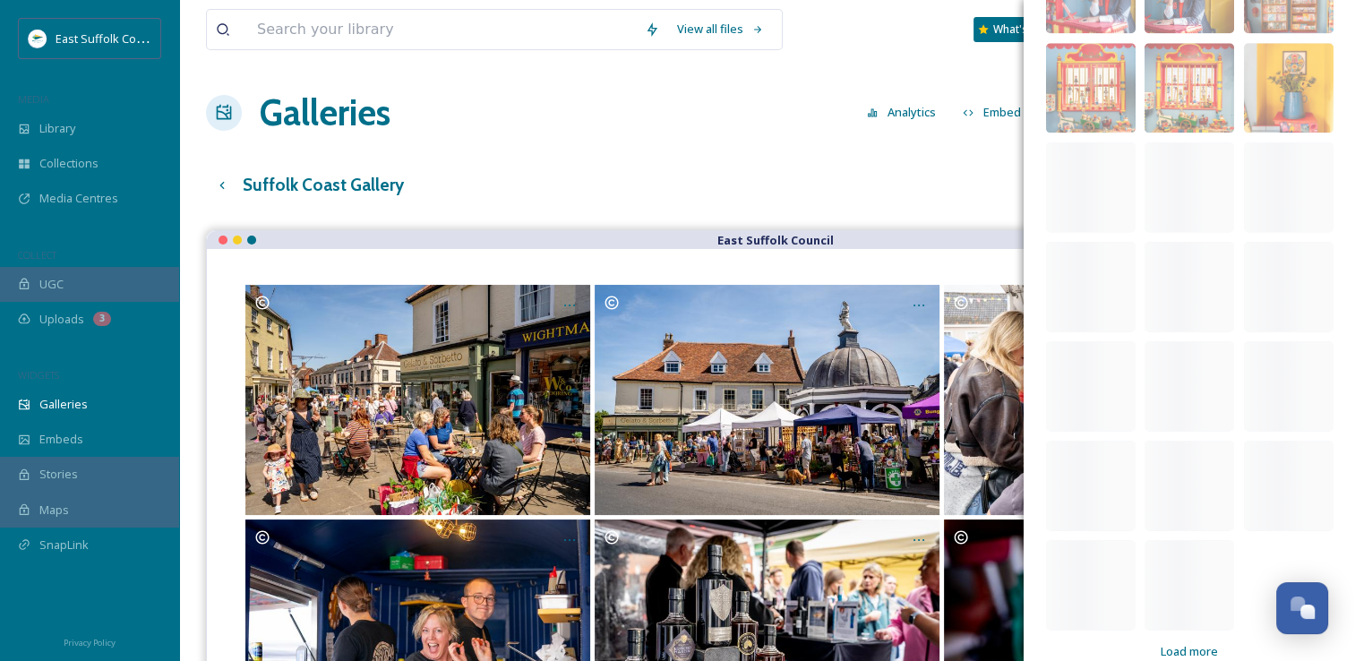
scroll to position [2264, 0]
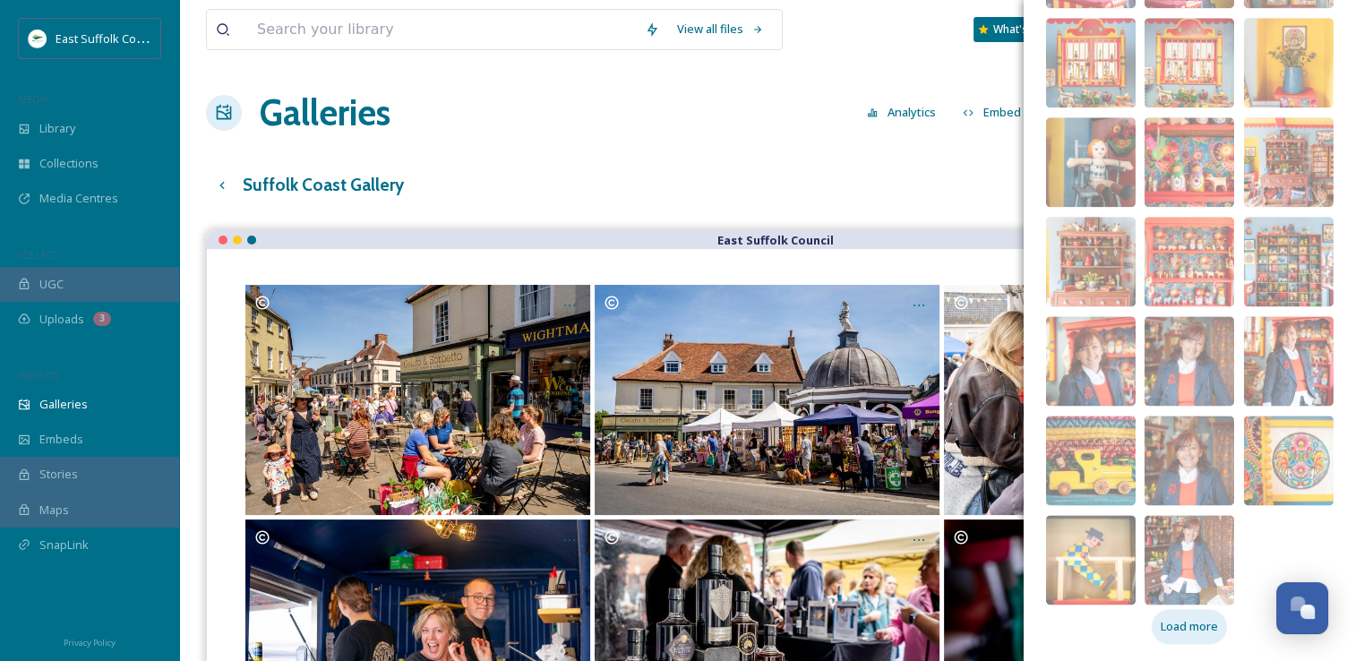
click at [1204, 632] on span "Load more" at bounding box center [1189, 626] width 57 height 17
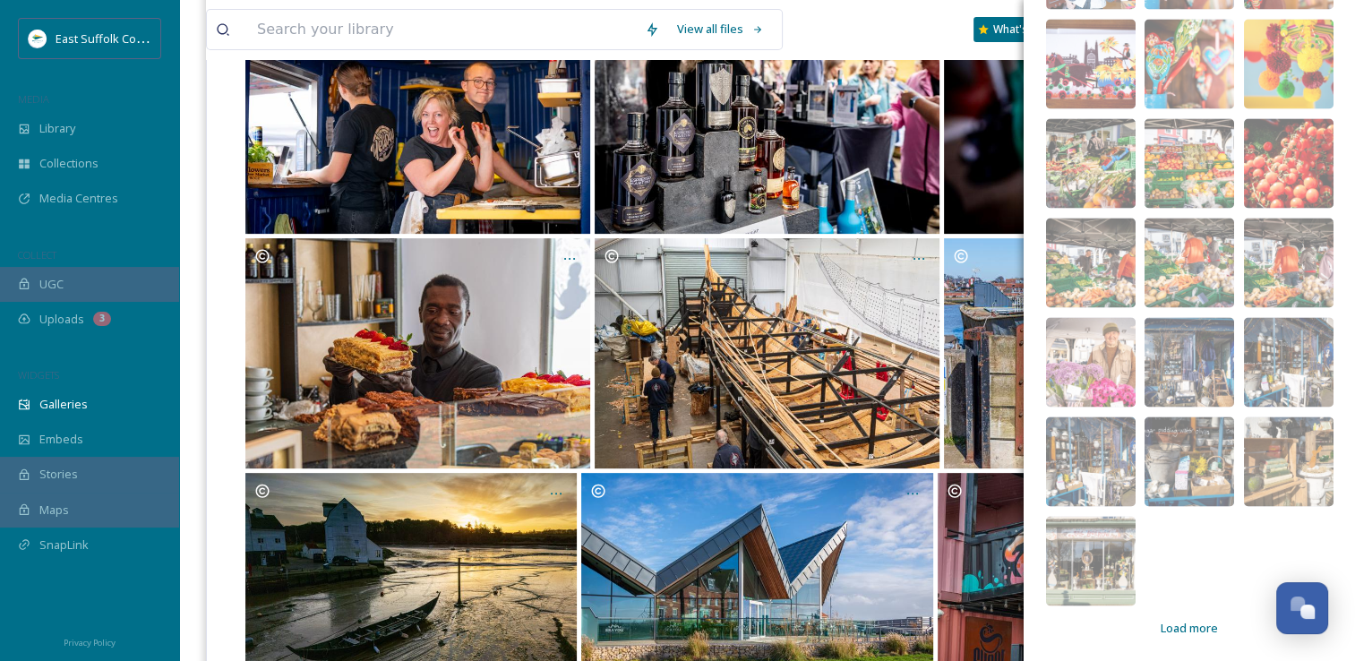
scroll to position [537, 0]
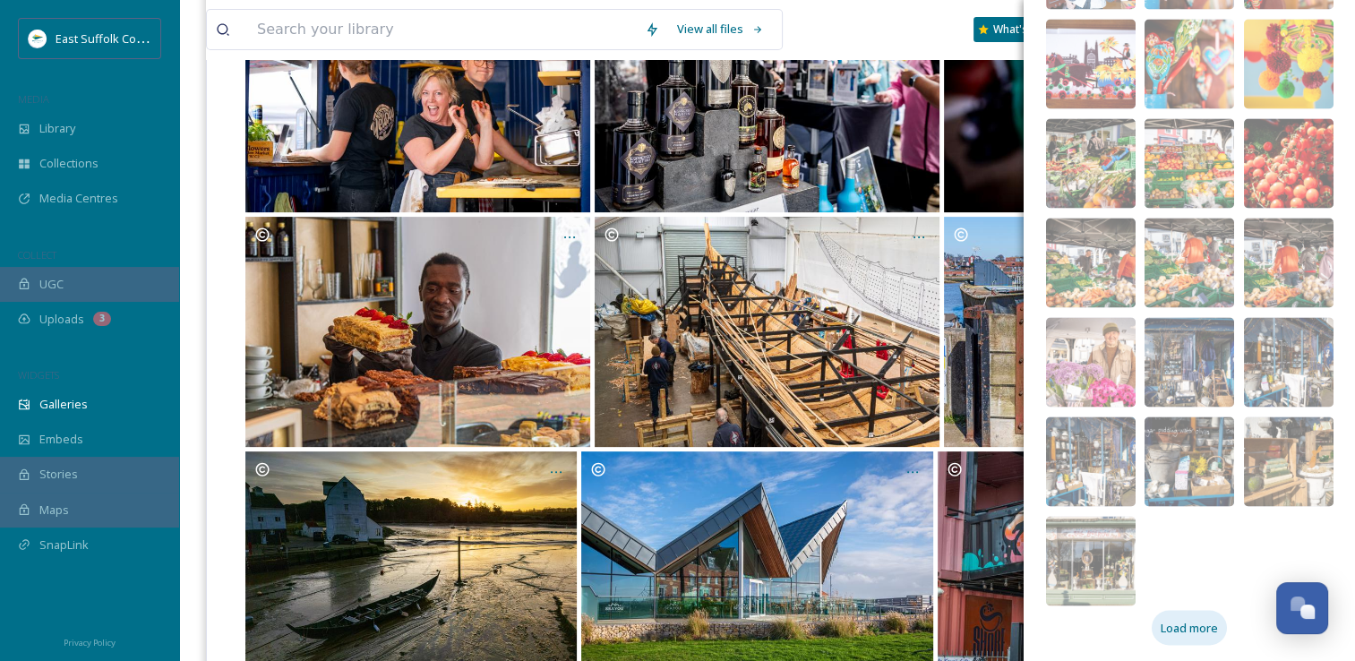
click at [1200, 632] on span "Load more" at bounding box center [1189, 627] width 57 height 17
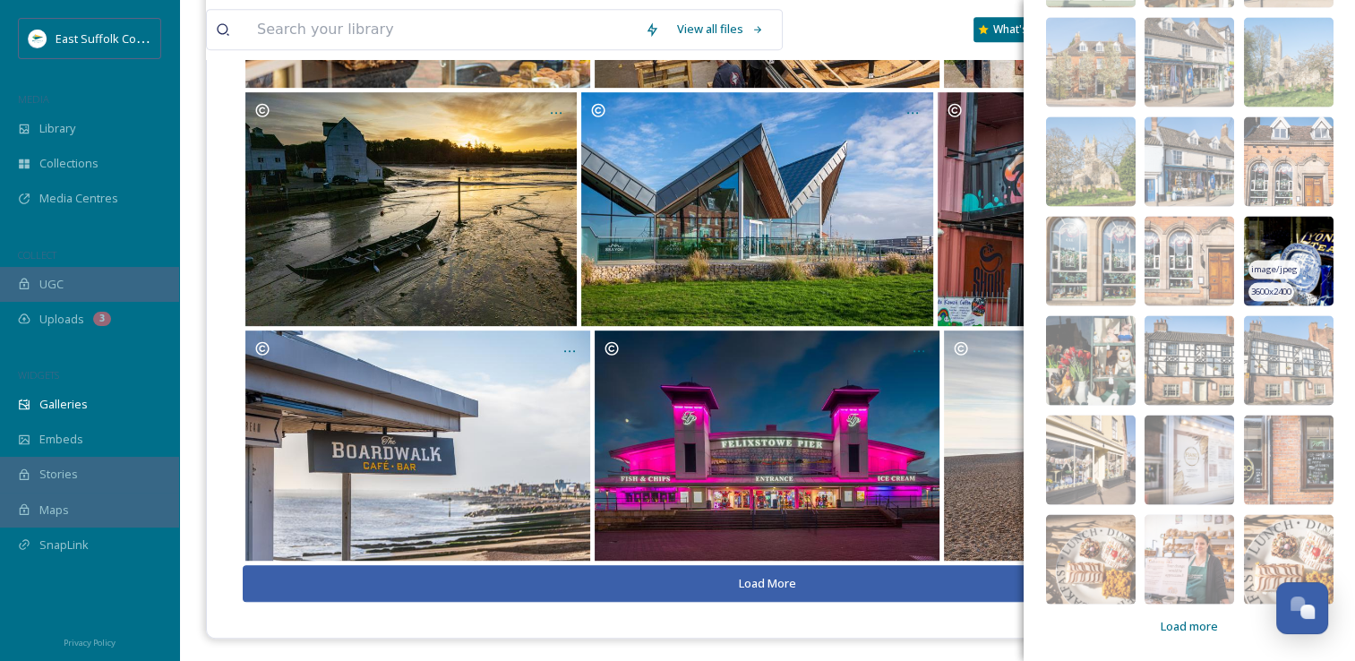
scroll to position [899, 0]
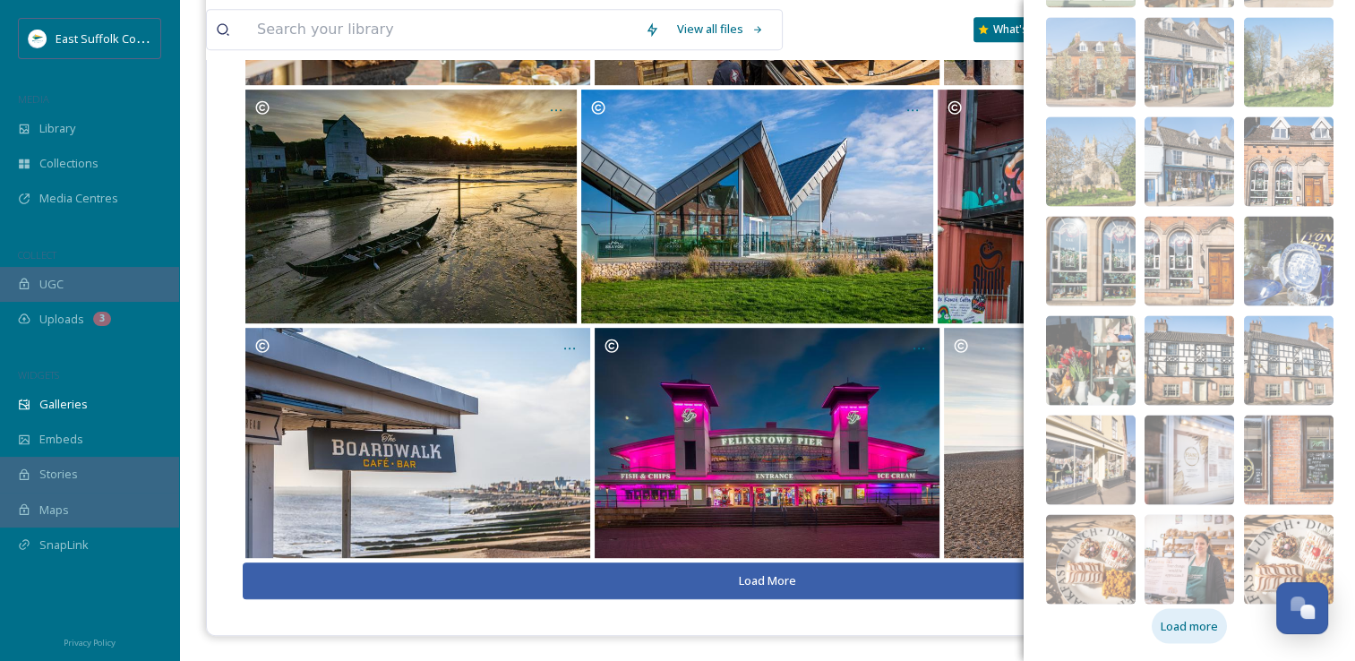
click at [1176, 632] on span "Load more" at bounding box center [1189, 626] width 57 height 17
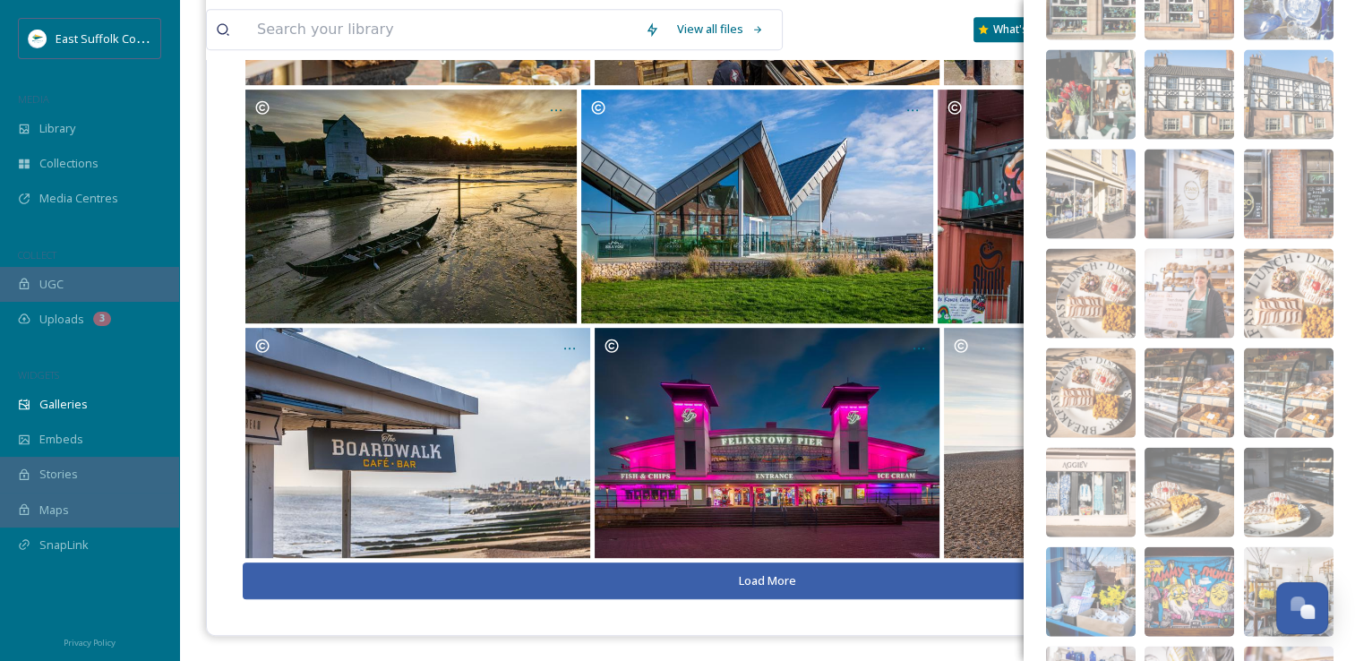
scroll to position [3825, 0]
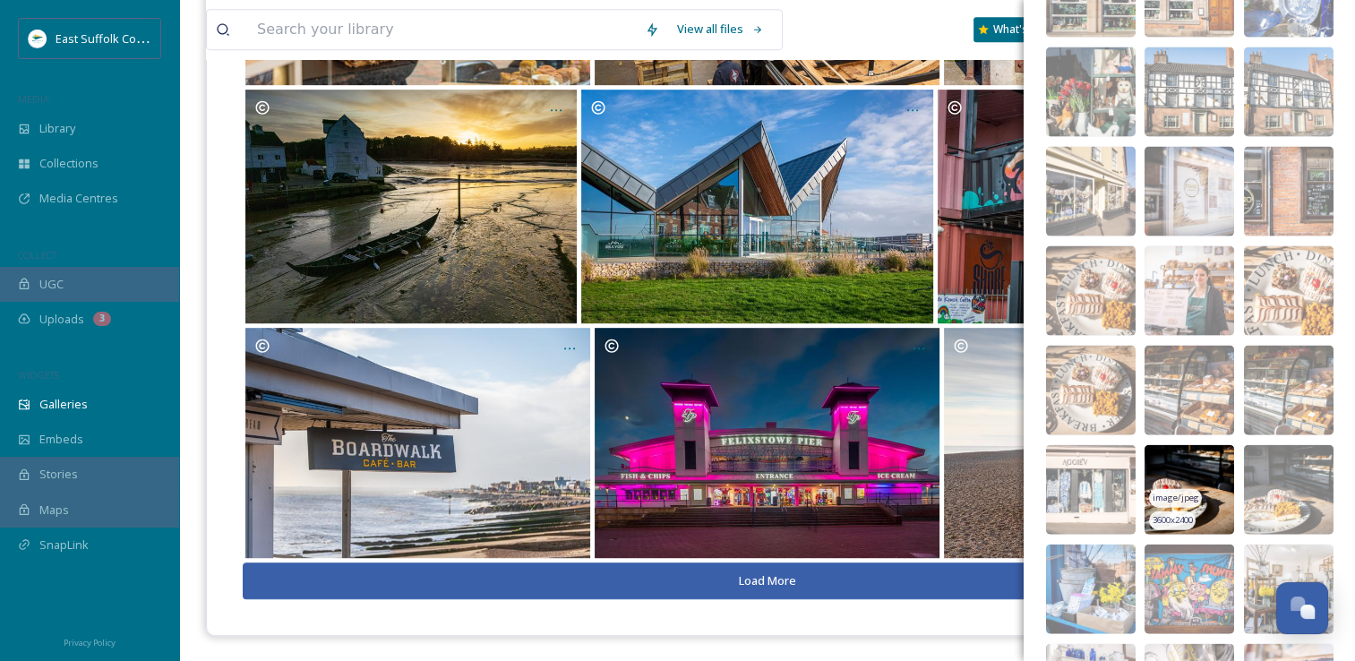
click at [1159, 460] on img at bounding box center [1189, 490] width 90 height 90
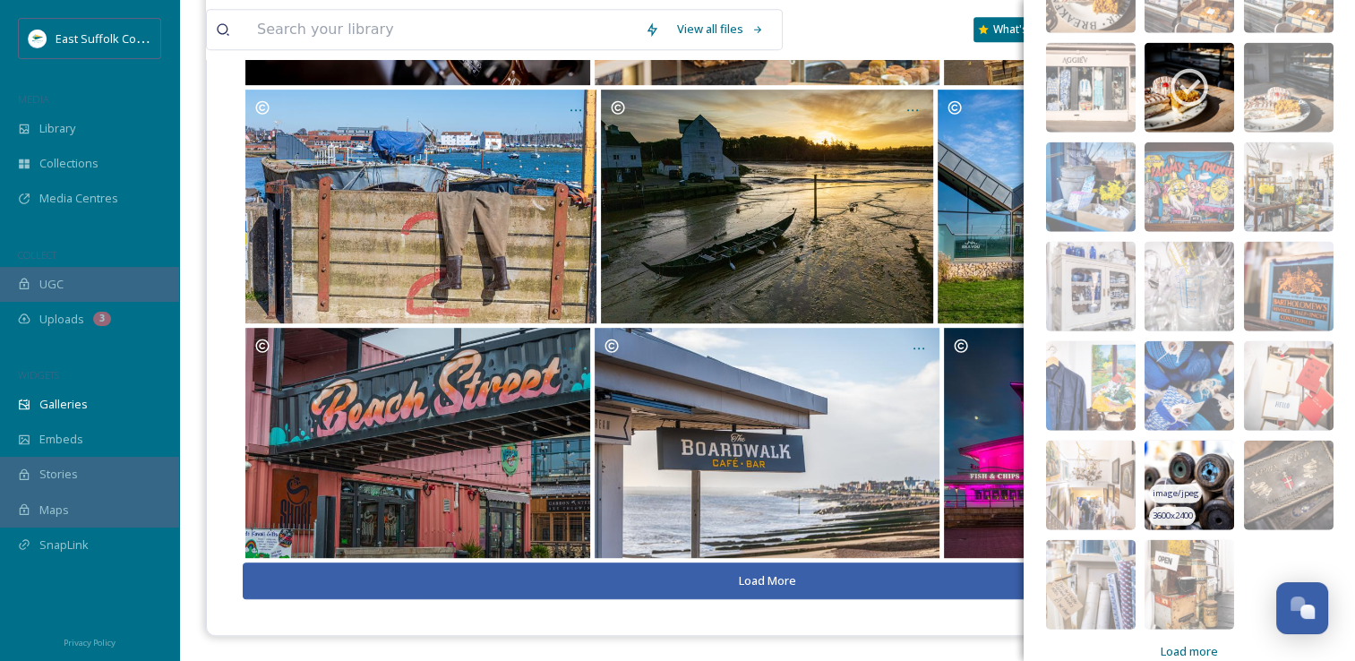
scroll to position [4252, 0]
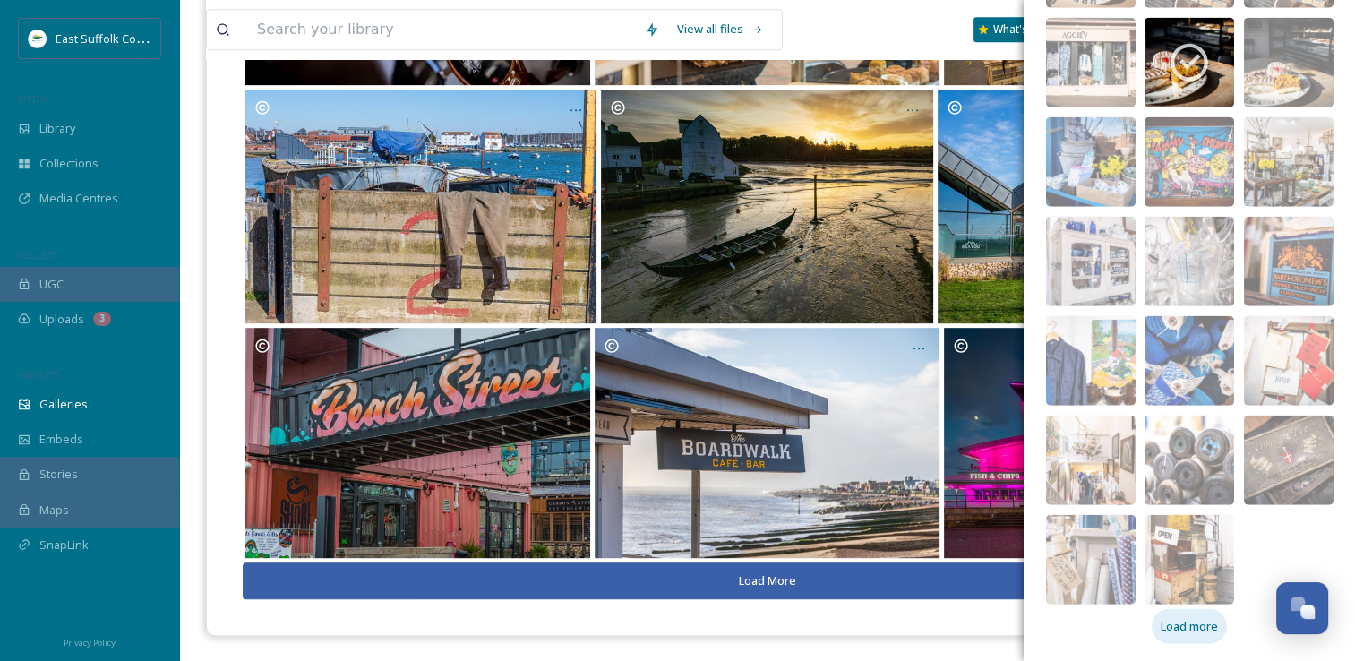
click at [1186, 618] on span "Load more" at bounding box center [1189, 626] width 57 height 17
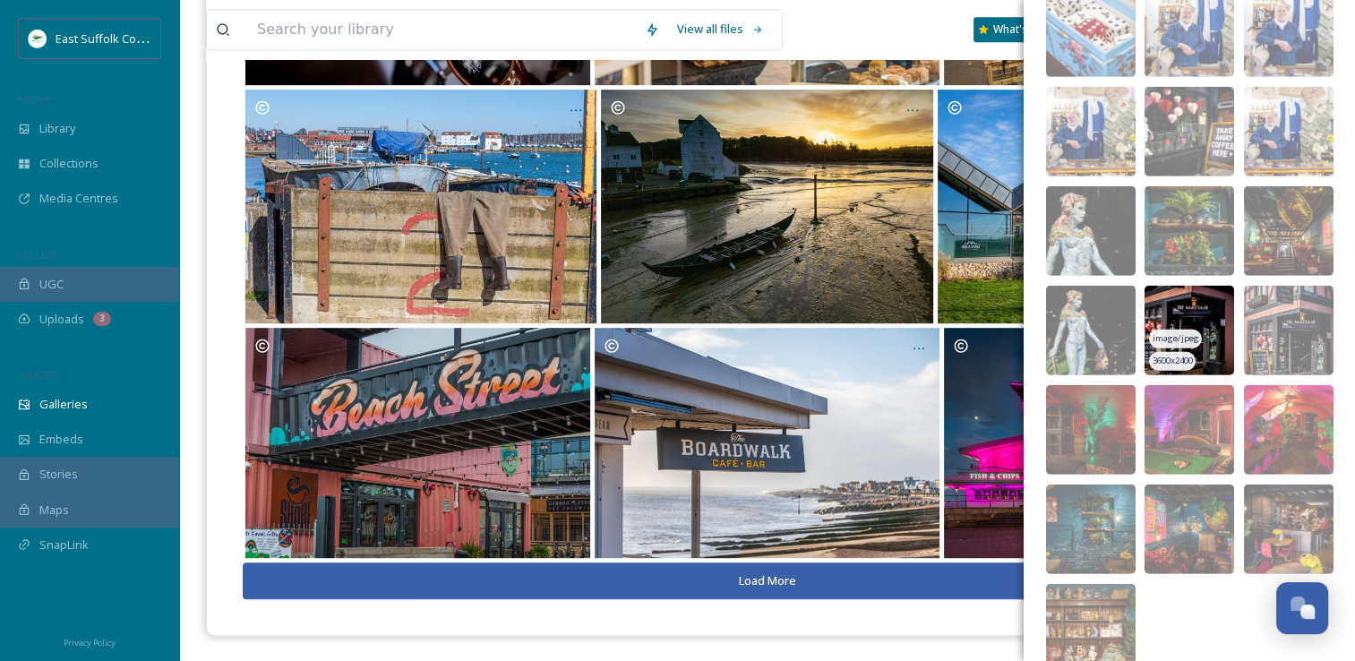
scroll to position [4947, 0]
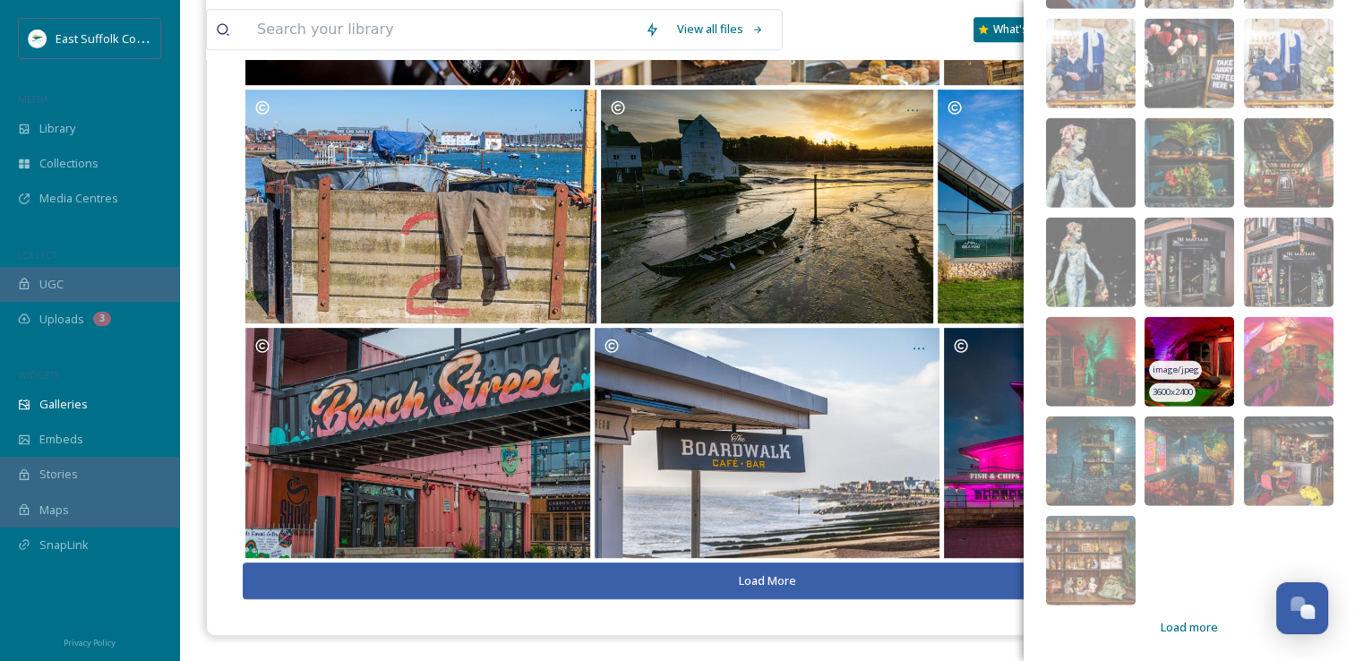
click at [1165, 322] on img at bounding box center [1189, 362] width 90 height 90
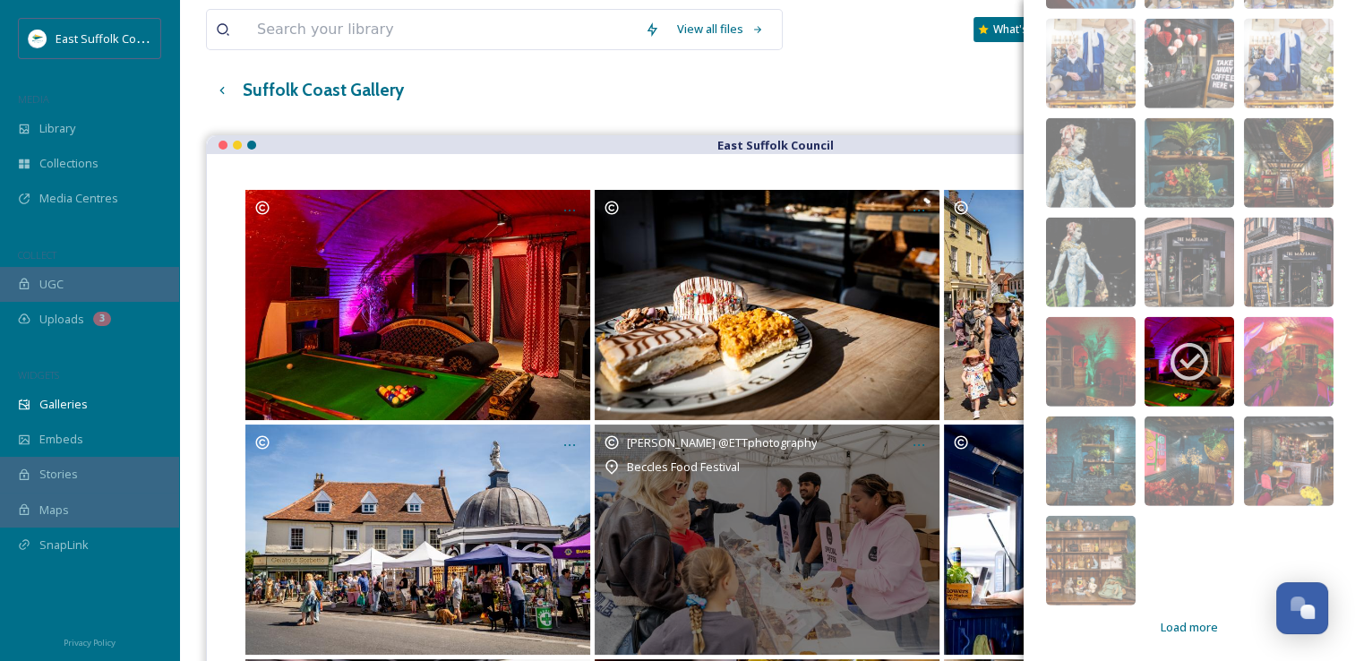
scroll to position [0, 0]
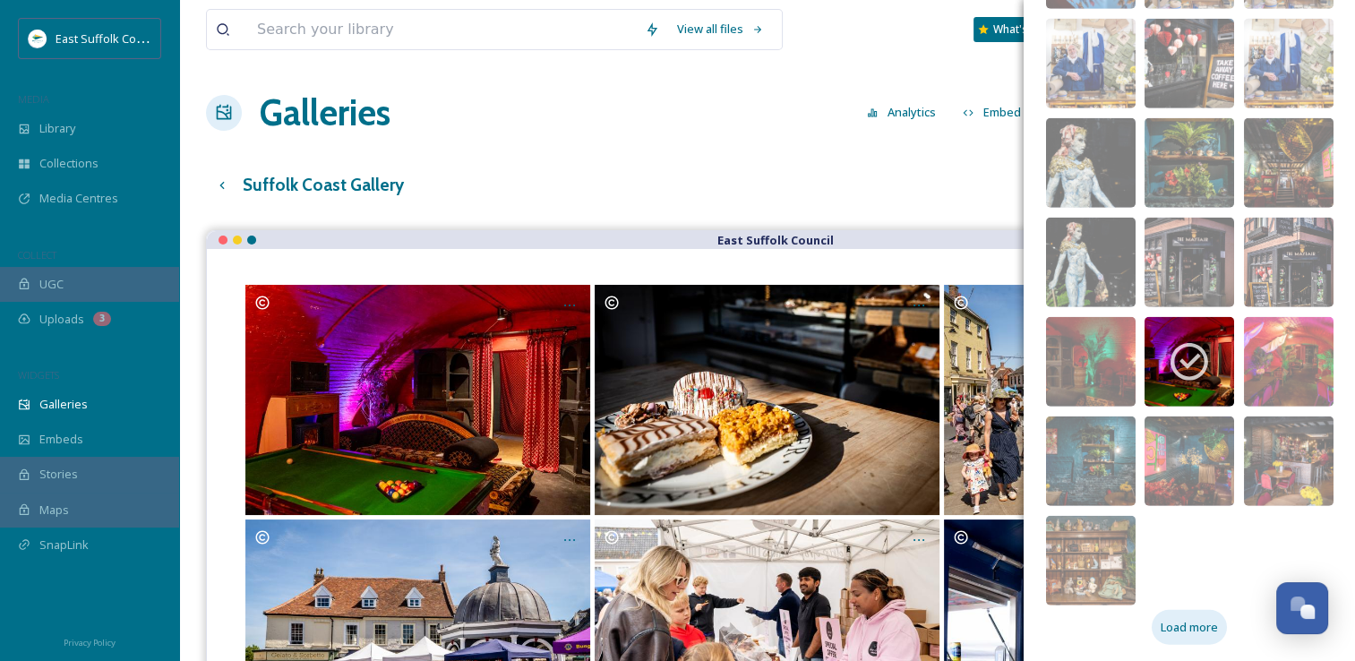
click at [1189, 613] on div "Load more" at bounding box center [1189, 627] width 75 height 35
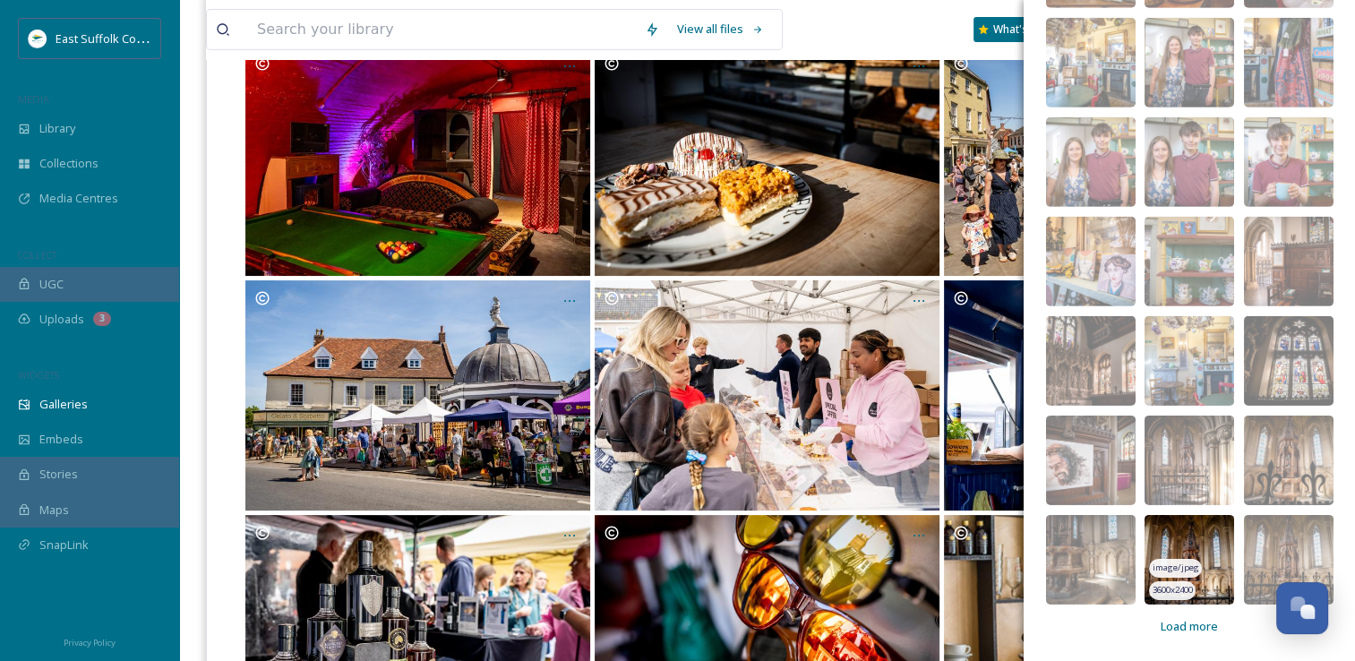
scroll to position [269, 0]
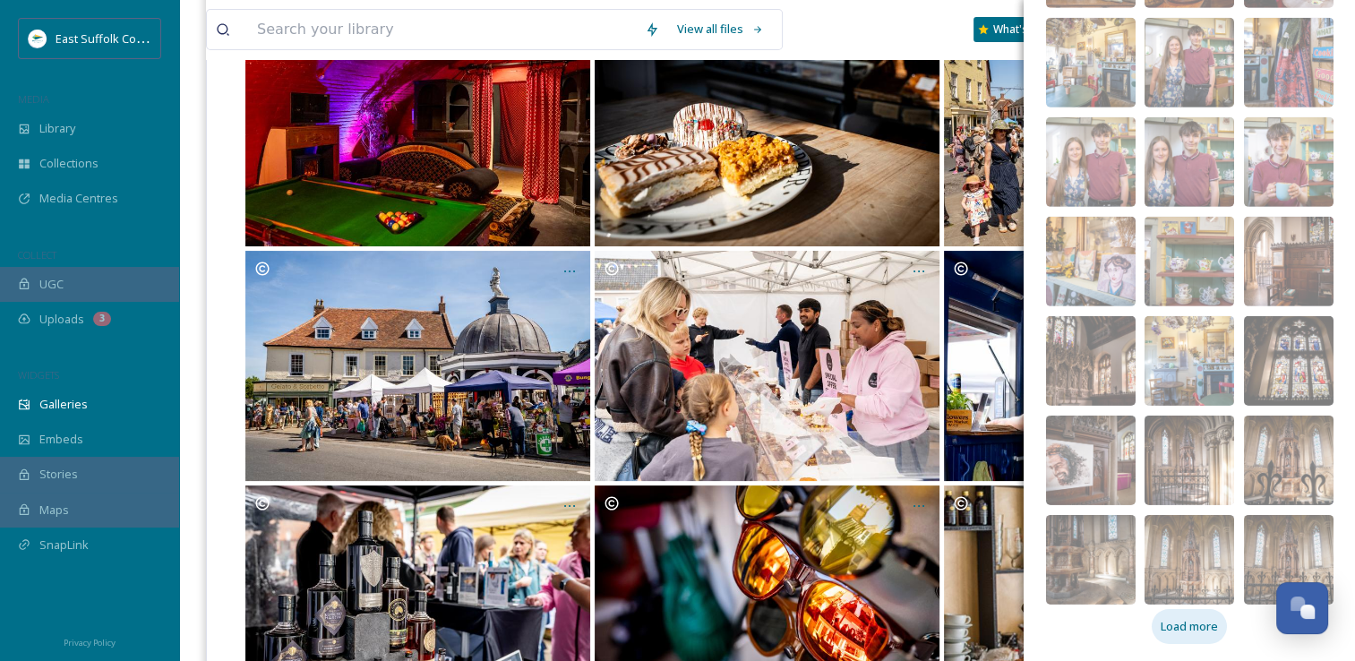
click at [1199, 622] on span "Load more" at bounding box center [1189, 626] width 57 height 17
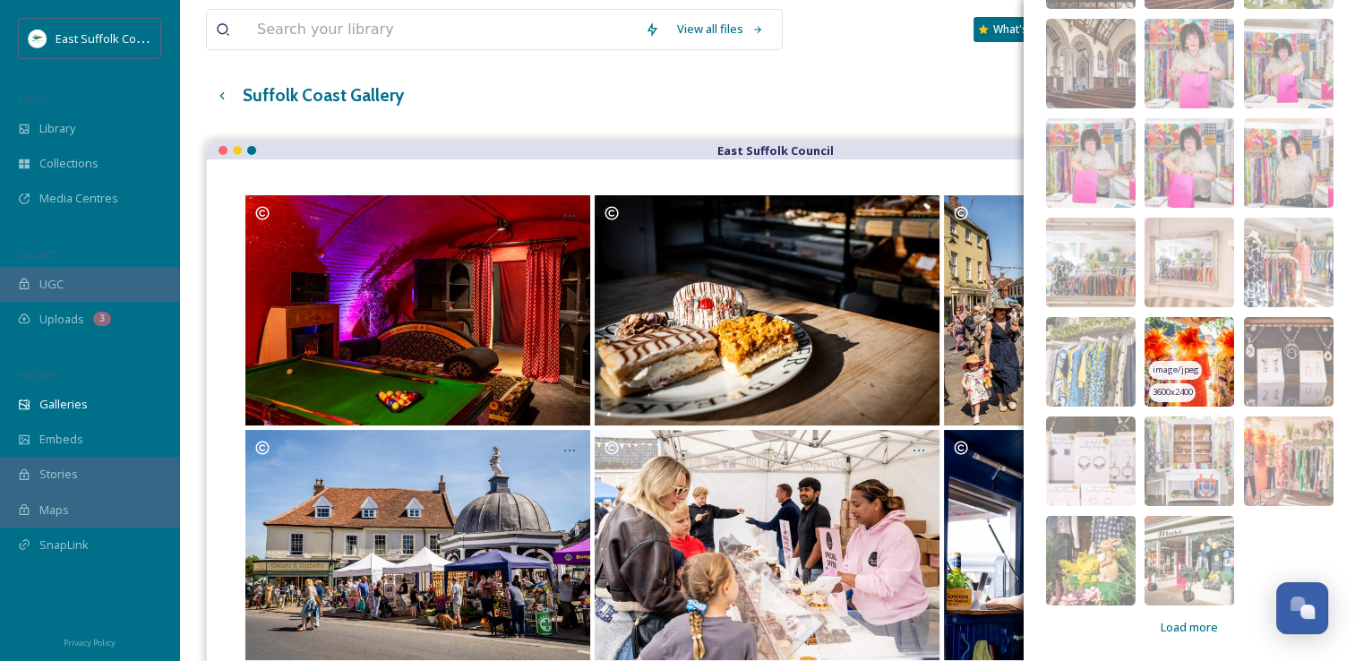
scroll to position [6240, 0]
click at [1161, 618] on span "Load more" at bounding box center [1189, 626] width 57 height 17
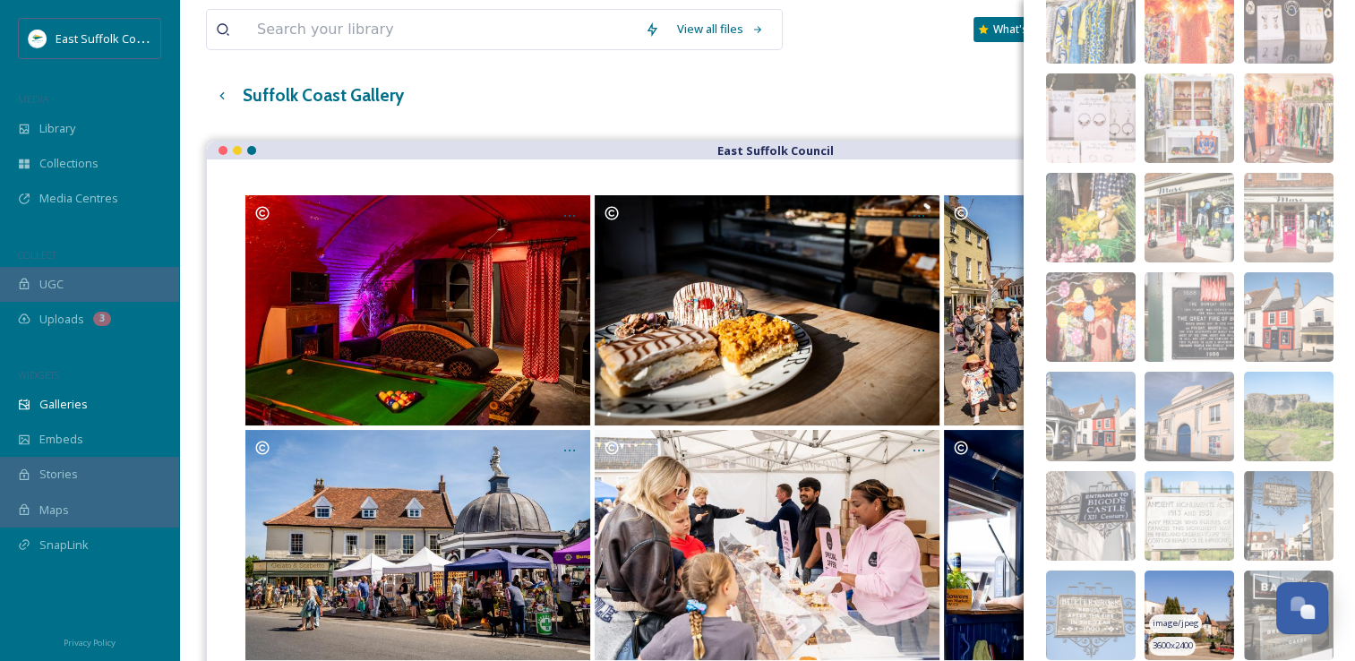
scroll to position [6688, 0]
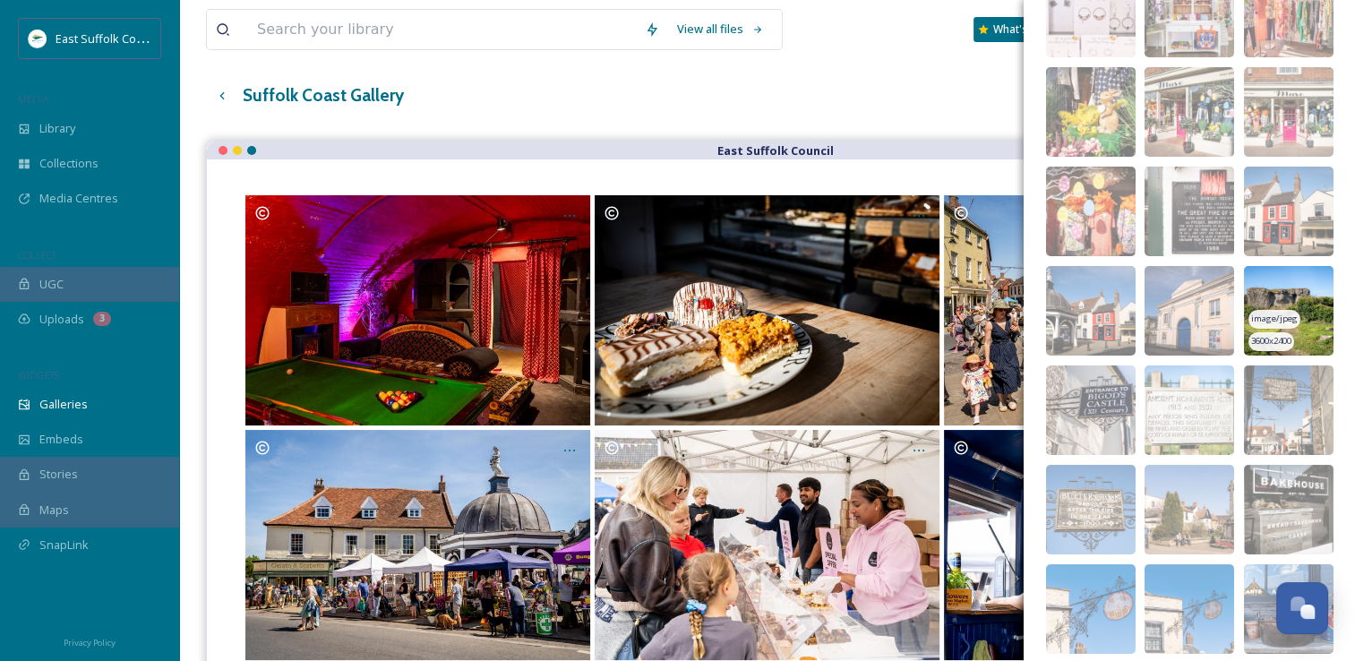
click at [1261, 287] on img at bounding box center [1289, 311] width 90 height 90
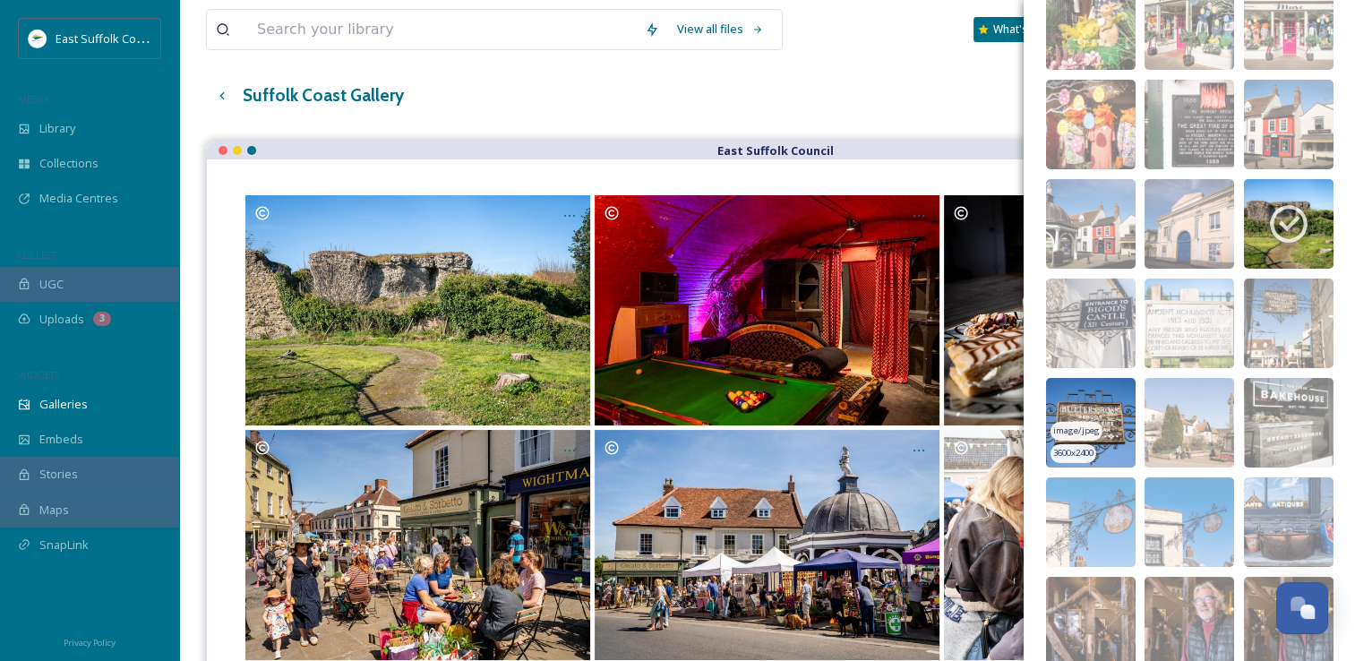
scroll to position [6935, 0]
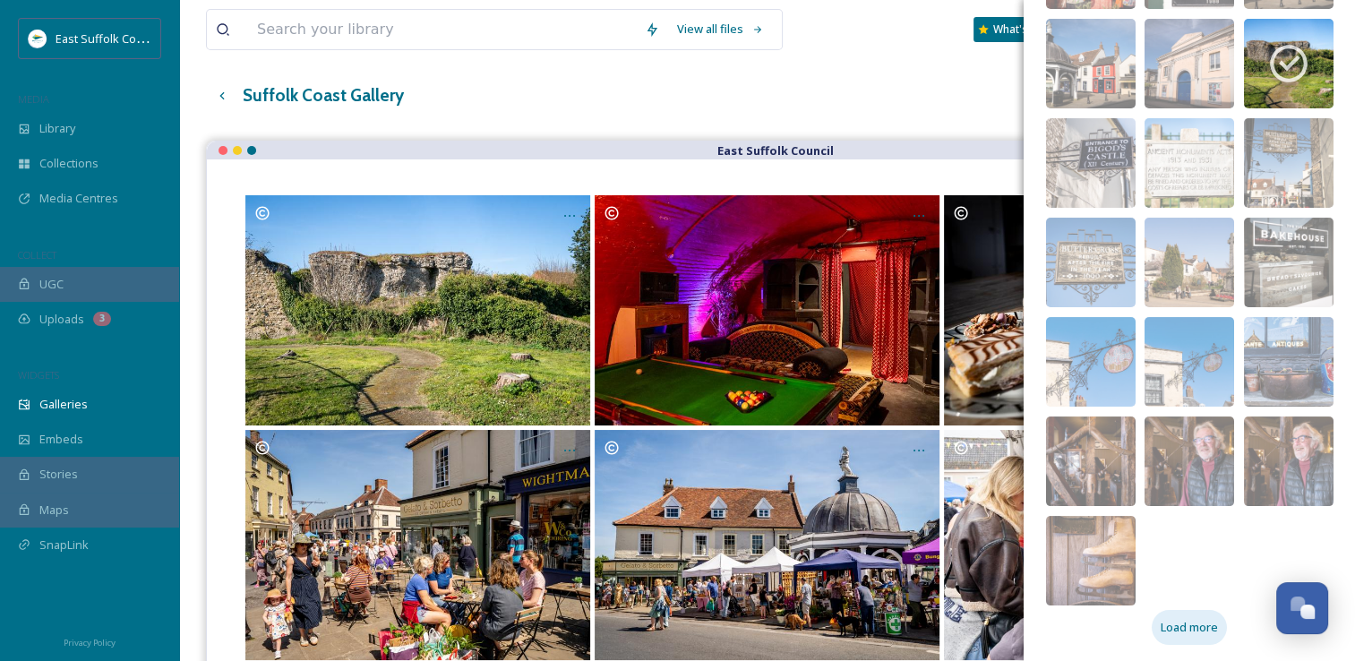
click at [1183, 627] on span "Load more" at bounding box center [1189, 627] width 57 height 17
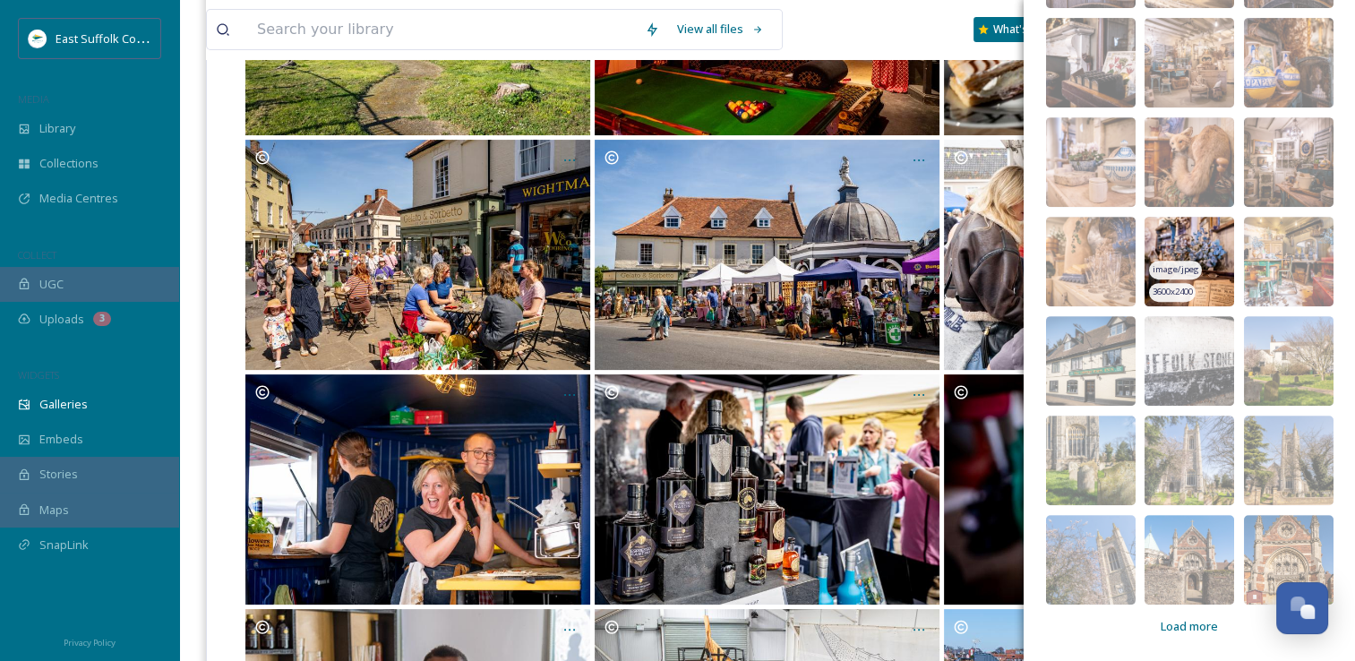
scroll to position [448, 0]
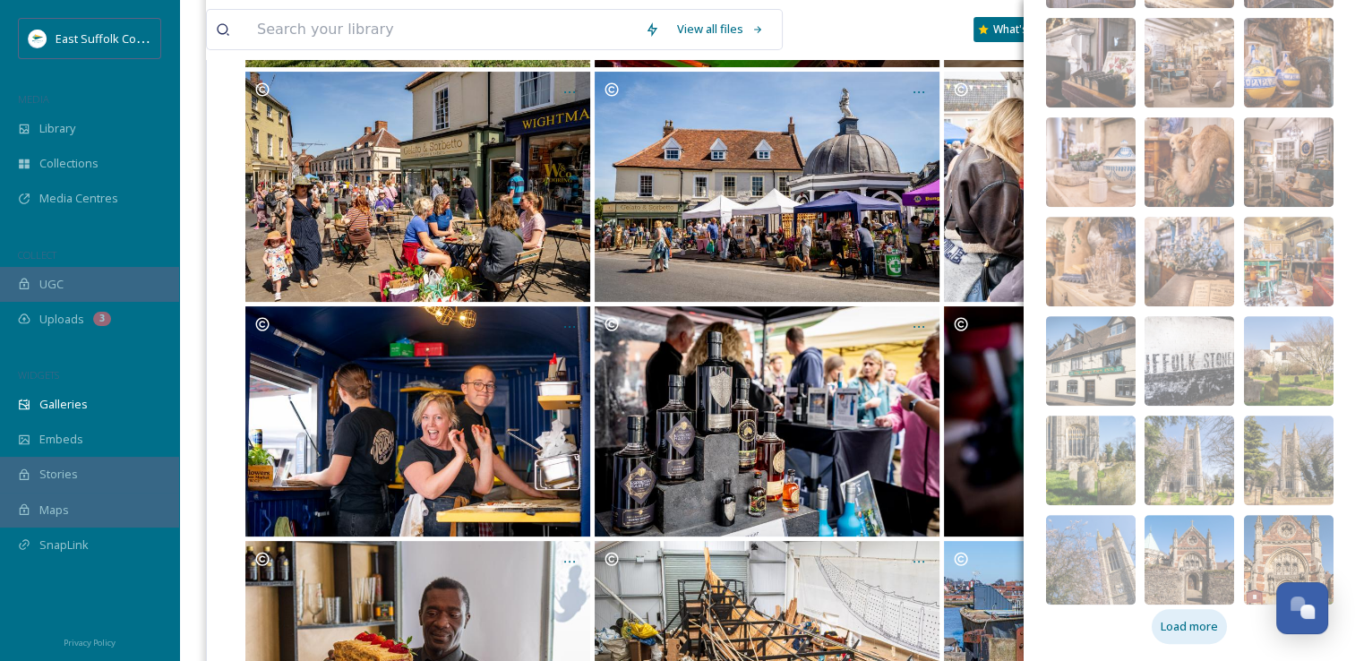
click at [1187, 620] on span "Load more" at bounding box center [1189, 626] width 57 height 17
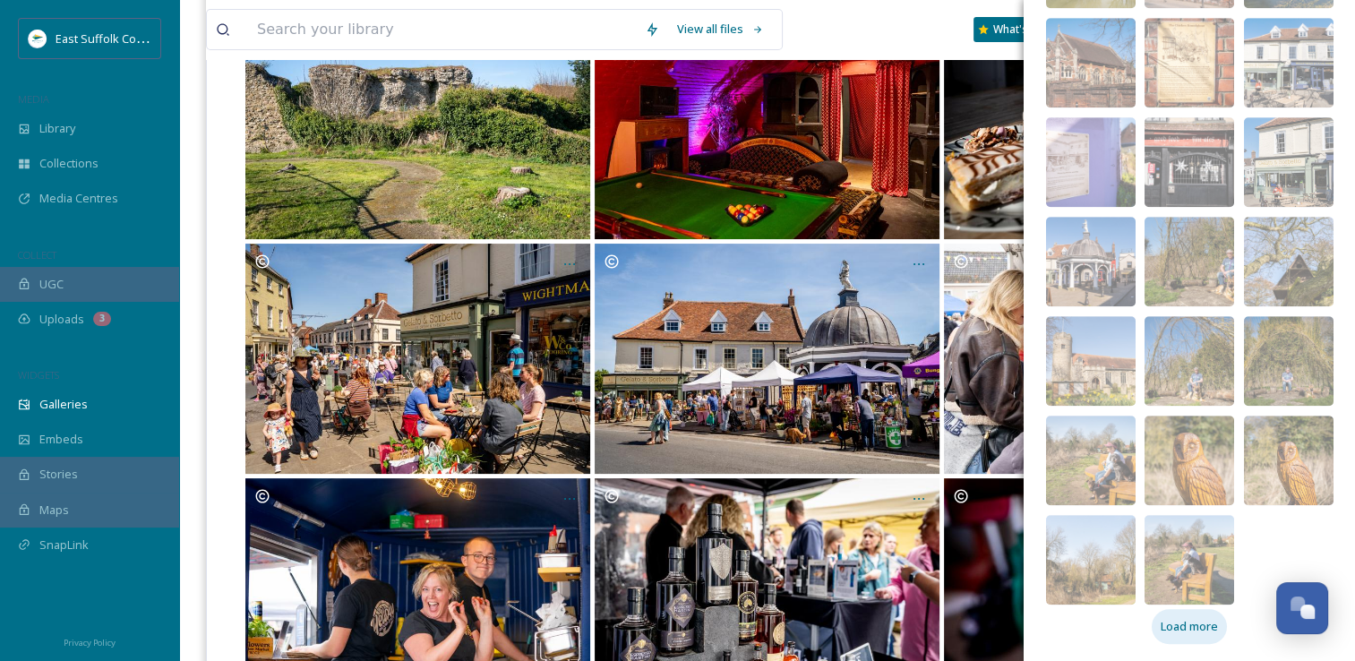
scroll to position [358, 0]
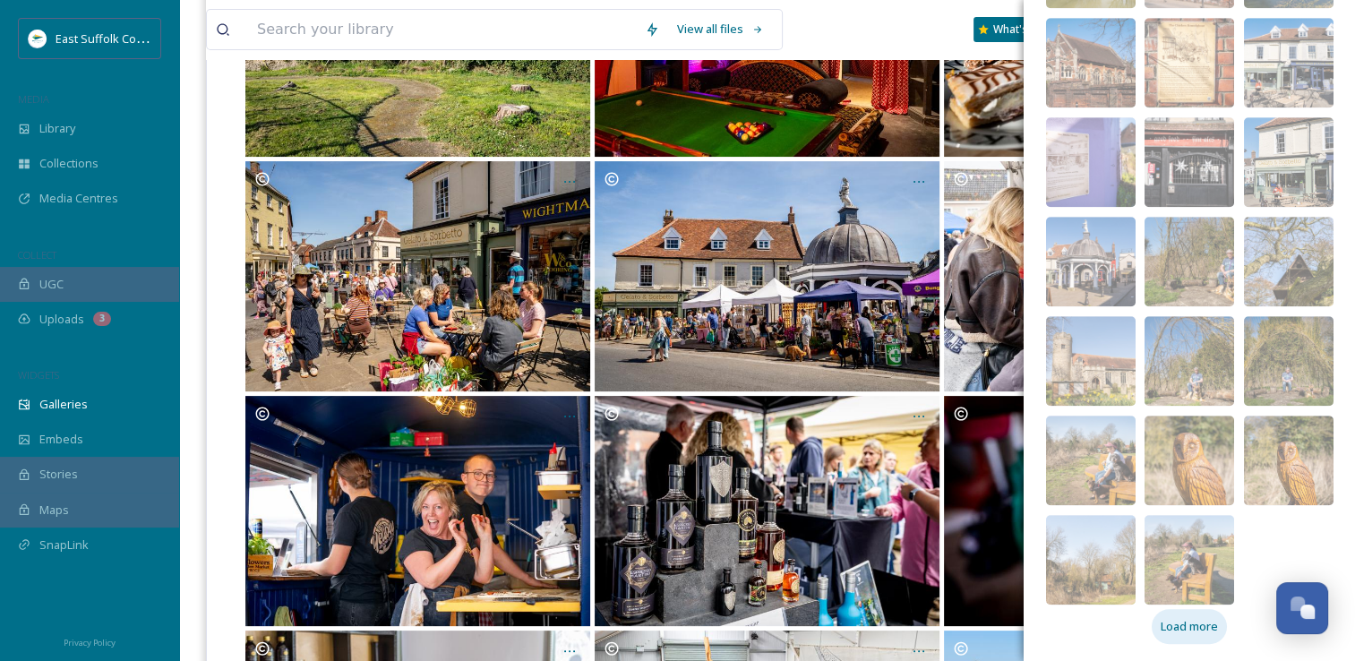
click at [1194, 618] on span "Load more" at bounding box center [1189, 626] width 57 height 17
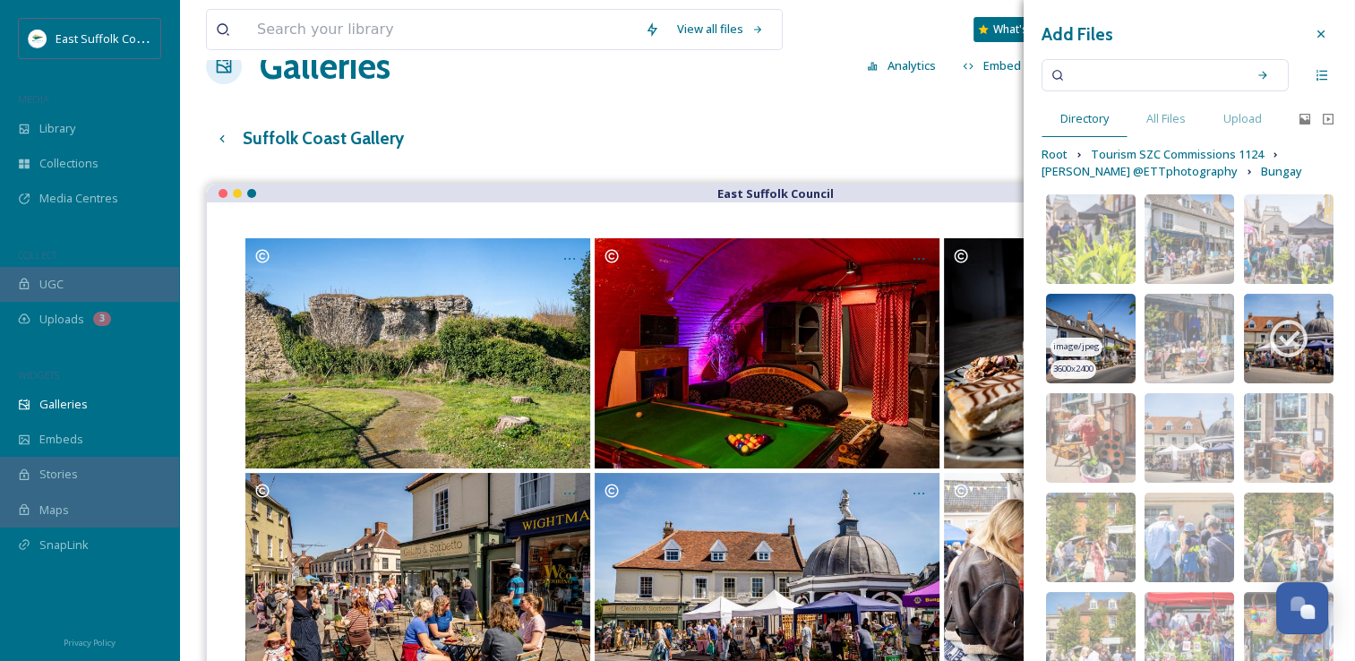
scroll to position [0, 0]
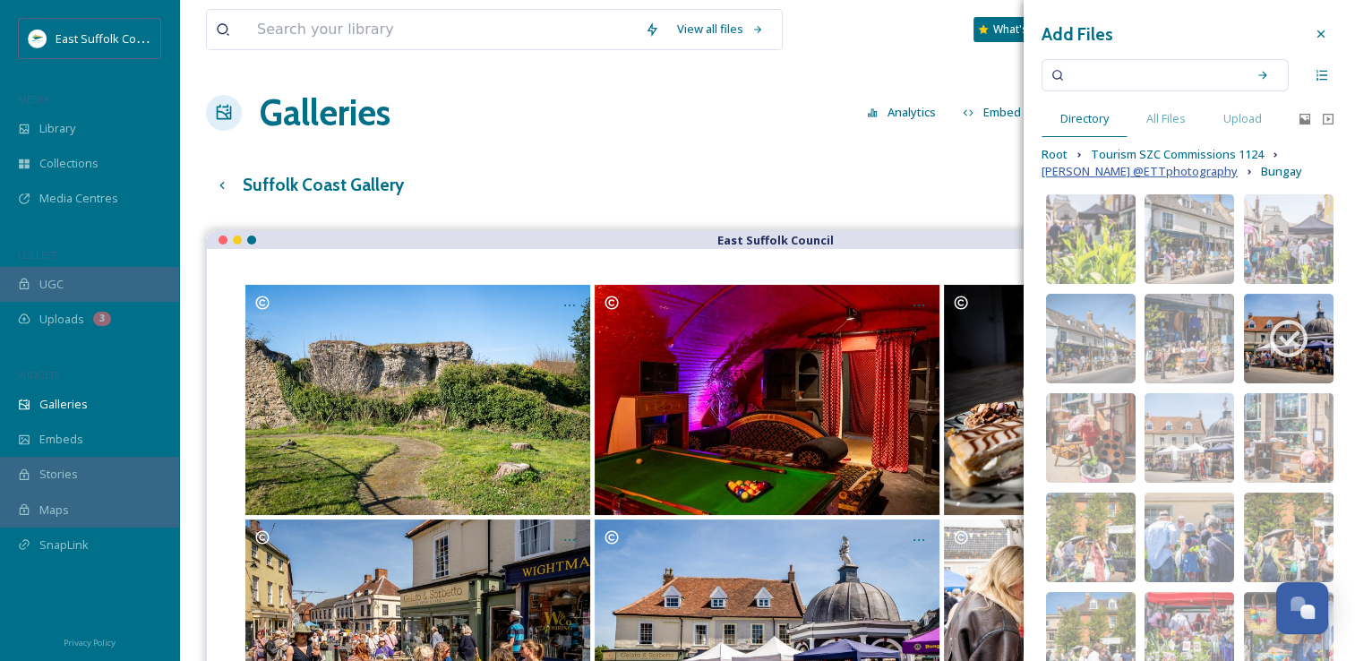
click at [1165, 173] on span "Mary Doggett @ETTphotography" at bounding box center [1139, 171] width 196 height 17
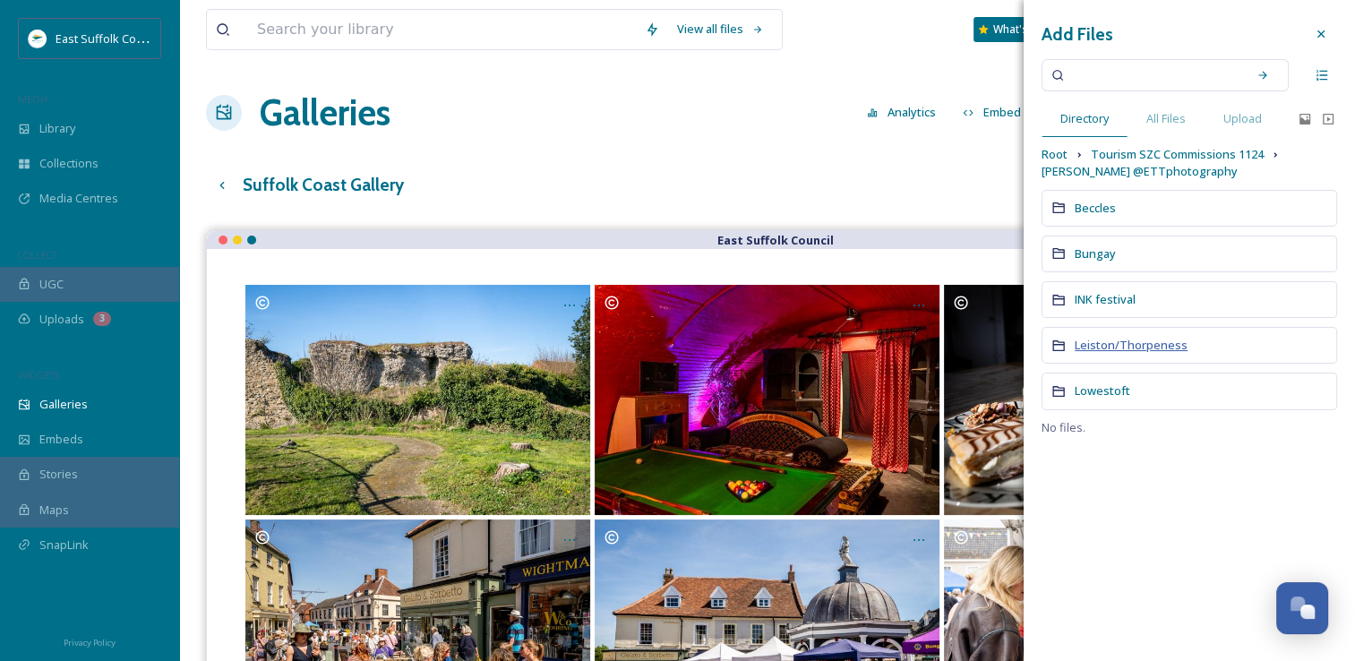
click at [1114, 341] on span "Leiston/Thorpeness" at bounding box center [1131, 345] width 113 height 16
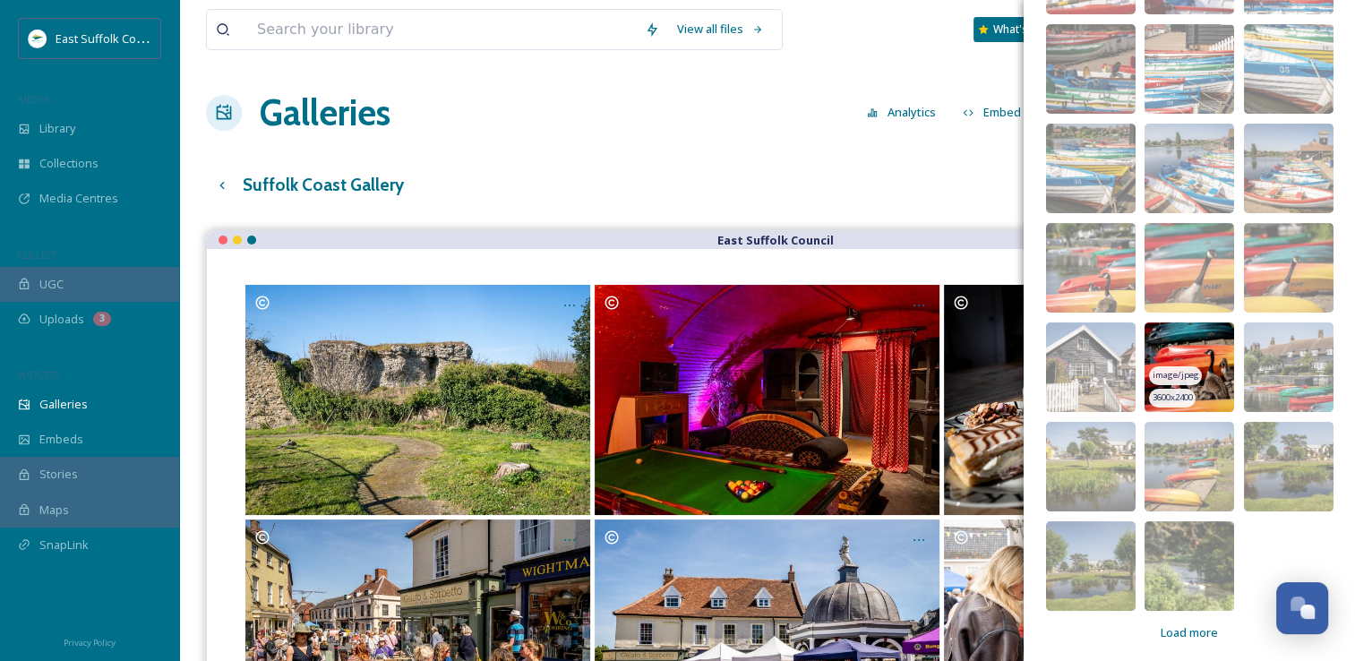
scroll to position [293, 0]
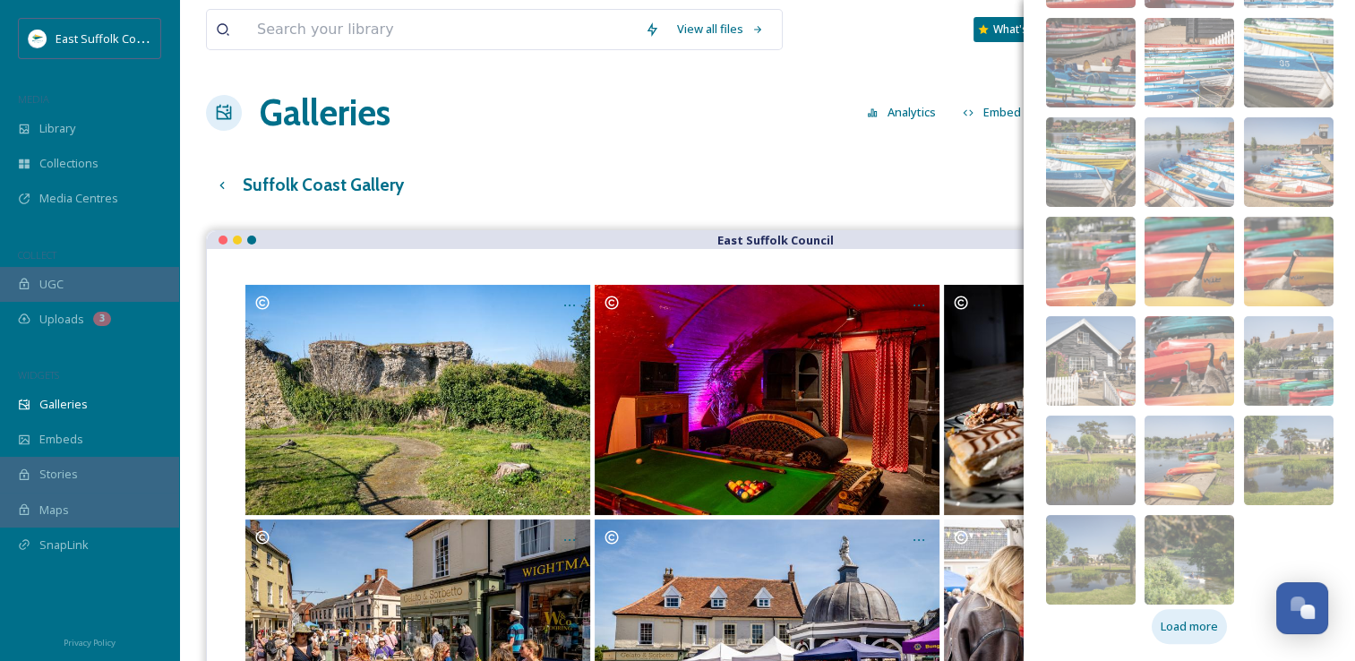
click at [1166, 630] on span "Load more" at bounding box center [1189, 626] width 57 height 17
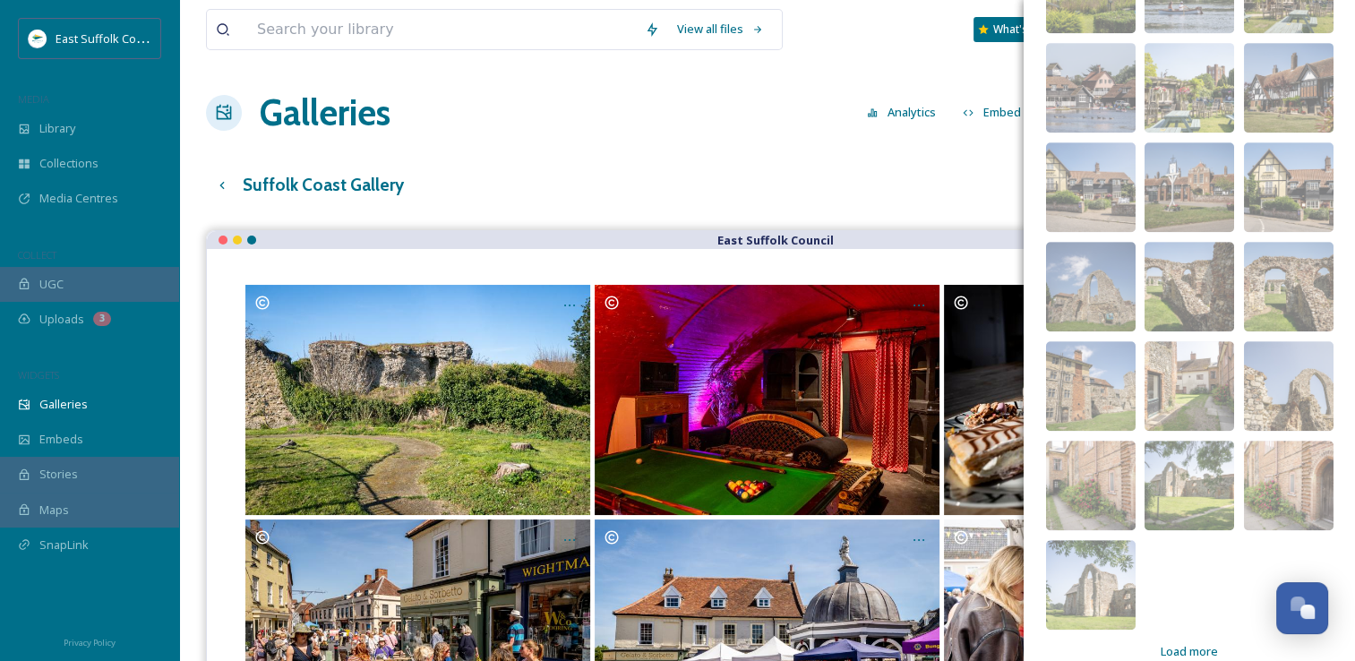
scroll to position [989, 0]
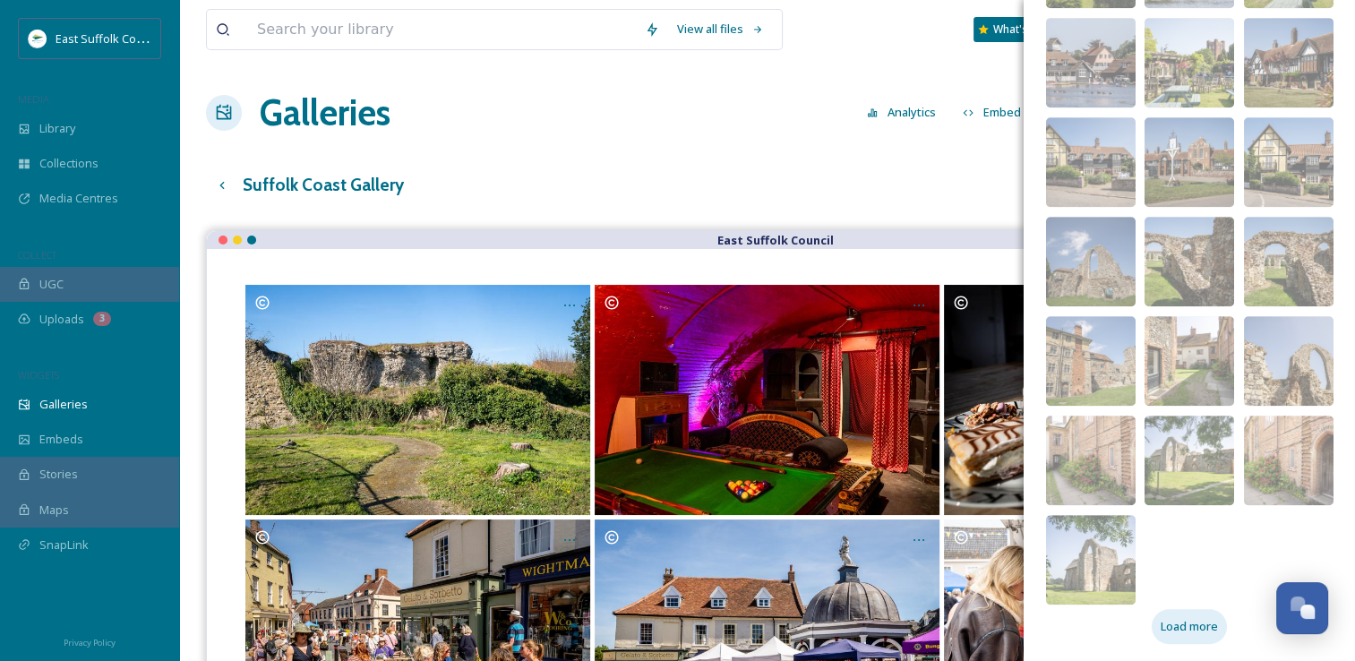
click at [1175, 621] on span "Load more" at bounding box center [1189, 626] width 57 height 17
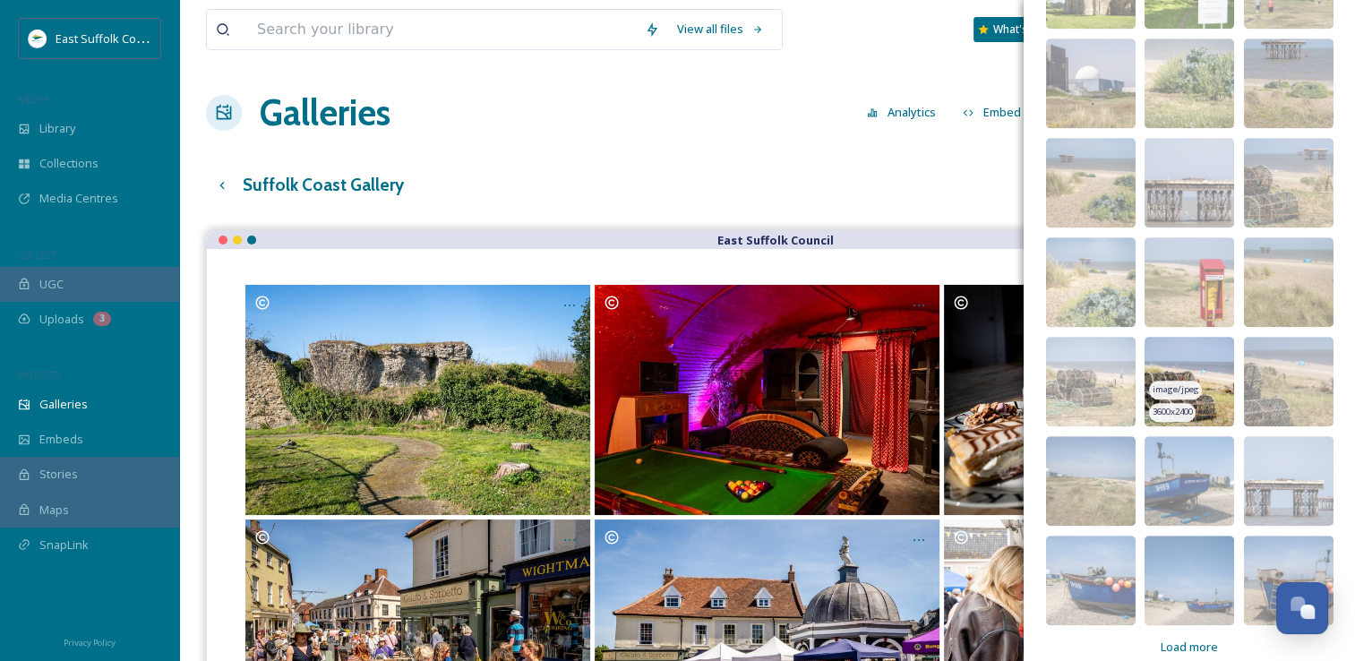
scroll to position [1585, 0]
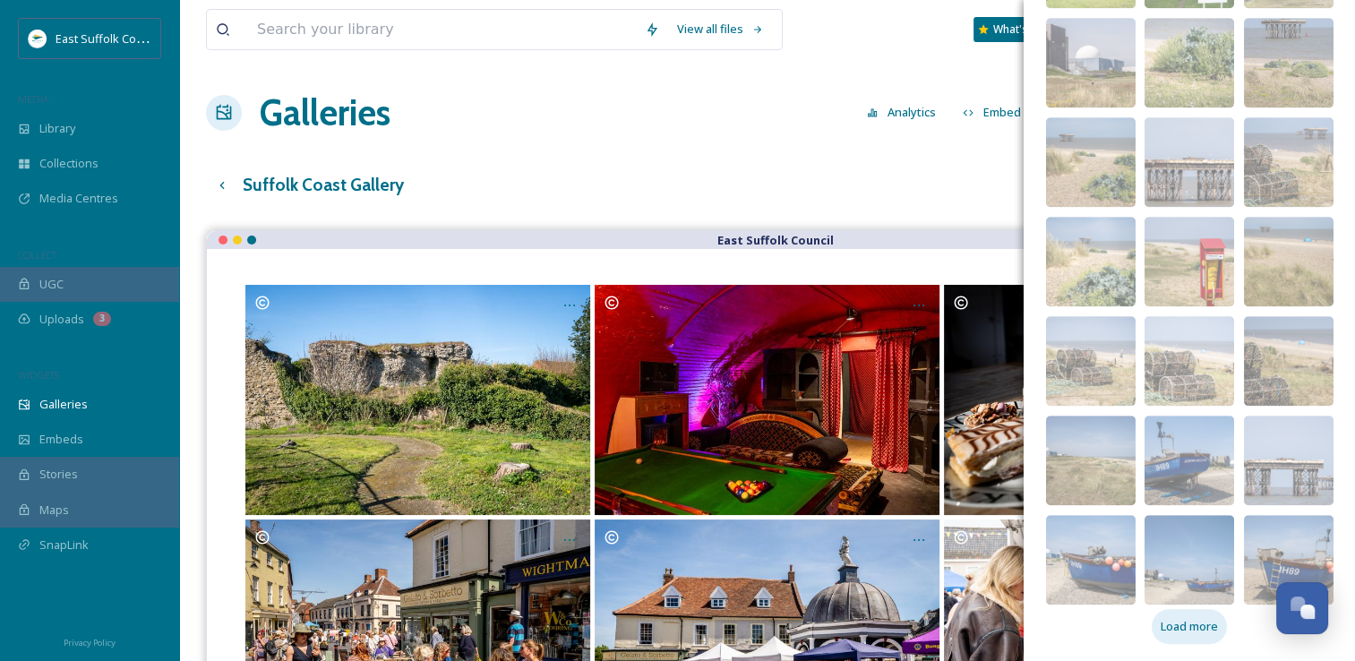
click at [1169, 626] on span "Load more" at bounding box center [1189, 626] width 57 height 17
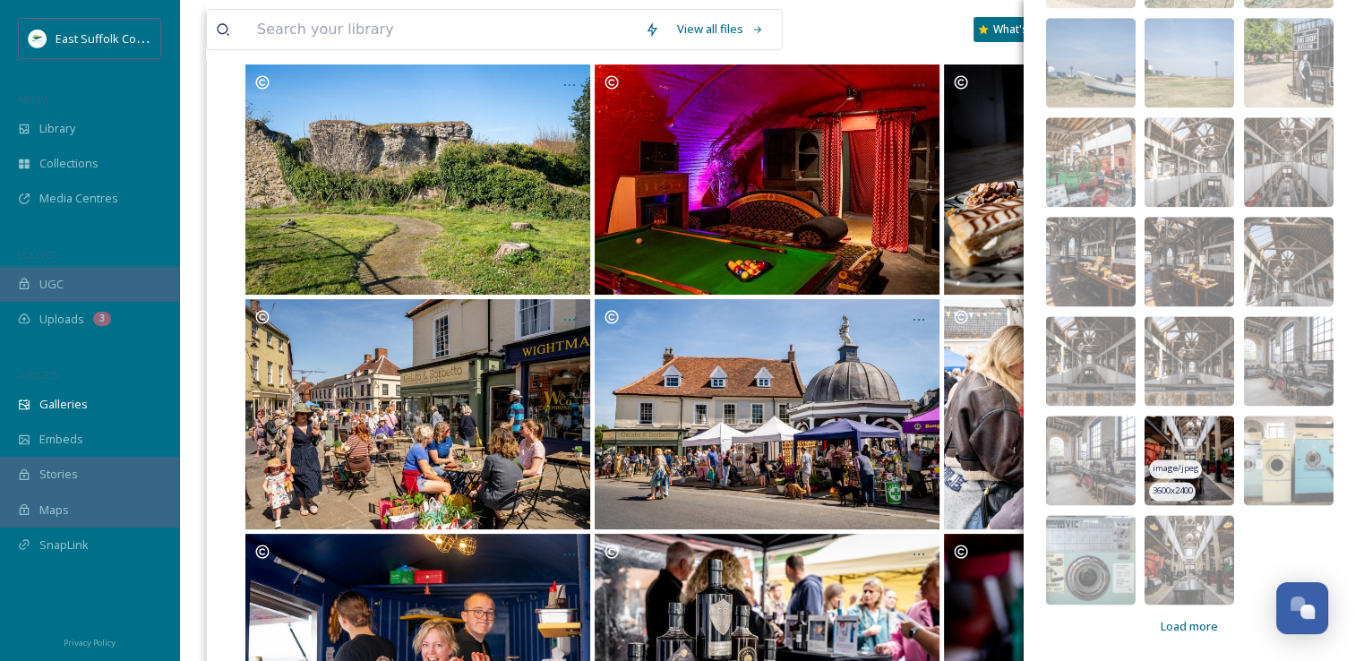
scroll to position [358, 0]
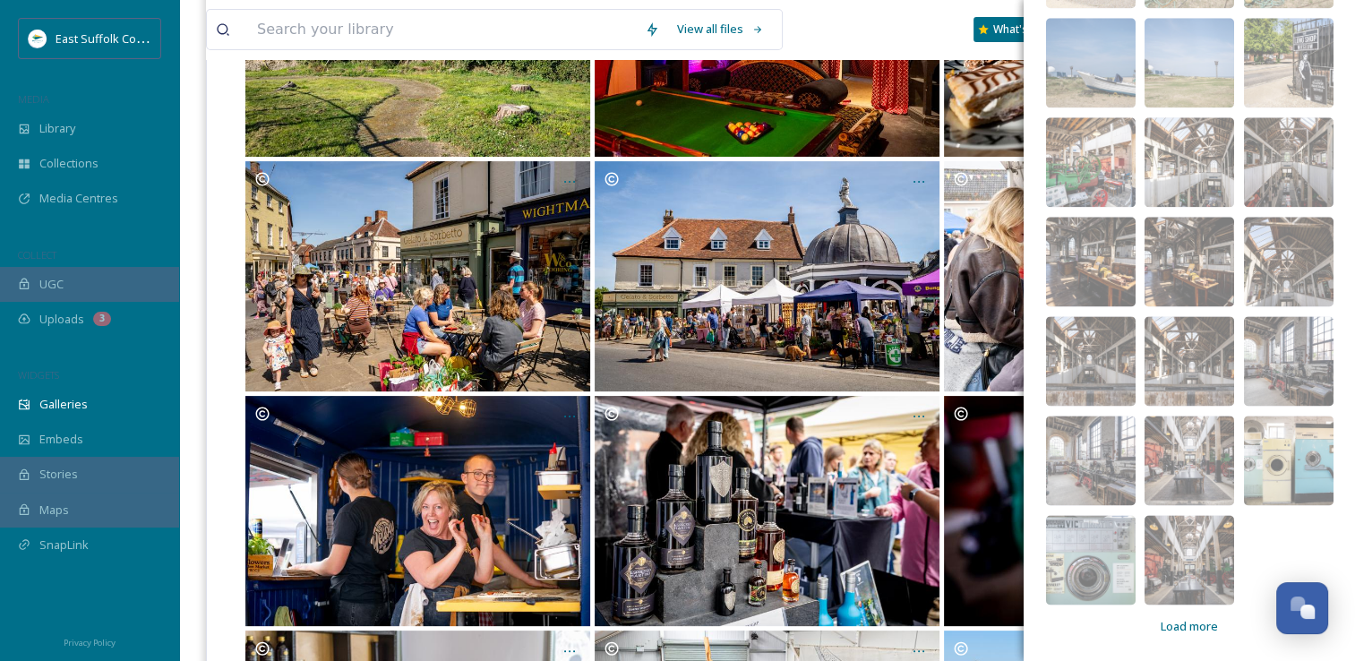
click at [1195, 618] on span "Load more" at bounding box center [1189, 626] width 57 height 17
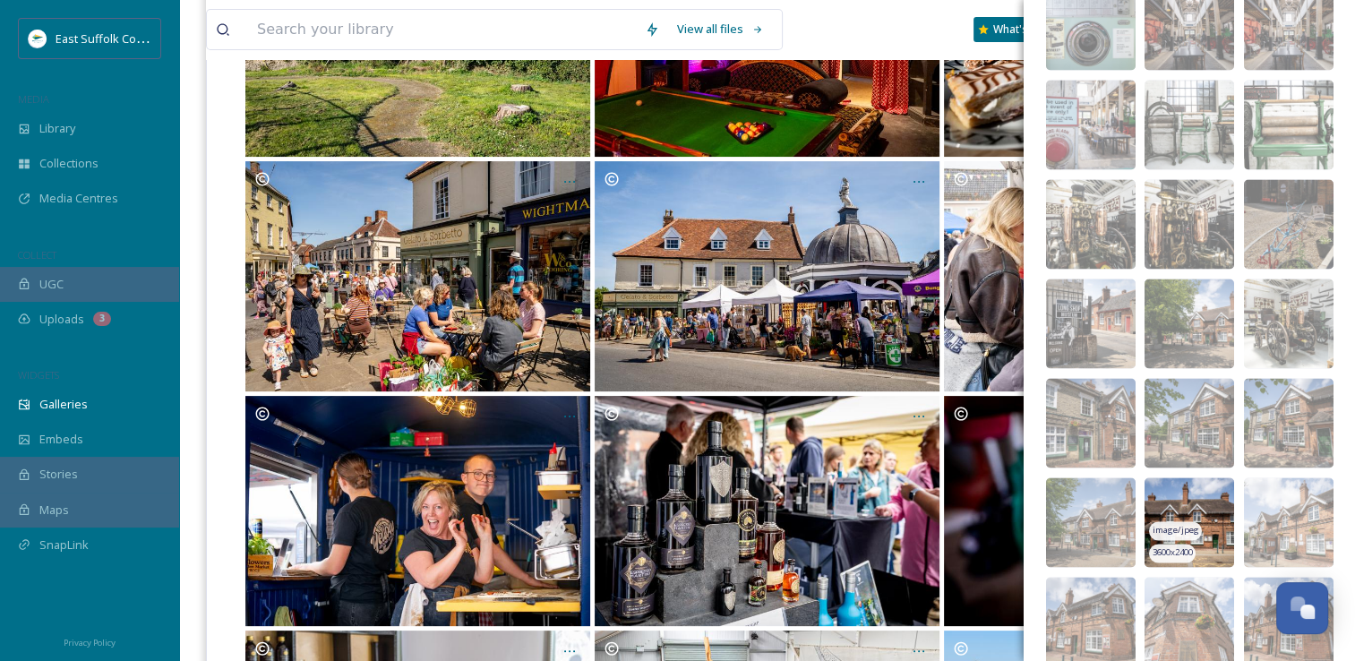
scroll to position [2977, 0]
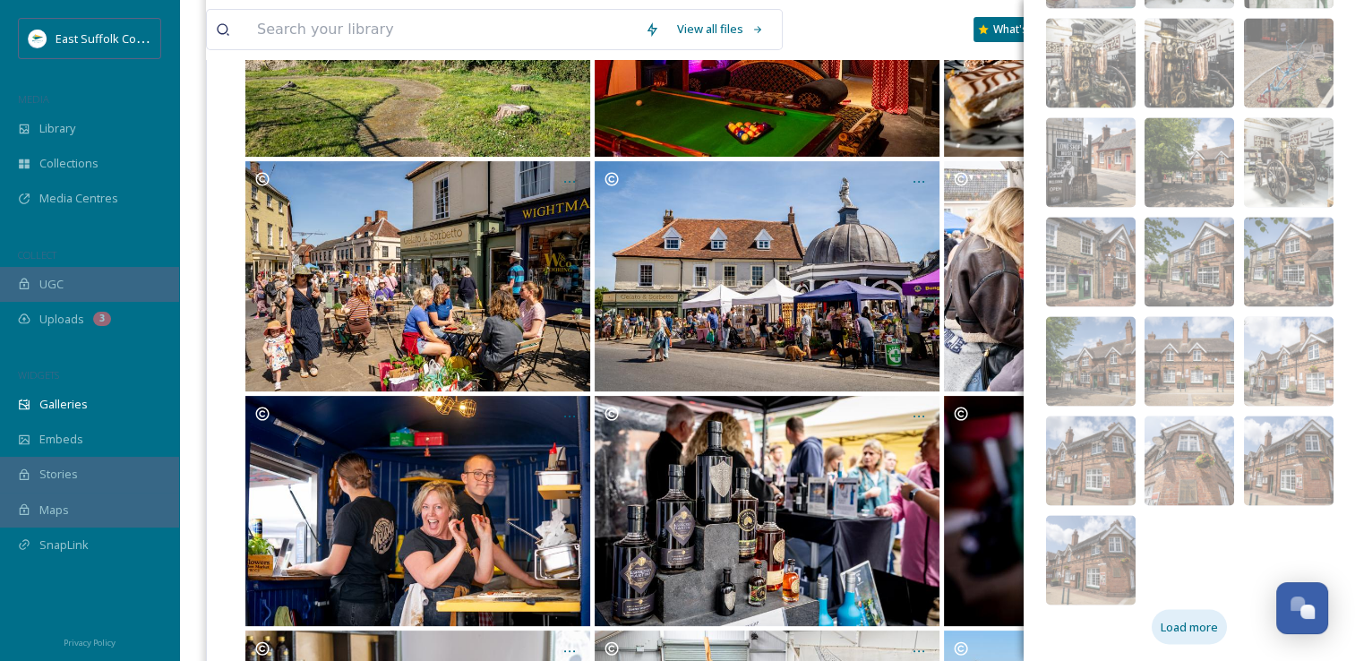
click at [1153, 612] on div "Load more" at bounding box center [1189, 626] width 75 height 35
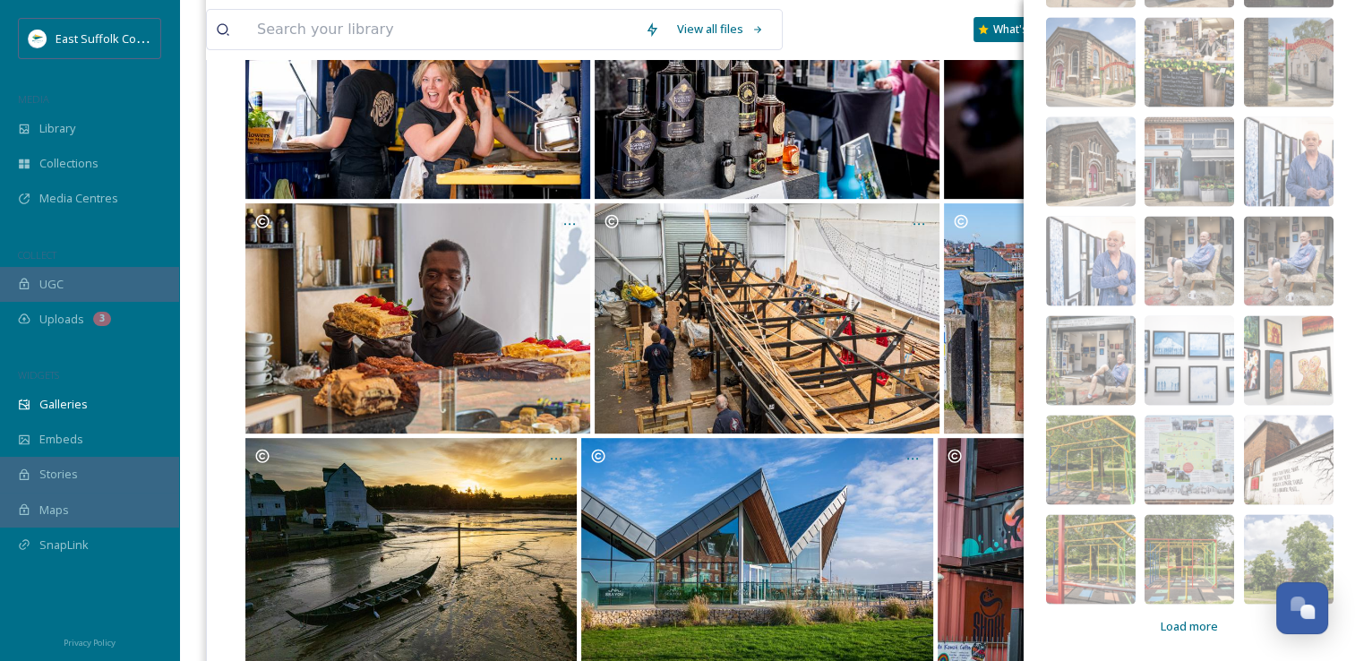
scroll to position [896, 0]
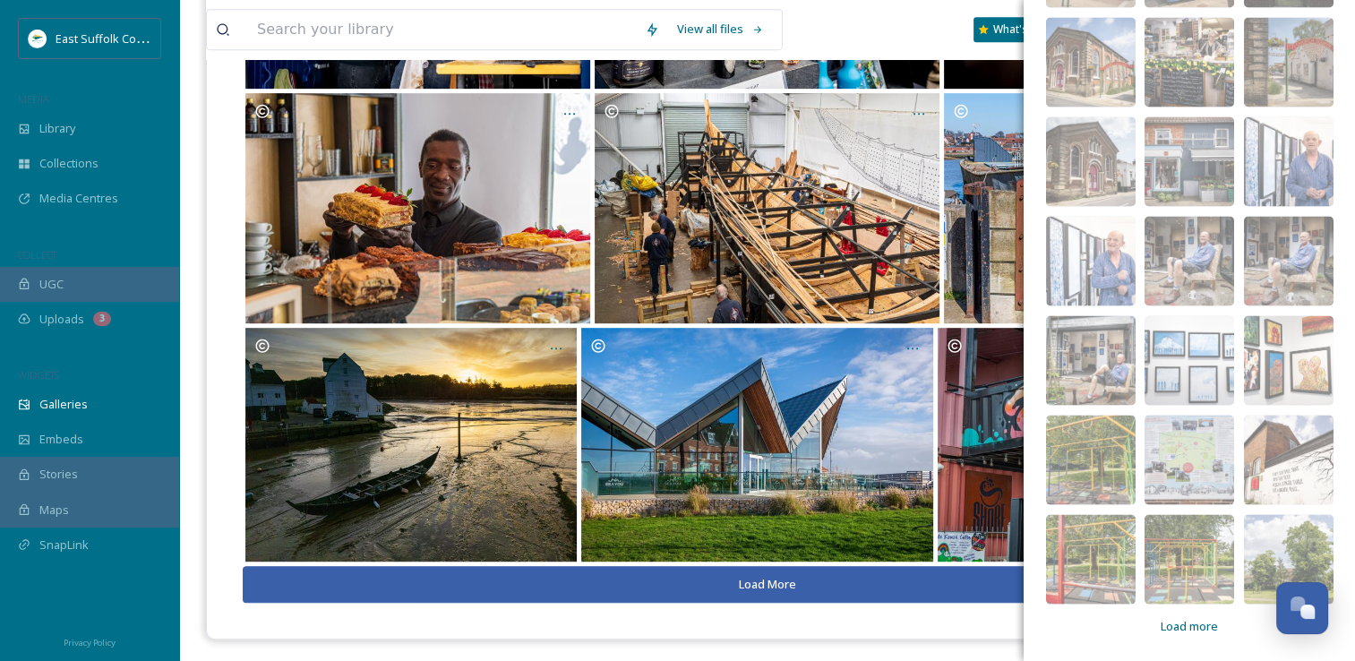
click at [1161, 632] on span "Load more" at bounding box center [1189, 626] width 57 height 17
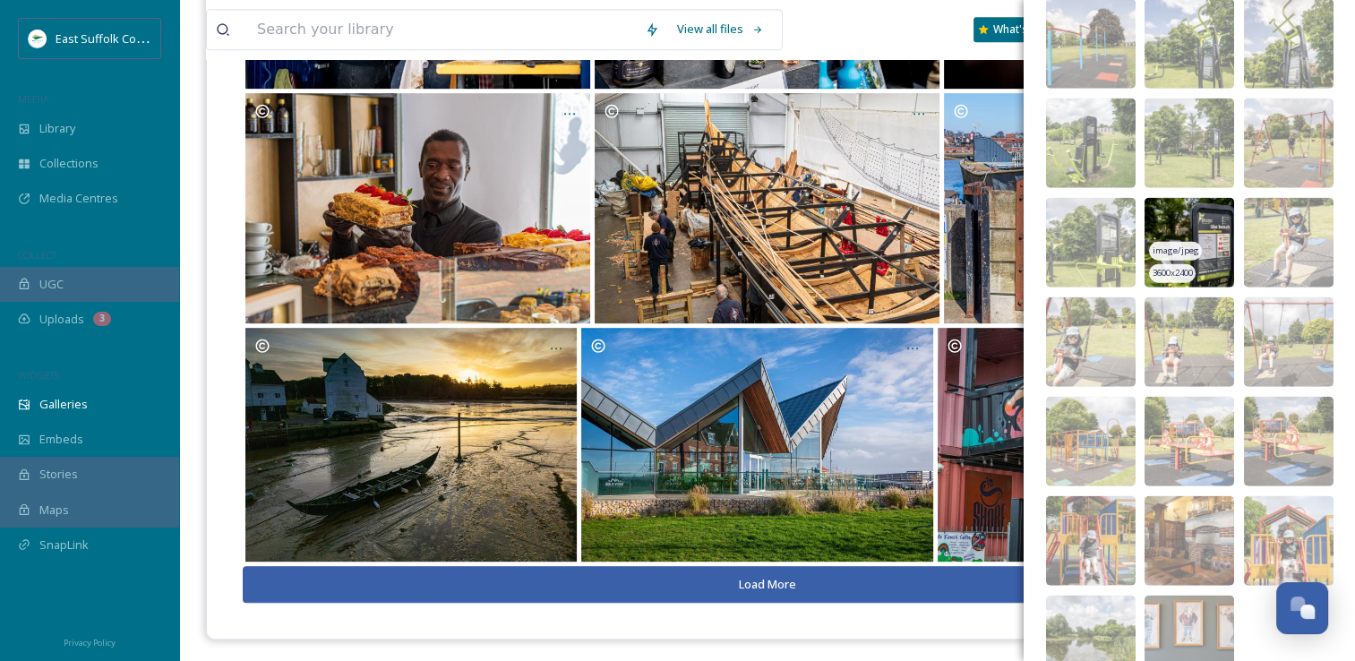
scroll to position [4200, 0]
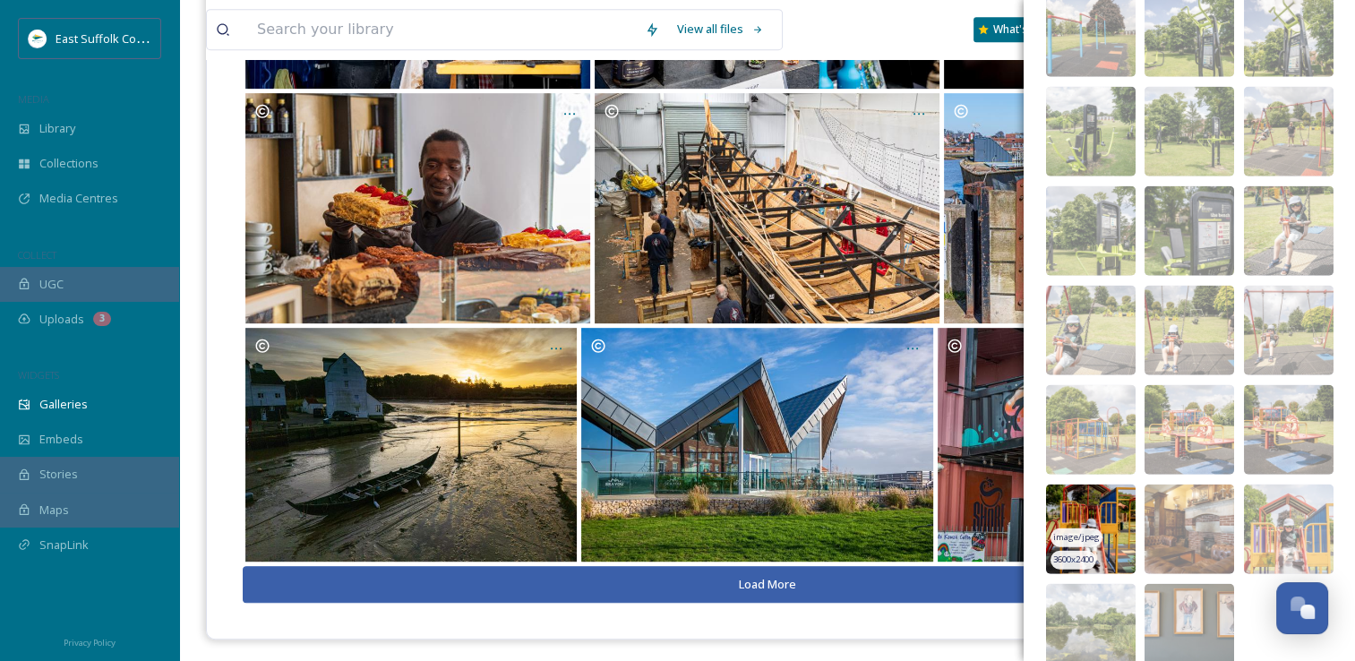
click at [1084, 497] on img at bounding box center [1091, 529] width 90 height 90
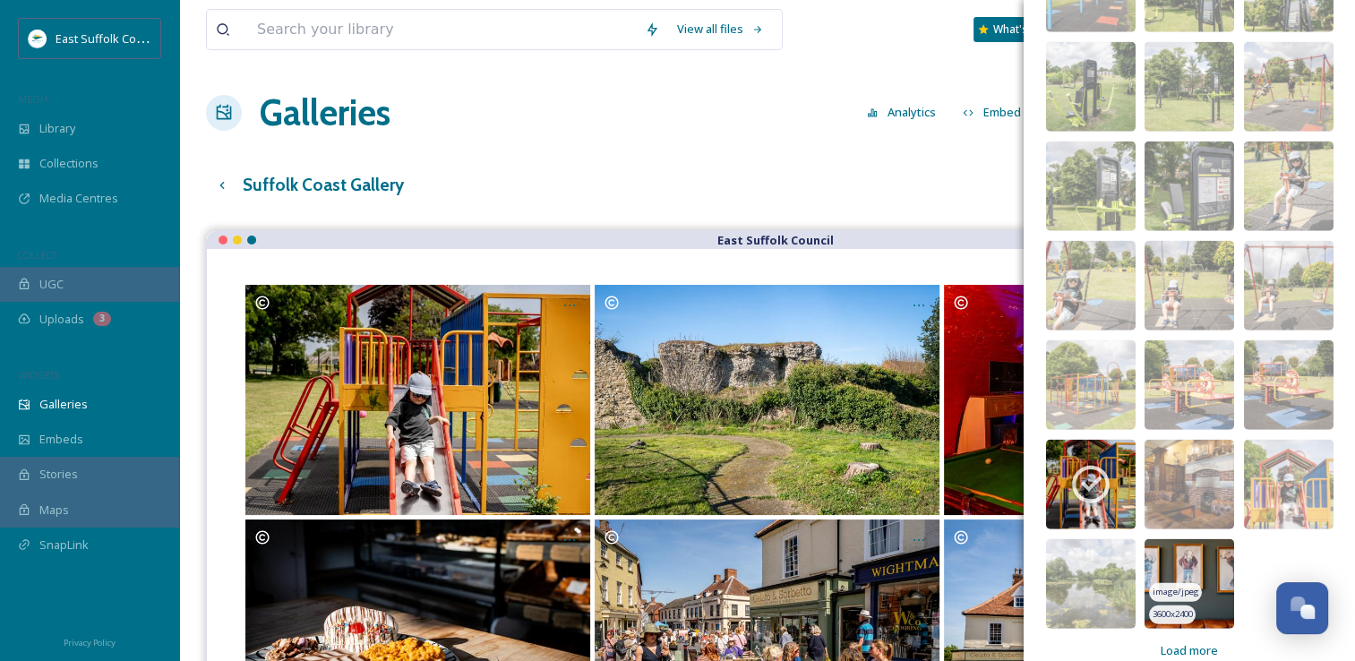
scroll to position [4269, 0]
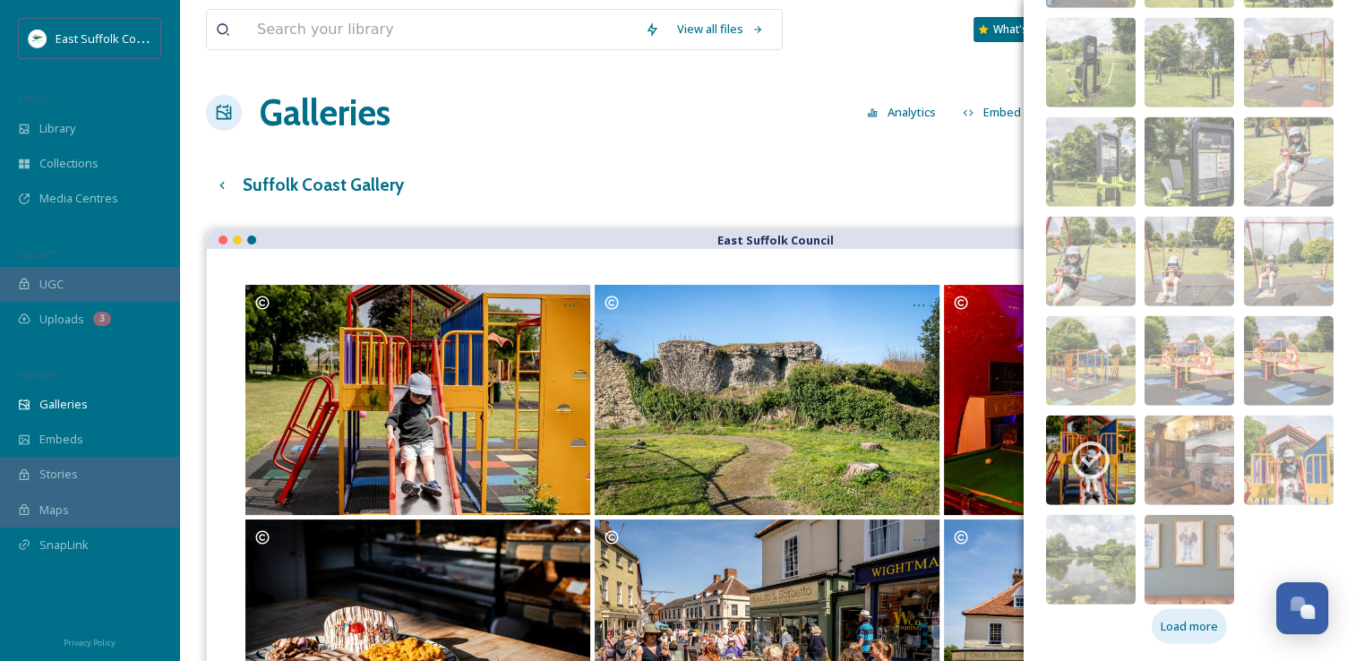
click at [1190, 627] on span "Load more" at bounding box center [1189, 626] width 57 height 17
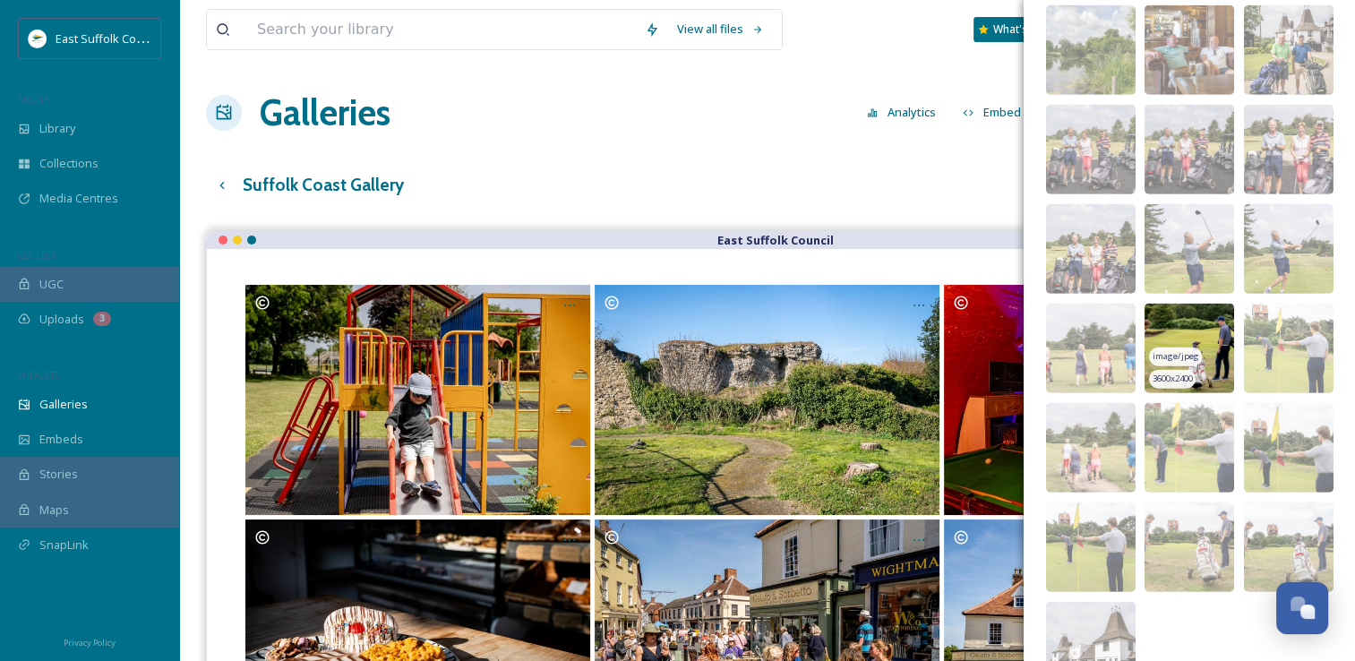
scroll to position [4965, 0]
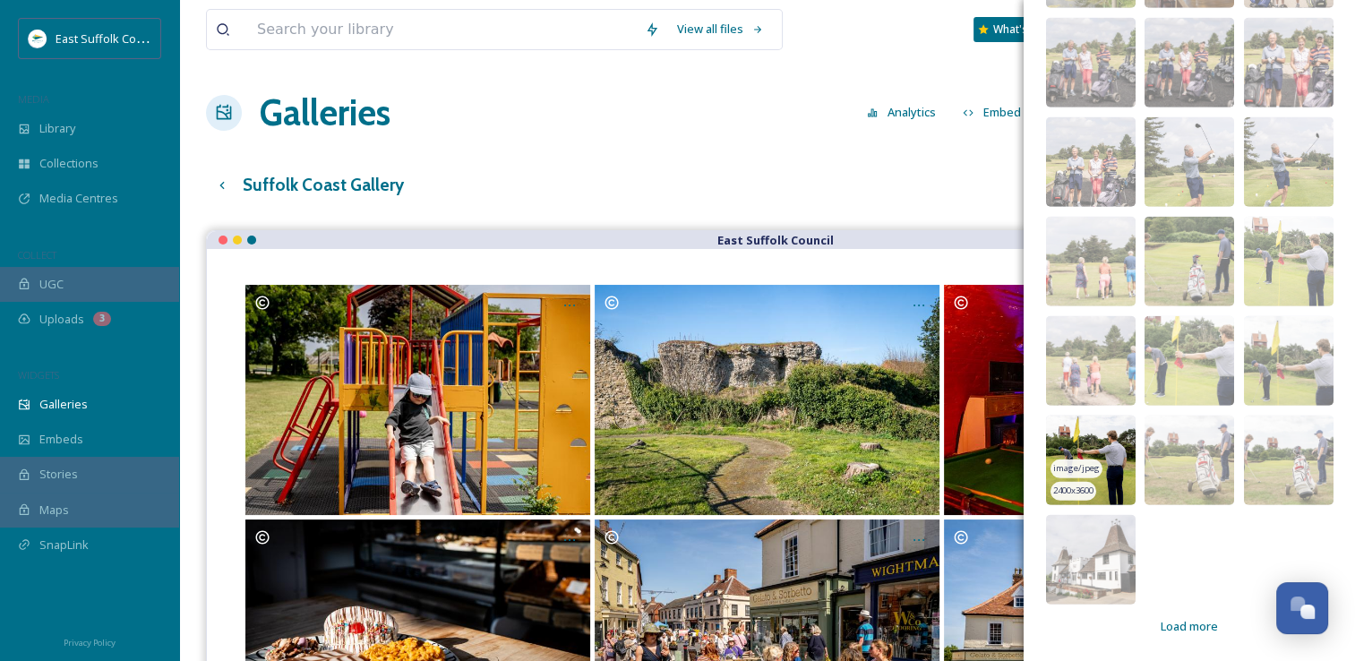
click at [1060, 425] on img at bounding box center [1091, 461] width 90 height 90
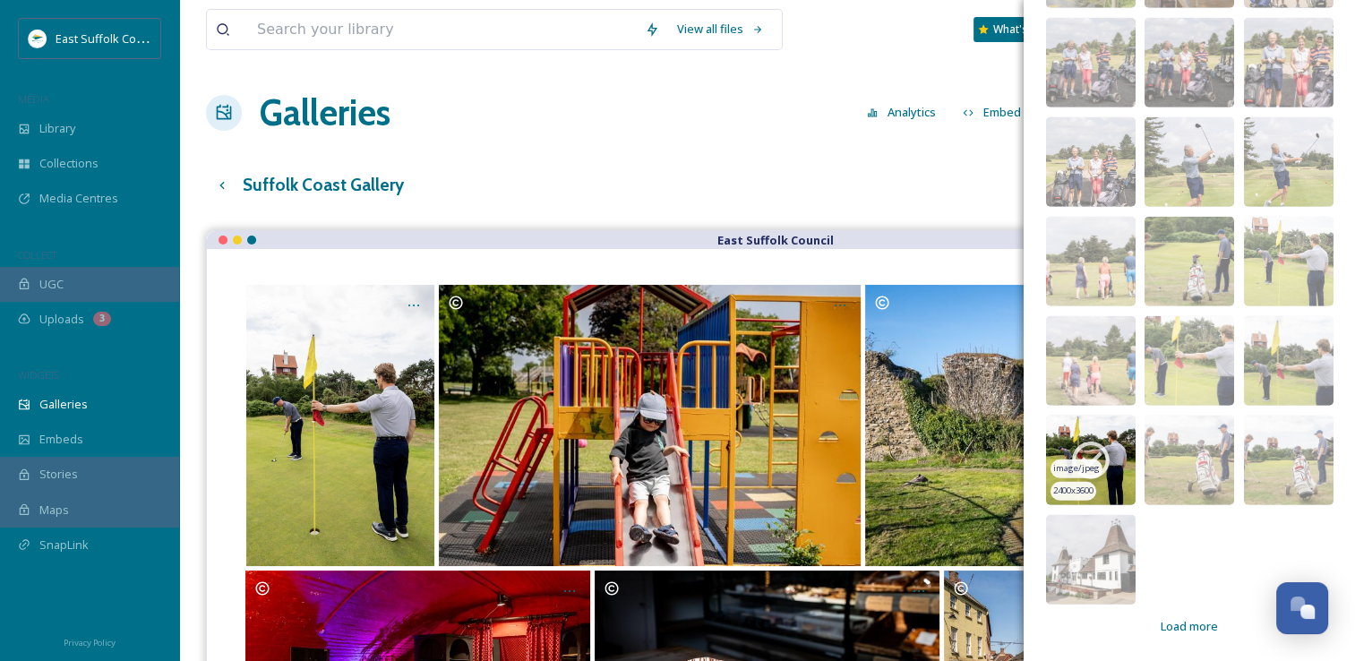
click at [1081, 439] on icon at bounding box center [1090, 460] width 45 height 45
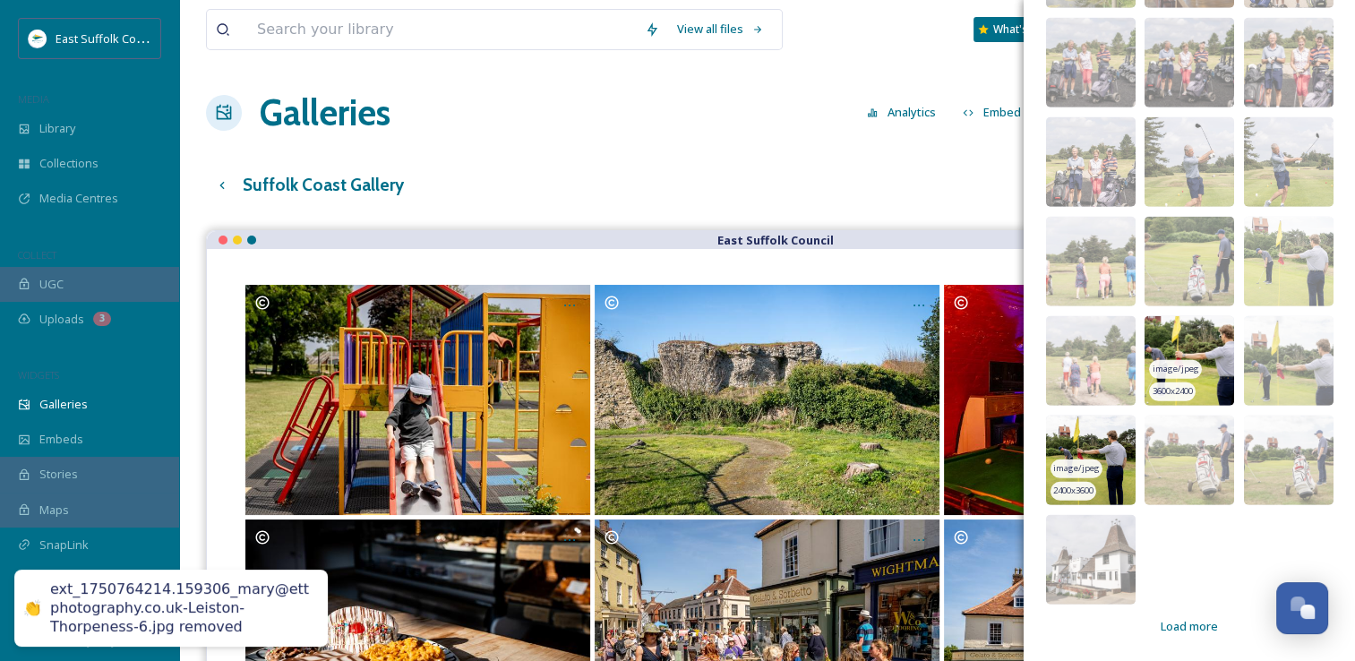
click at [1149, 333] on img at bounding box center [1189, 361] width 90 height 90
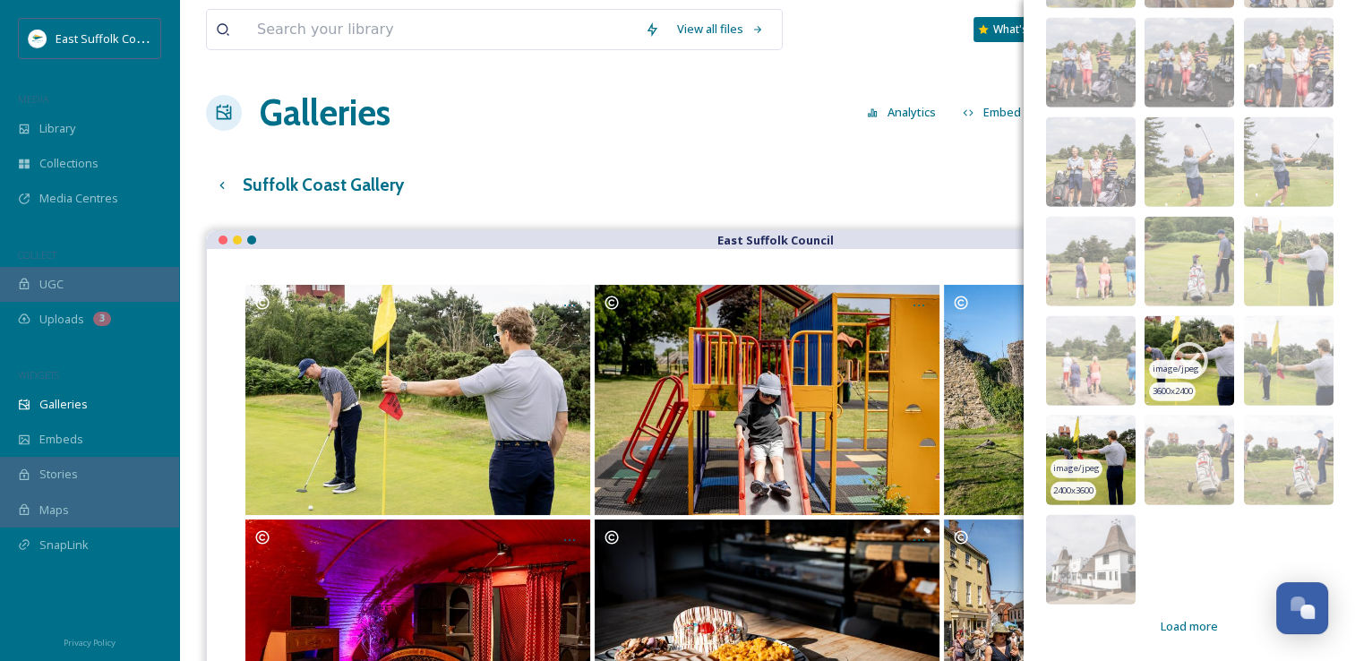
click at [1179, 329] on img at bounding box center [1189, 361] width 90 height 90
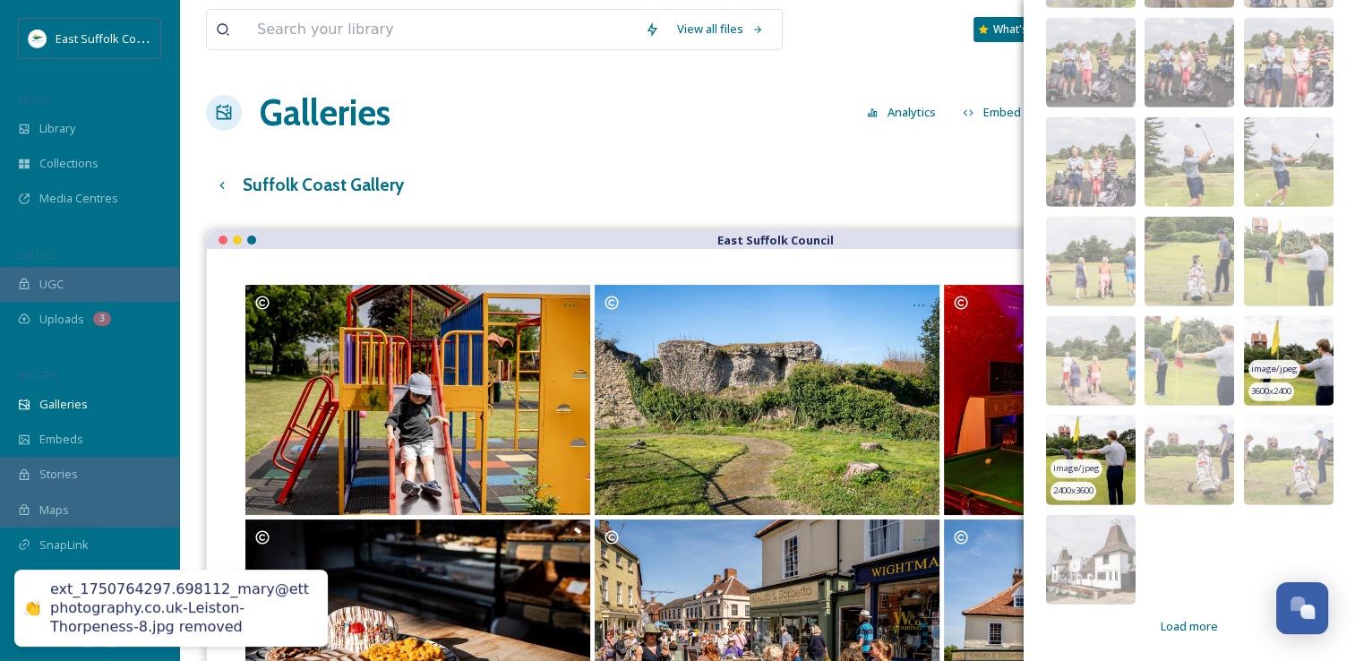
click at [1257, 340] on img at bounding box center [1289, 361] width 90 height 90
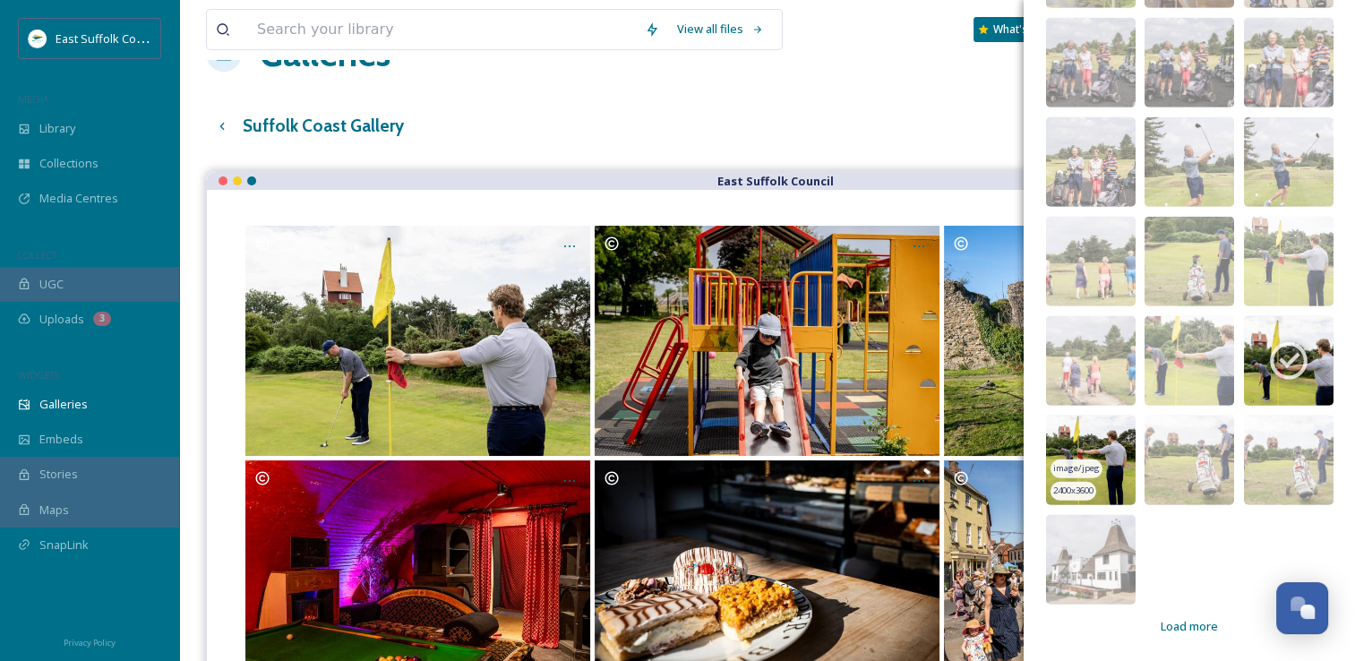
scroll to position [90, 0]
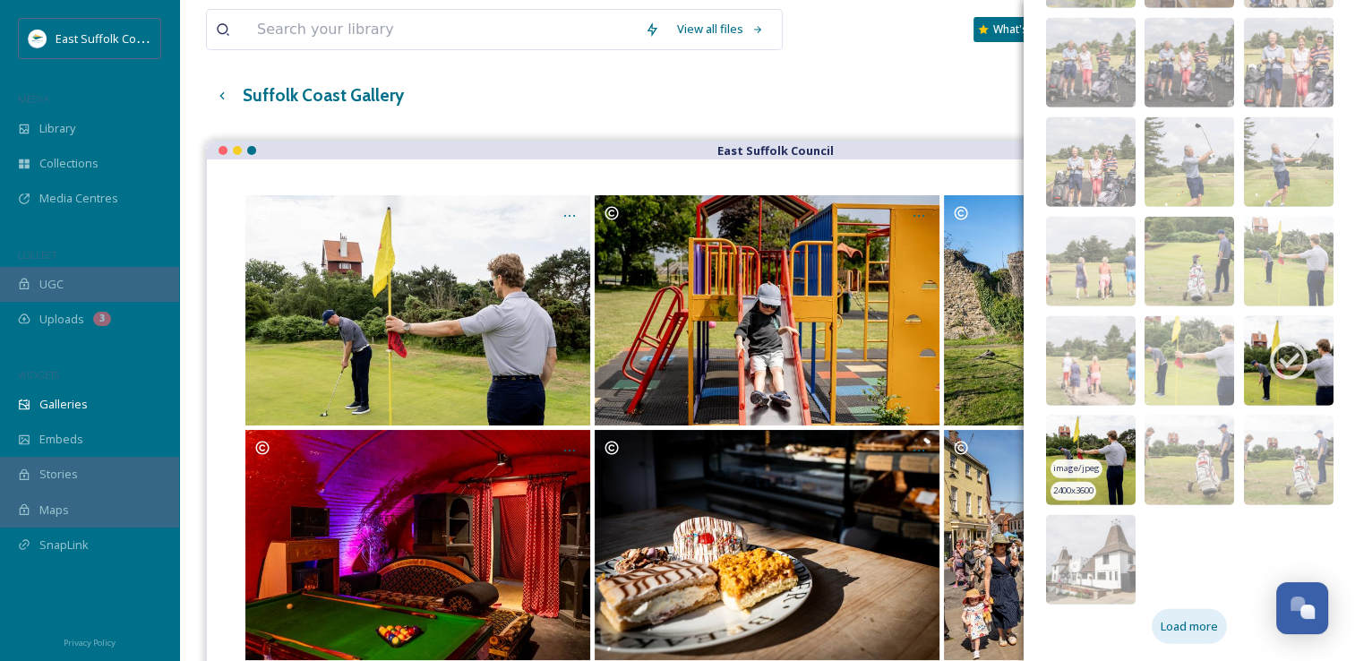
click at [1196, 632] on span "Load more" at bounding box center [1189, 626] width 57 height 17
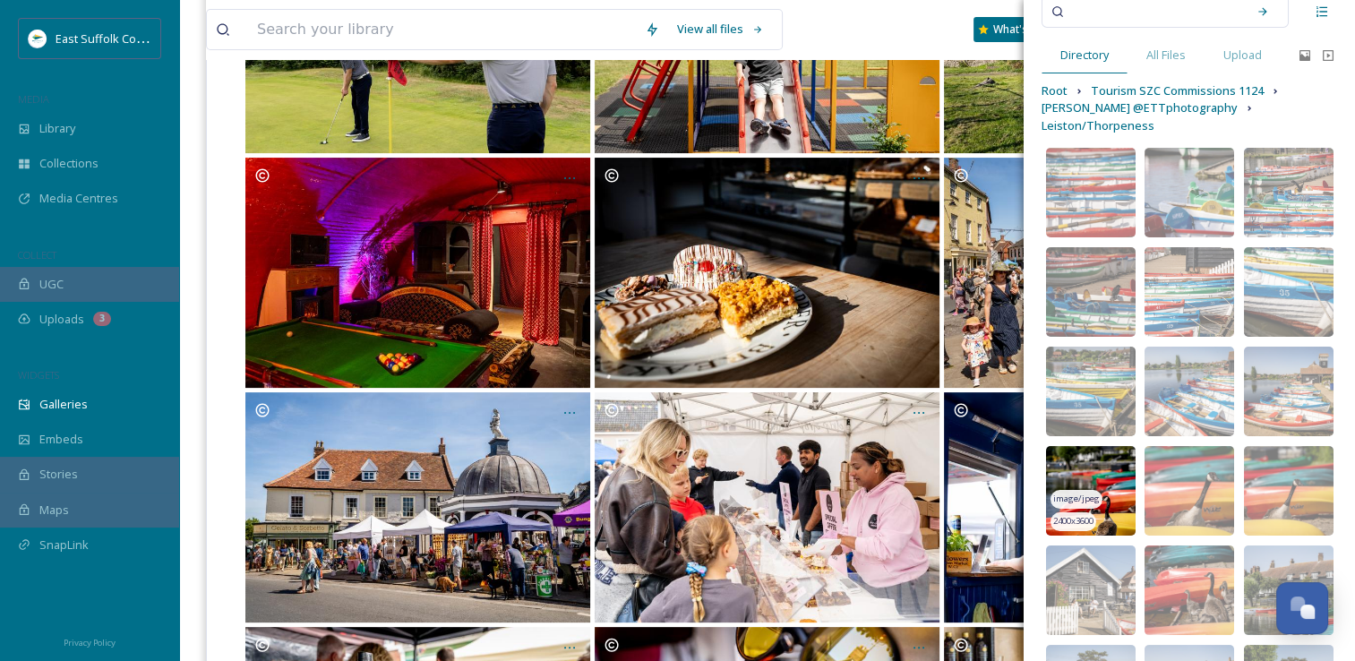
scroll to position [0, 0]
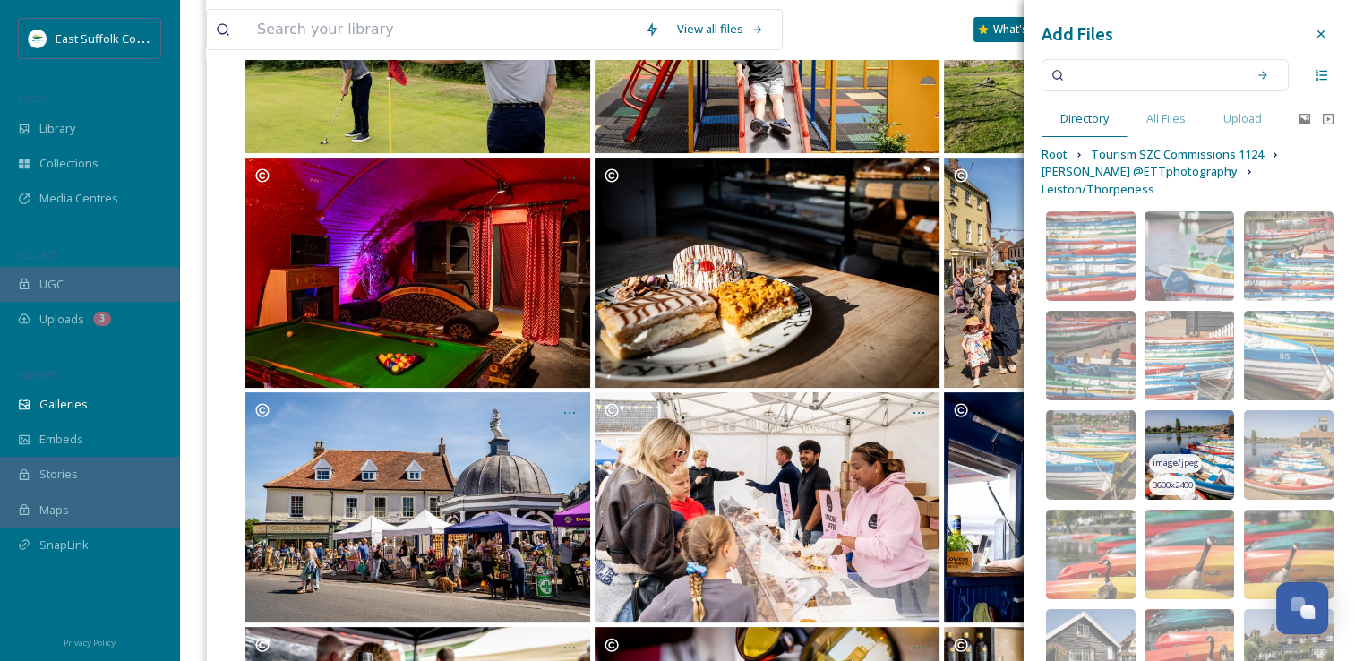
click at [1153, 425] on img at bounding box center [1189, 455] width 90 height 90
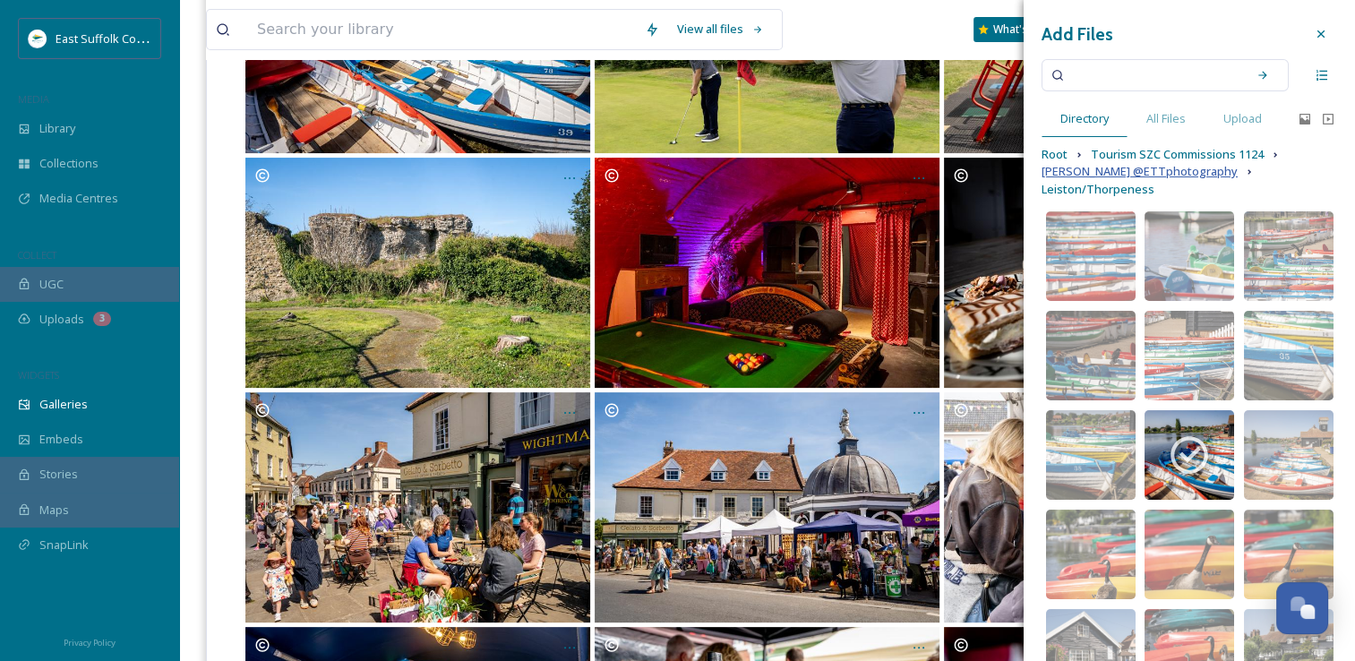
click at [1134, 163] on span "Mary Doggett @ETTphotography" at bounding box center [1139, 171] width 196 height 17
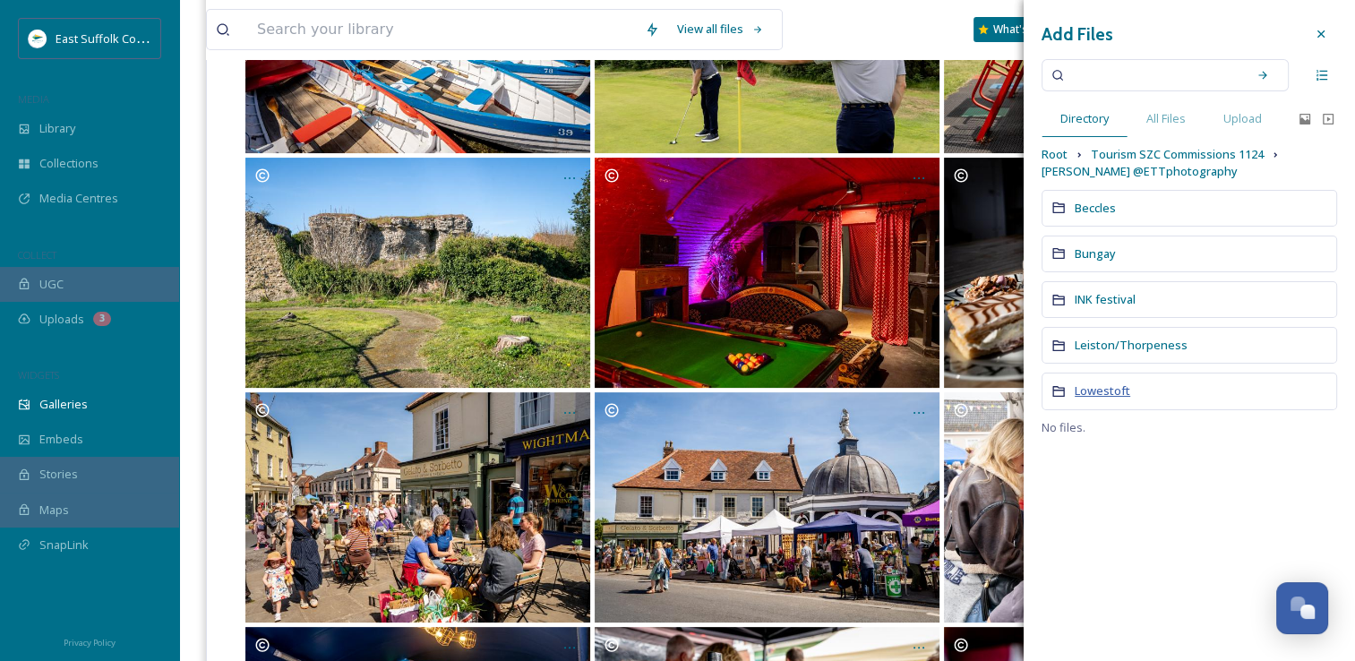
click at [1092, 389] on span "Lowestoft" at bounding box center [1103, 390] width 56 height 16
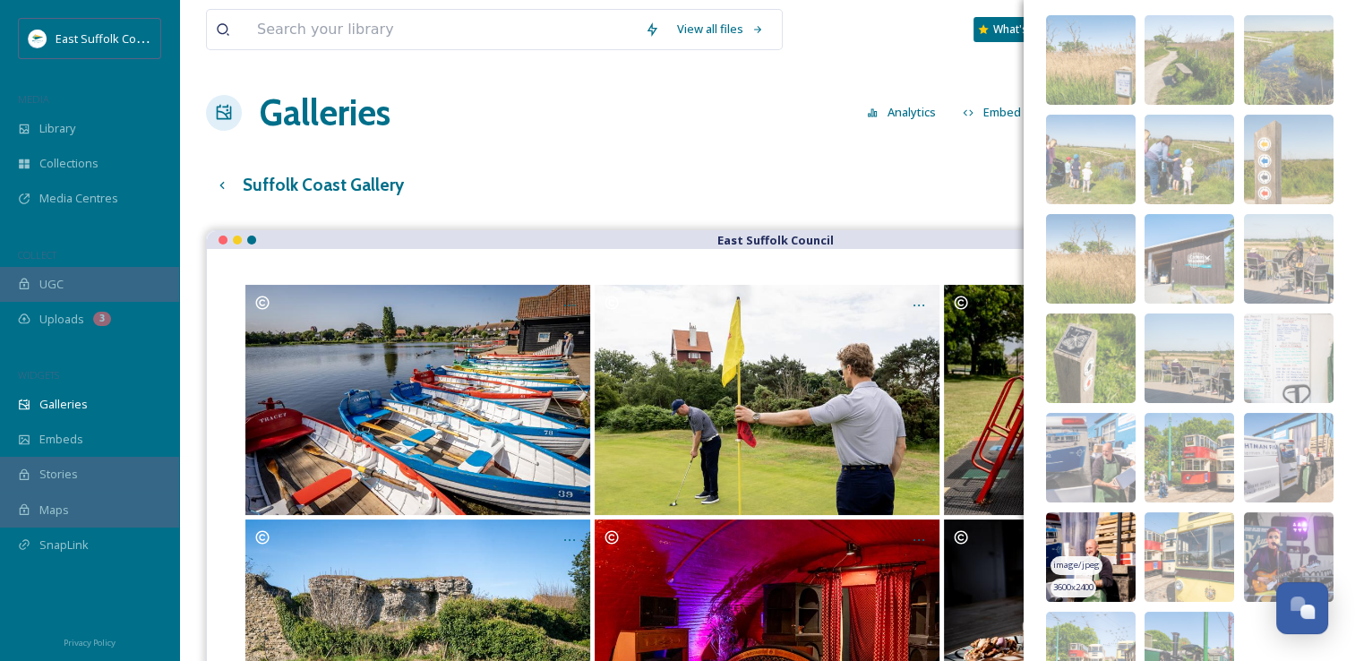
scroll to position [276, 0]
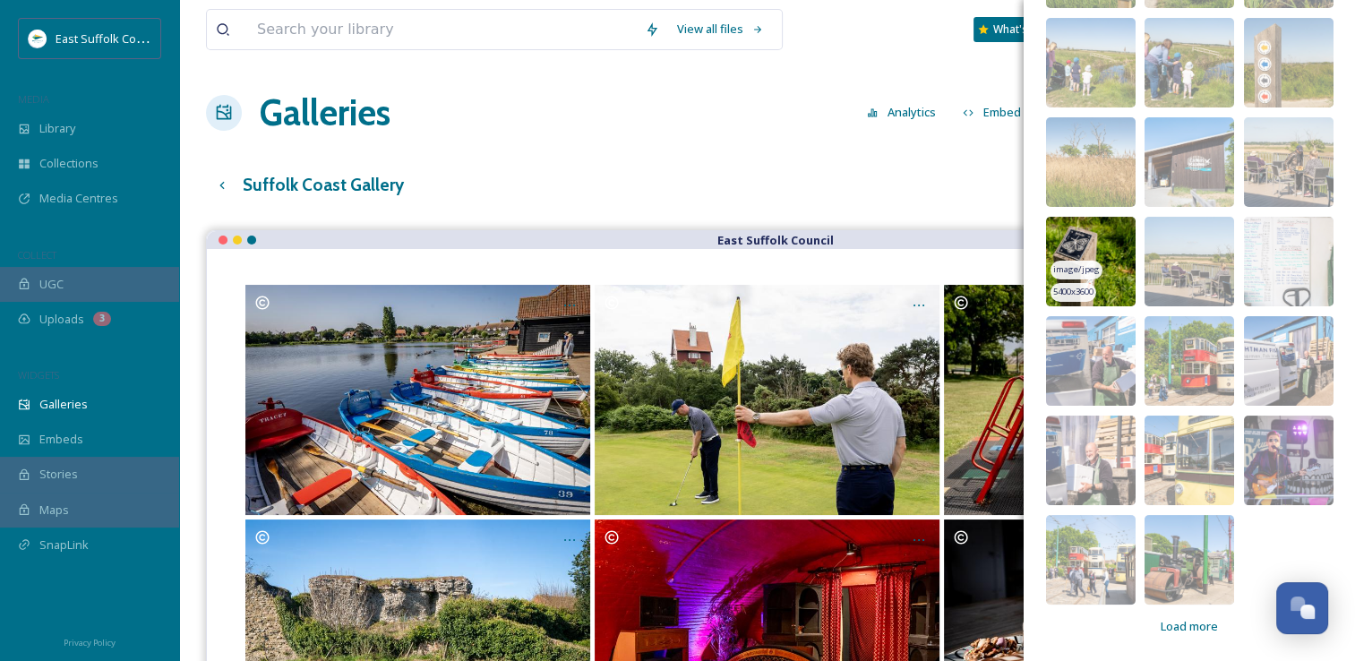
click at [1070, 227] on img at bounding box center [1091, 262] width 90 height 90
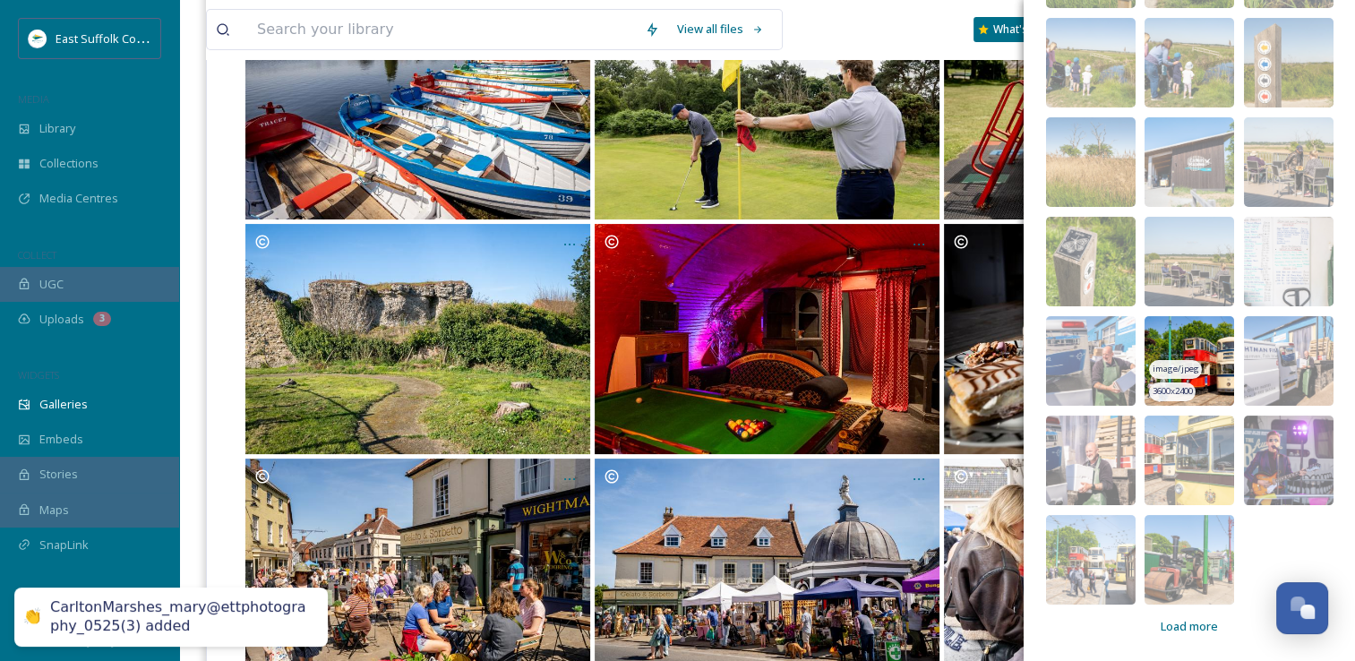
scroll to position [537, 0]
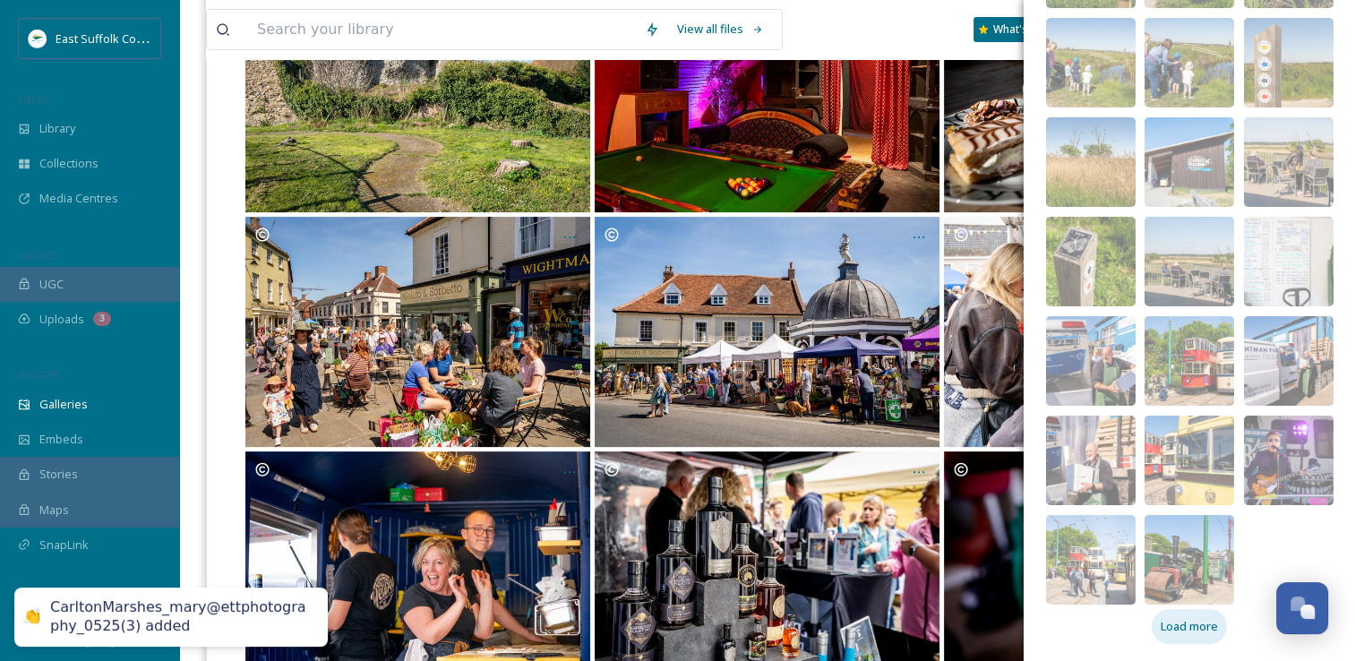
click at [1175, 639] on div "Load more" at bounding box center [1189, 626] width 75 height 35
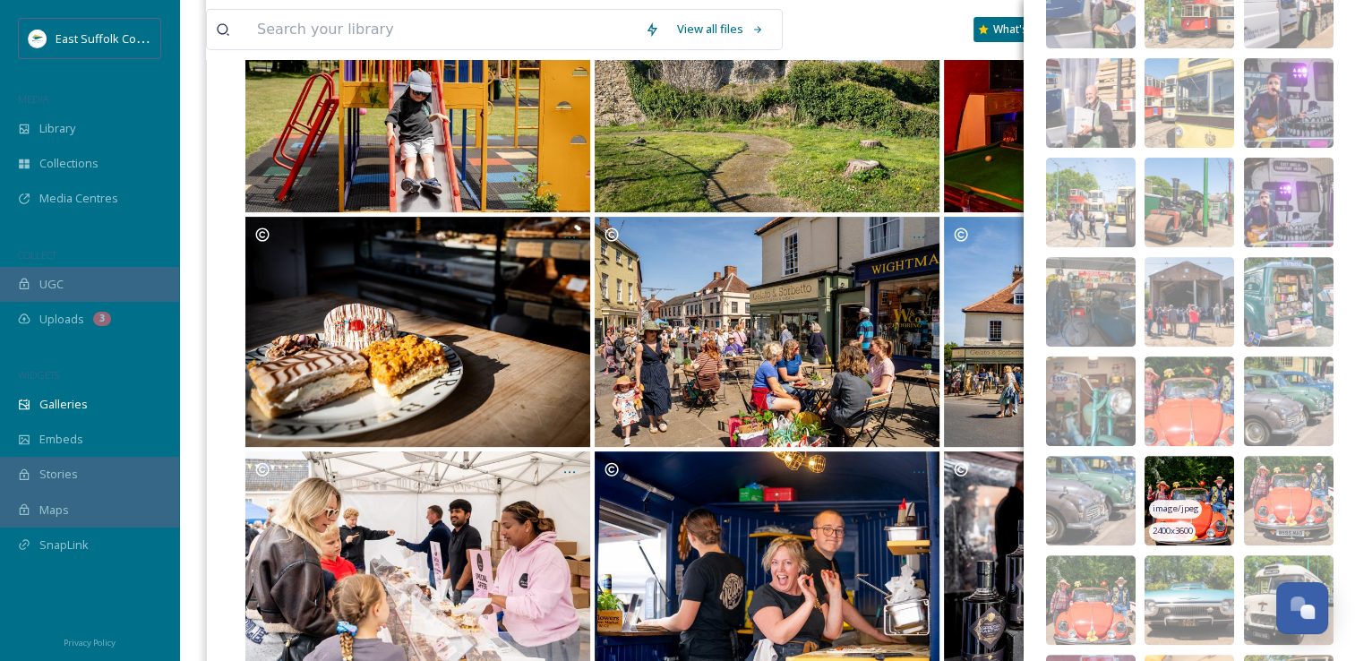
scroll to position [634, 0]
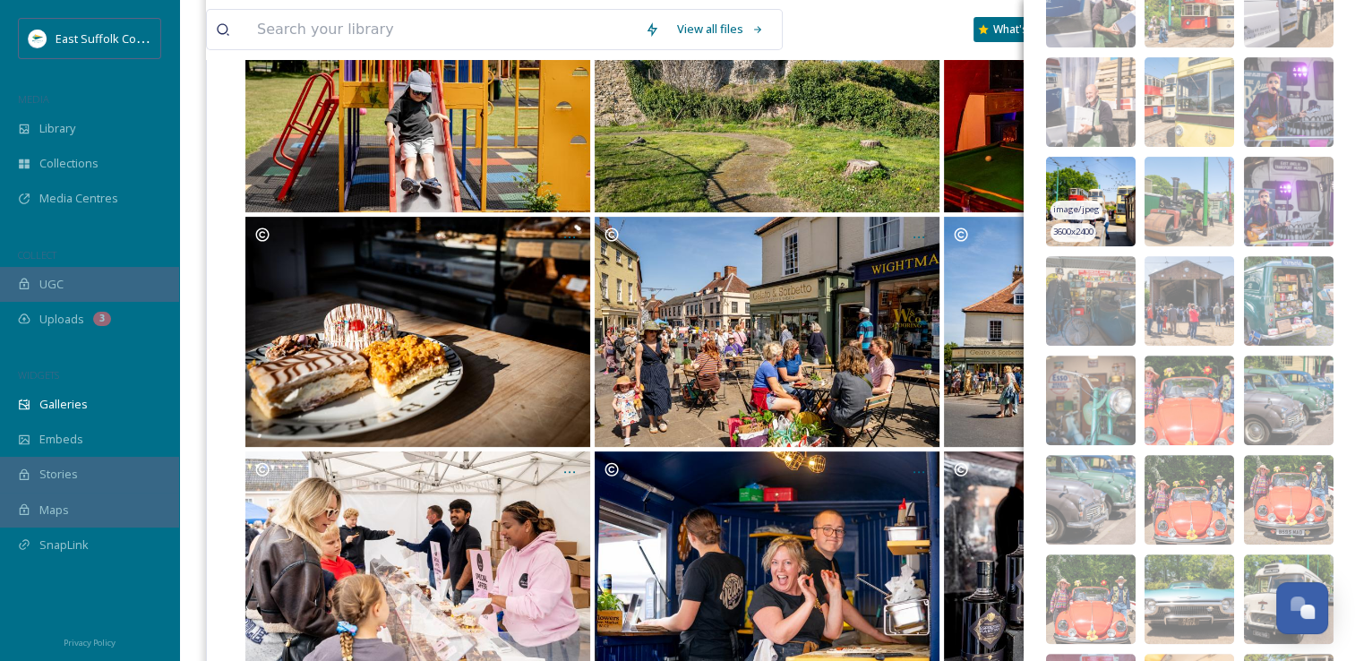
click at [1065, 176] on img at bounding box center [1091, 202] width 90 height 90
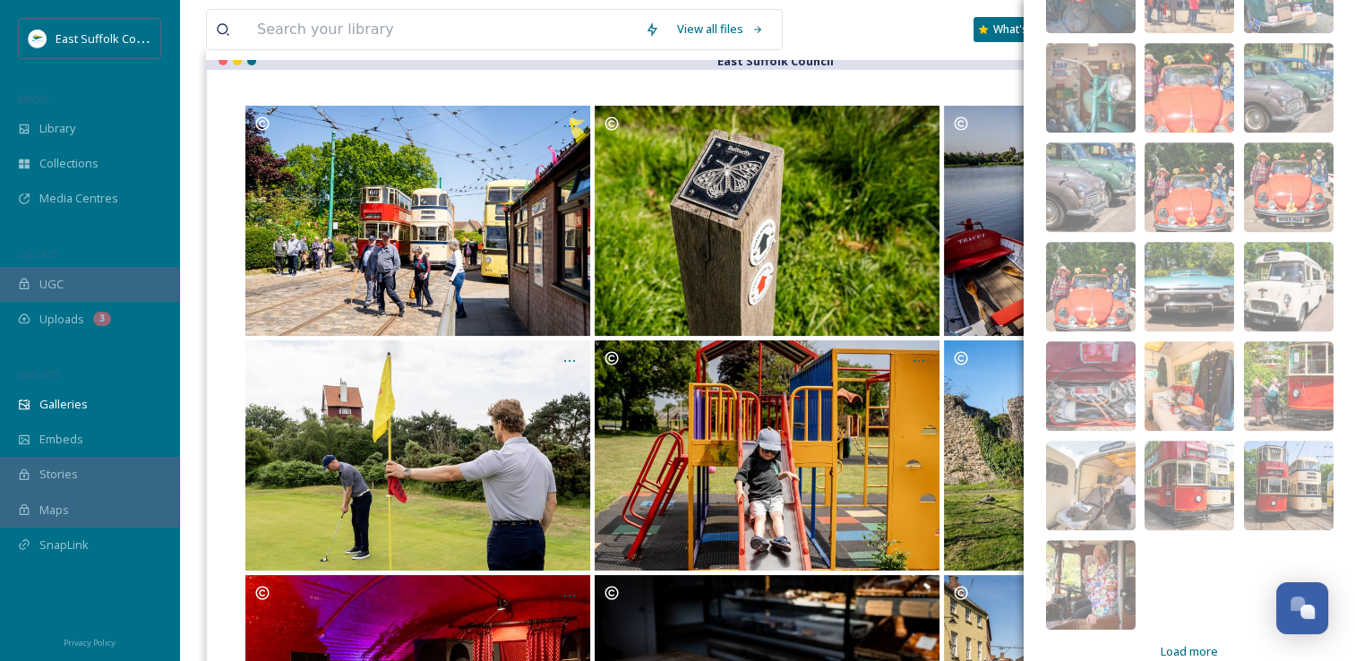
scroll to position [971, 0]
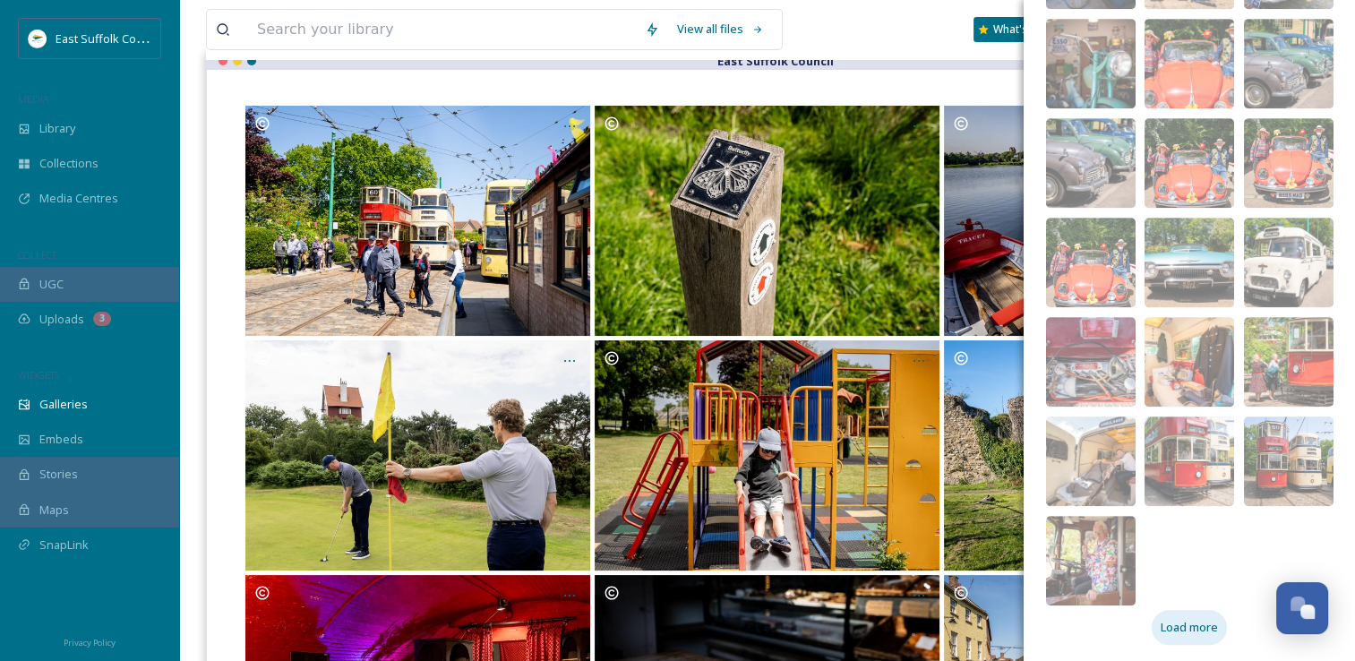
click at [1178, 625] on span "Load more" at bounding box center [1189, 627] width 57 height 17
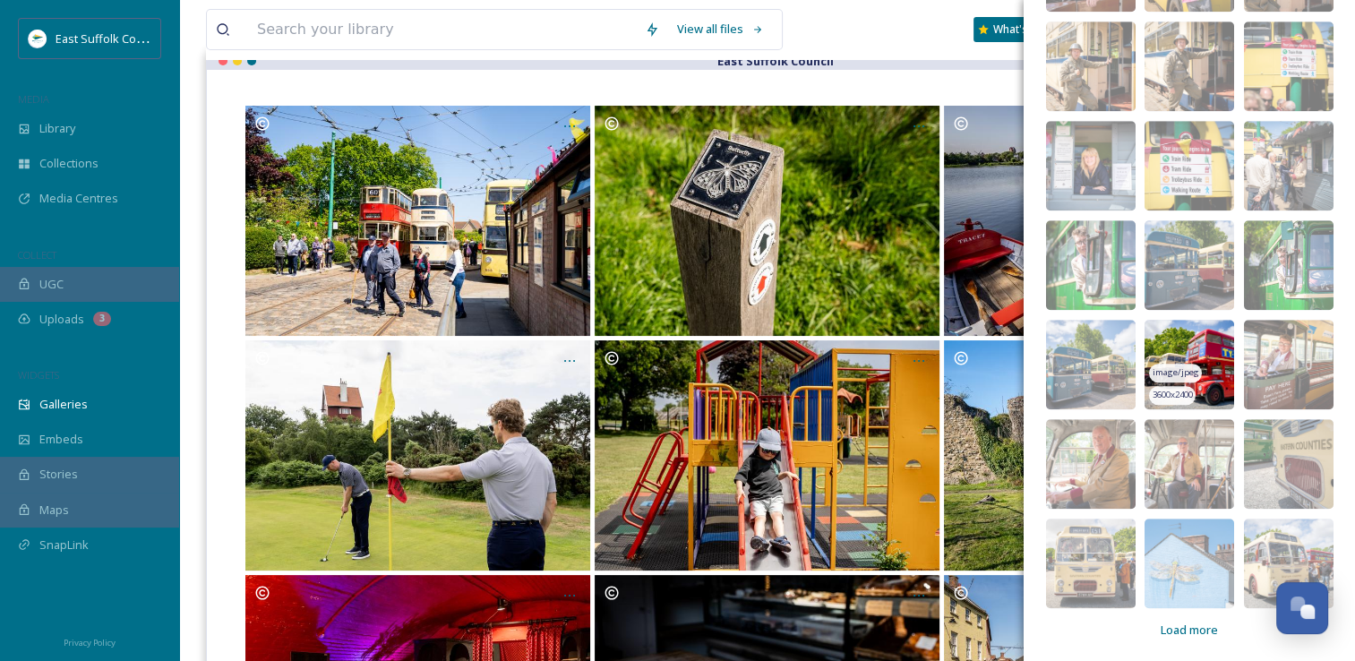
scroll to position [1568, 0]
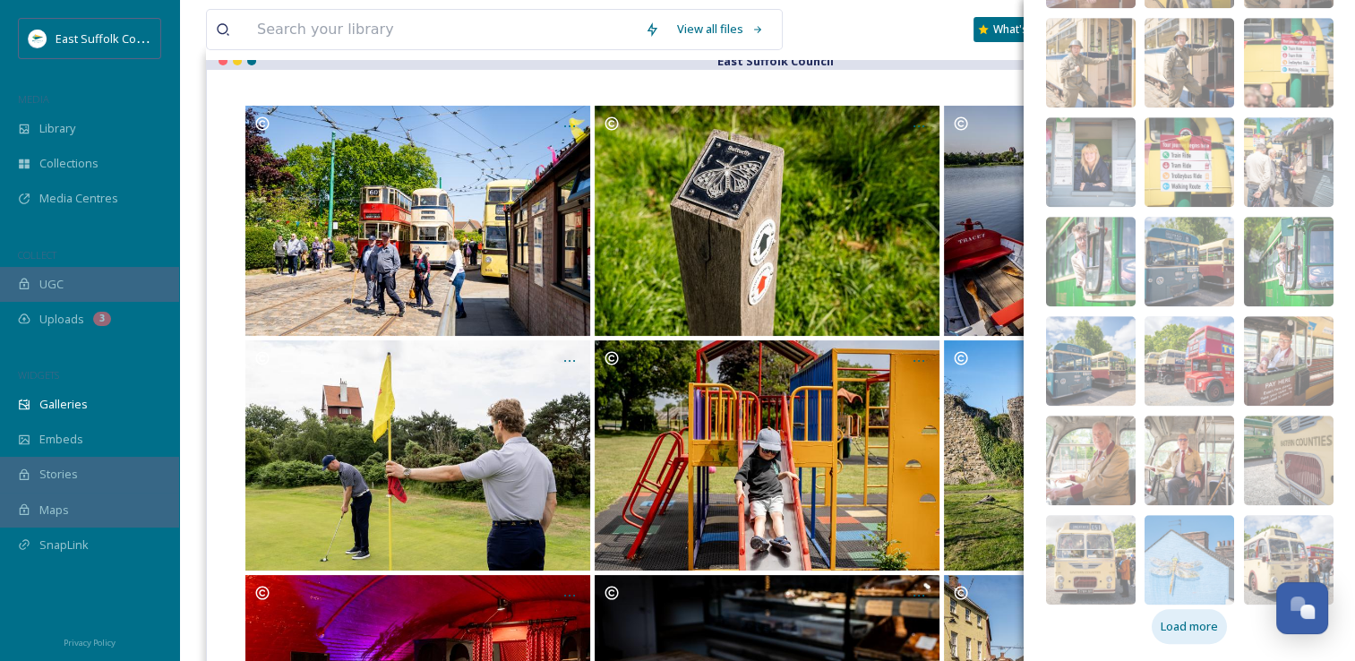
click at [1170, 636] on div "Load more" at bounding box center [1189, 626] width 75 height 35
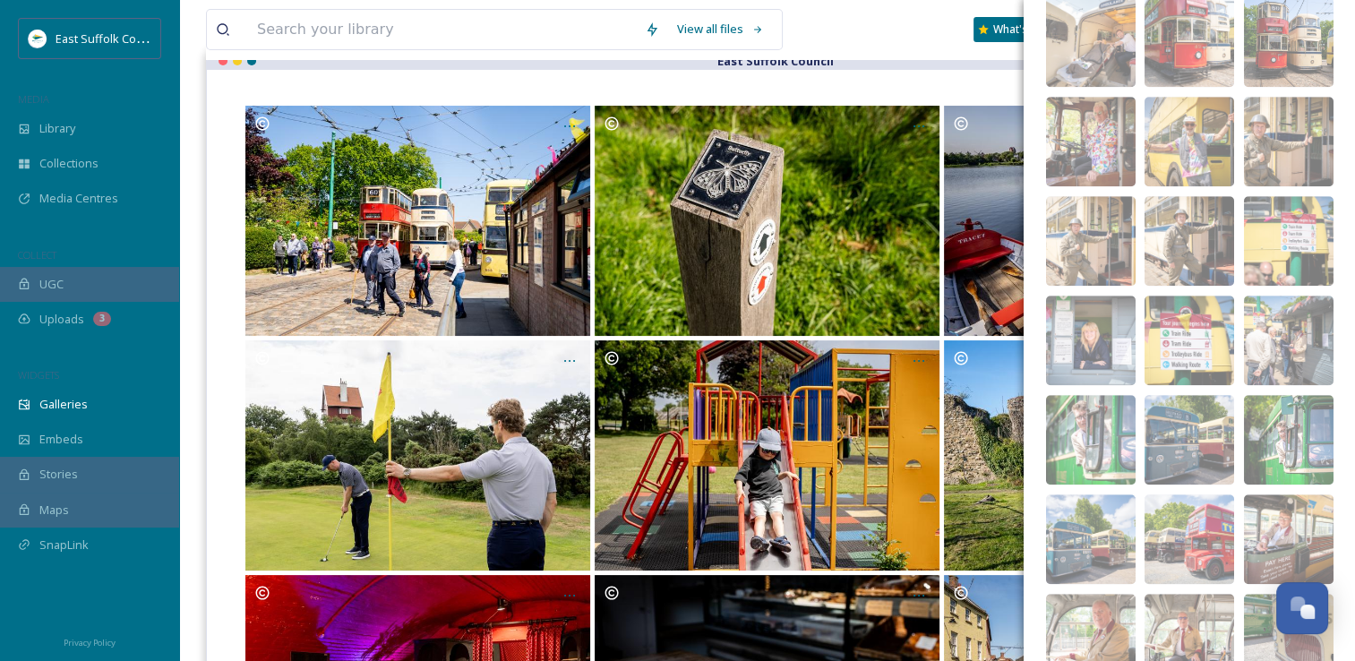
scroll to position [1389, 0]
click at [1153, 202] on img at bounding box center [1189, 242] width 90 height 90
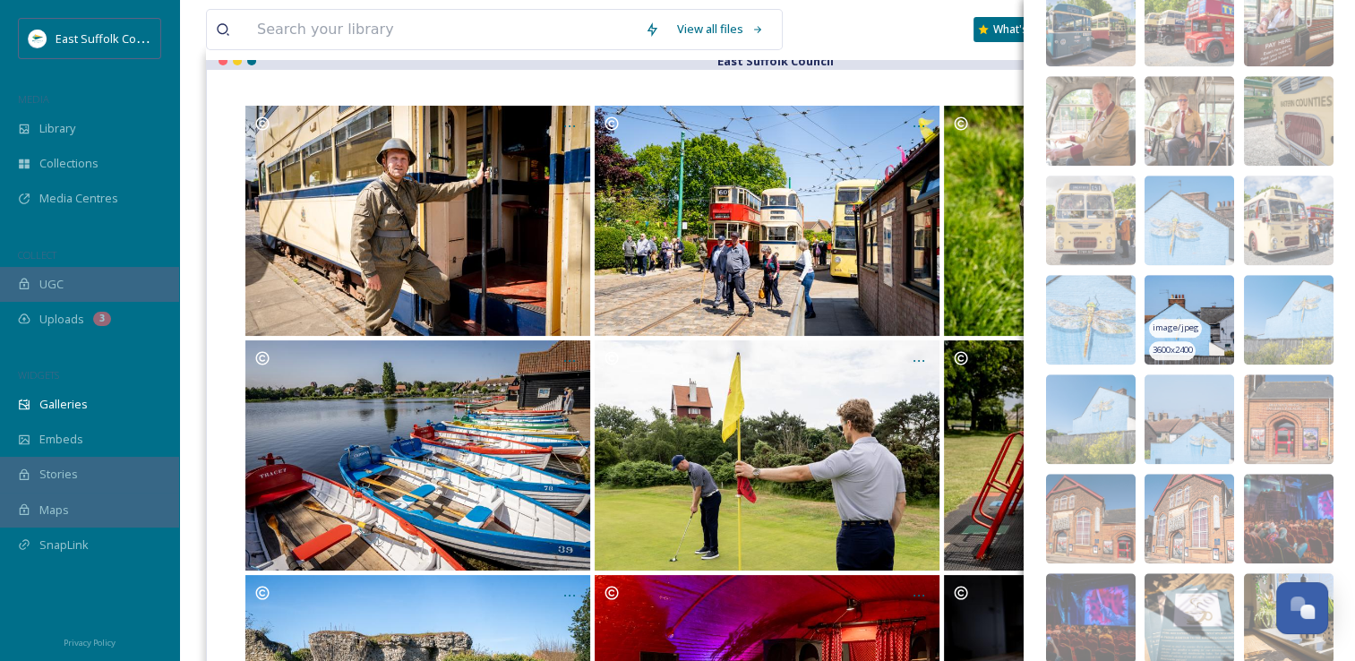
scroll to position [2264, 0]
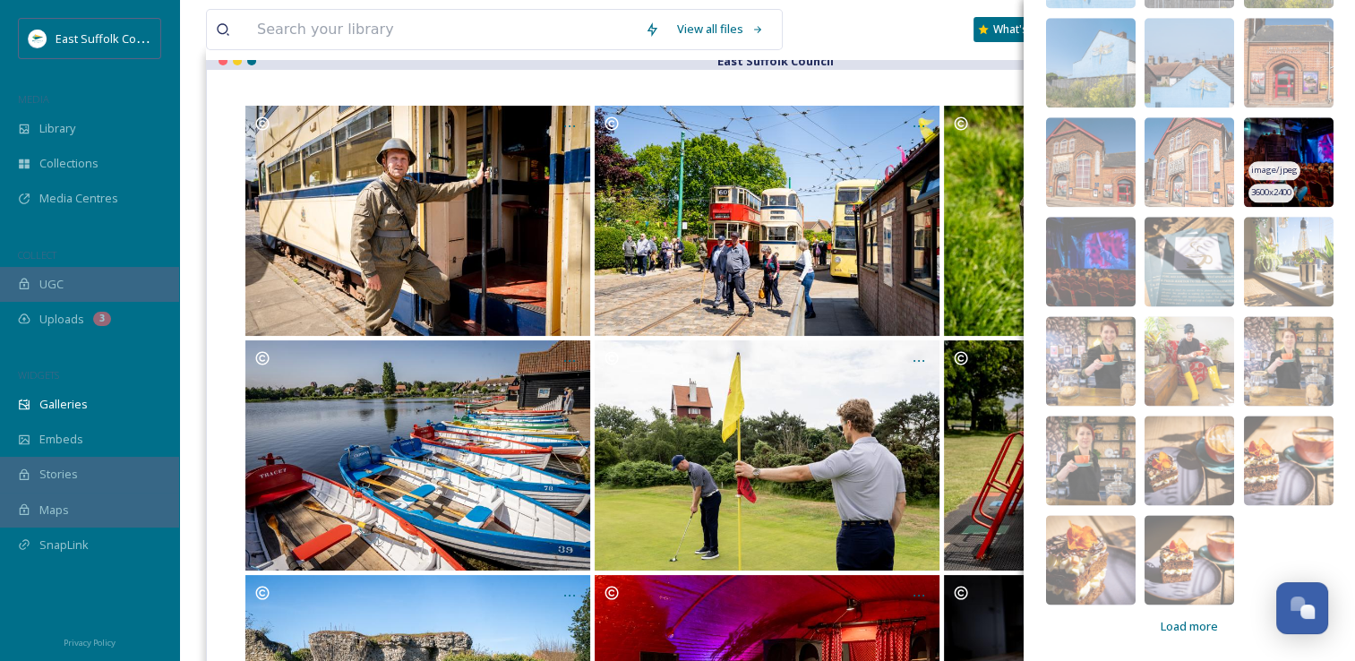
click at [1258, 133] on img at bounding box center [1289, 162] width 90 height 90
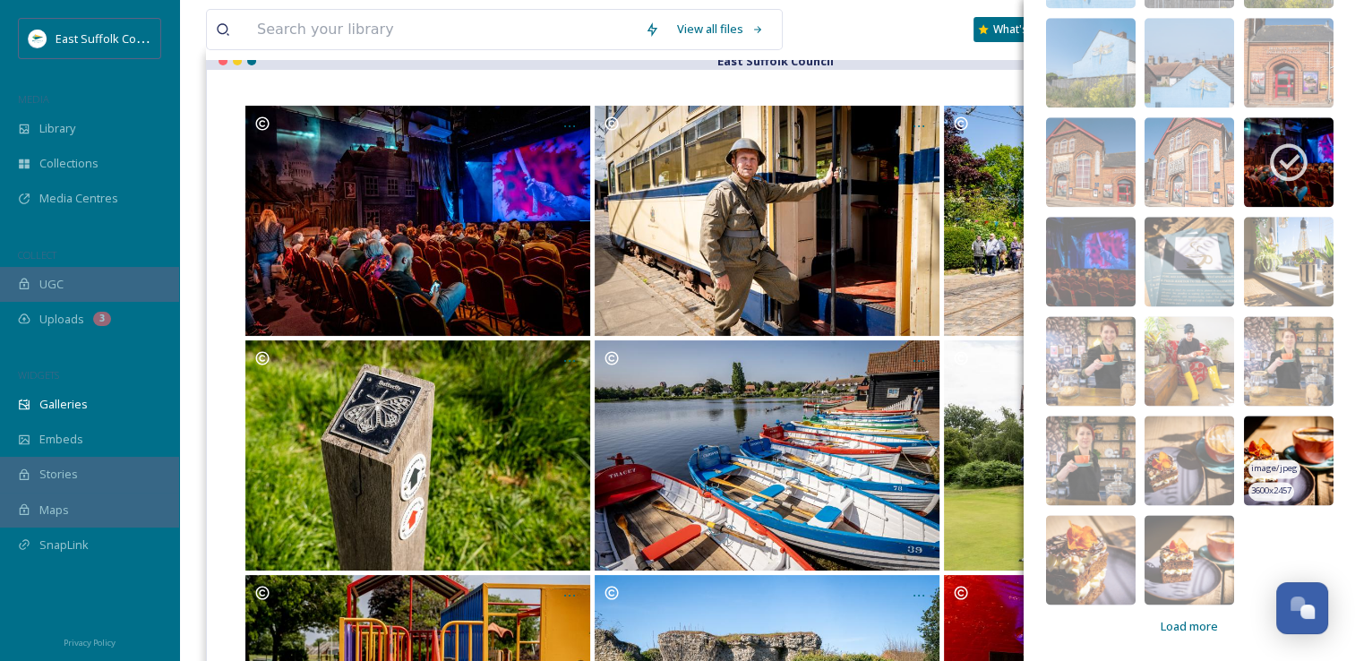
click at [1253, 432] on img at bounding box center [1289, 461] width 90 height 90
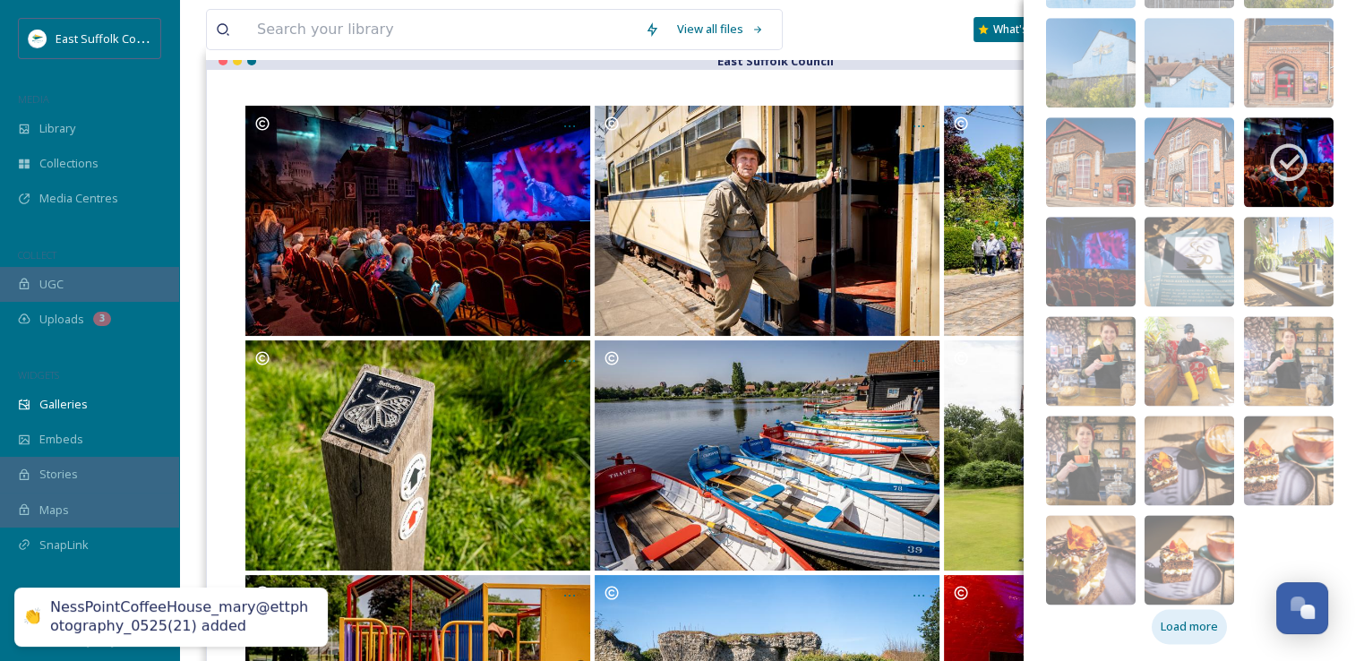
click at [1161, 635] on div "Load more" at bounding box center [1189, 626] width 75 height 35
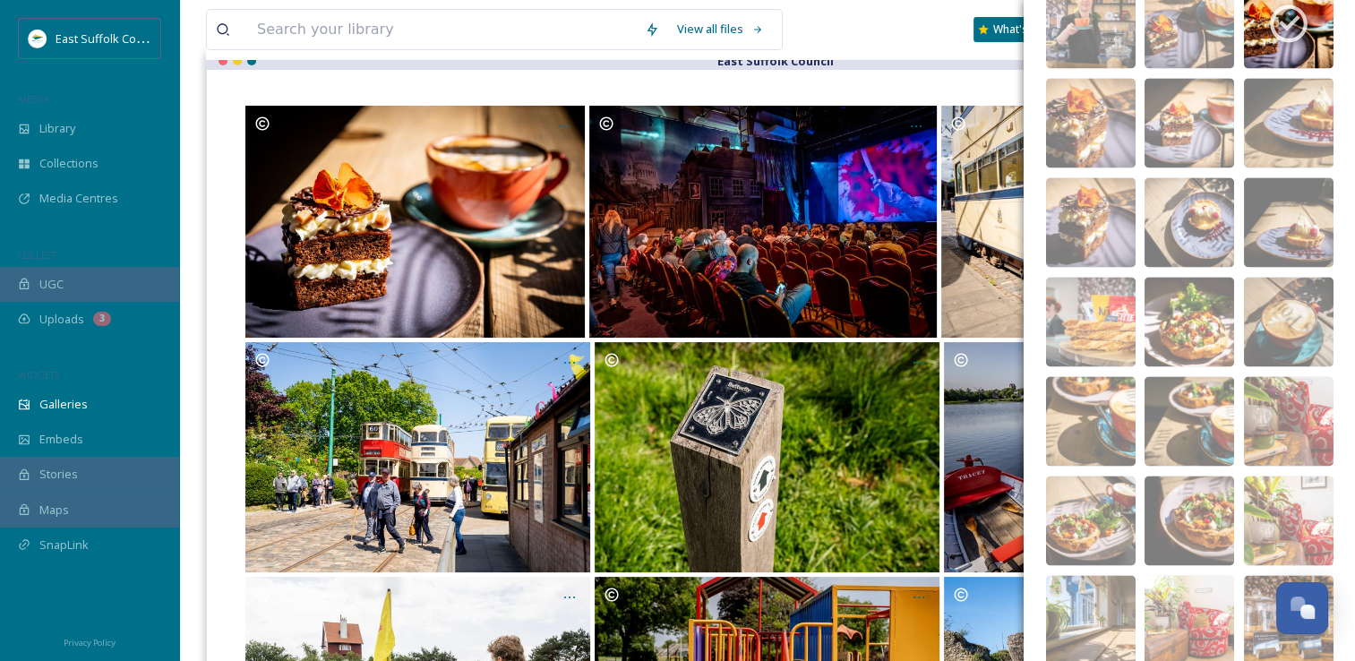
scroll to position [2959, 0]
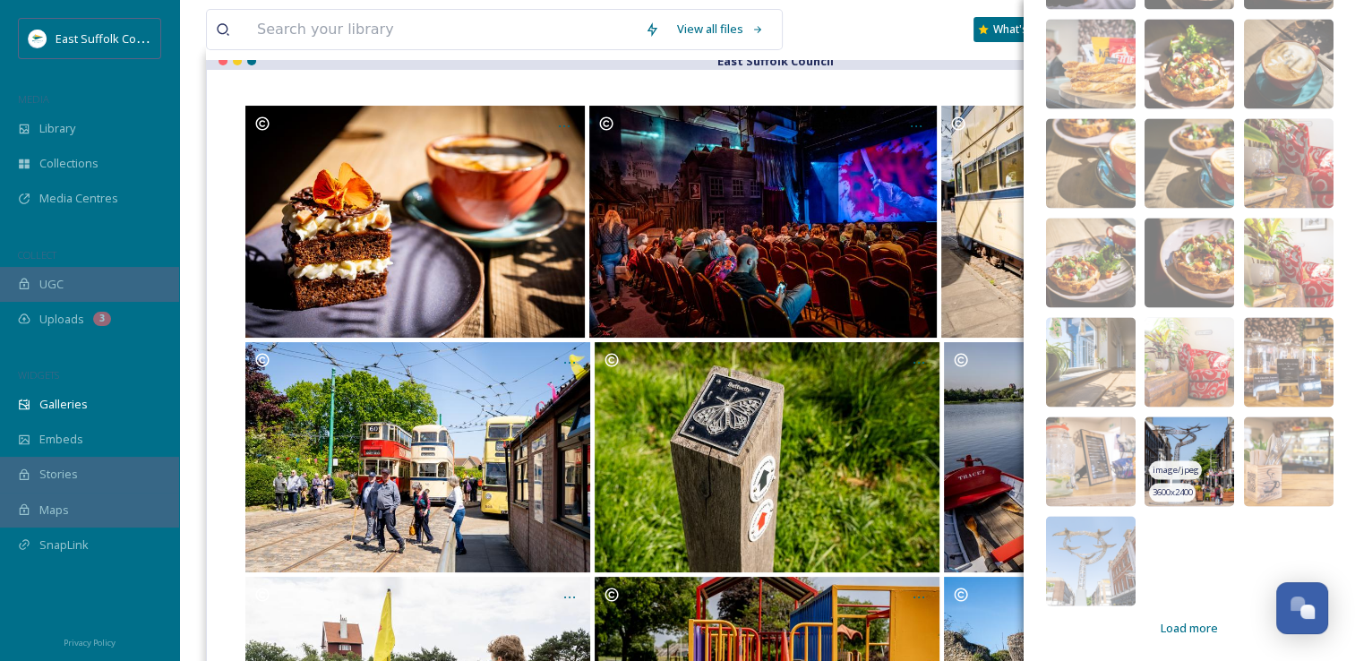
click at [1158, 424] on img at bounding box center [1189, 461] width 90 height 90
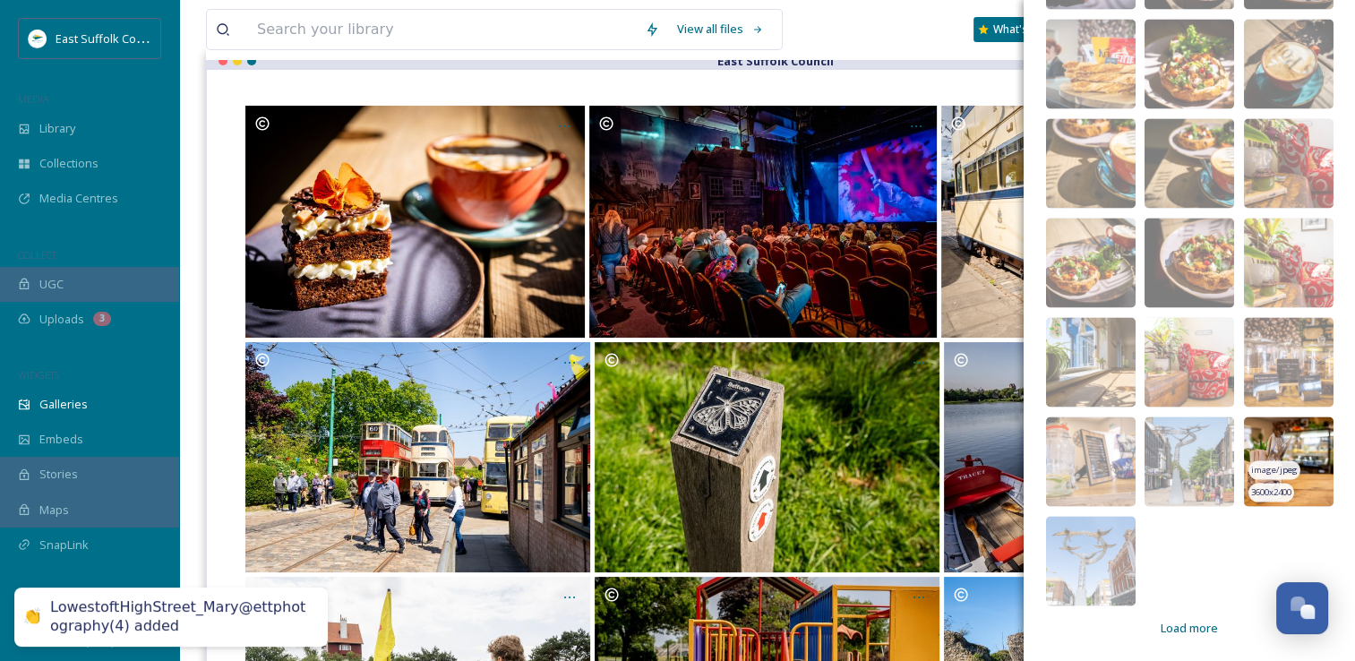
click at [1244, 429] on img at bounding box center [1289, 461] width 90 height 90
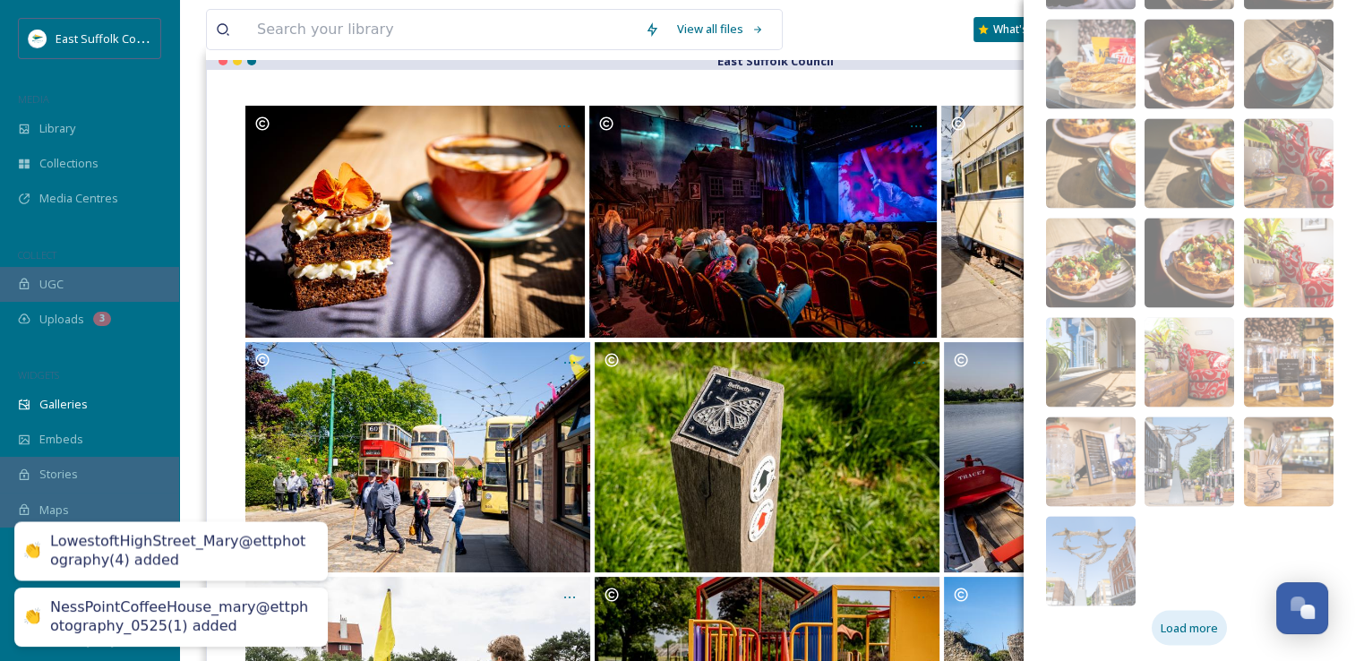
click at [1171, 627] on span "Load more" at bounding box center [1189, 627] width 57 height 17
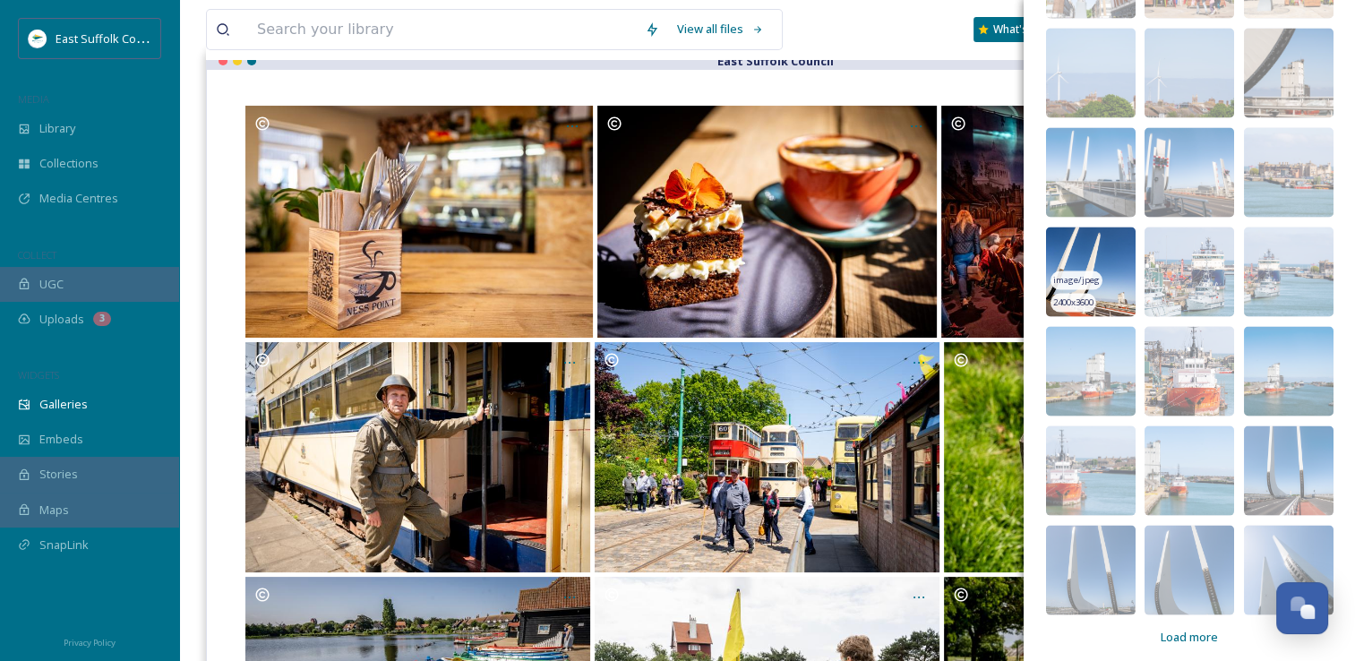
scroll to position [3556, 0]
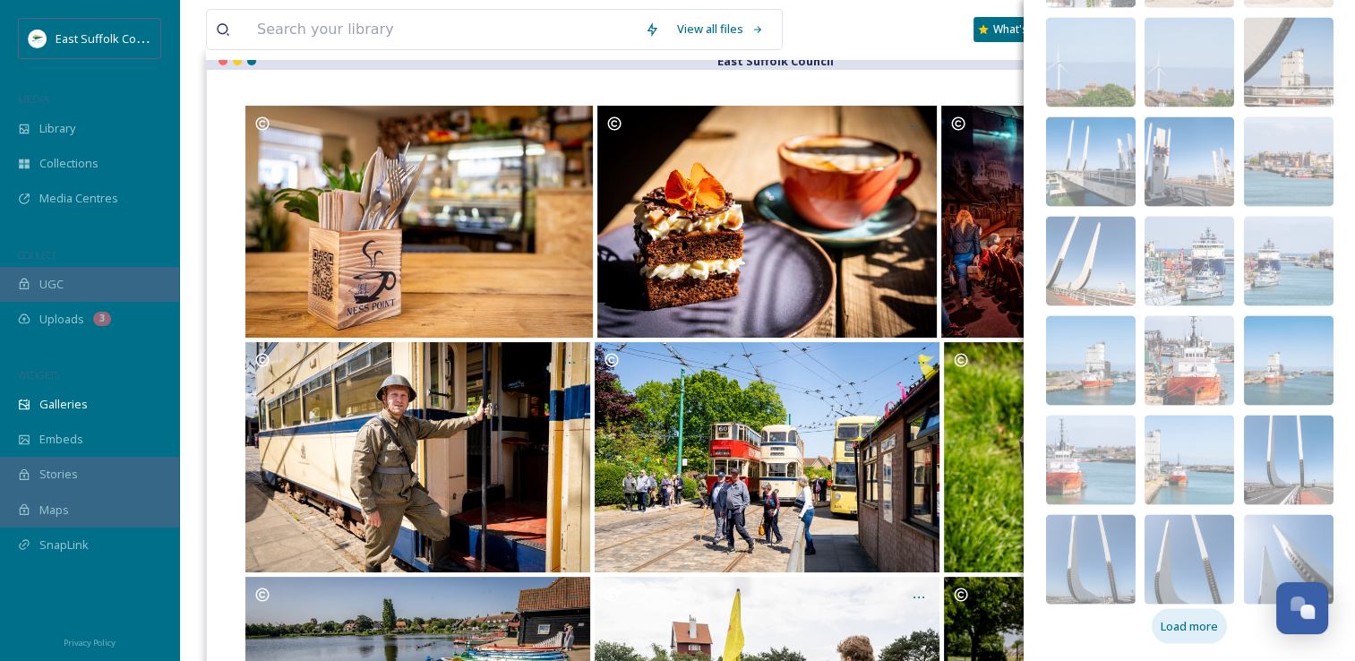
click at [1161, 630] on span "Load more" at bounding box center [1189, 626] width 57 height 17
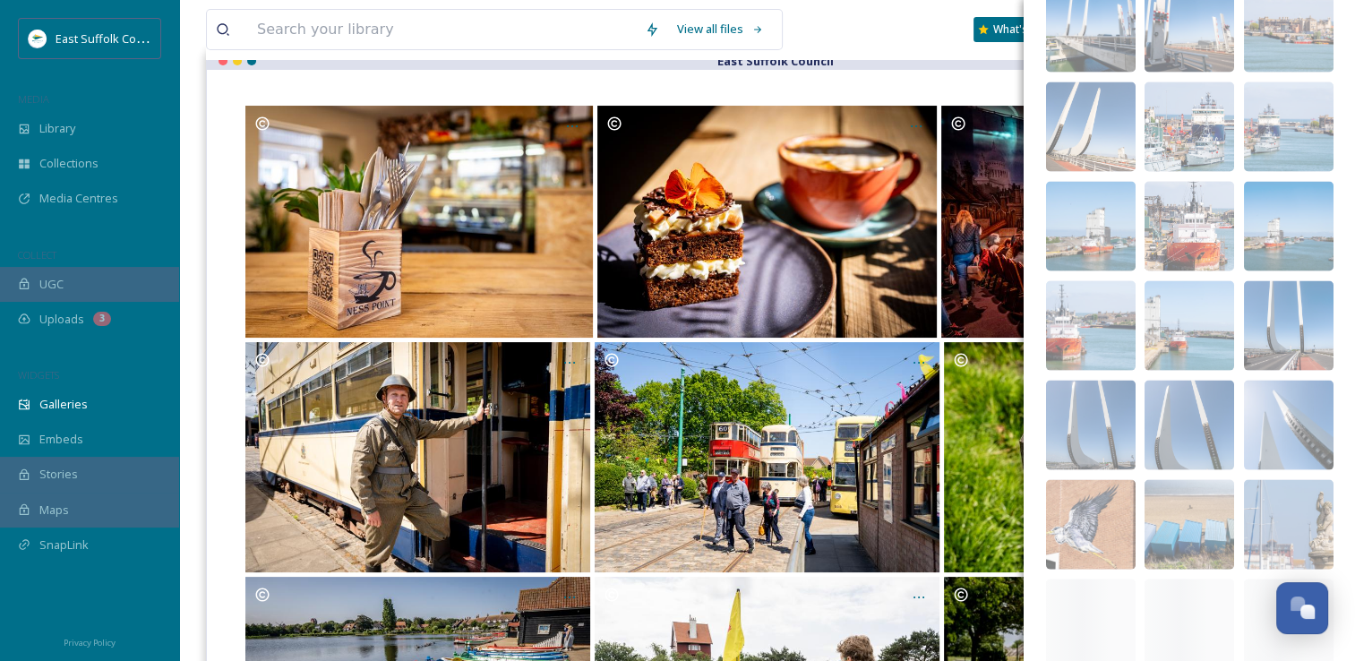
scroll to position [3914, 0]
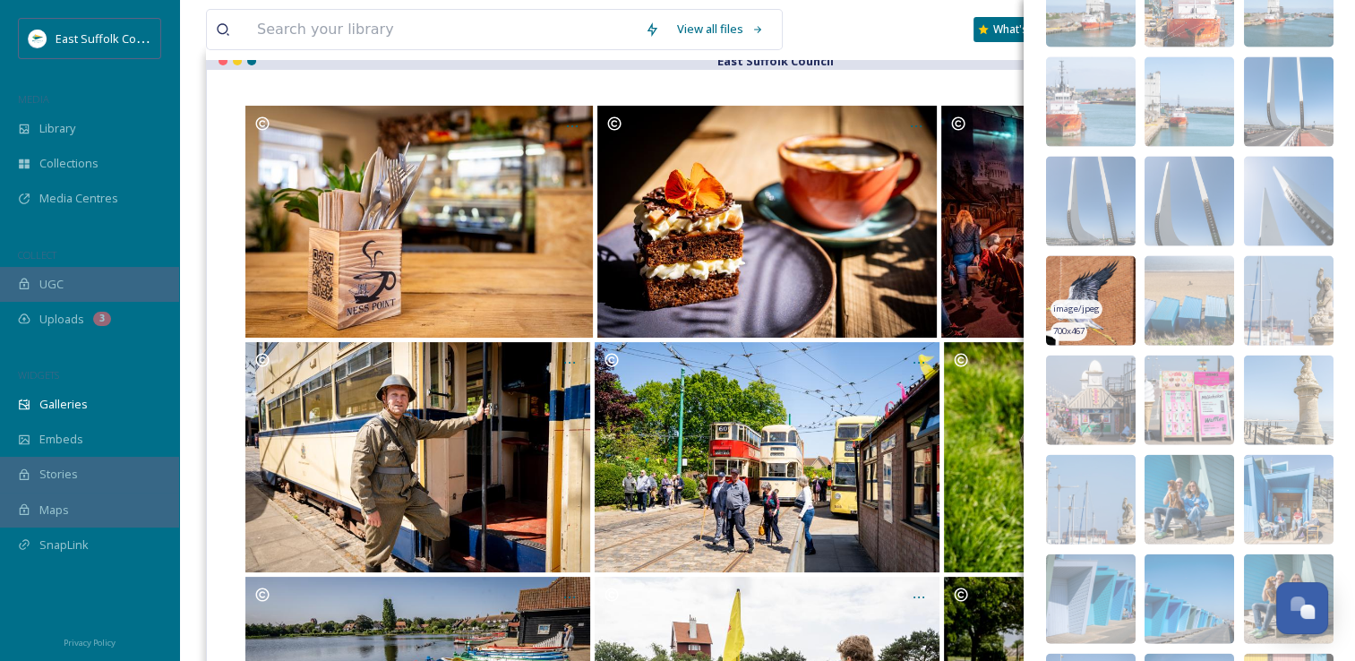
click at [1078, 268] on img at bounding box center [1091, 301] width 90 height 90
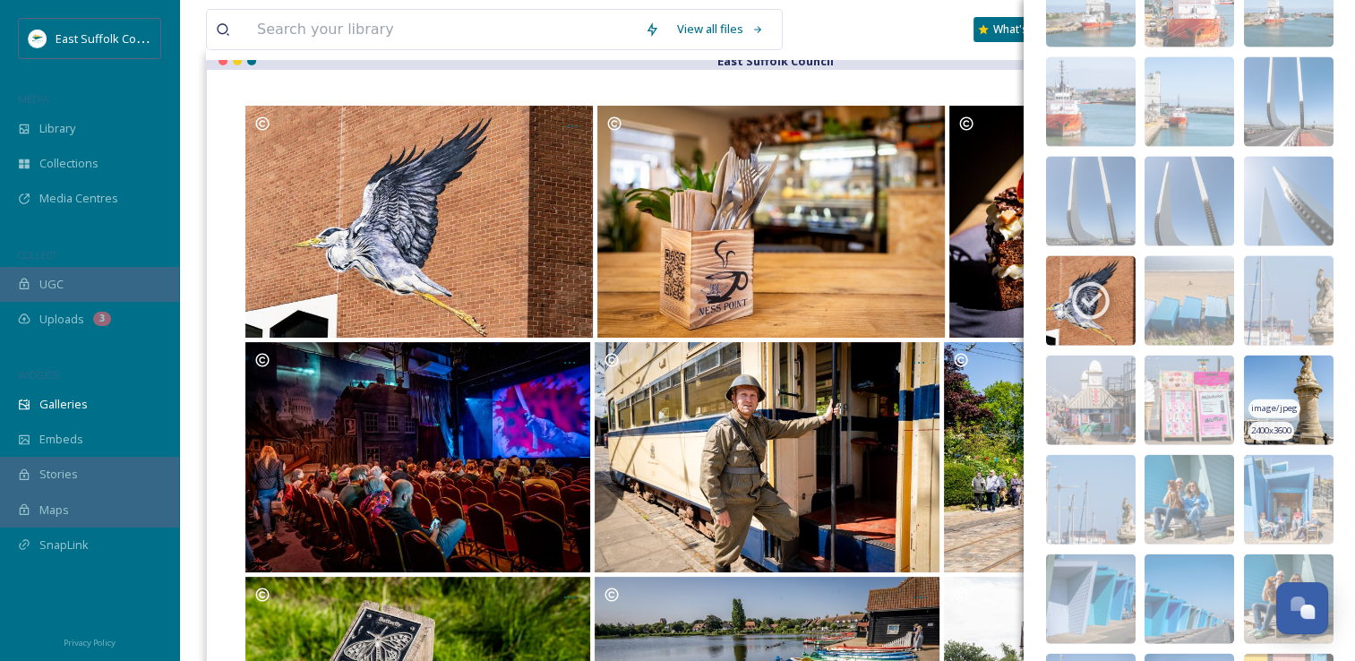
click at [1260, 371] on img at bounding box center [1289, 401] width 90 height 90
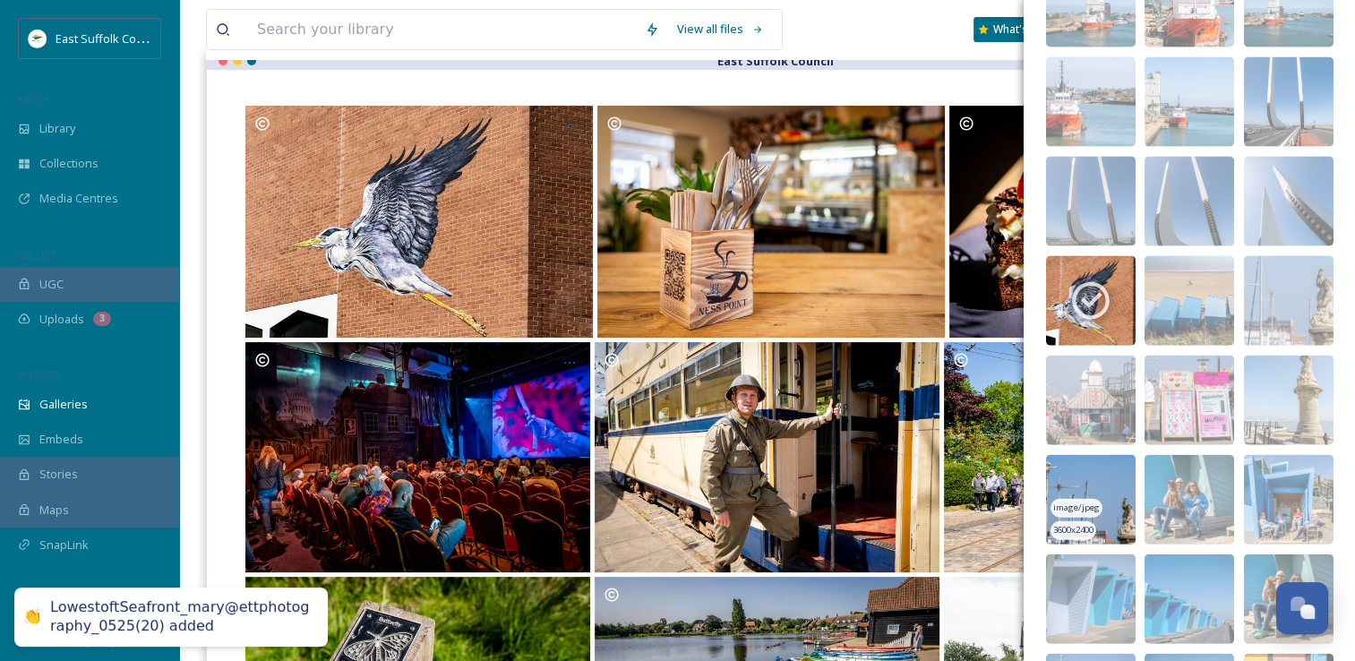
scroll to position [4252, 0]
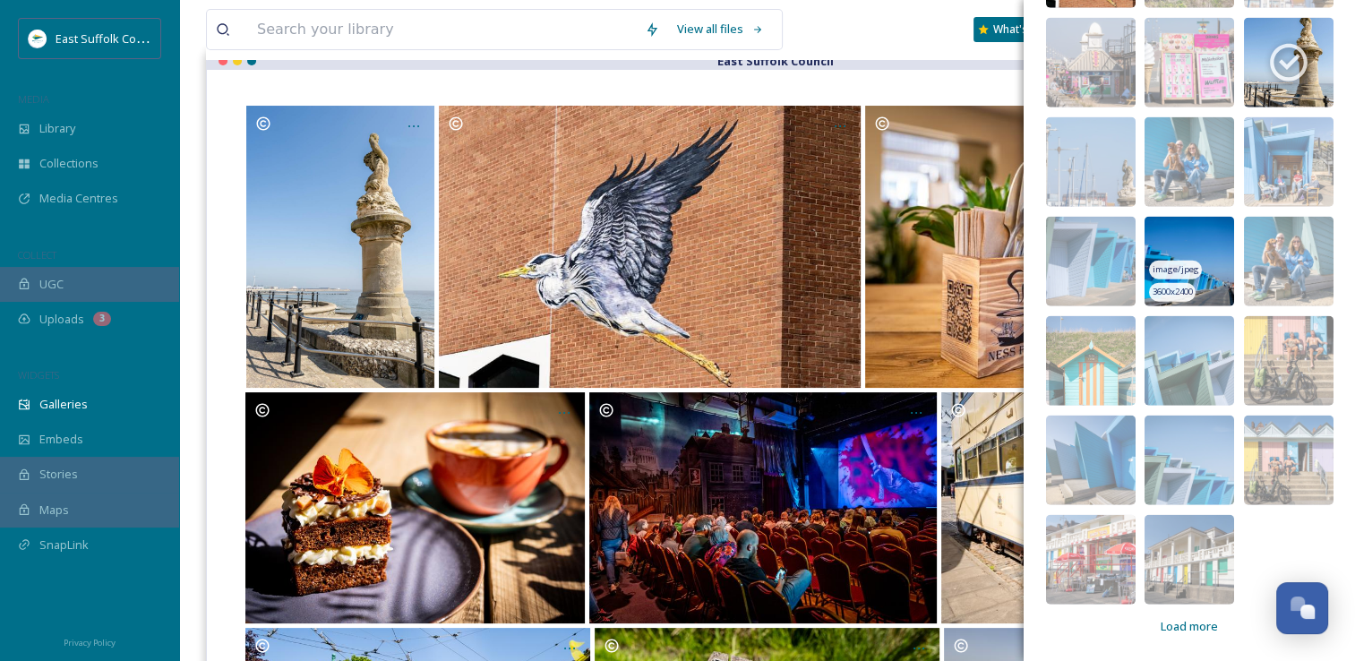
click at [1169, 231] on img at bounding box center [1189, 262] width 90 height 90
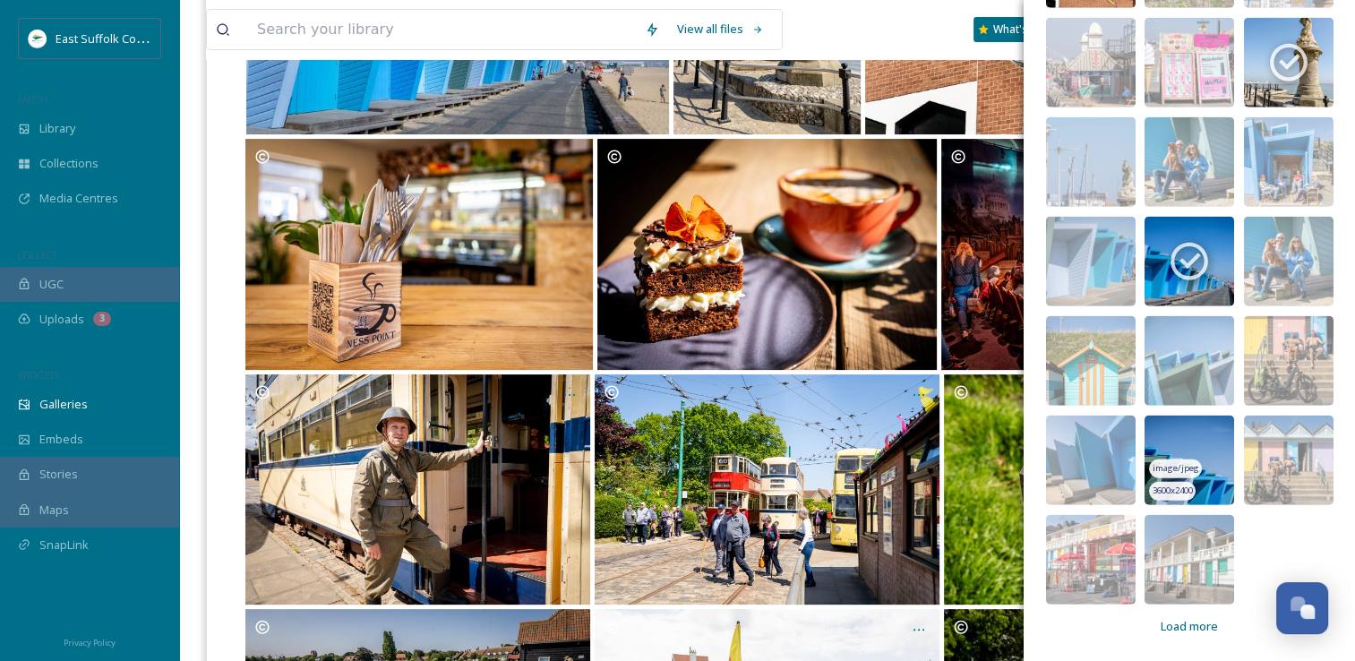
scroll to position [448, 0]
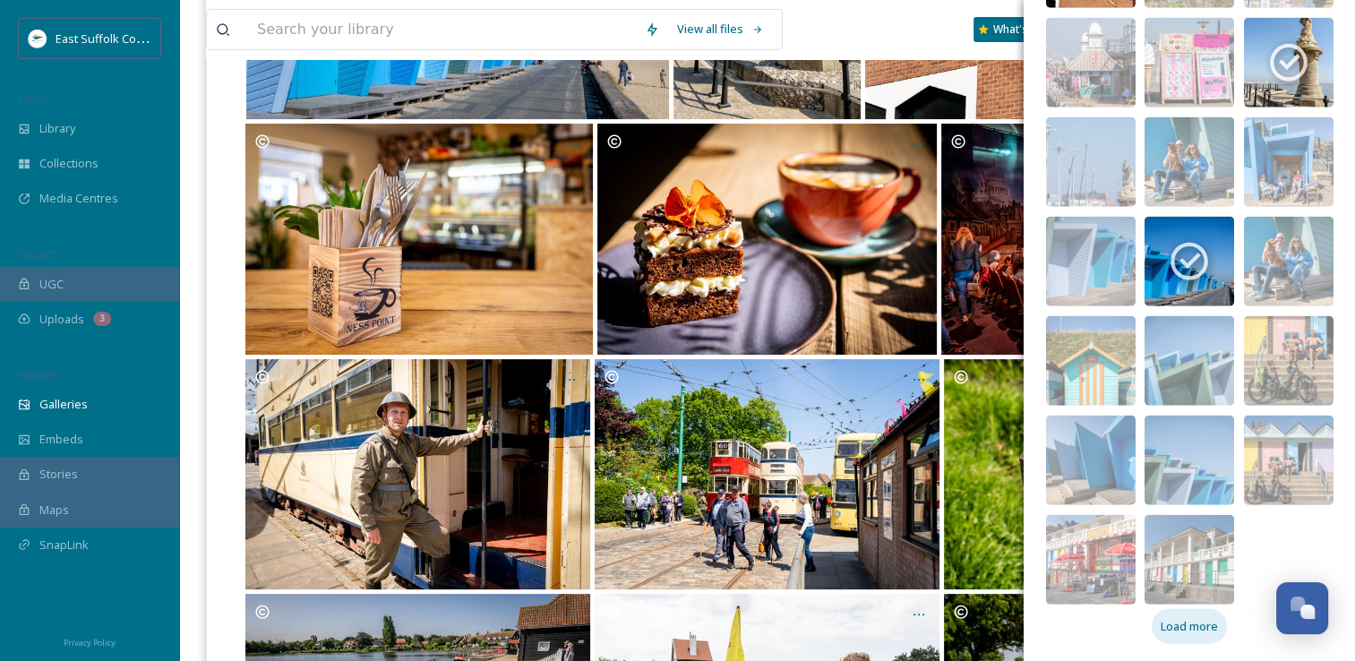
click at [1189, 625] on span "Load more" at bounding box center [1189, 626] width 57 height 17
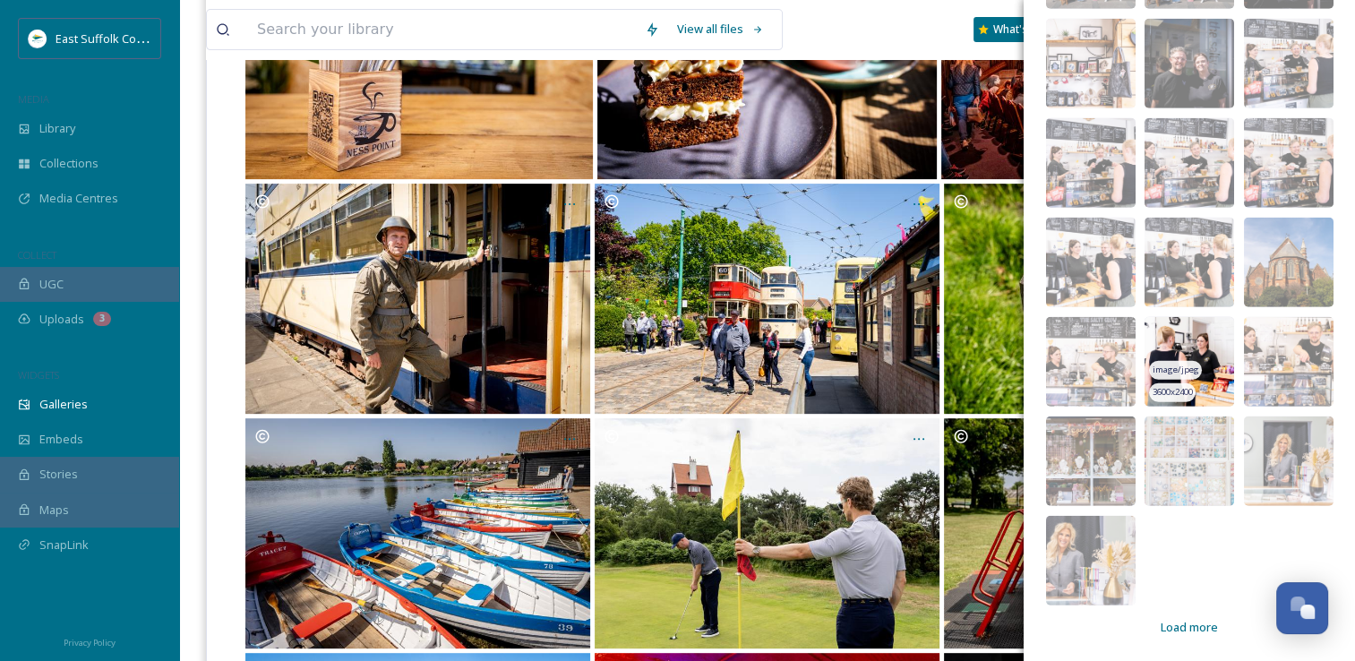
scroll to position [627, 0]
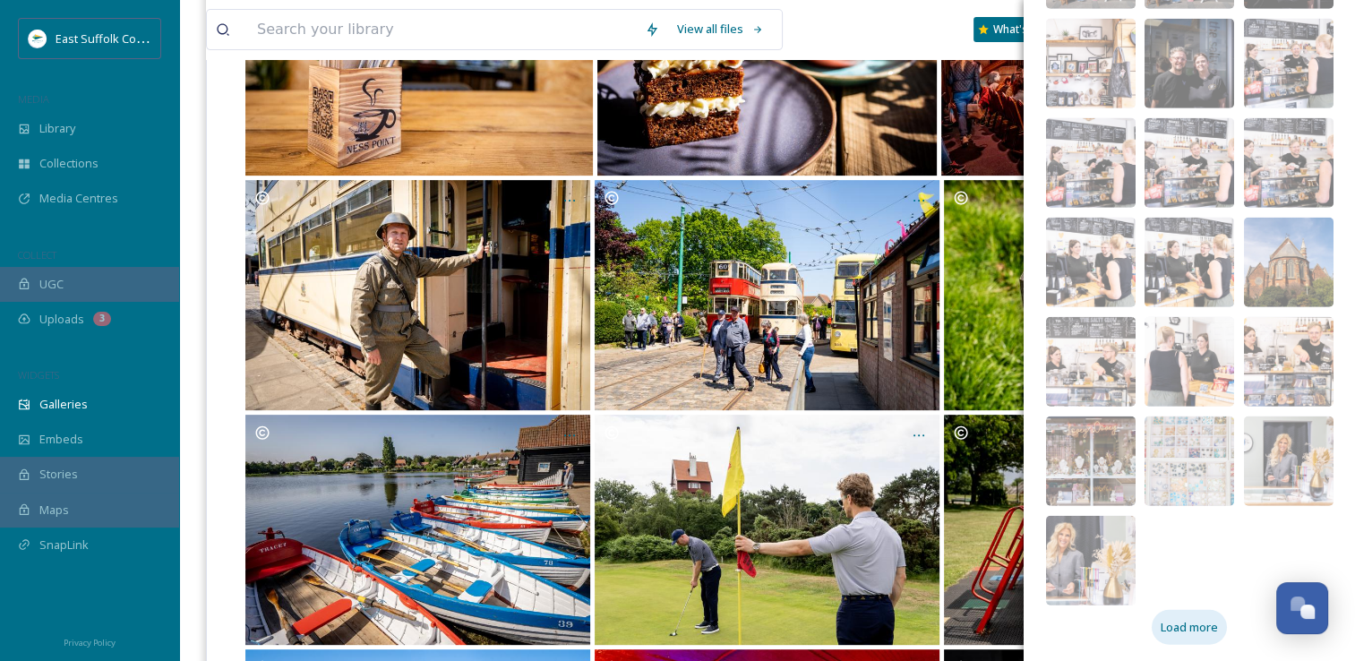
click at [1161, 620] on span "Load more" at bounding box center [1189, 627] width 57 height 17
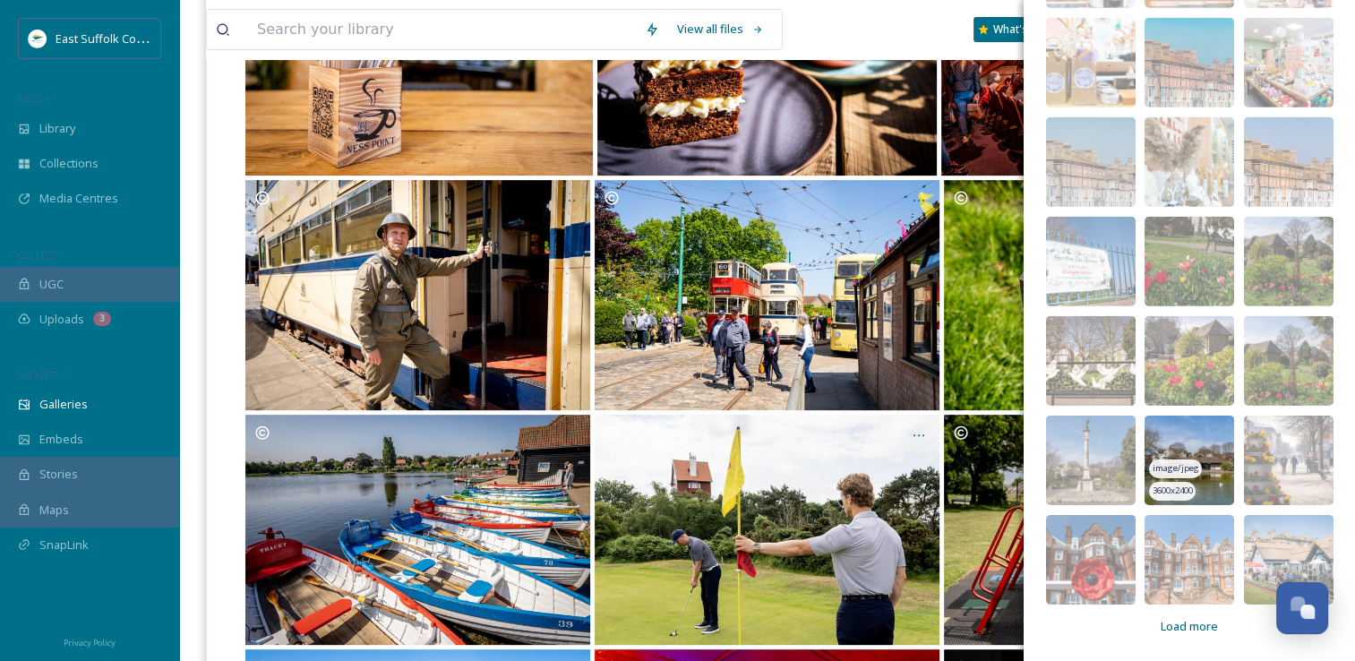
scroll to position [806, 0]
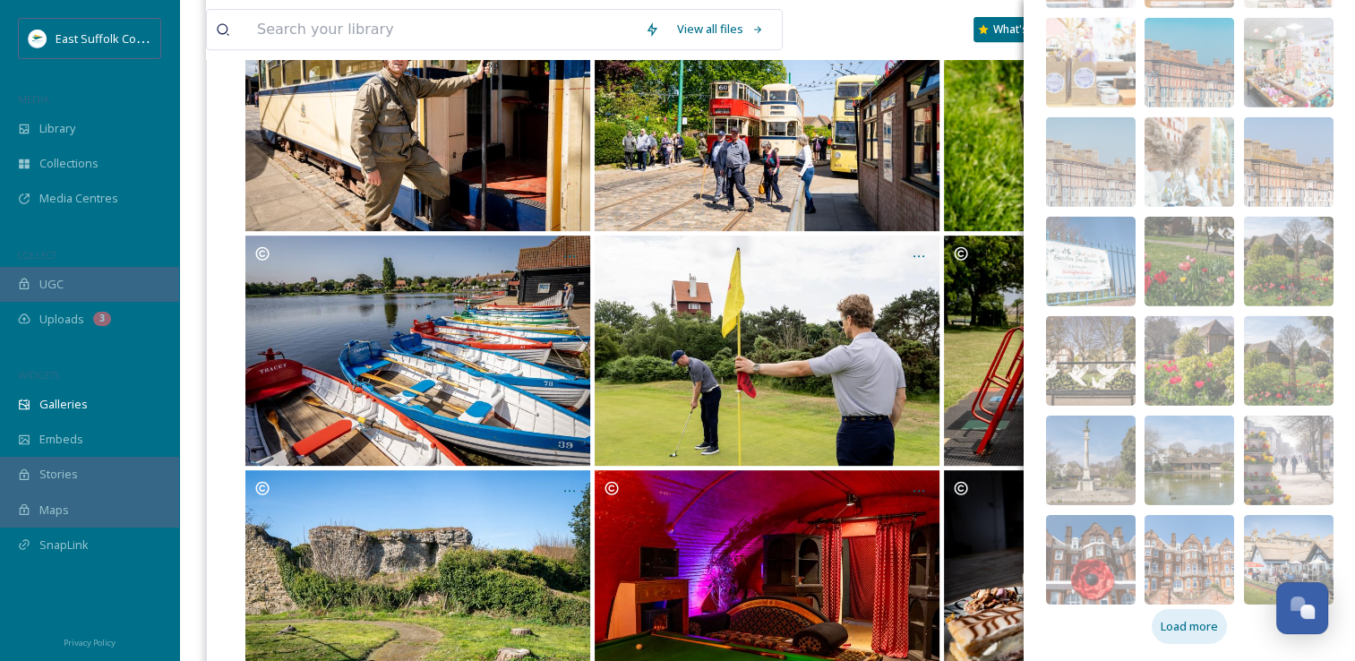
click at [1165, 621] on span "Load more" at bounding box center [1189, 626] width 57 height 17
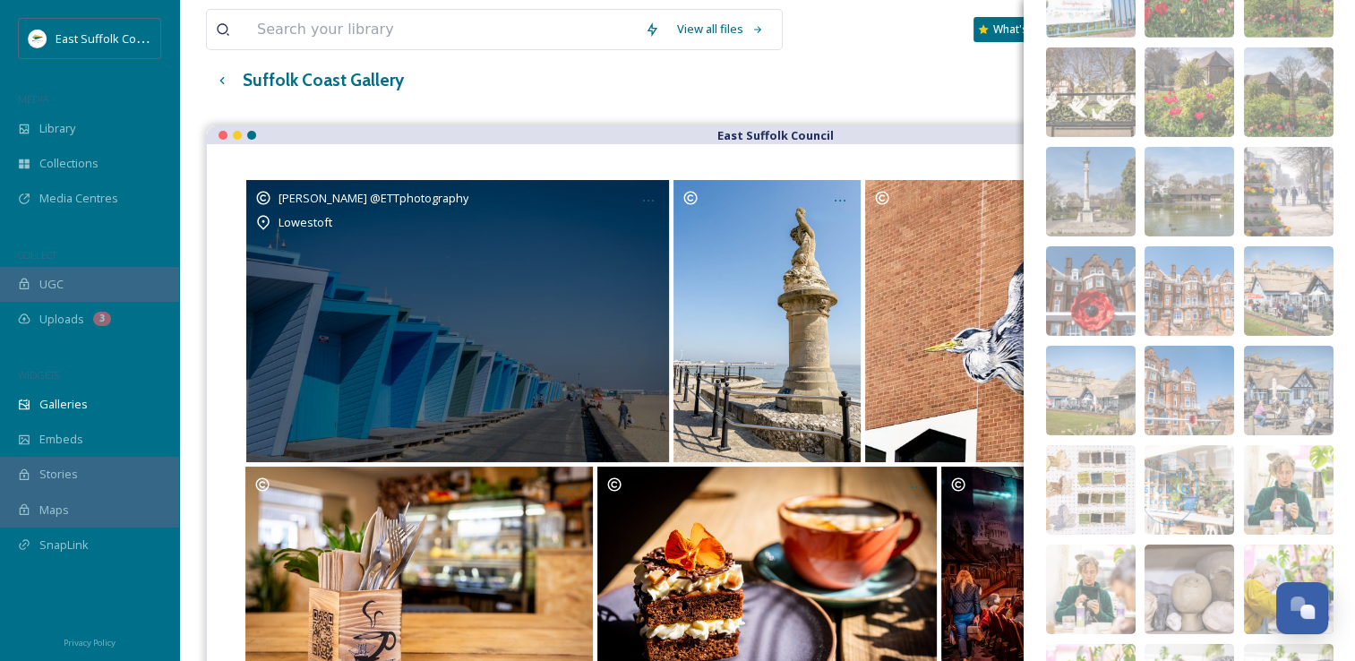
scroll to position [0, 0]
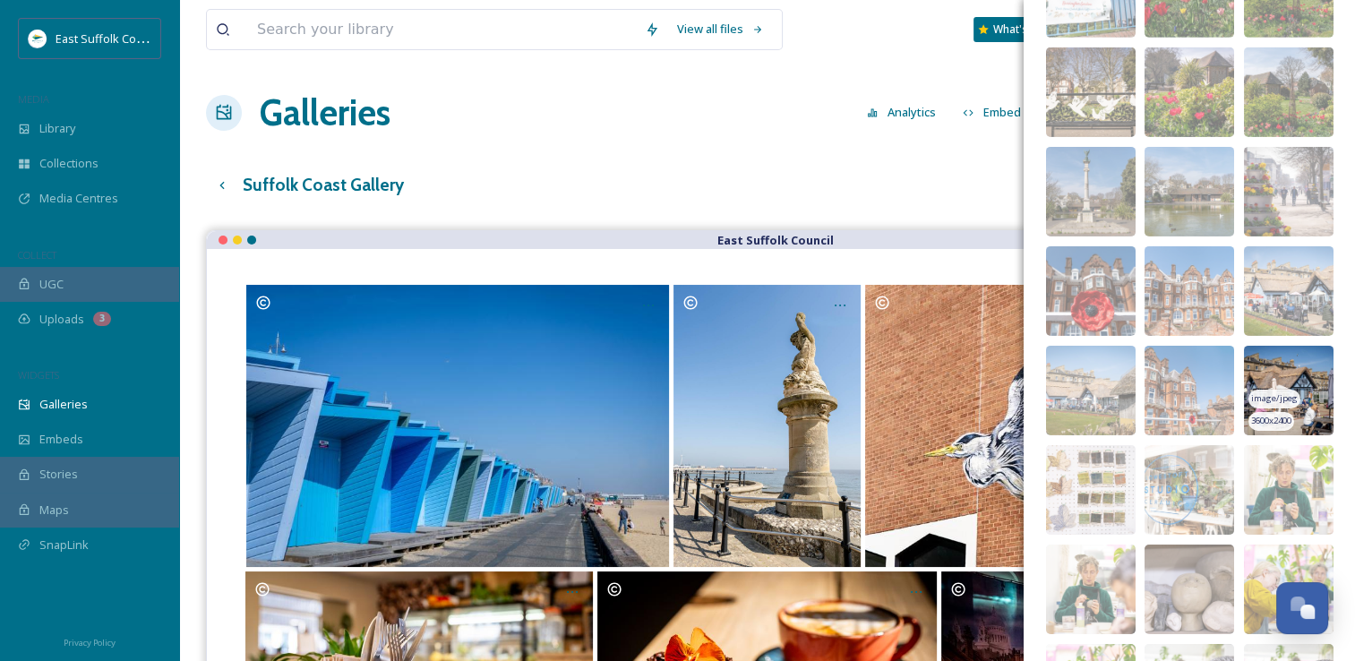
click at [1252, 359] on img at bounding box center [1289, 391] width 90 height 90
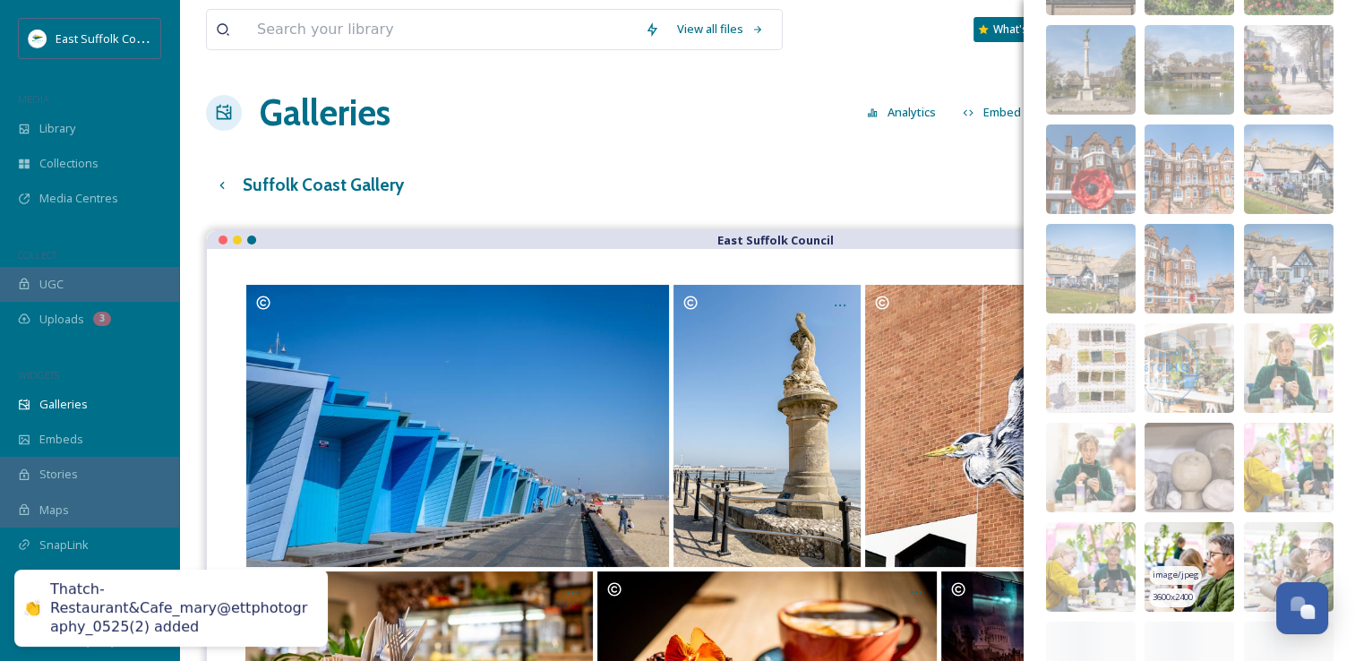
scroll to position [6240, 0]
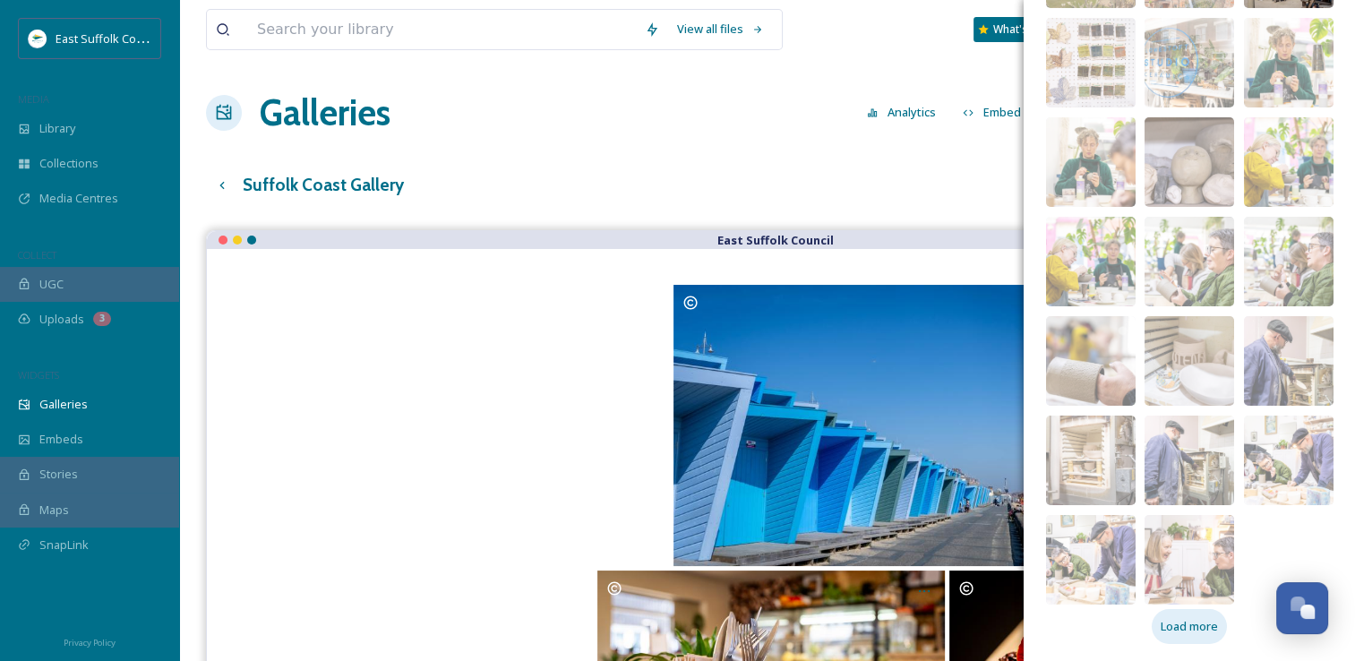
click at [1163, 610] on div "Load more" at bounding box center [1189, 626] width 75 height 35
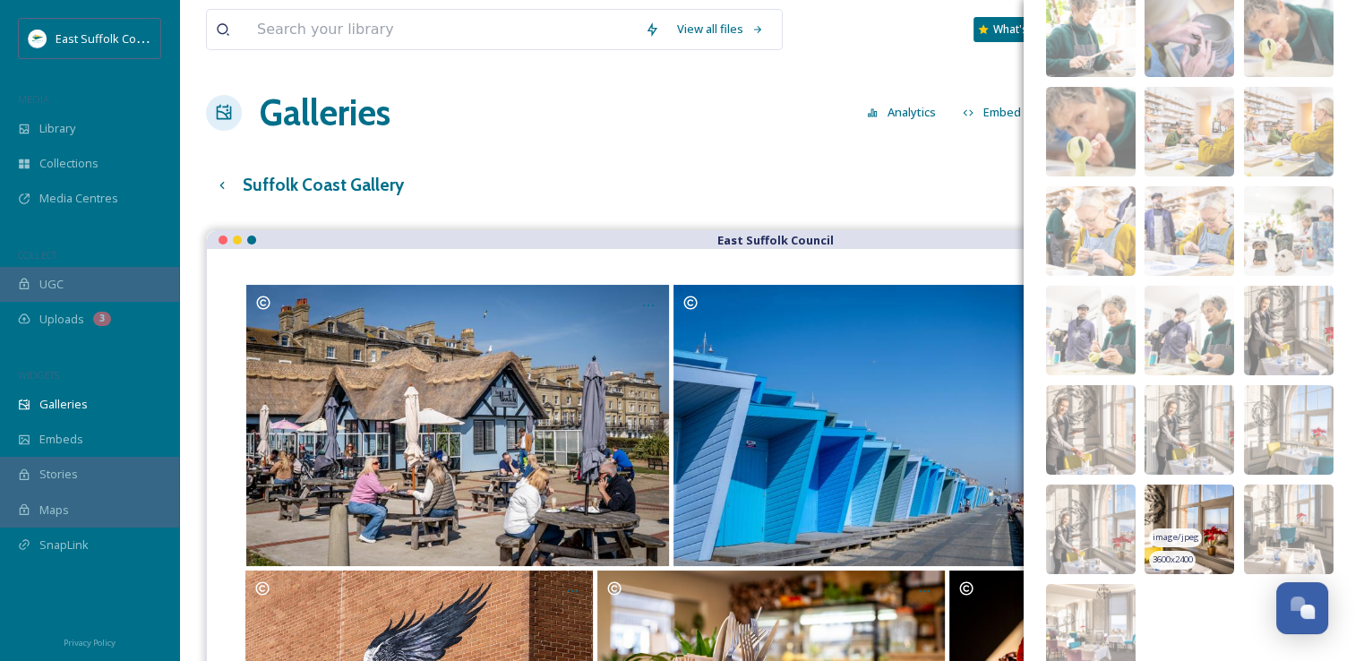
scroll to position [6935, 0]
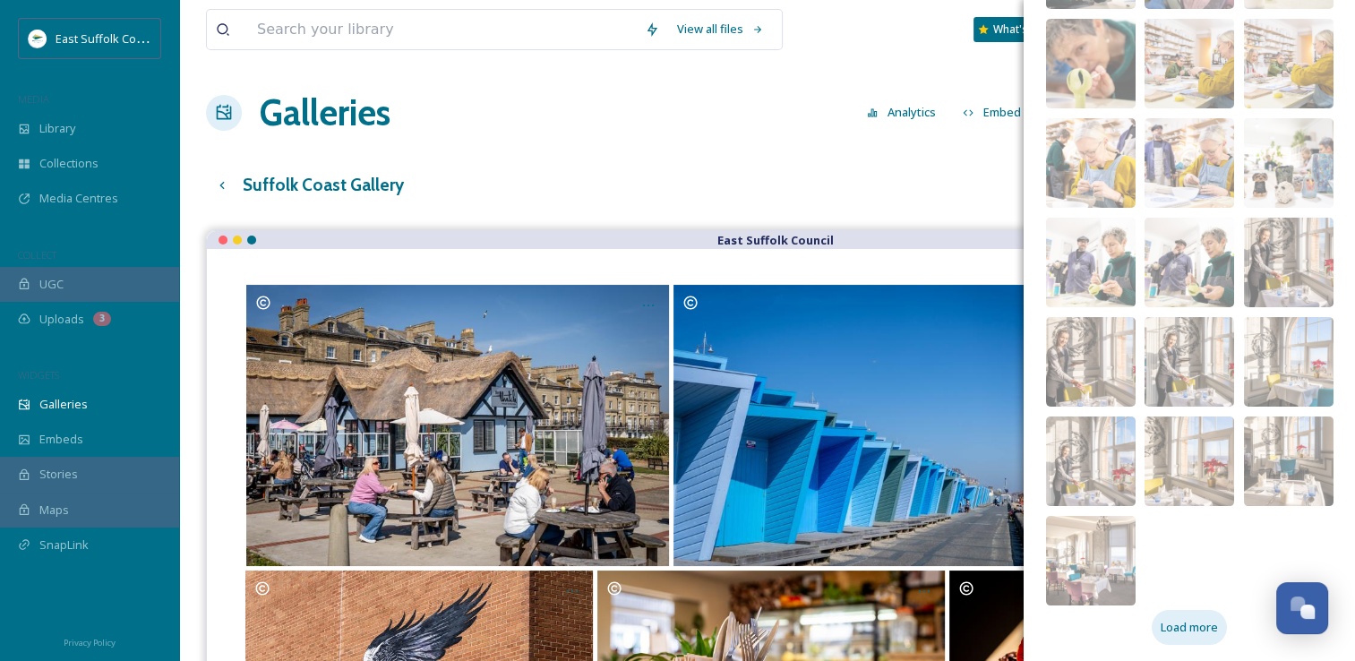
click at [1161, 634] on span "Load more" at bounding box center [1189, 627] width 57 height 17
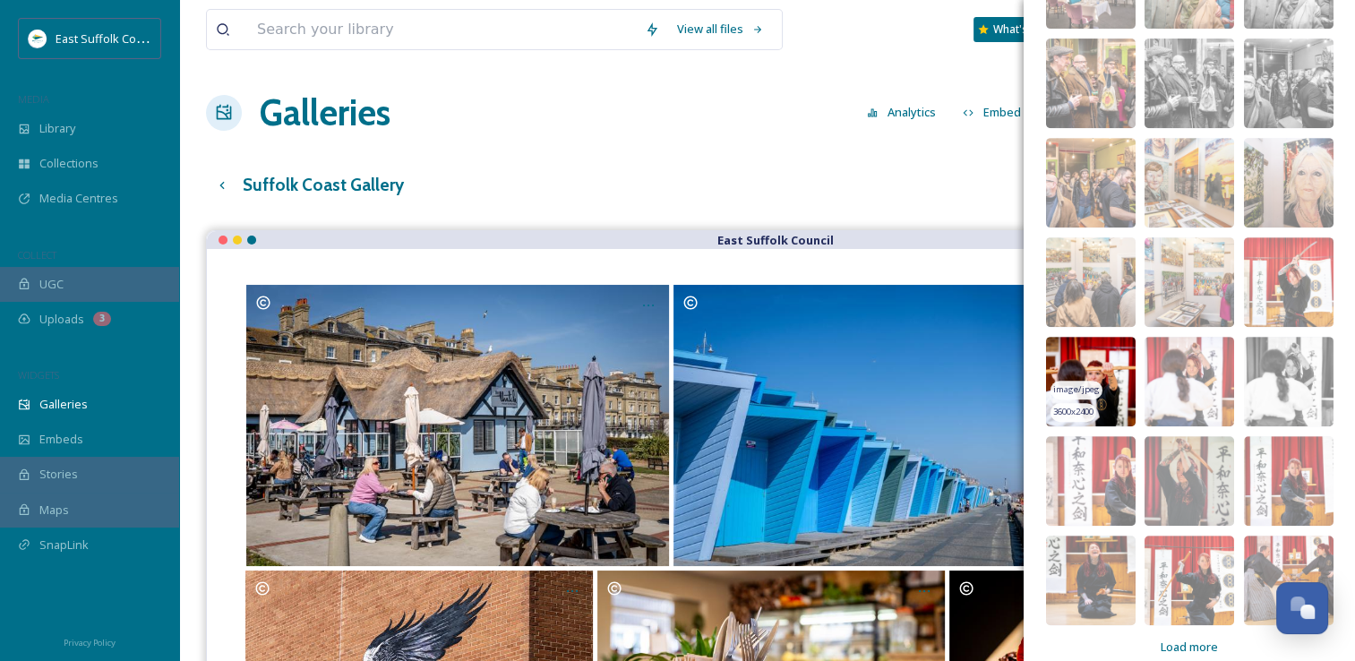
scroll to position [7532, 0]
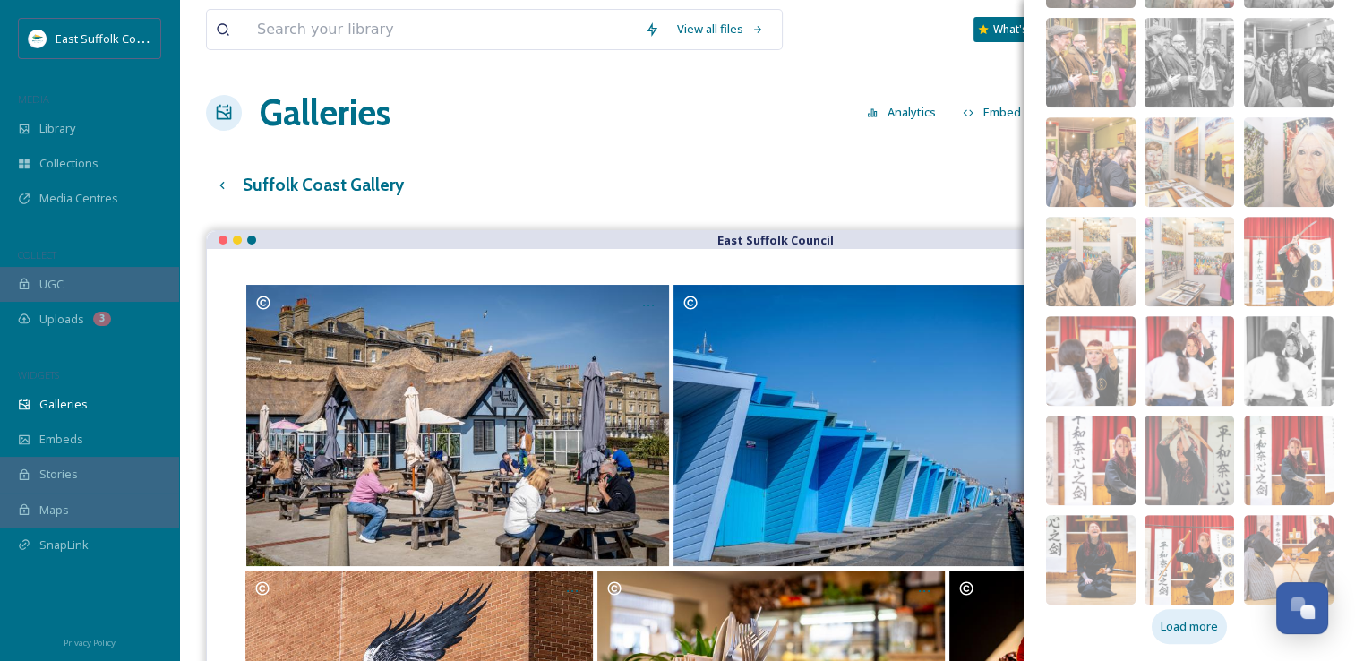
click at [1192, 628] on span "Load more" at bounding box center [1189, 626] width 57 height 17
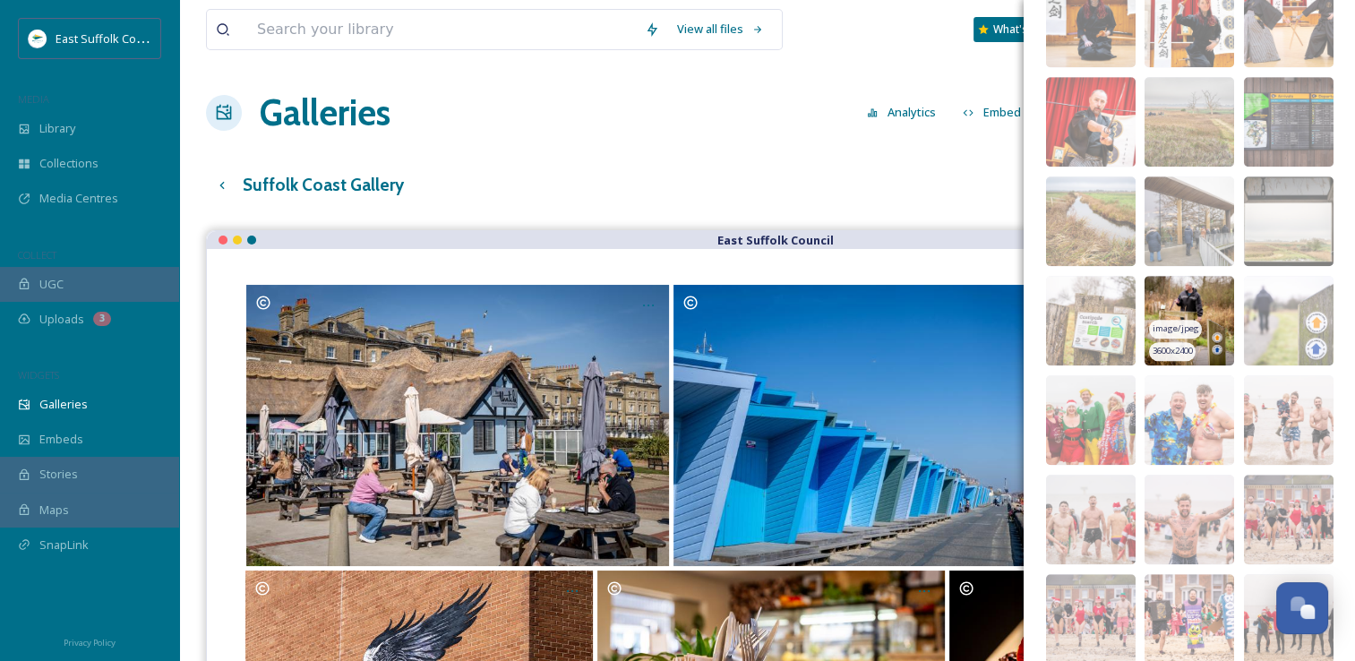
scroll to position [8228, 0]
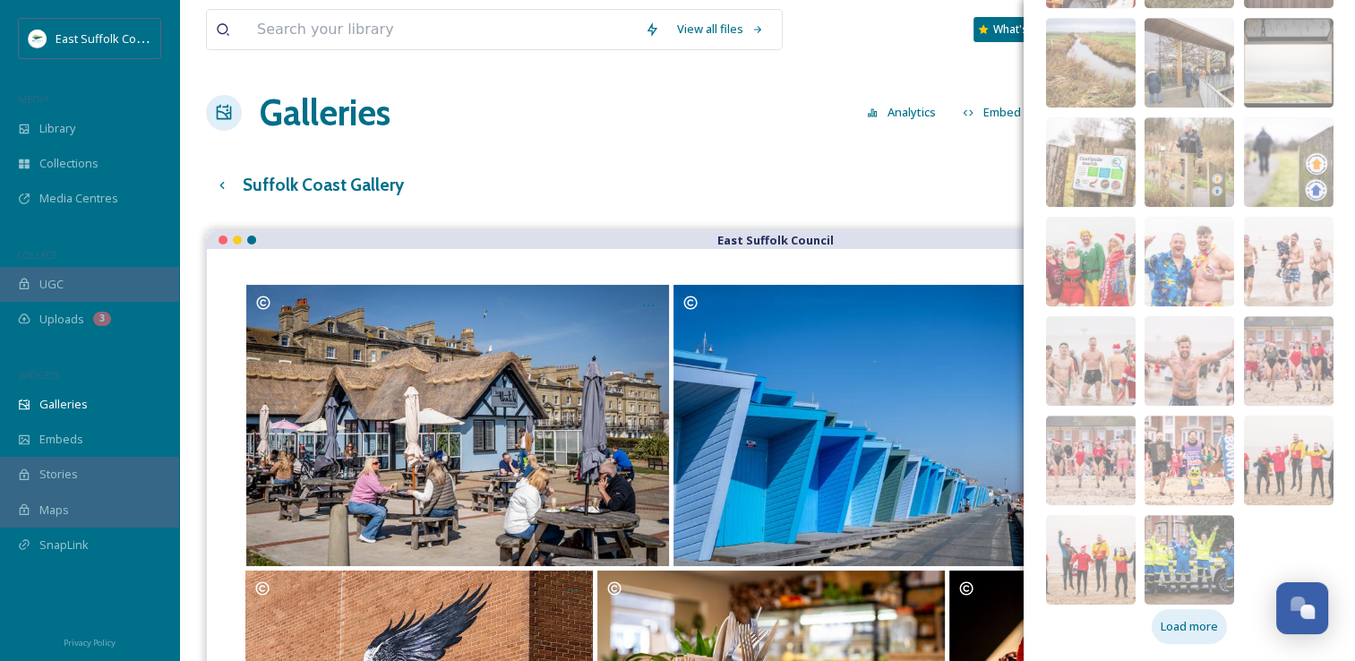
click at [1161, 626] on span "Load more" at bounding box center [1189, 626] width 57 height 17
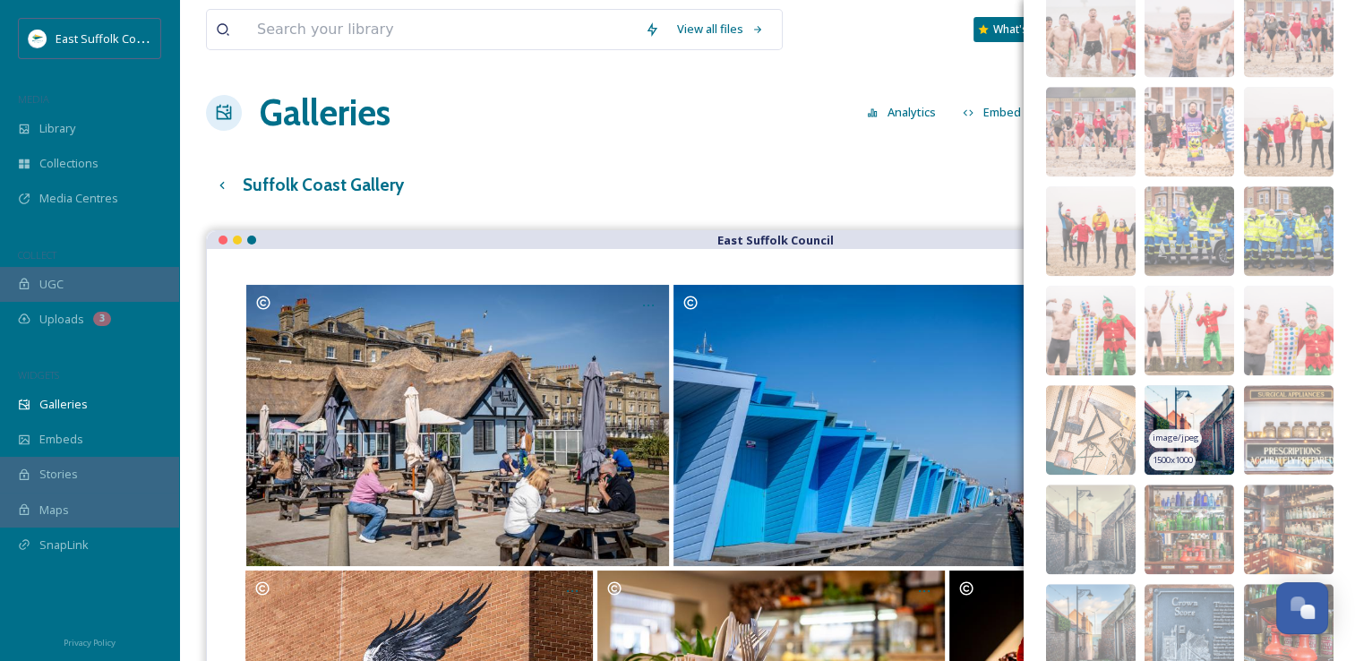
scroll to position [8586, 0]
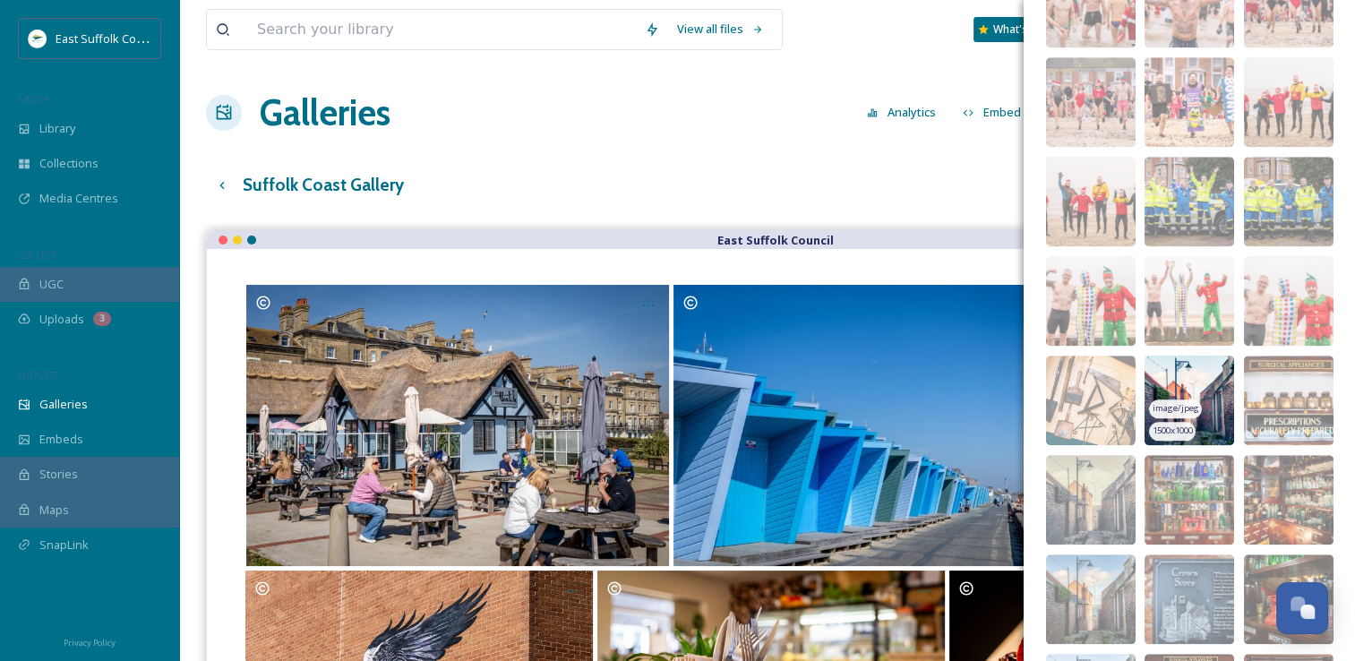
click at [1154, 358] on img at bounding box center [1189, 401] width 90 height 90
click at [1157, 373] on img at bounding box center [1189, 401] width 90 height 90
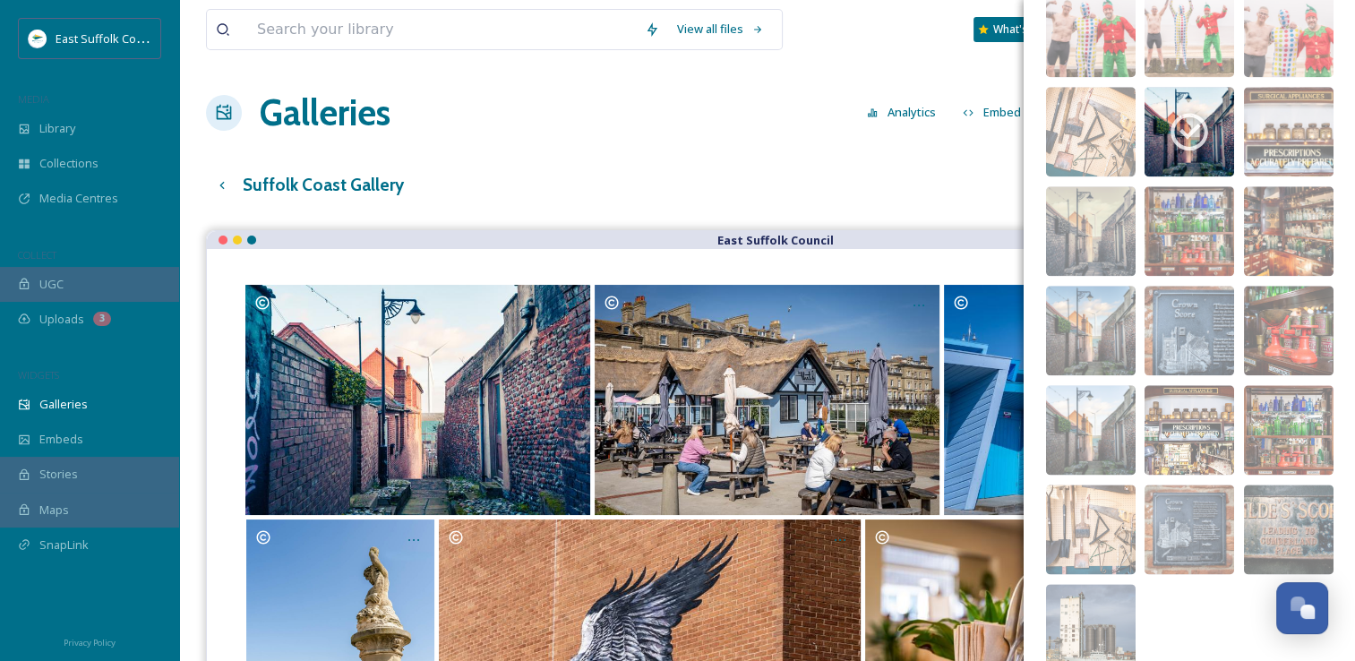
scroll to position [8923, 0]
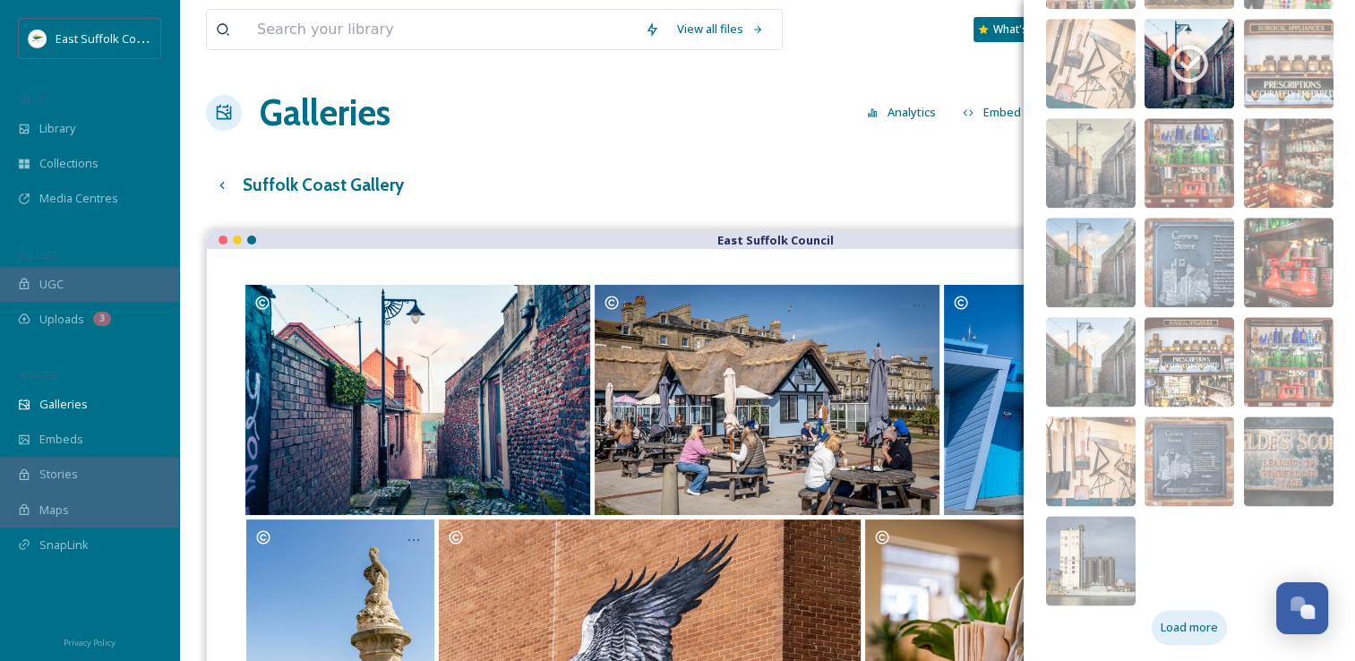
click at [1153, 617] on div "Load more" at bounding box center [1189, 627] width 75 height 35
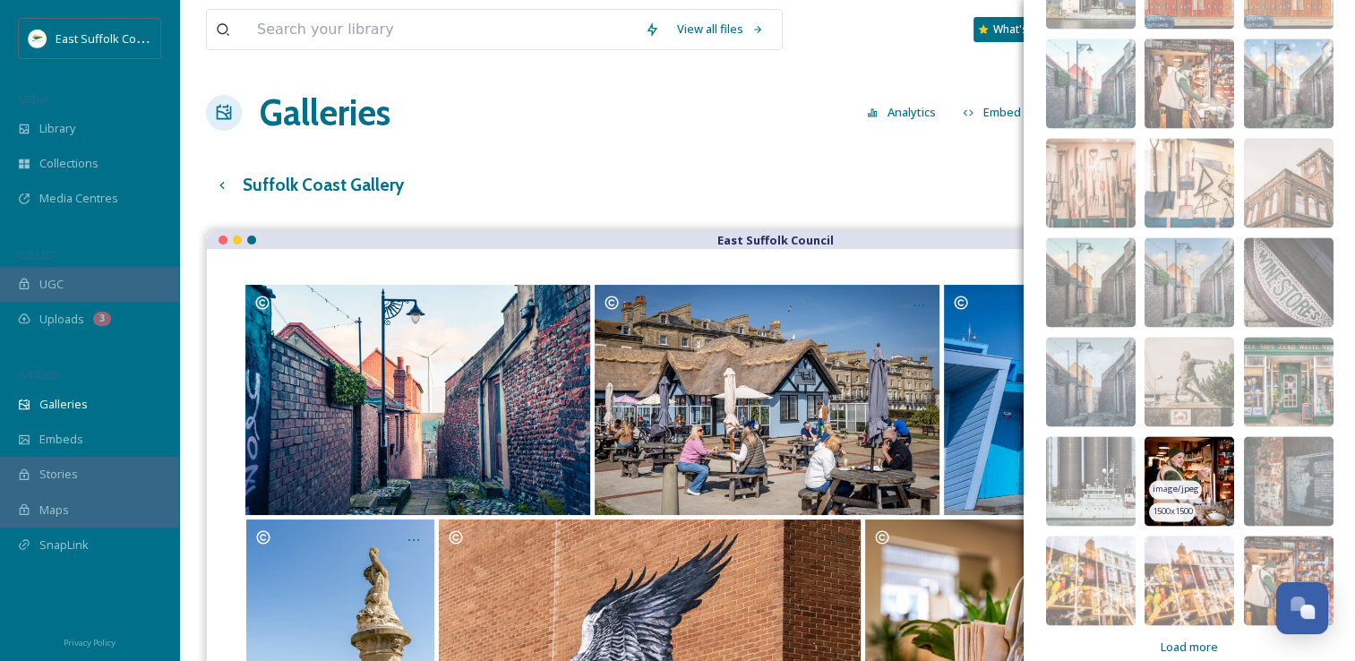
scroll to position [9520, 0]
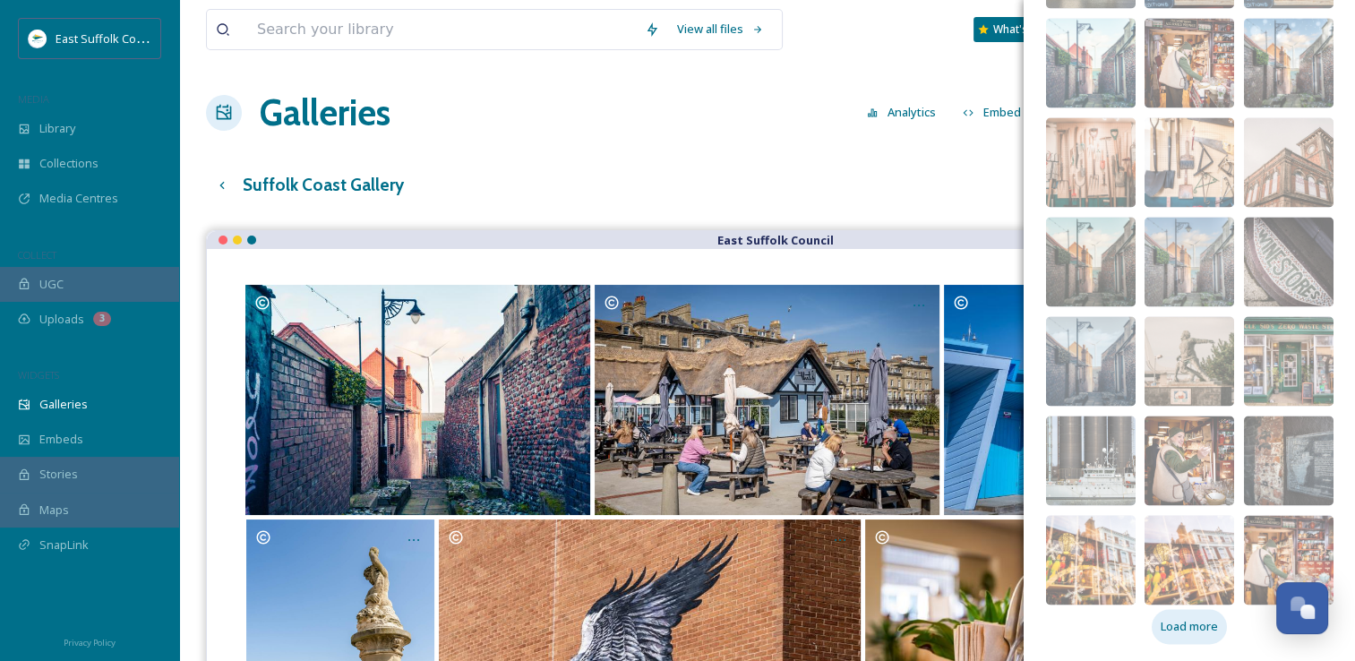
click at [1182, 632] on span "Load more" at bounding box center [1189, 626] width 57 height 17
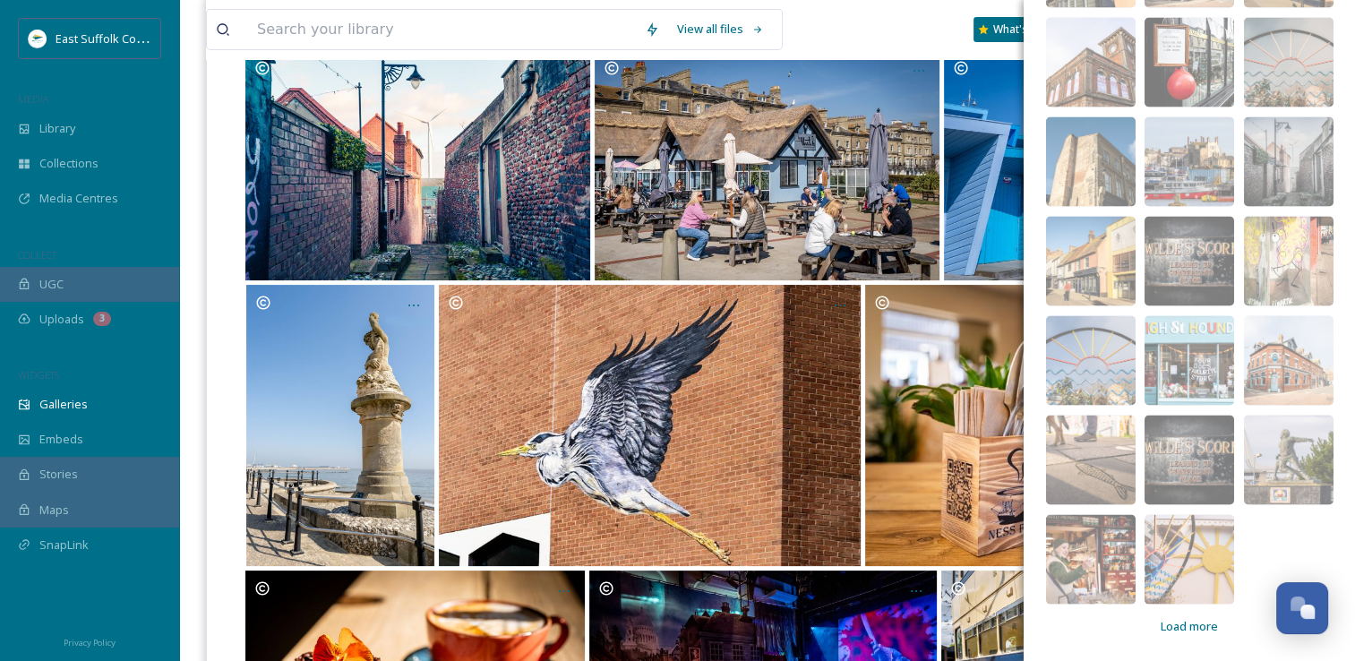
scroll to position [269, 0]
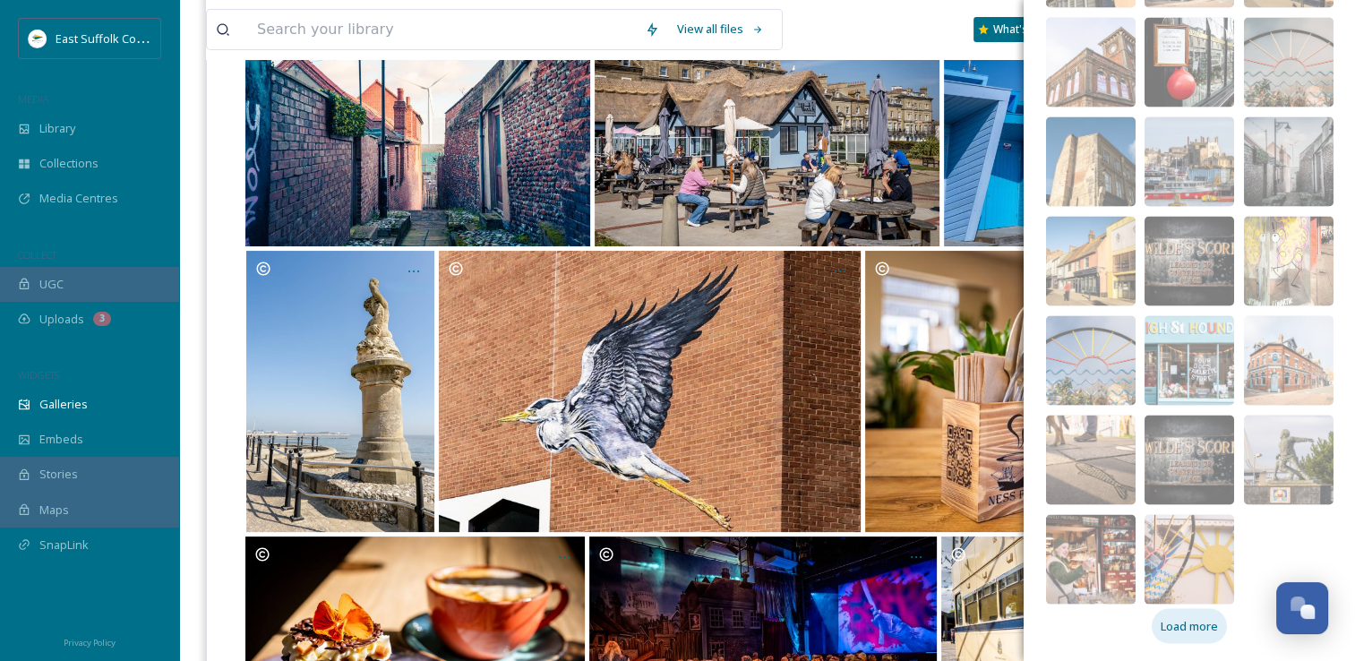
click at [1168, 625] on span "Load more" at bounding box center [1189, 626] width 57 height 17
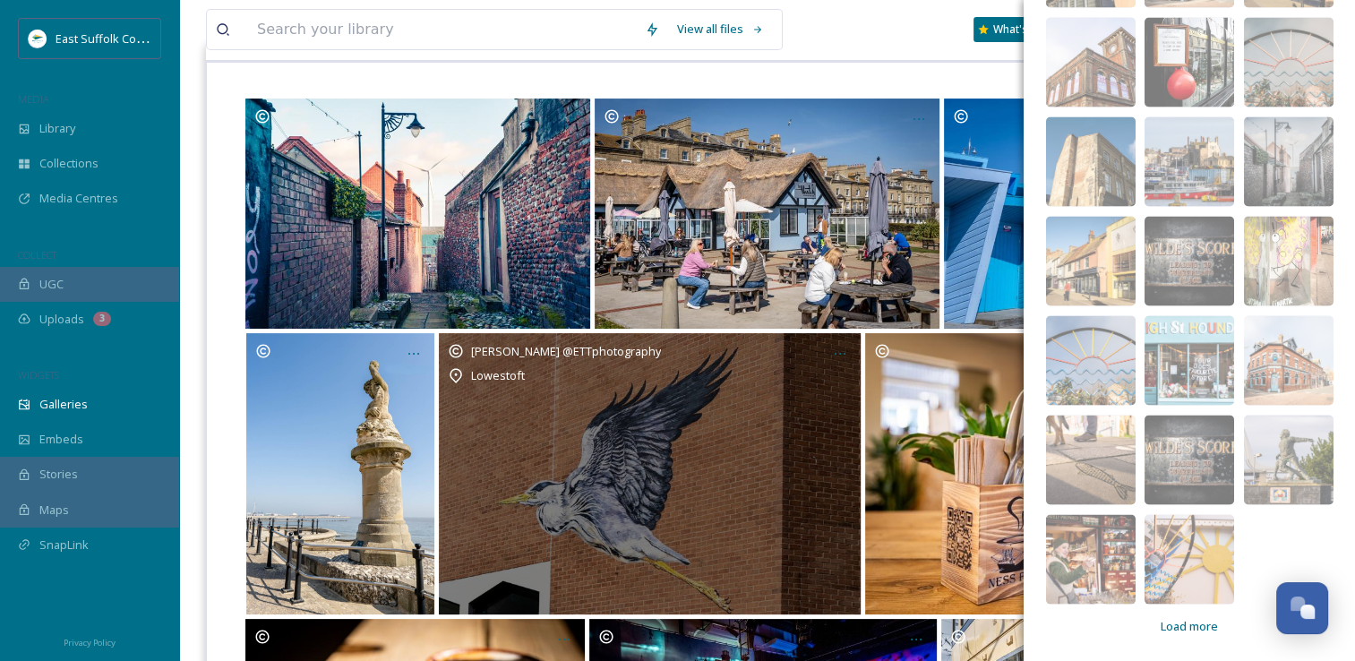
scroll to position [90, 0]
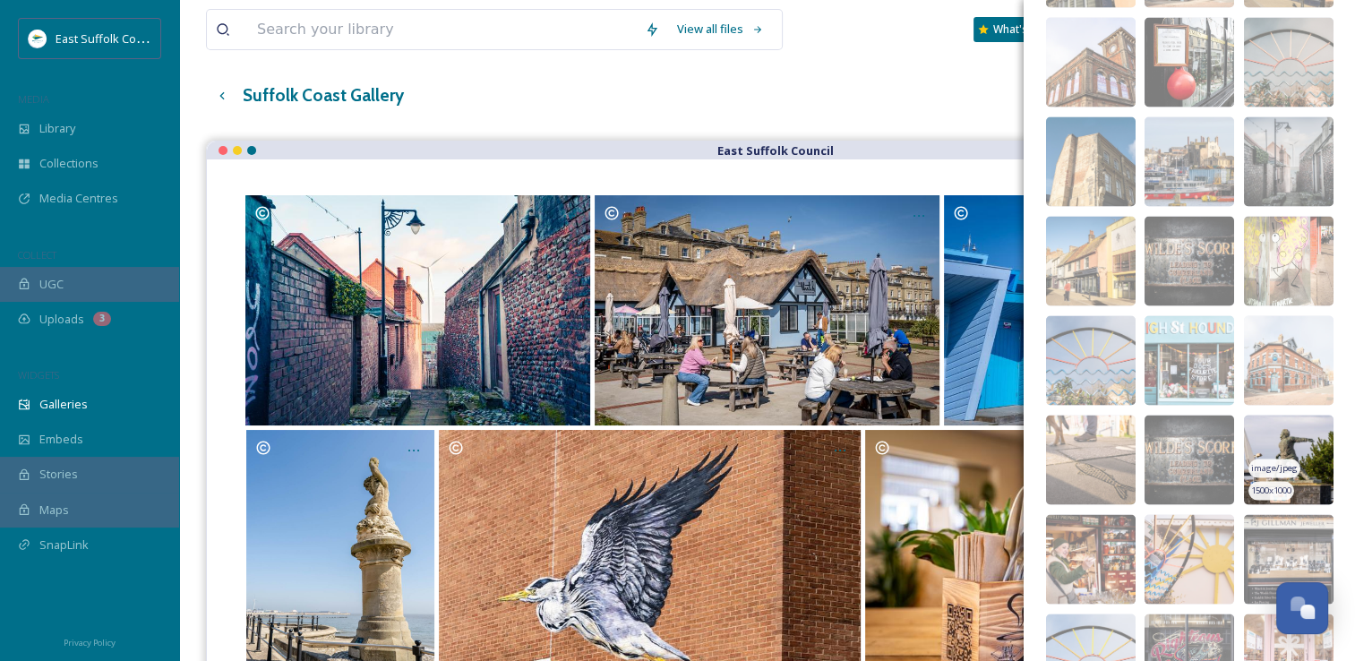
click at [1251, 428] on img at bounding box center [1289, 461] width 90 height 90
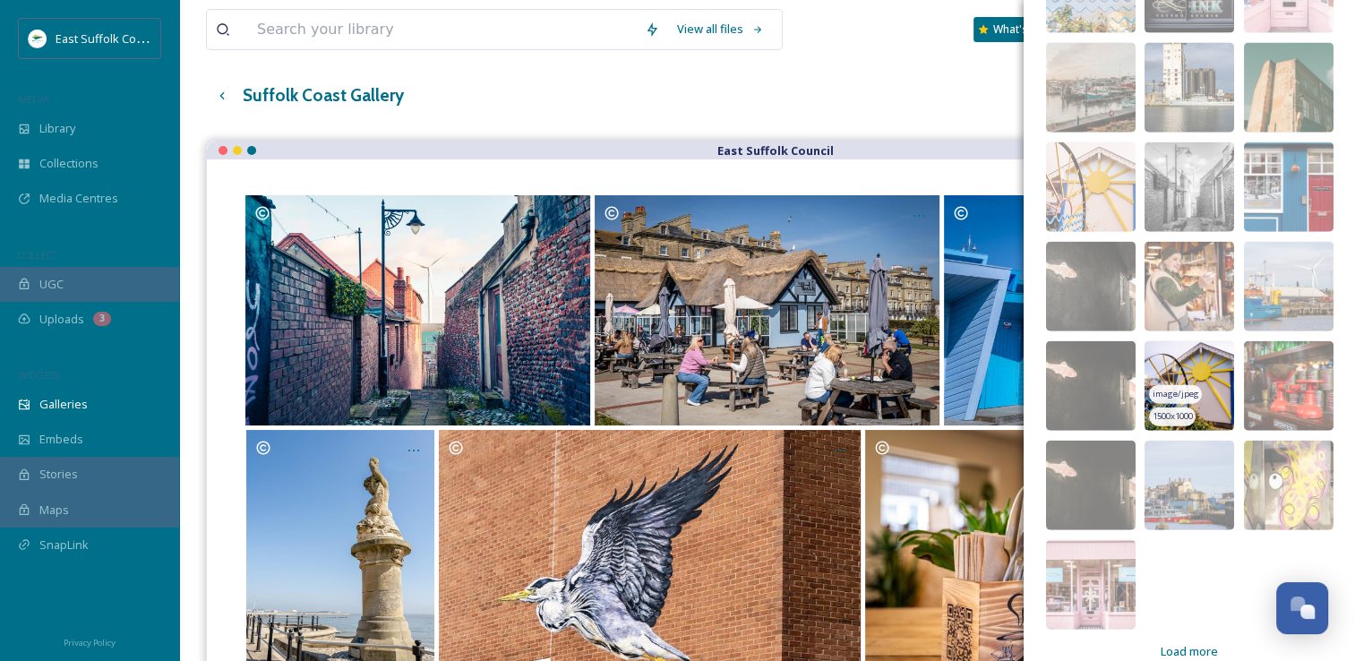
scroll to position [10911, 0]
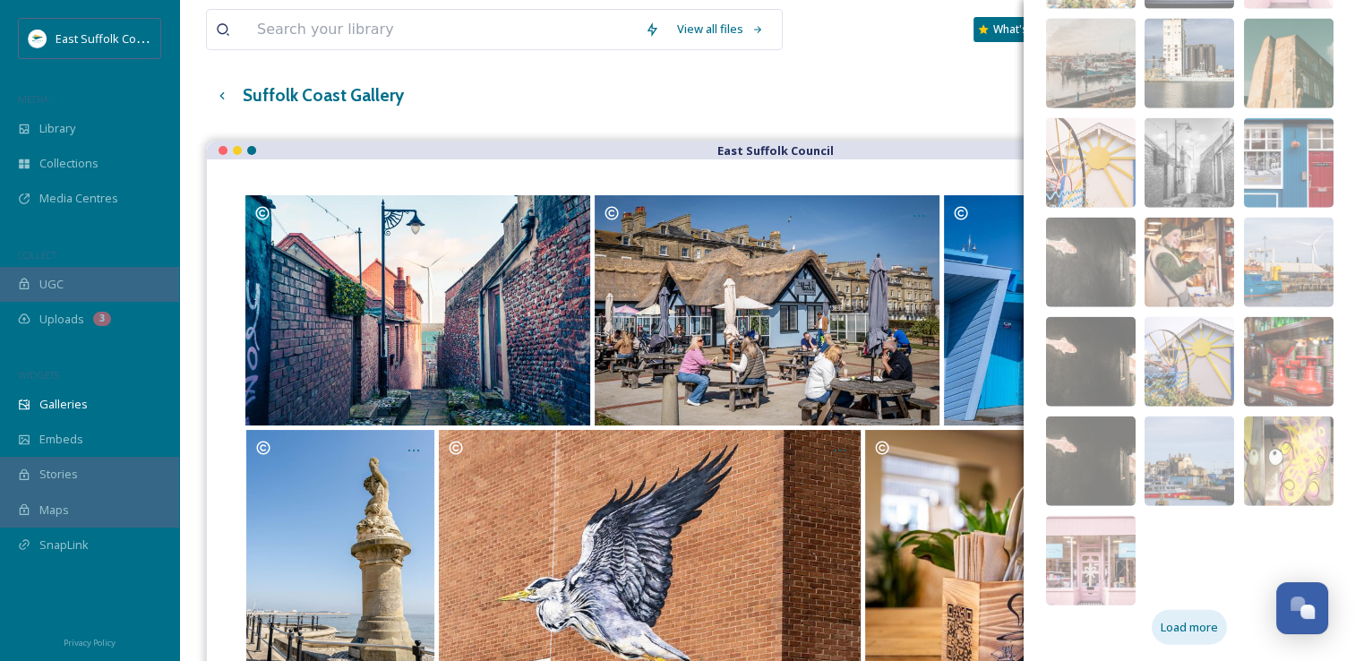
click at [1173, 620] on span "Load more" at bounding box center [1189, 627] width 57 height 17
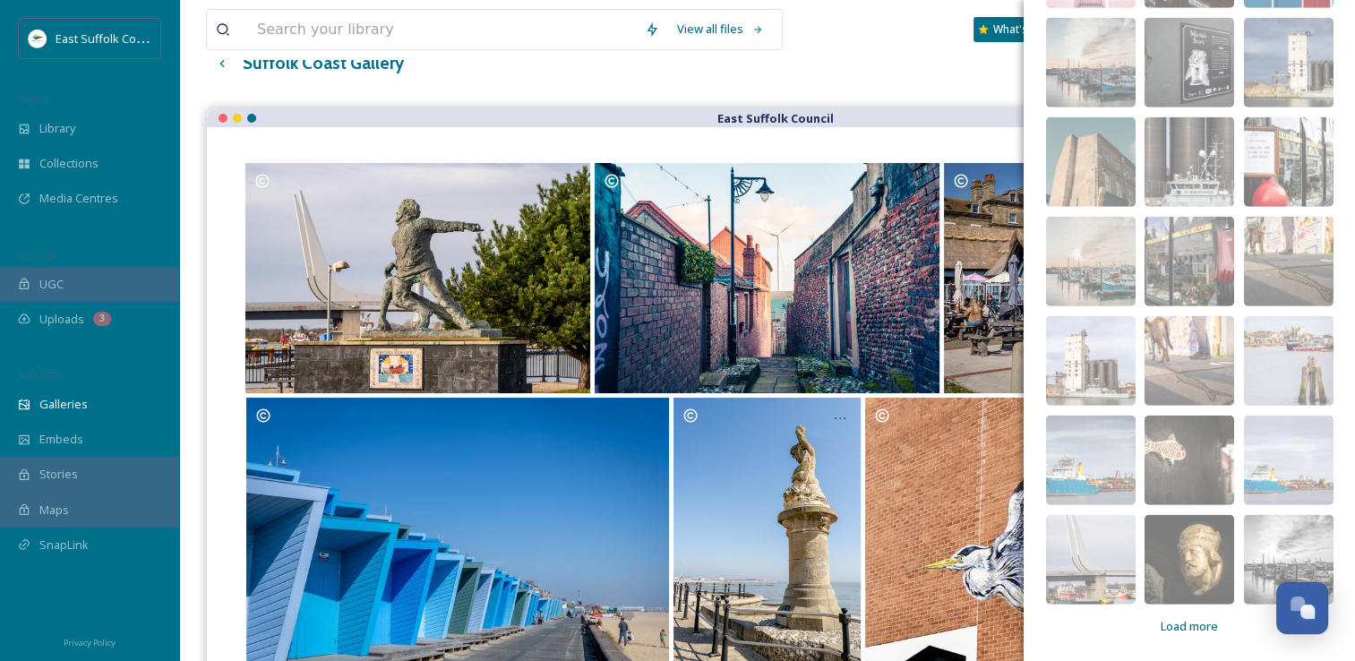
scroll to position [269, 0]
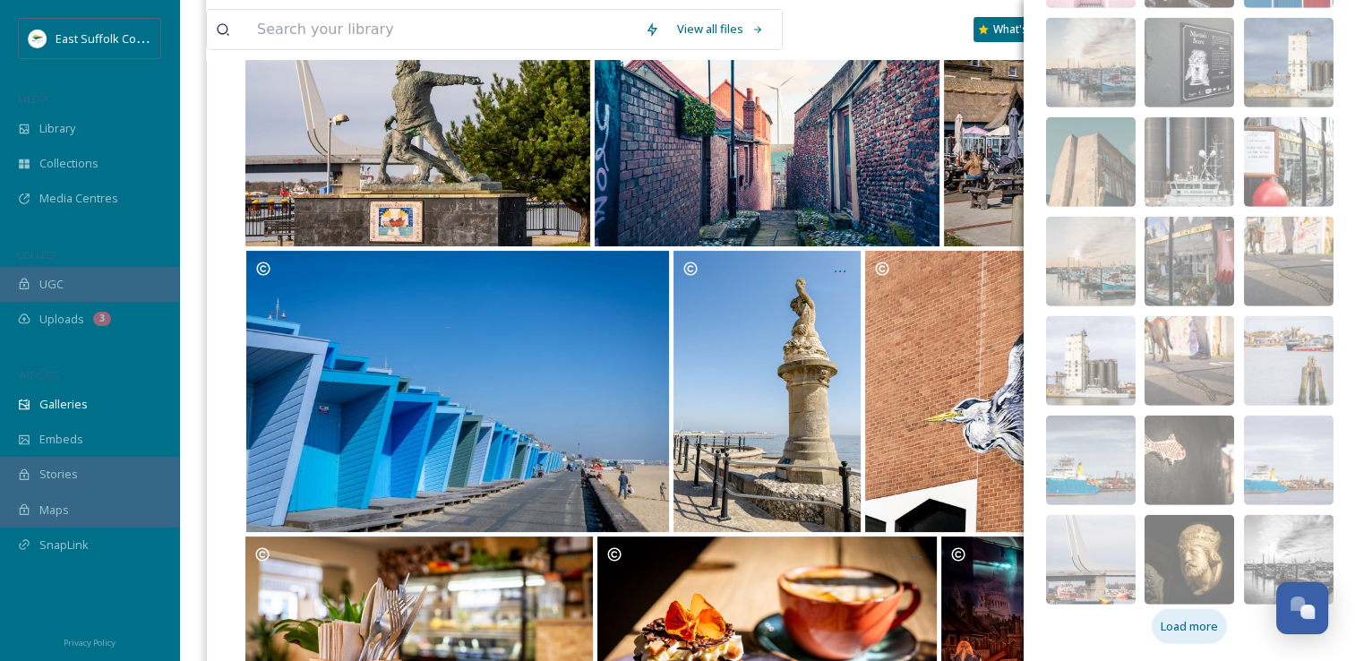
click at [1161, 621] on span "Load more" at bounding box center [1189, 626] width 57 height 17
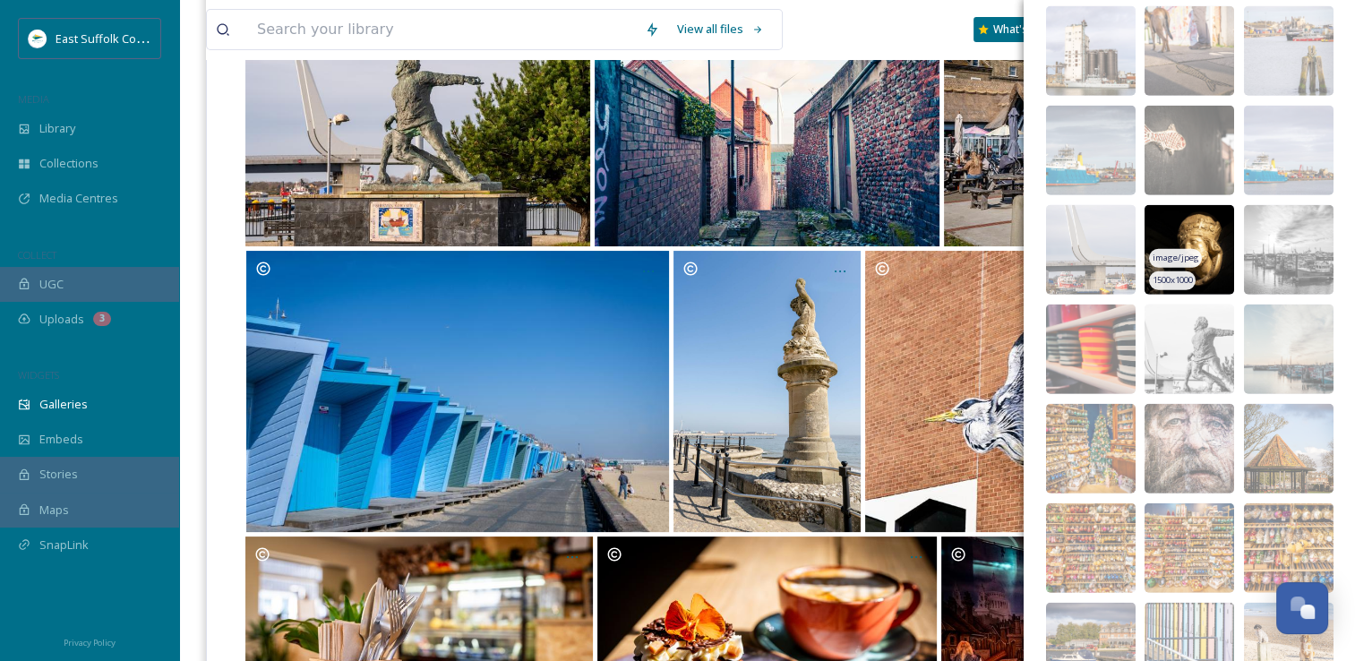
scroll to position [12045, 0]
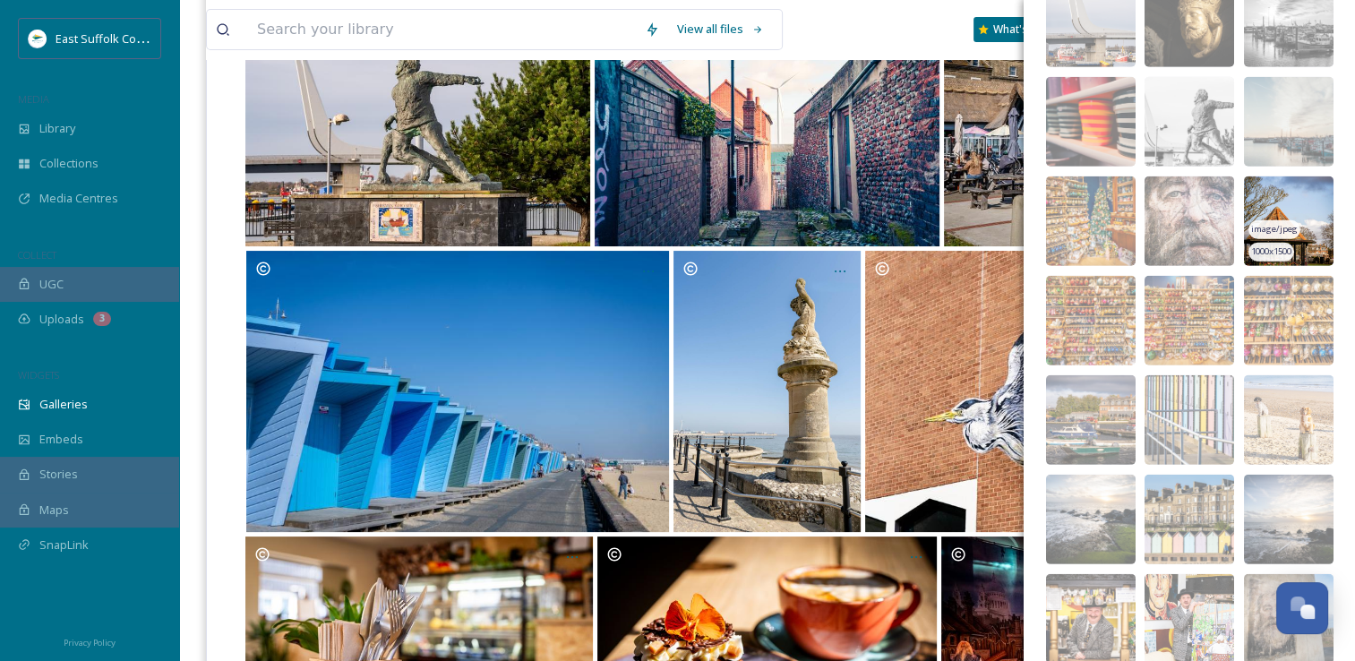
click at [1263, 188] on img at bounding box center [1289, 221] width 90 height 90
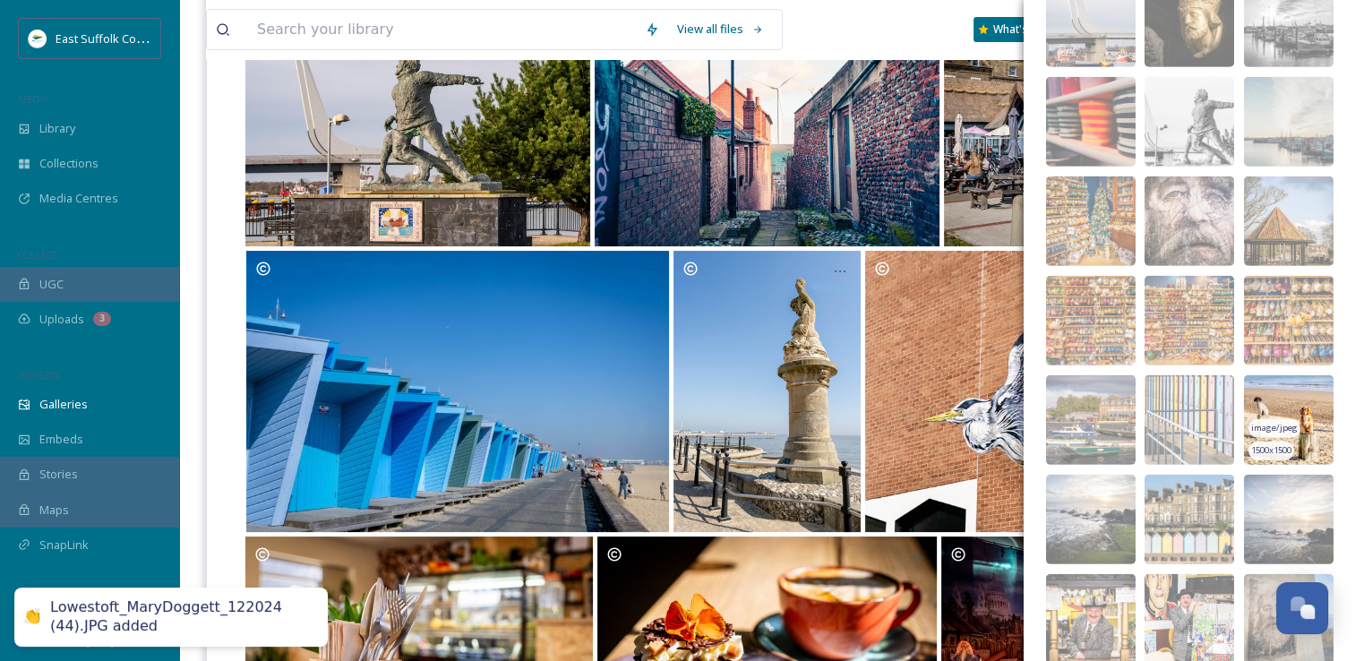
click at [1263, 390] on img at bounding box center [1289, 420] width 90 height 90
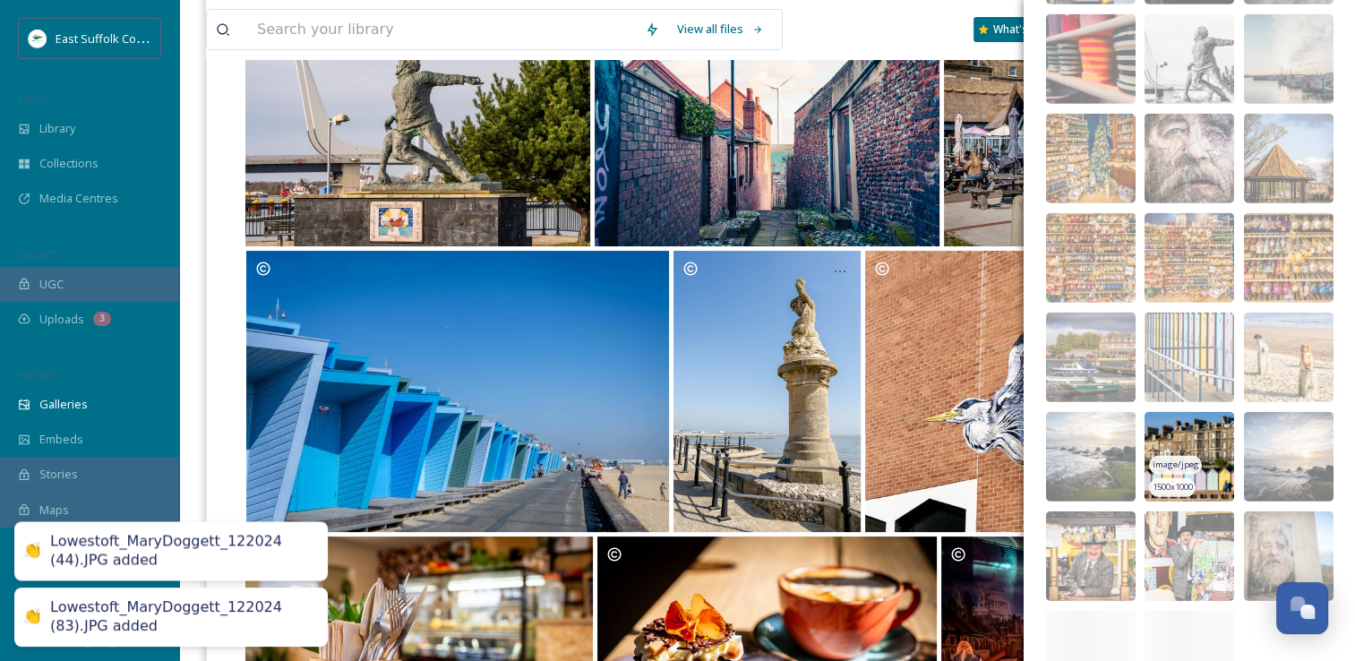
scroll to position [12204, 0]
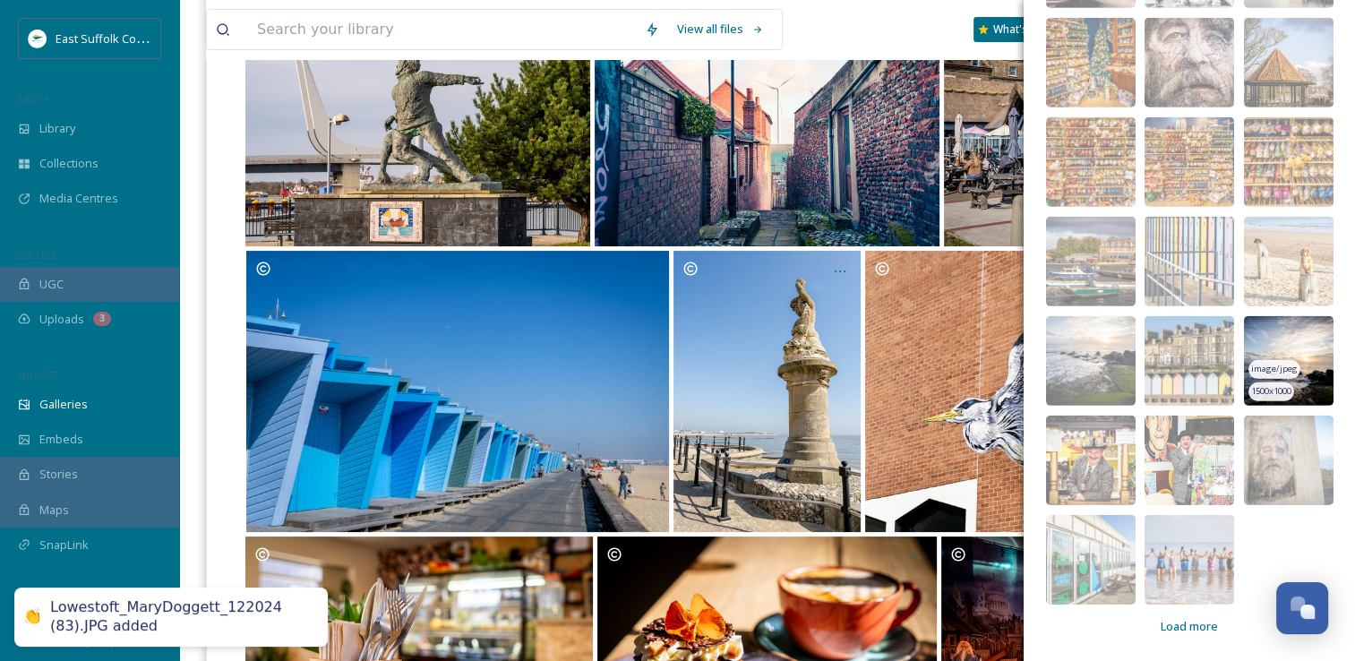
click at [1260, 337] on img at bounding box center [1289, 361] width 90 height 90
click at [1203, 627] on span "Load more" at bounding box center [1189, 626] width 57 height 17
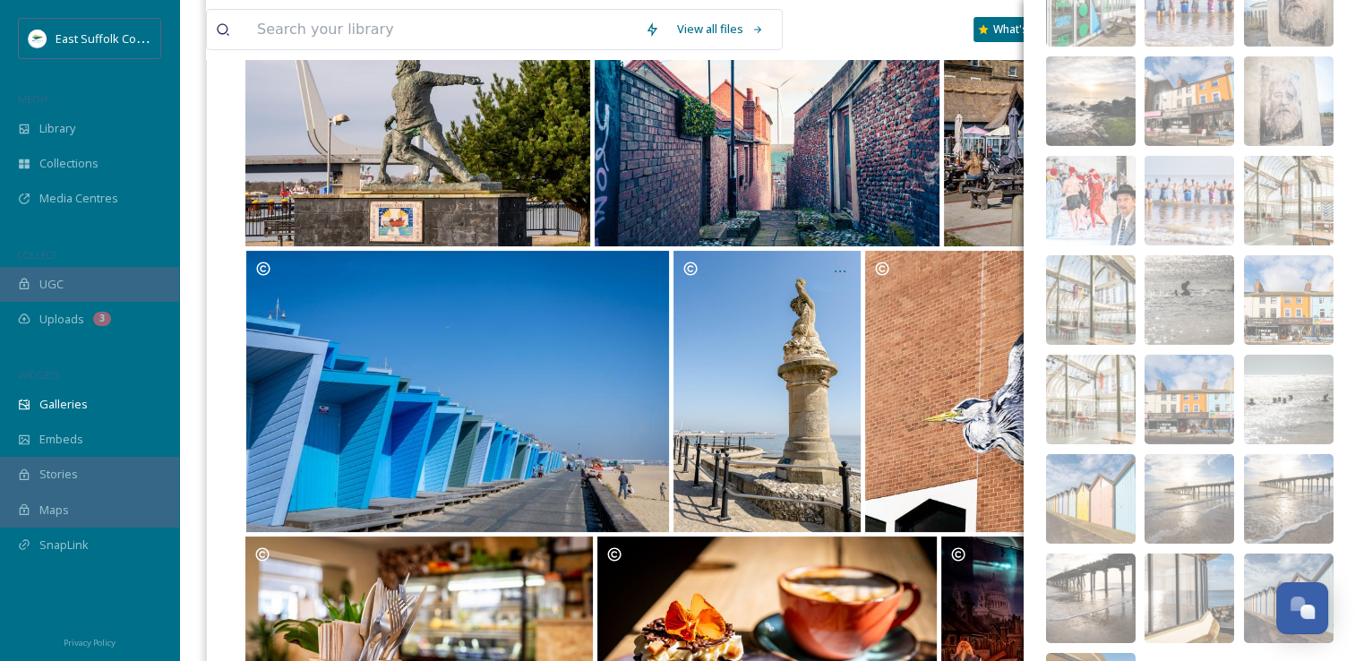
scroll to position [12899, 0]
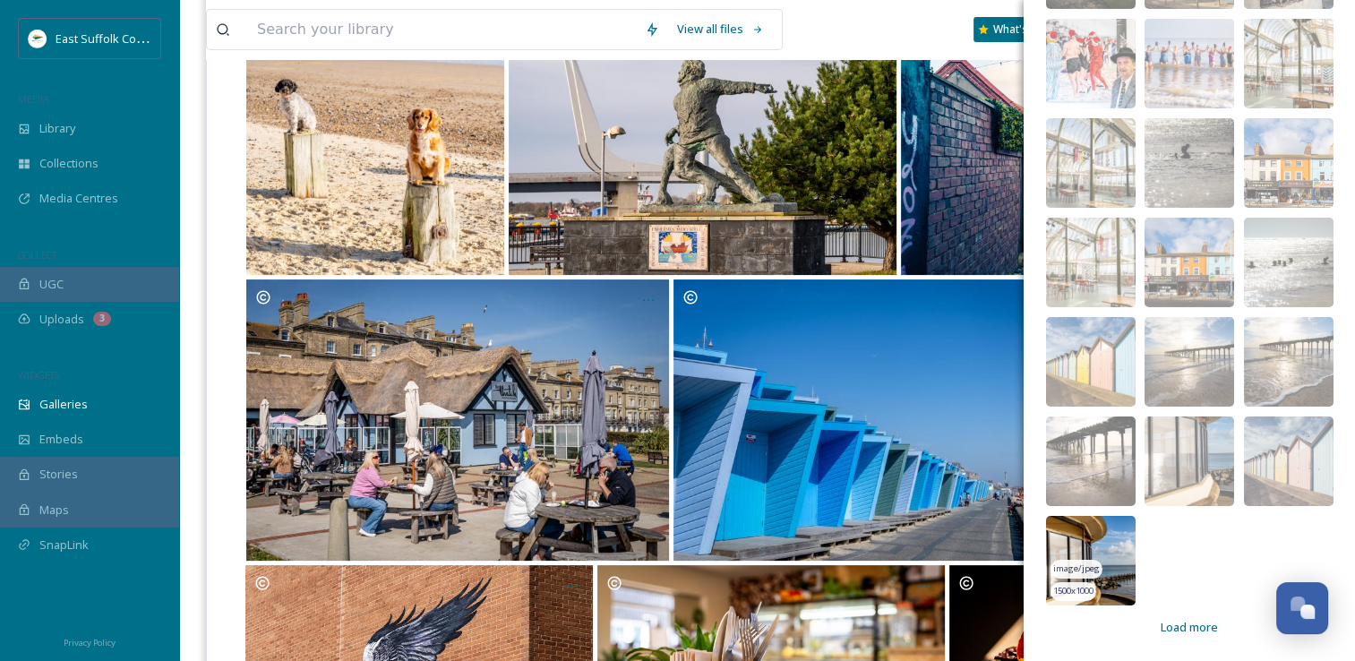
click at [1055, 536] on img at bounding box center [1091, 561] width 90 height 90
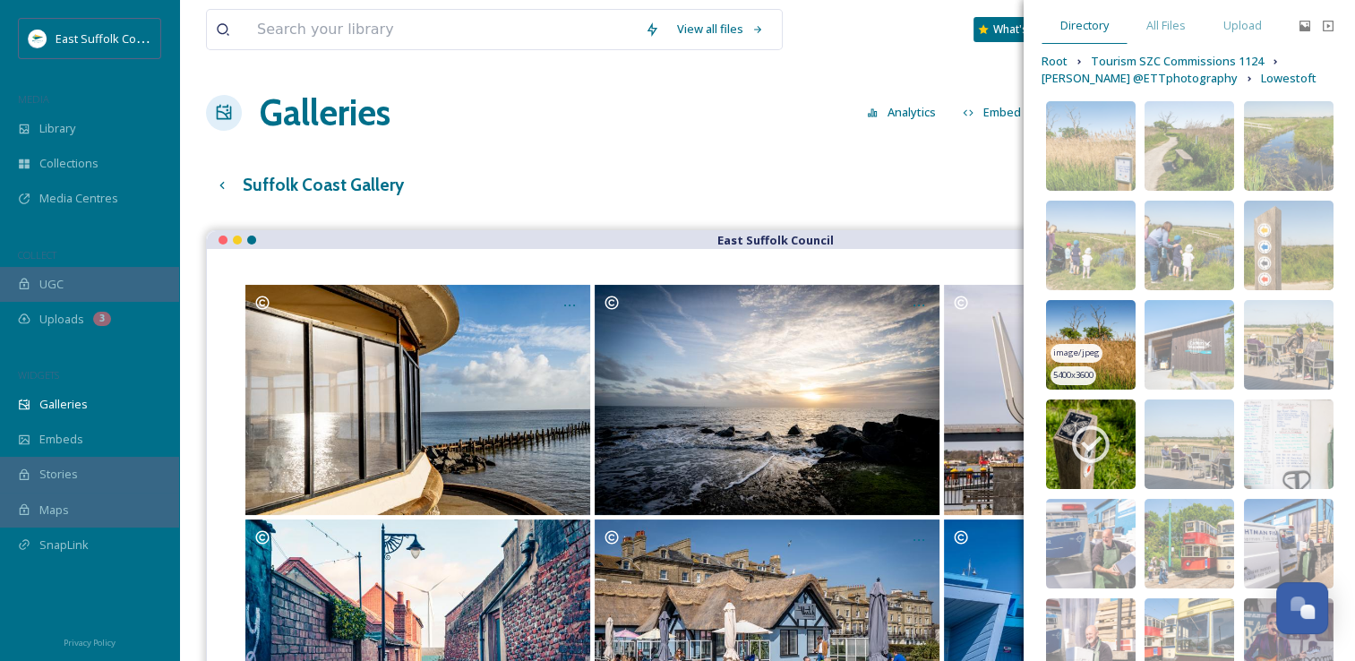
scroll to position [0, 0]
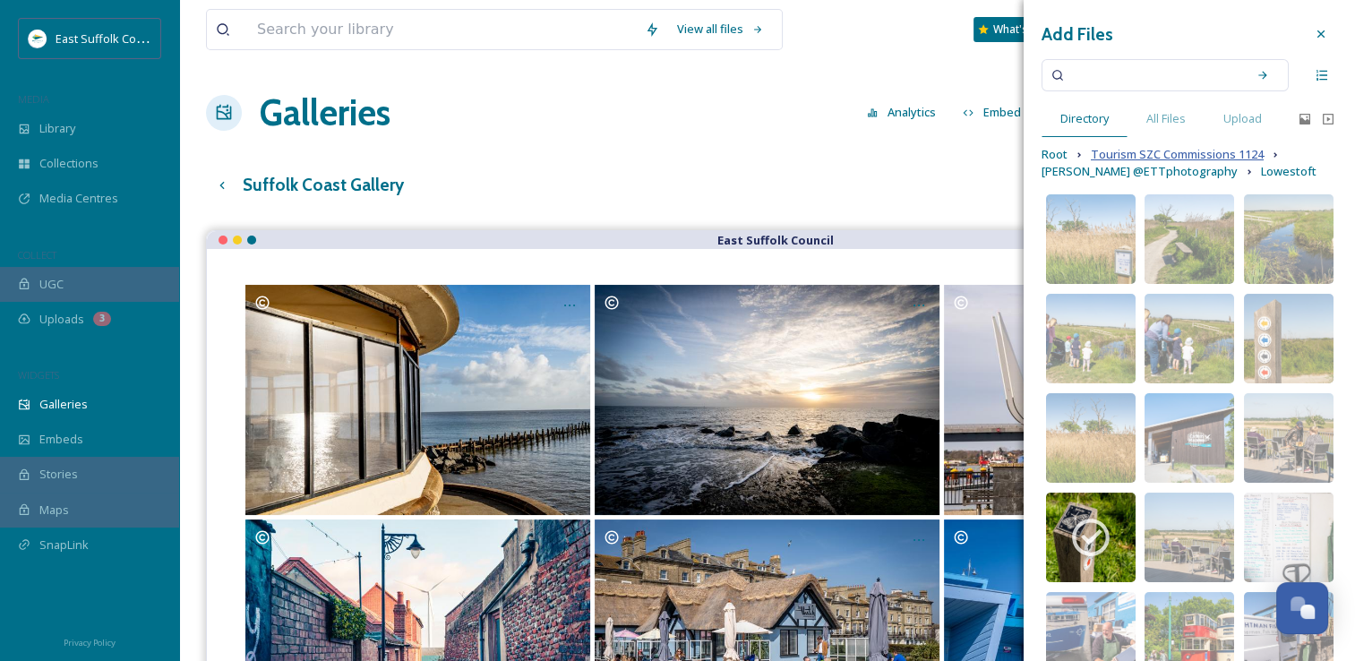
click at [1162, 153] on span "Tourism SZC Commissions 1124" at bounding box center [1177, 154] width 173 height 17
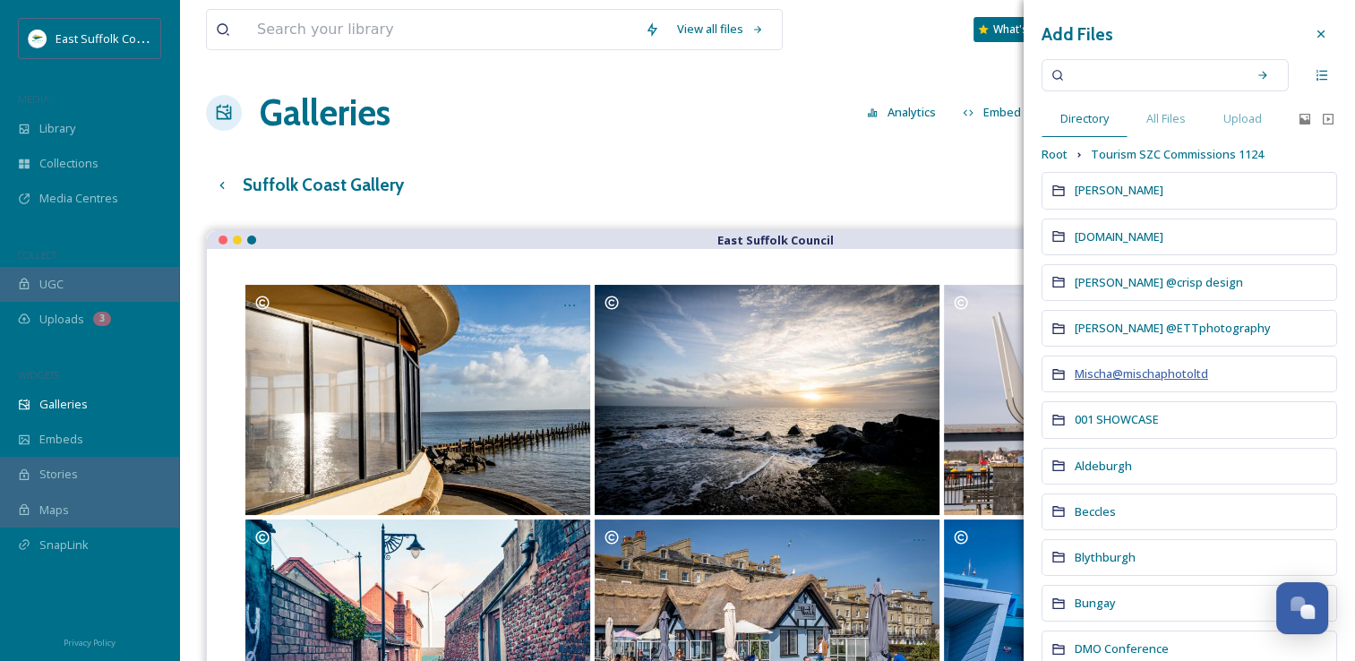
click at [1117, 371] on span "Mischa@mischaphotoltd" at bounding box center [1141, 373] width 133 height 16
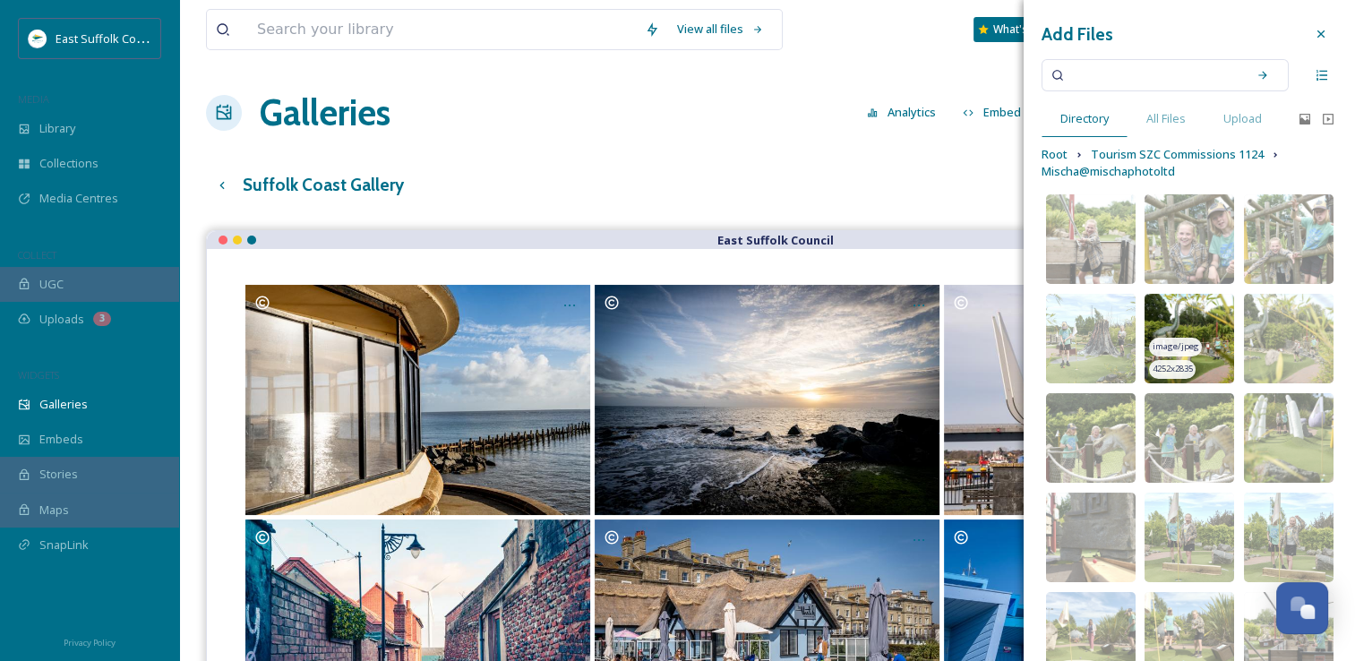
click at [1156, 313] on img at bounding box center [1189, 339] width 90 height 90
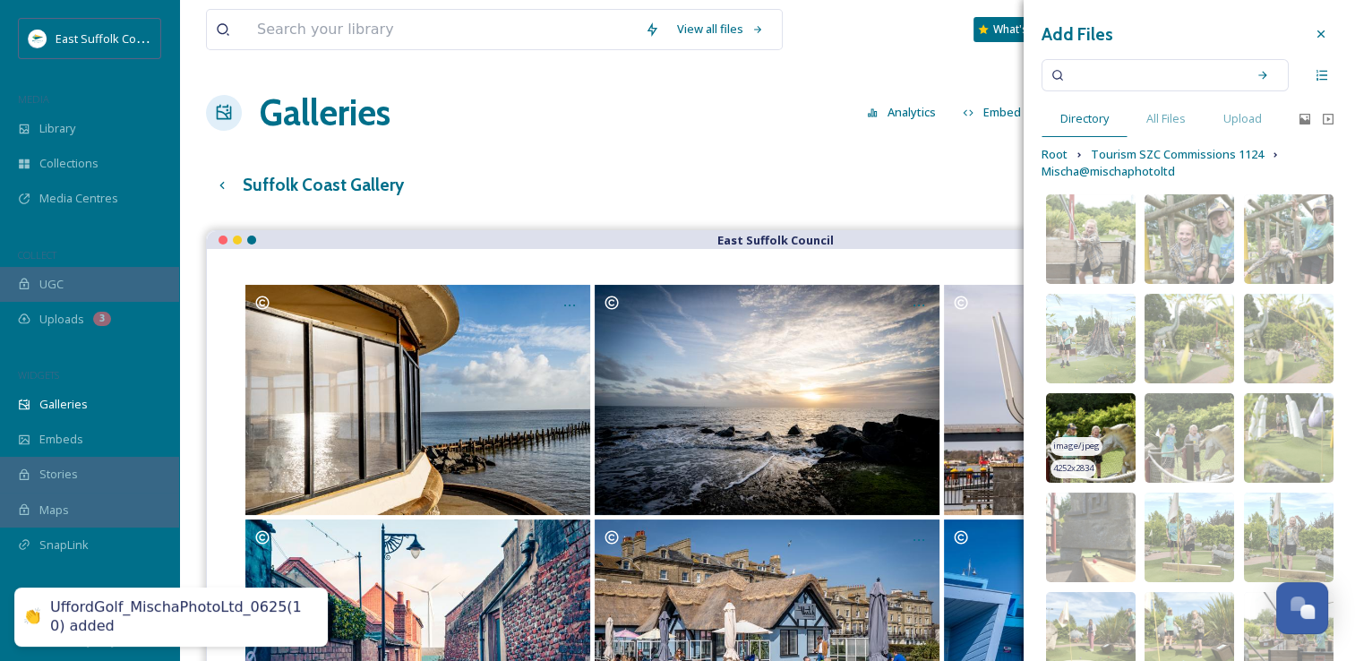
click at [1067, 404] on img at bounding box center [1091, 438] width 90 height 90
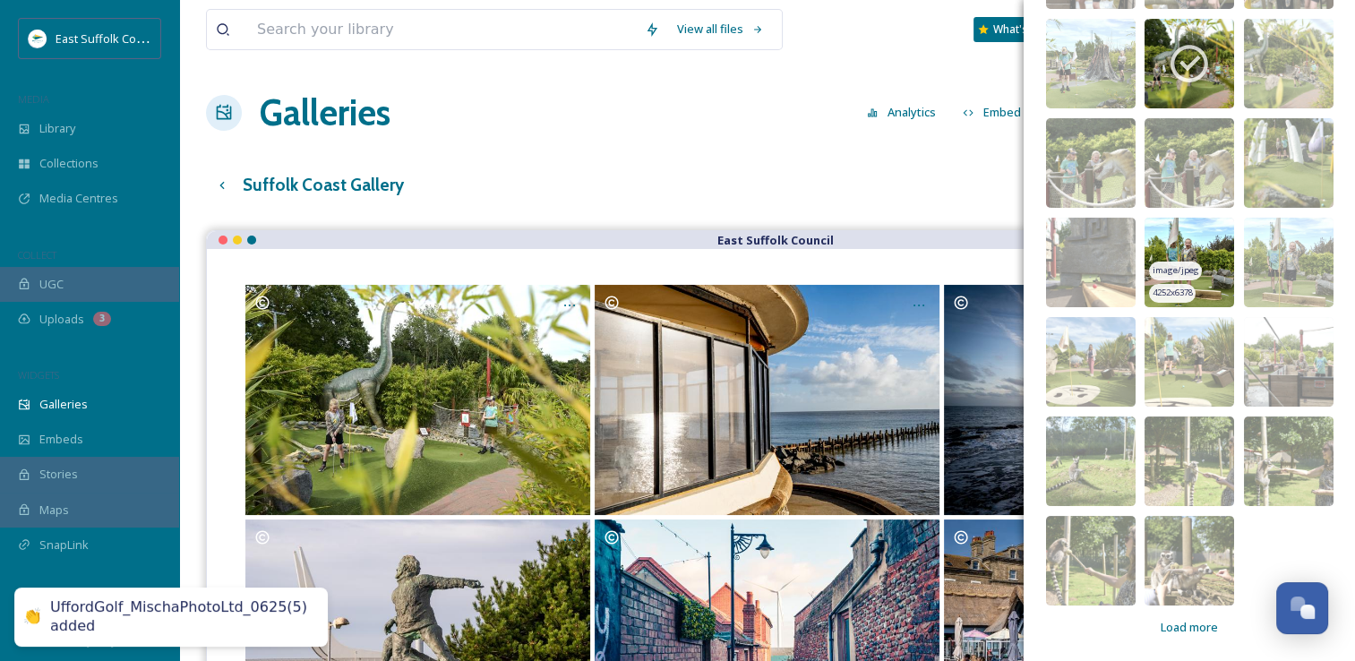
scroll to position [276, 0]
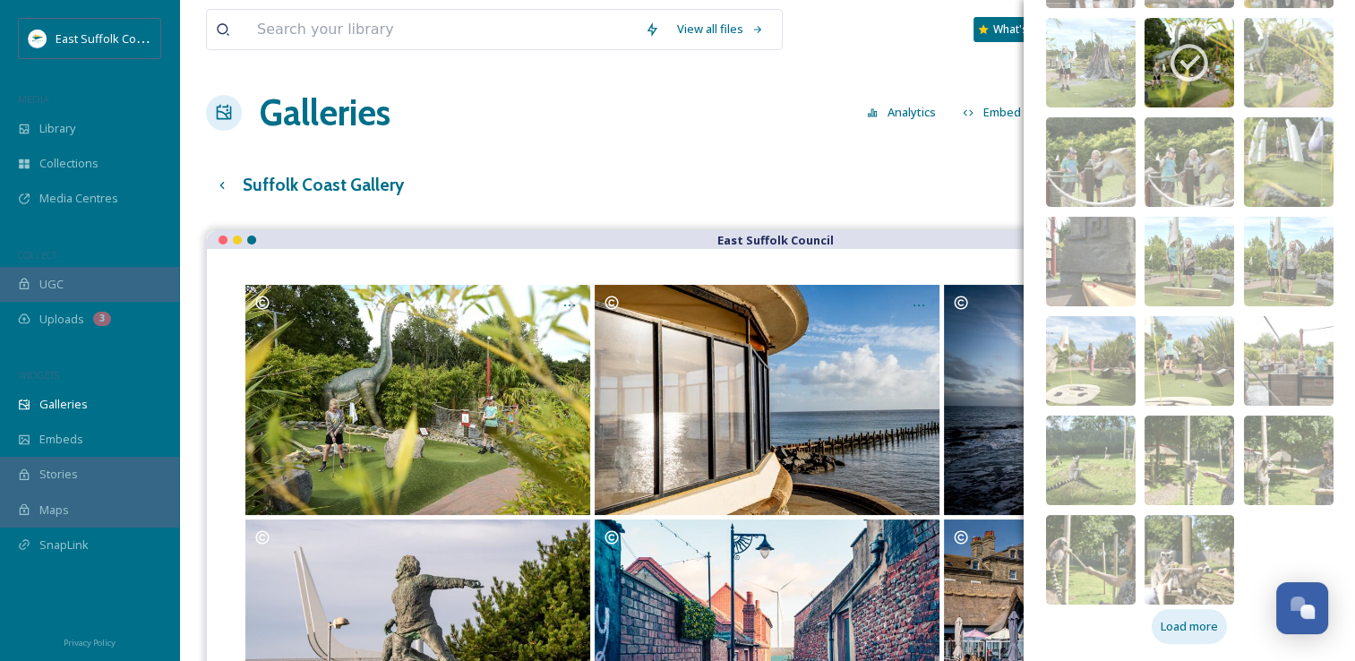
click at [1185, 636] on div "Load more" at bounding box center [1189, 626] width 75 height 35
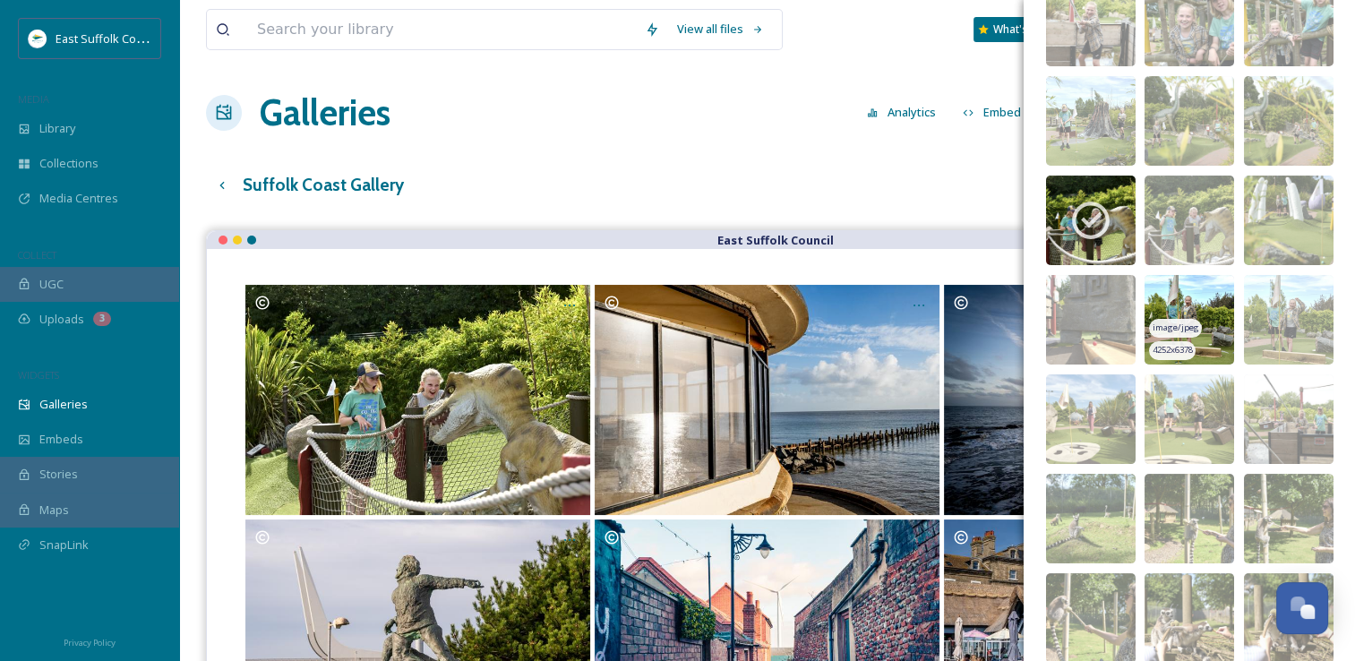
scroll to position [186, 0]
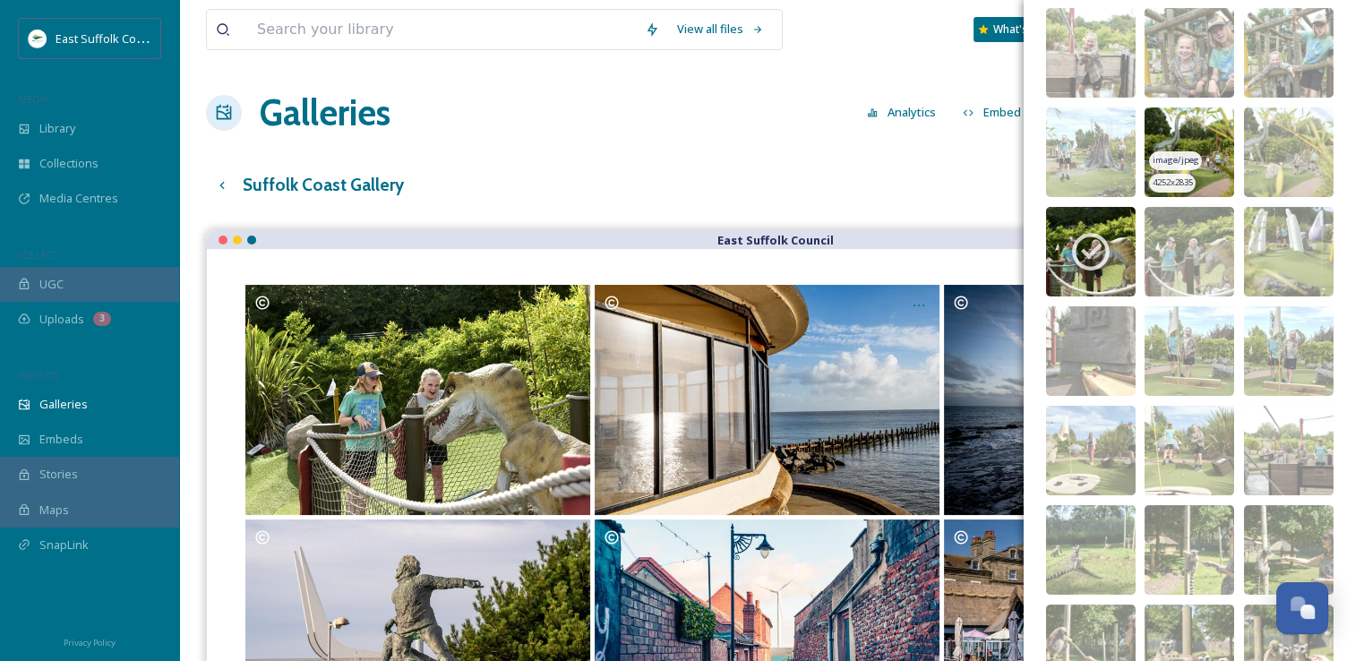
click at [1162, 124] on img at bounding box center [1189, 152] width 90 height 90
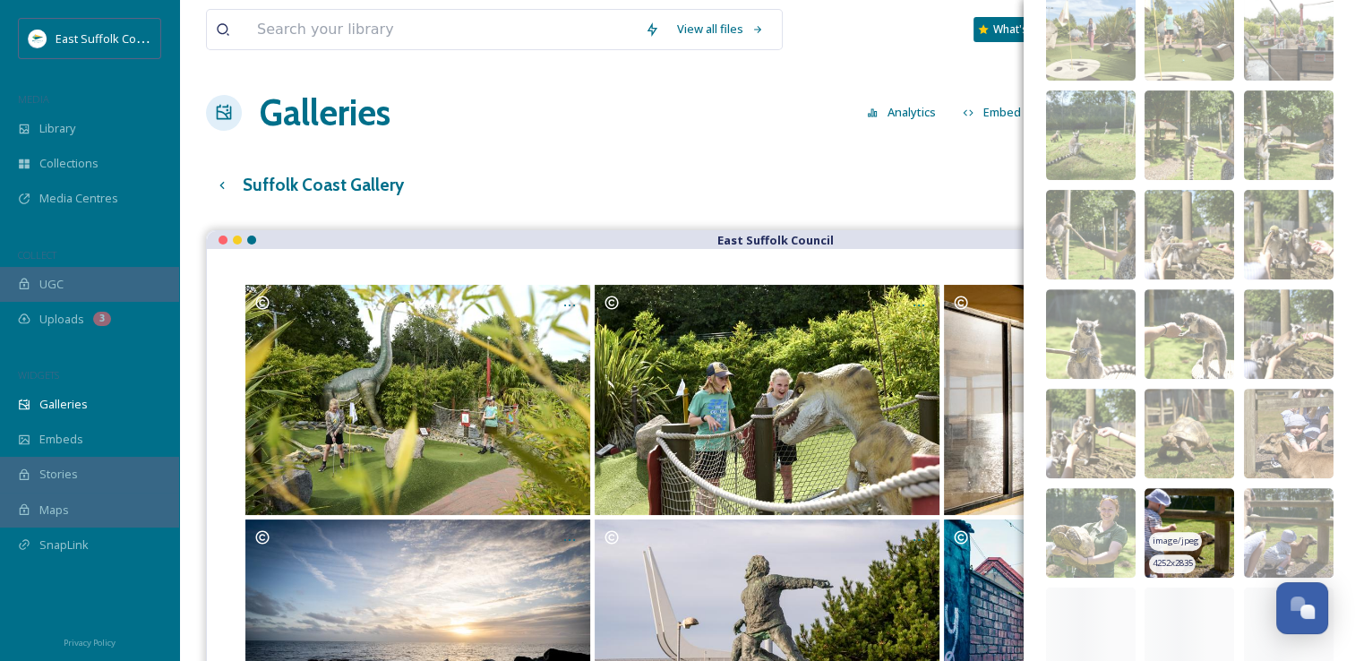
scroll to position [634, 0]
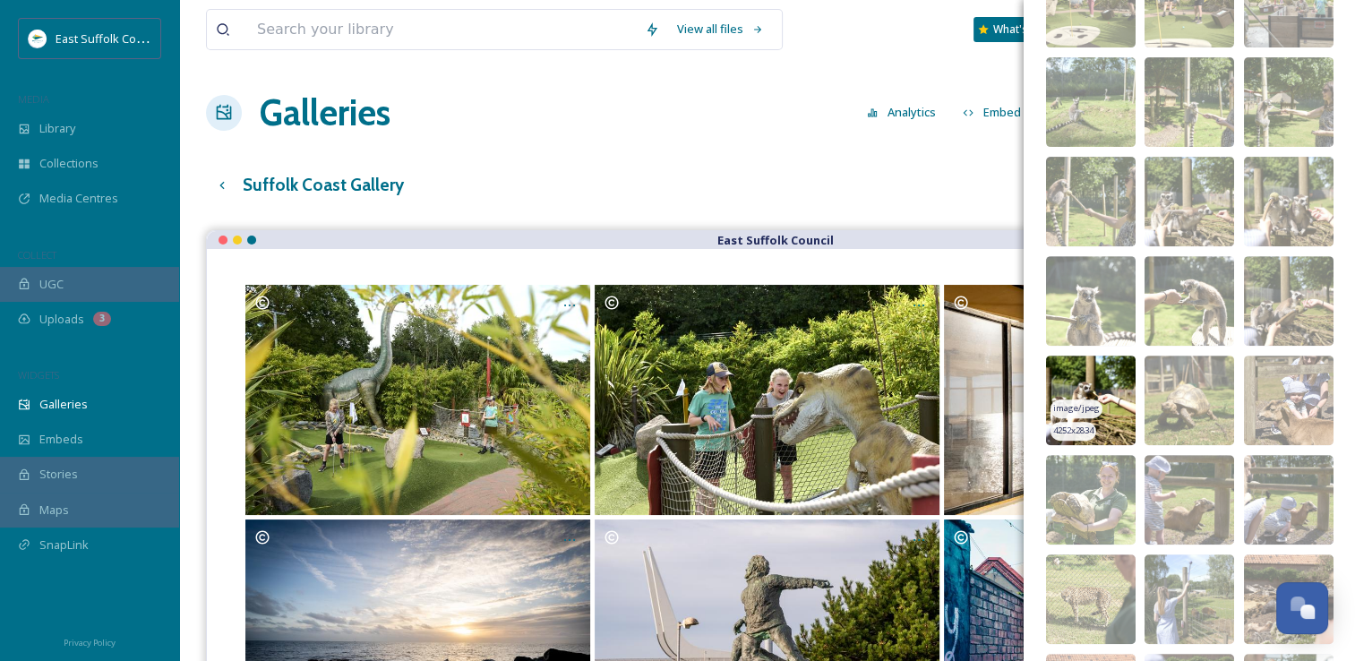
click at [1067, 373] on img at bounding box center [1091, 401] width 90 height 90
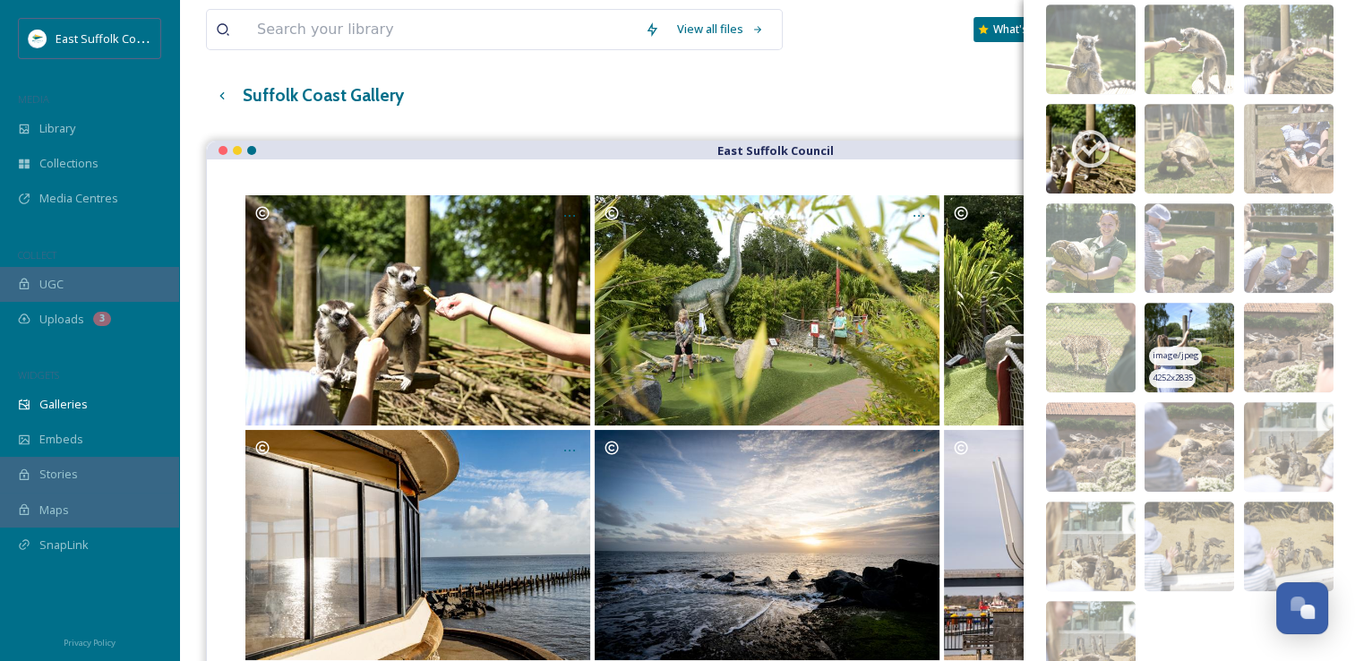
scroll to position [971, 0]
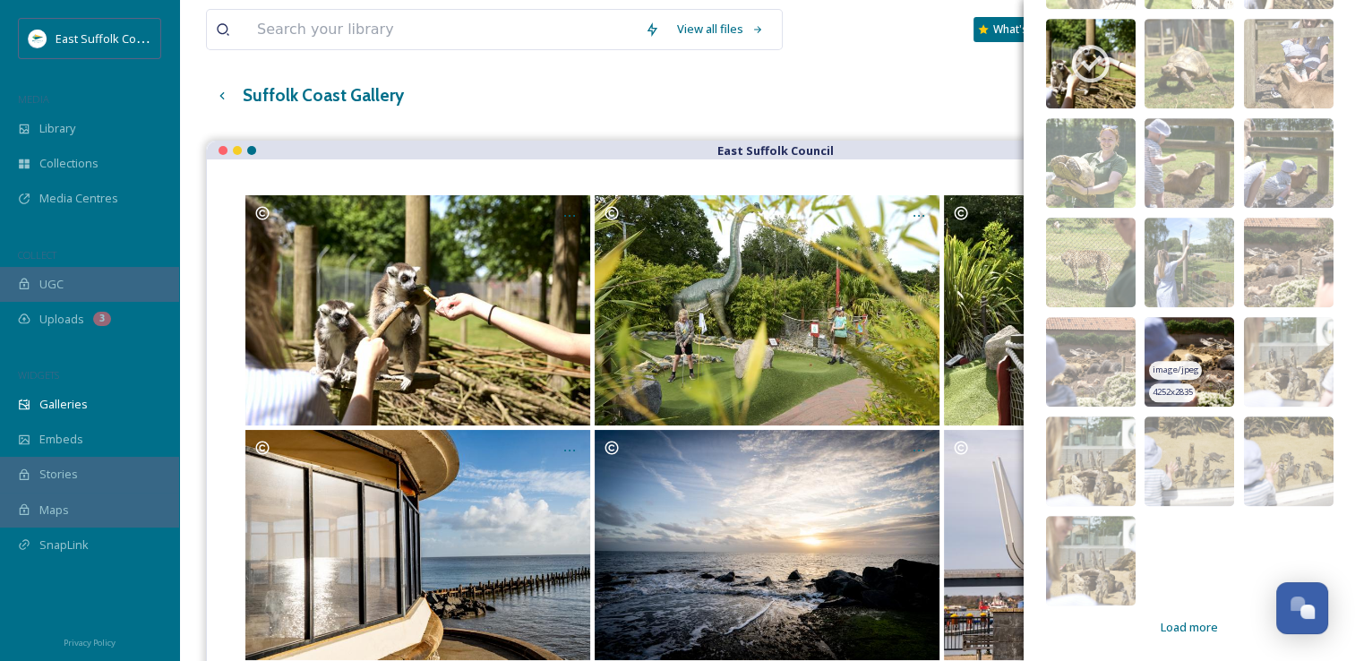
click at [1158, 327] on img at bounding box center [1189, 362] width 90 height 90
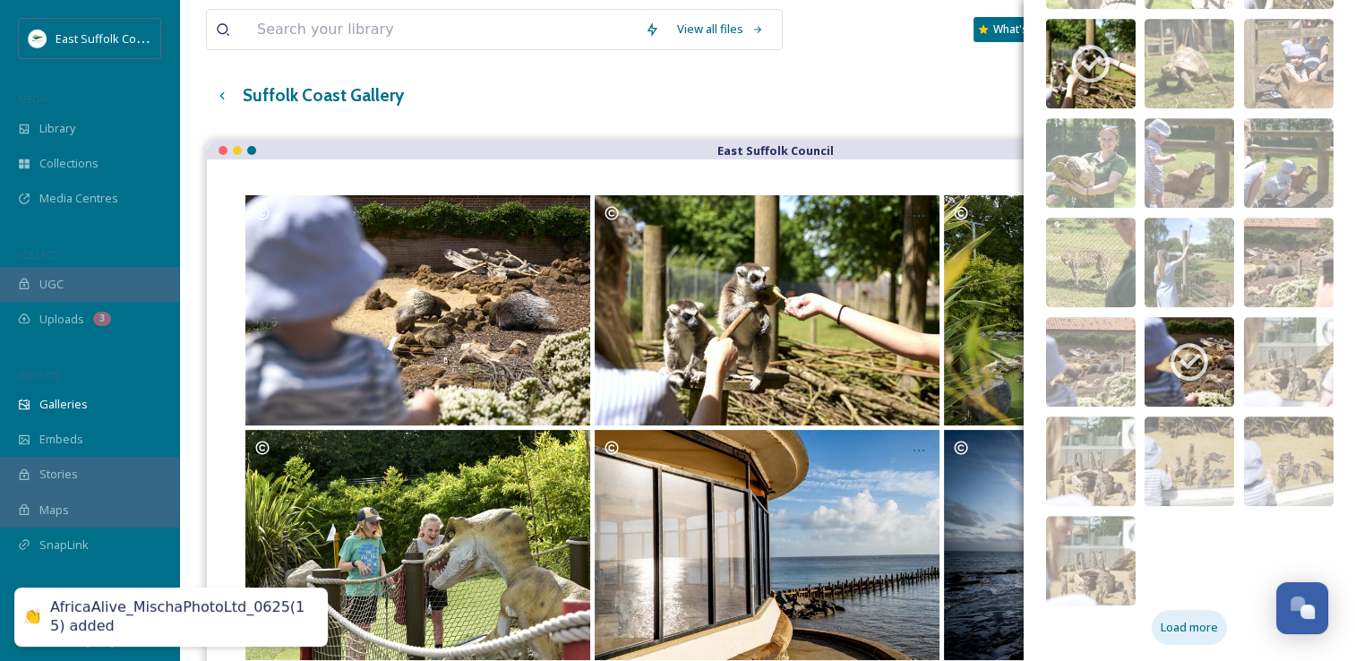
click at [1161, 630] on span "Load more" at bounding box center [1189, 627] width 57 height 17
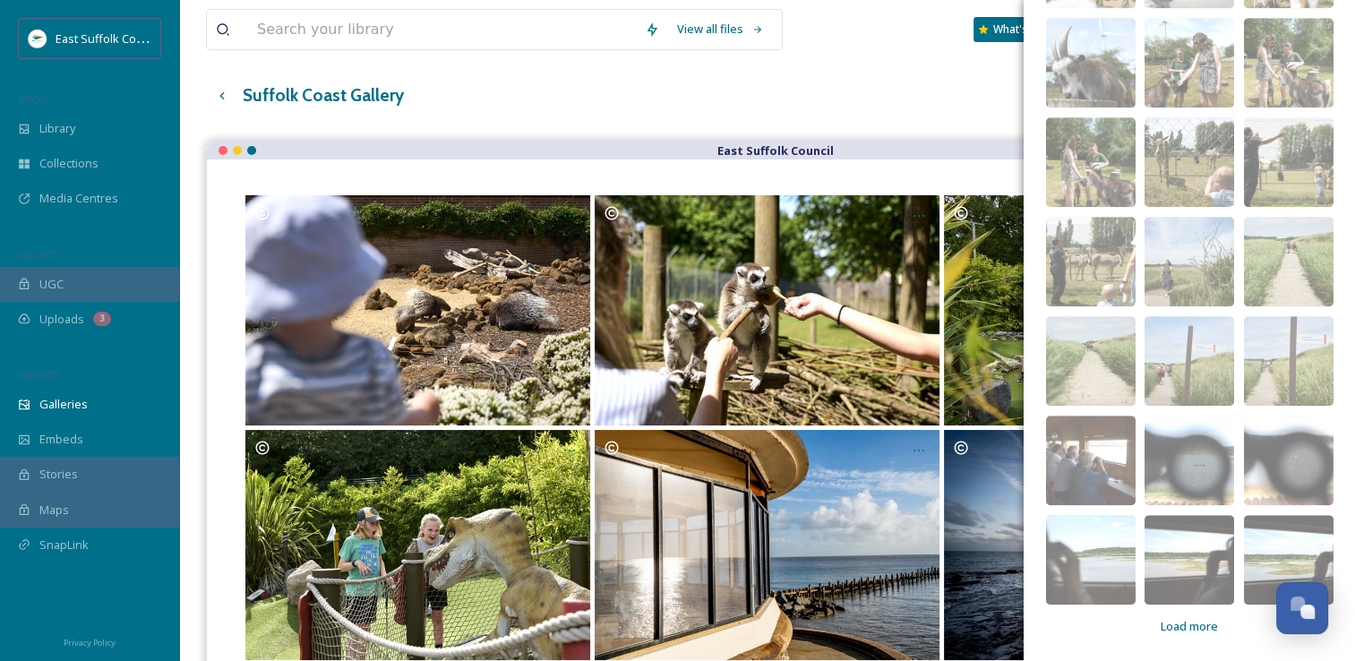
scroll to position [269, 0]
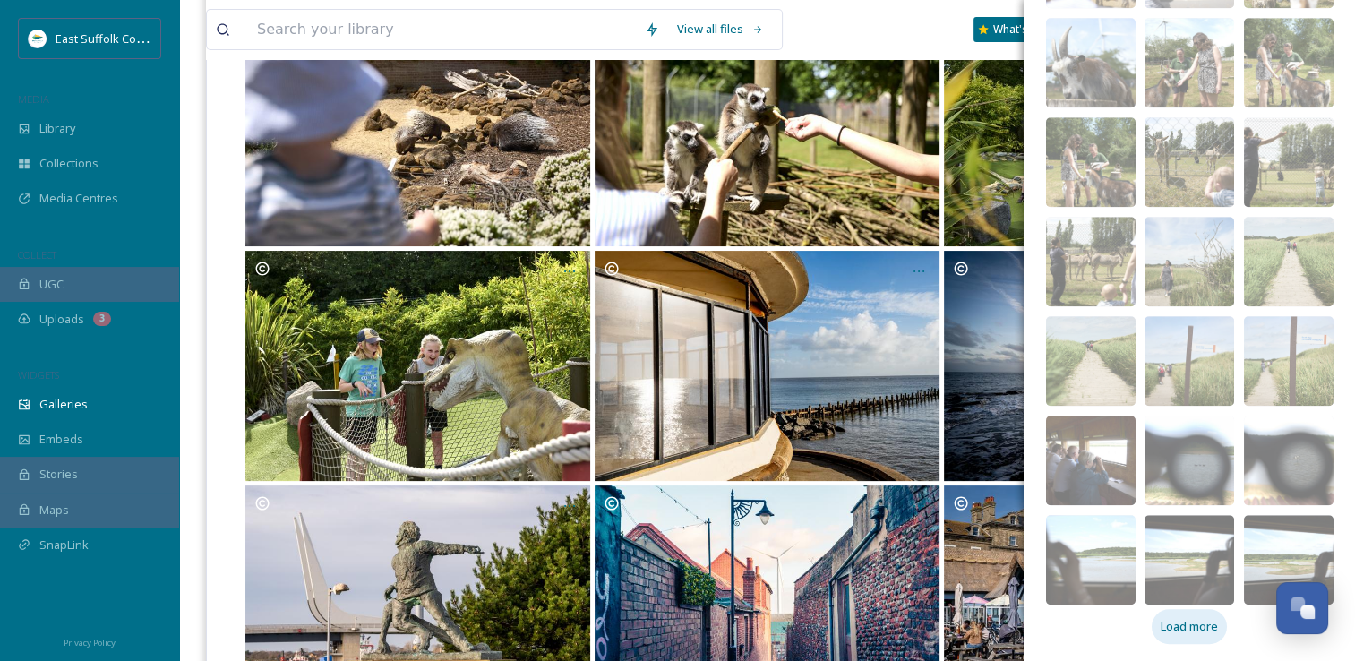
click at [1166, 630] on span "Load more" at bounding box center [1189, 626] width 57 height 17
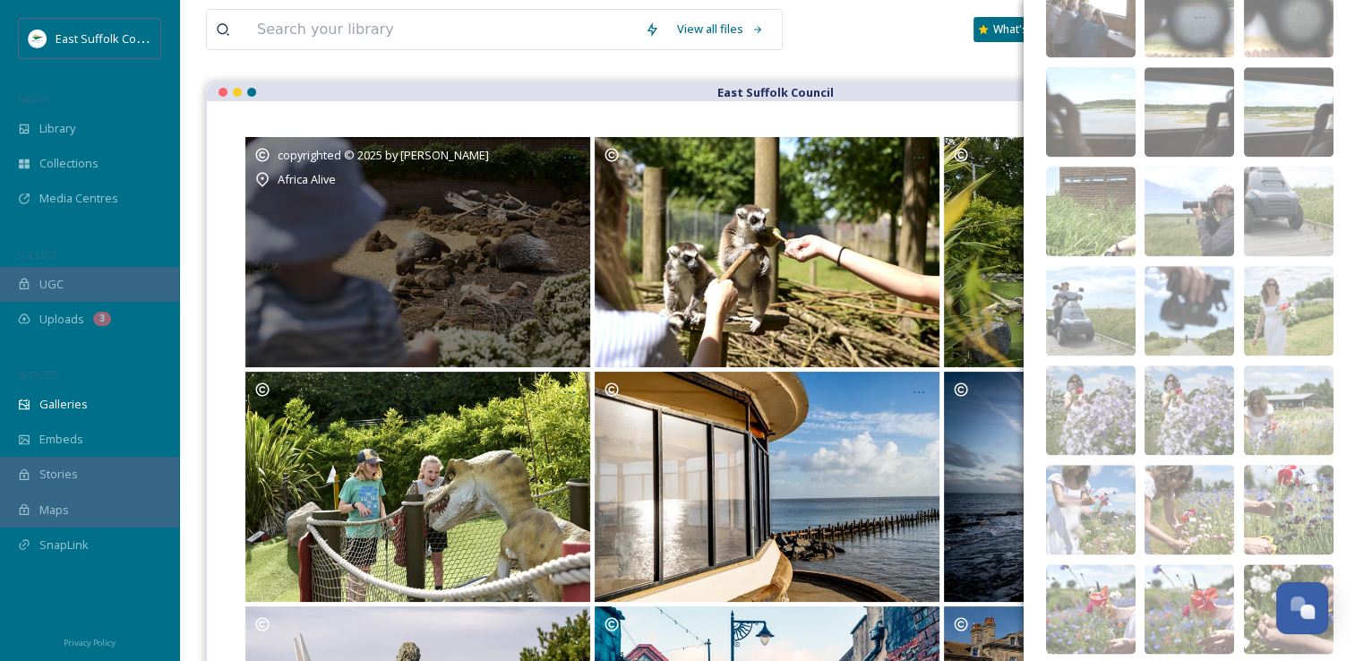
scroll to position [0, 0]
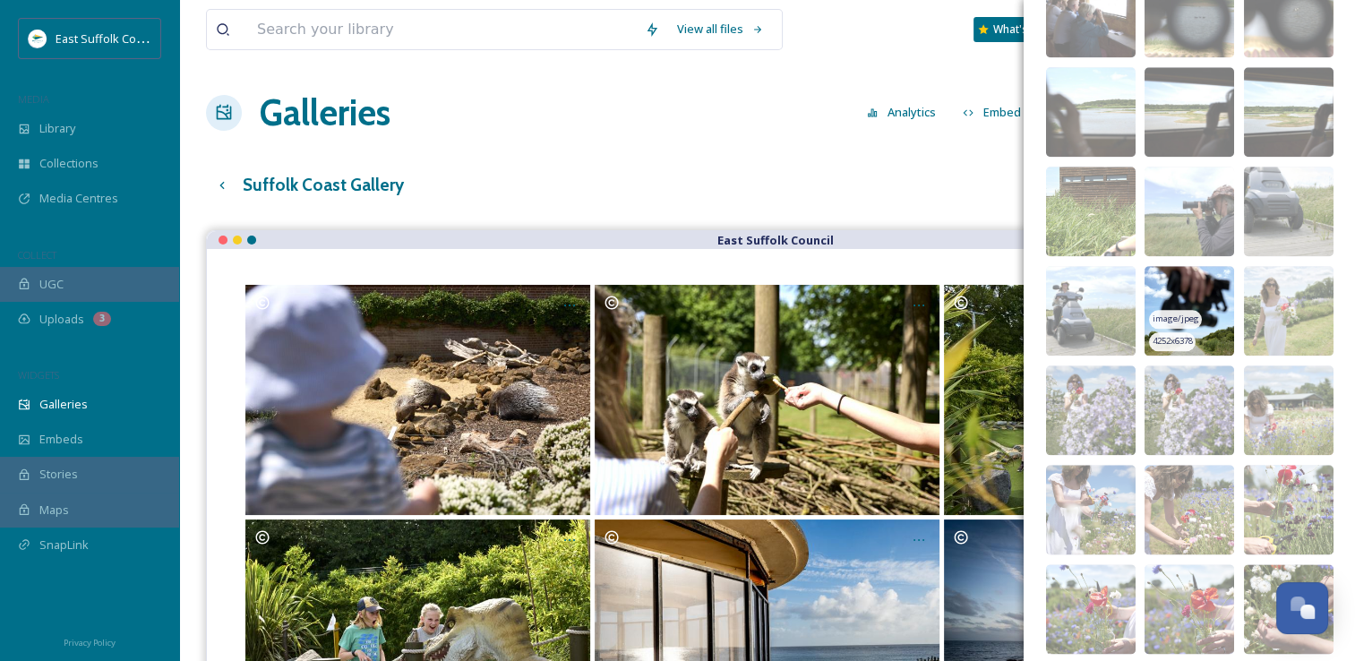
click at [1159, 275] on img at bounding box center [1189, 311] width 90 height 90
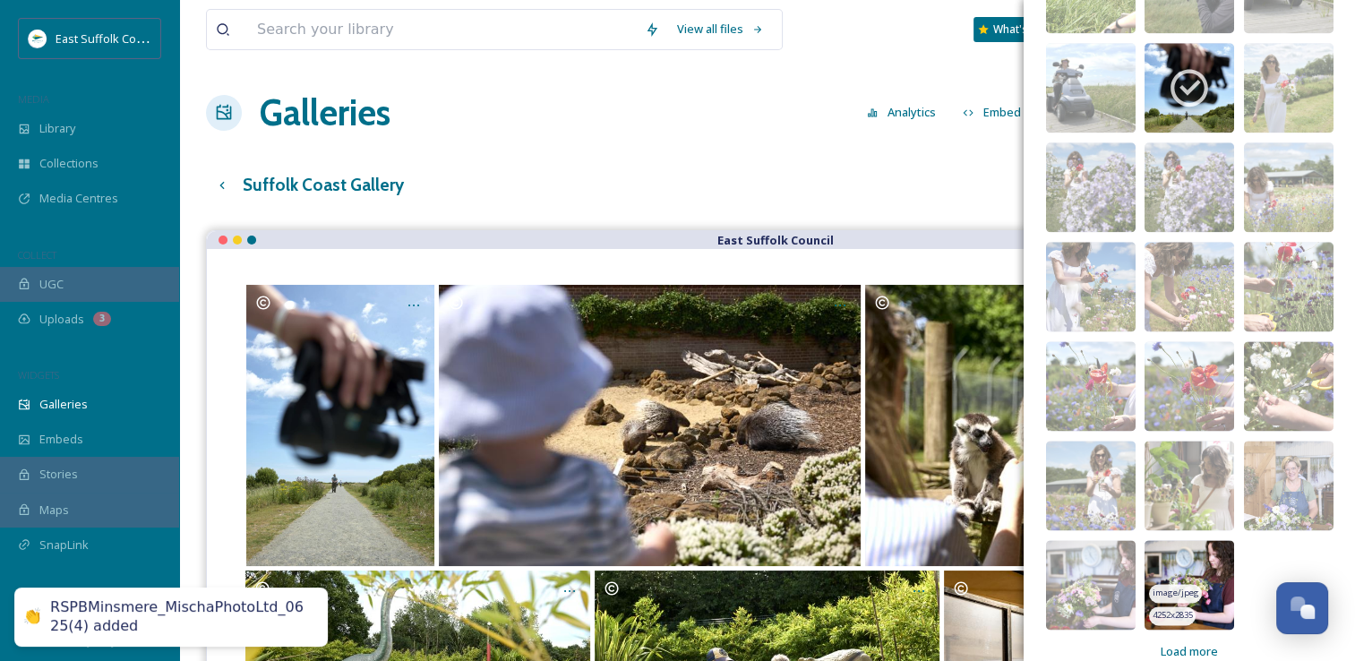
scroll to position [2264, 0]
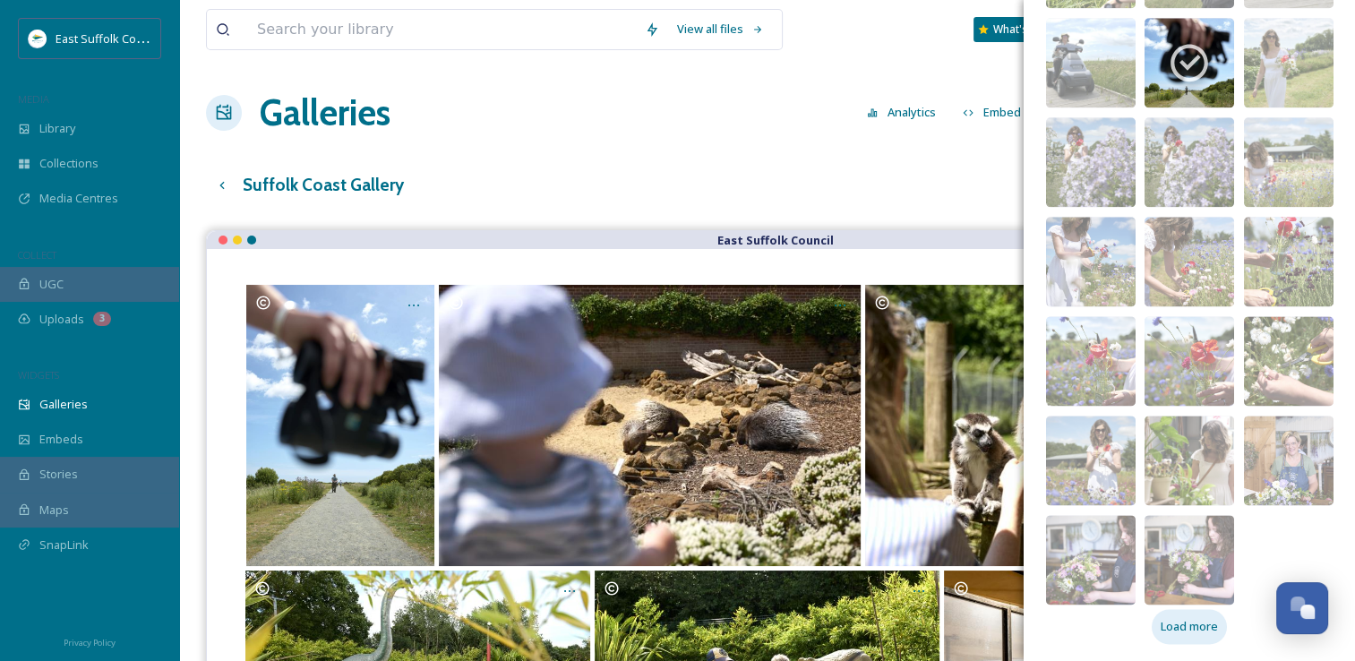
click at [1171, 618] on span "Load more" at bounding box center [1189, 626] width 57 height 17
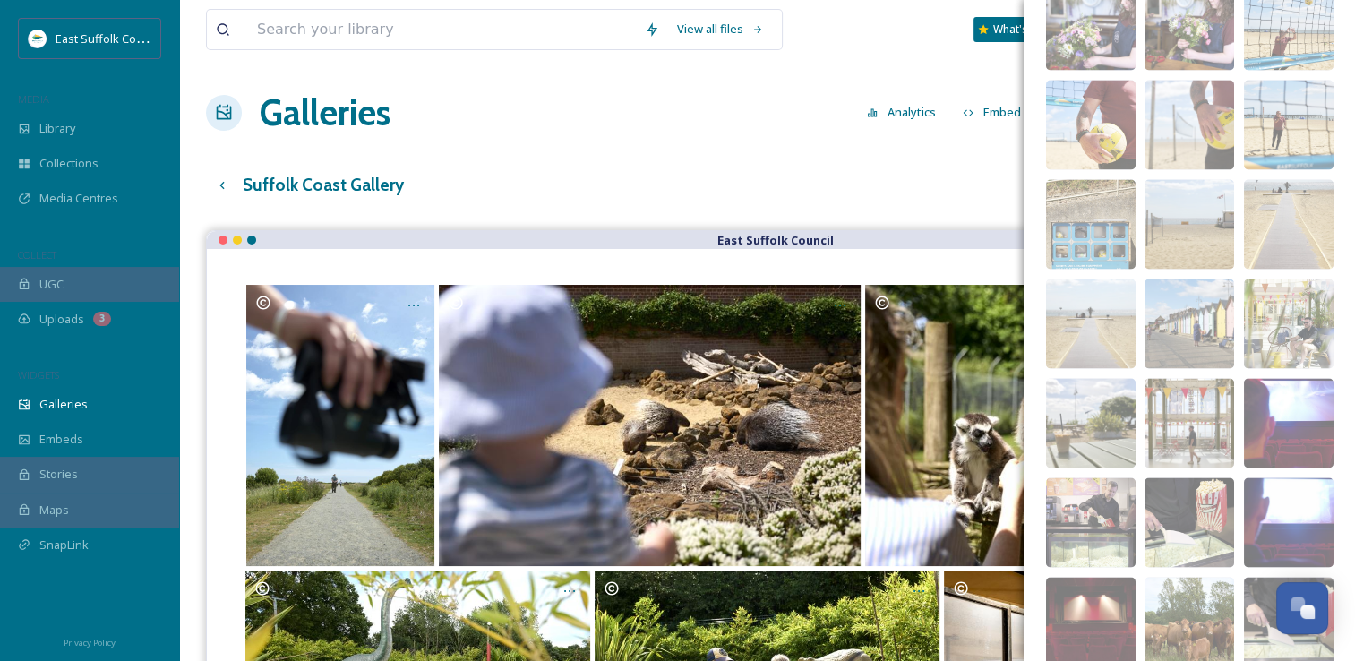
scroll to position [2891, 0]
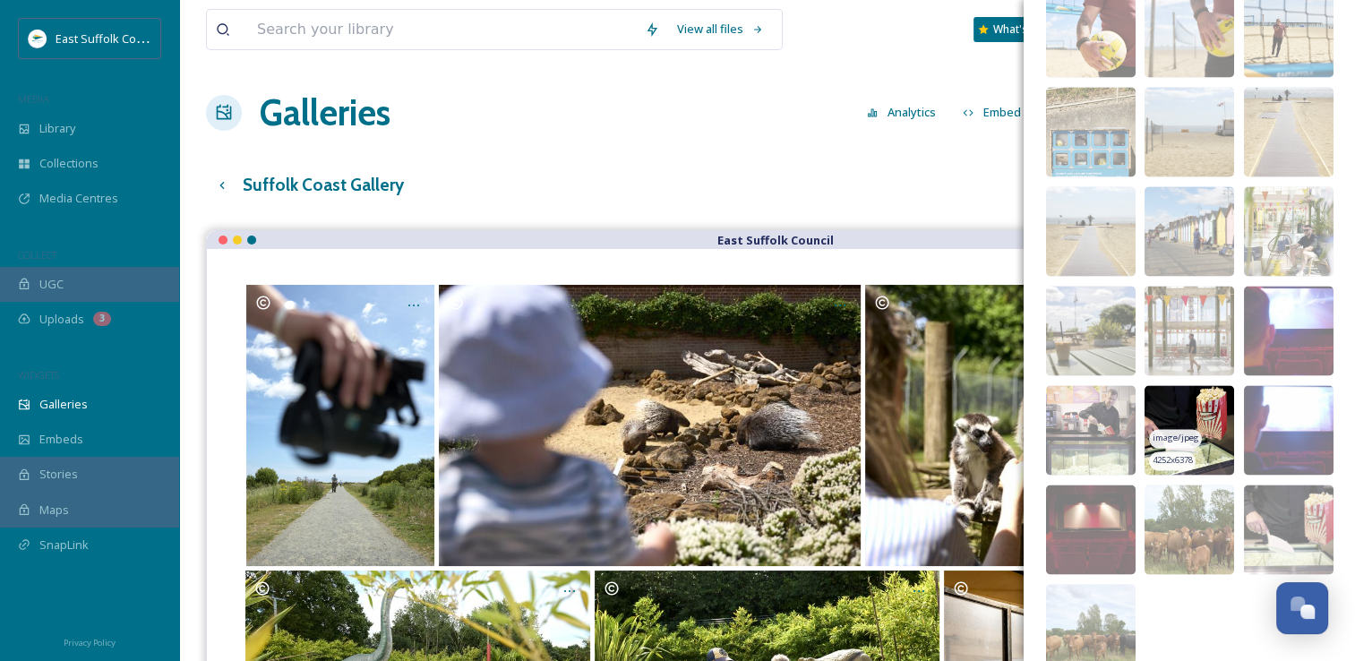
click at [1153, 391] on img at bounding box center [1189, 430] width 90 height 90
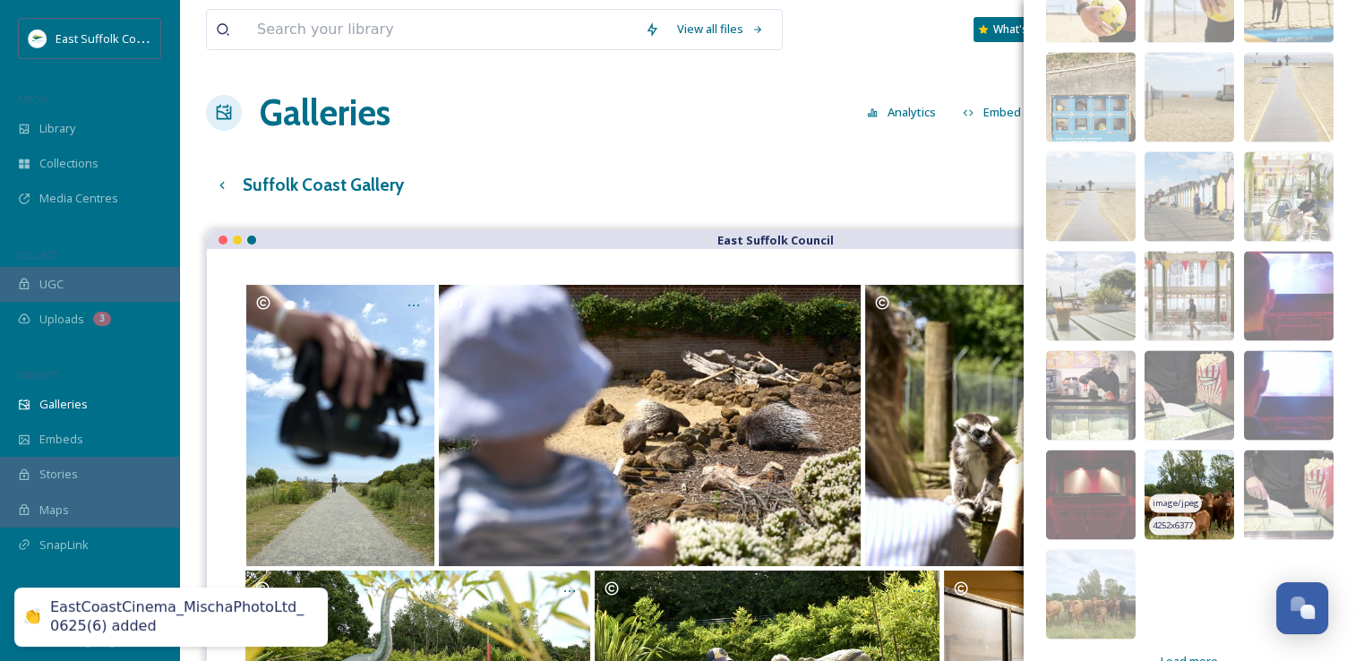
scroll to position [2959, 0]
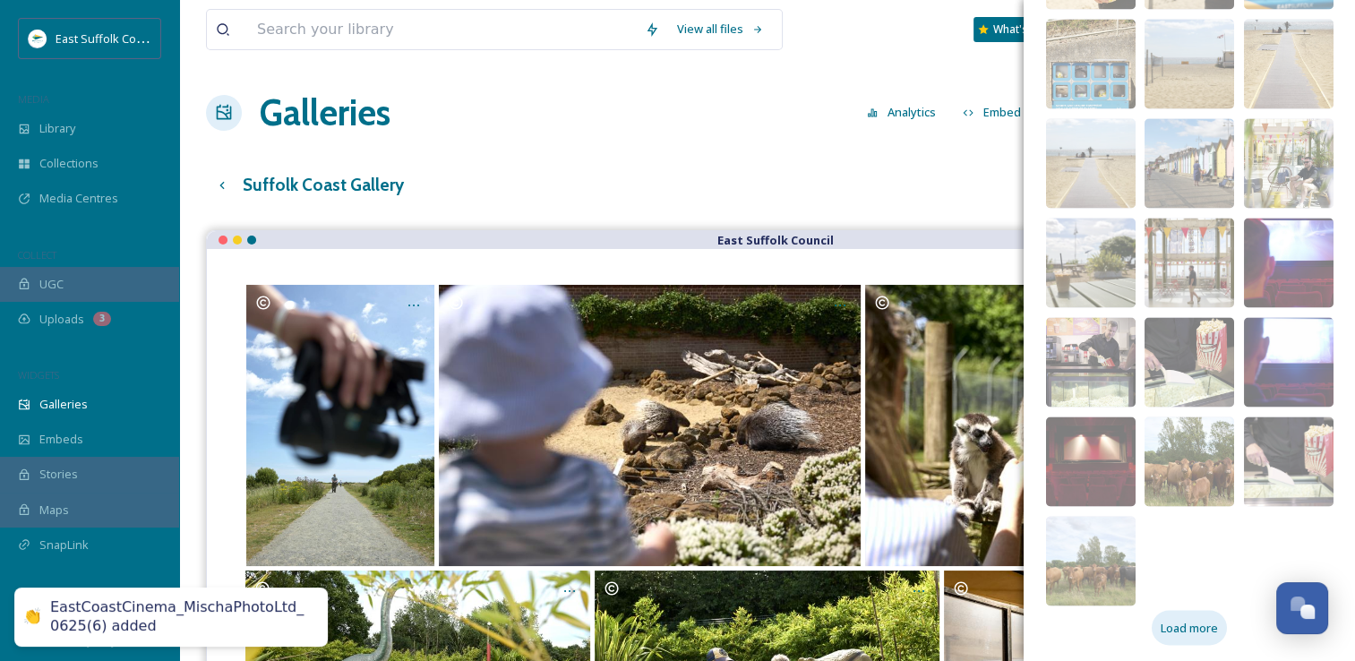
click at [1164, 626] on span "Load more" at bounding box center [1189, 627] width 57 height 17
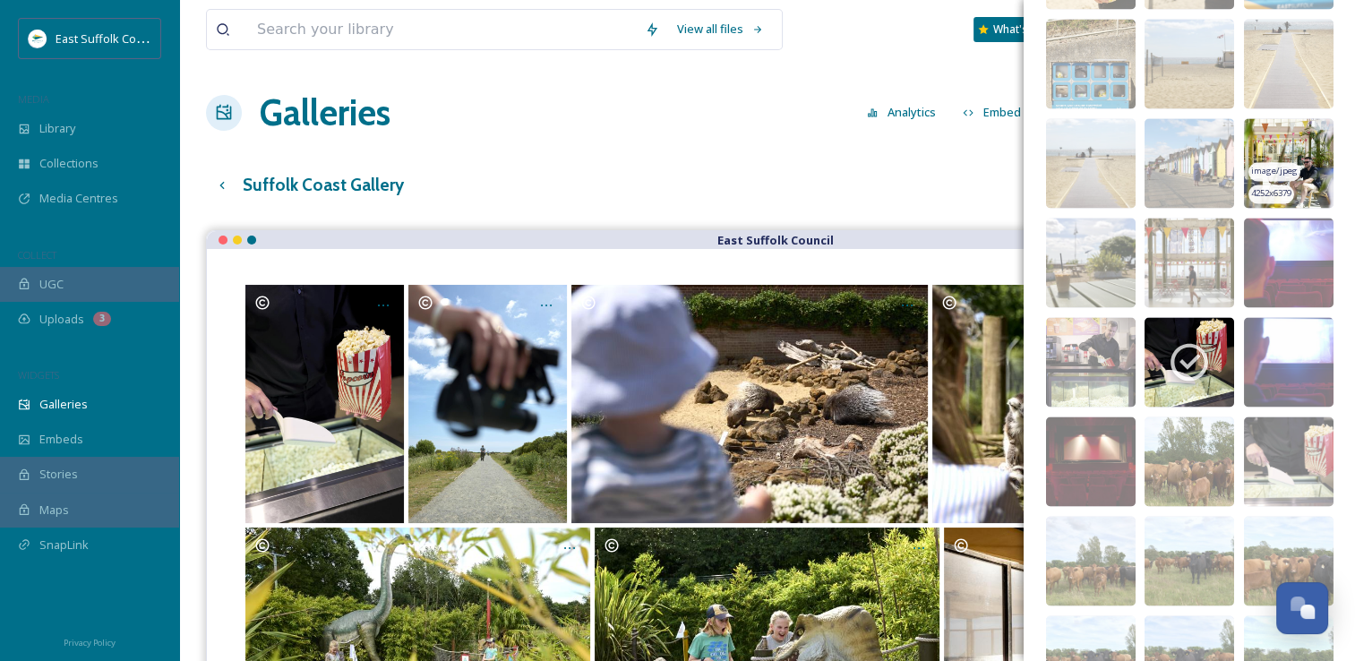
click at [1257, 134] on img at bounding box center [1289, 163] width 90 height 90
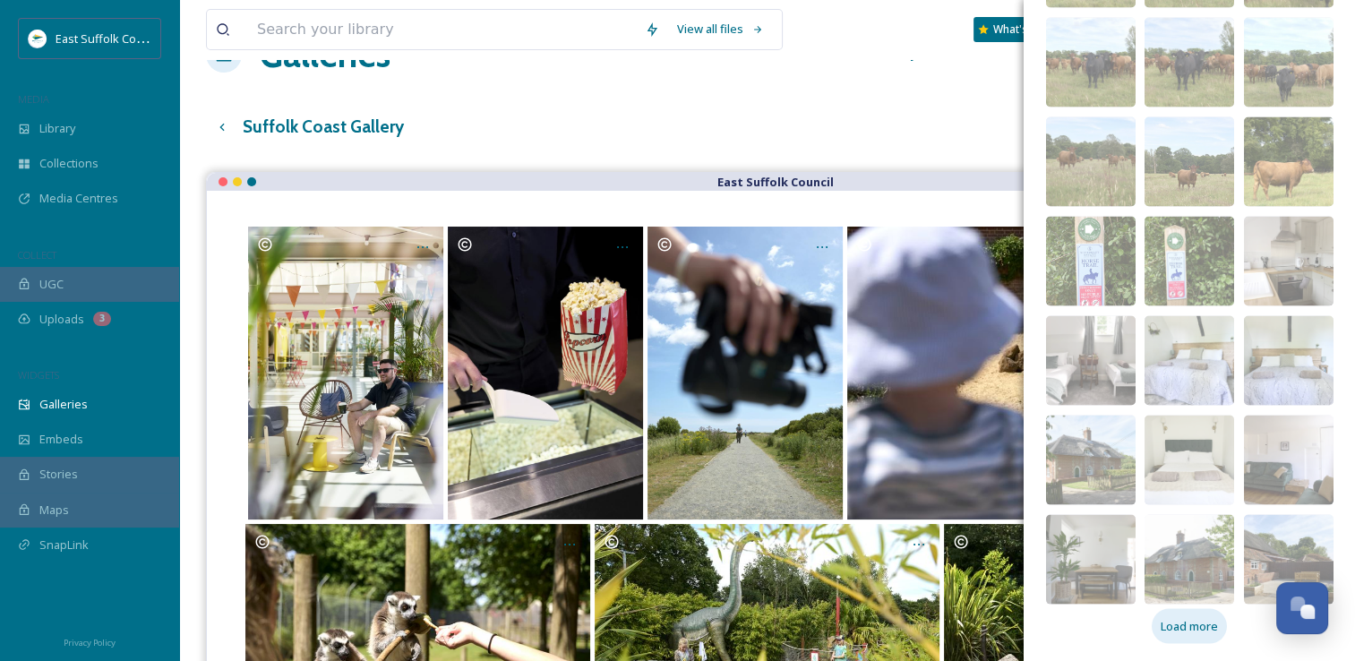
scroll to position [90, 0]
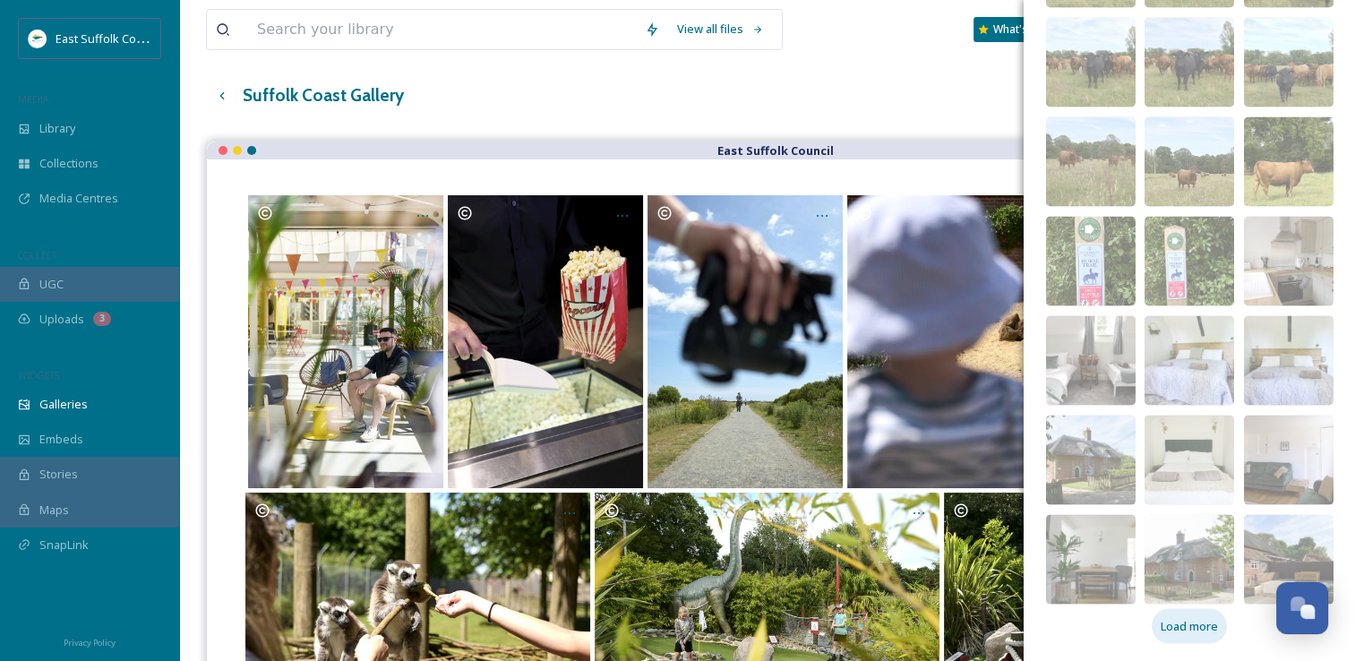
click at [1178, 609] on div "Load more" at bounding box center [1189, 626] width 75 height 35
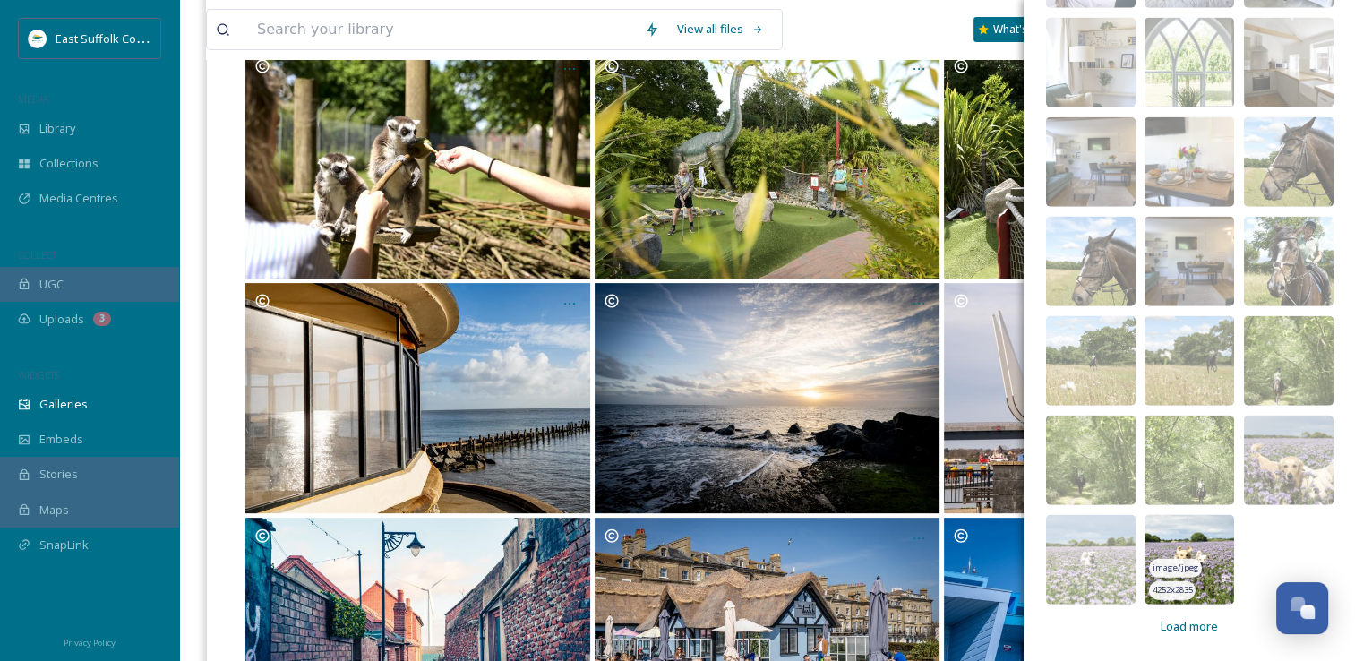
scroll to position [537, 0]
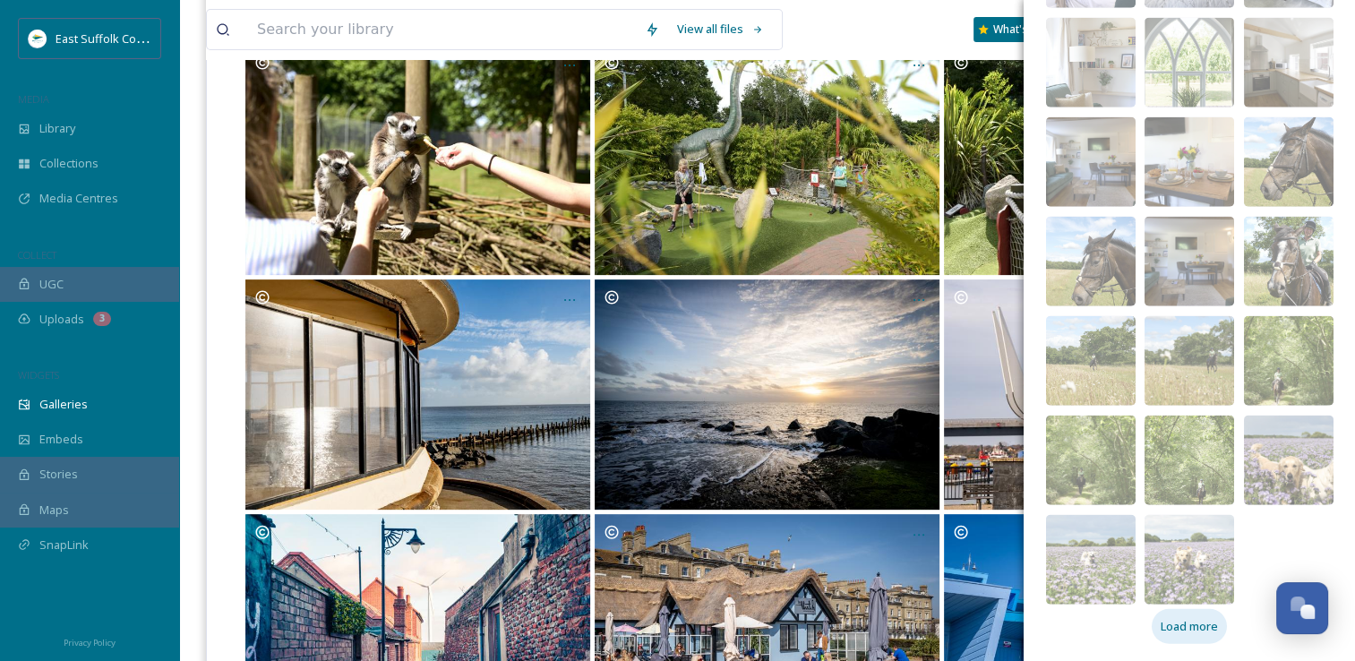
click at [1161, 629] on span "Load more" at bounding box center [1189, 626] width 57 height 17
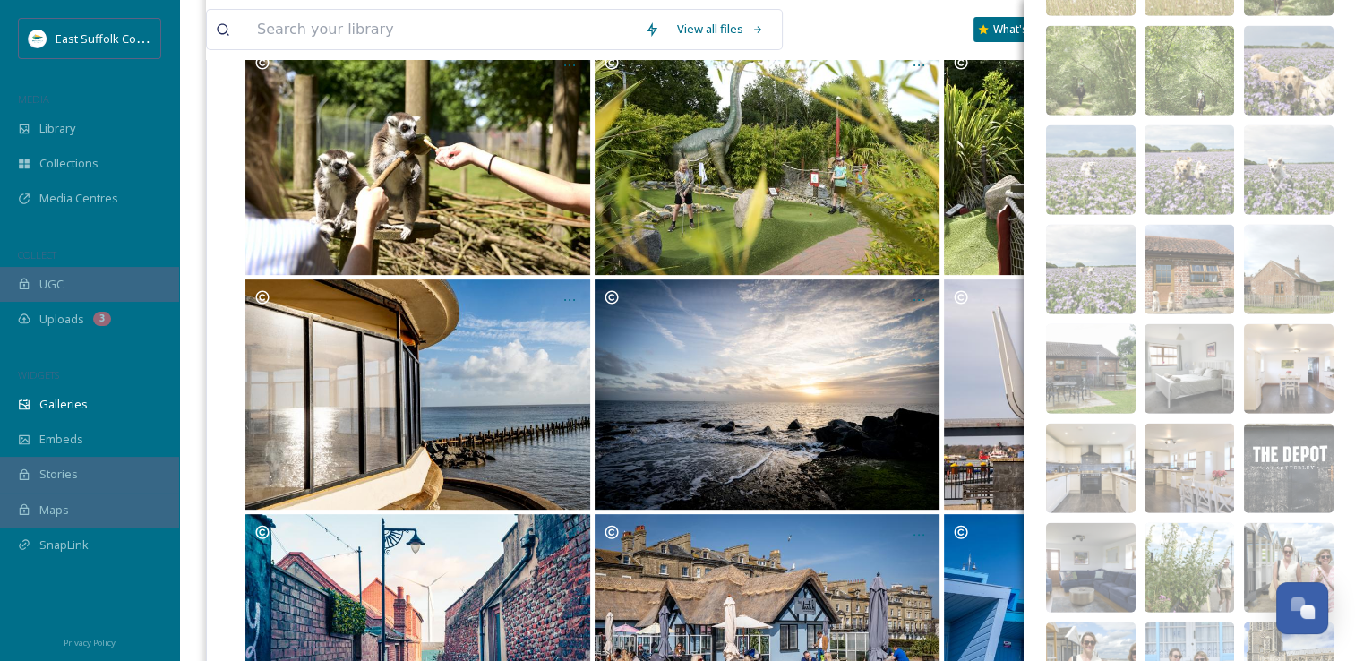
scroll to position [4610, 0]
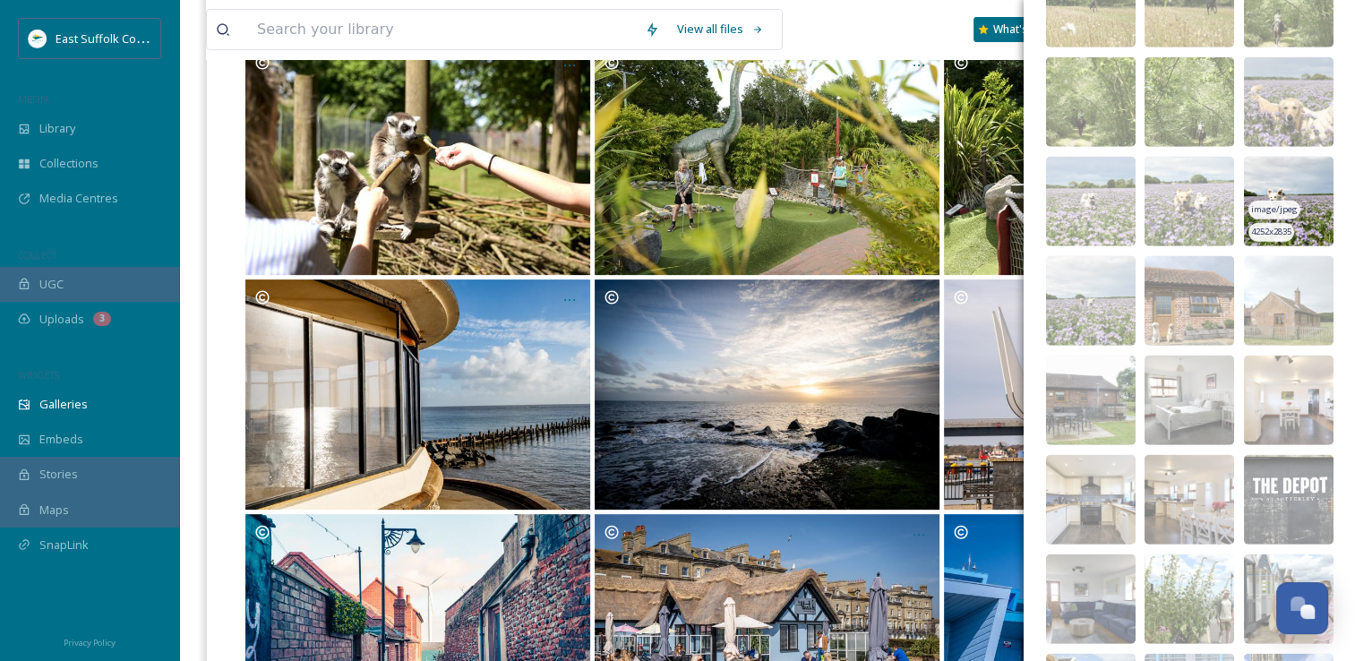
click at [1257, 170] on img at bounding box center [1289, 202] width 90 height 90
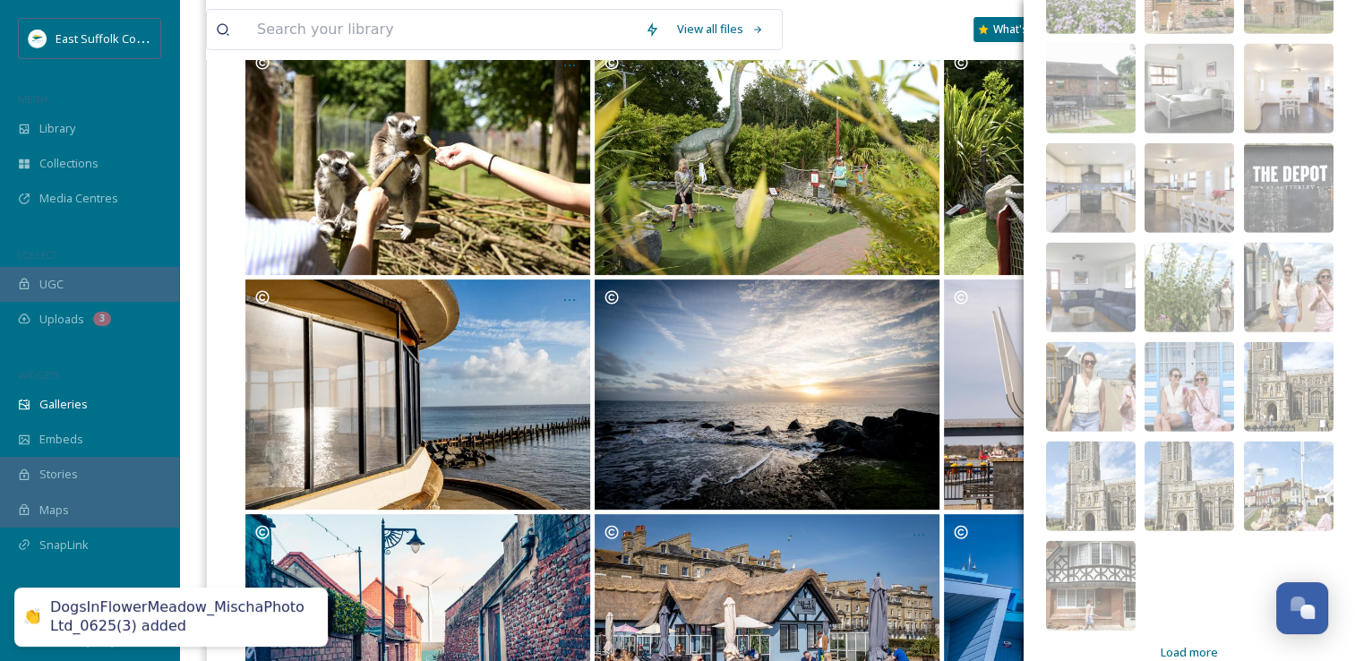
scroll to position [4947, 0]
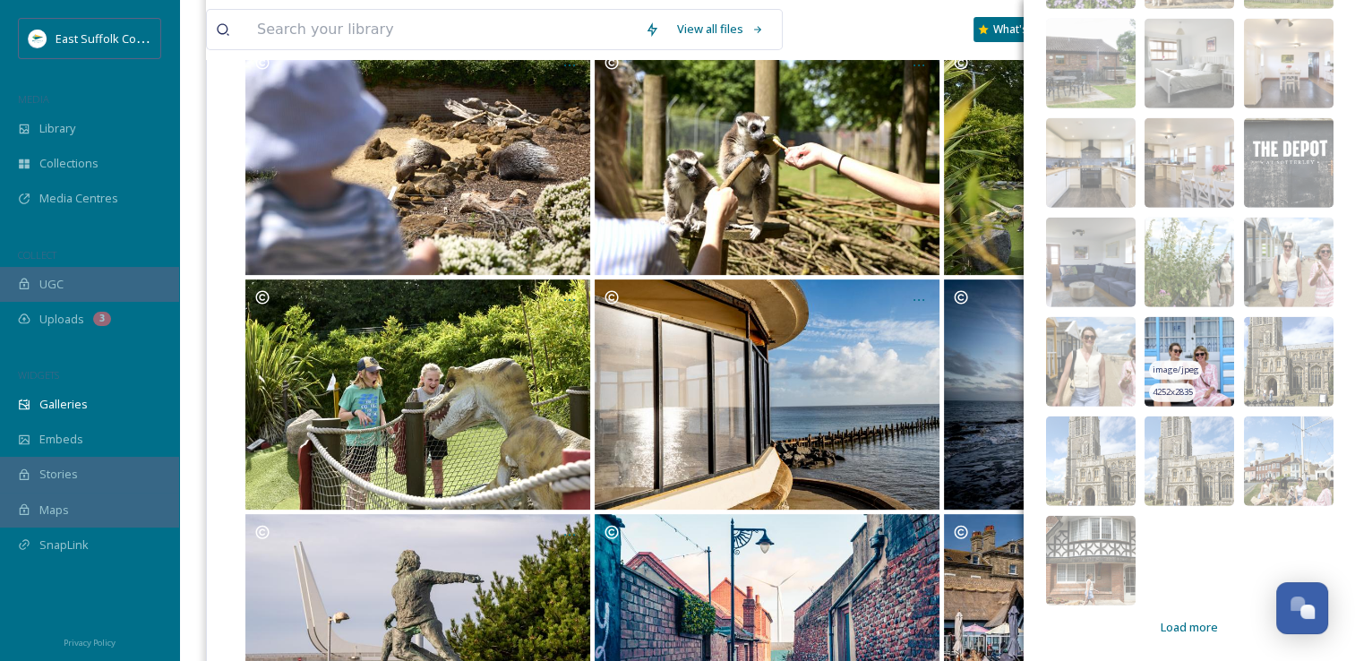
click at [1158, 331] on img at bounding box center [1189, 362] width 90 height 90
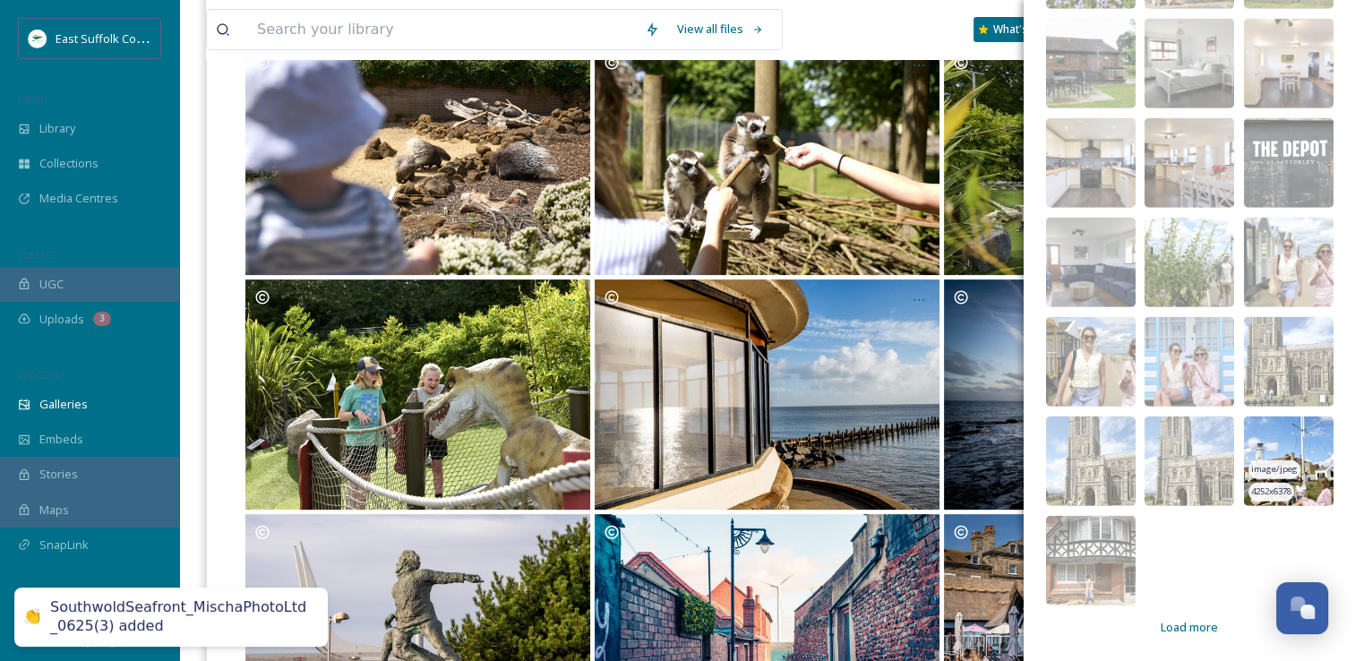
click at [1254, 422] on img at bounding box center [1289, 461] width 90 height 90
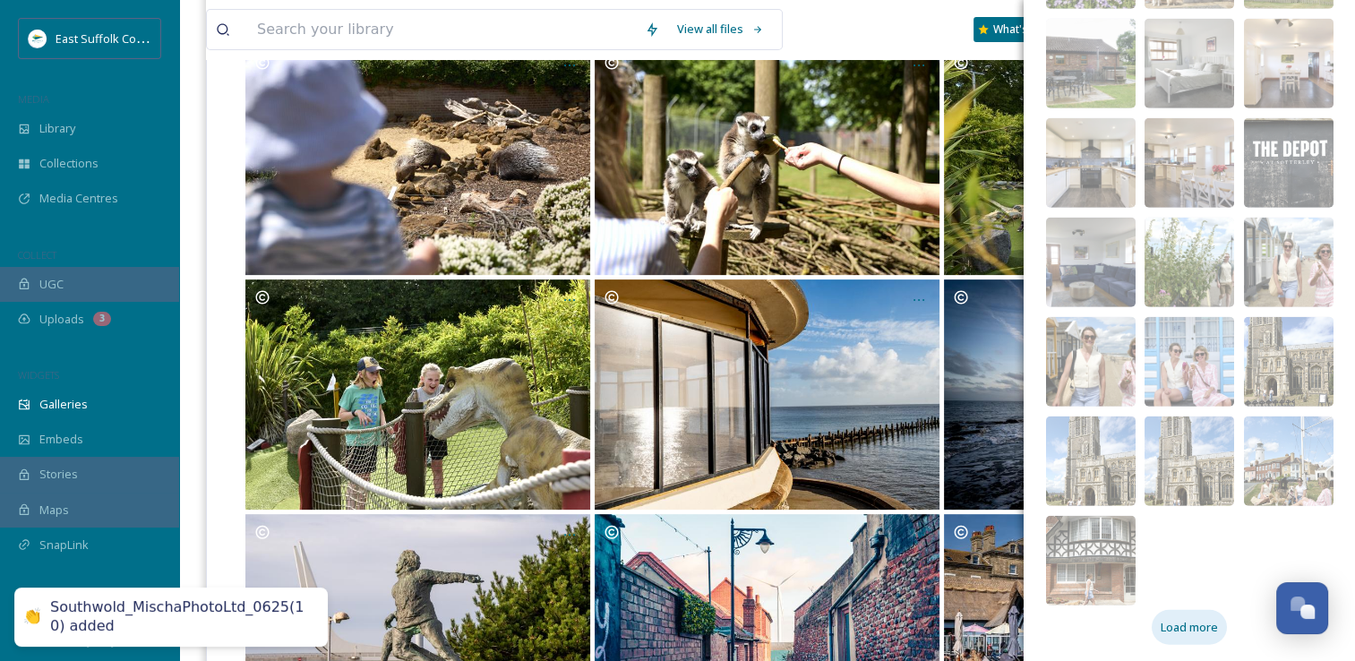
click at [1177, 621] on span "Load more" at bounding box center [1189, 627] width 57 height 17
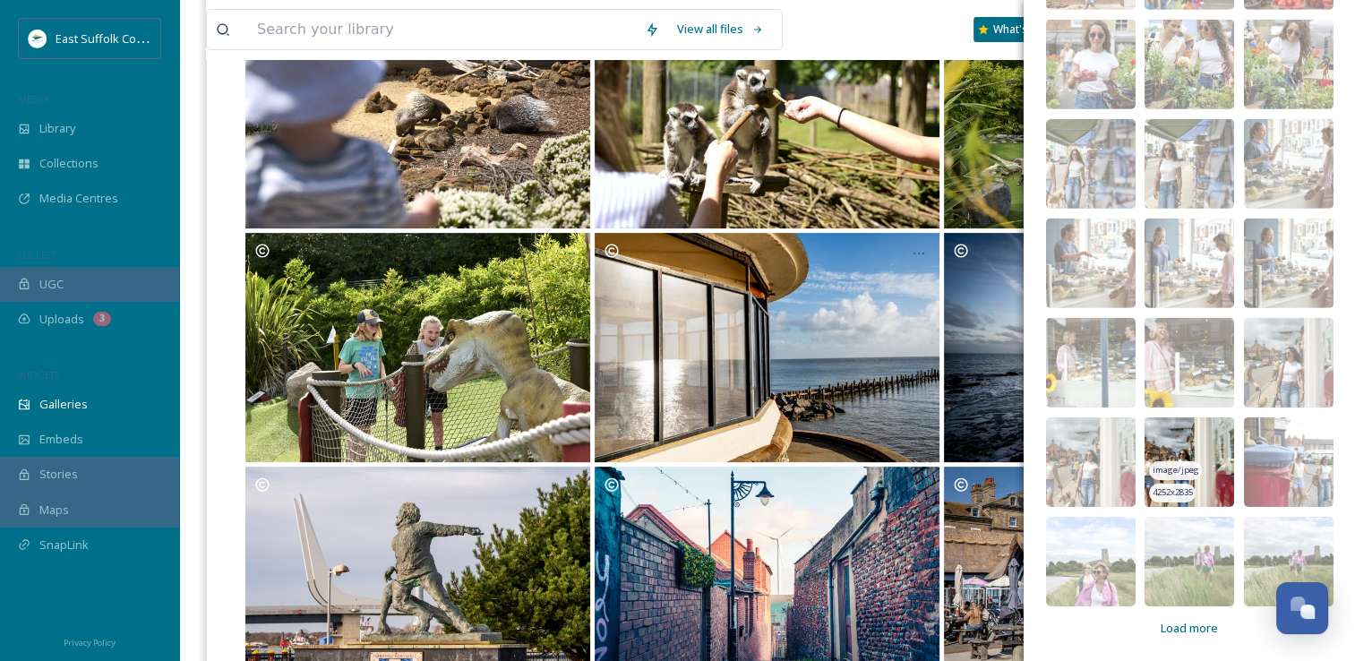
scroll to position [5544, 0]
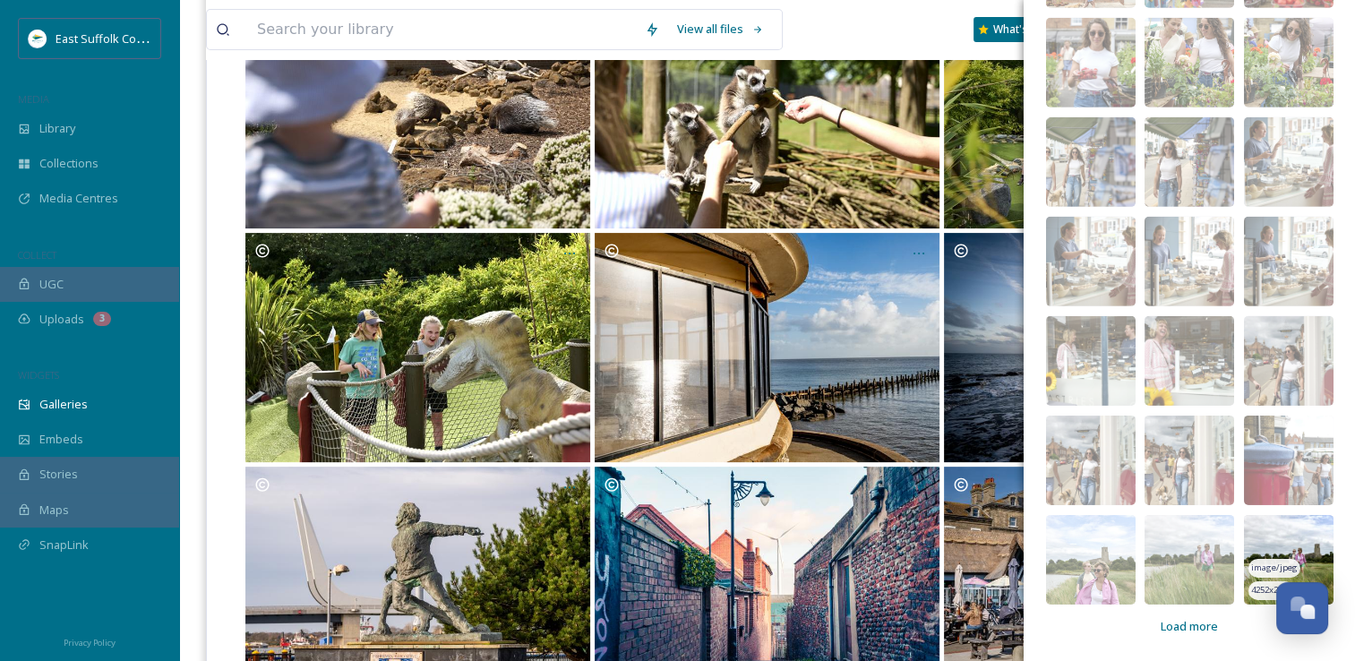
click at [1261, 529] on img at bounding box center [1289, 560] width 90 height 90
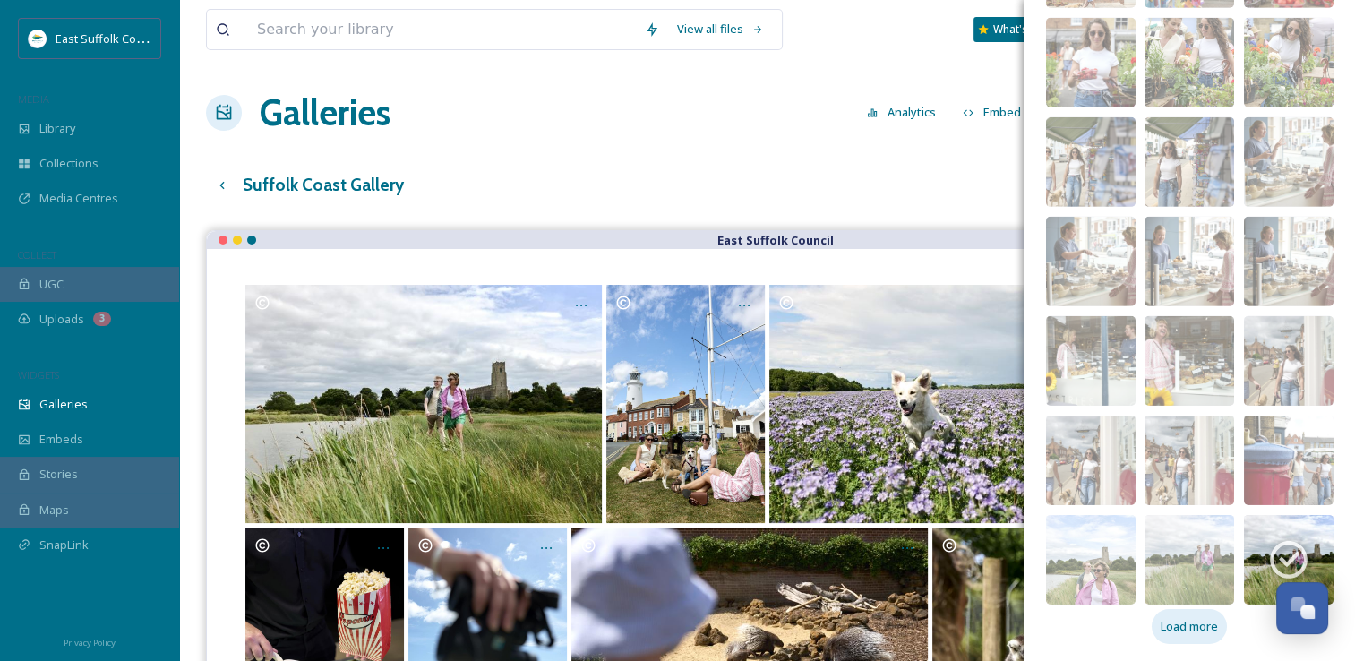
click at [1161, 621] on span "Load more" at bounding box center [1189, 626] width 57 height 17
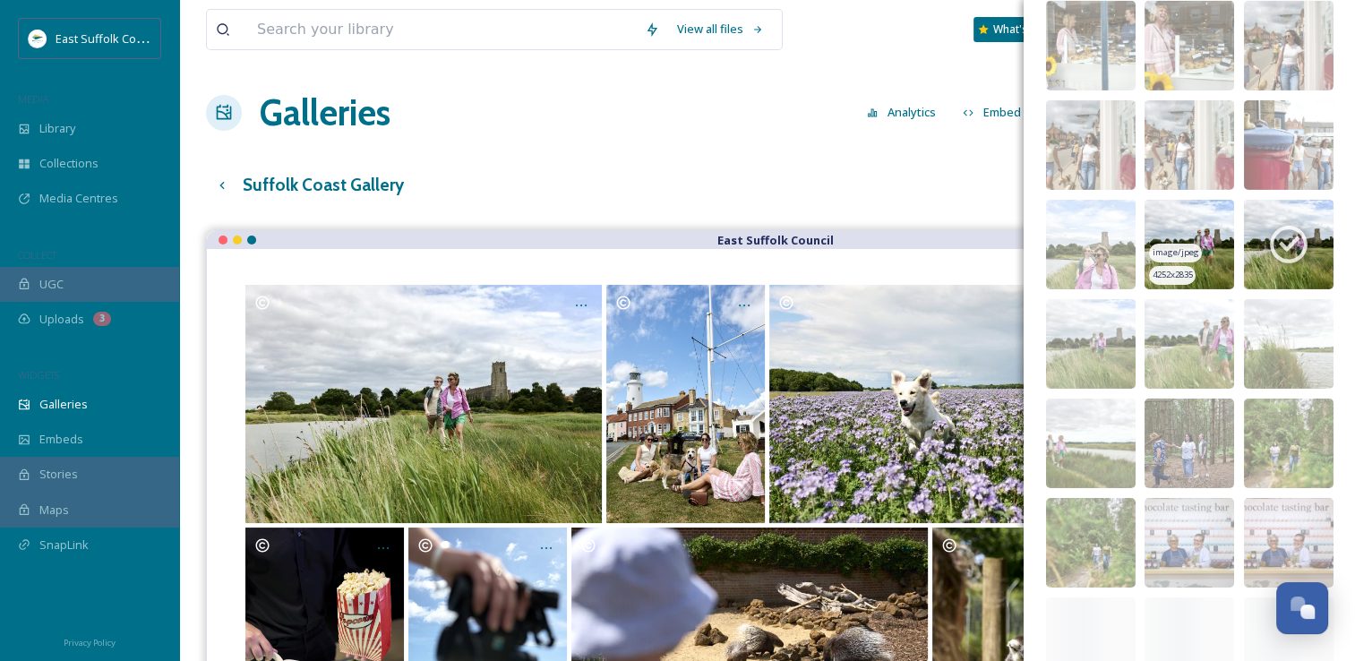
scroll to position [5992, 0]
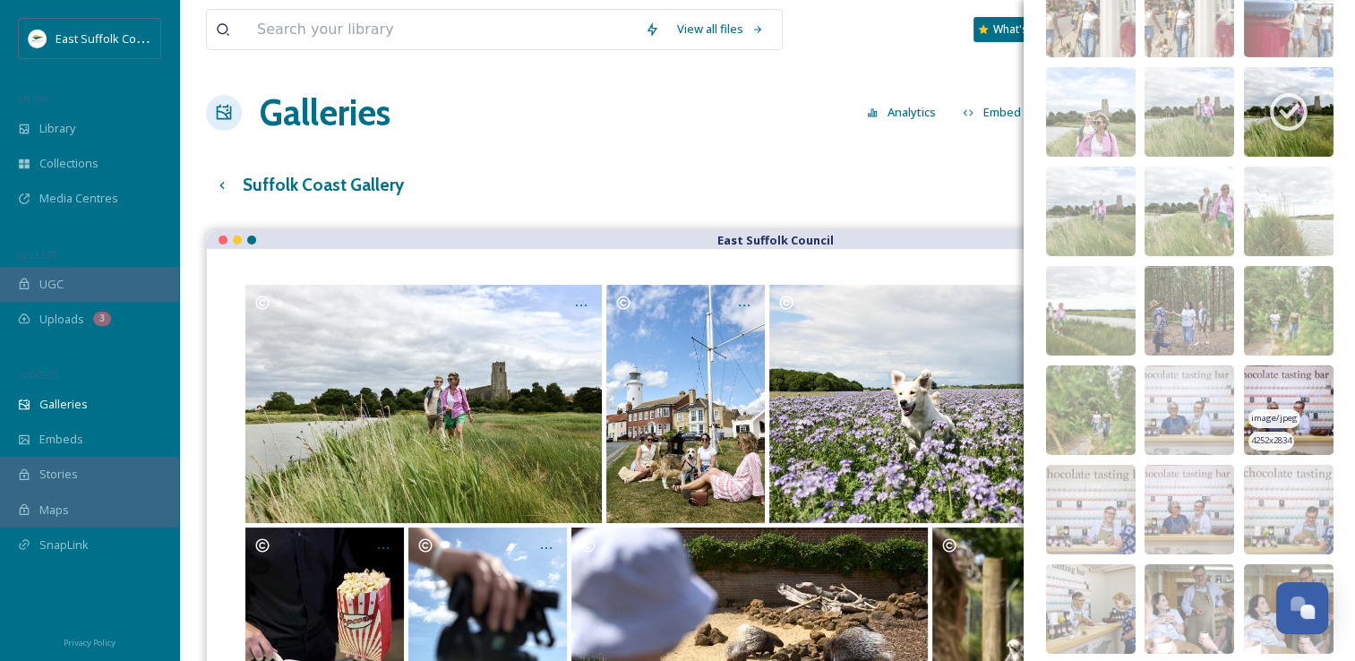
click at [1254, 379] on img at bounding box center [1289, 410] width 90 height 90
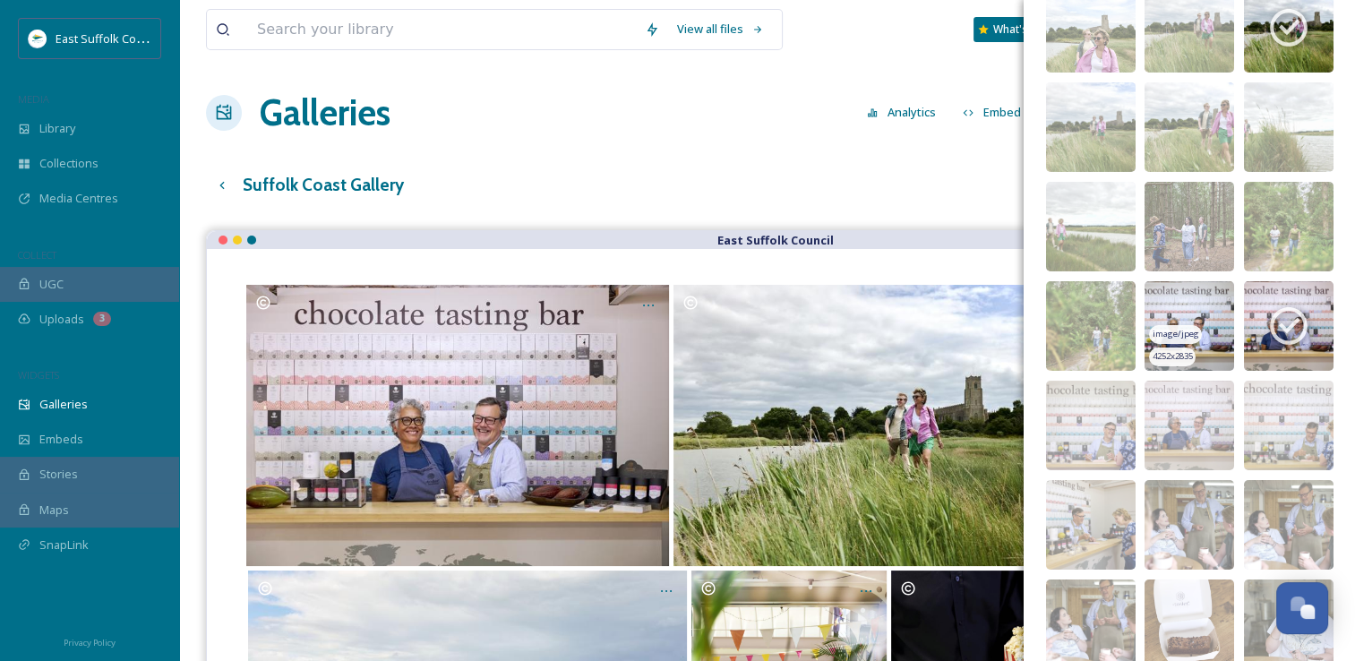
scroll to position [5882, 0]
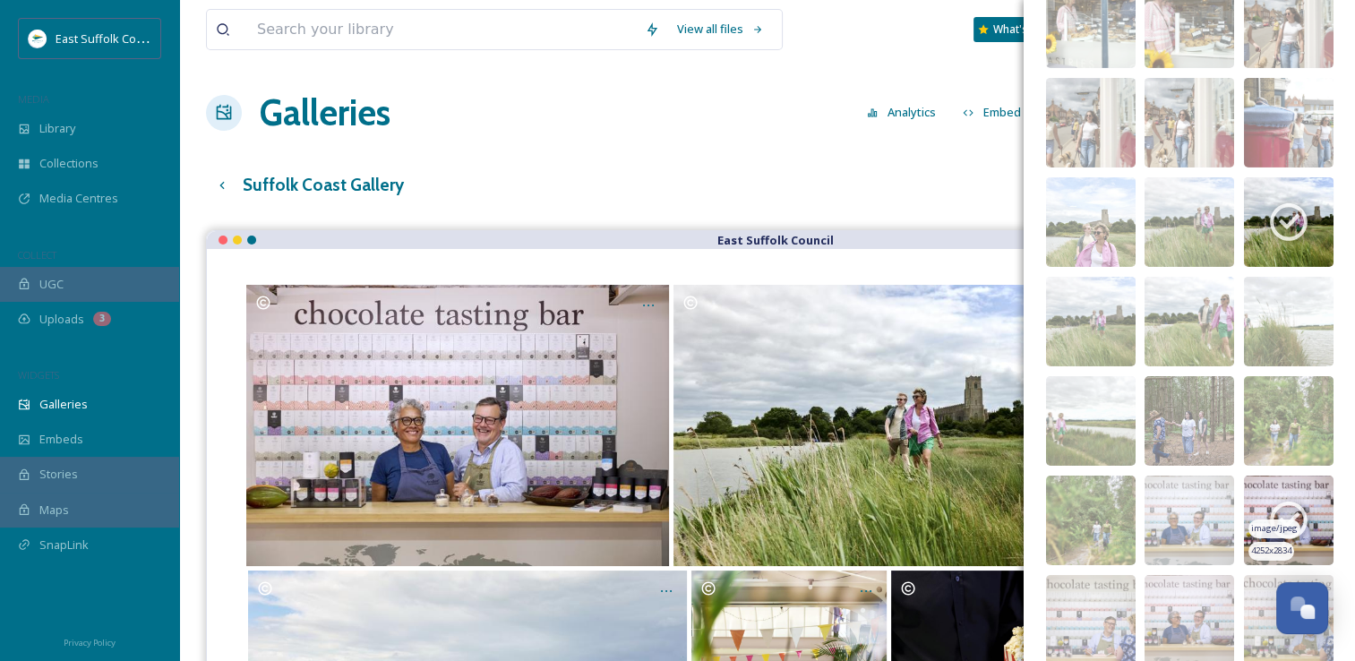
click at [1277, 519] on div "image/jpeg" at bounding box center [1274, 528] width 52 height 19
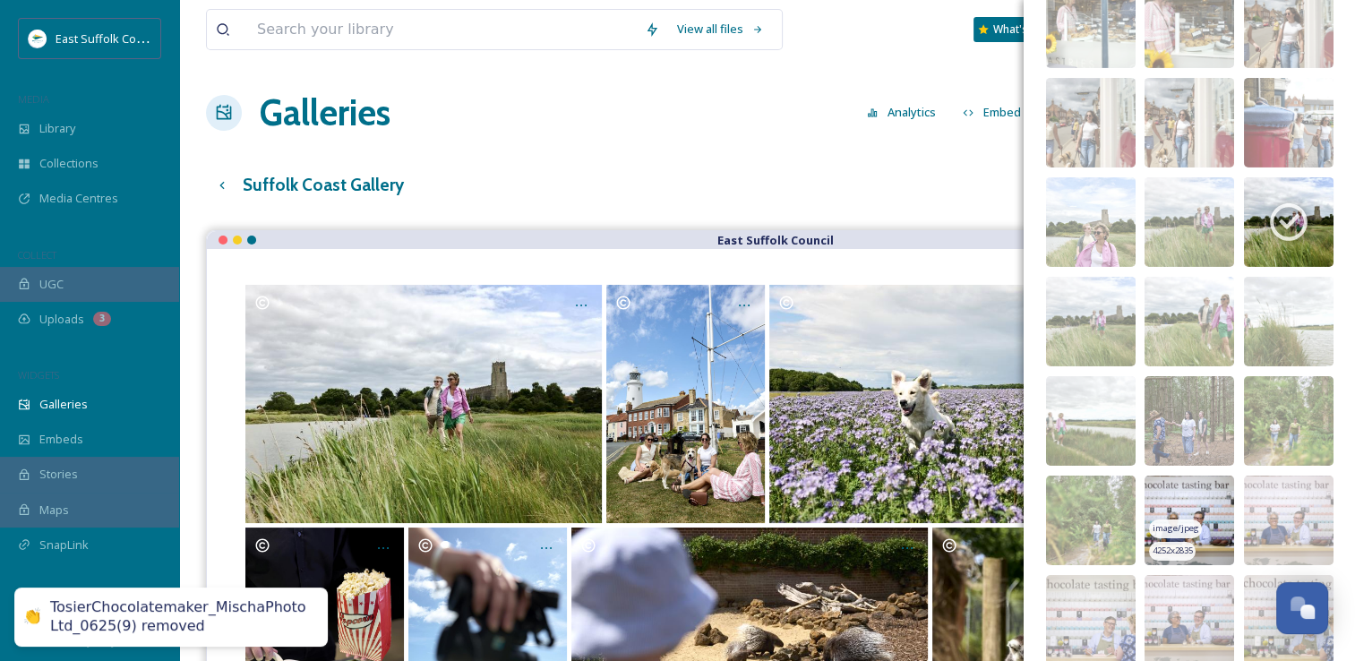
click at [1175, 504] on img at bounding box center [1189, 521] width 90 height 90
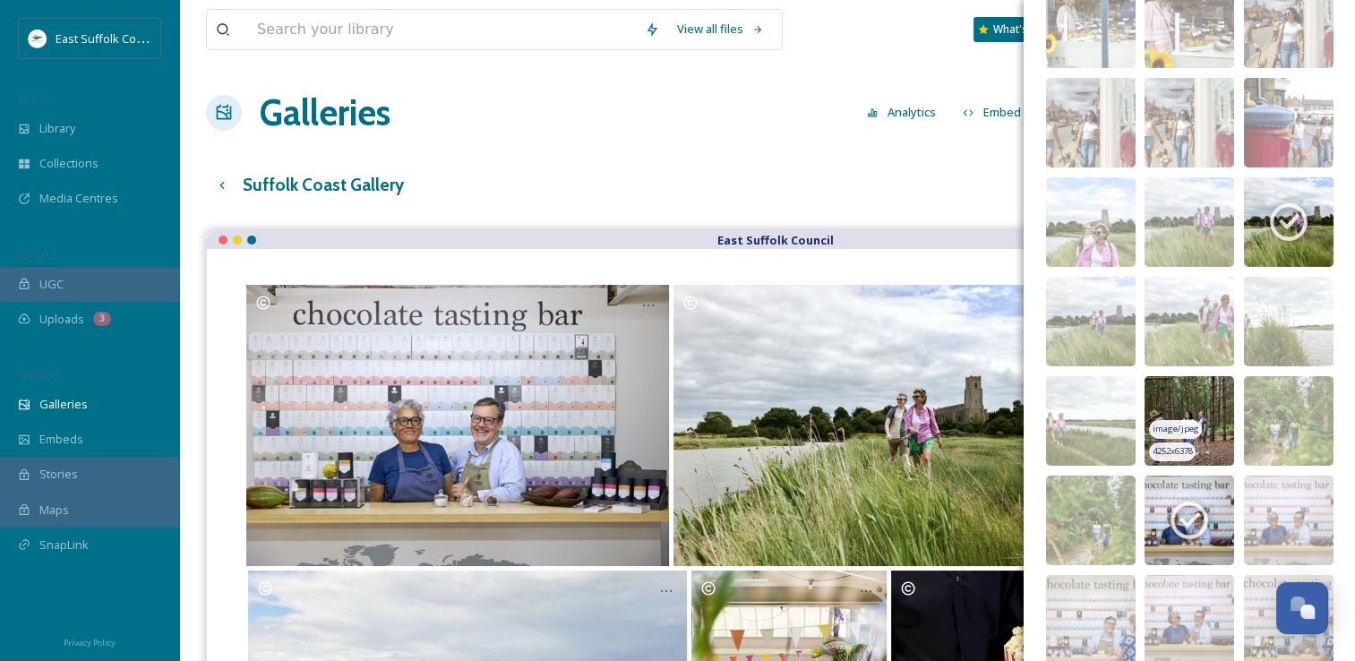
scroll to position [6240, 0]
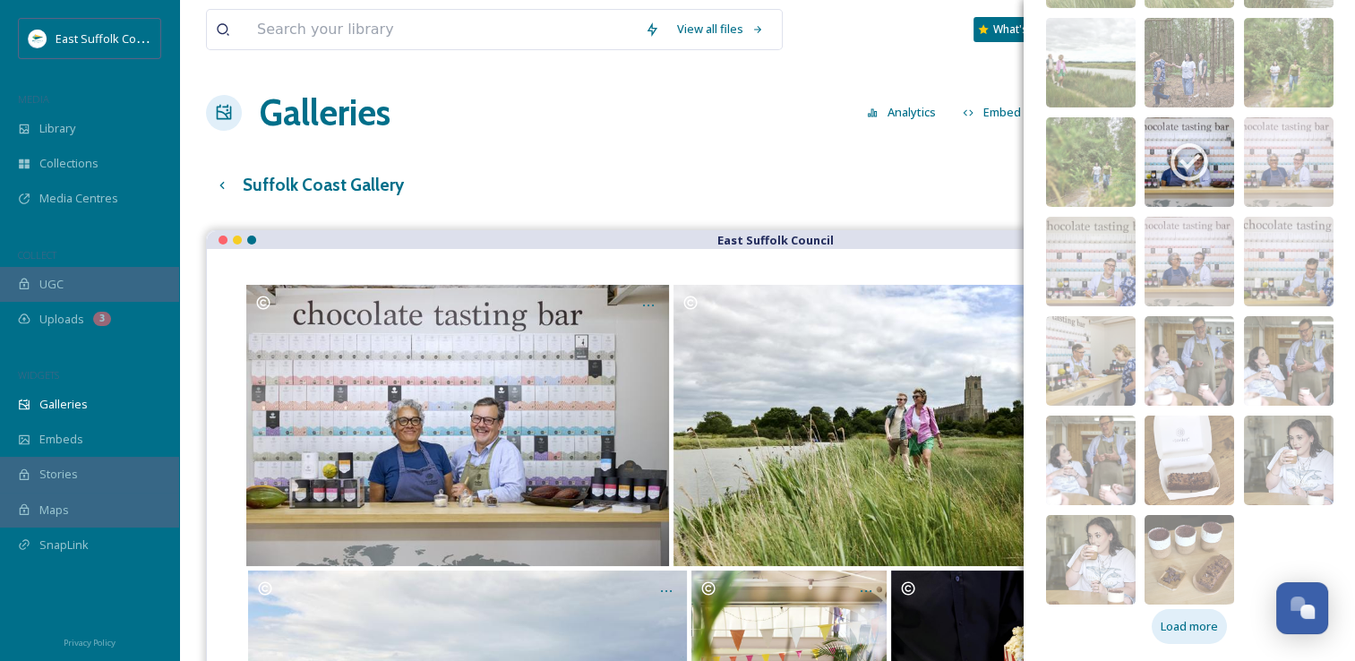
click at [1178, 619] on span "Load more" at bounding box center [1189, 626] width 57 height 17
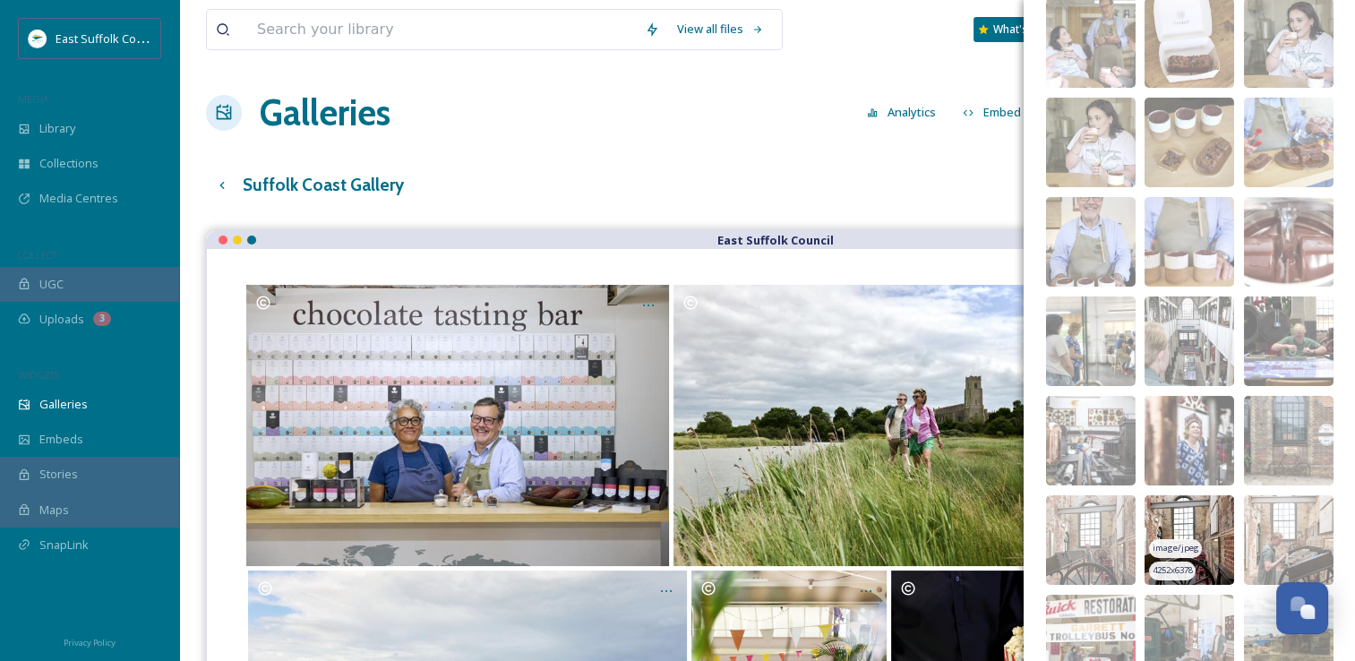
scroll to position [6777, 0]
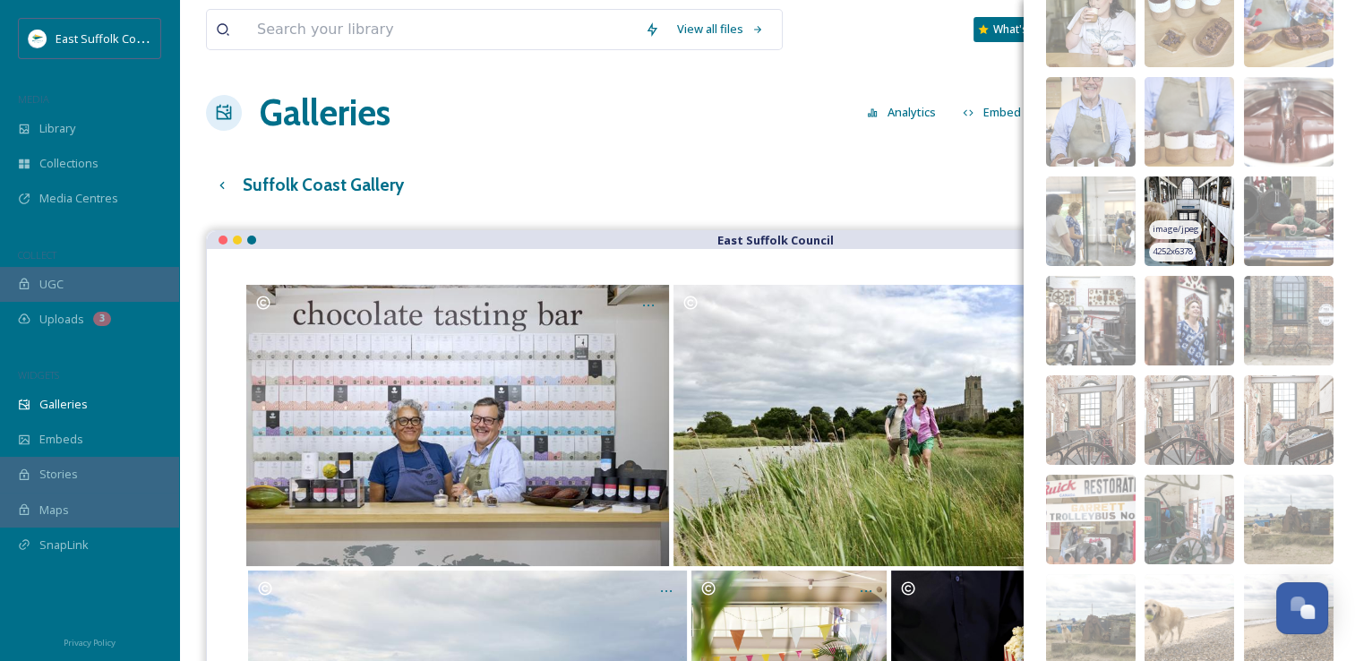
click at [1164, 187] on img at bounding box center [1189, 221] width 90 height 90
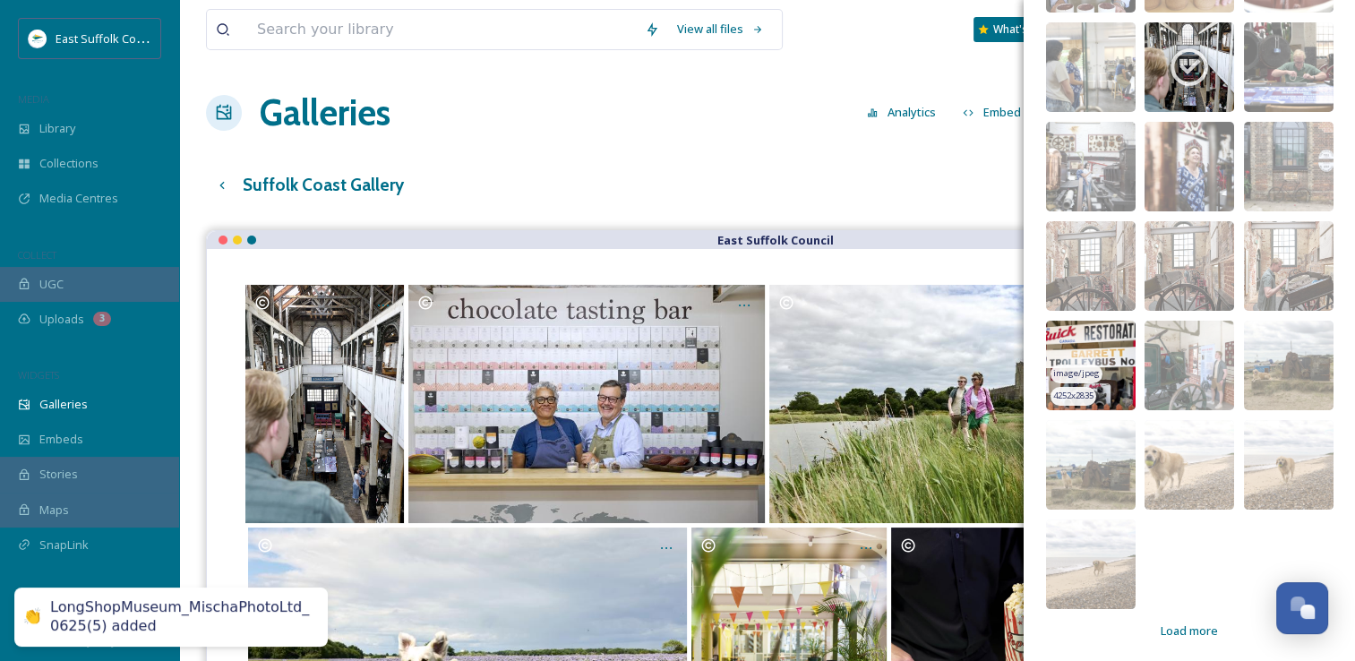
scroll to position [6935, 0]
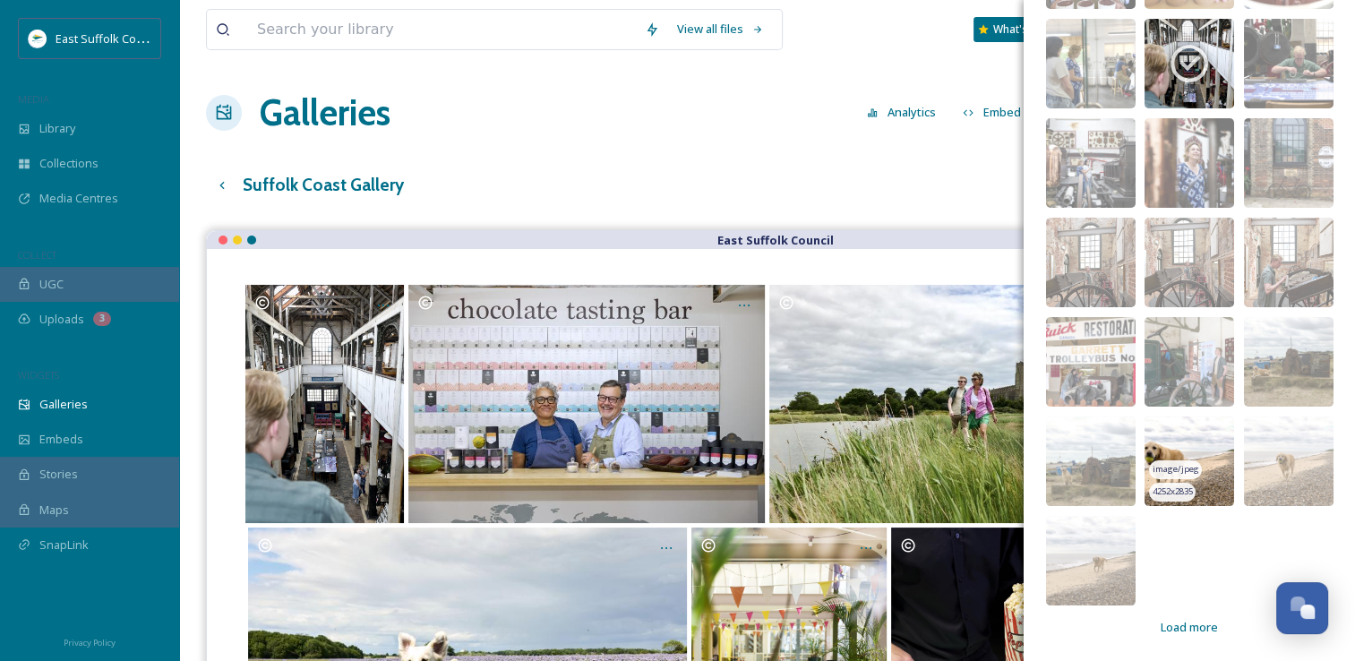
click at [1155, 419] on img at bounding box center [1189, 461] width 90 height 90
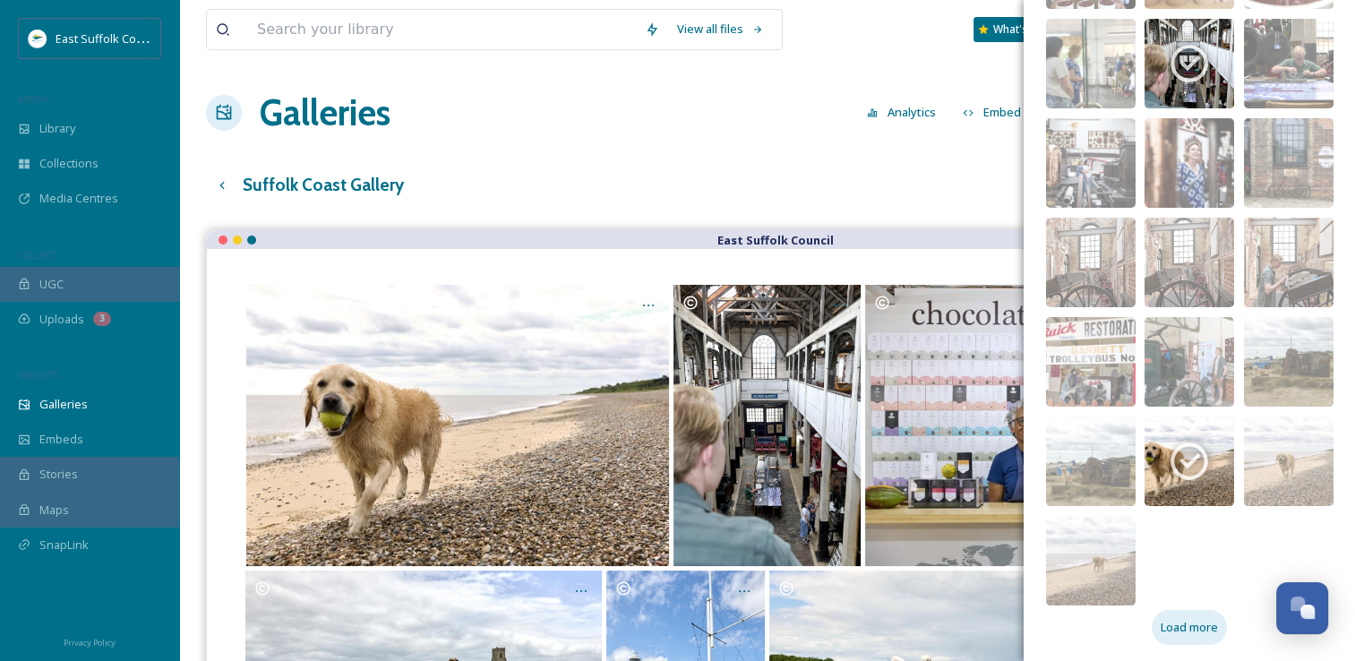
click at [1166, 636] on div "Load more" at bounding box center [1189, 627] width 75 height 35
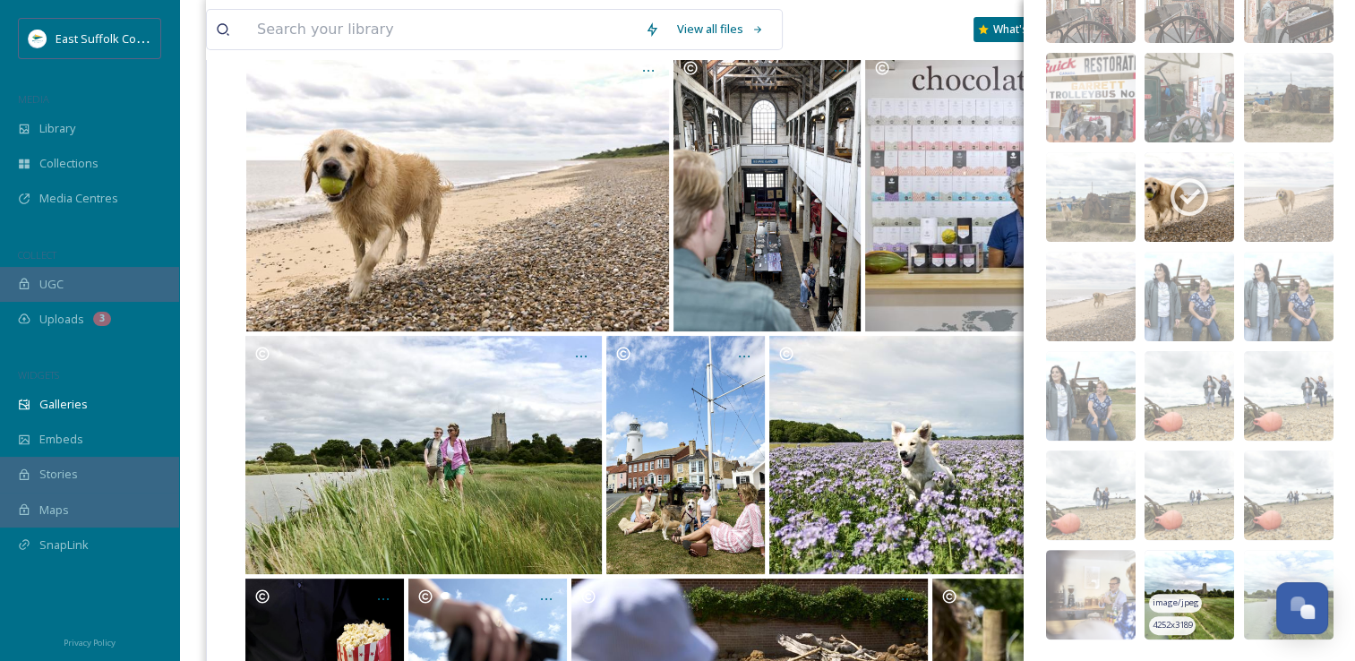
scroll to position [269, 0]
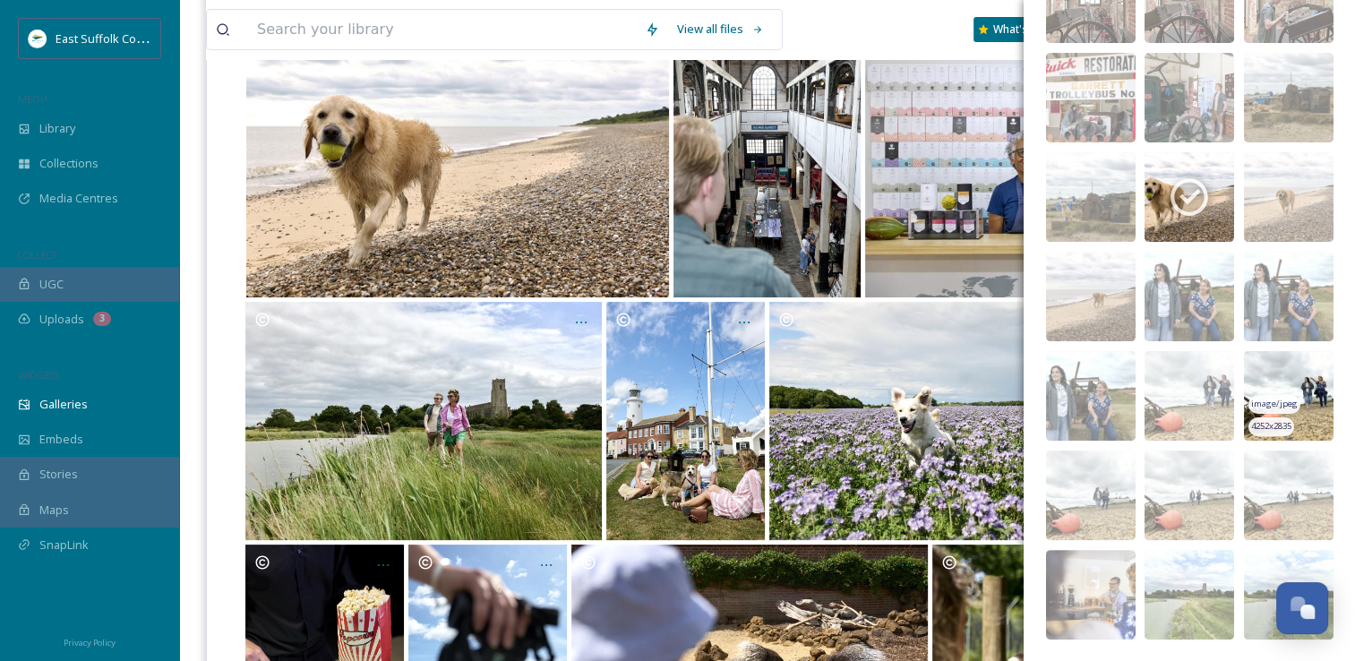
click at [1257, 363] on img at bounding box center [1289, 396] width 90 height 90
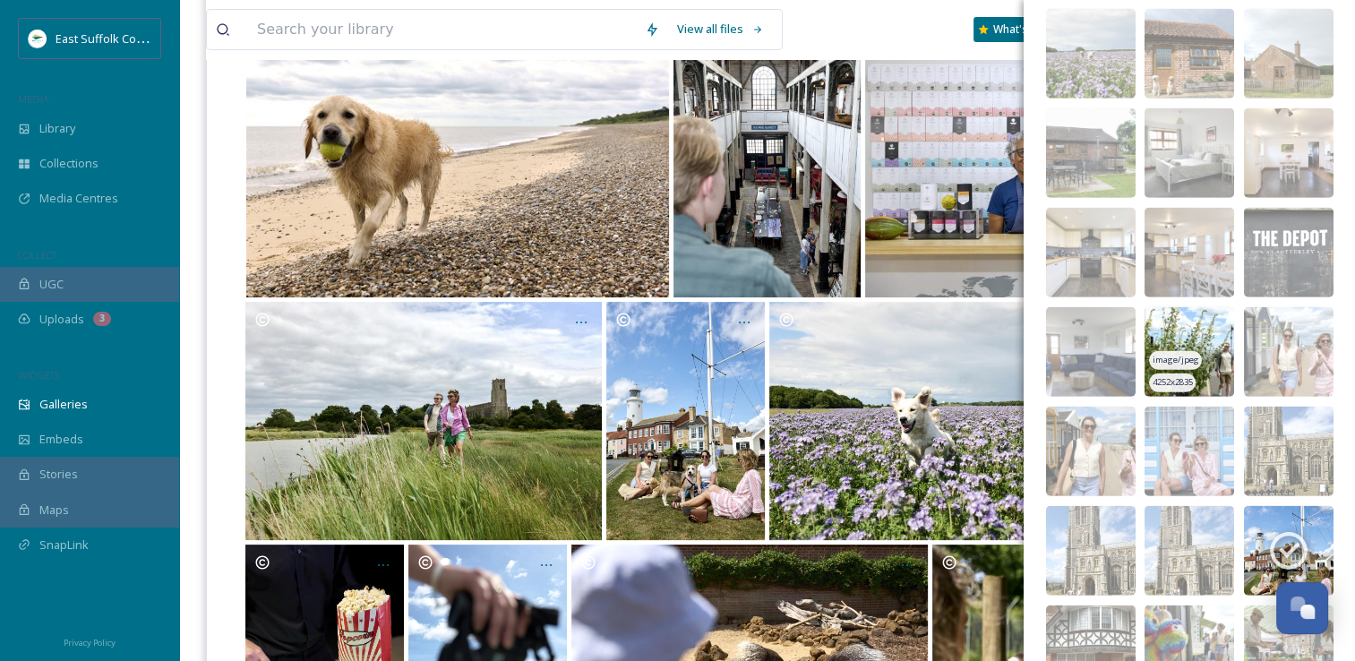
scroll to position [5050, 0]
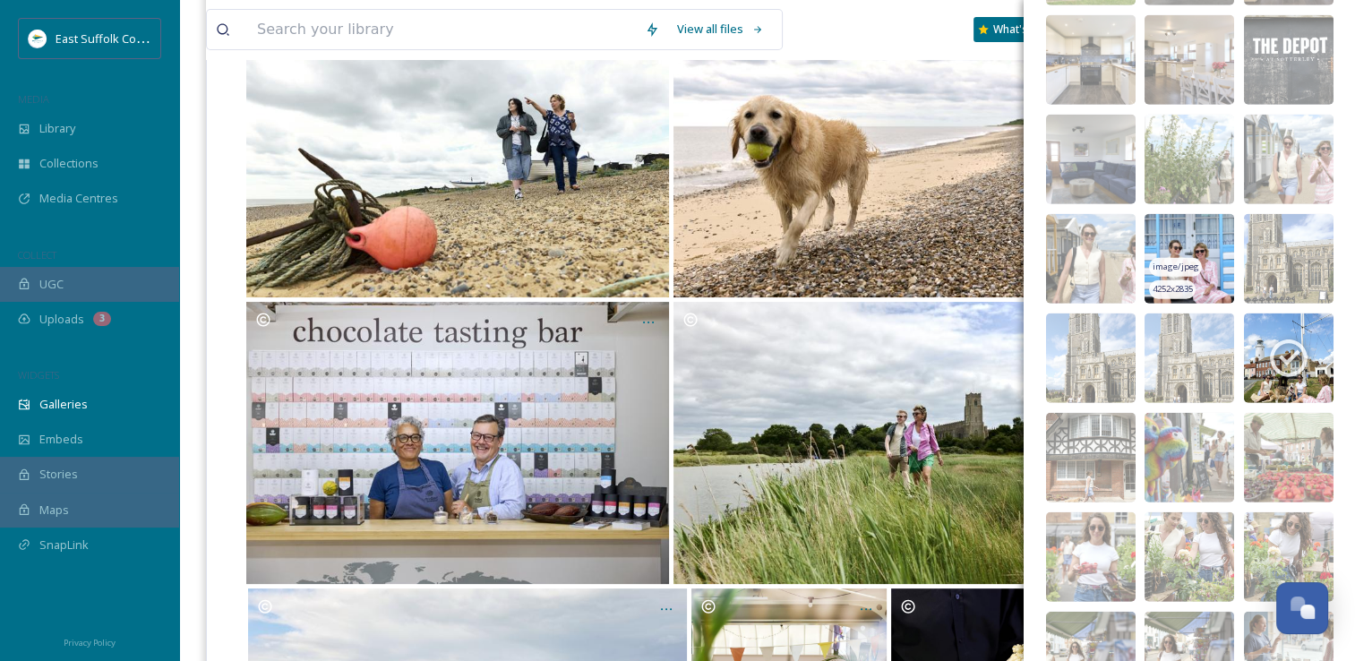
click at [1158, 235] on img at bounding box center [1189, 259] width 90 height 90
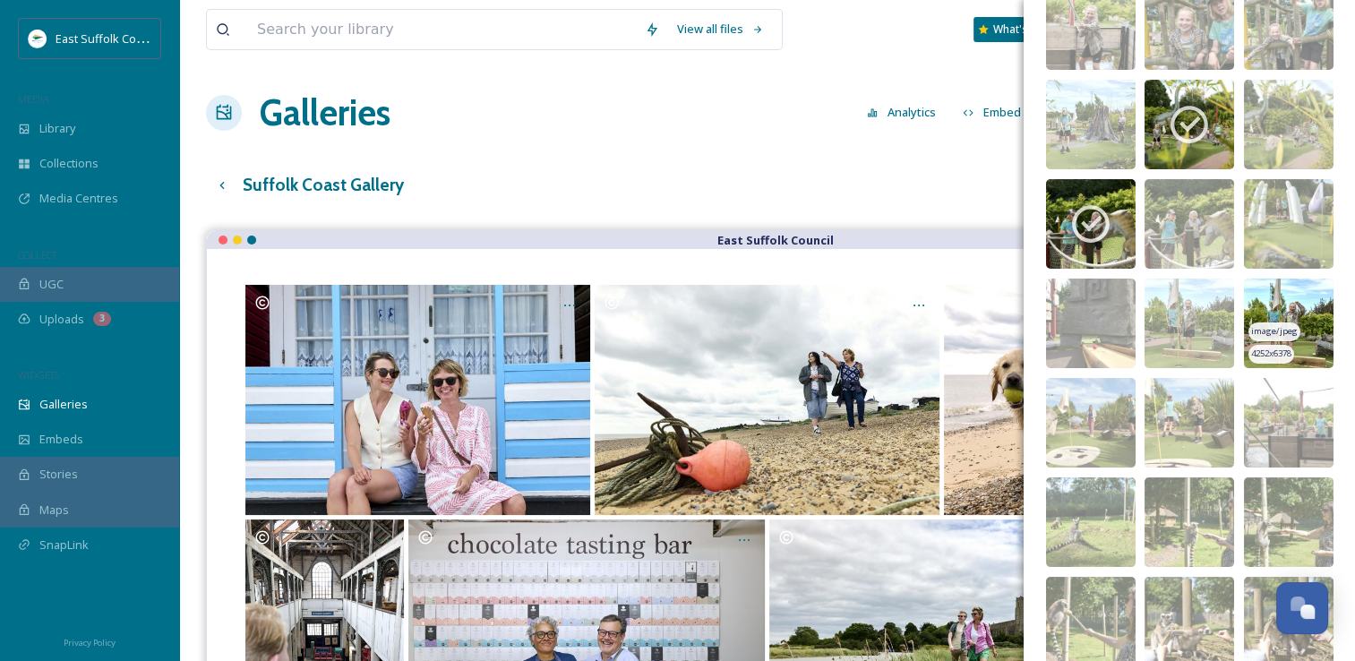
scroll to position [0, 0]
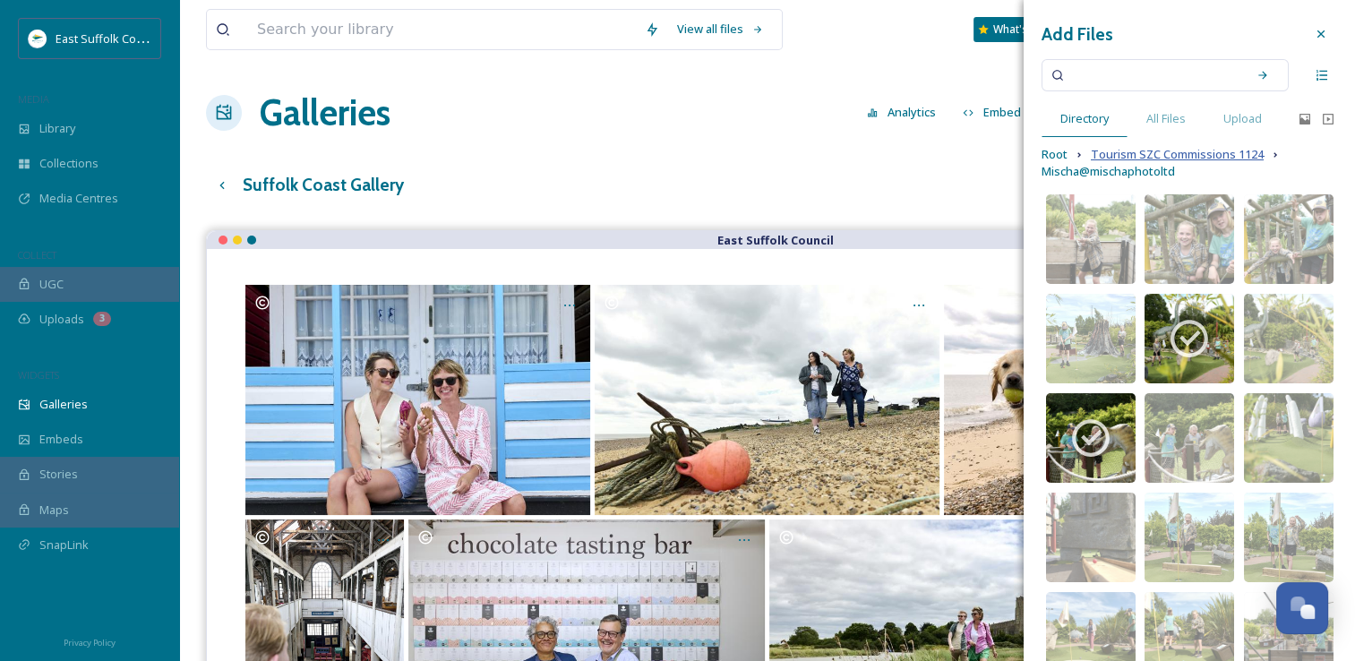
click at [1146, 150] on span "Tourism SZC Commissions 1124" at bounding box center [1177, 154] width 173 height 17
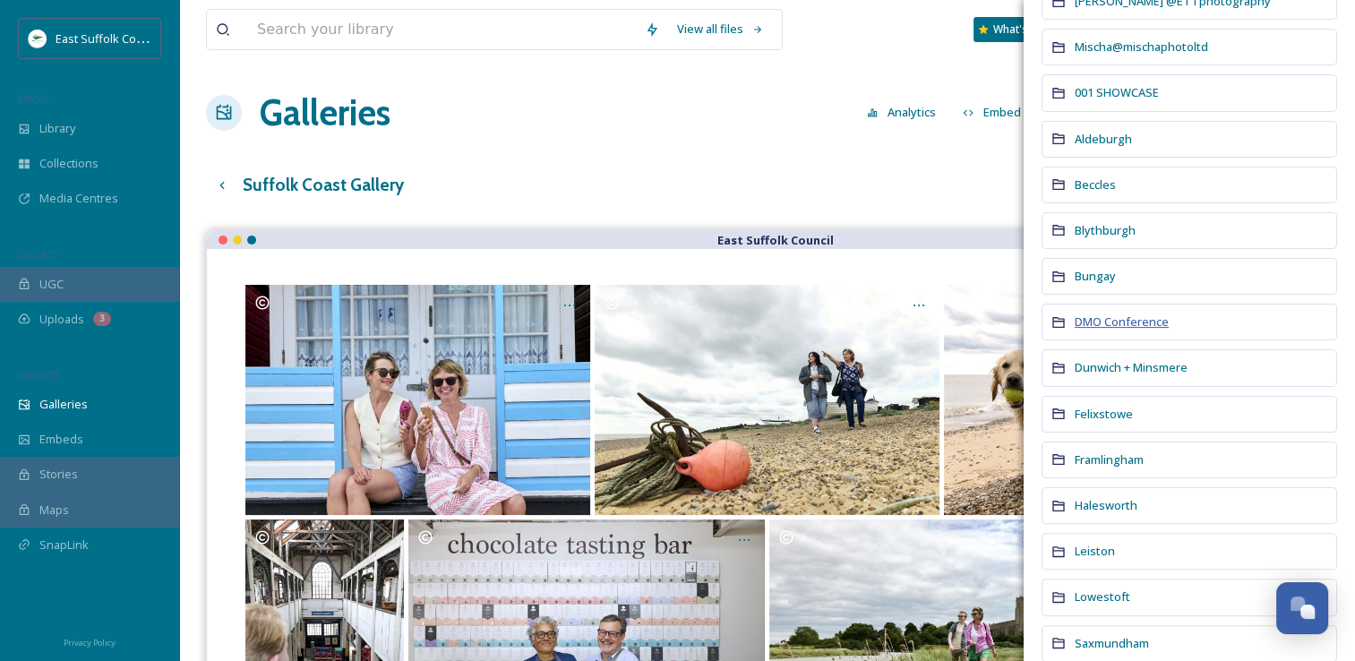
scroll to position [358, 0]
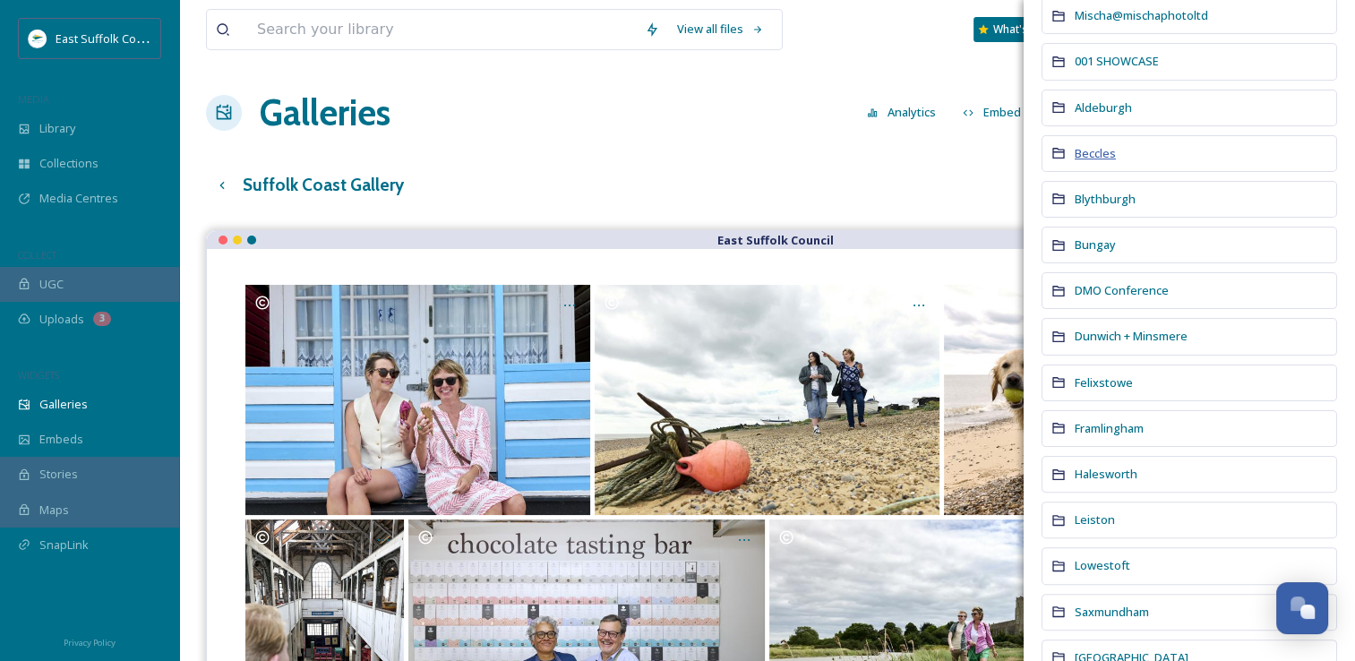
click at [1108, 156] on span "Beccles" at bounding box center [1095, 153] width 41 height 16
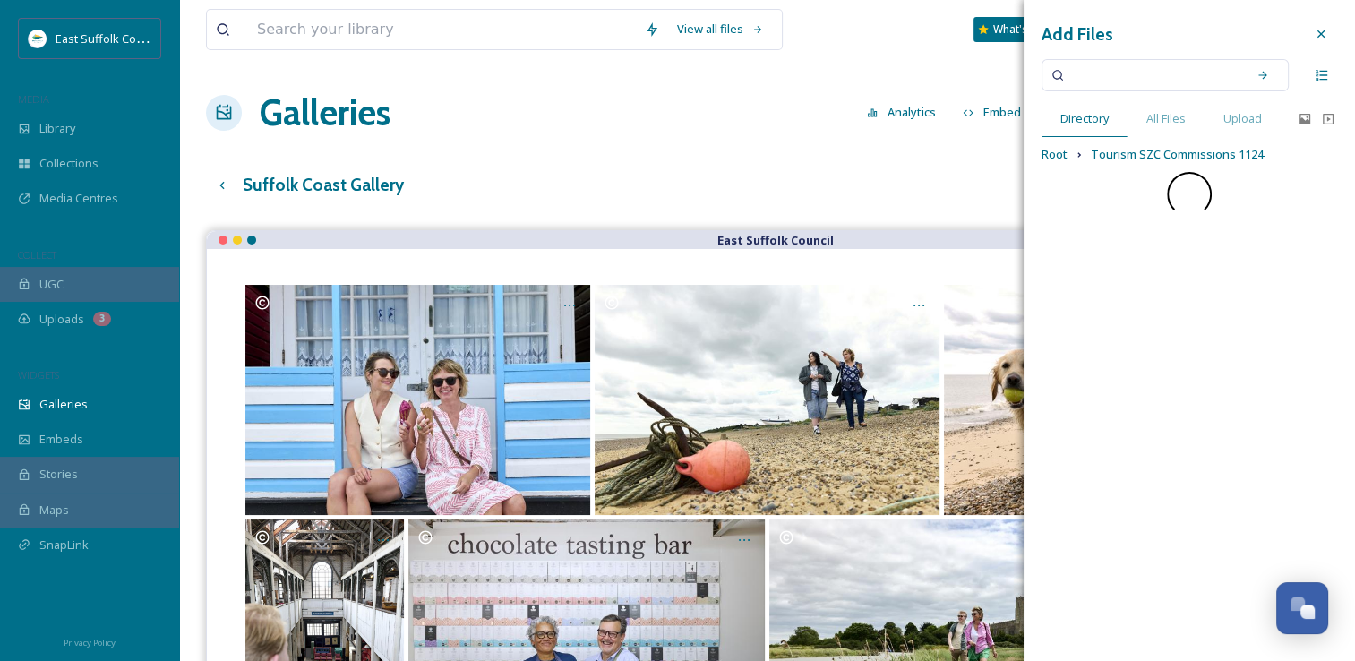
scroll to position [0, 0]
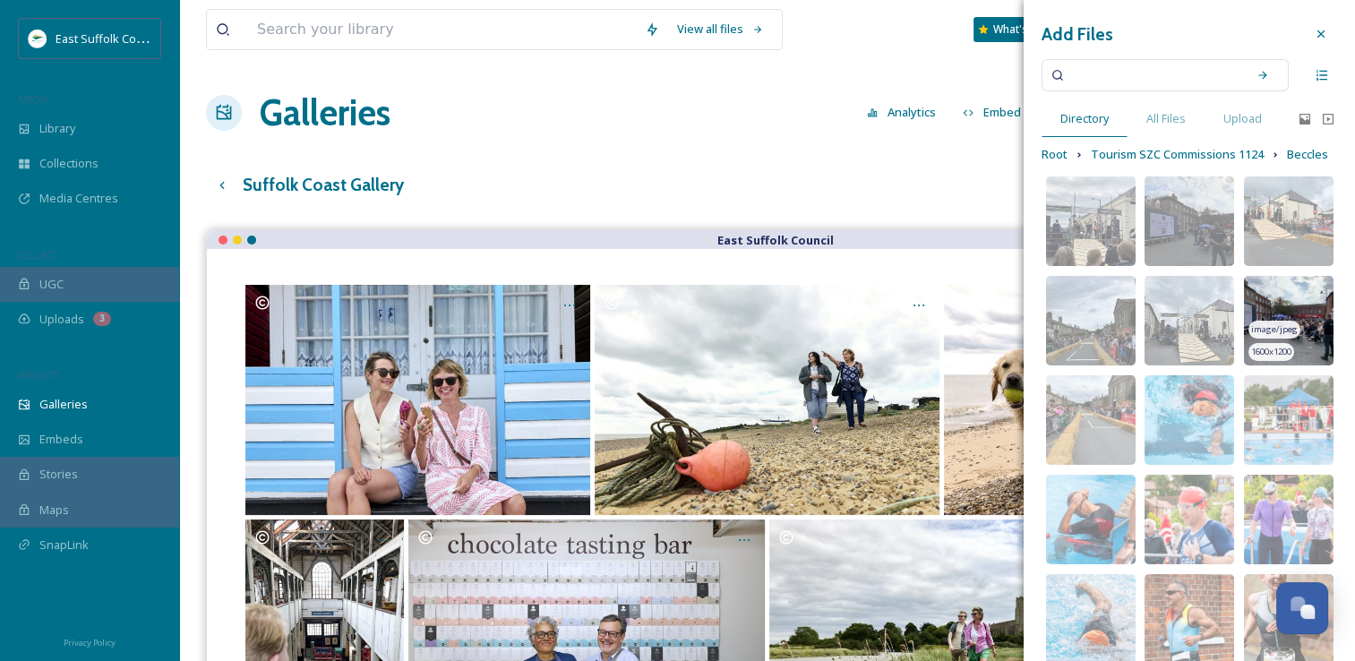
click at [1254, 317] on img at bounding box center [1289, 321] width 90 height 90
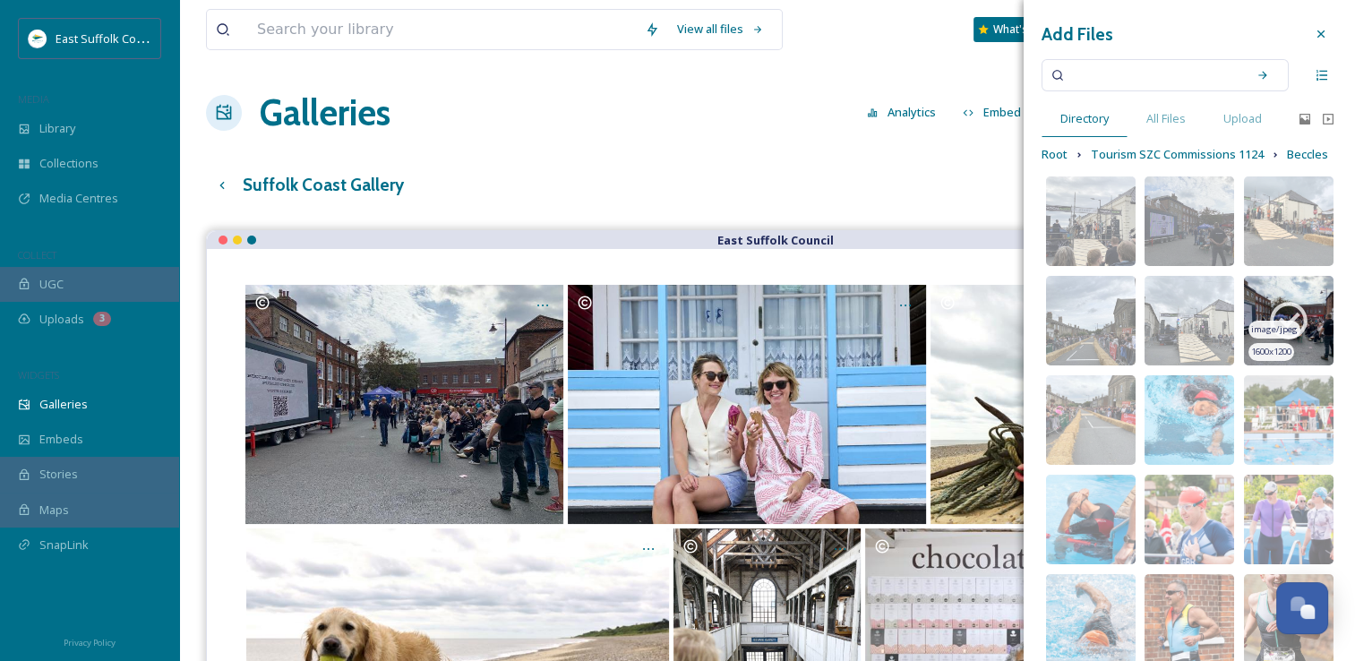
click at [1270, 314] on icon at bounding box center [1288, 320] width 45 height 45
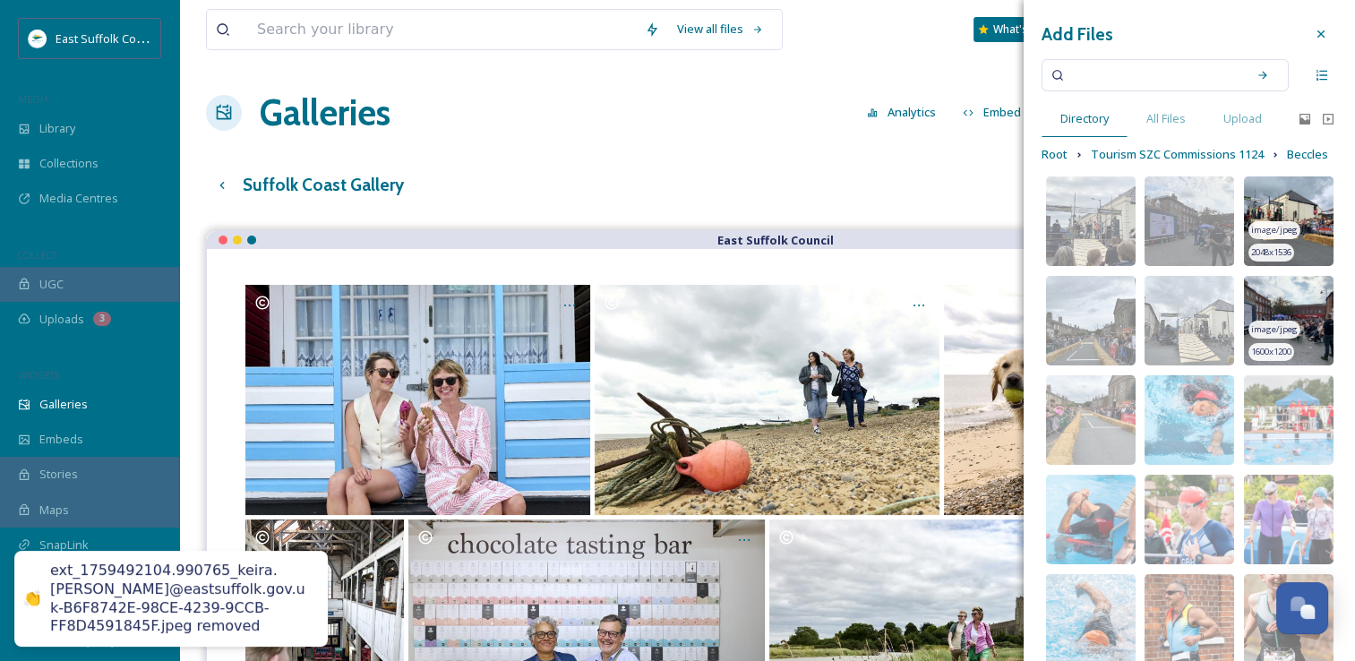
click at [1261, 217] on img at bounding box center [1289, 221] width 90 height 90
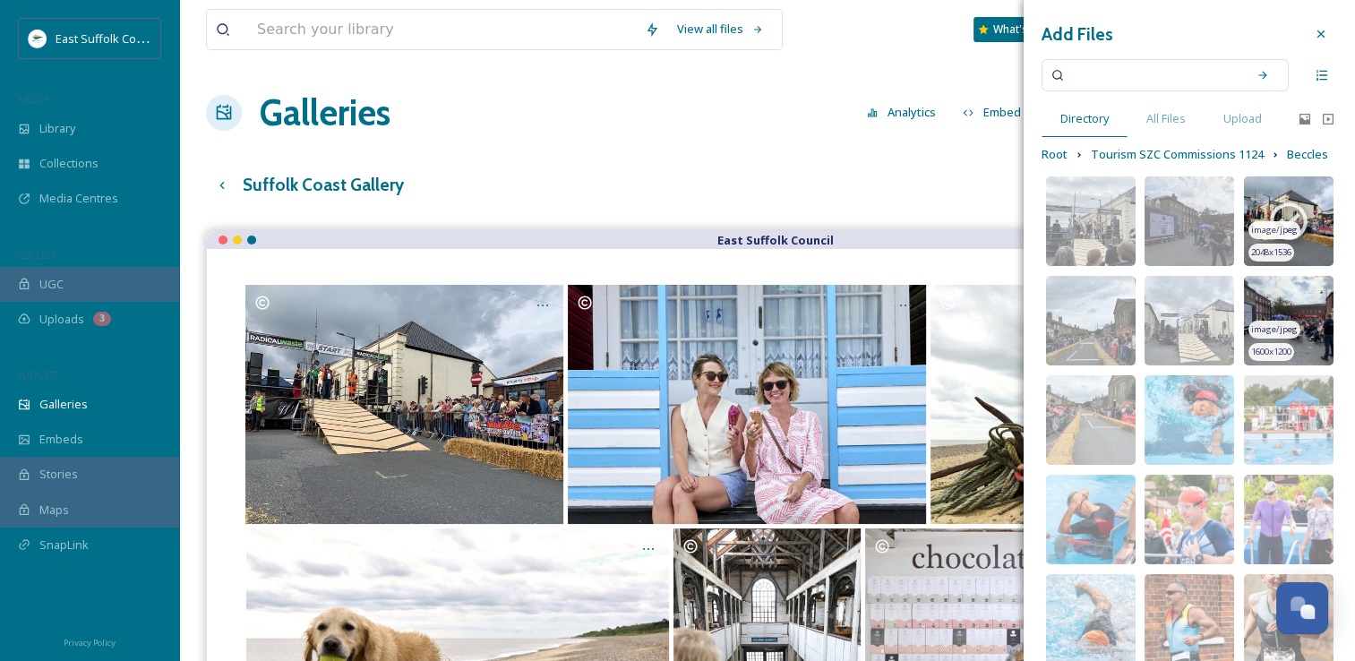
click at [1266, 219] on icon at bounding box center [1288, 221] width 45 height 45
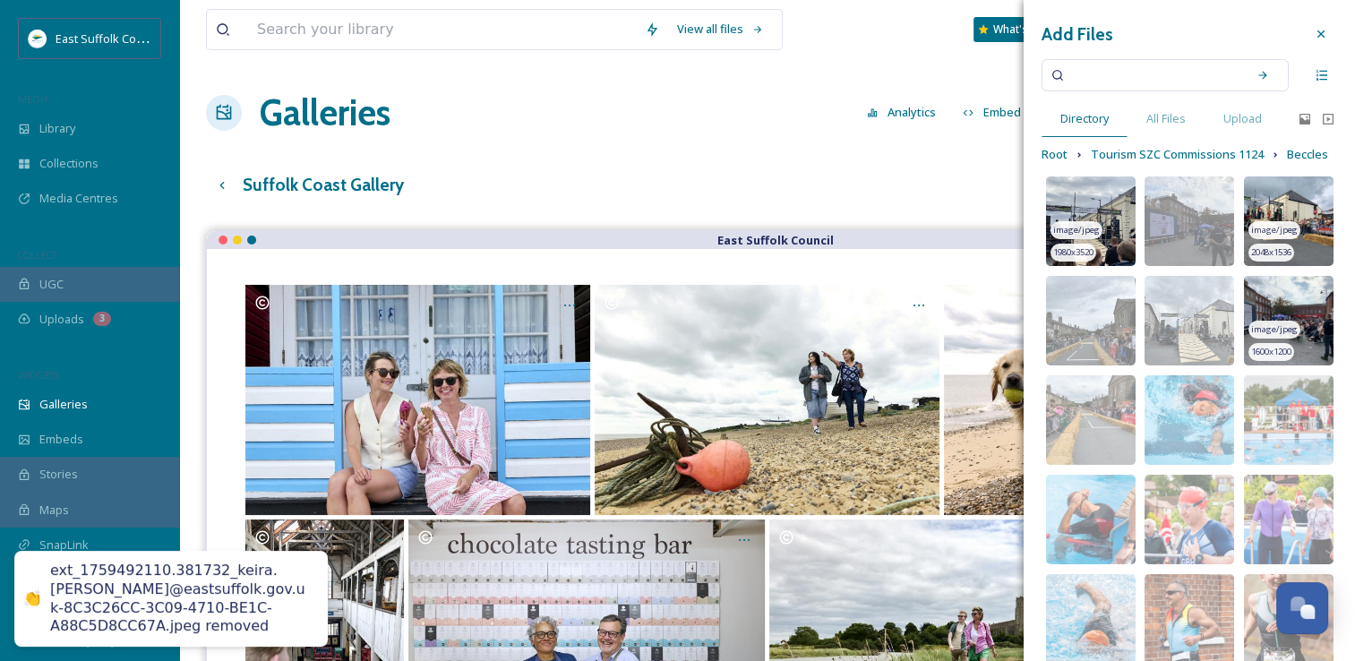
click at [1093, 217] on img at bounding box center [1091, 221] width 90 height 90
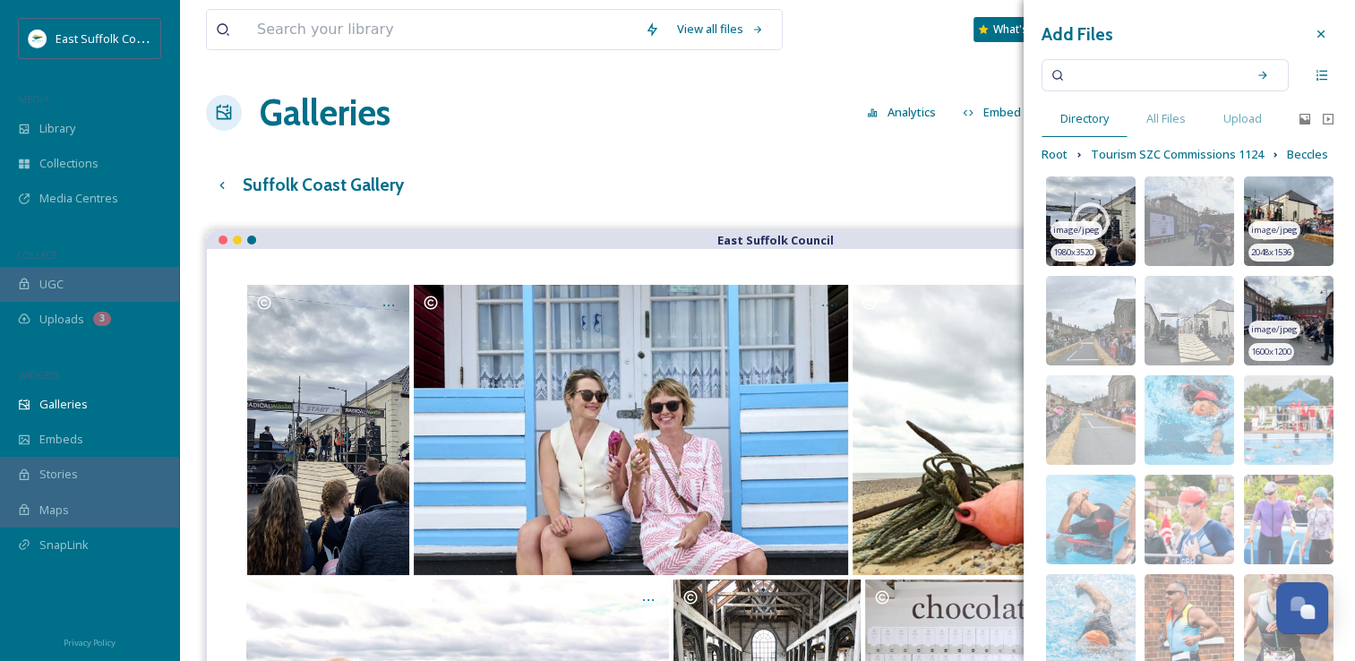
click at [1086, 223] on icon at bounding box center [1091, 222] width 38 height 38
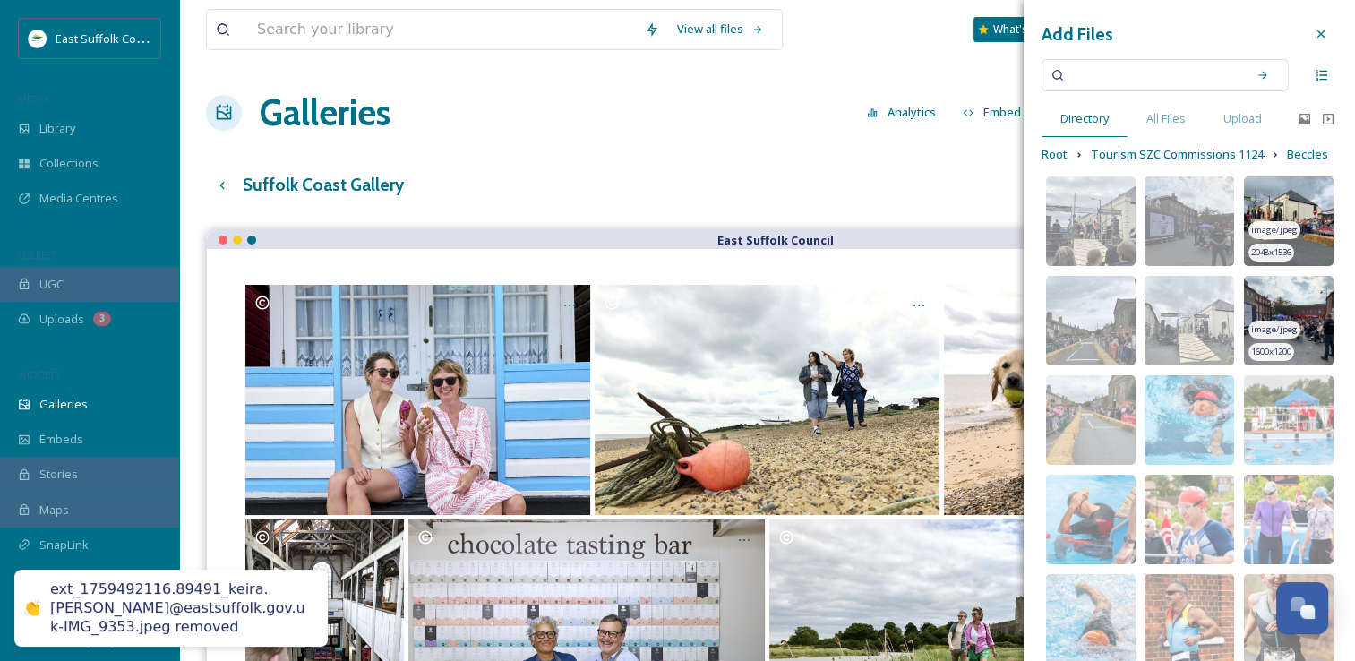
click at [707, 186] on div "Suffolk Coast Gallery English Show All" at bounding box center [767, 185] width 1122 height 37
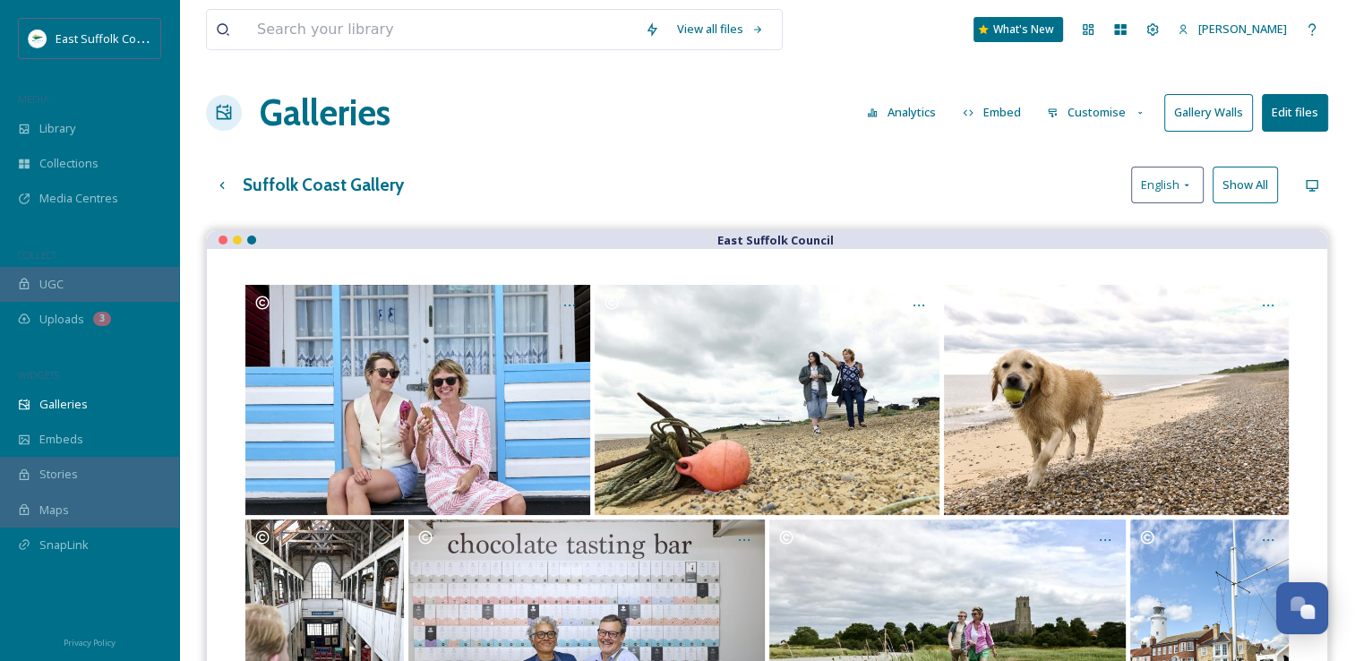
click at [1071, 113] on button "Customise" at bounding box center [1096, 112] width 117 height 35
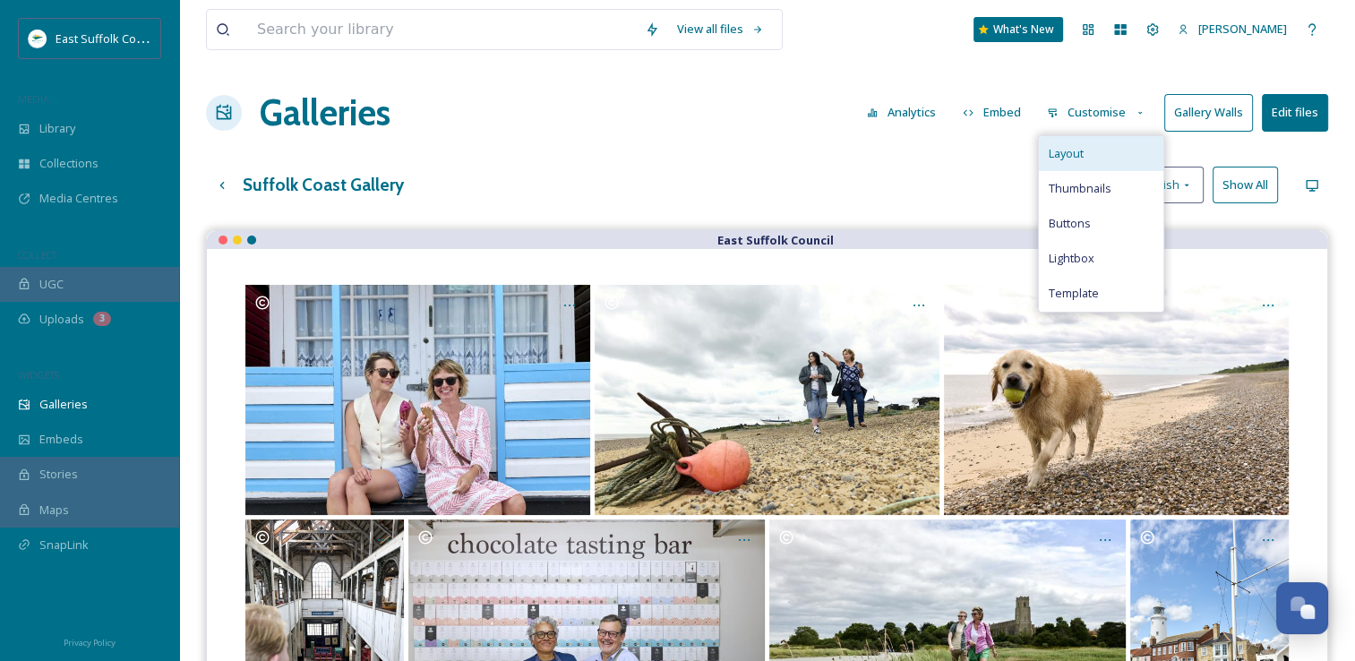
click at [1078, 146] on span "Layout" at bounding box center [1065, 153] width 35 height 17
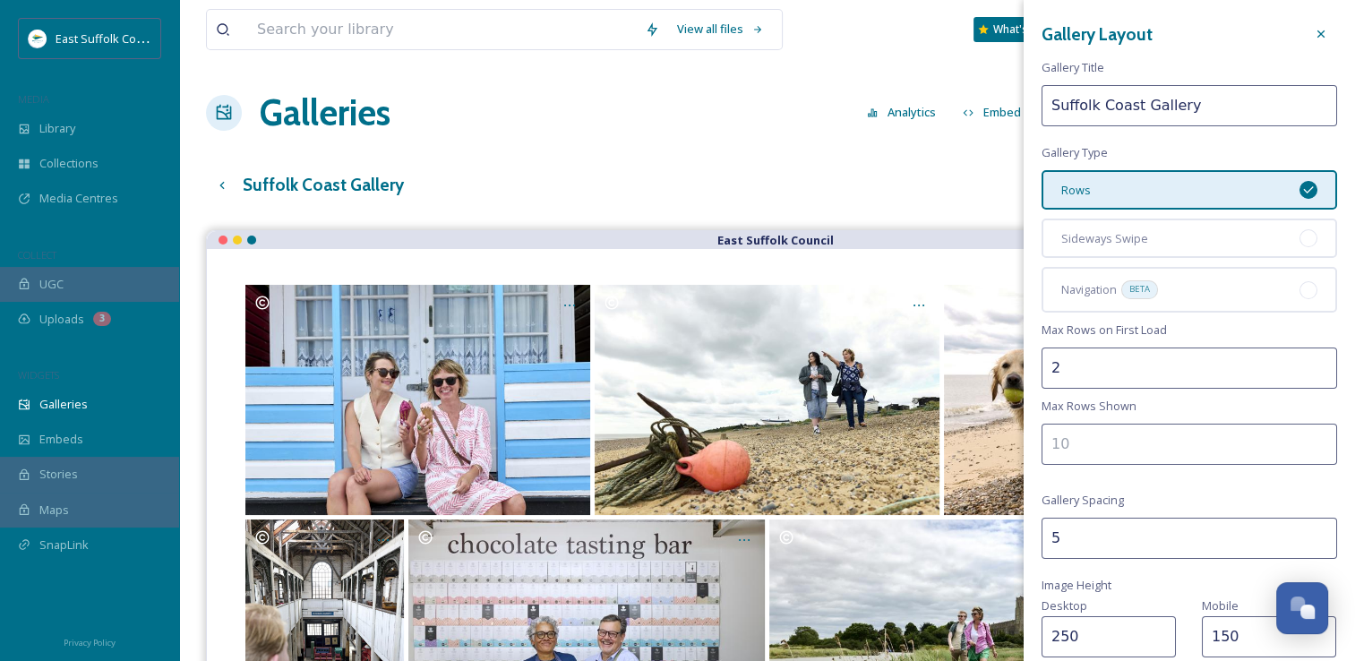
scroll to position [369, 0]
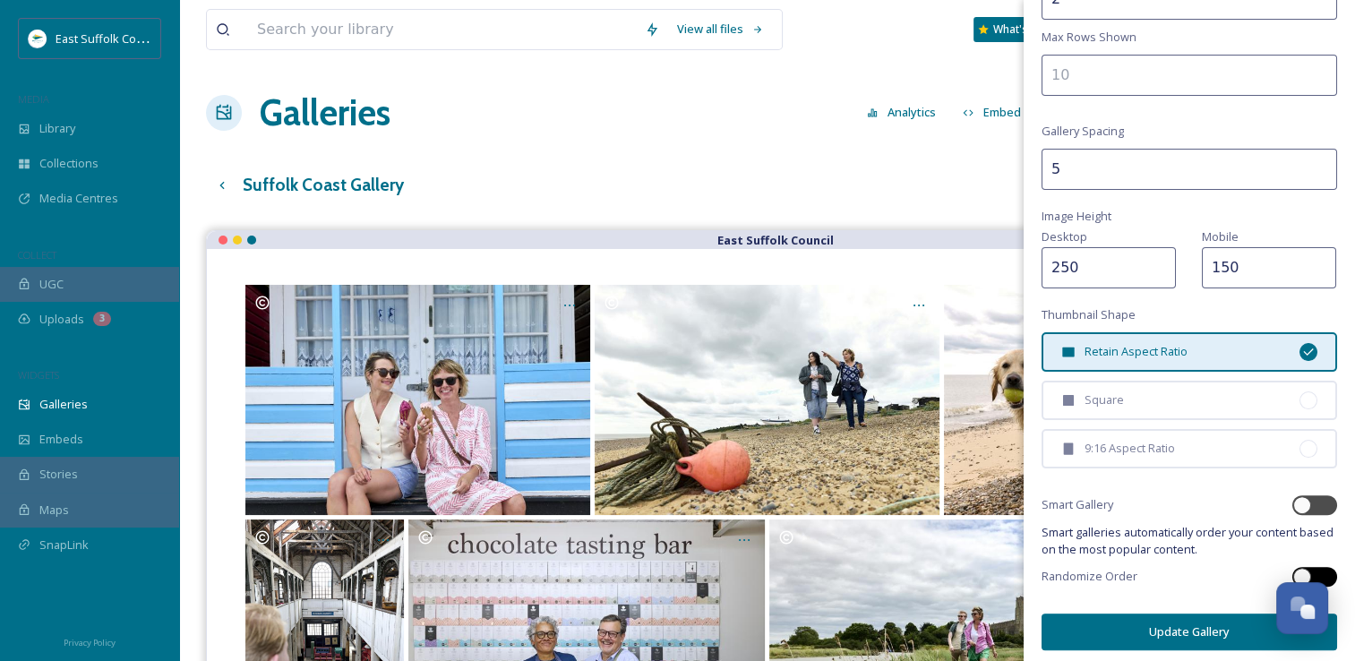
click at [1293, 570] on div at bounding box center [1302, 577] width 18 height 18
checkbox input "true"
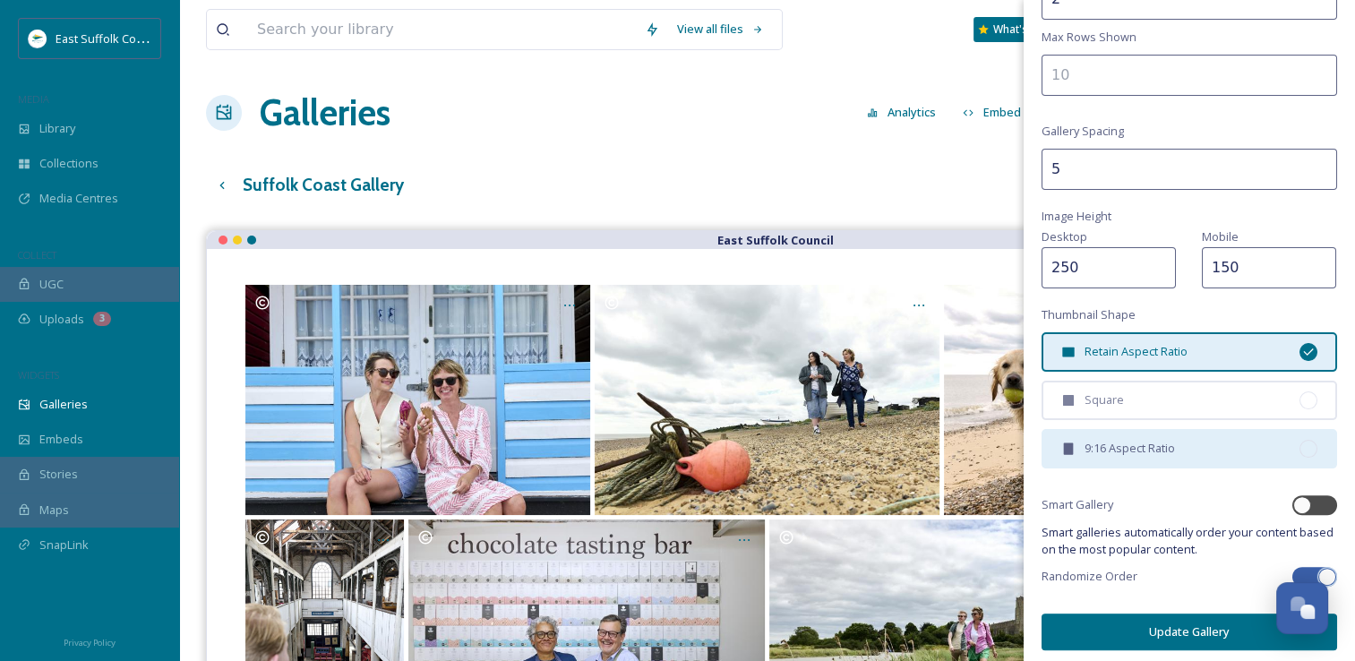
scroll to position [0, 0]
click at [1159, 615] on button "Update Gallery" at bounding box center [1189, 631] width 296 height 37
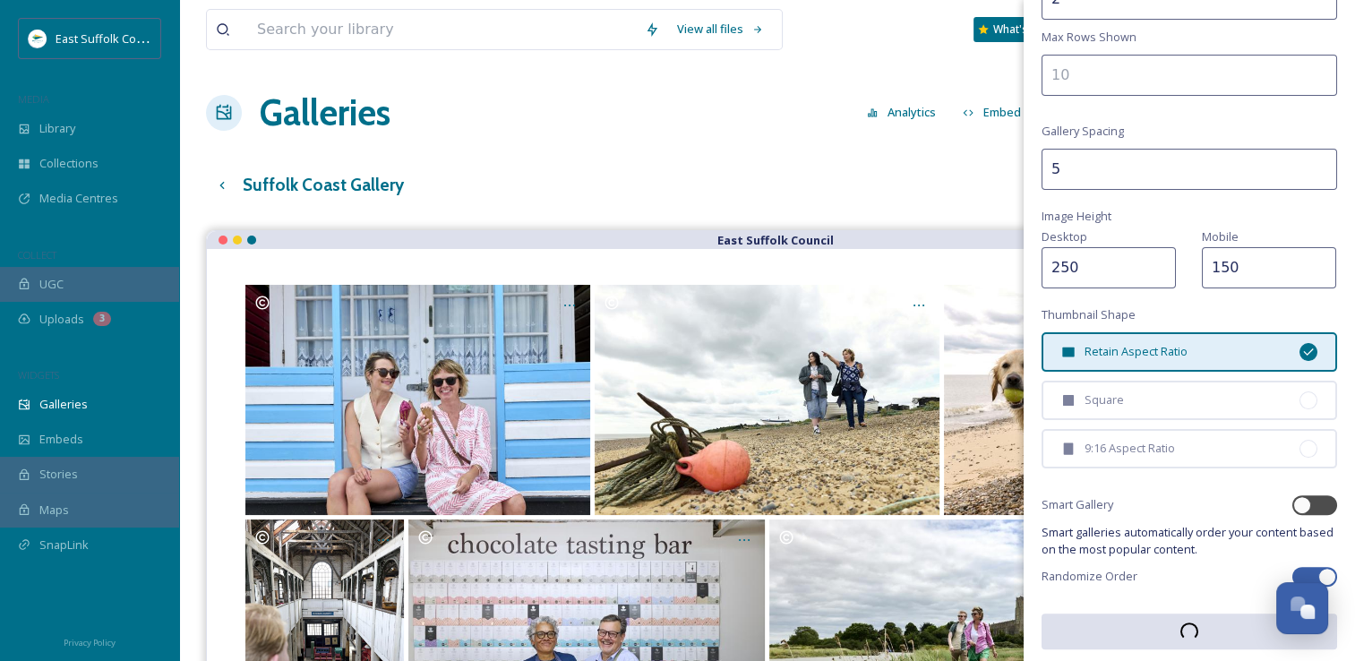
scroll to position [369, 0]
